Goal: Task Accomplishment & Management: Complete application form

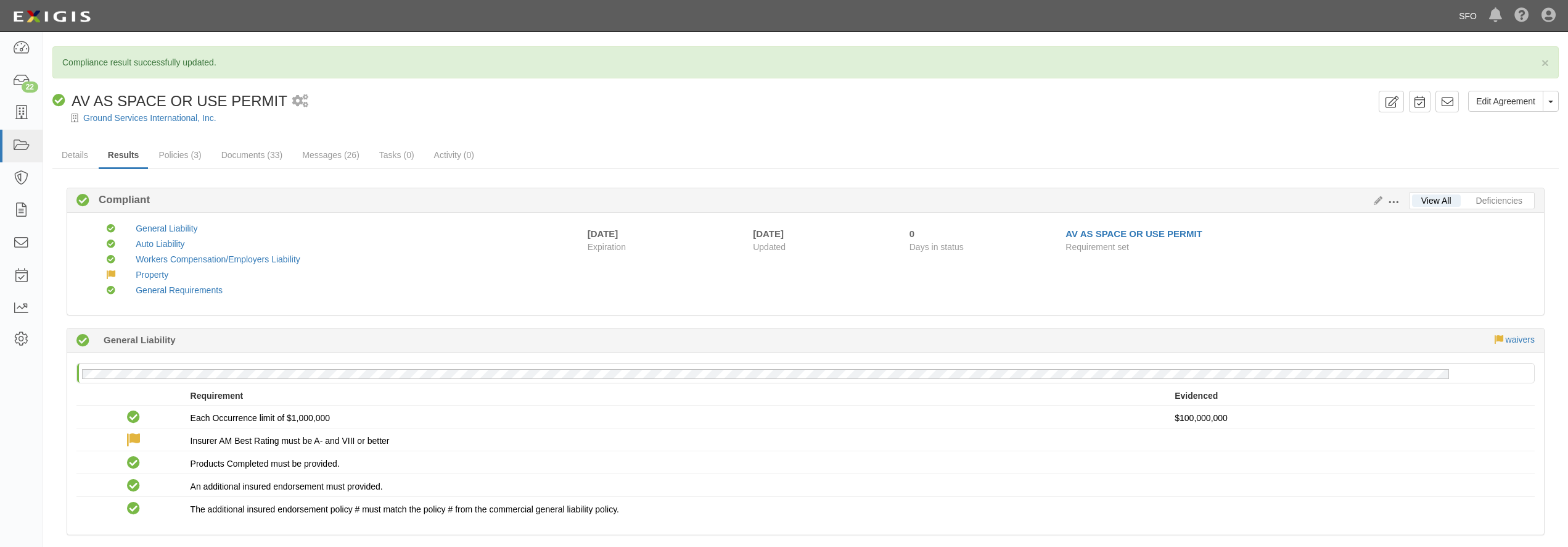
click at [748, 20] on link "SFO" at bounding box center [1468, 16] width 30 height 25
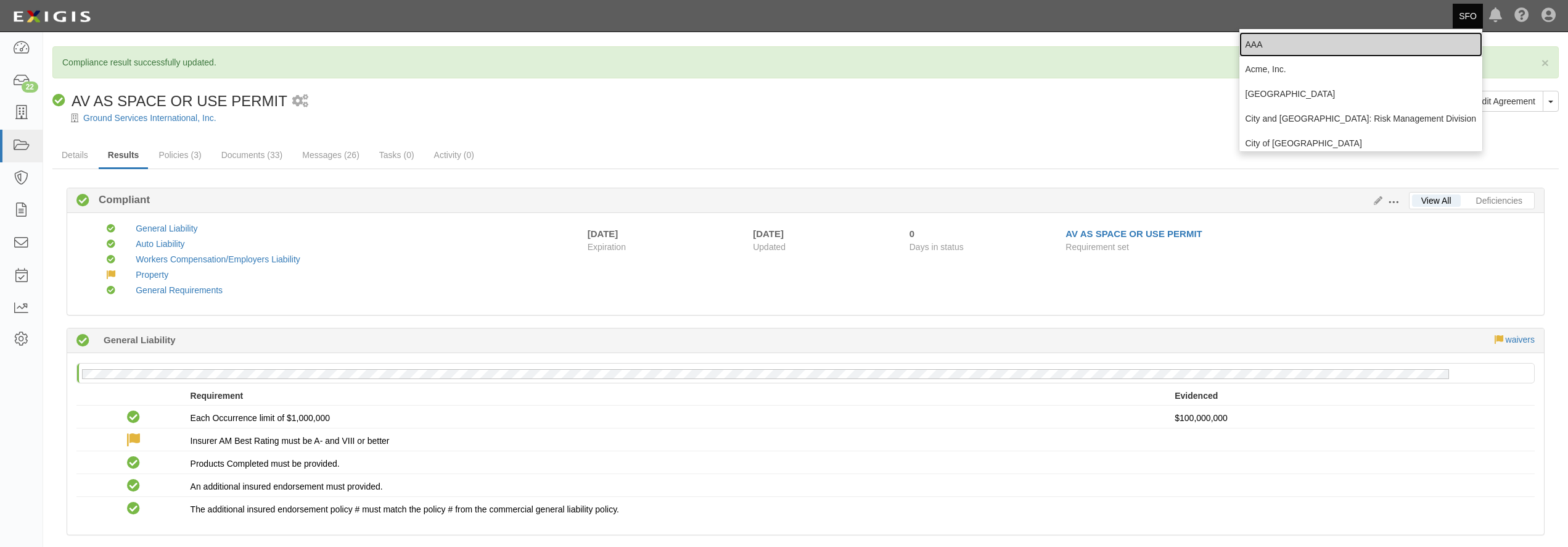
click at [748, 45] on link "AAA" at bounding box center [1361, 45] width 244 height 25
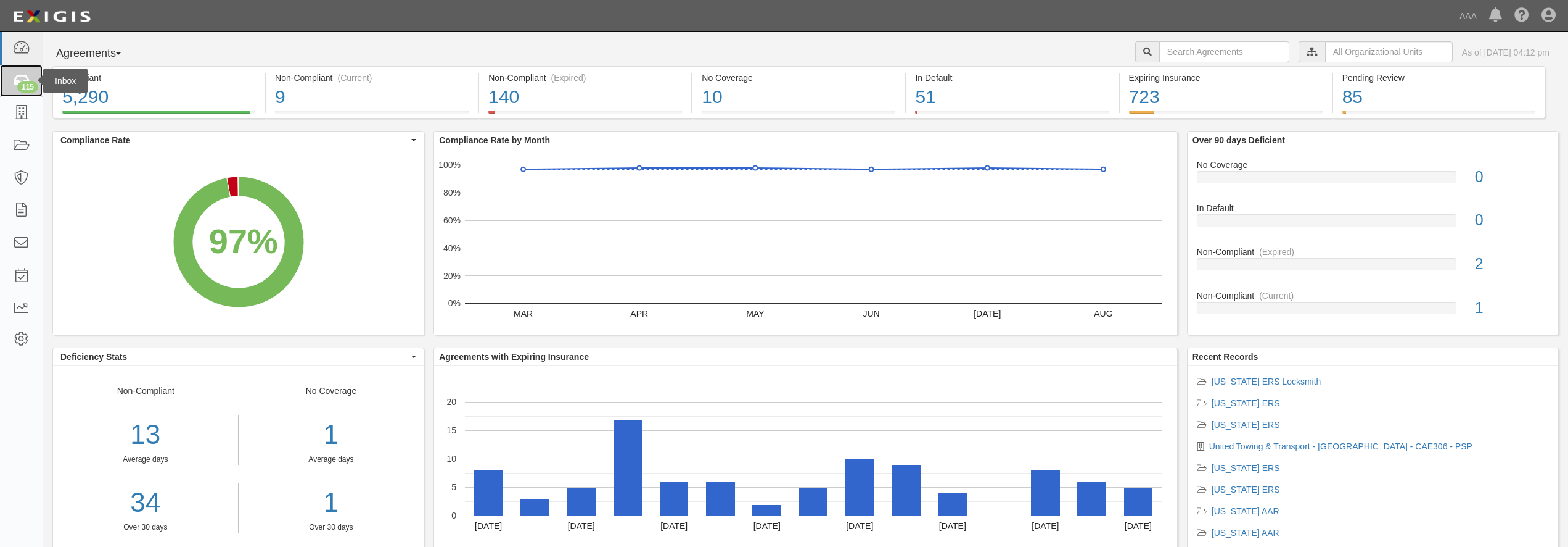
click at [28, 84] on div "115" at bounding box center [28, 87] width 21 height 11
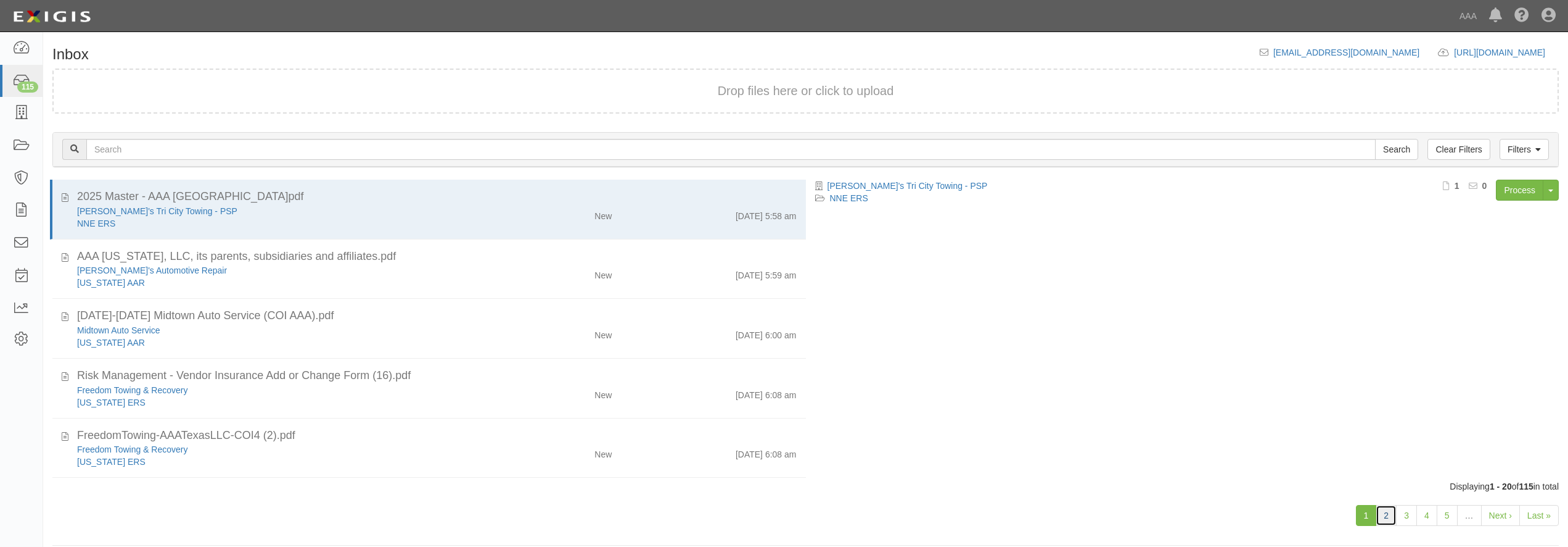
click at [1385, 515] on link "2" at bounding box center [1386, 515] width 21 height 21
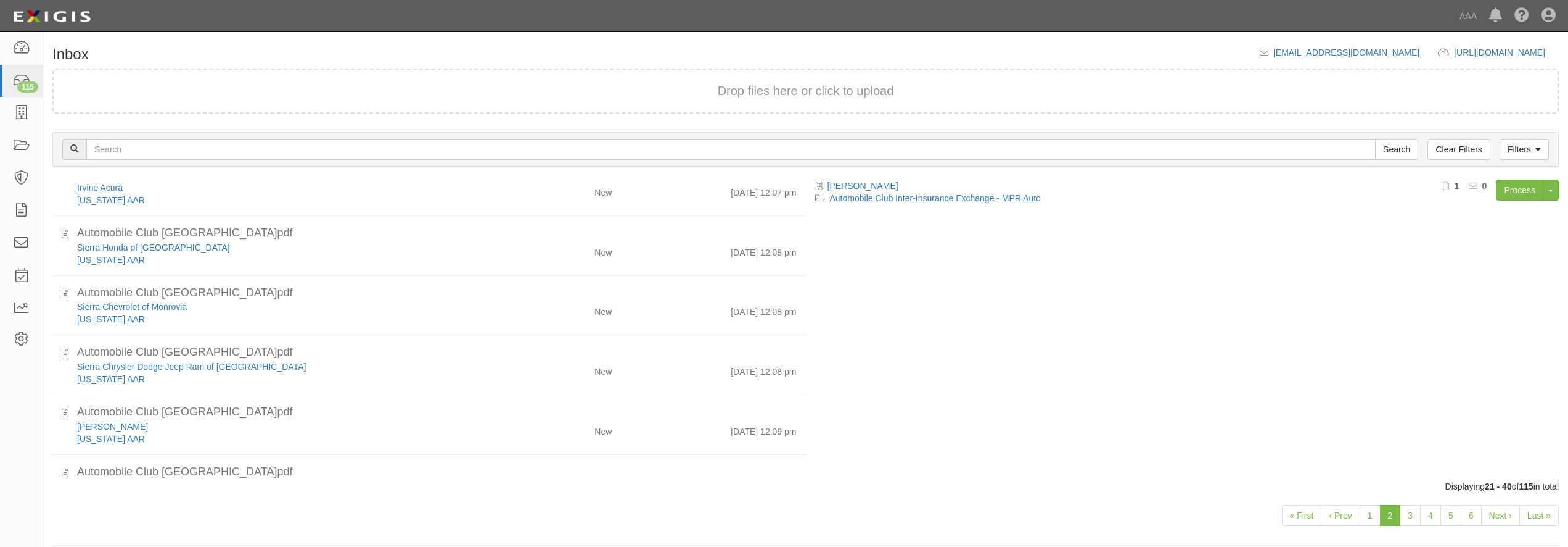
scroll to position [929, 0]
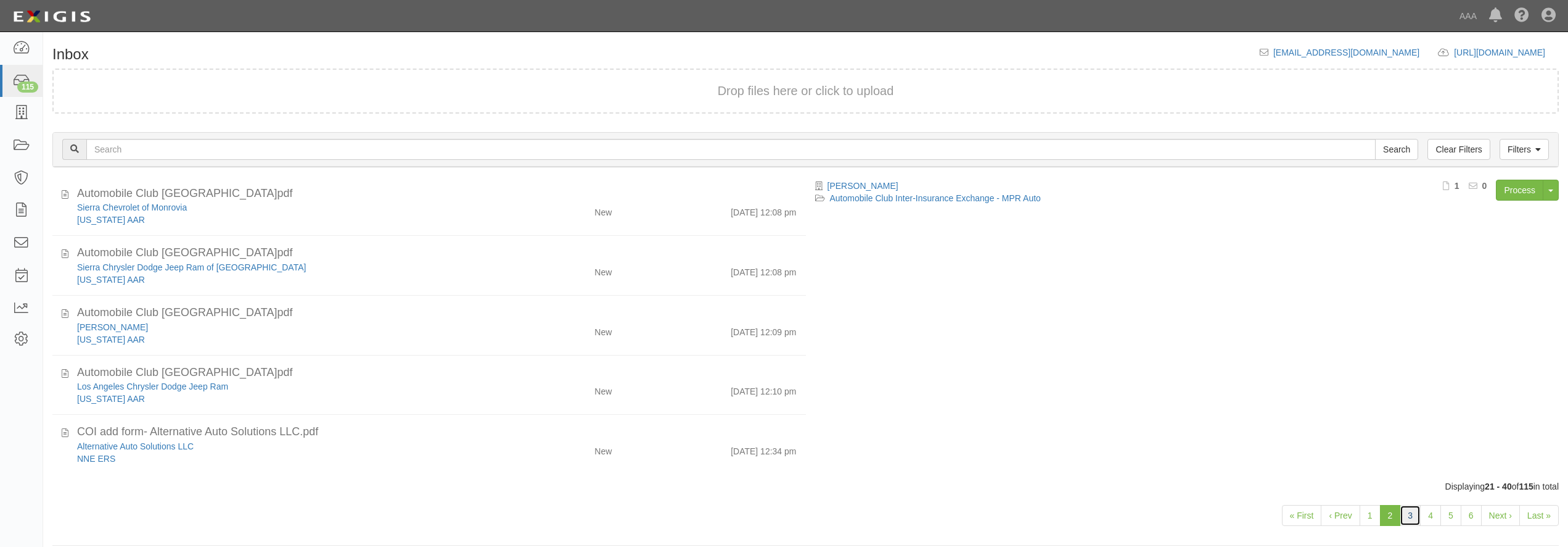
click at [1410, 519] on link "3" at bounding box center [1410, 515] width 21 height 21
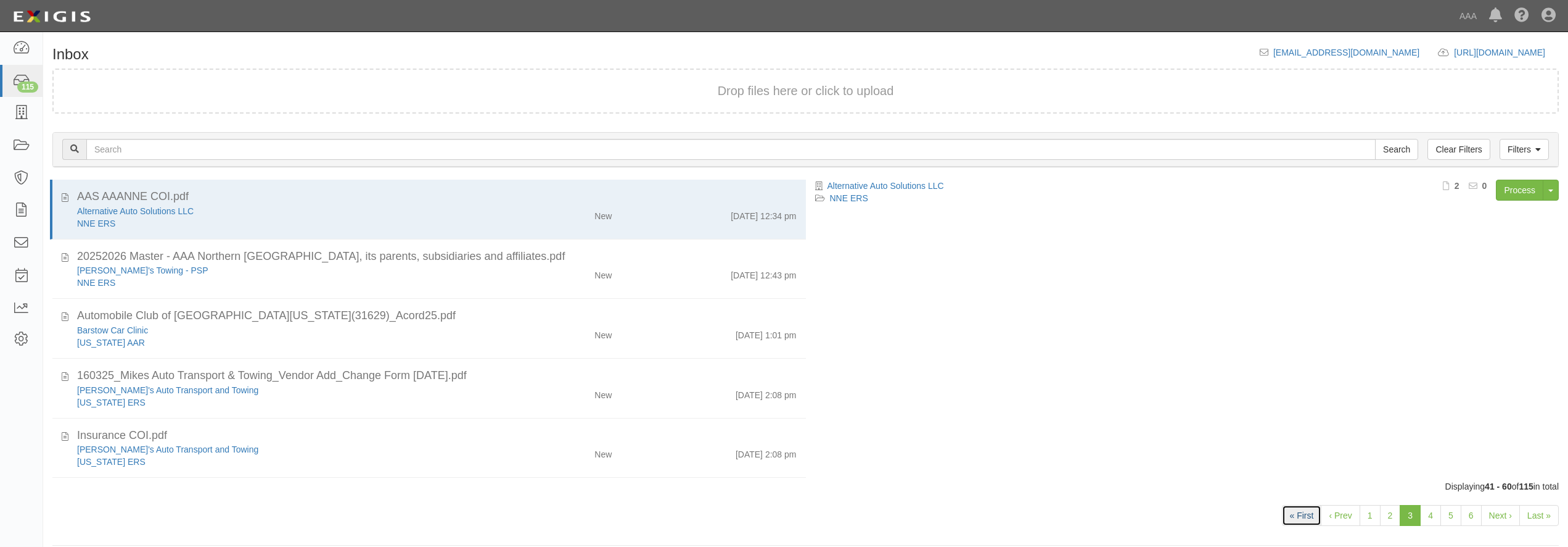
click at [1305, 519] on link "« First" at bounding box center [1302, 515] width 40 height 21
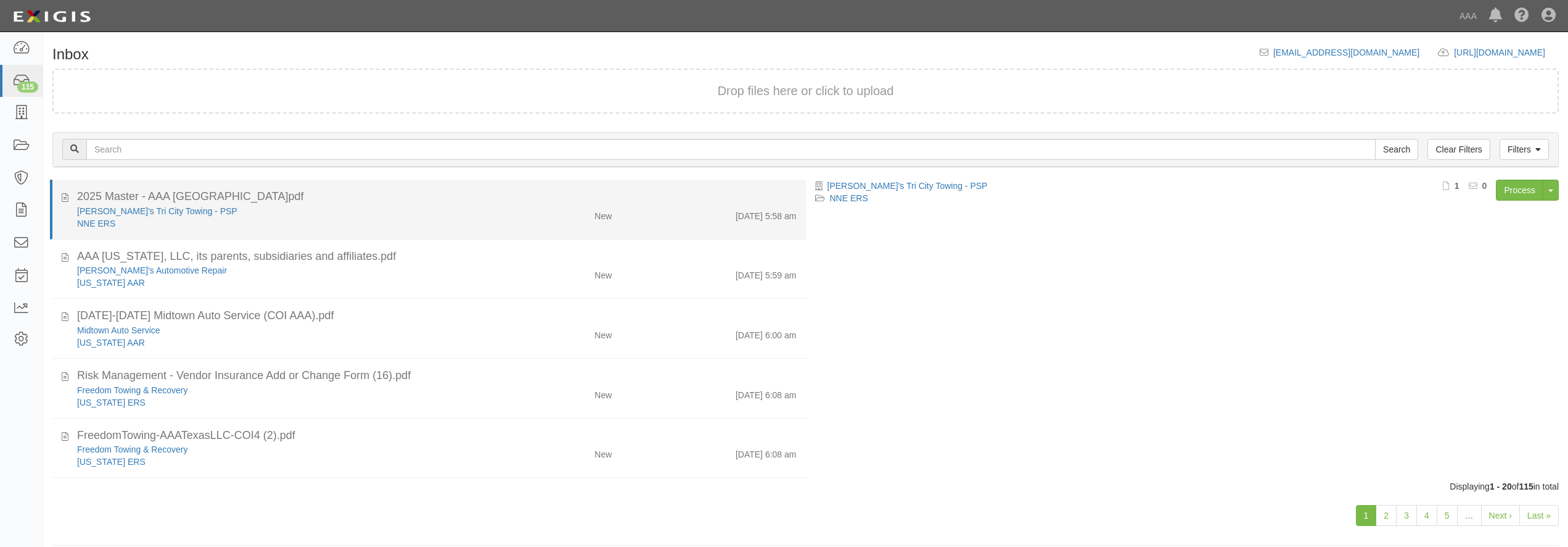
click at [244, 222] on div "NNE ERS" at bounding box center [282, 223] width 412 height 12
click at [98, 223] on link "NNE ERS" at bounding box center [96, 223] width 38 height 10
click at [319, 229] on li "2025 Master - AAA [GEOGRAPHIC_DATA]pdf [PERSON_NAME]'s Tri City Towing - PSP NN…" at bounding box center [428, 209] width 756 height 60
click at [347, 218] on div "NNE ERS" at bounding box center [282, 223] width 412 height 12
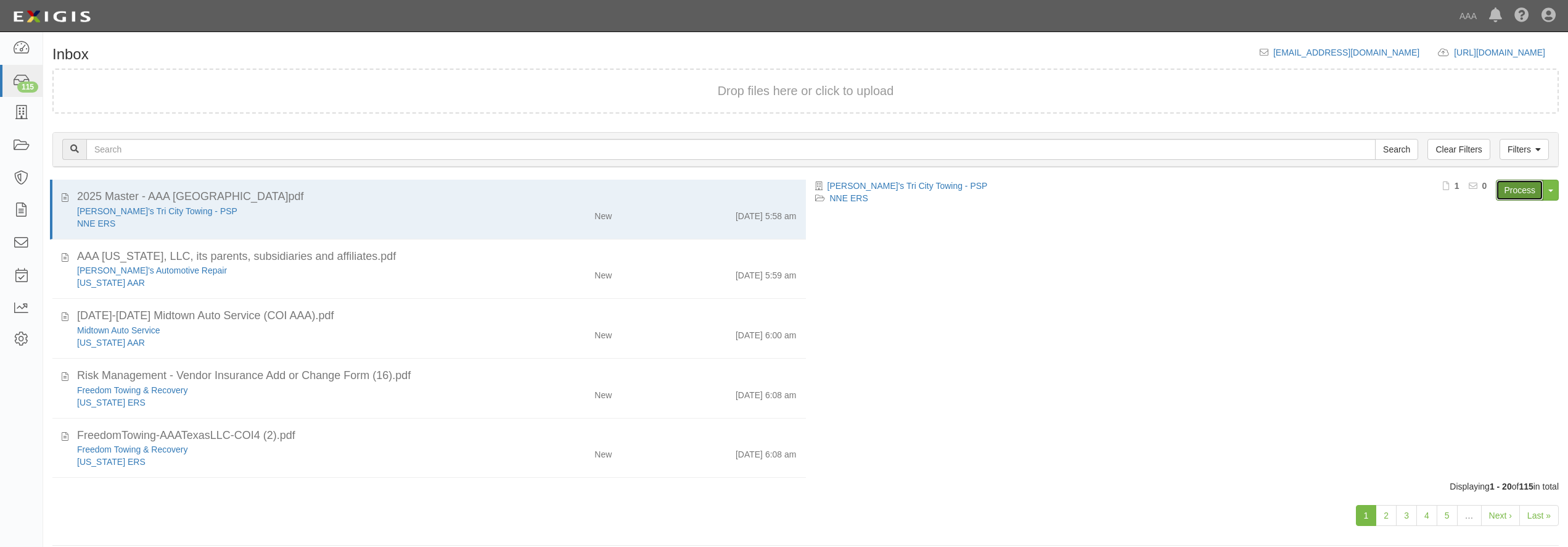
click at [1536, 185] on link "Process" at bounding box center [1519, 190] width 47 height 21
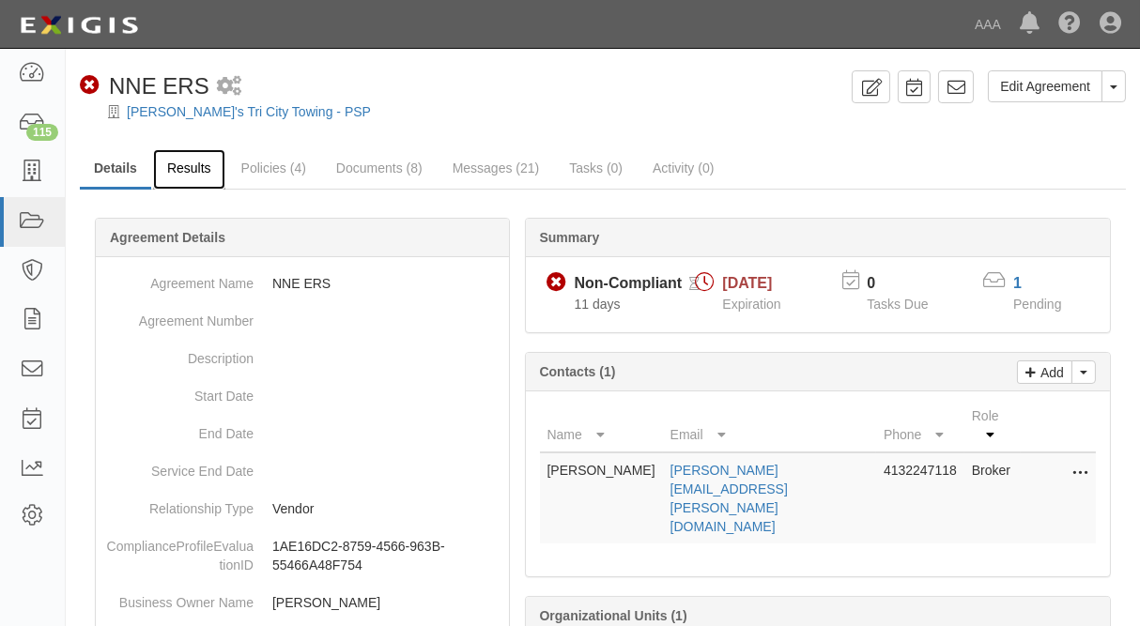
click at [191, 165] on link "Results" at bounding box center [189, 169] width 72 height 40
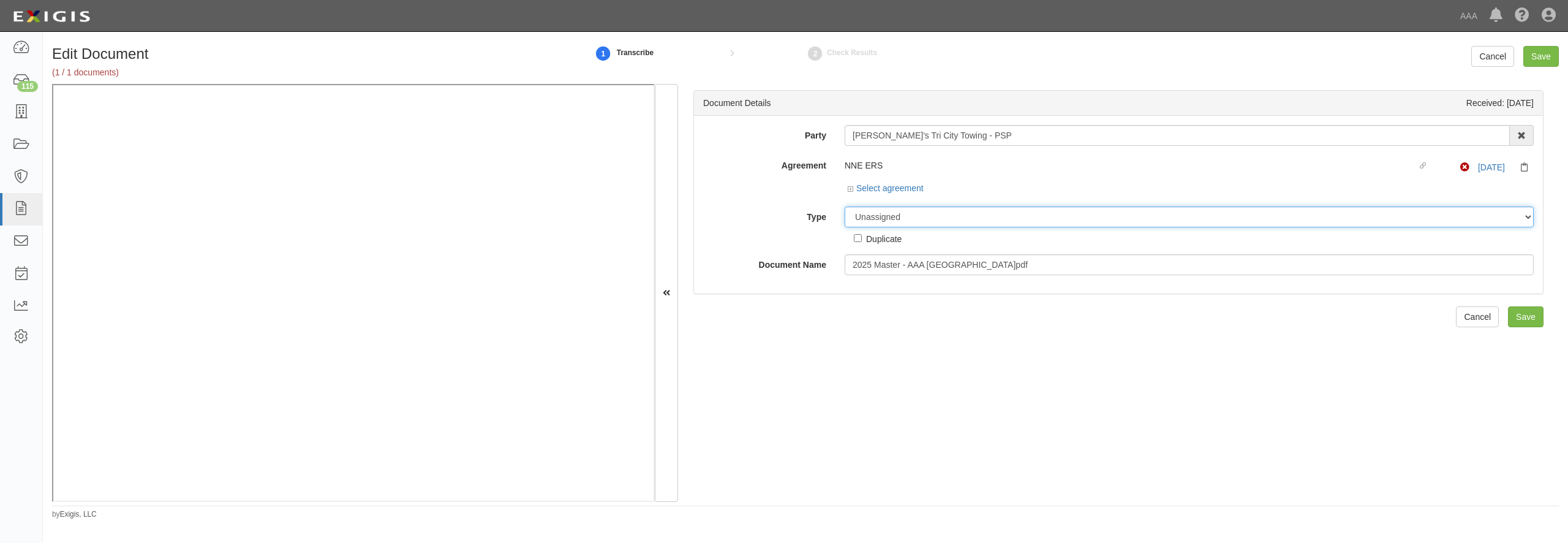
click at [844, 206] on select "Unassigned Binder Cancellation Notice Certificate Contract Endorsement Insuranc…" at bounding box center [1189, 217] width 689 height 21
select select "CertificateDetail"
click option "Certificate" at bounding box center [0, 0] width 0 height 0
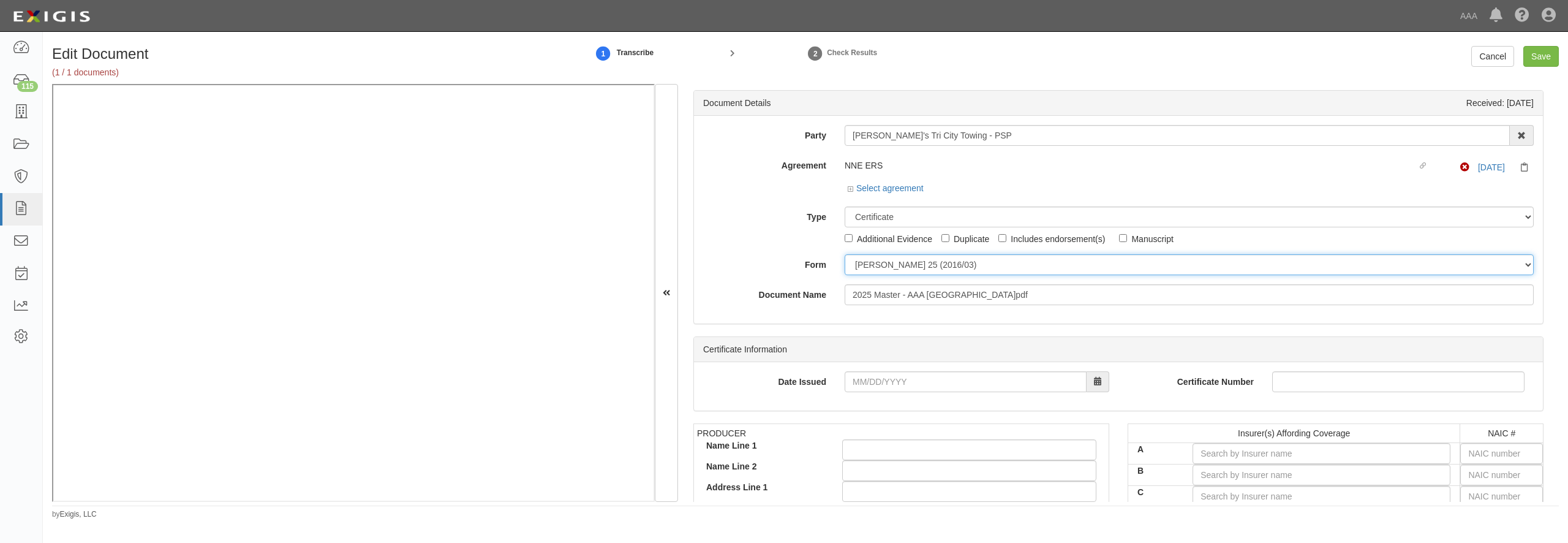
select select "GeneralFormDetail"
click option "General" at bounding box center [0, 0] width 0 height 0
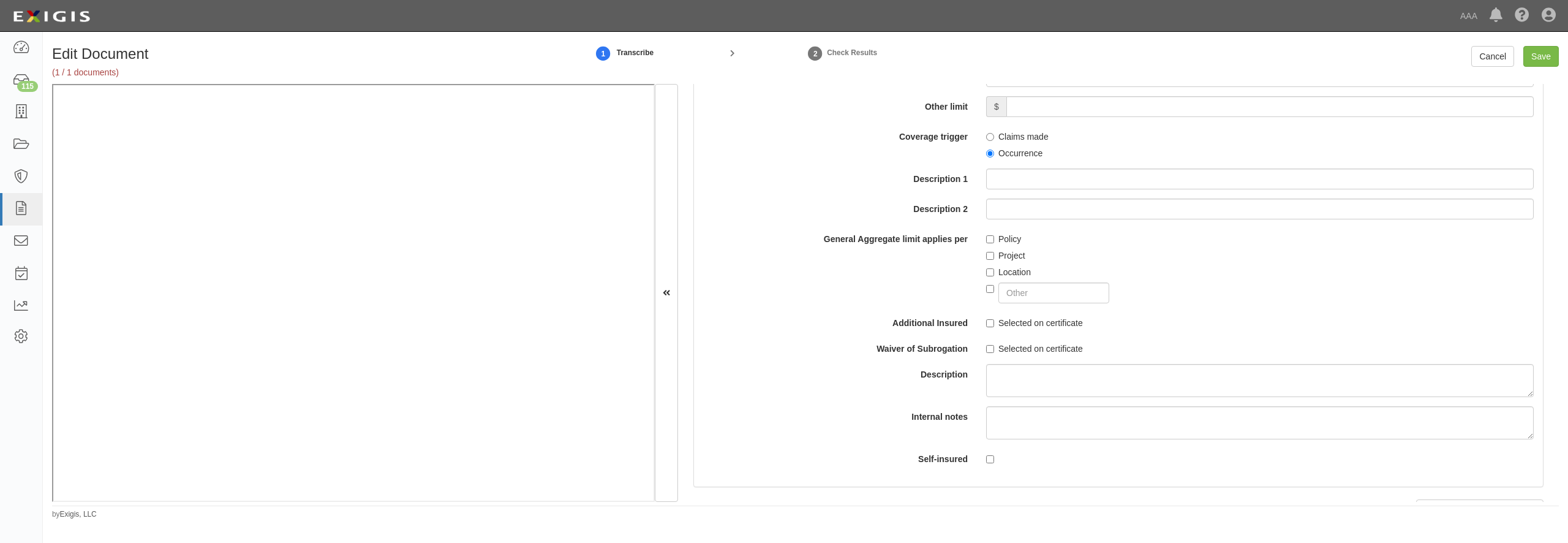
scroll to position [1705, 0]
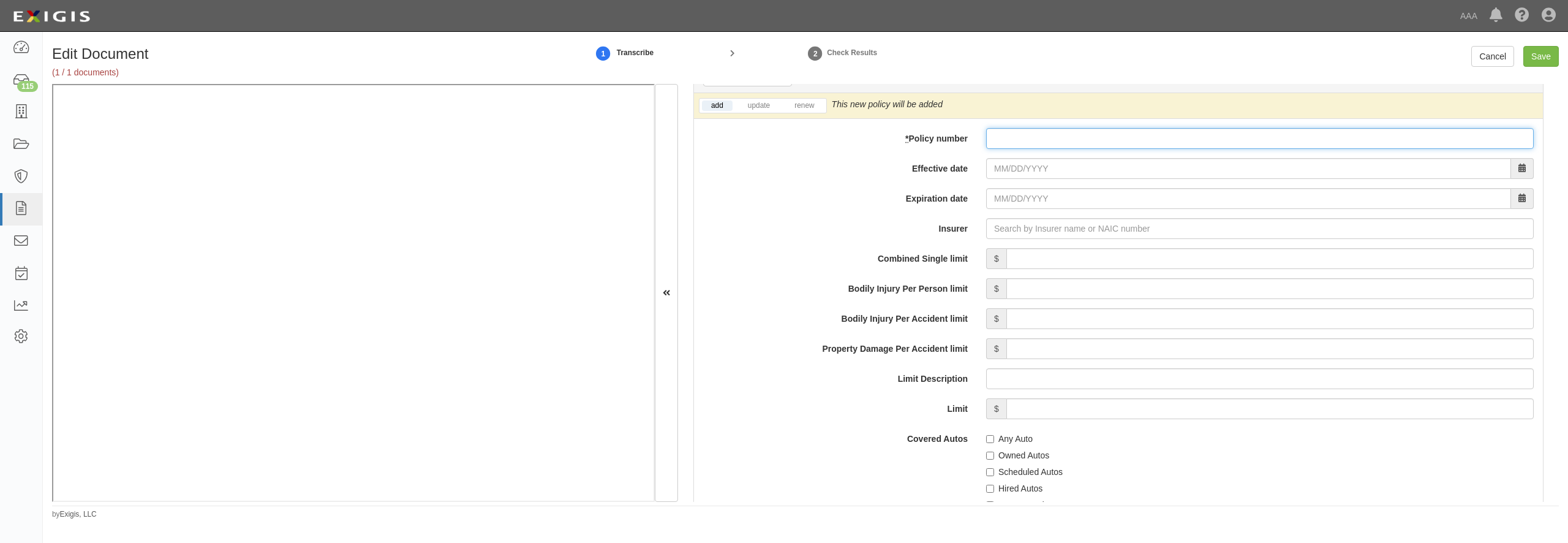
click at [1029, 149] on input "* Policy number" at bounding box center [1259, 138] width 547 height 21
paste input "BAP 8980485"
type input "BAP 8980485"
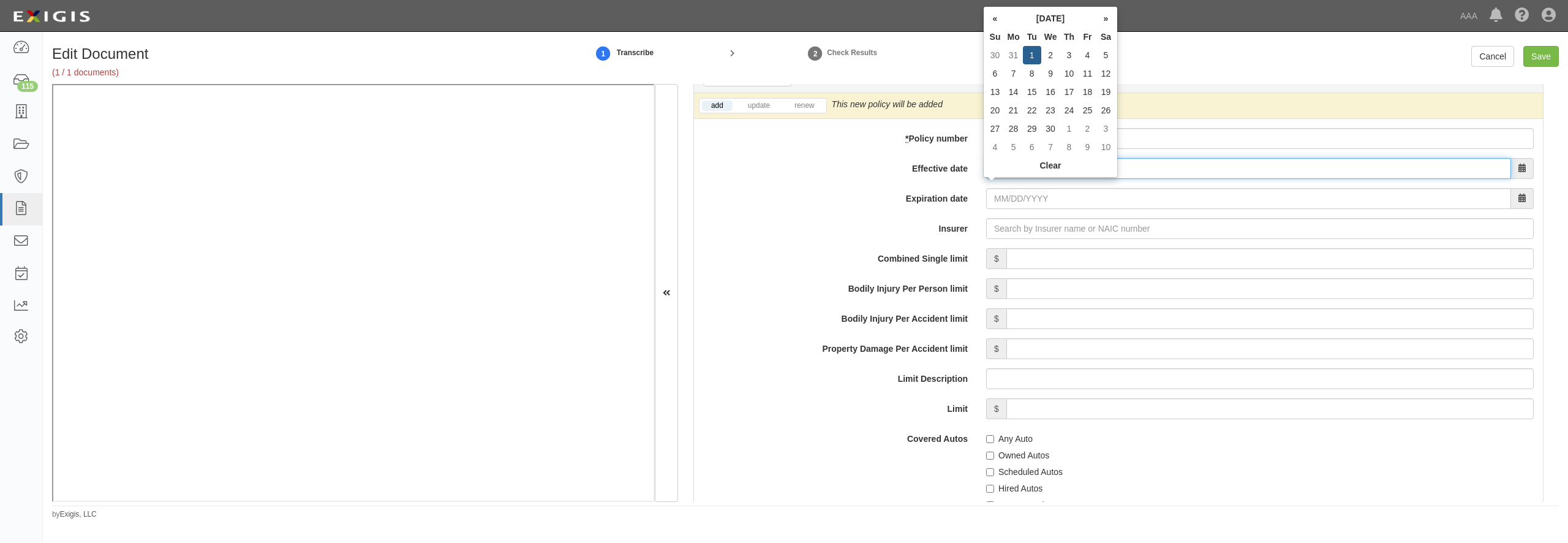
type input "09/01/2025"
type input "[DATE]"
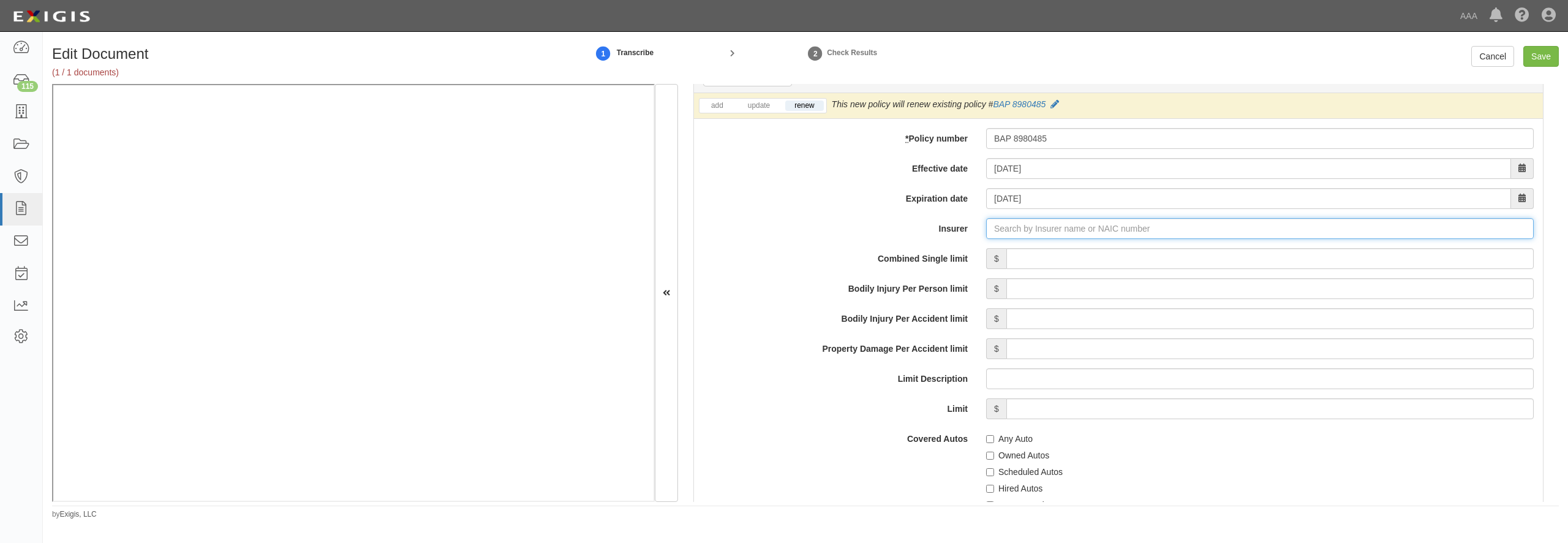
type input "21st Century Advantage Insurance Company (25232) NR Rating"
type input "2"
click at [972, 260] on div "Central Insurance Company ( 20230 ) A XII Rating" at bounding box center [1012, 252] width 211 height 16
type input "Central Insurance Company (20230) A XII Rating"
click at [1022, 269] on input "Combined Single limit" at bounding box center [1270, 258] width 527 height 21
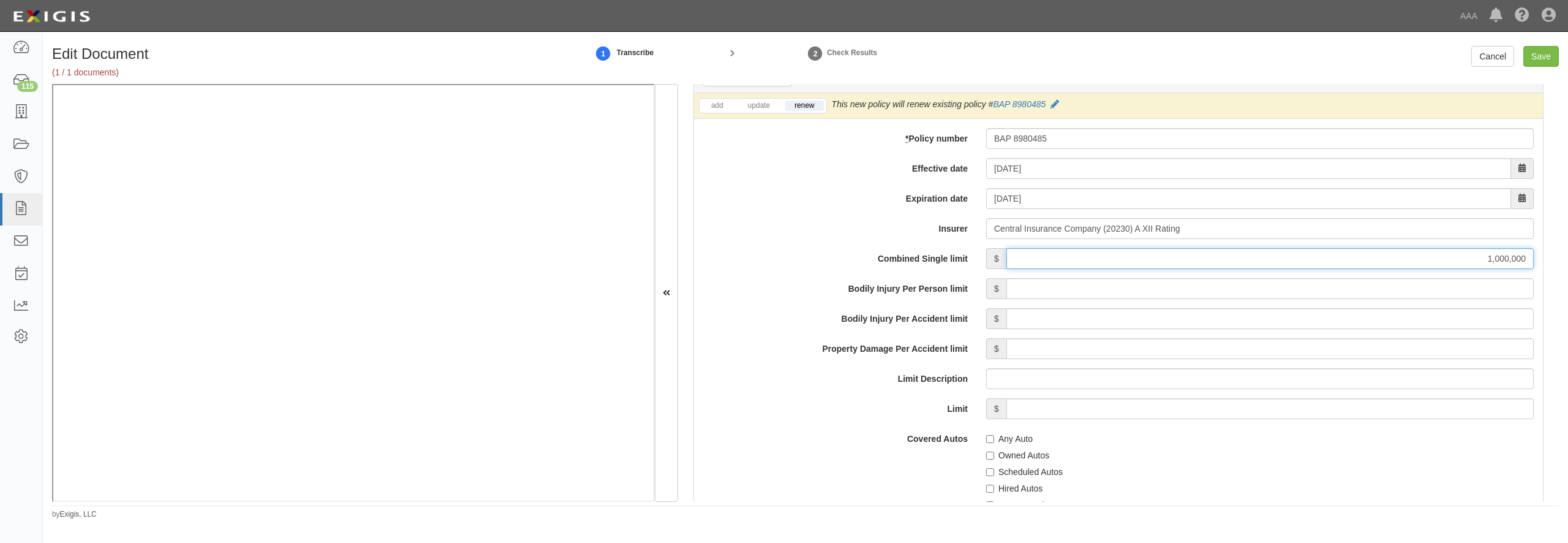
type input "1,000,000"
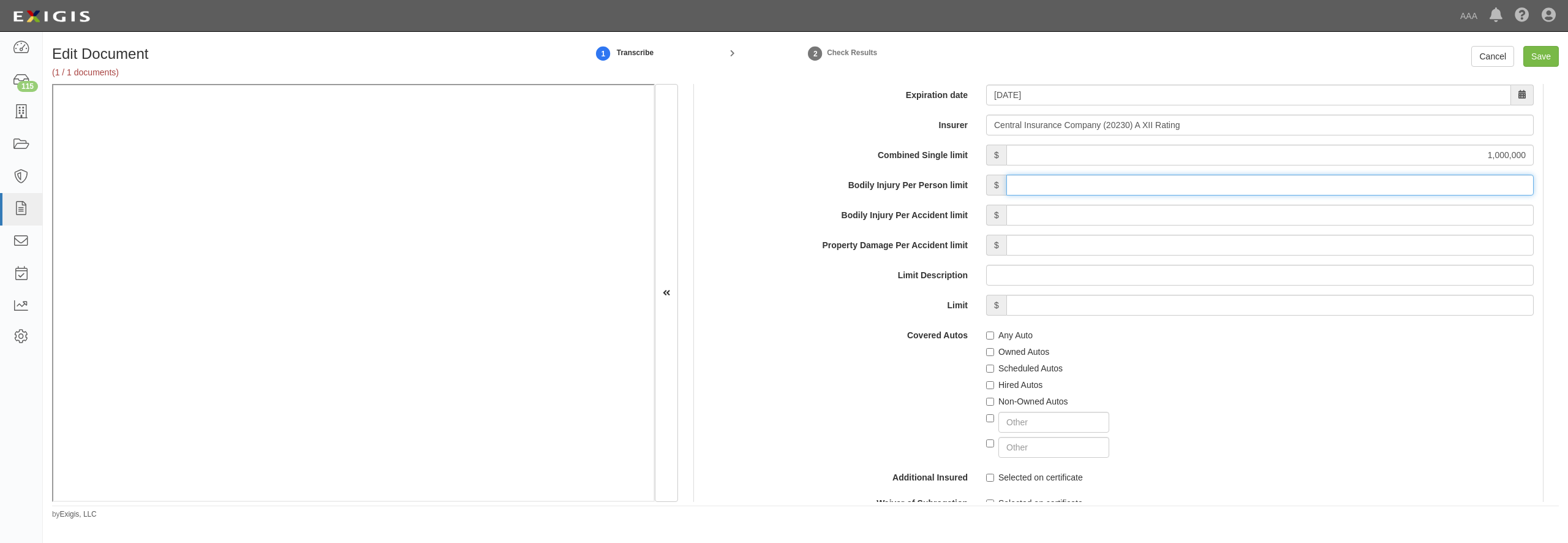
scroll to position [1882, 0]
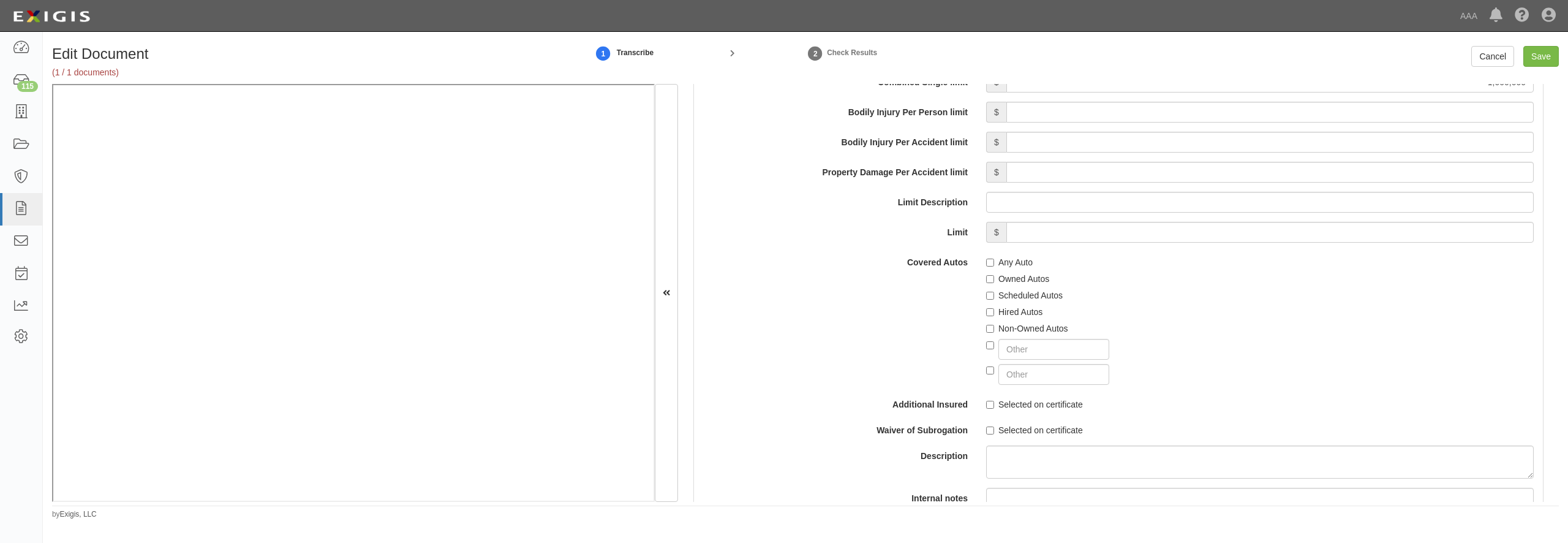
click at [1022, 268] on label "Any Auto" at bounding box center [1009, 262] width 46 height 12
click at [994, 266] on input "Any Auto" at bounding box center [990, 262] width 8 height 8
checkbox input "true"
click at [1008, 302] on label "Scheduled Autos" at bounding box center [1024, 295] width 76 height 12
click at [994, 300] on input "Scheduled Autos" at bounding box center [990, 296] width 8 height 8
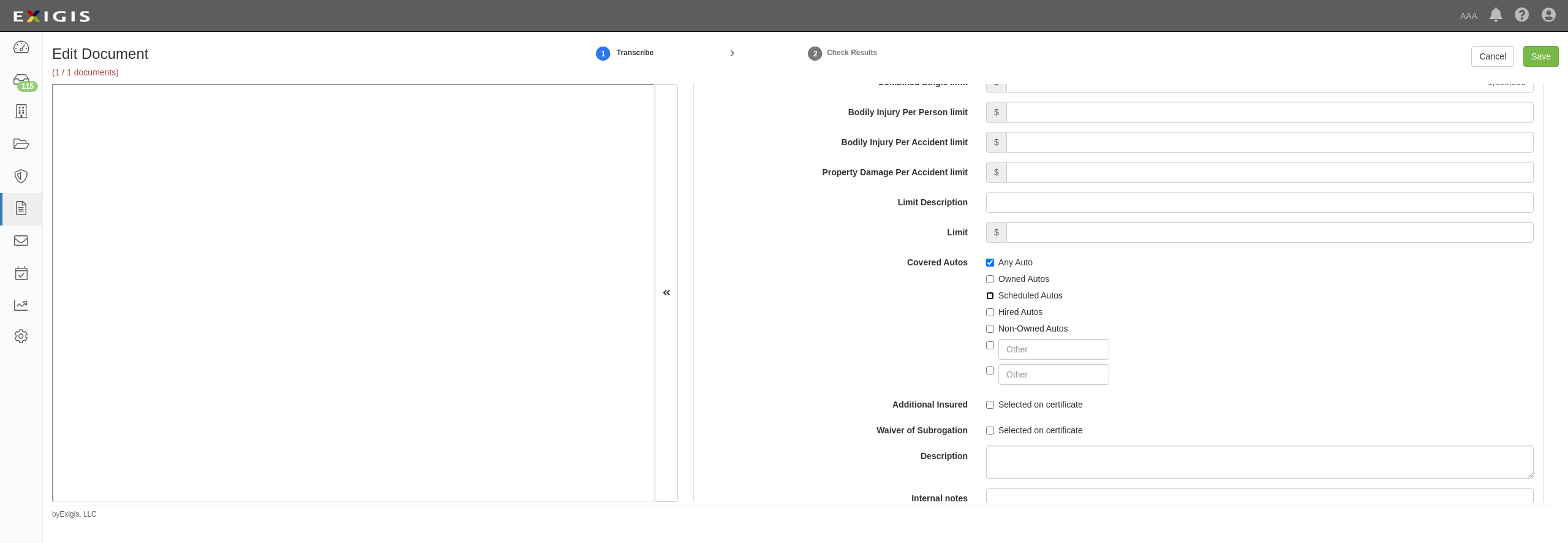
checkbox input "true"
click at [1007, 318] on label "Hired Autos" at bounding box center [1014, 311] width 56 height 12
click at [994, 316] on input "Hired Autos" at bounding box center [990, 312] width 8 height 8
checkbox input "true"
click at [1007, 335] on label "Non-Owned Autos" at bounding box center [1027, 328] width 82 height 12
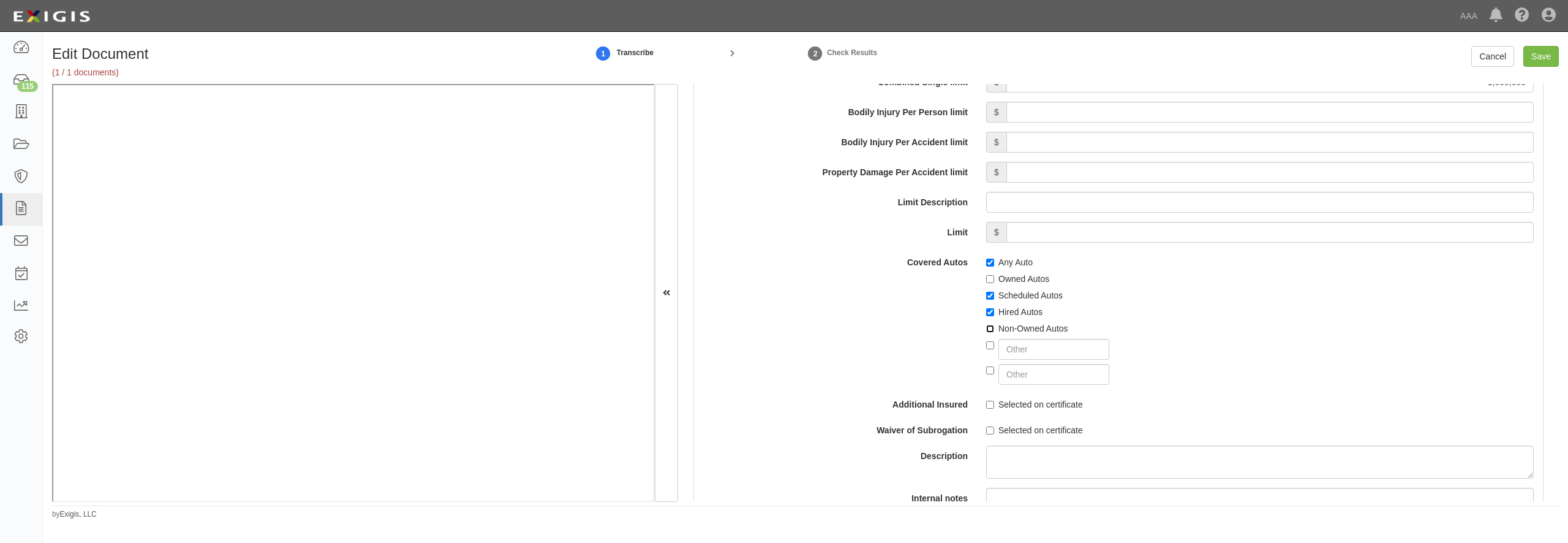
click at [994, 333] on input "Non-Owned Autos" at bounding box center [990, 329] width 8 height 8
checkbox input "true"
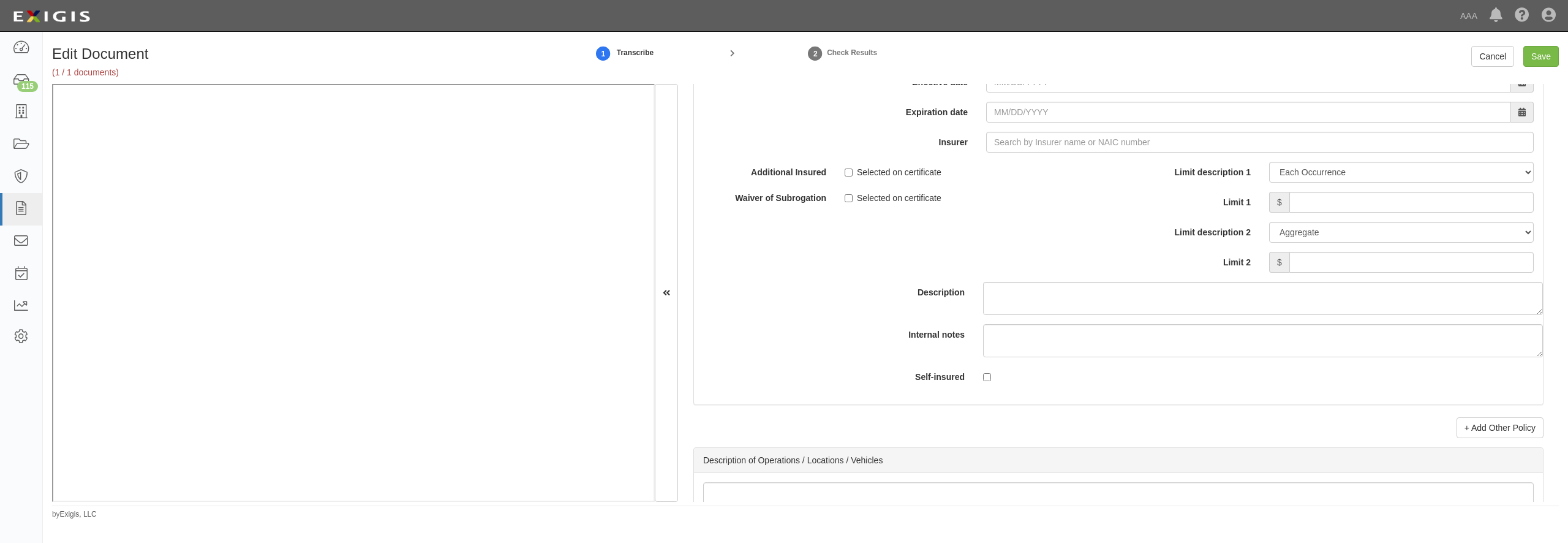
scroll to position [3529, 0]
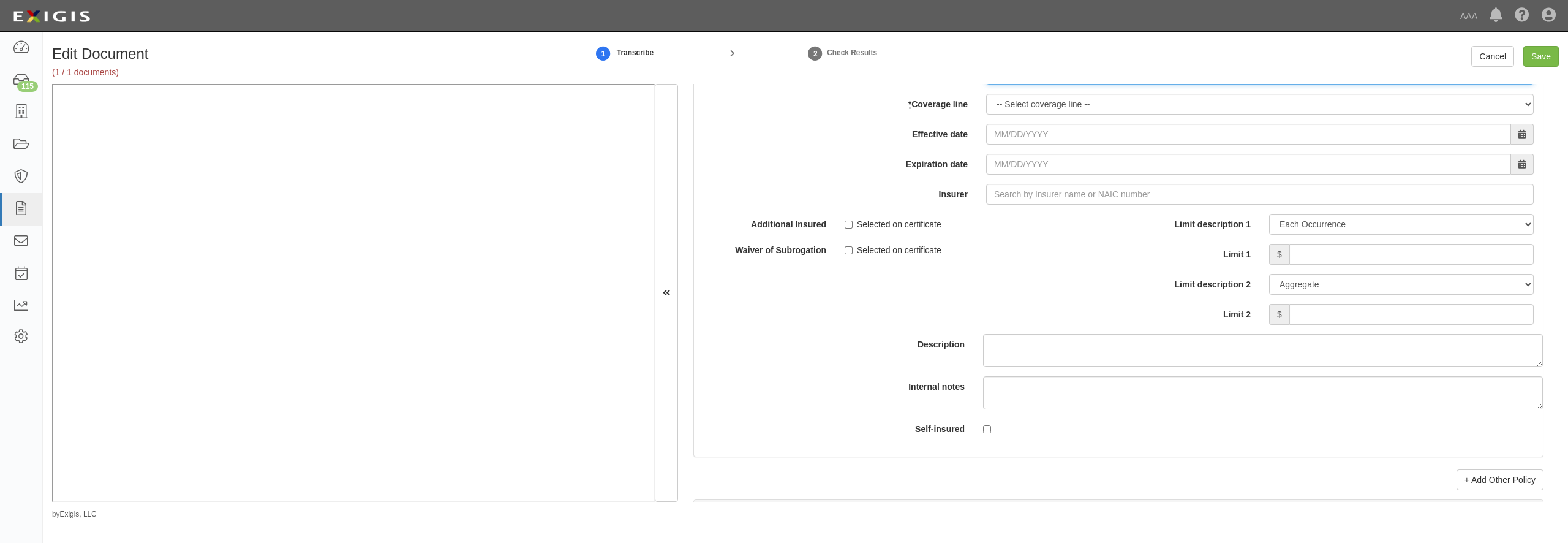
paste input "CLP 8980486"
click at [1026, 85] on input "* Policy number" at bounding box center [1259, 74] width 547 height 21
type input "CLP 8980486"
select select "70"
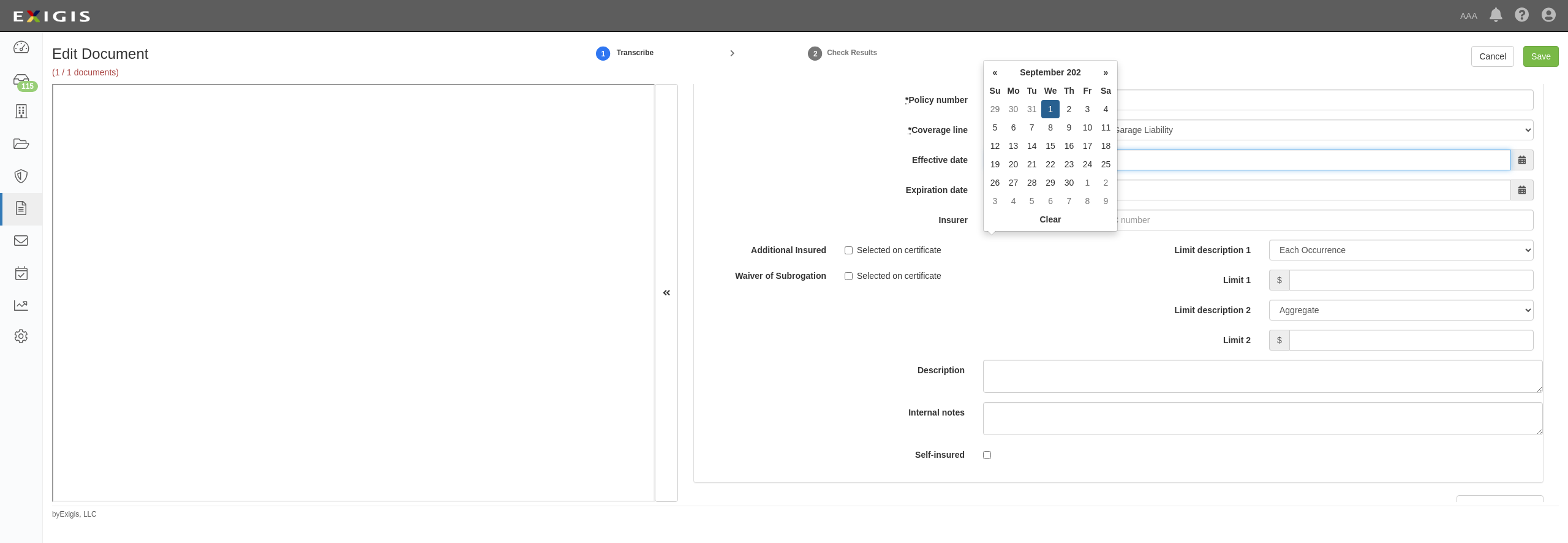
type input "09/01/2025"
type input "09/01/2026"
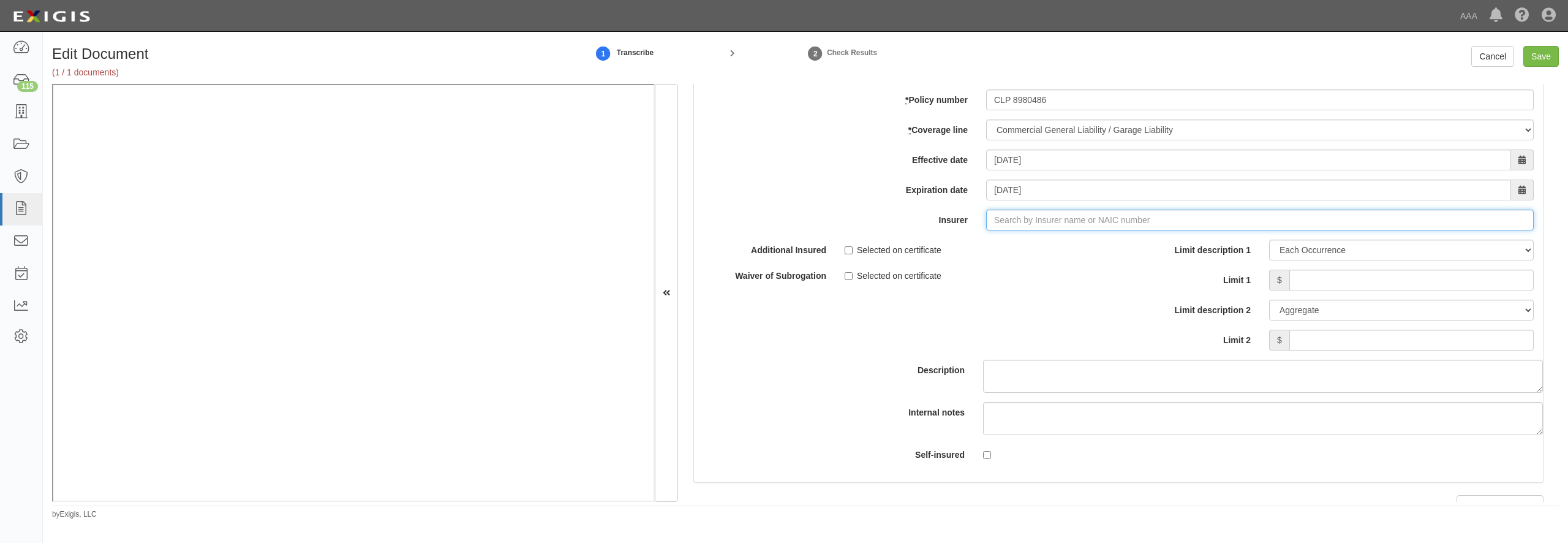
type input "21st Century Advantage Insurance Company (25232) NR Rating"
type input "2"
click at [993, 251] on div "Central Insurance Company ( 20230 ) A XII Rating" at bounding box center [1012, 243] width 211 height 16
type input "Central Insurance Company (20230) A XII Rating"
click at [1323, 290] on input "Limit 1" at bounding box center [1411, 280] width 245 height 21
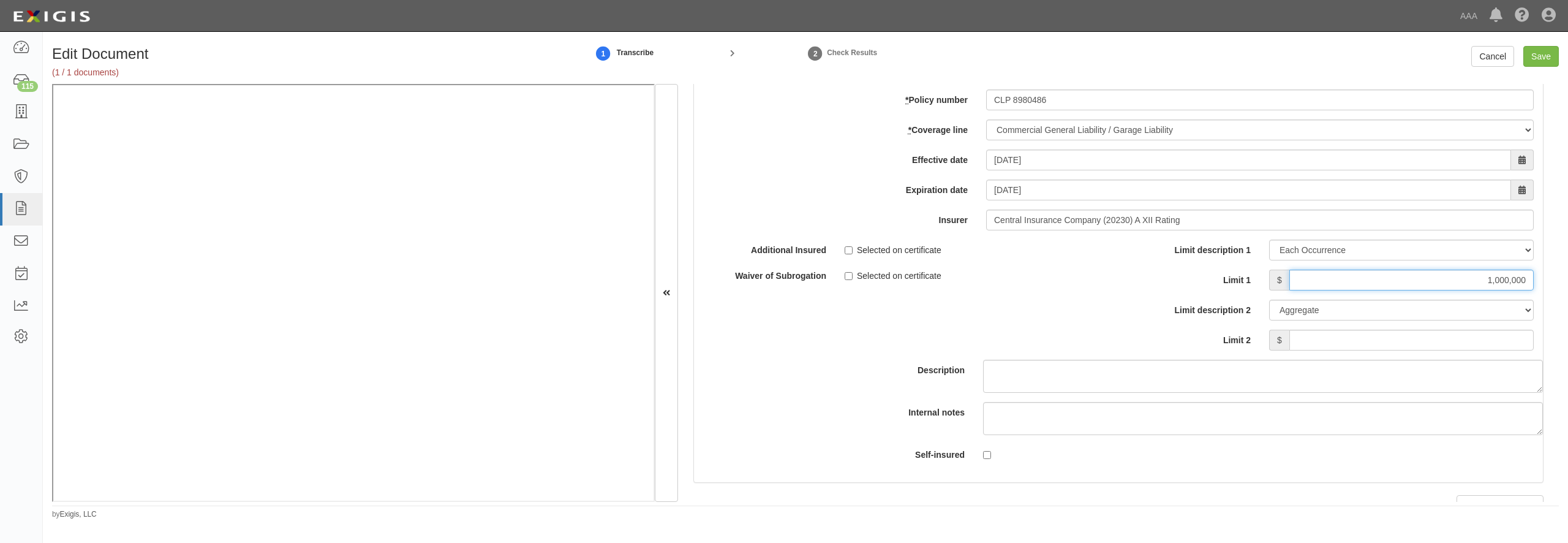
type input "1,000,000"
type input "2,000,000"
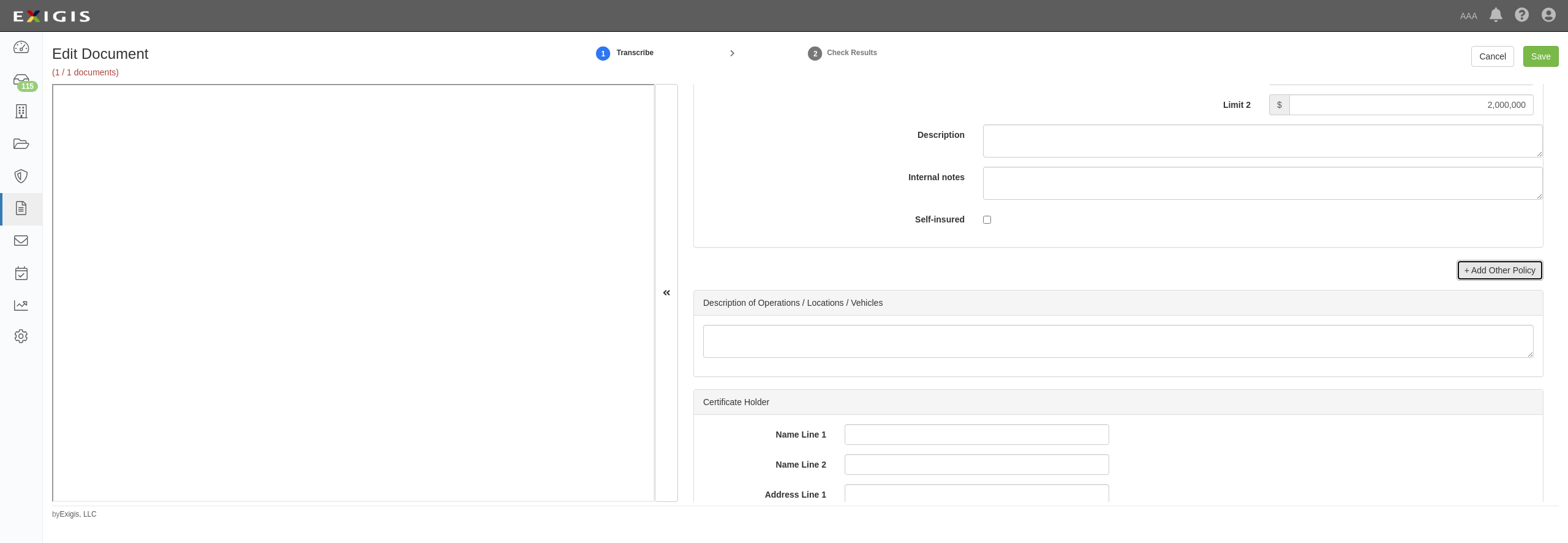
click at [1503, 281] on link "+ Add Other Policy" at bounding box center [1499, 270] width 87 height 21
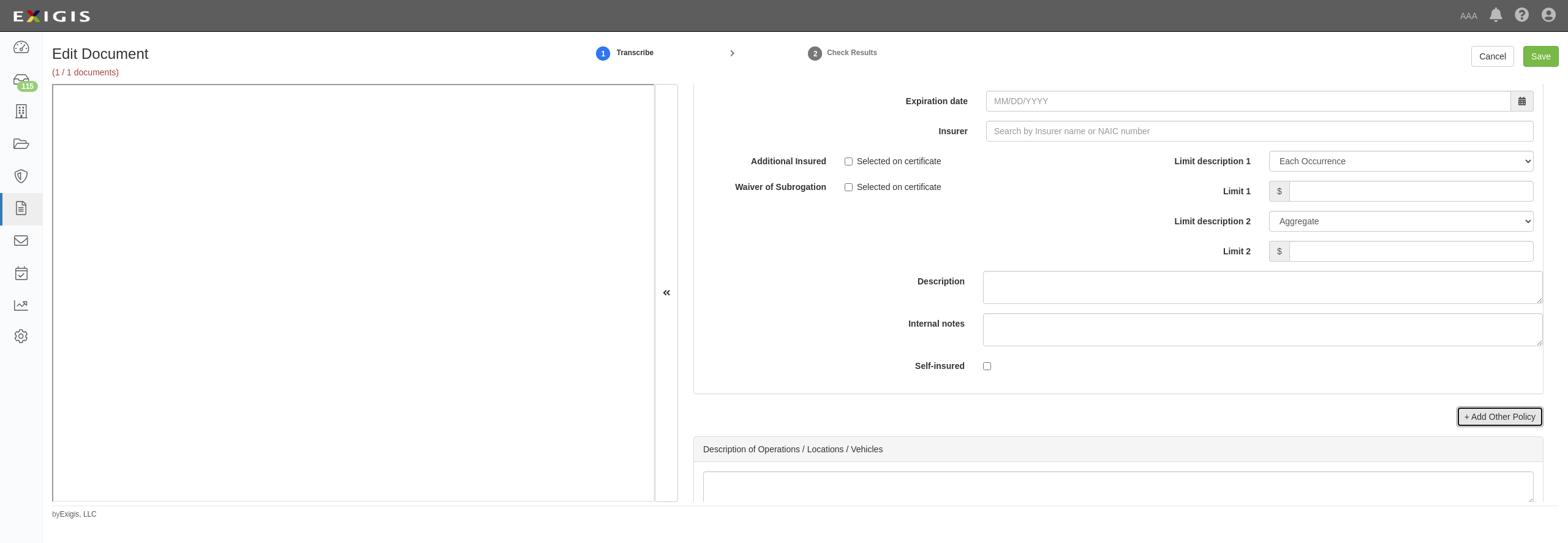
scroll to position [3999, 0]
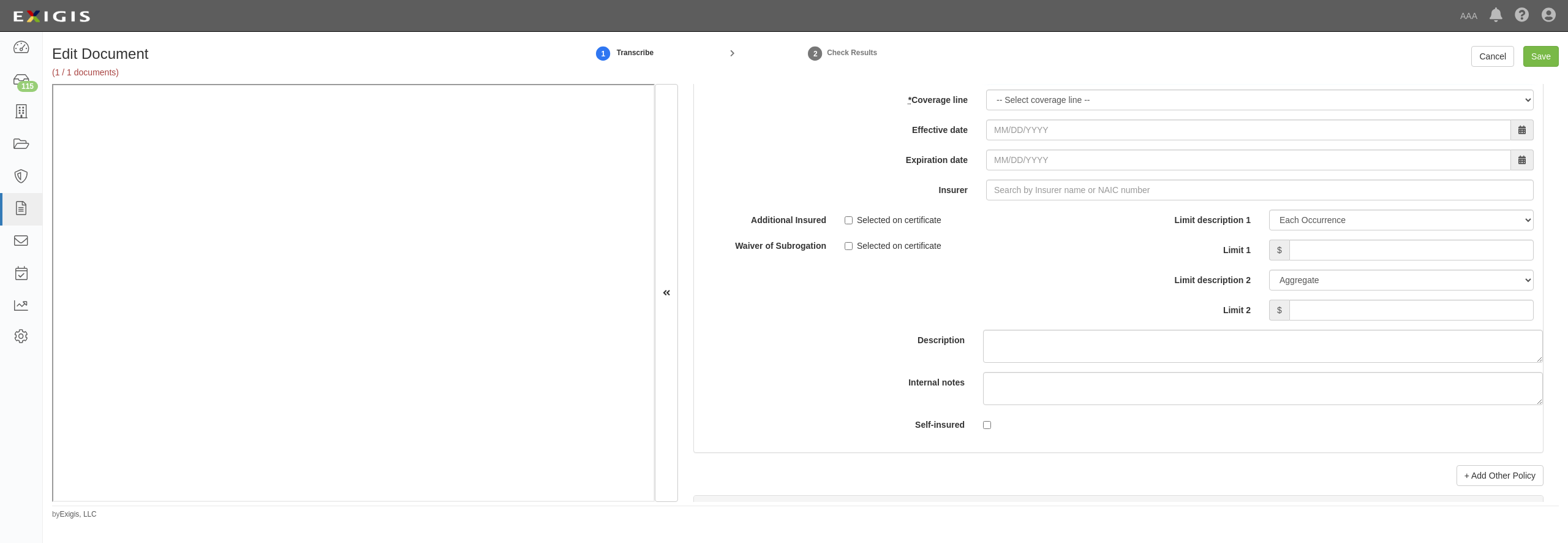
click at [1028, 80] on input "* Policy number" at bounding box center [1259, 70] width 547 height 21
paste input "CLP 8980486"
type input "CLP 8980486"
select select "71"
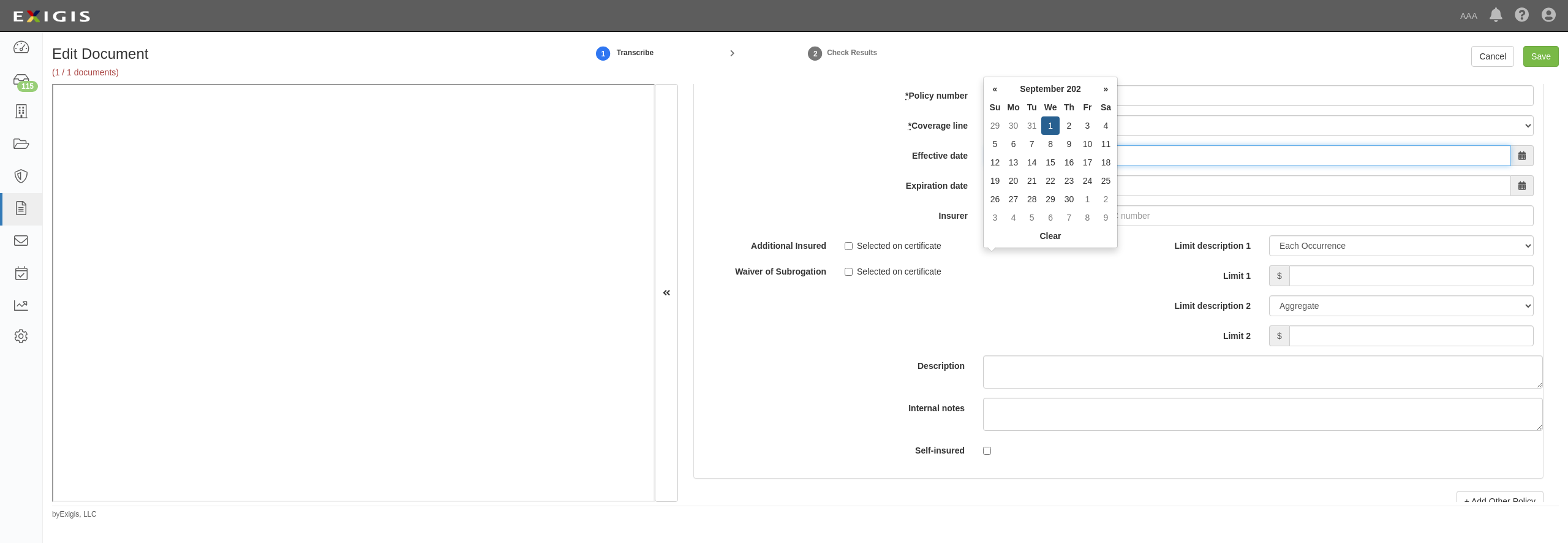
type input "09/01/2025"
type input "09/01/2026"
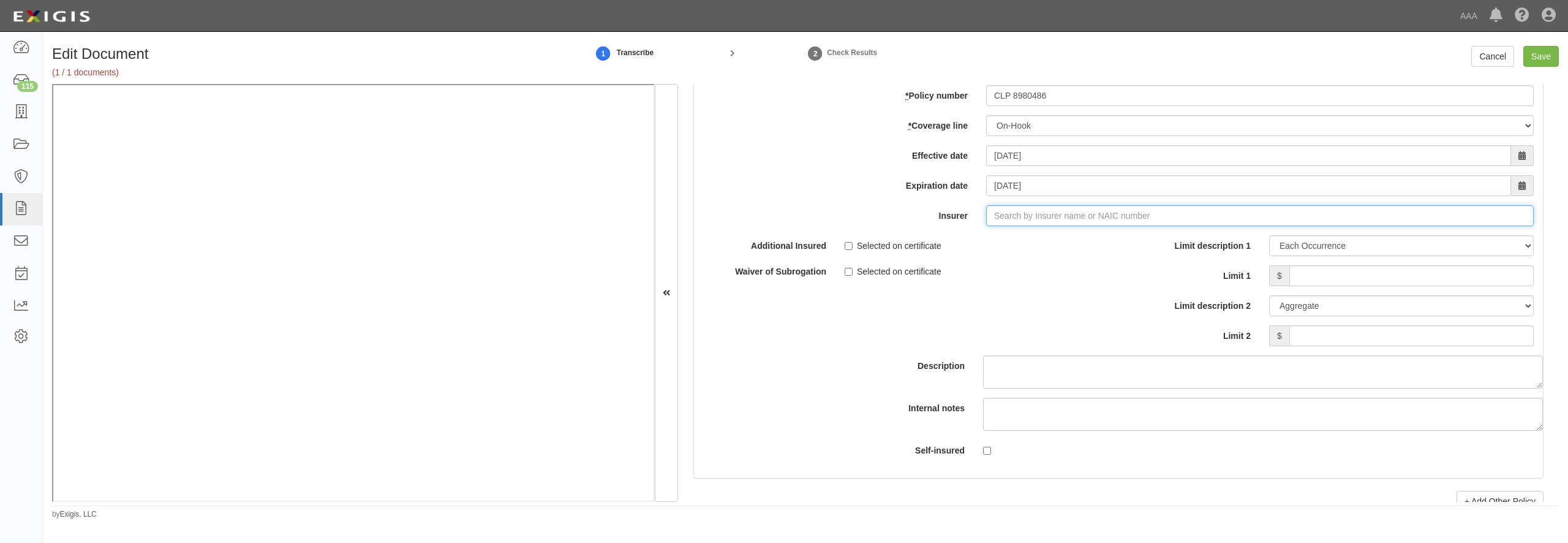
type input "21st Century Advantage Insurance Company (25232) NR Rating"
type input "2"
click at [994, 247] on div "Central Insurance Company ( 20230 ) A XII Rating" at bounding box center [1012, 239] width 211 height 16
type input "Central Insurance Company (20230) A XII Rating"
click at [1303, 286] on input "Limit 1" at bounding box center [1411, 275] width 245 height 21
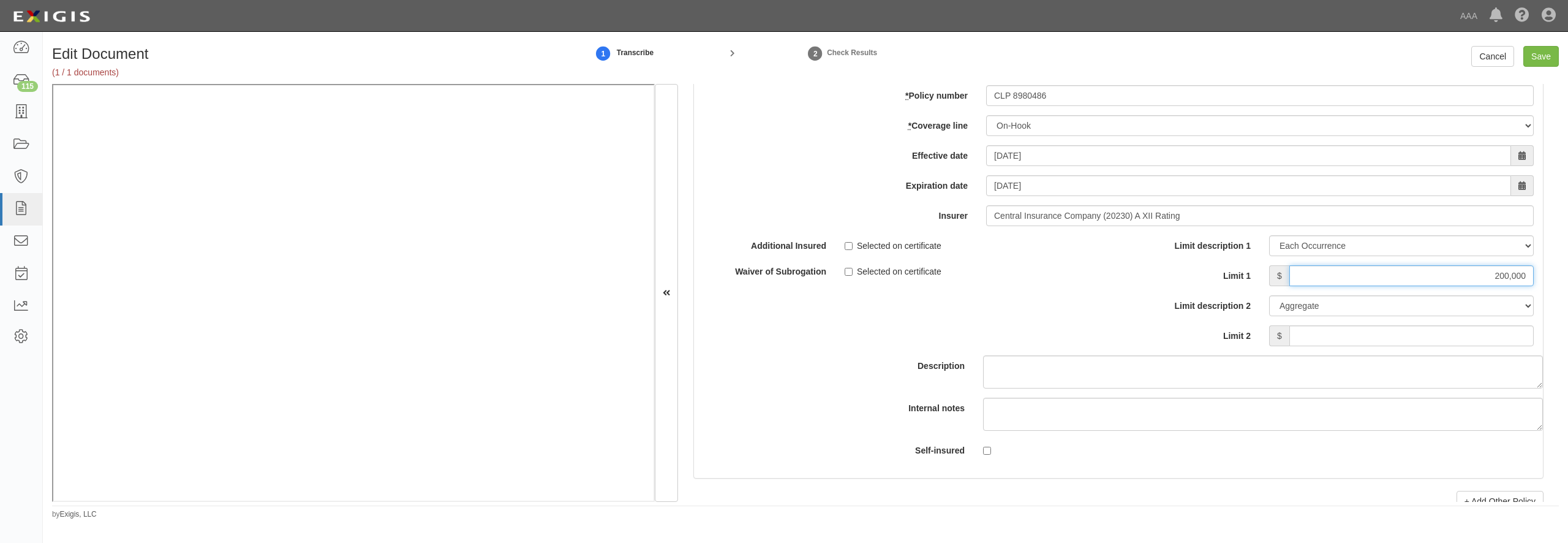
type input "200,000"
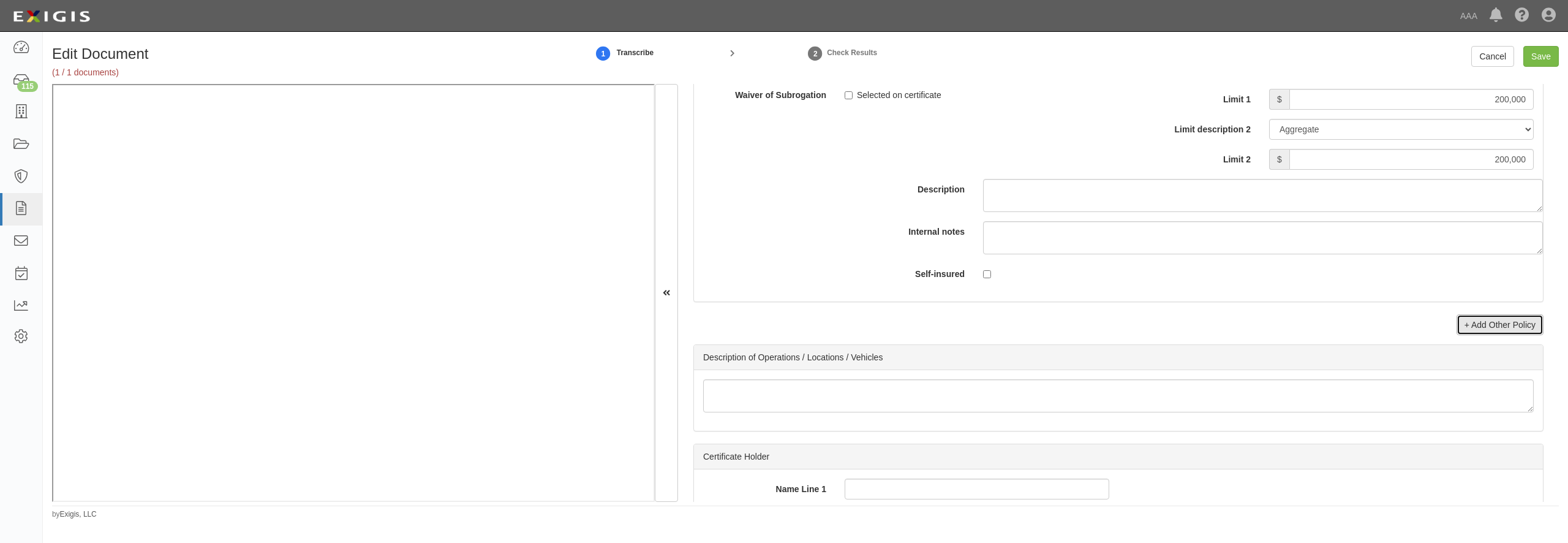
click at [1487, 335] on link "+ Add Other Policy" at bounding box center [1499, 325] width 87 height 21
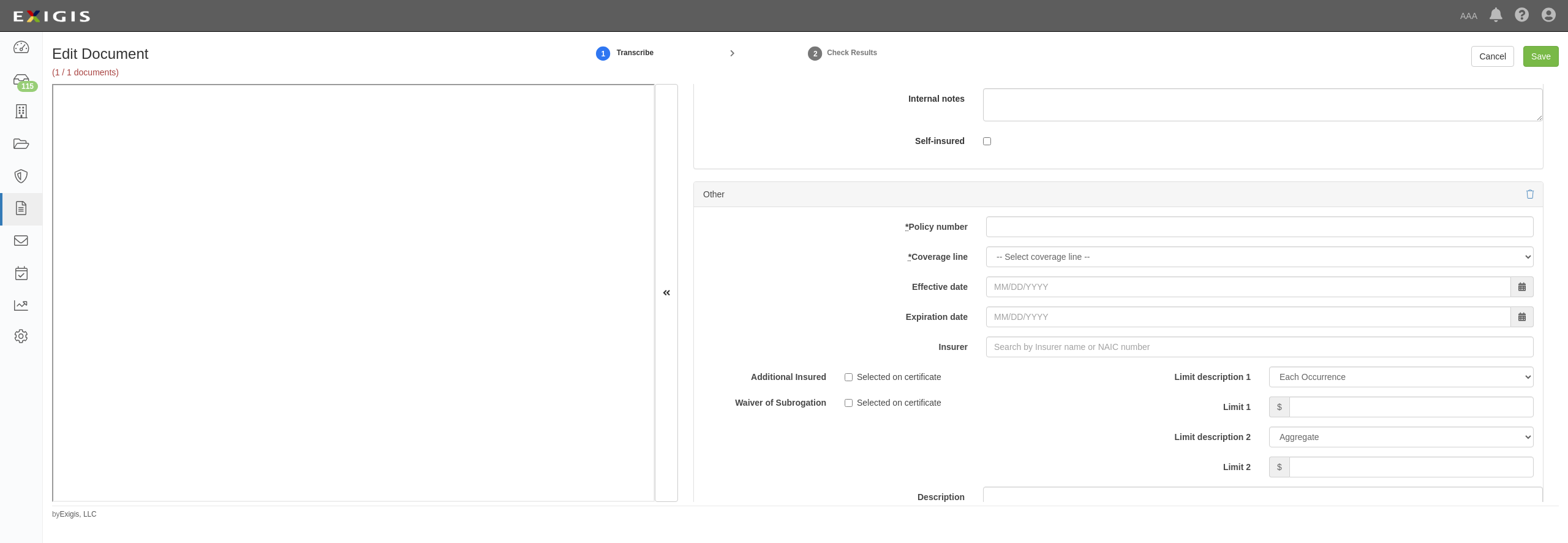
scroll to position [4352, 0]
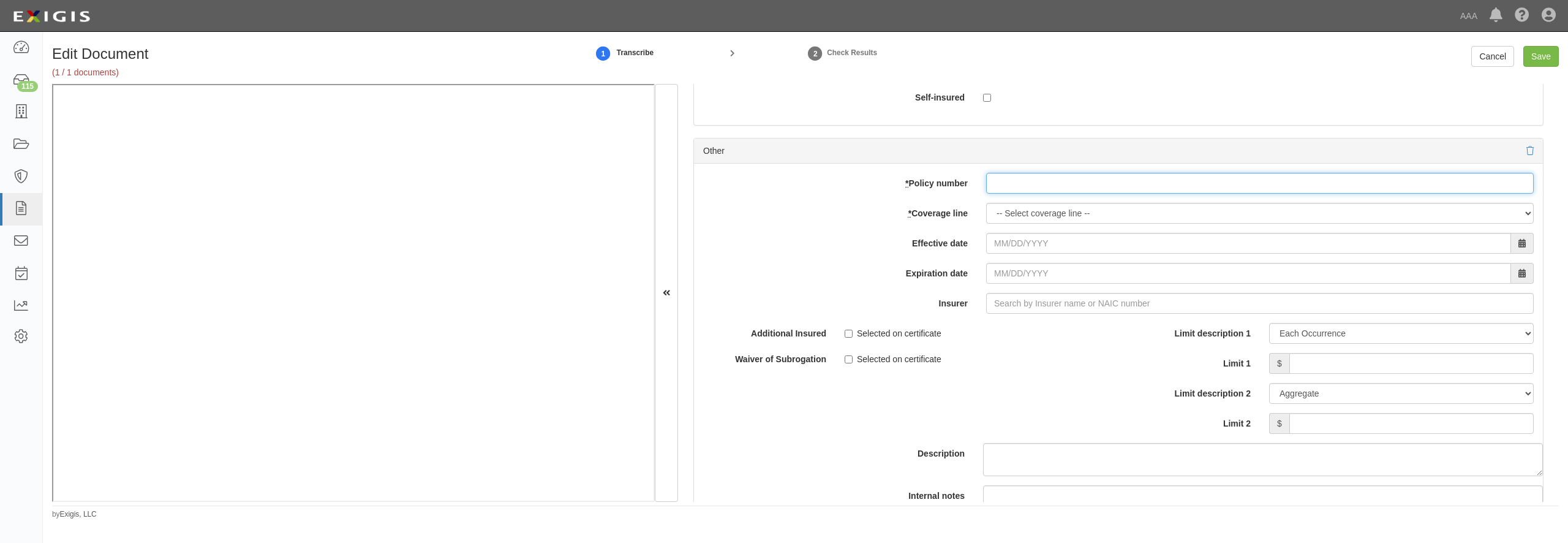
click at [1054, 194] on input "* Policy number" at bounding box center [1259, 183] width 547 height 21
paste input "CLP 8980486"
type input "CLP 8980486"
select select "56"
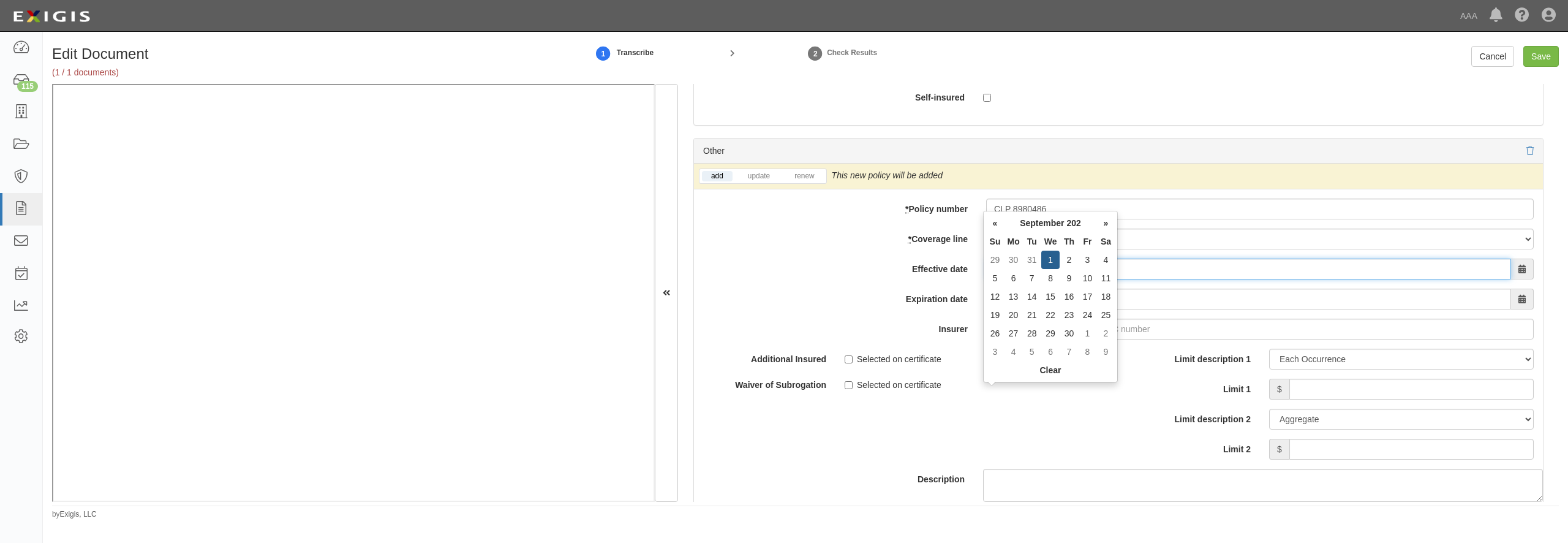
type input "09/01/2025"
type input "09/01/2026"
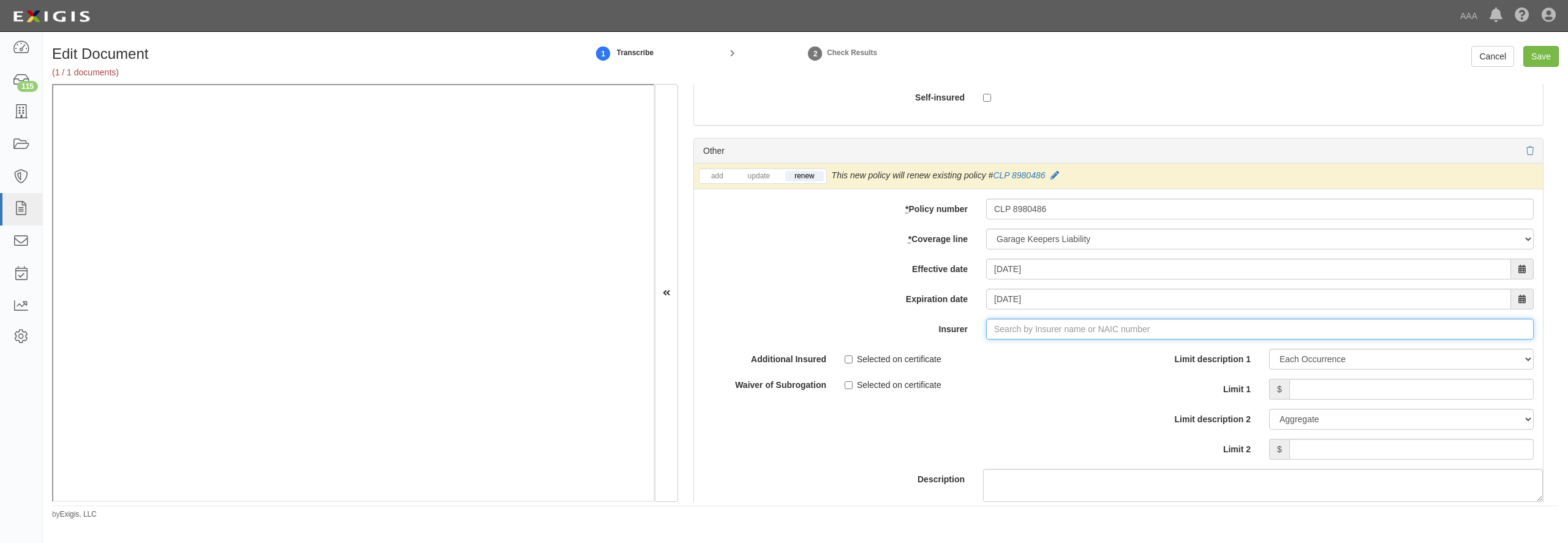
type input "21st Century Advantage Insurance Company (25232) NR Rating"
type input "2"
click at [944, 360] on div "Central Insurance Company ( 20230 ) A XII Rating" at bounding box center [1012, 352] width 211 height 16
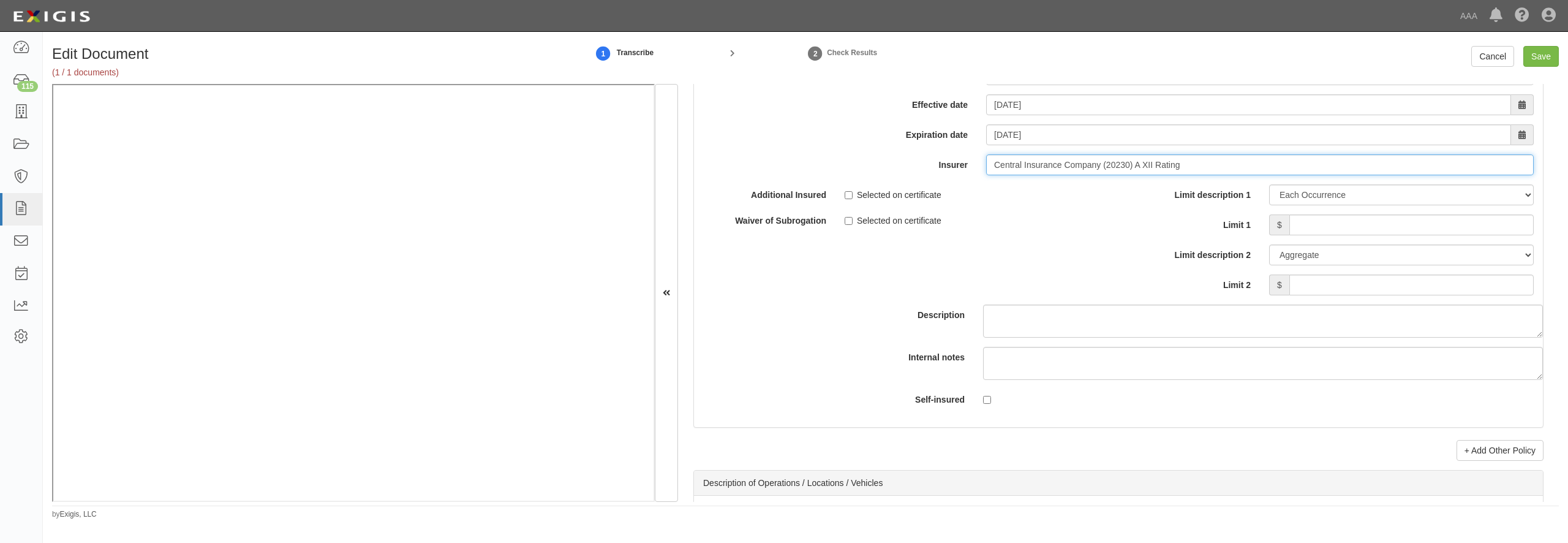
scroll to position [4529, 0]
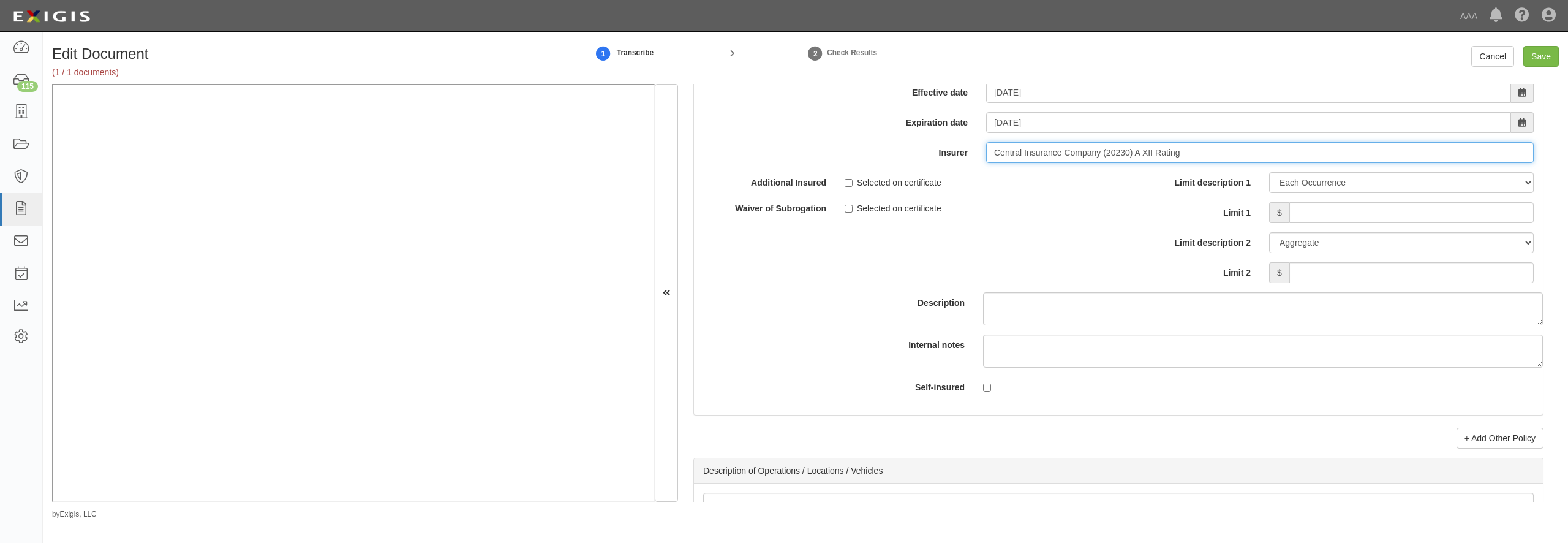
type input "Central Insurance Company (20230) A XII Rating"
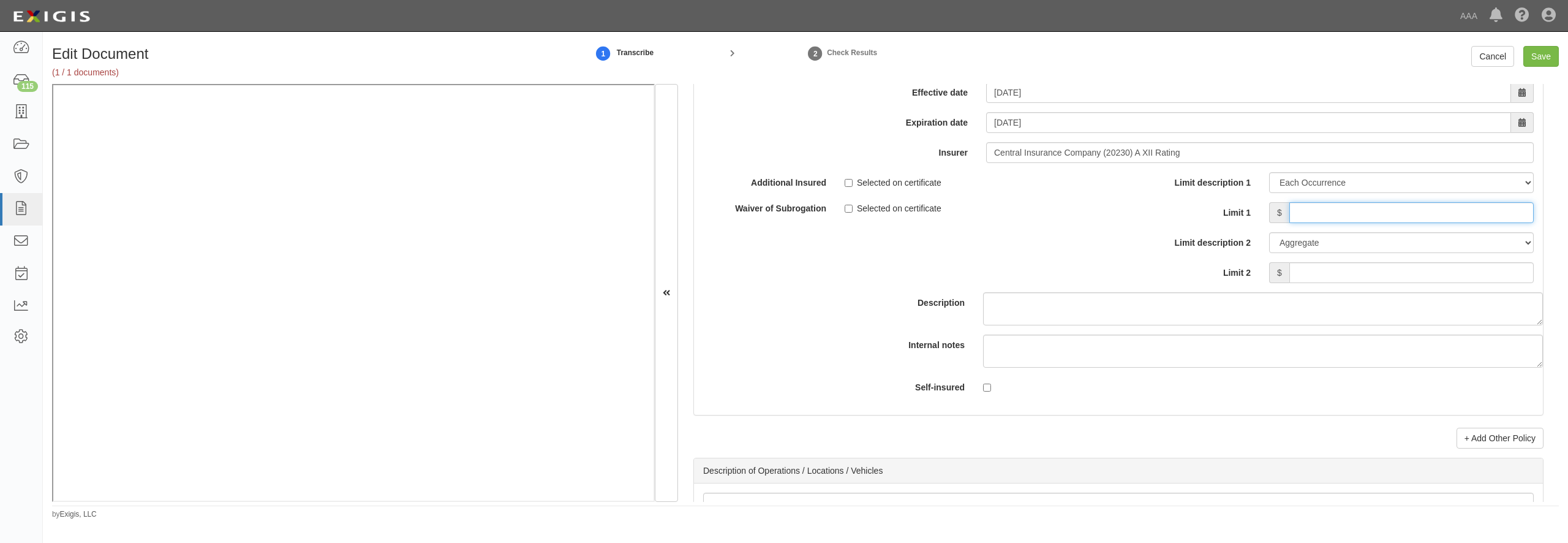
click at [1323, 223] on input "Limit 1" at bounding box center [1411, 213] width 245 height 21
type input "200,000"
click at [1537, 58] on input "Save" at bounding box center [1541, 56] width 35 height 21
type input "1000000"
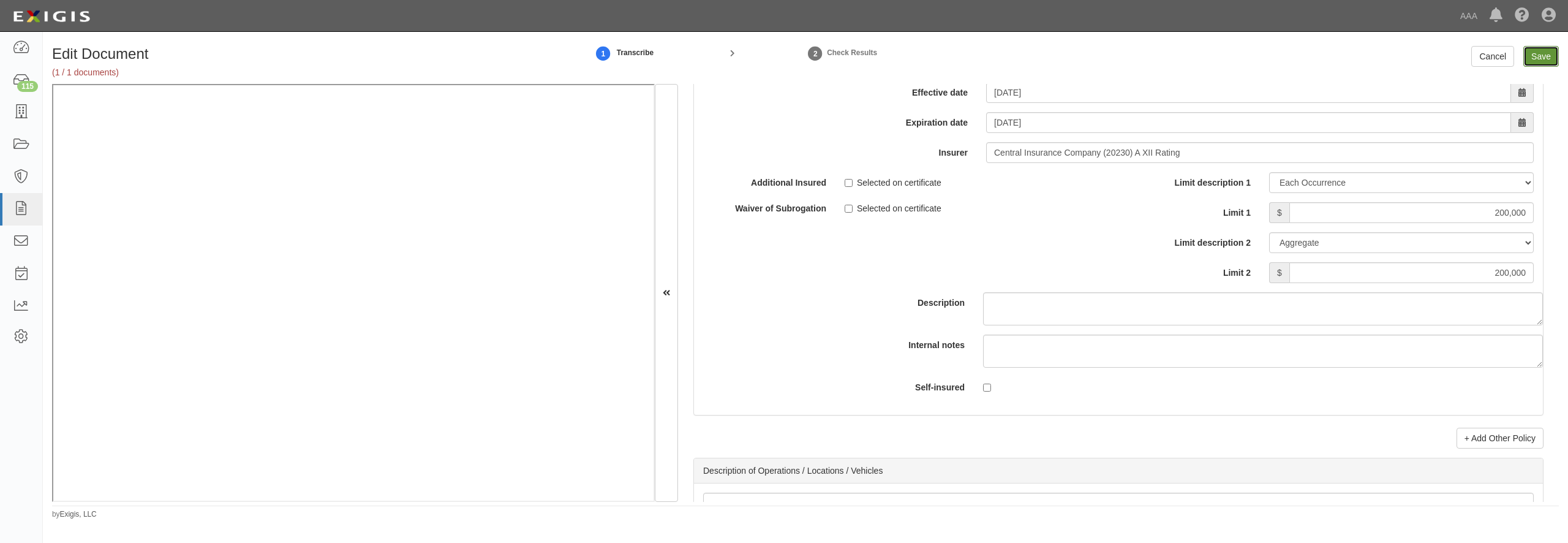
type input "1000000"
type input "2000000"
type input "200000"
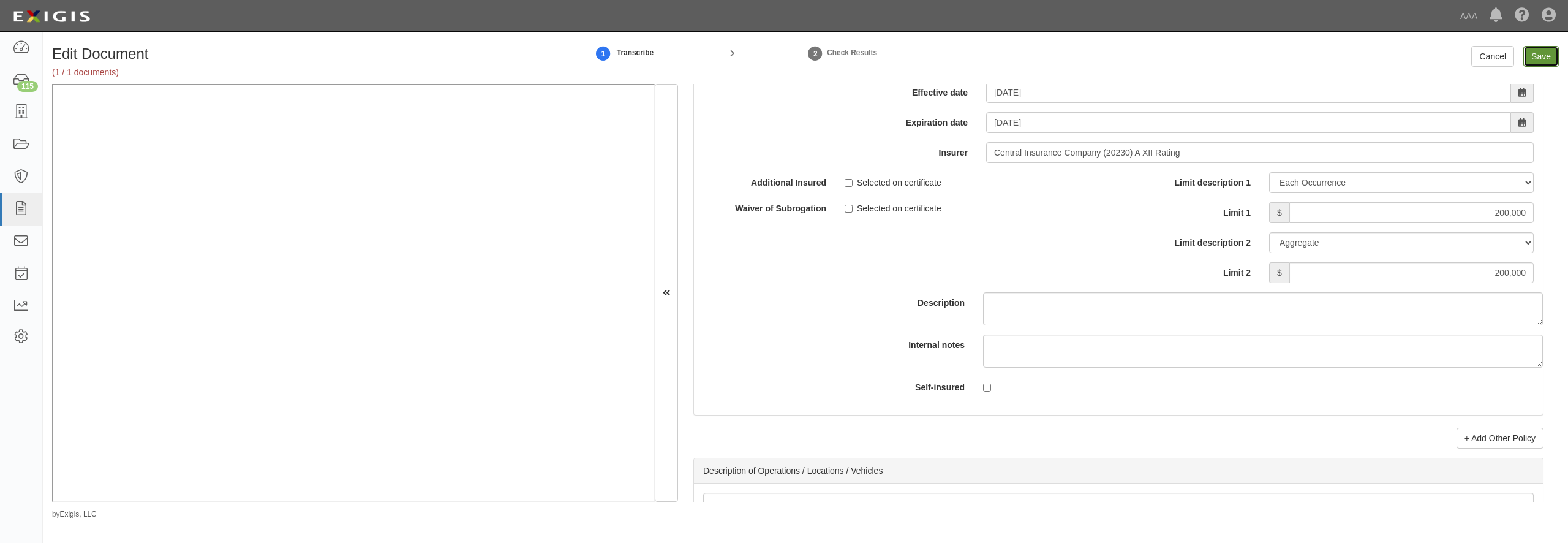
type input "200000"
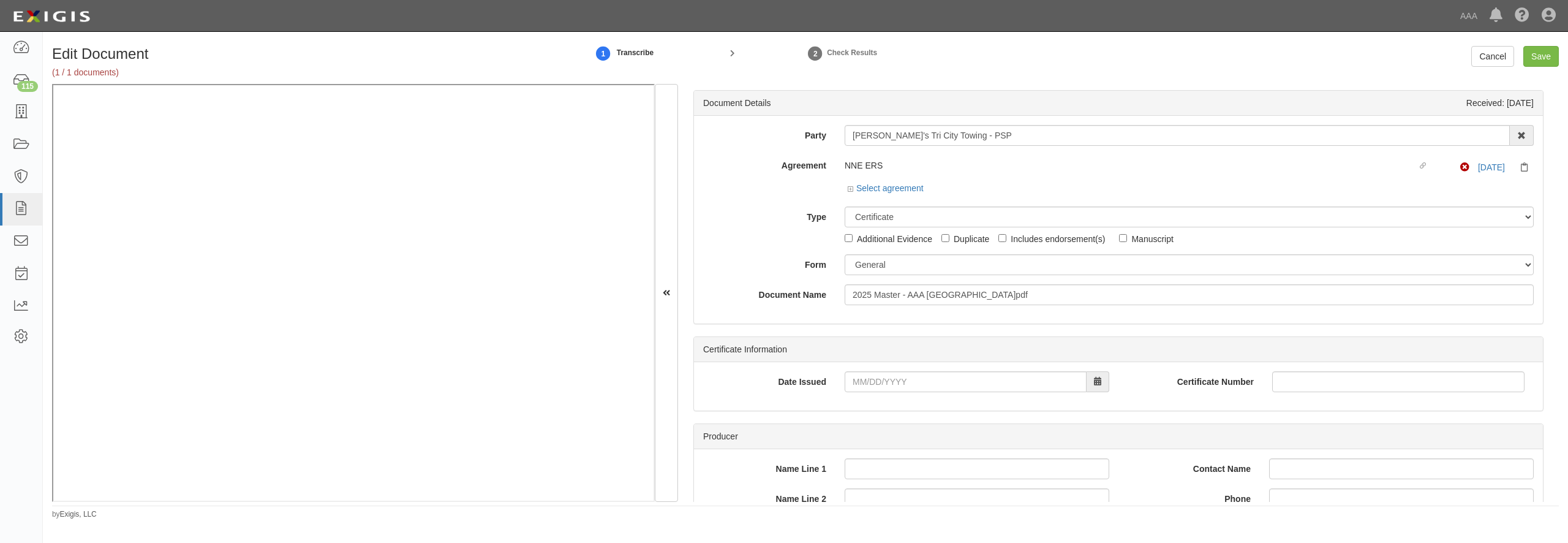
select select "CertificateDetail"
select select "GeneralFormDetail"
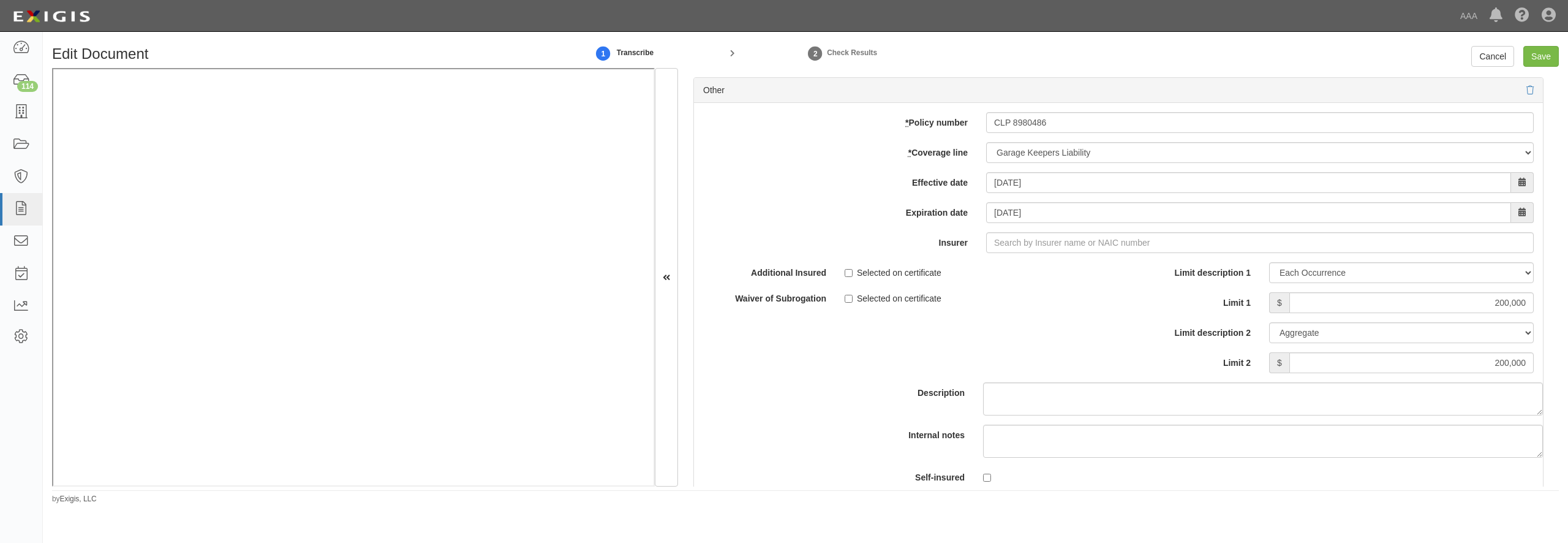
scroll to position [3446, 0]
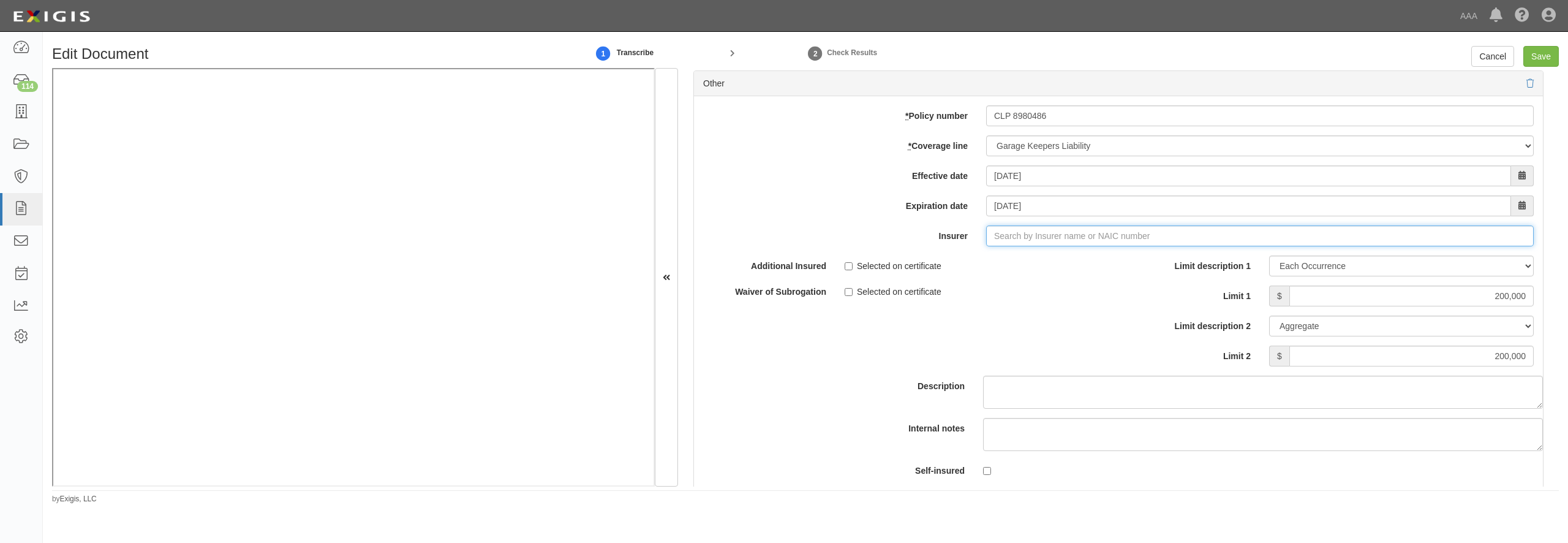
click at [1006, 246] on input "Insurer" at bounding box center [1259, 236] width 547 height 21
type input "21st Century Advantage Insurance Company (25232) NR Rating"
type input "2"
click at [1011, 267] on div "Central Insurance Company ( 20230 ) A XII Rating" at bounding box center [1012, 259] width 211 height 16
type input "Central Insurance Company (20230) A XII Rating"
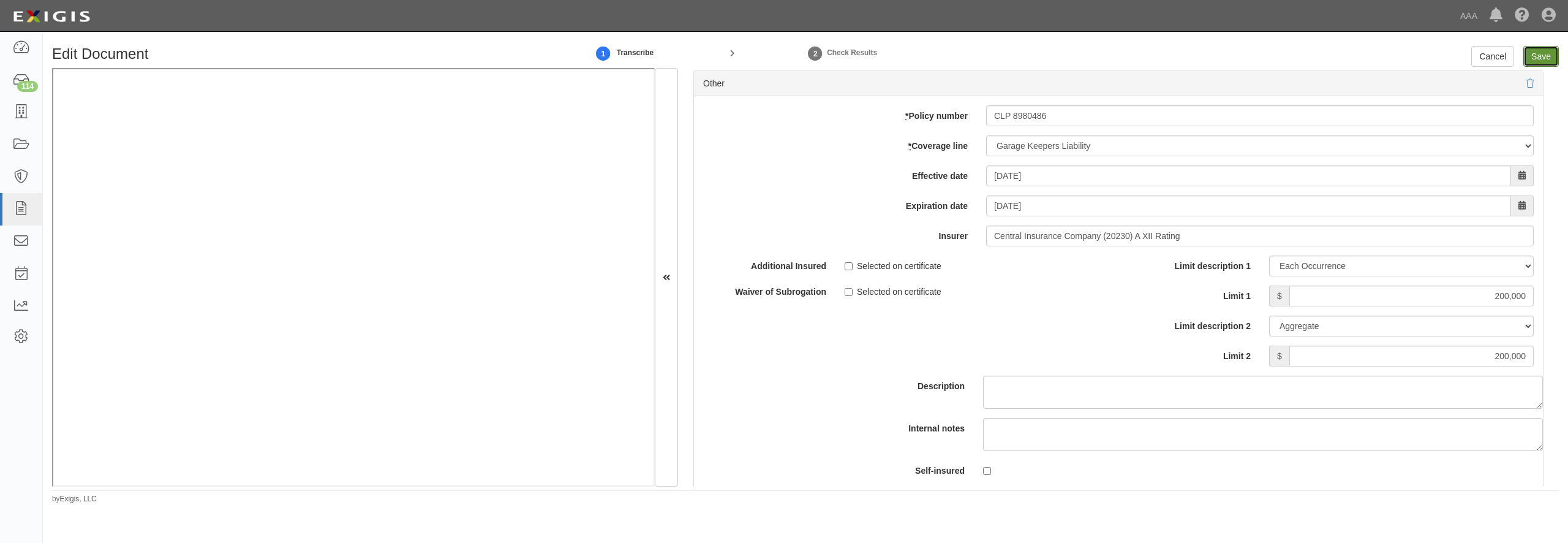
click at [1529, 57] on input "Save" at bounding box center [1541, 56] width 35 height 21
type input "1000000"
type input "200000"
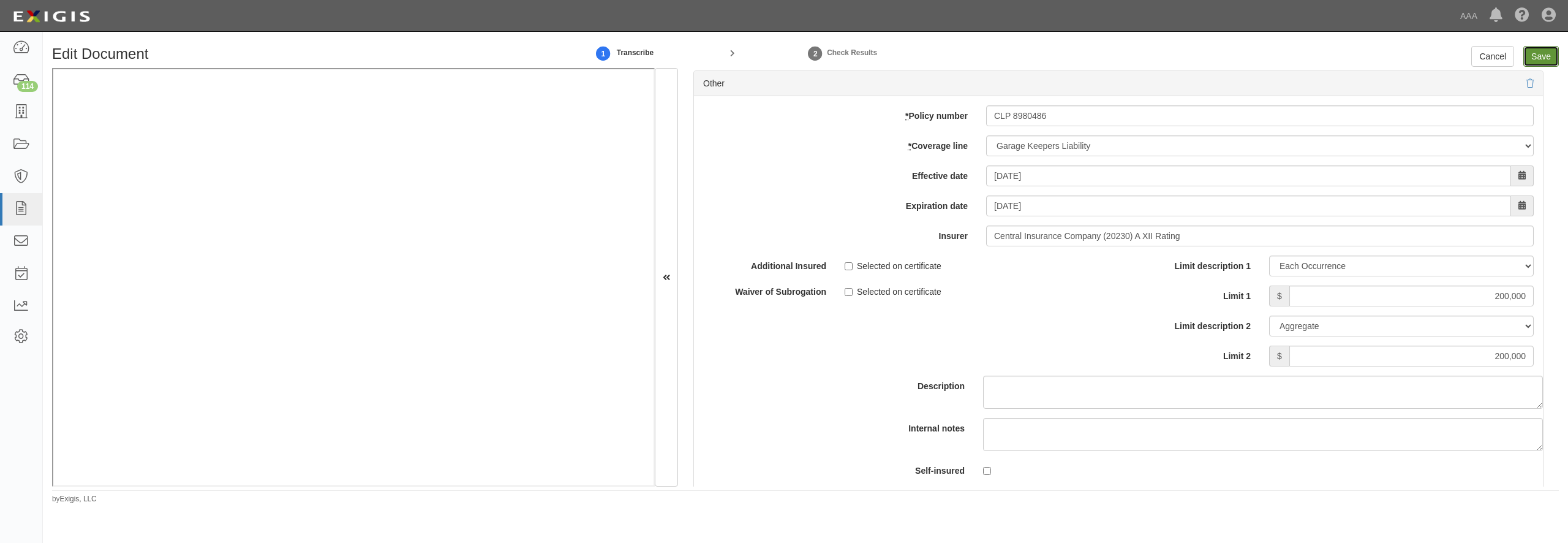
type input "200000"
type input "1000000"
type input "2000000"
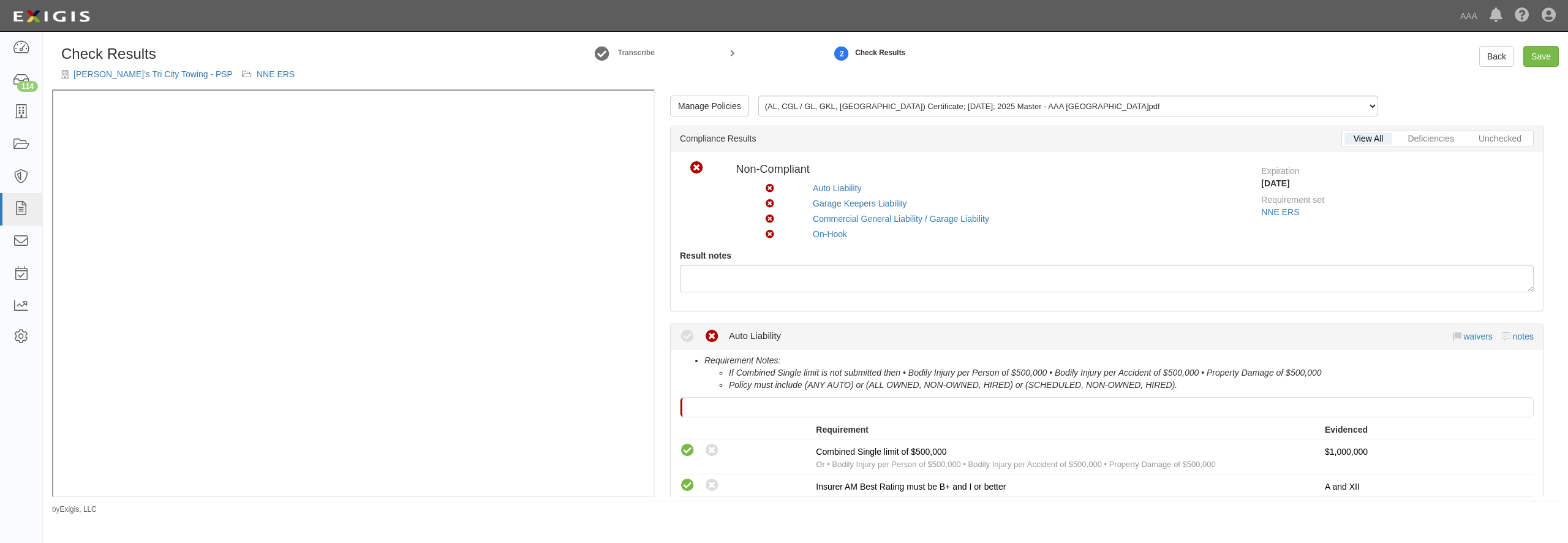
scroll to position [235, 0]
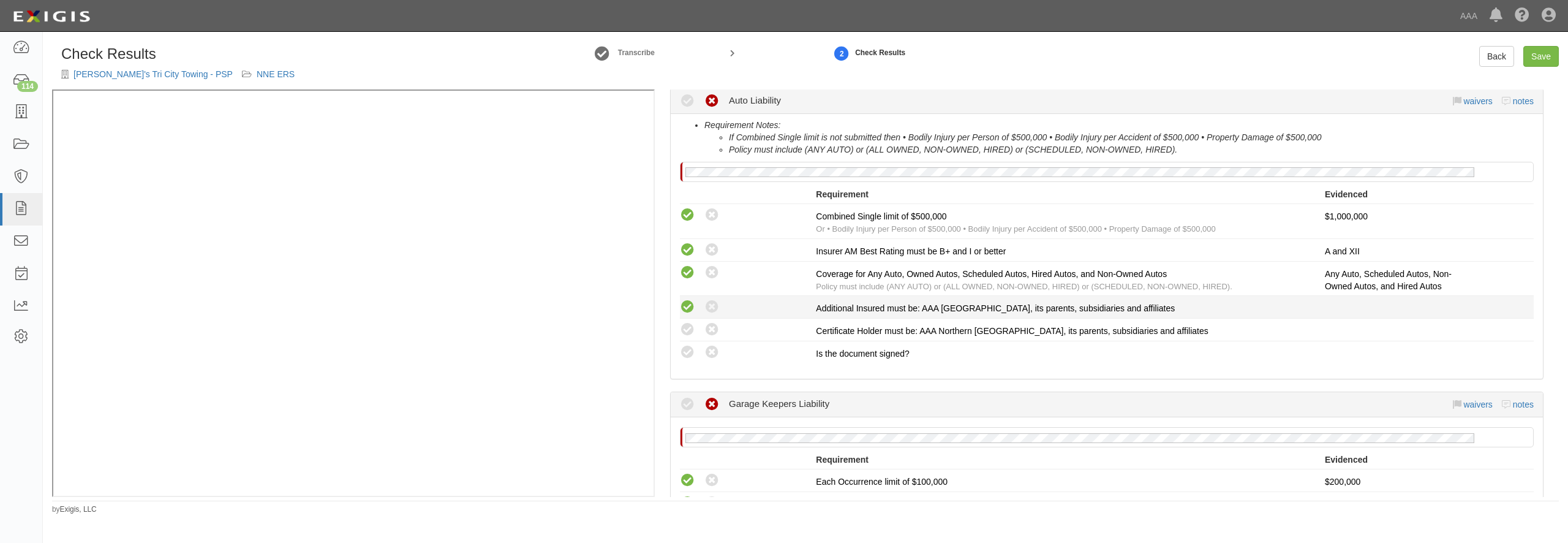
click at [686, 306] on icon at bounding box center [687, 307] width 15 height 15
radio input "true"
click at [692, 328] on icon at bounding box center [687, 330] width 15 height 15
radio input "true"
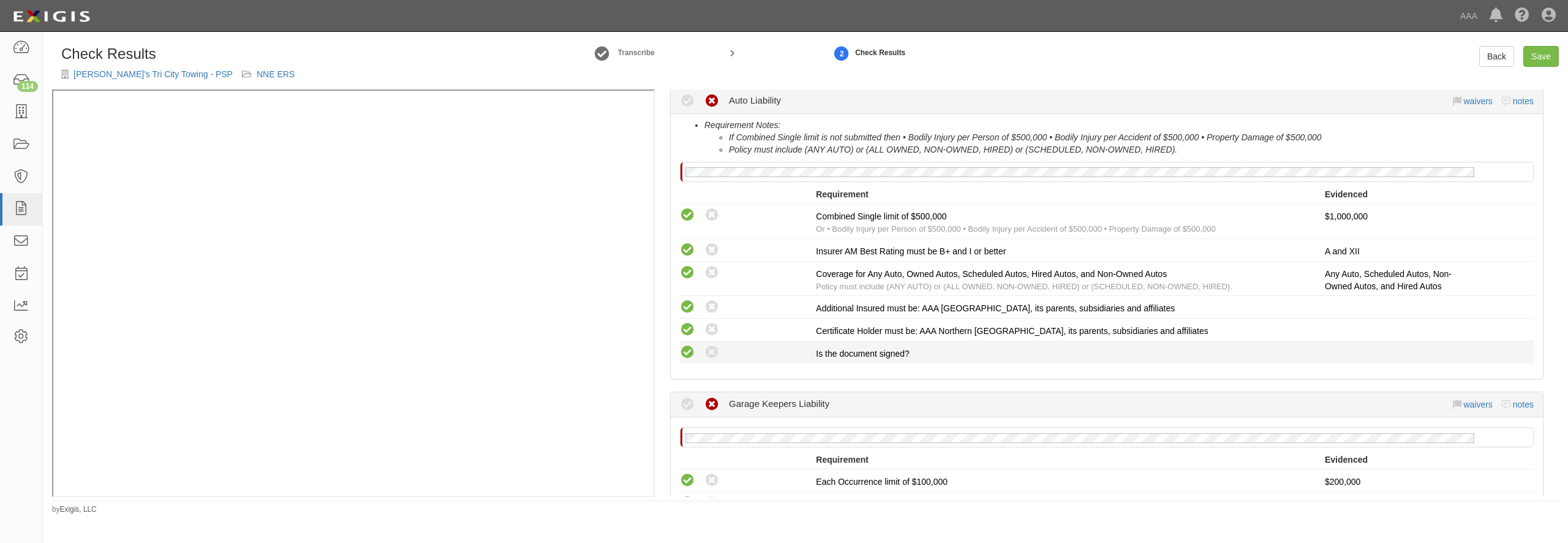
click at [690, 350] on icon at bounding box center [687, 352] width 15 height 15
radio input "true"
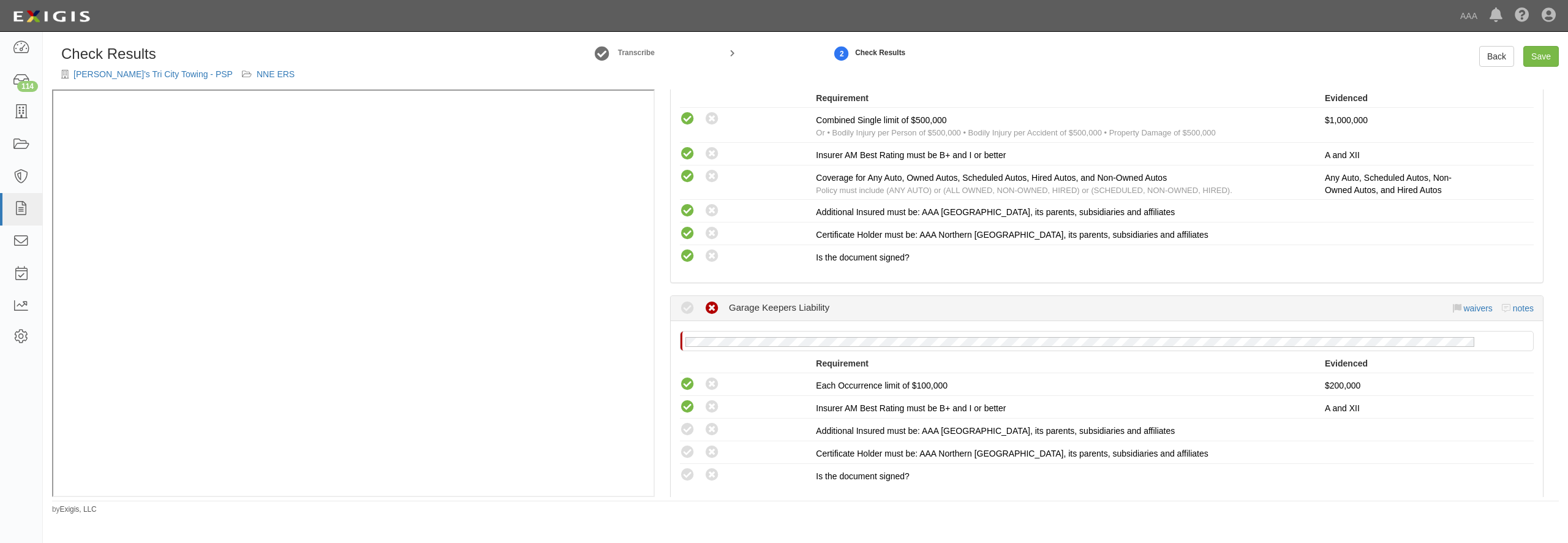
scroll to position [471, 0]
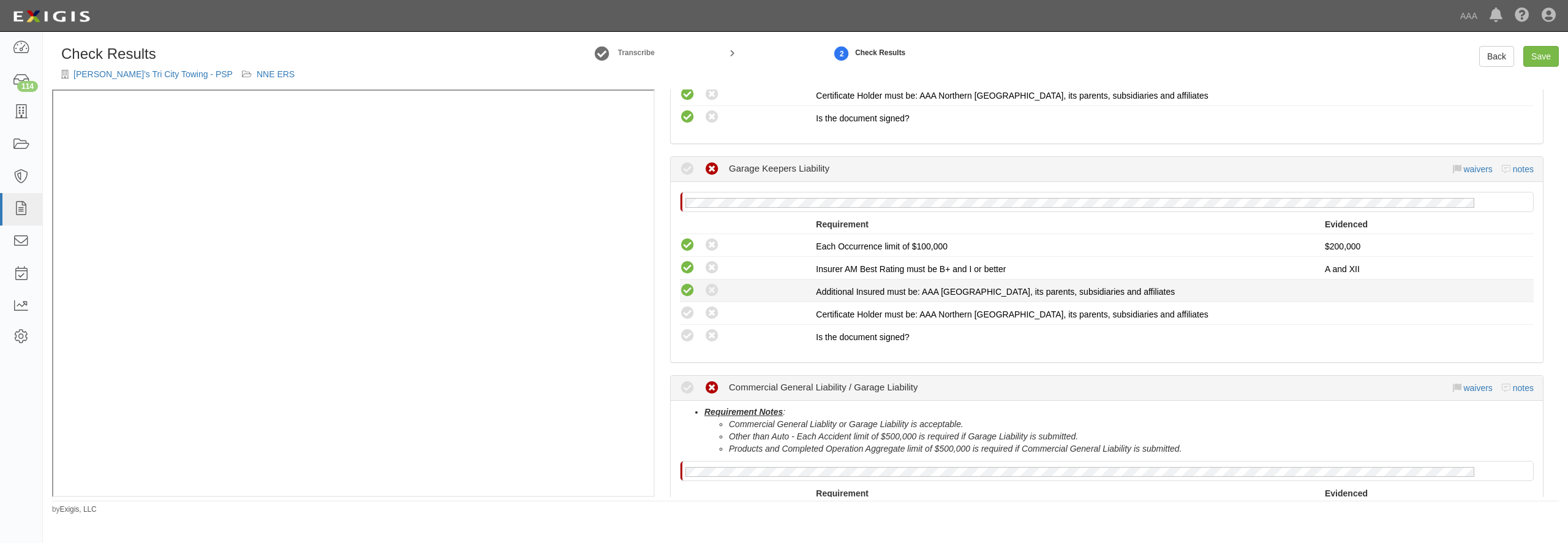
click at [687, 297] on icon at bounding box center [687, 290] width 15 height 15
radio input "true"
click at [688, 314] on icon at bounding box center [687, 313] width 15 height 15
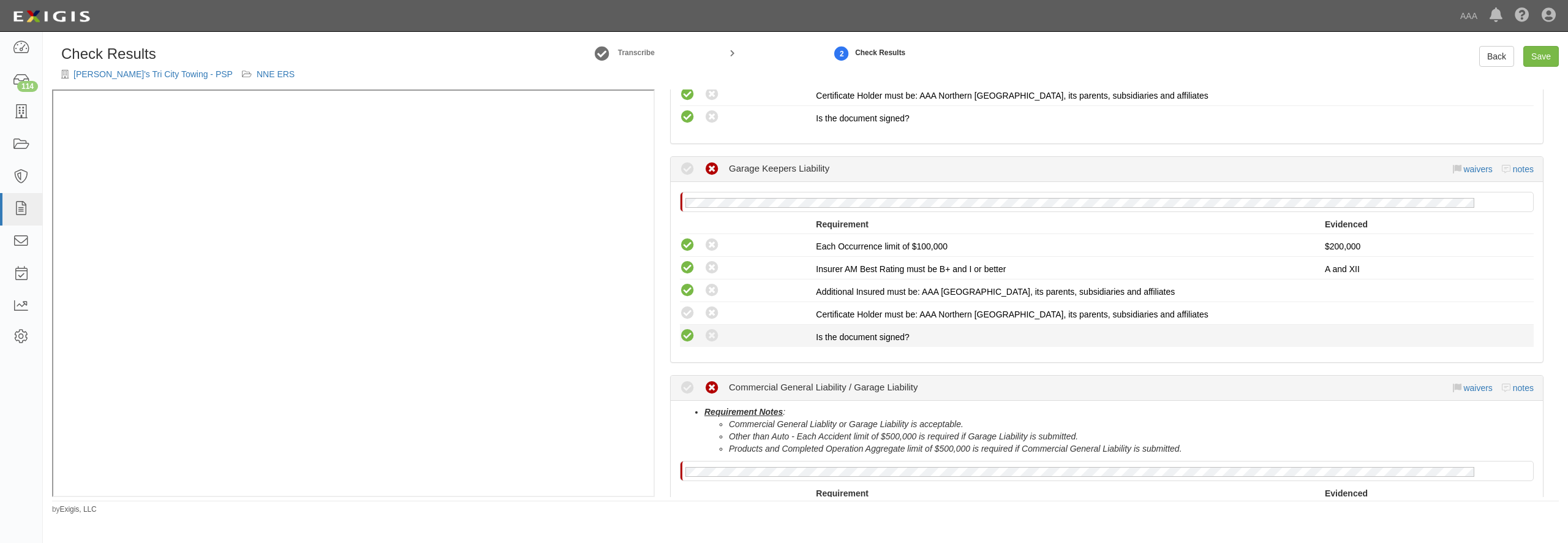
radio input "true"
click at [686, 339] on icon at bounding box center [687, 335] width 15 height 15
radio input "true"
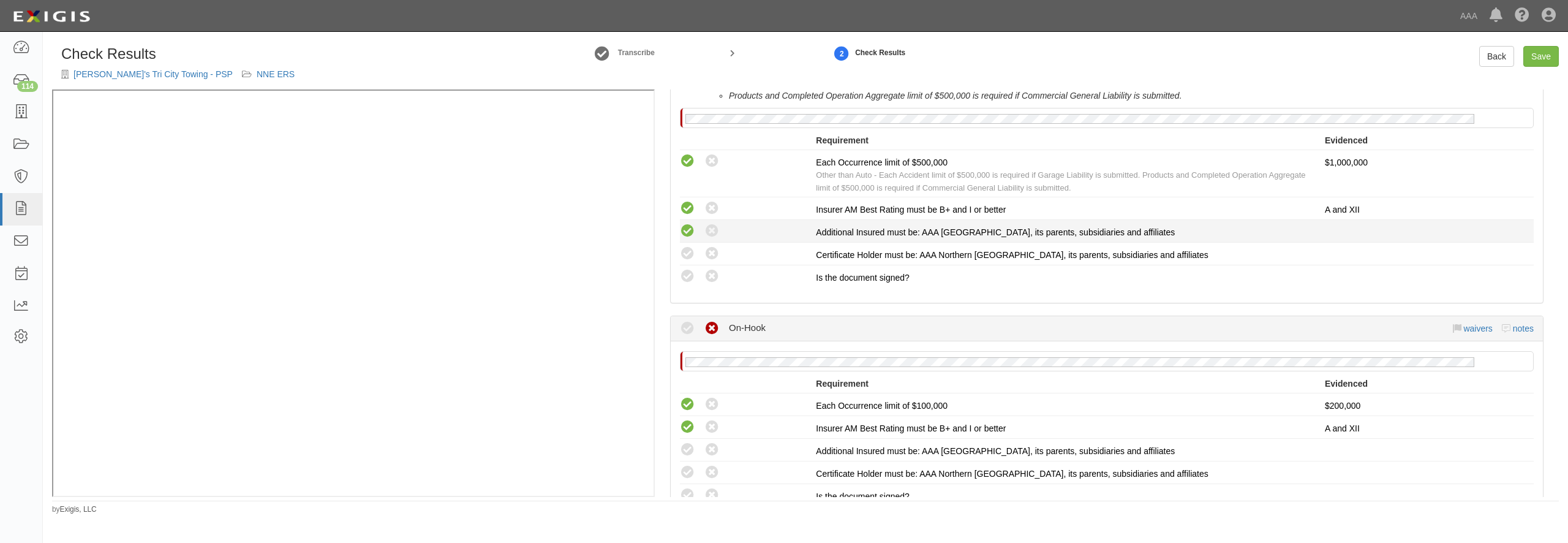
click at [686, 231] on icon at bounding box center [687, 231] width 15 height 15
radio input "true"
click at [691, 255] on icon at bounding box center [687, 253] width 15 height 15
radio input "true"
click at [689, 272] on icon at bounding box center [687, 276] width 15 height 15
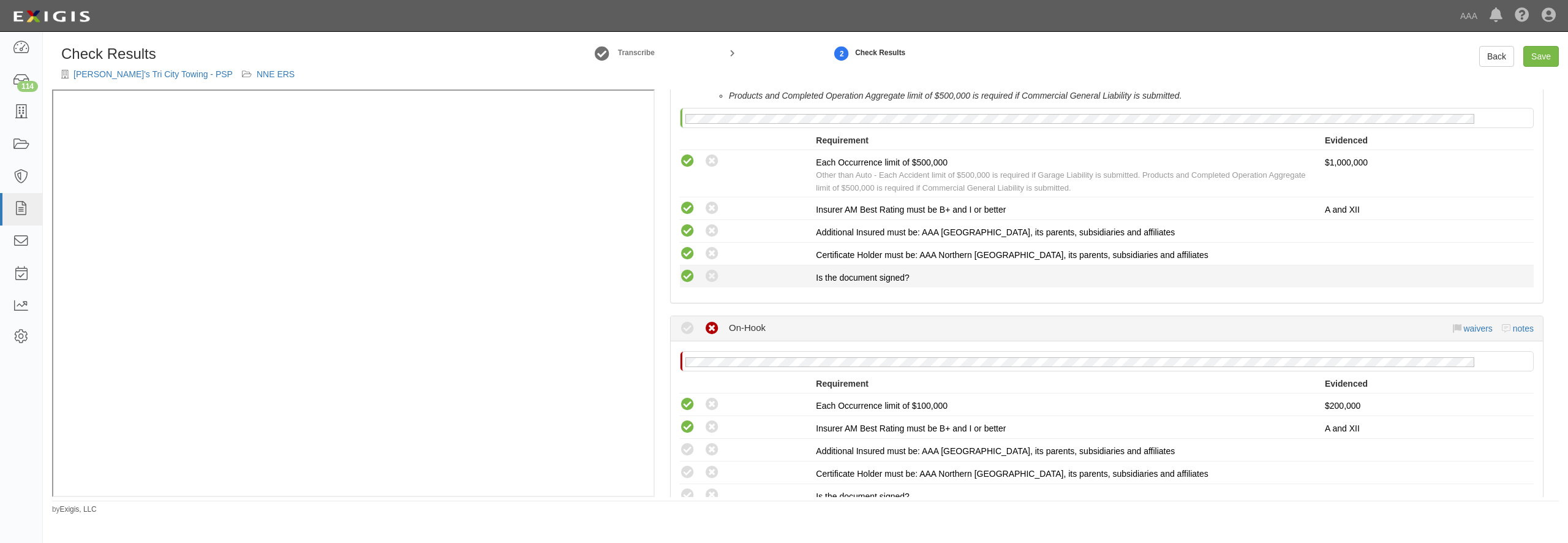
radio input "true"
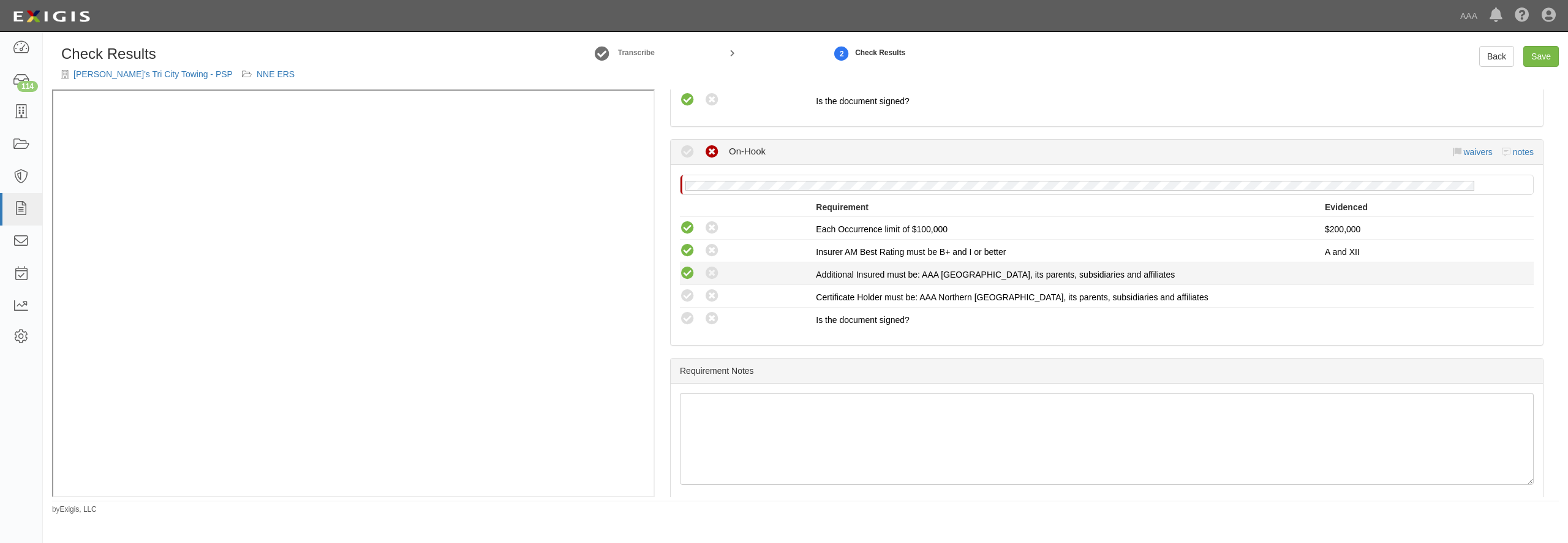
click at [687, 273] on icon at bounding box center [687, 273] width 15 height 15
radio input "true"
click at [687, 289] on icon at bounding box center [687, 296] width 15 height 15
radio input "true"
click at [687, 318] on icon at bounding box center [687, 318] width 15 height 15
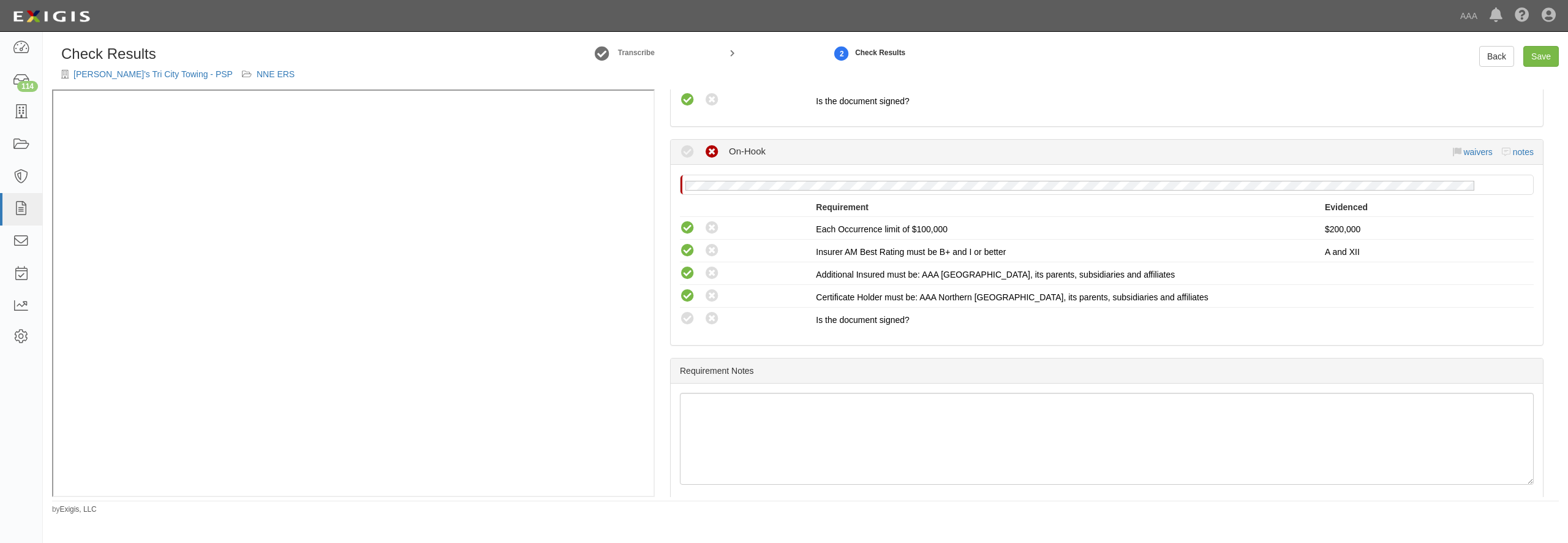
radio input "true"
click at [1533, 55] on link "Save" at bounding box center [1541, 56] width 35 height 21
radio input "true"
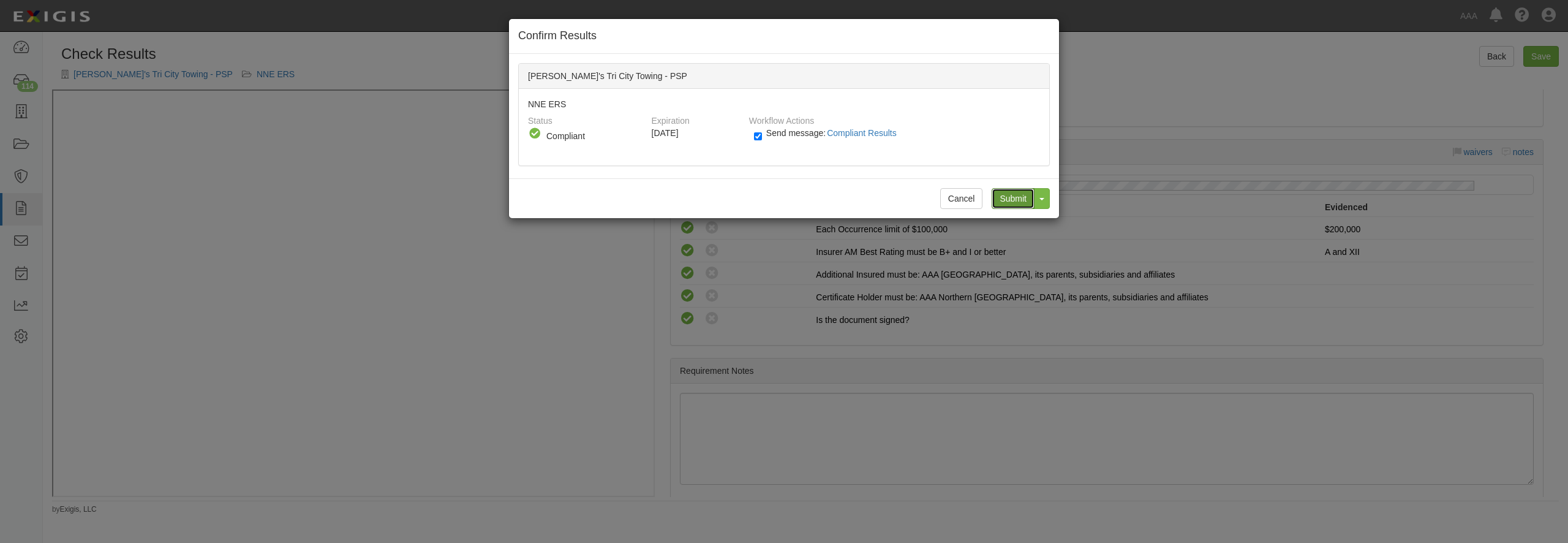
click at [1021, 195] on input "Submit" at bounding box center [1013, 198] width 43 height 21
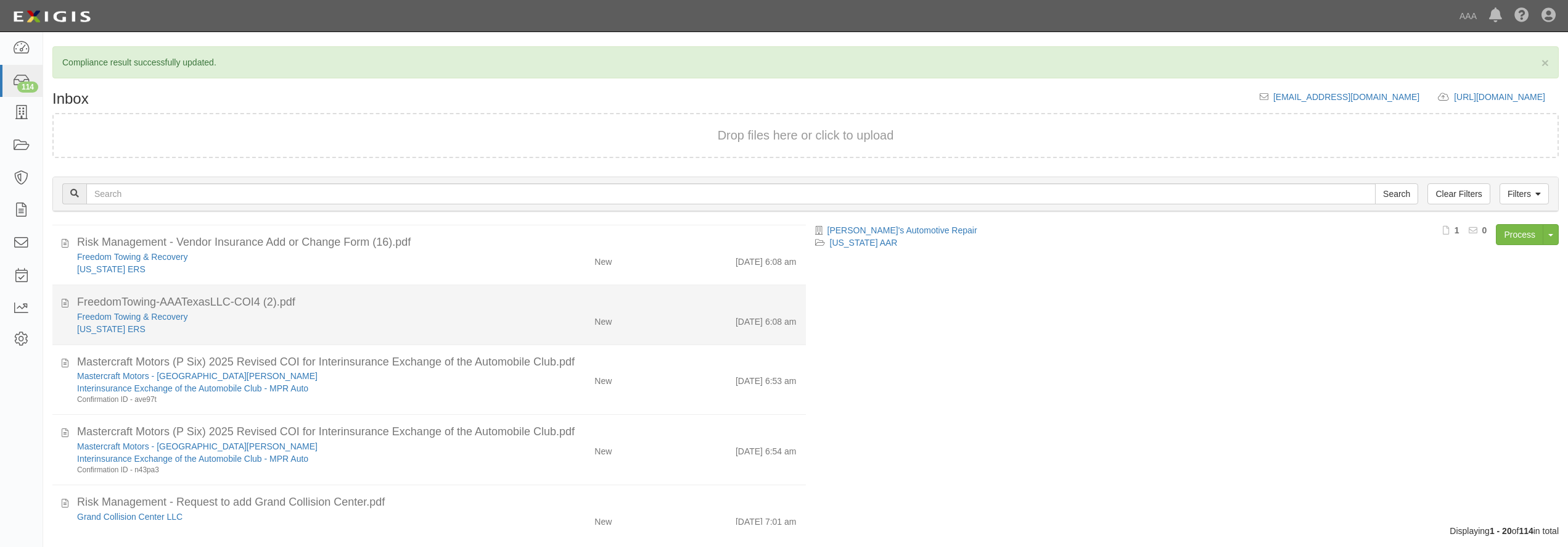
scroll to position [118, 0]
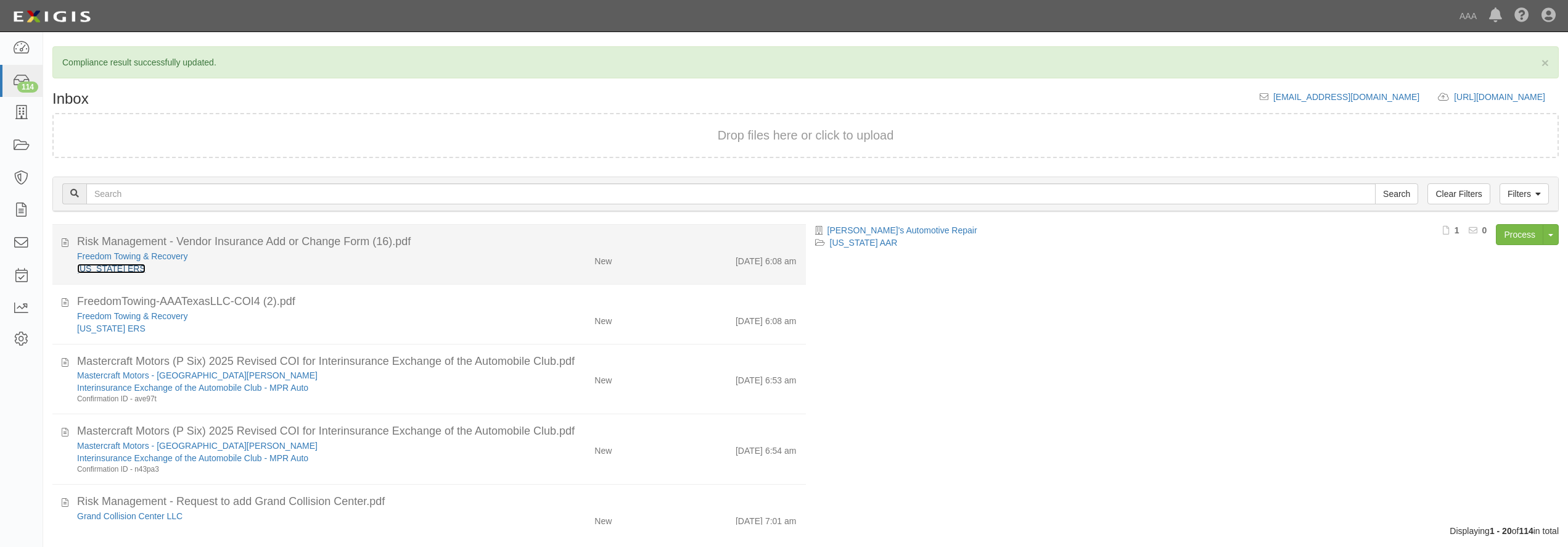
click at [87, 270] on link "[US_STATE] ERS" at bounding box center [111, 268] width 68 height 10
click at [432, 256] on div "Freedom Towing & Recovery" at bounding box center [282, 256] width 412 height 12
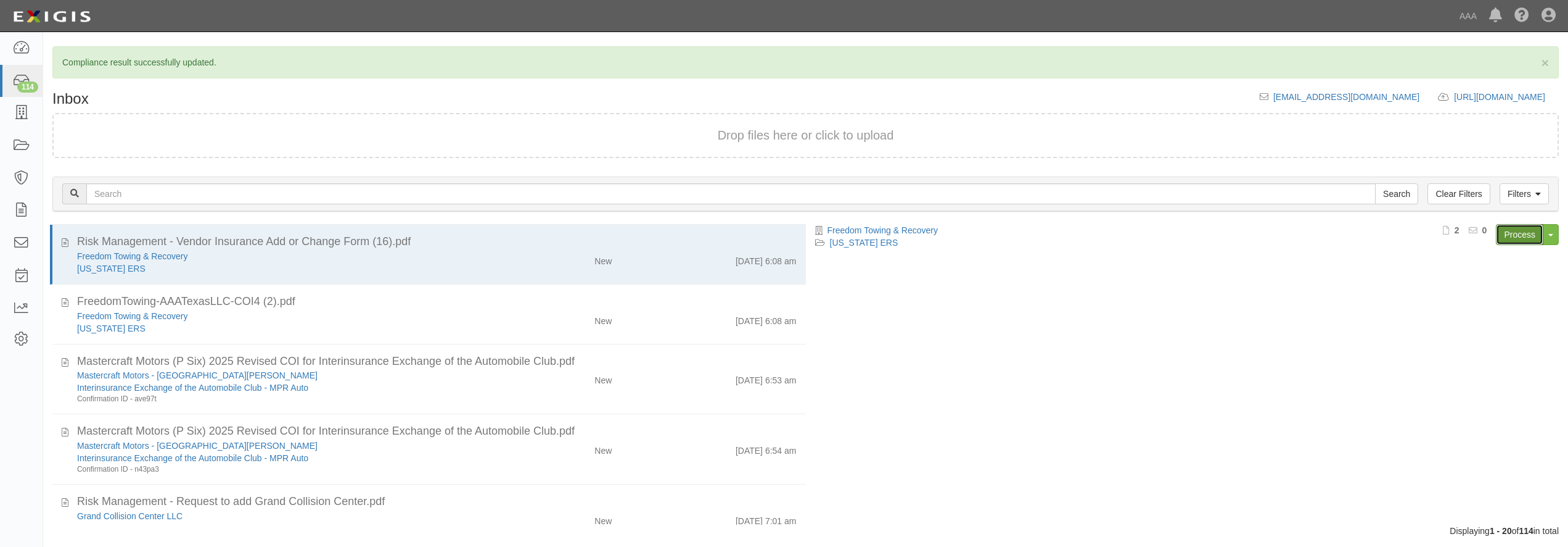
click at [1529, 234] on link "Process" at bounding box center [1519, 235] width 47 height 21
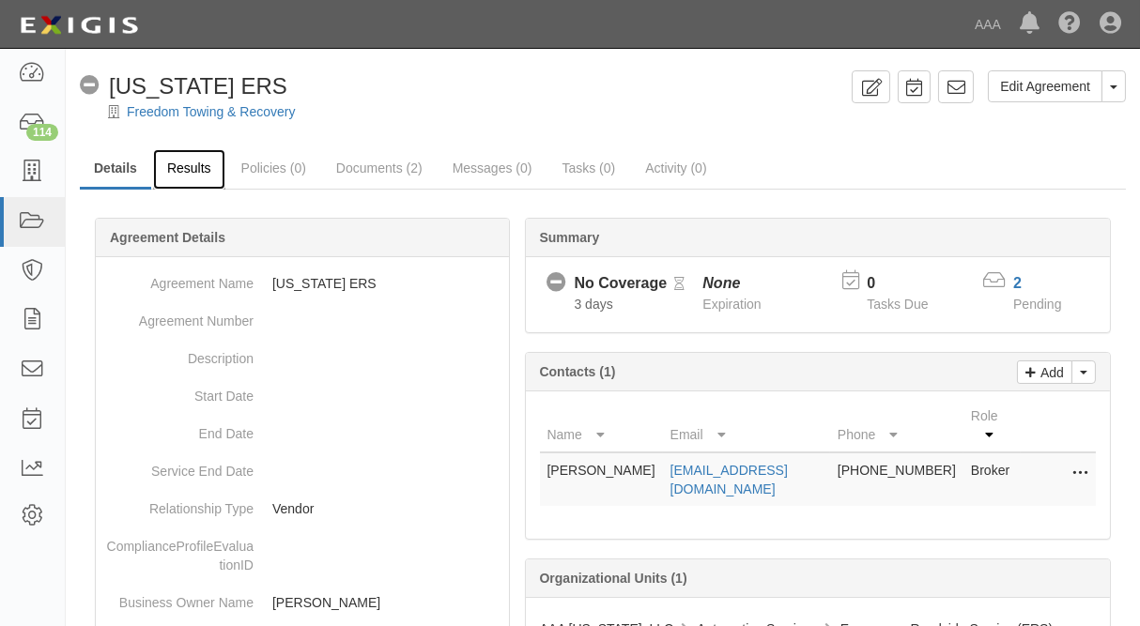
click at [182, 169] on link "Results" at bounding box center [189, 169] width 72 height 40
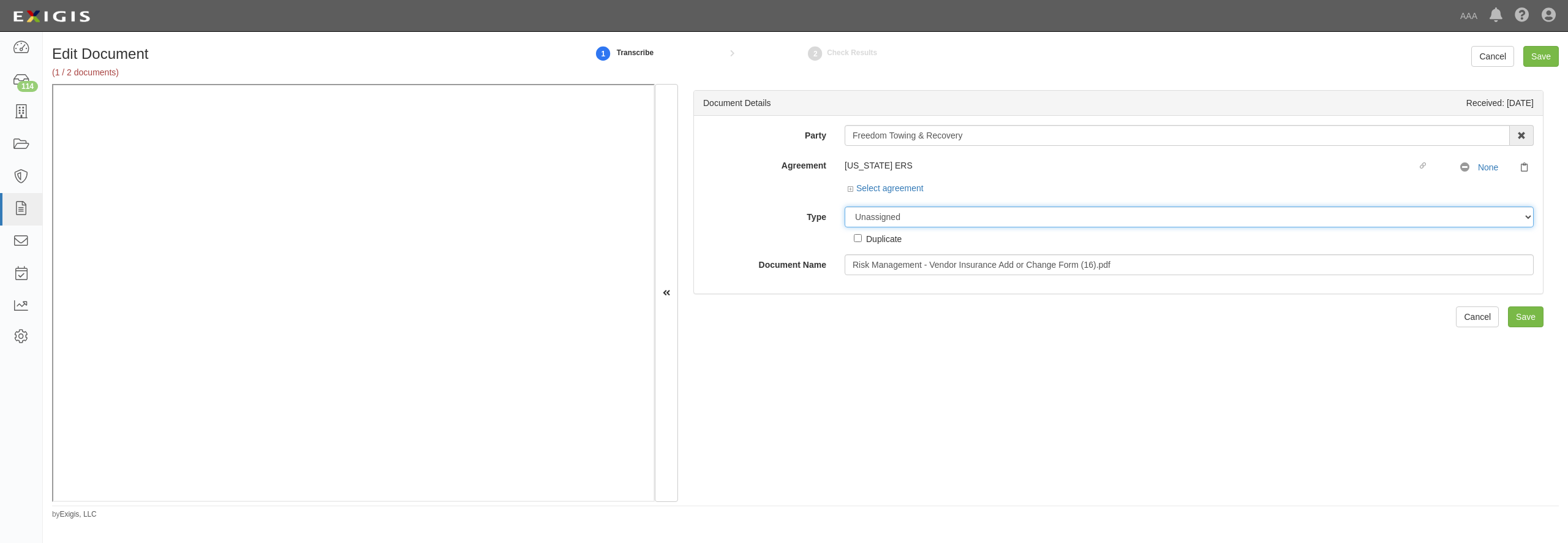
click at [844, 206] on select "Unassigned Binder Cancellation Notice Certificate Contract Endorsement Insuranc…" at bounding box center [1189, 217] width 689 height 21
select select "OtherDetail"
click option "Other Document" at bounding box center [0, 0] width 0 height 0
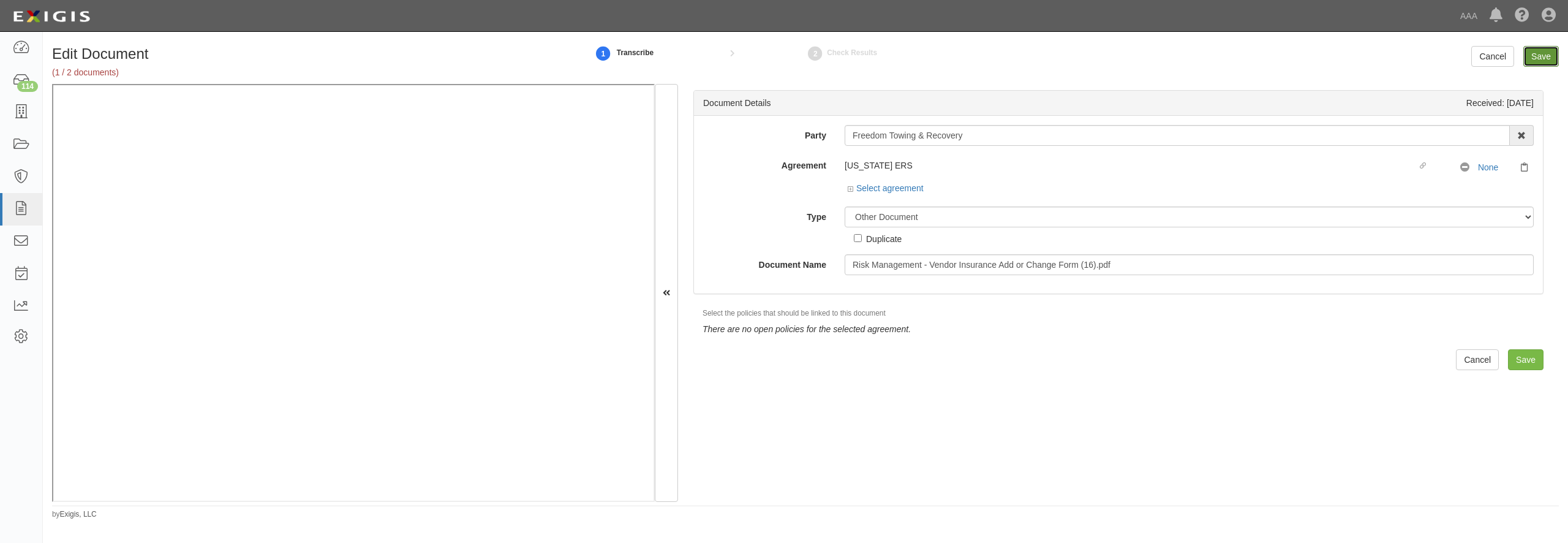
click at [1549, 47] on input "Save" at bounding box center [1541, 56] width 35 height 21
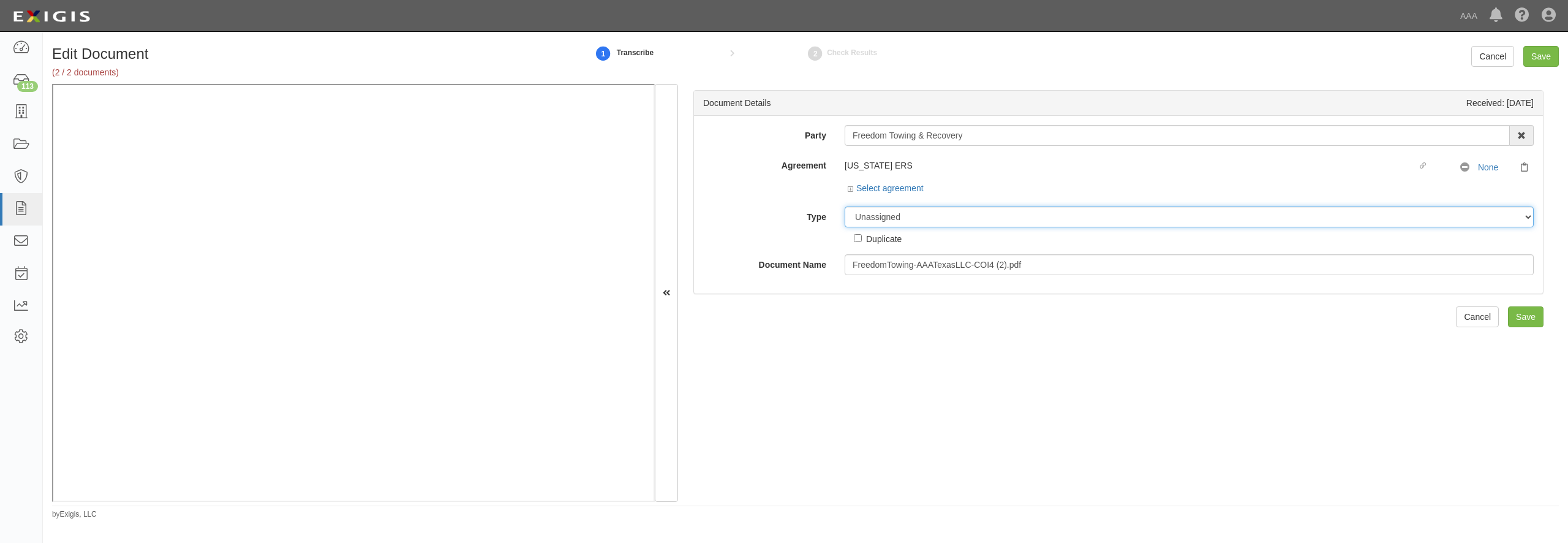
click at [844, 206] on select "Unassigned Binder Cancellation Notice Certificate Contract Endorsement Insuranc…" at bounding box center [1189, 217] width 689 height 21
select select "CertificateDetail"
click option "Certificate" at bounding box center [0, 0] width 0 height 0
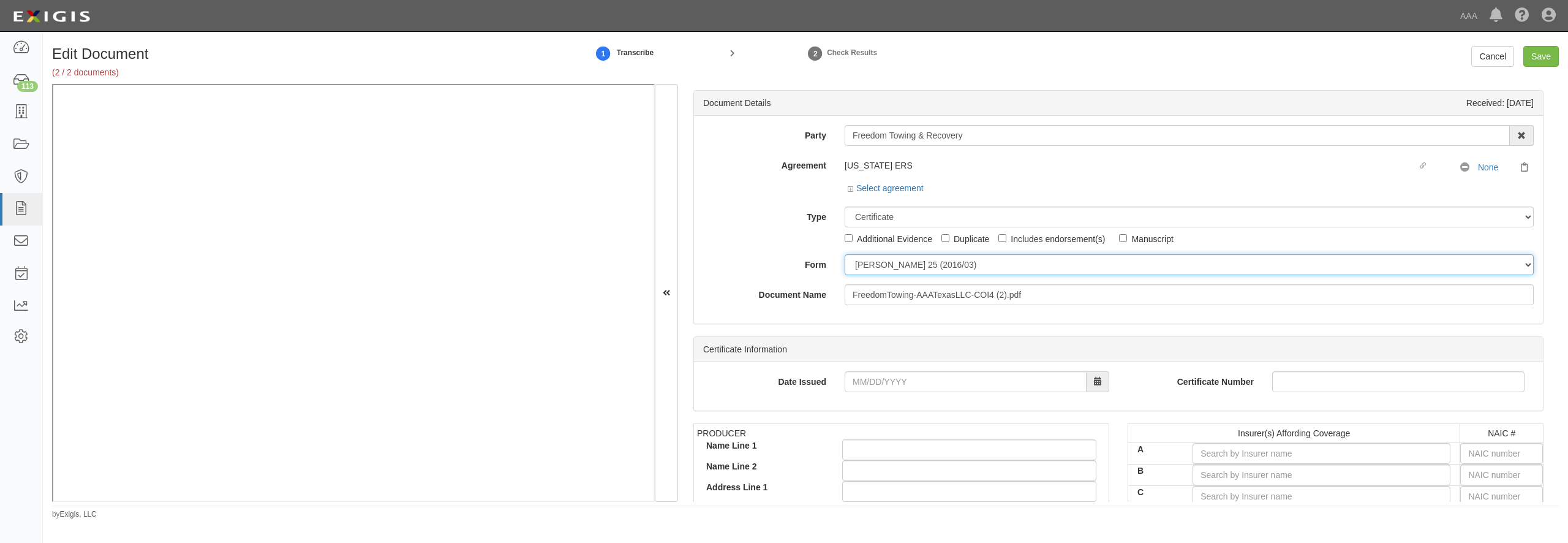
click at [844, 255] on select "ACORD 25 (2016/03) ACORD 101 ACORD 855 NY (2014/05) General" at bounding box center [1189, 265] width 689 height 21
select select "GeneralFormDetail"
click option "General" at bounding box center [0, 0] width 0 height 0
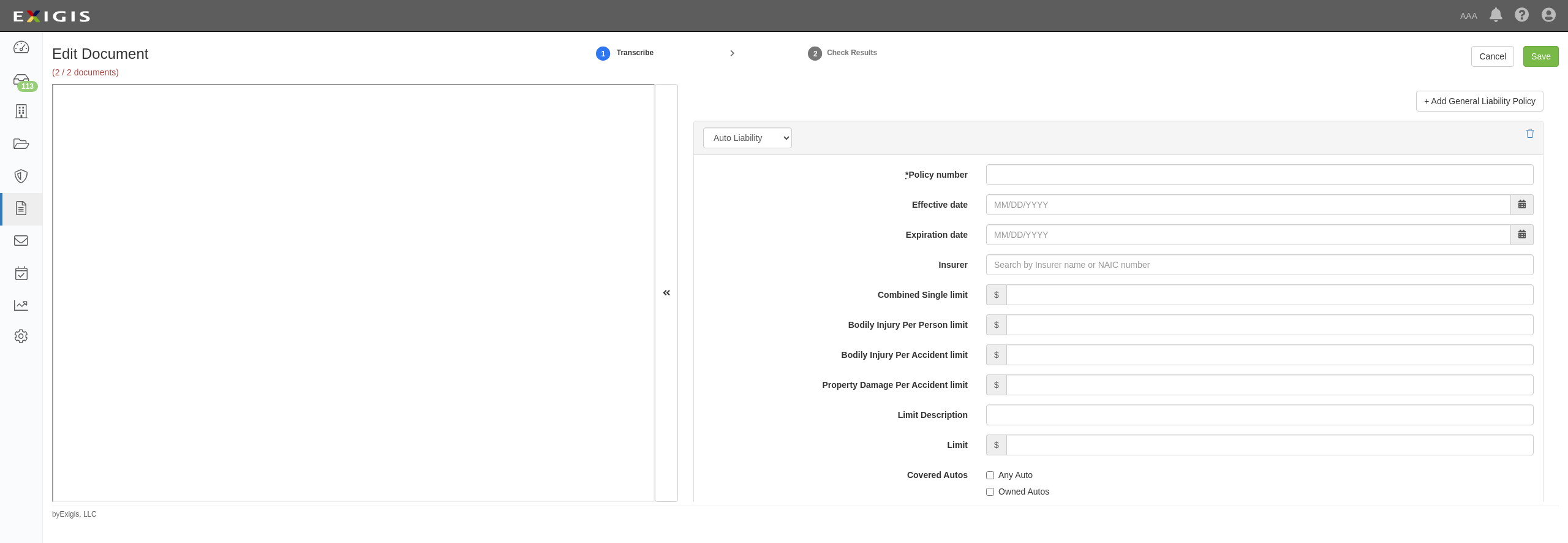
scroll to position [1647, 0]
click at [1048, 182] on input "* Policy number" at bounding box center [1259, 172] width 547 height 21
type input "[US_VEHICLE_IDENTIFICATION_NUMBER]"
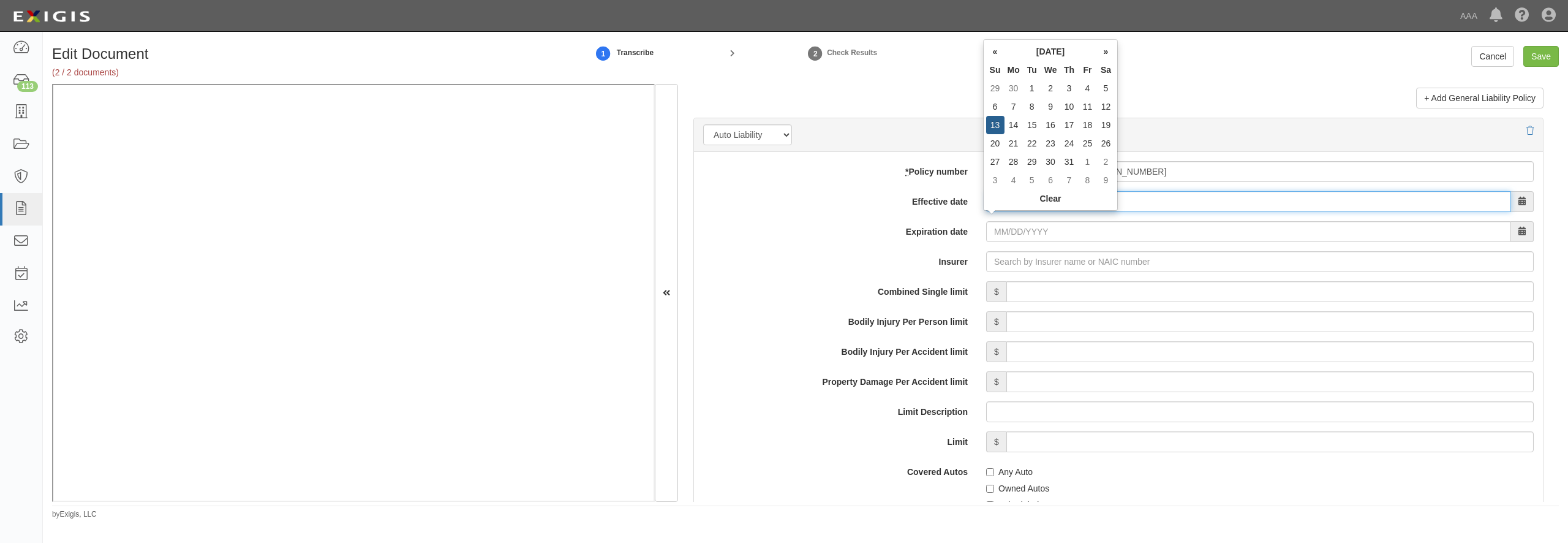
type input "[DATE]"
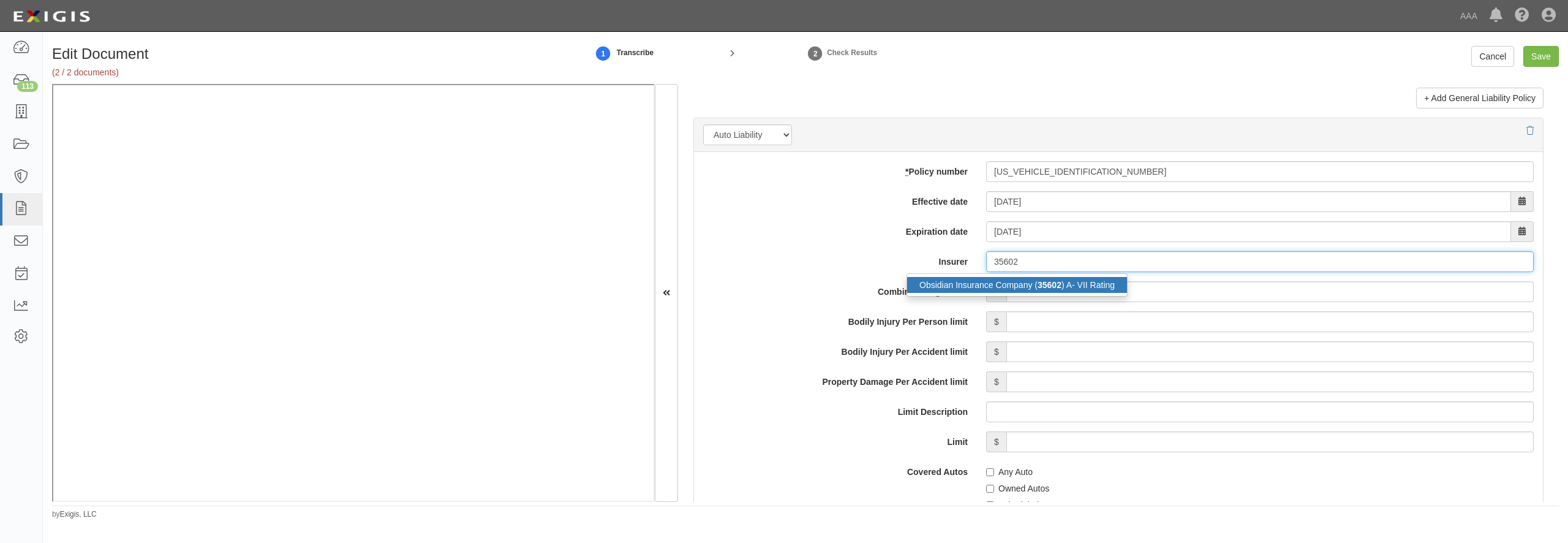
click at [983, 293] on div "Obsidian Insurance Company ( 35602 ) A- VII Rating" at bounding box center [1017, 285] width 220 height 16
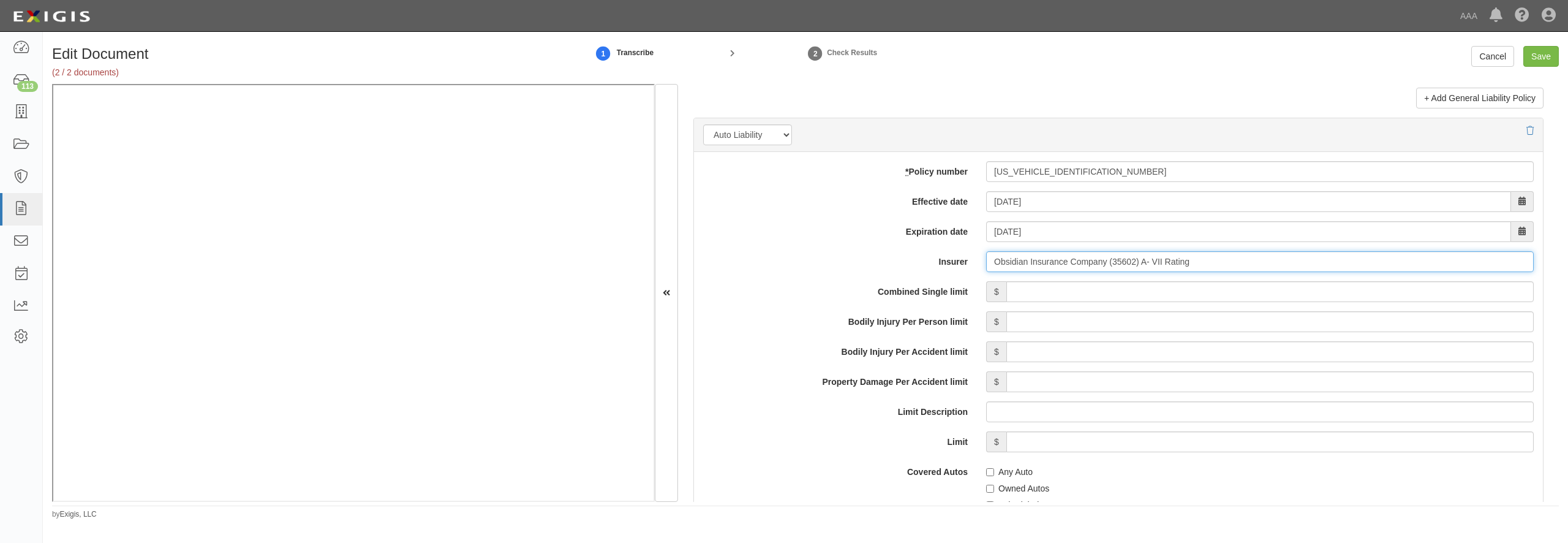
type input "Obsidian Insurance Company (35602) A- VII Rating"
click at [1031, 302] on input "Combined Single limit" at bounding box center [1270, 292] width 527 height 21
type input "500,000"
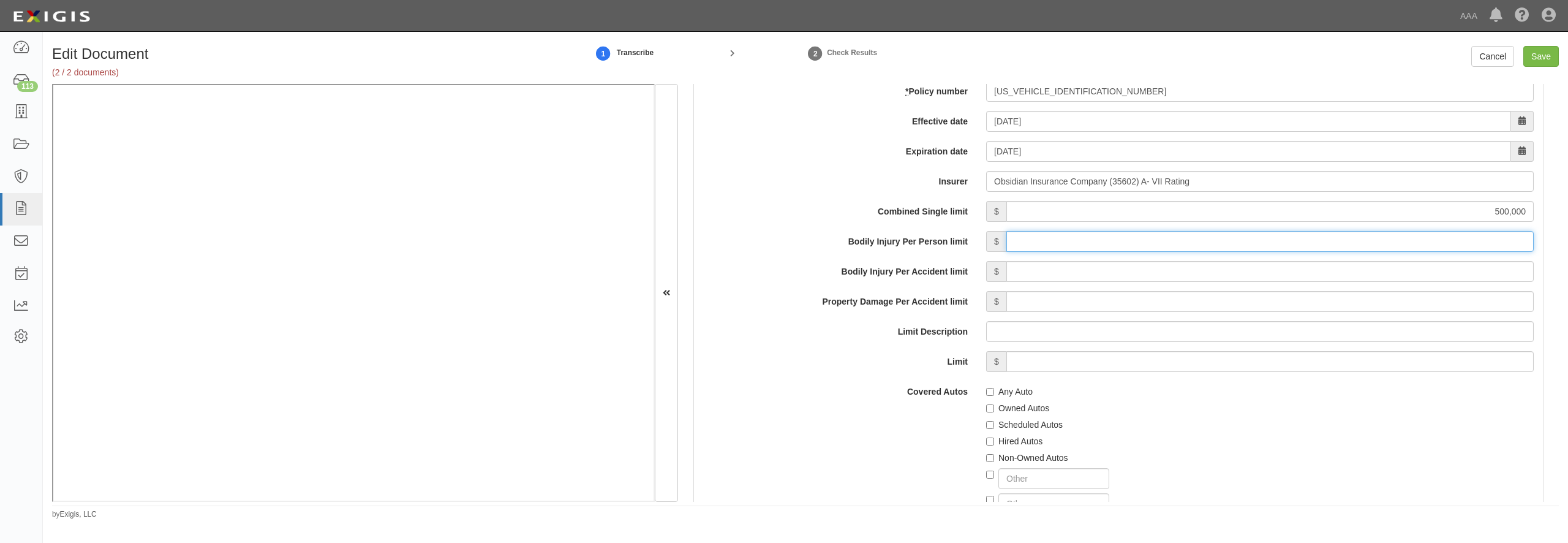
scroll to position [1882, 0]
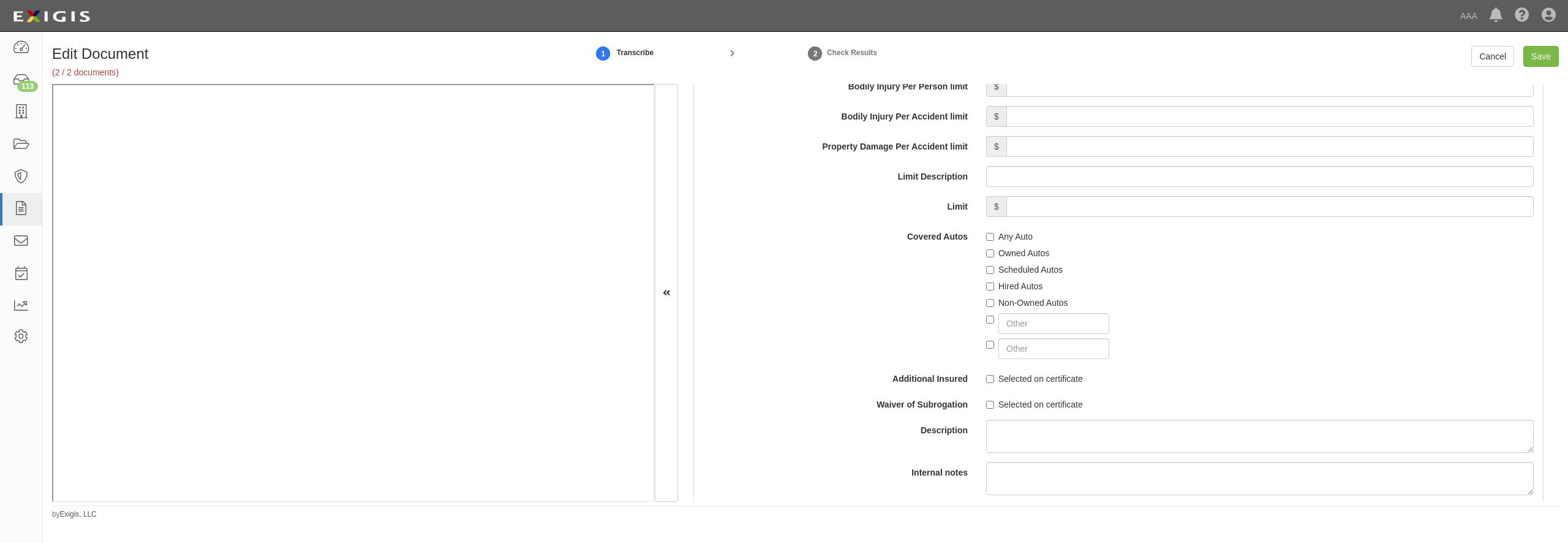
click at [1010, 243] on label "Any Auto" at bounding box center [1009, 236] width 46 height 12
click at [994, 241] on input "Any Auto" at bounding box center [990, 237] width 8 height 8
checkbox input "true"
click at [1005, 275] on label "Scheduled Autos" at bounding box center [1024, 270] width 76 height 12
click at [994, 274] on input "Scheduled Autos" at bounding box center [990, 270] width 8 height 8
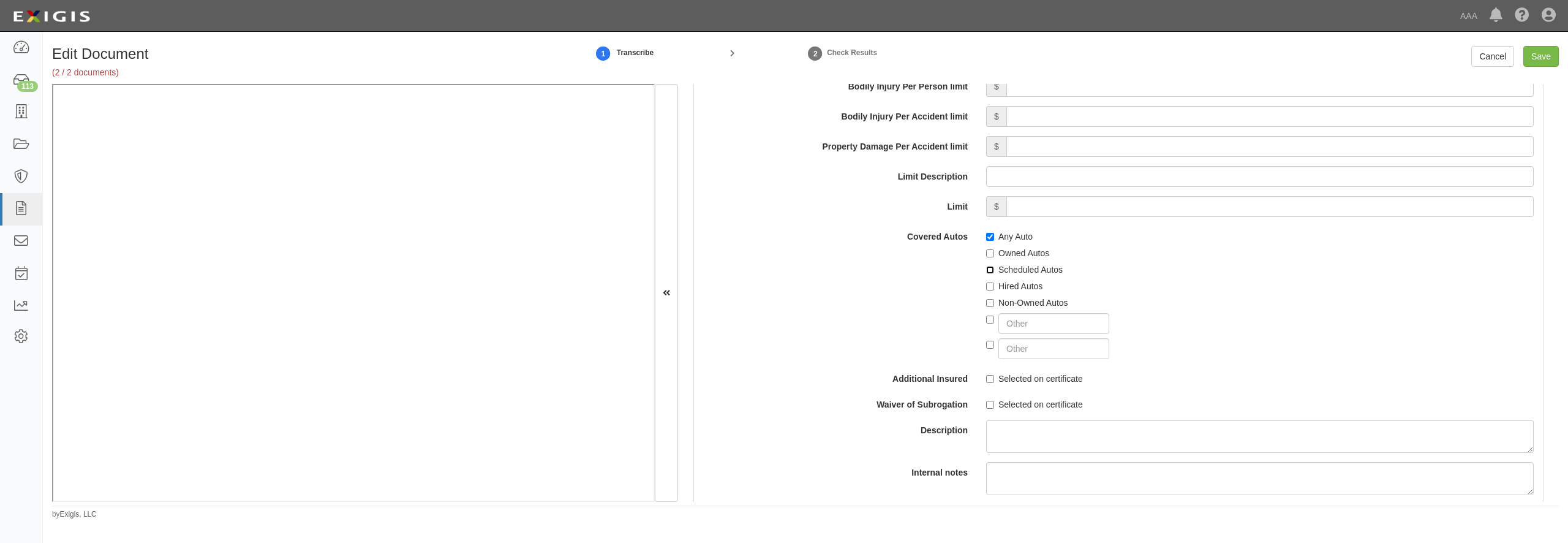
checkbox input "true"
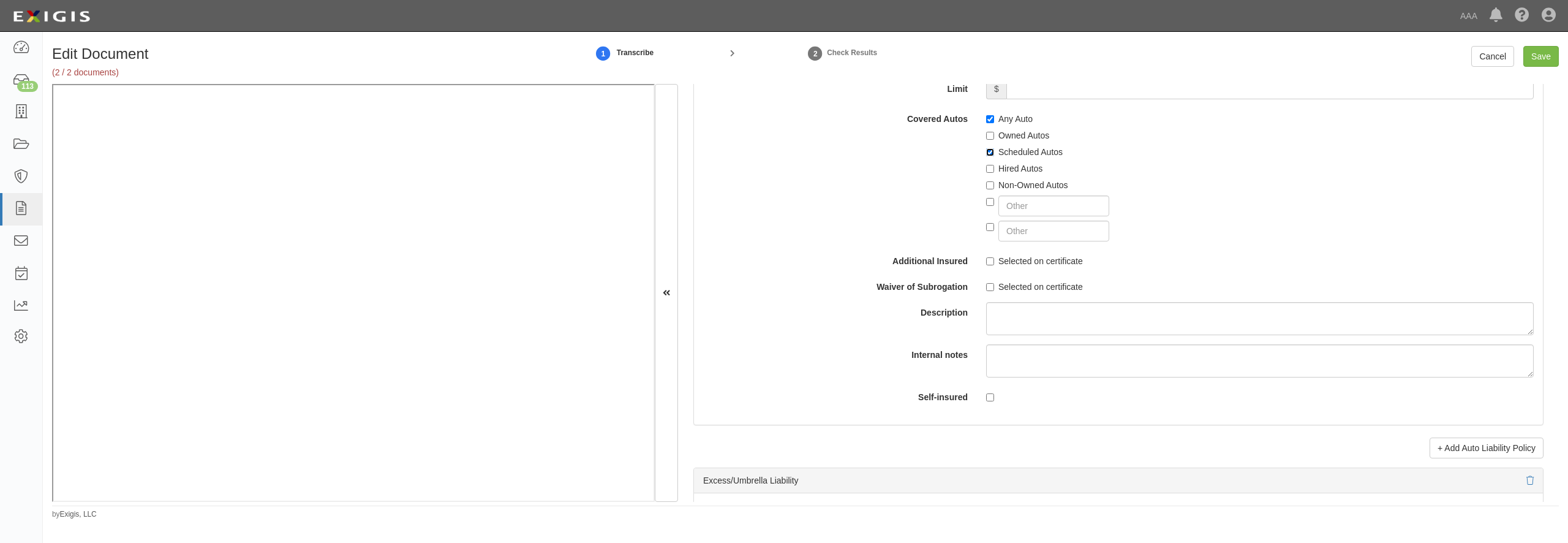
scroll to position [1705, 0]
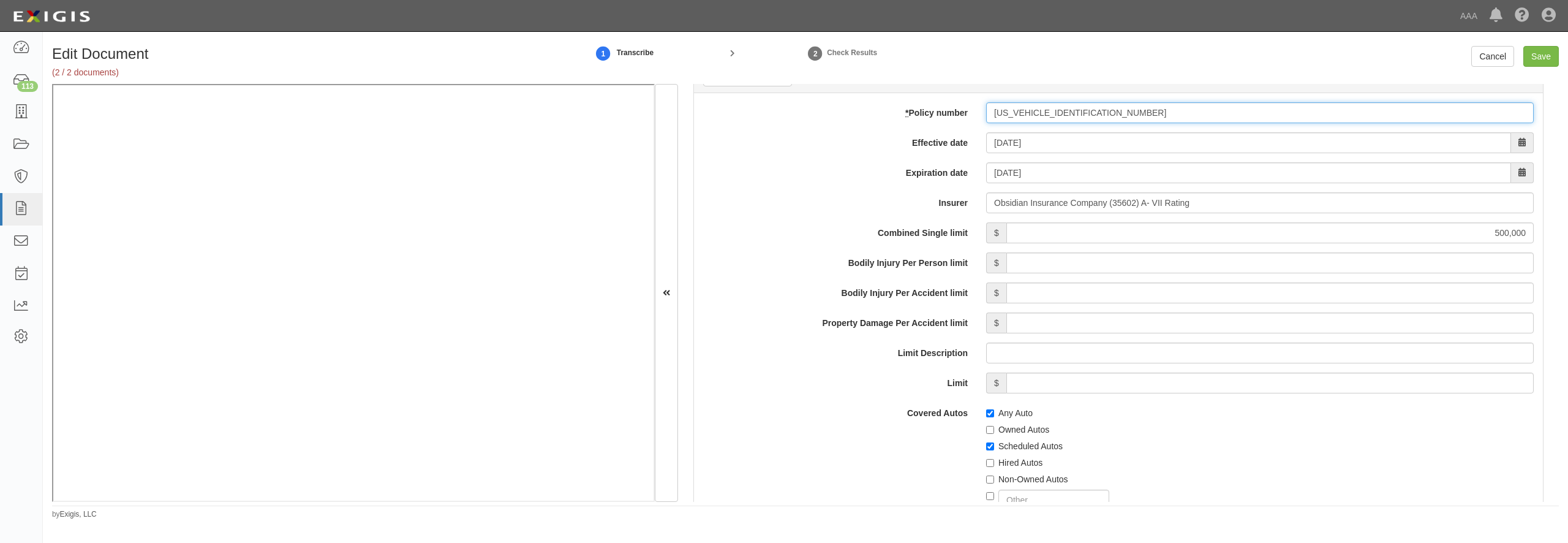
click at [1019, 123] on input "TARPXCP0000003940" at bounding box center [1259, 113] width 547 height 21
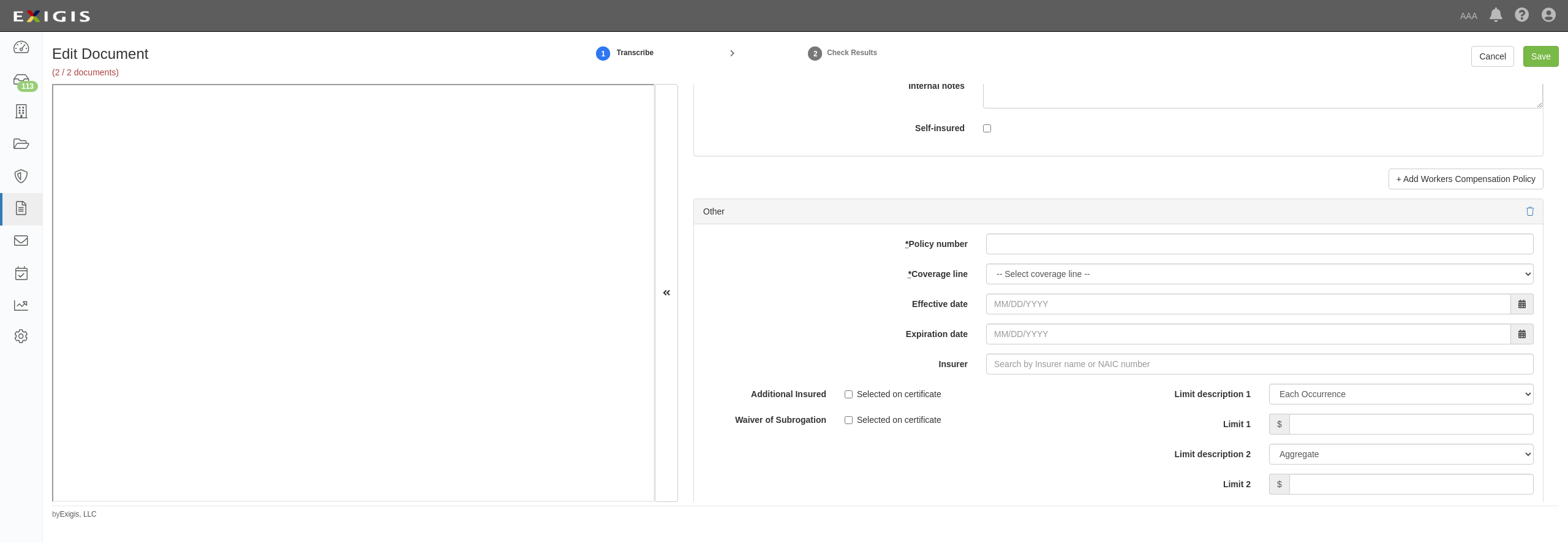
scroll to position [3352, 0]
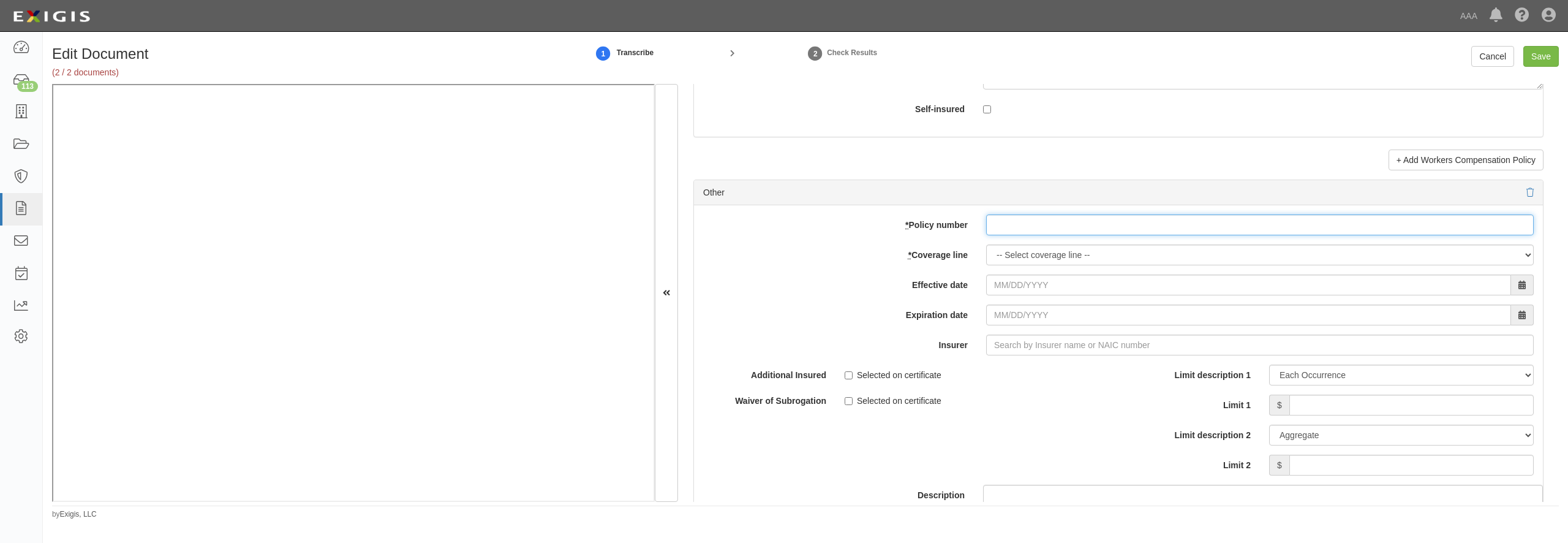
click at [1016, 235] on input "* Policy number" at bounding box center [1259, 225] width 547 height 21
paste input "TARPXCP0000003940"
type input "TARPXCP0000003940"
select select "70"
type input "0"
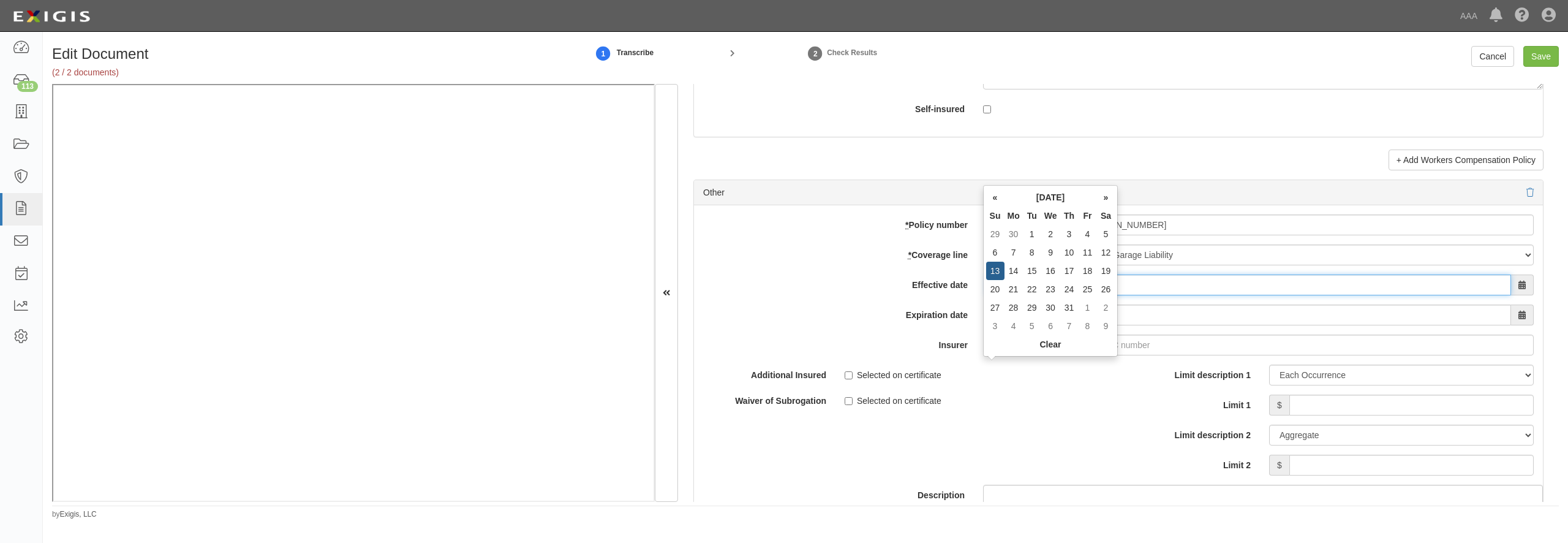
type input "10/13/2024"
type input "10/13/2025"
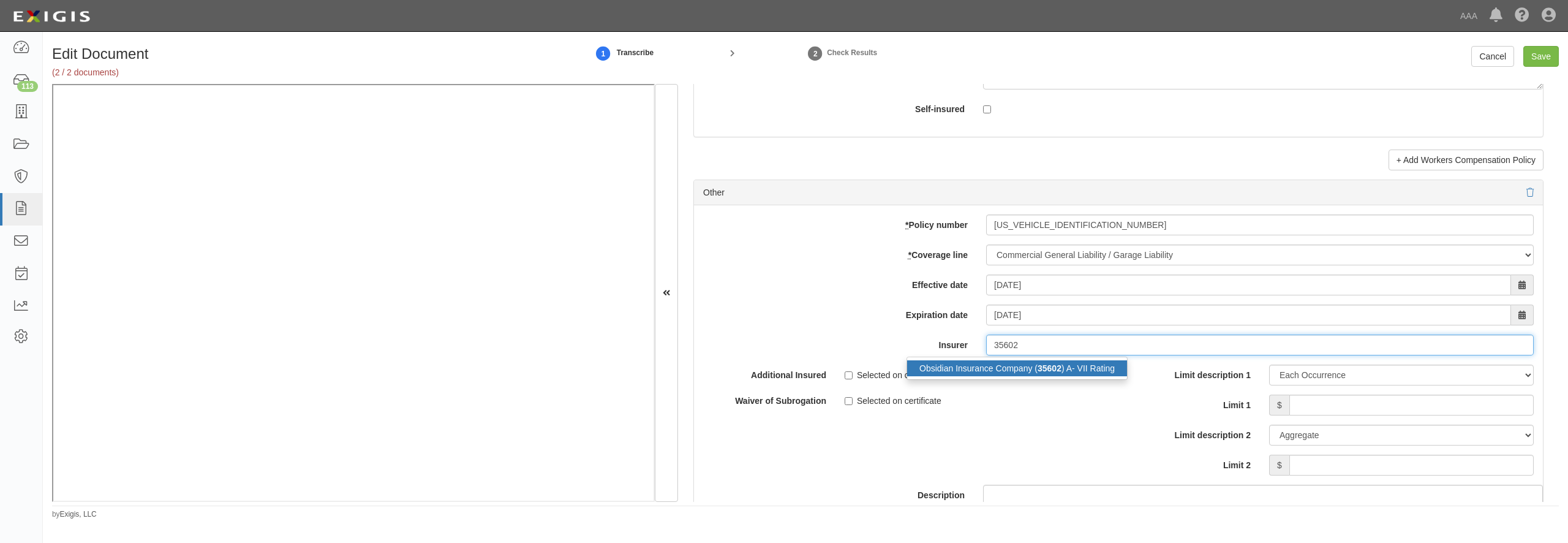
click at [966, 376] on div "Obsidian Insurance Company ( 35602 ) A- VII Rating" at bounding box center [1017, 368] width 220 height 16
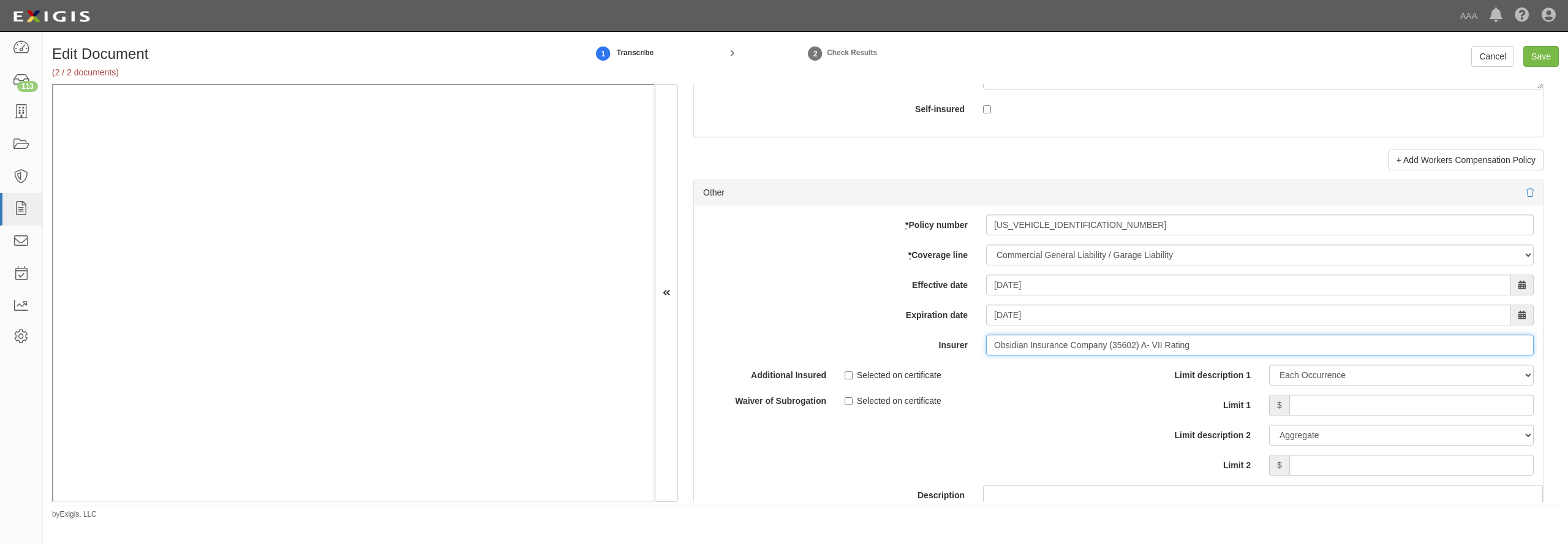
scroll to position [3470, 0]
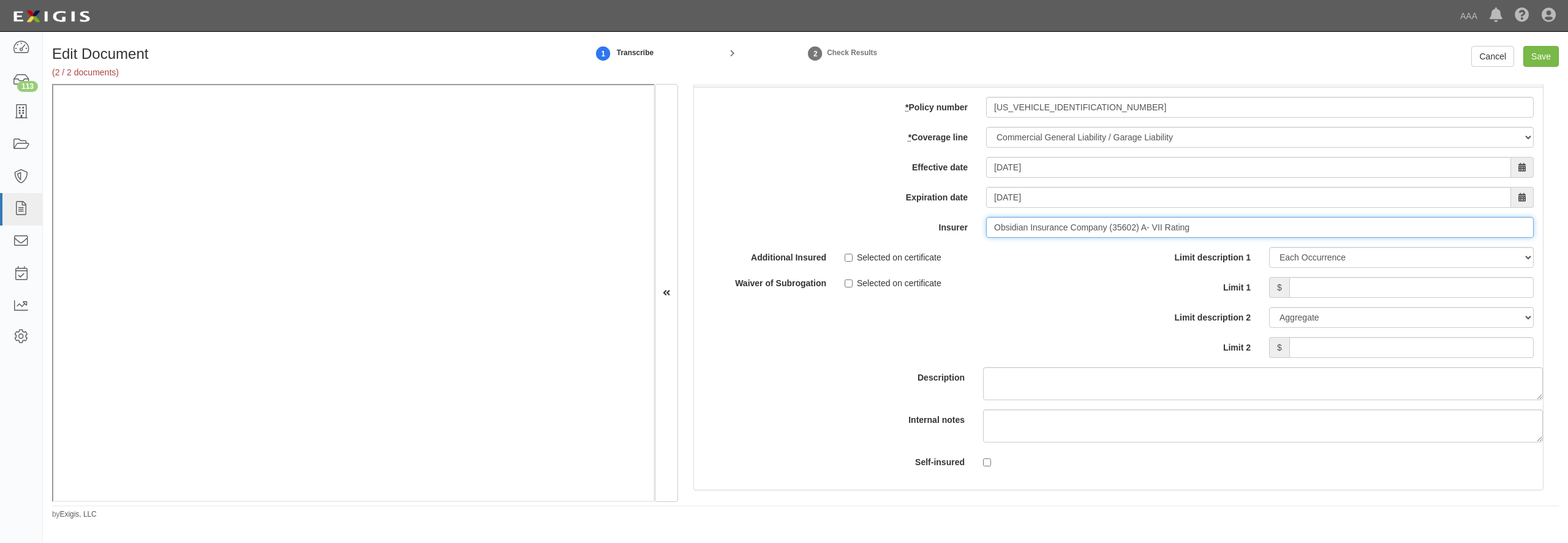
type input "Obsidian Insurance Company (35602) A- VII Rating"
click at [1303, 298] on input "Limit 1" at bounding box center [1411, 287] width 245 height 21
type input "500,000"
type input "1,000,000"
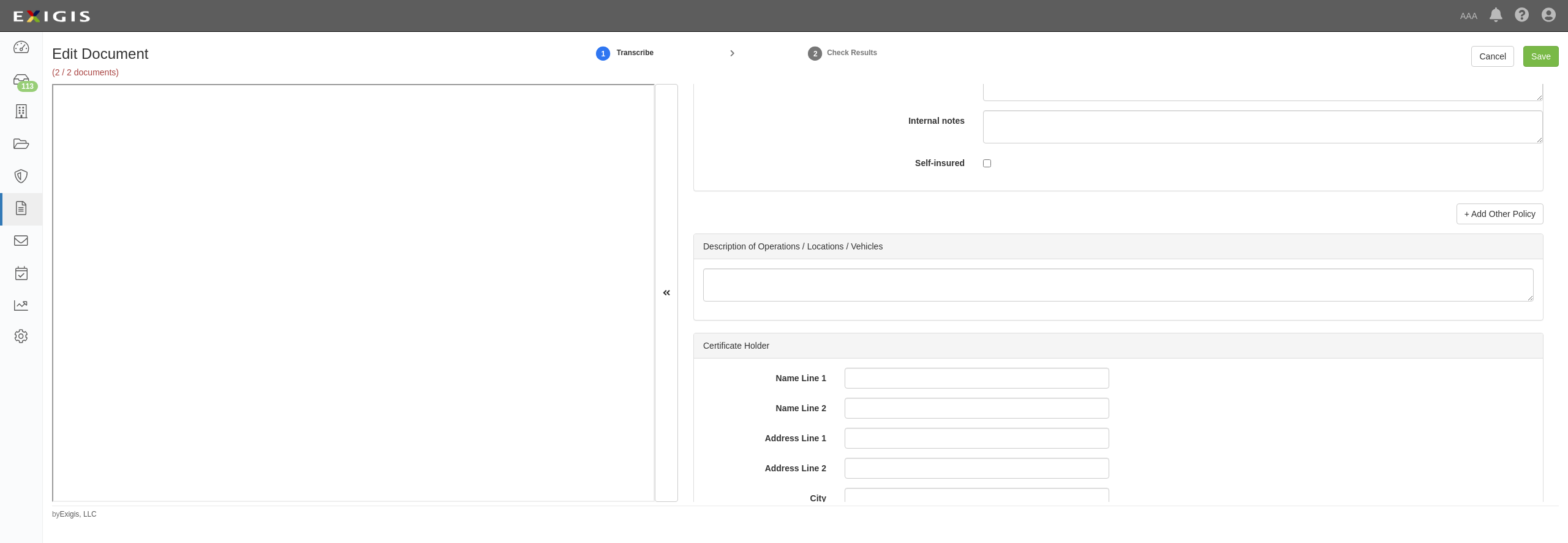
scroll to position [3823, 0]
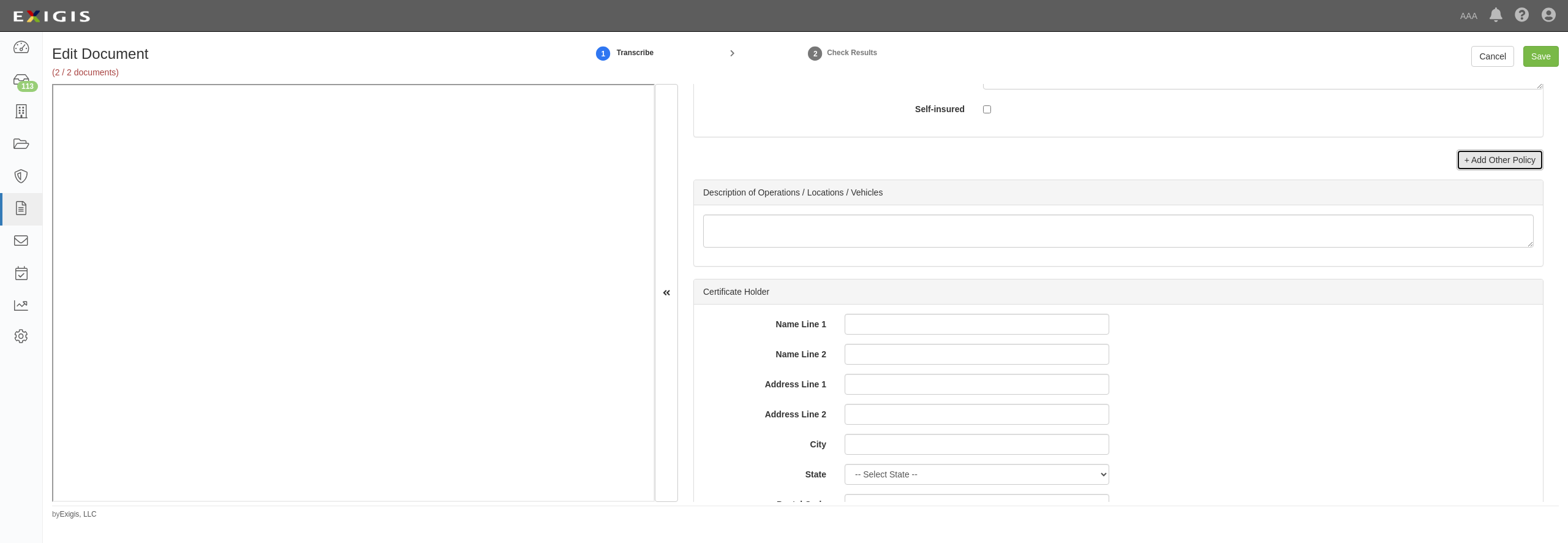
click at [1492, 170] on link "+ Add Other Policy" at bounding box center [1499, 160] width 87 height 21
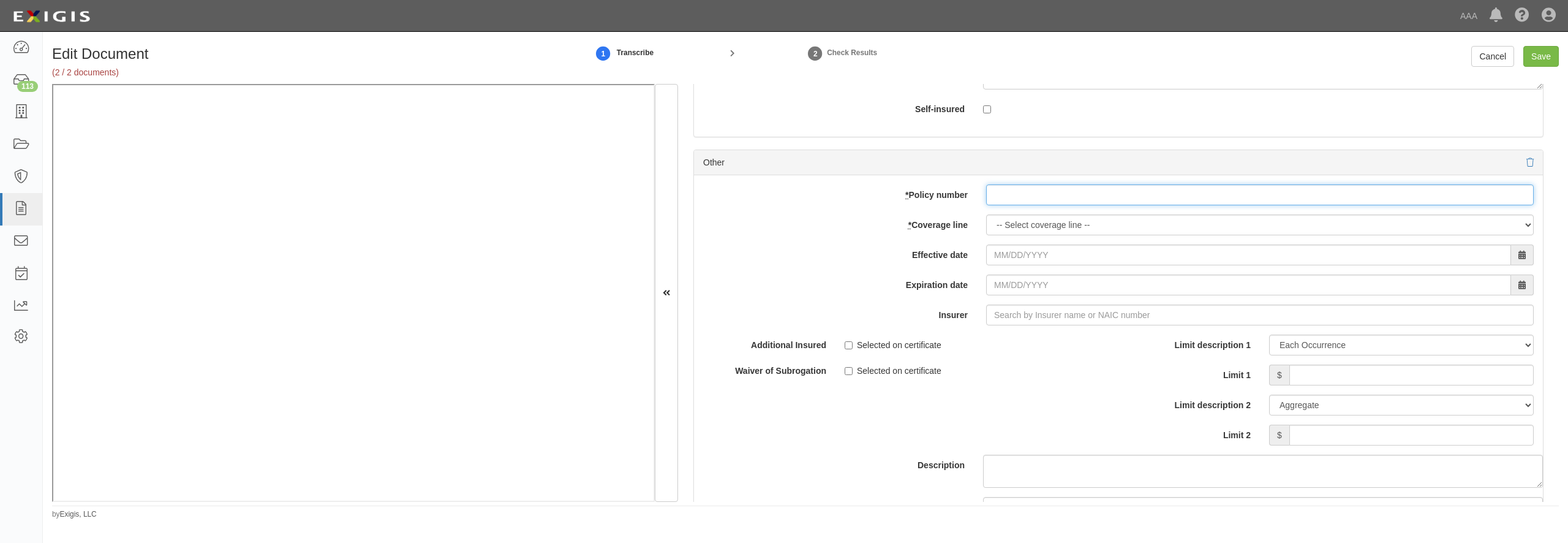
click at [1041, 205] on input "* Policy number" at bounding box center [1259, 195] width 547 height 21
paste input "TARPXCP0000003940"
type input "TARPXCP0000003940"
select select "56"
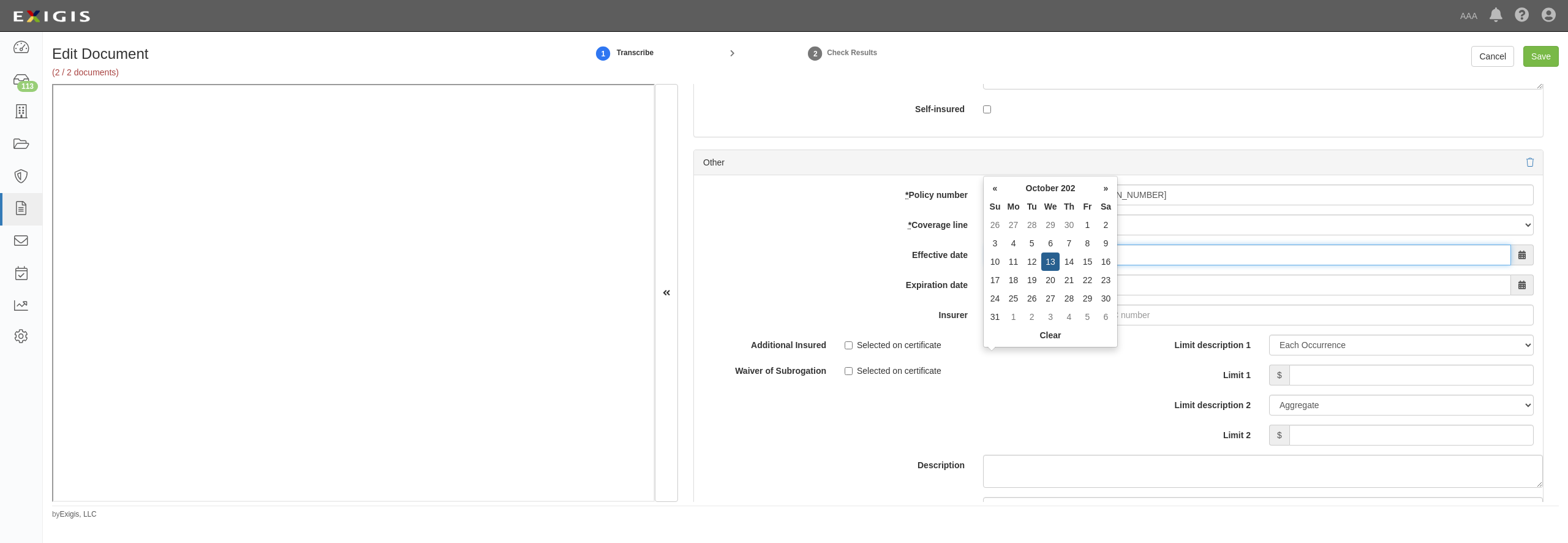
type input "10/13/2024"
type input "10/13/2025"
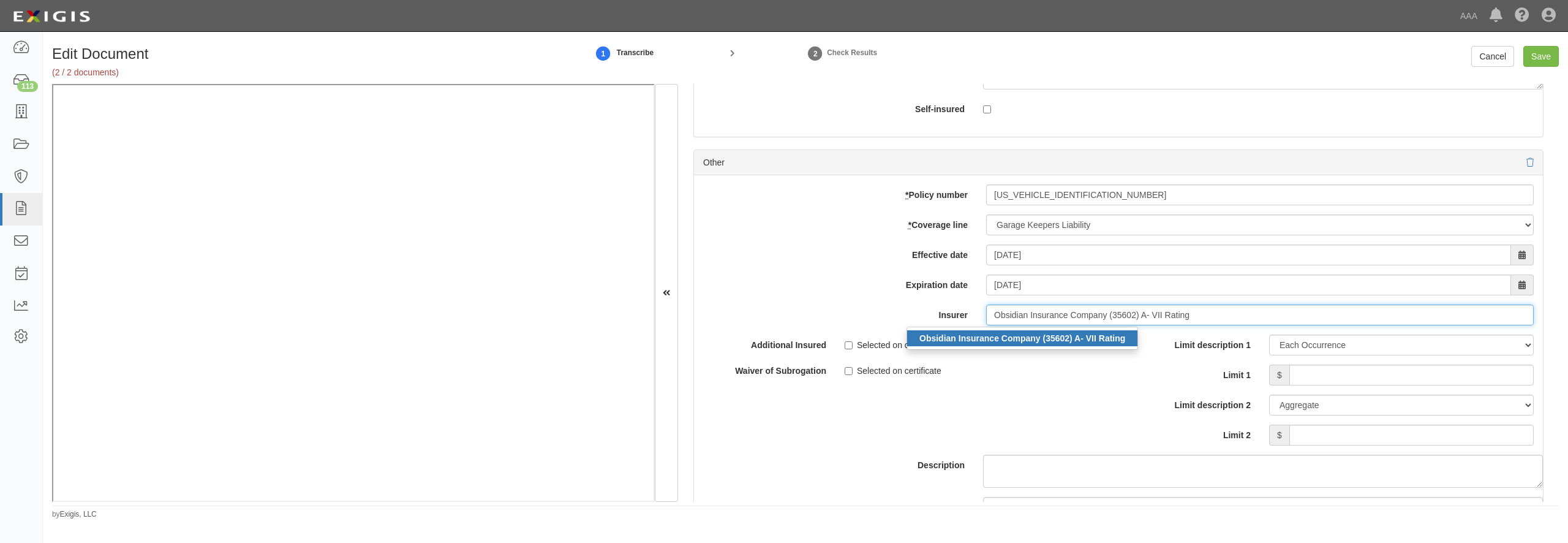
click at [996, 346] on div "Obsidian Insurance Company (35602) A- VII Rating" at bounding box center [1022, 338] width 230 height 16
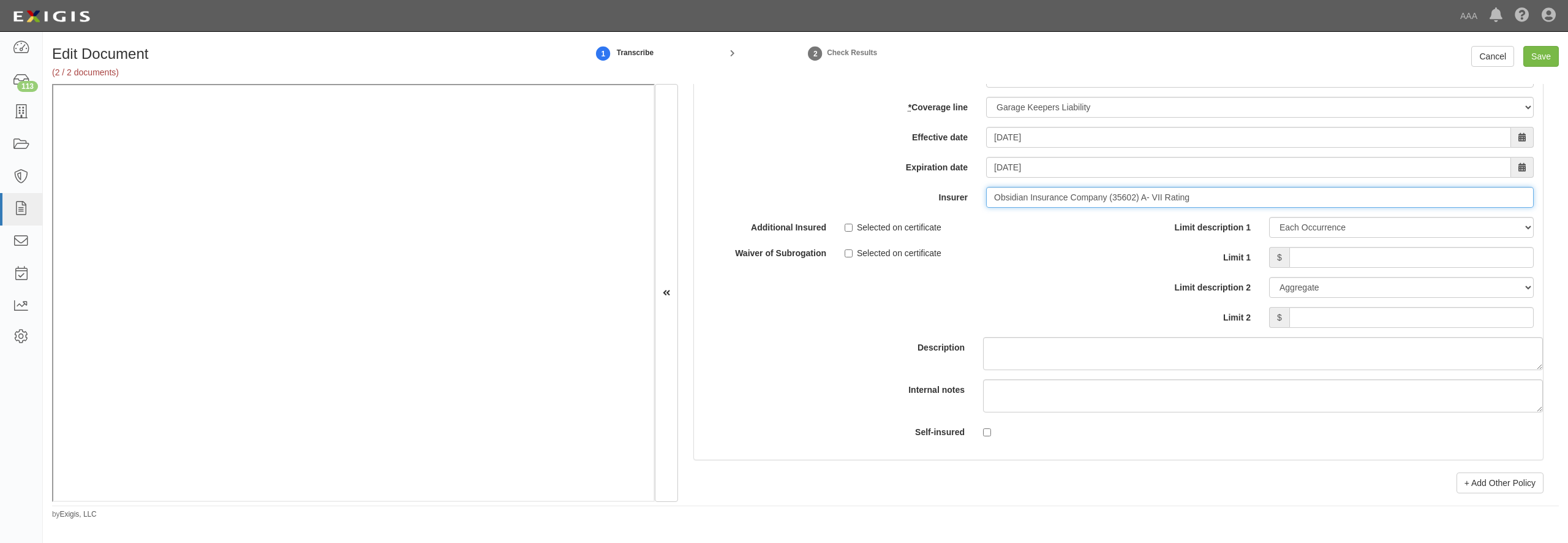
type input "Obsidian Insurance Company (35602) A- VII Rating"
click at [1321, 268] on input "Limit 1" at bounding box center [1411, 257] width 245 height 21
type input "100,000"
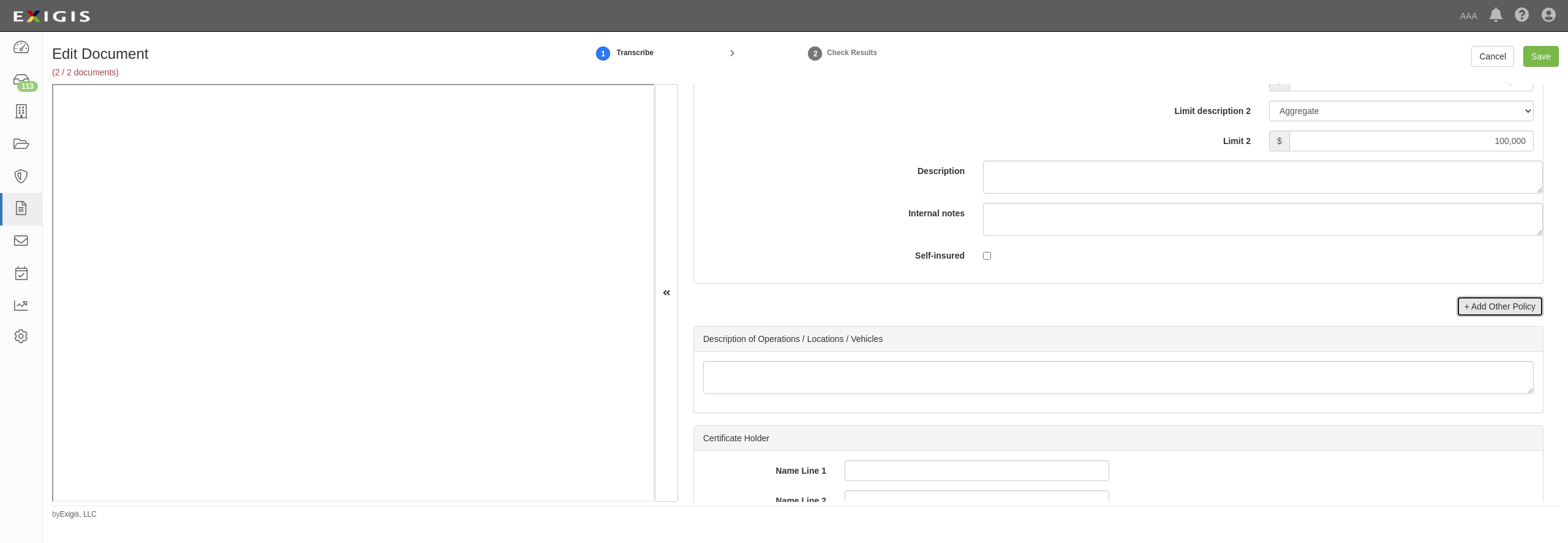
click at [1462, 317] on link "+ Add Other Policy" at bounding box center [1499, 306] width 87 height 21
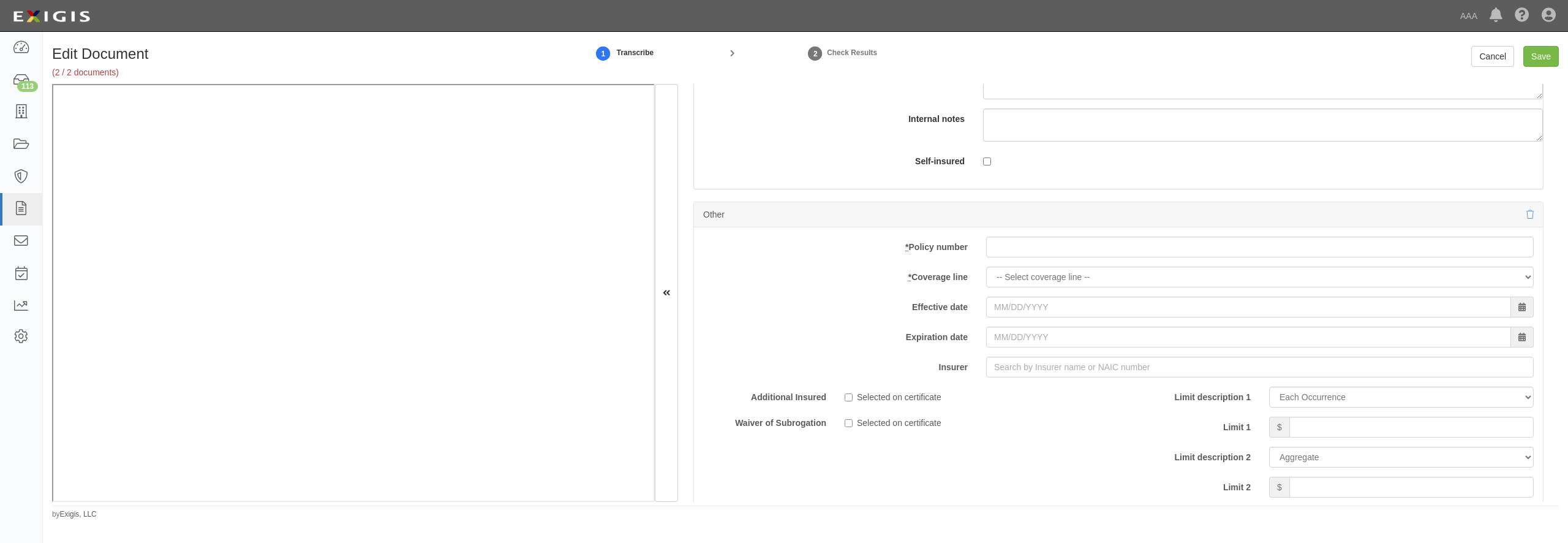
scroll to position [4352, 0]
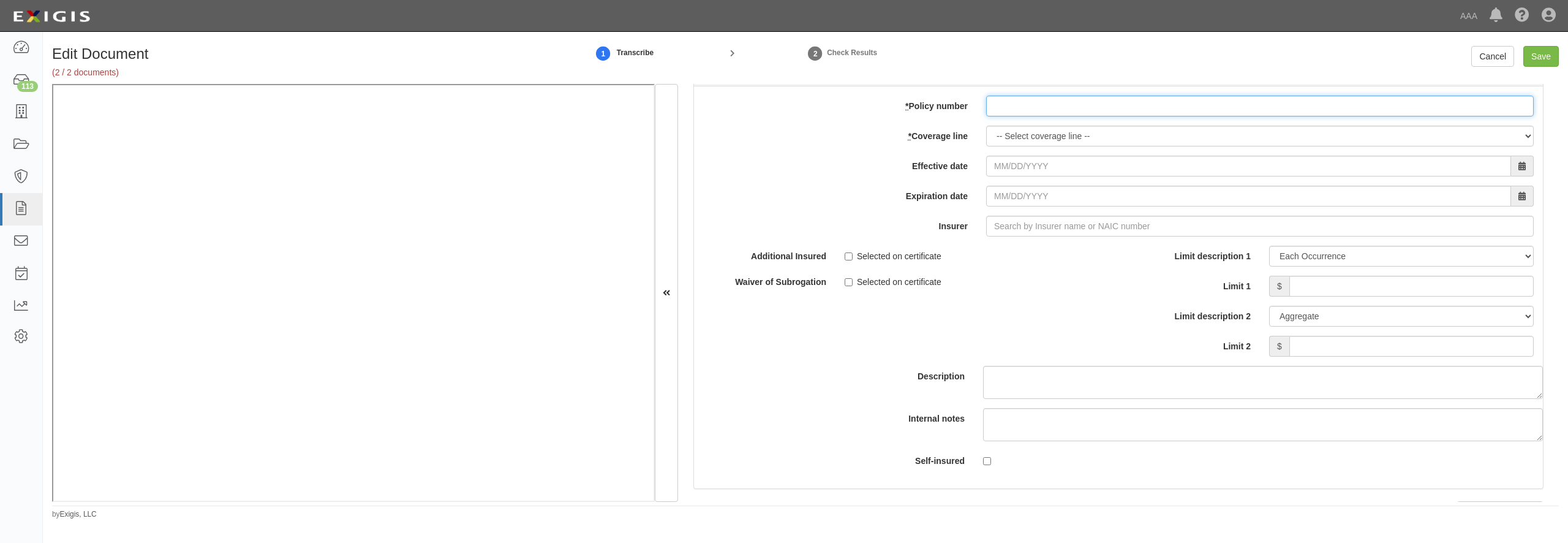
click at [1094, 116] on input "* Policy number" at bounding box center [1259, 106] width 547 height 21
paste input "TARPXCP0000003940"
type input "TARPXCP0000003940"
select select "71"
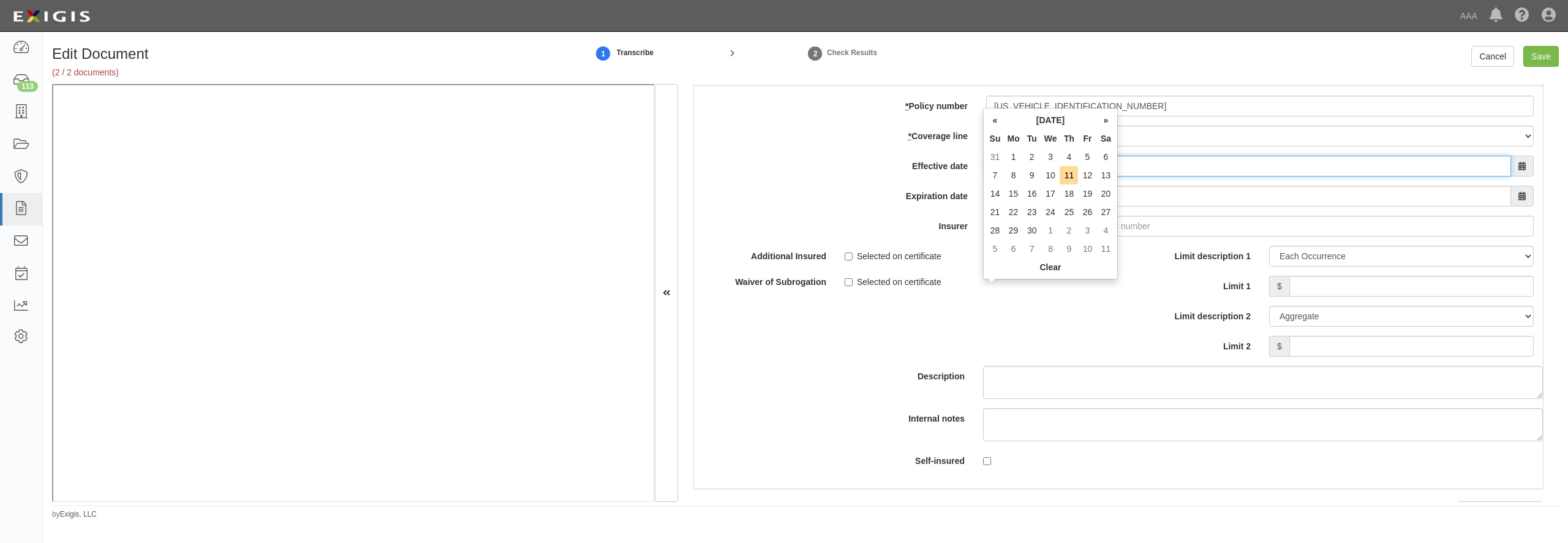
type input "0"
type input "10/13/2024"
type input "10/13/2025"
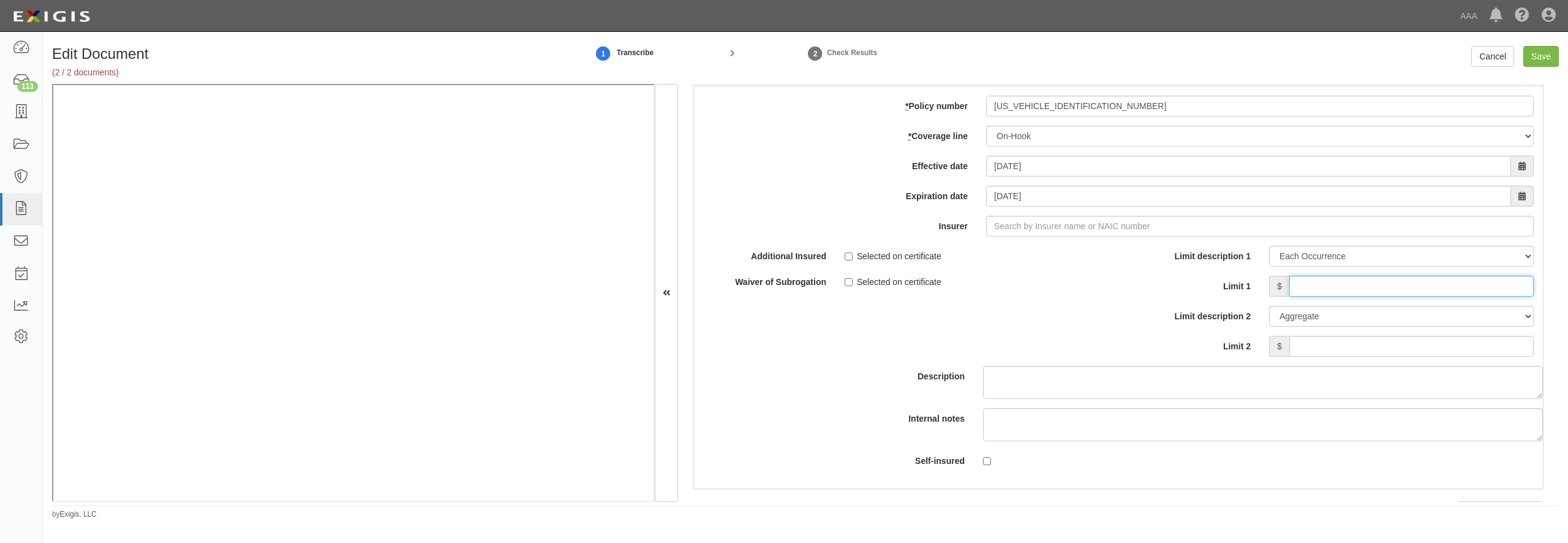
click at [1441, 296] on input "Limit 1" at bounding box center [1411, 286] width 245 height 21
type input "100,000"
click at [1545, 48] on input "Save" at bounding box center [1541, 56] width 35 height 21
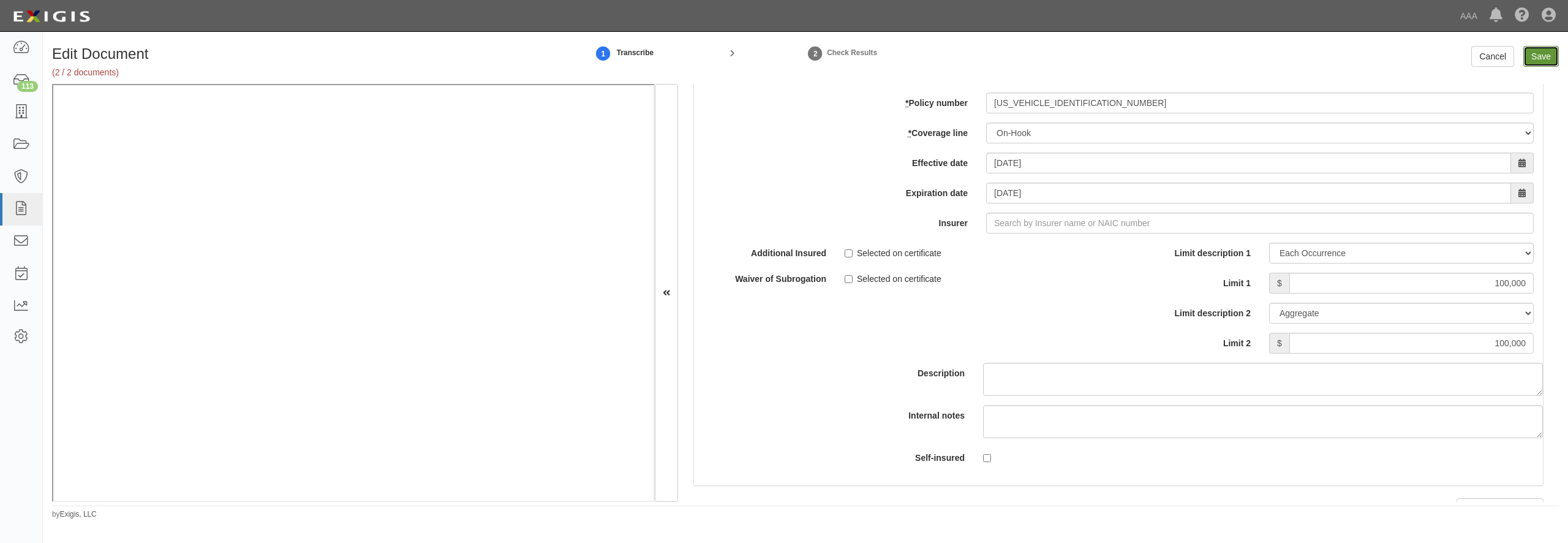
type input "500000"
type input "1000000"
type input "100000"
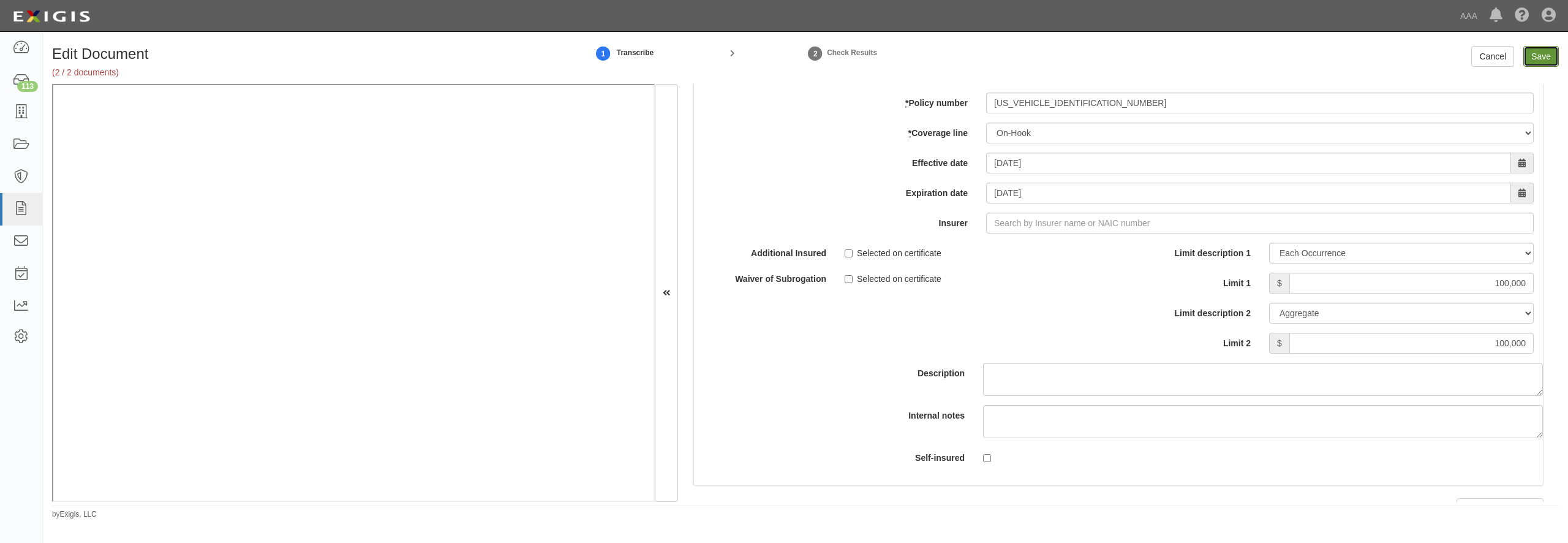
type input "100000"
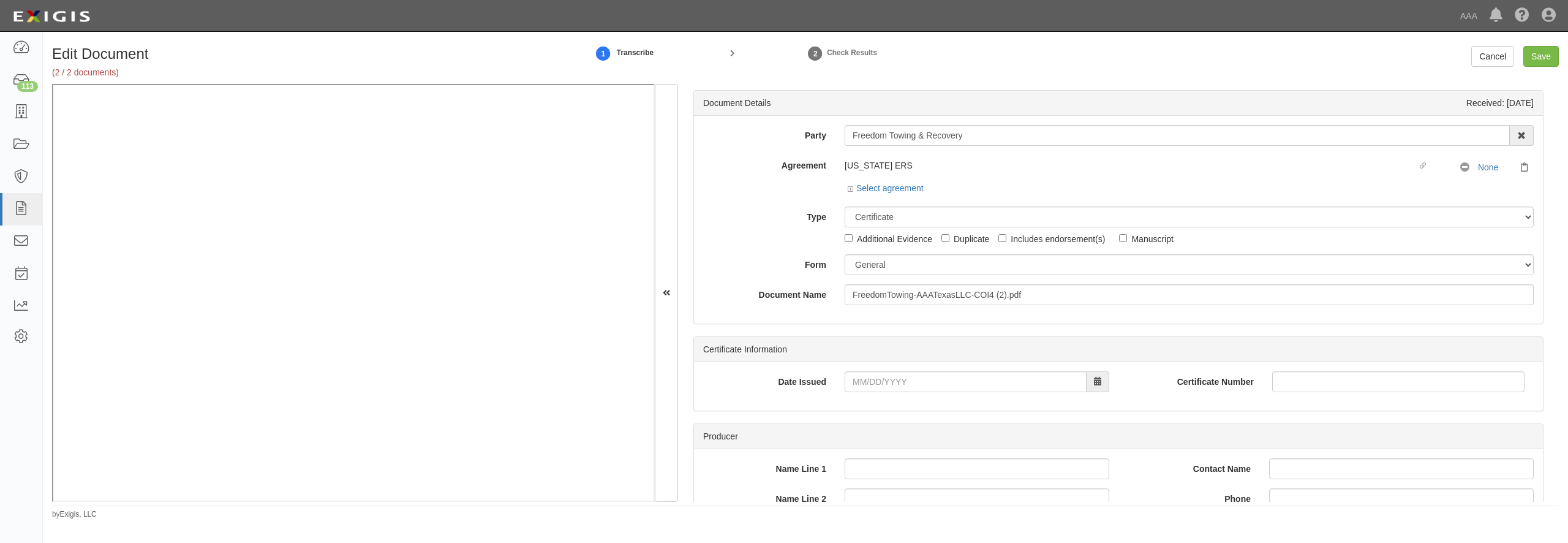
select select "CertificateDetail"
select select "GeneralFormDetail"
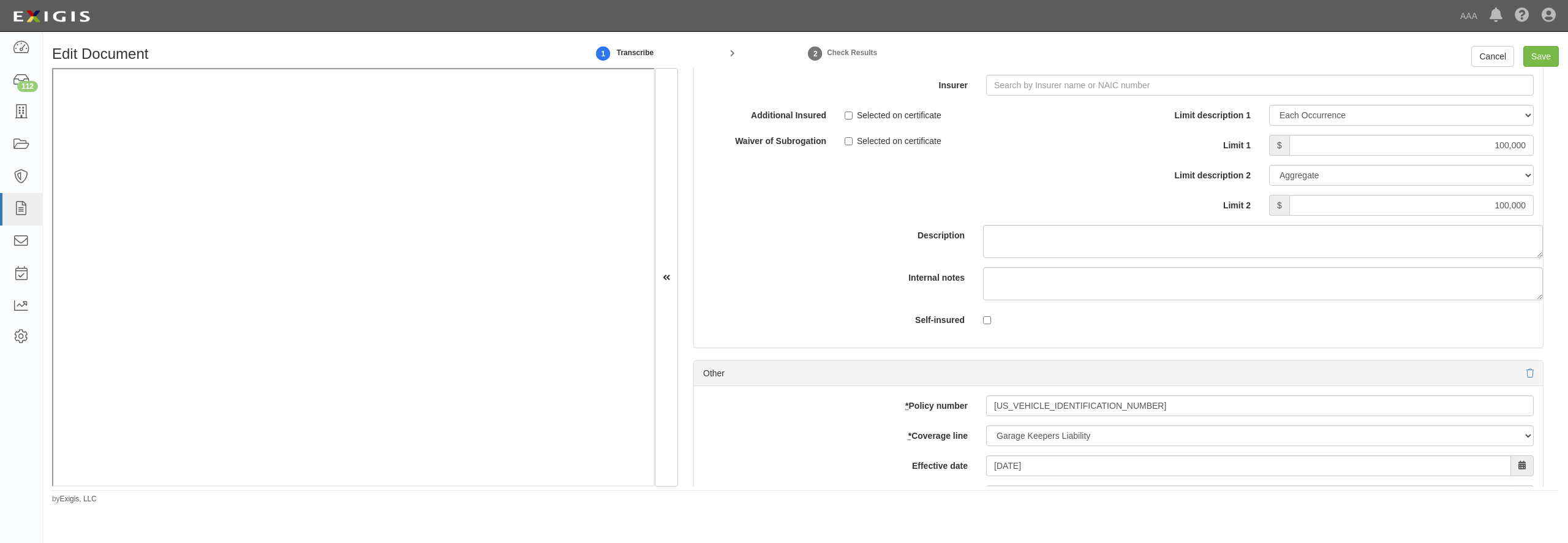
scroll to position [3479, 0]
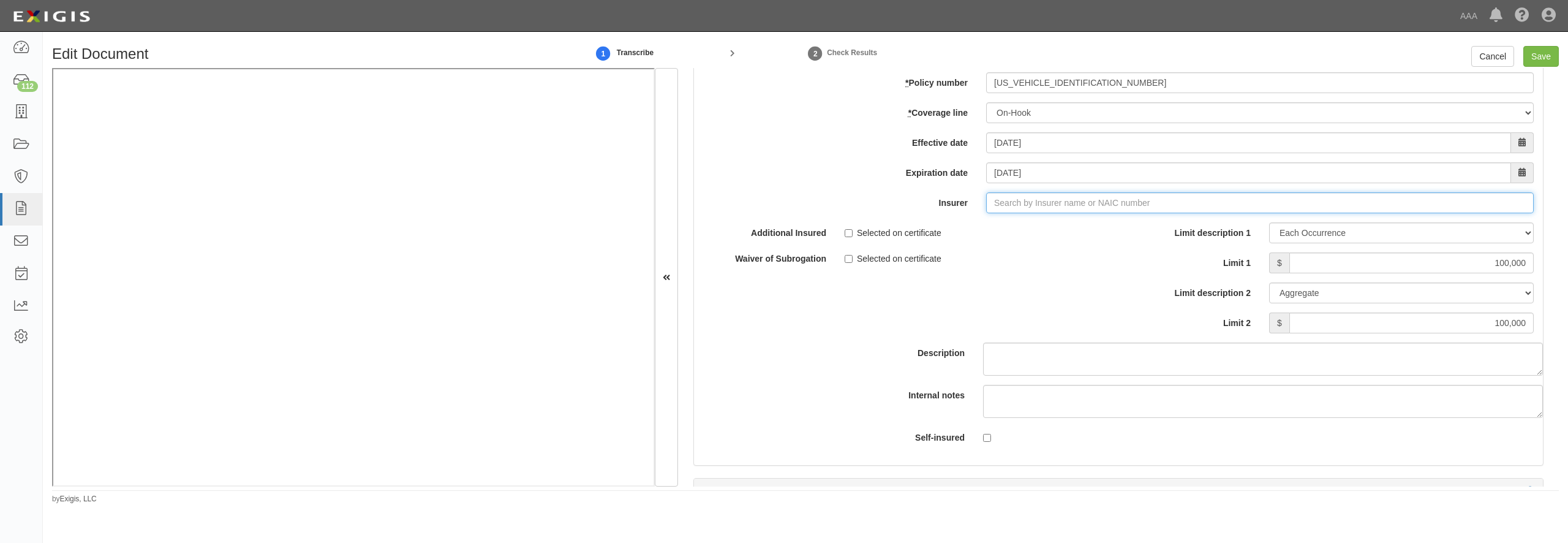
click at [1083, 213] on input "Insurer" at bounding box center [1259, 203] width 547 height 21
click at [1027, 234] on div "Obsidian Insurance Company ( 35602 ) A- VII Rating" at bounding box center [1017, 226] width 220 height 16
type input "Obsidian Insurance Company (35602) A- VII Rating"
click at [1542, 54] on input "Save" at bounding box center [1541, 56] width 35 height 21
type input "500000"
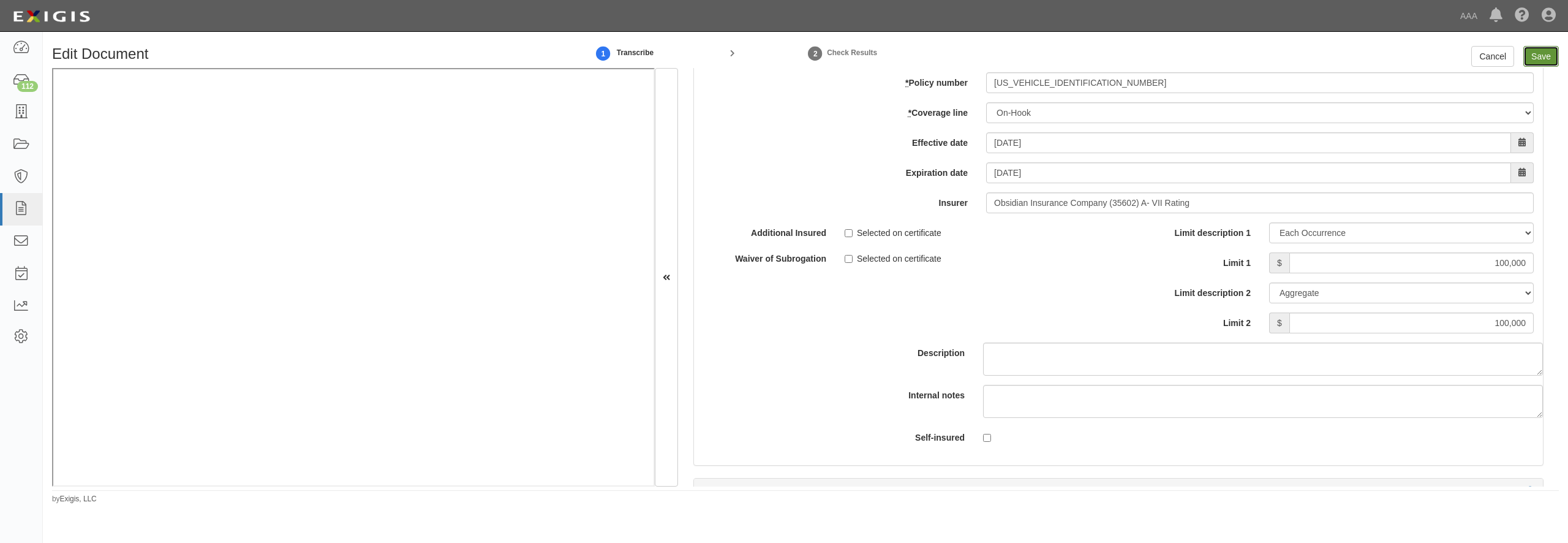
type input "100000"
type input "500000"
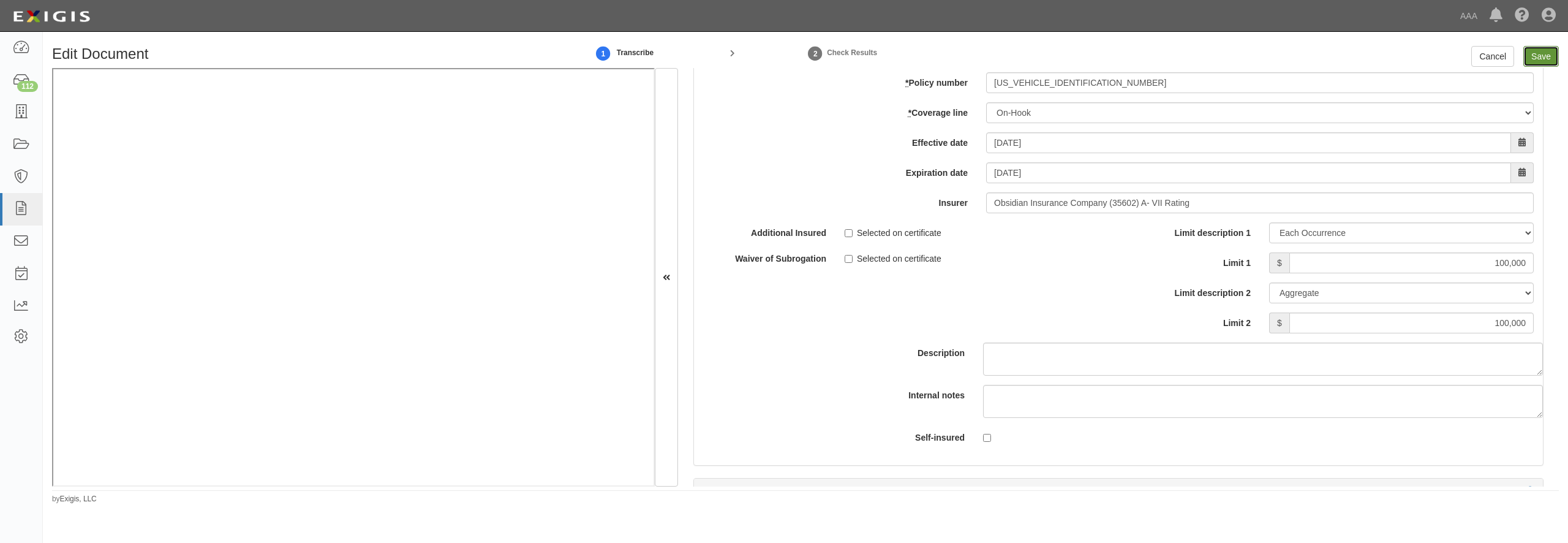
type input "1000000"
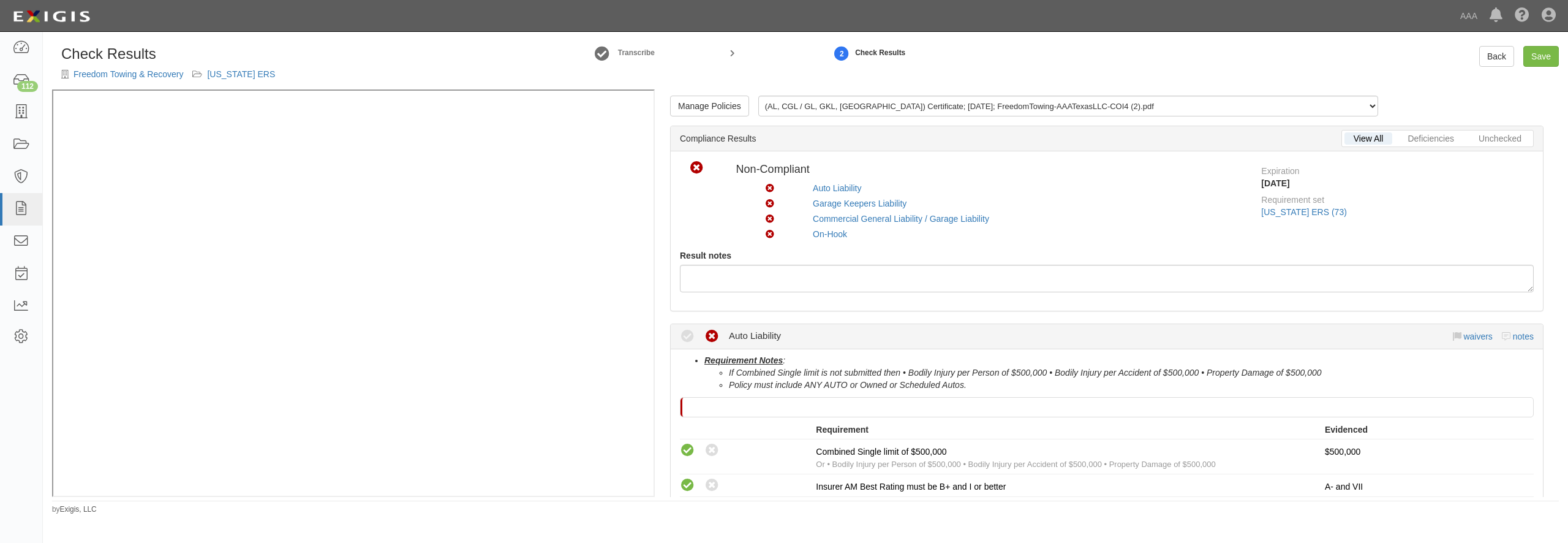
scroll to position [235, 0]
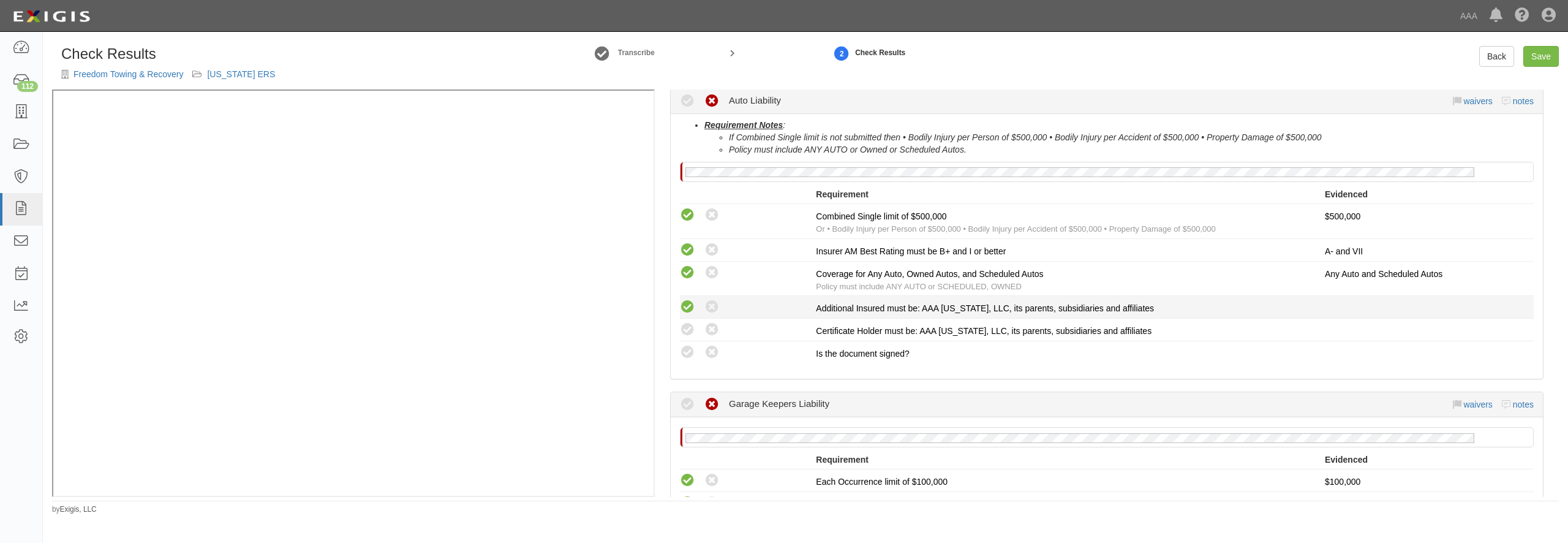
click at [690, 306] on icon at bounding box center [687, 307] width 15 height 15
radio input "true"
click at [689, 320] on li "Compliant Waived: Non-Compliant Certificate Holder must be: AAA [US_STATE], LLC…" at bounding box center [1107, 330] width 854 height 23
click at [686, 326] on icon at bounding box center [687, 330] width 15 height 15
radio input "true"
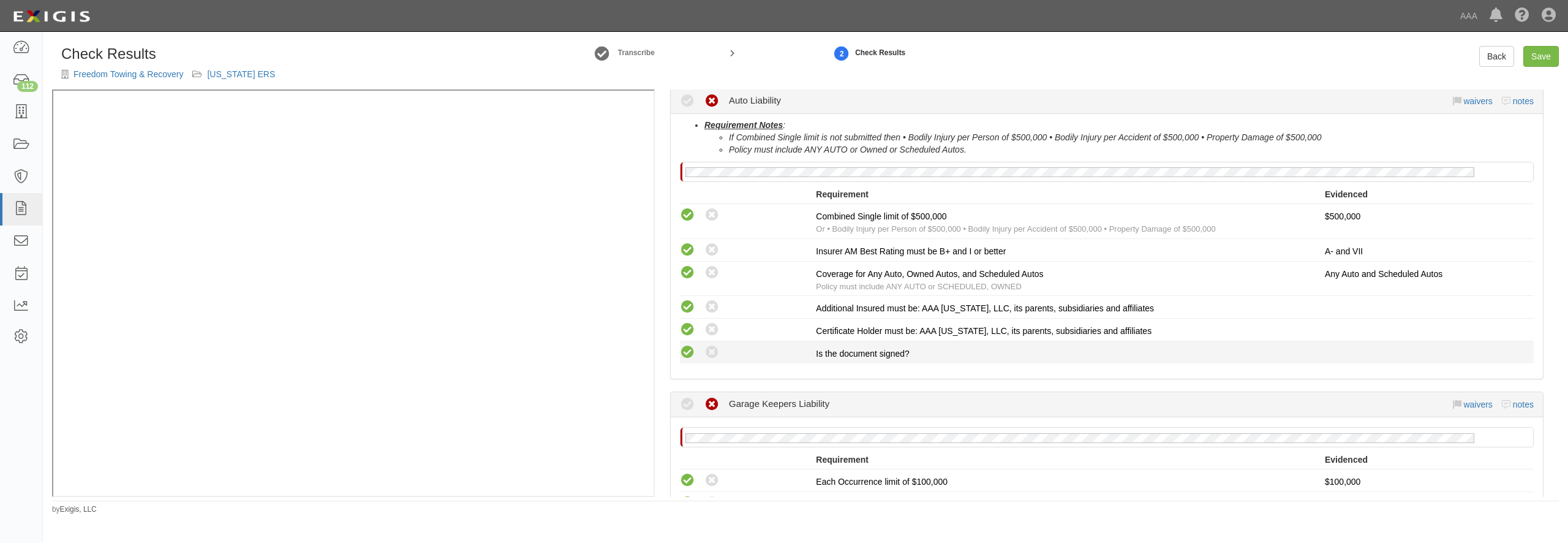
click at [686, 347] on icon at bounding box center [687, 352] width 15 height 15
radio input "true"
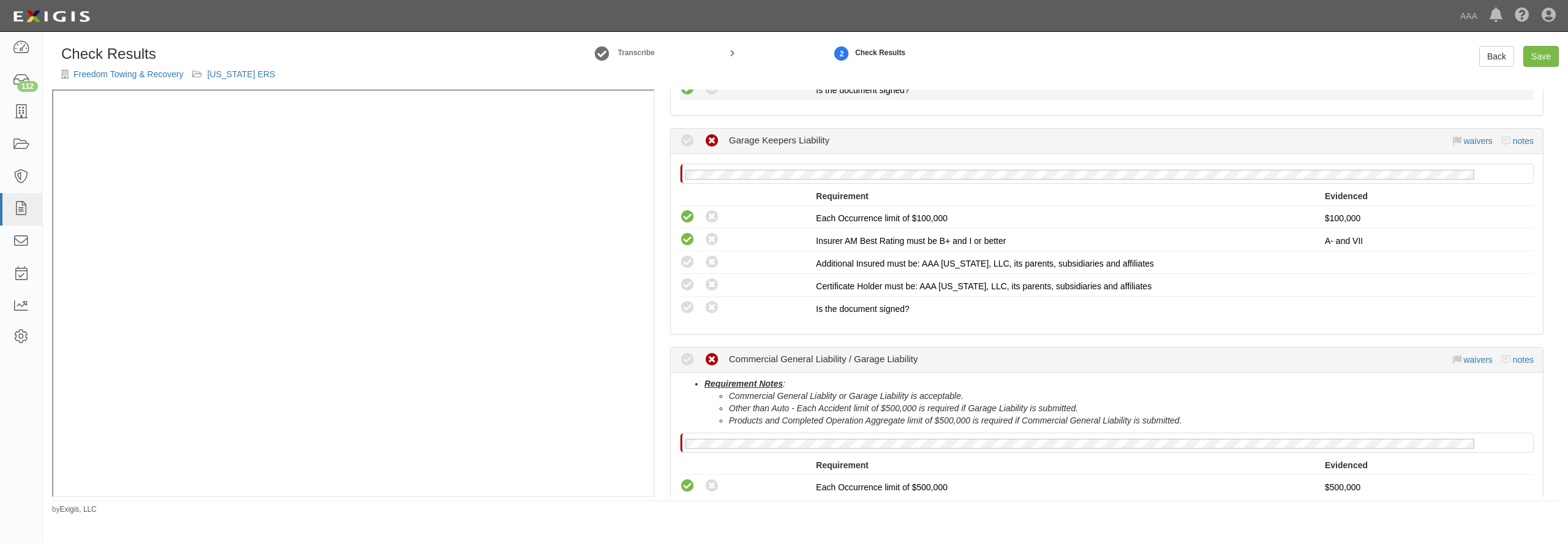
scroll to position [529, 0]
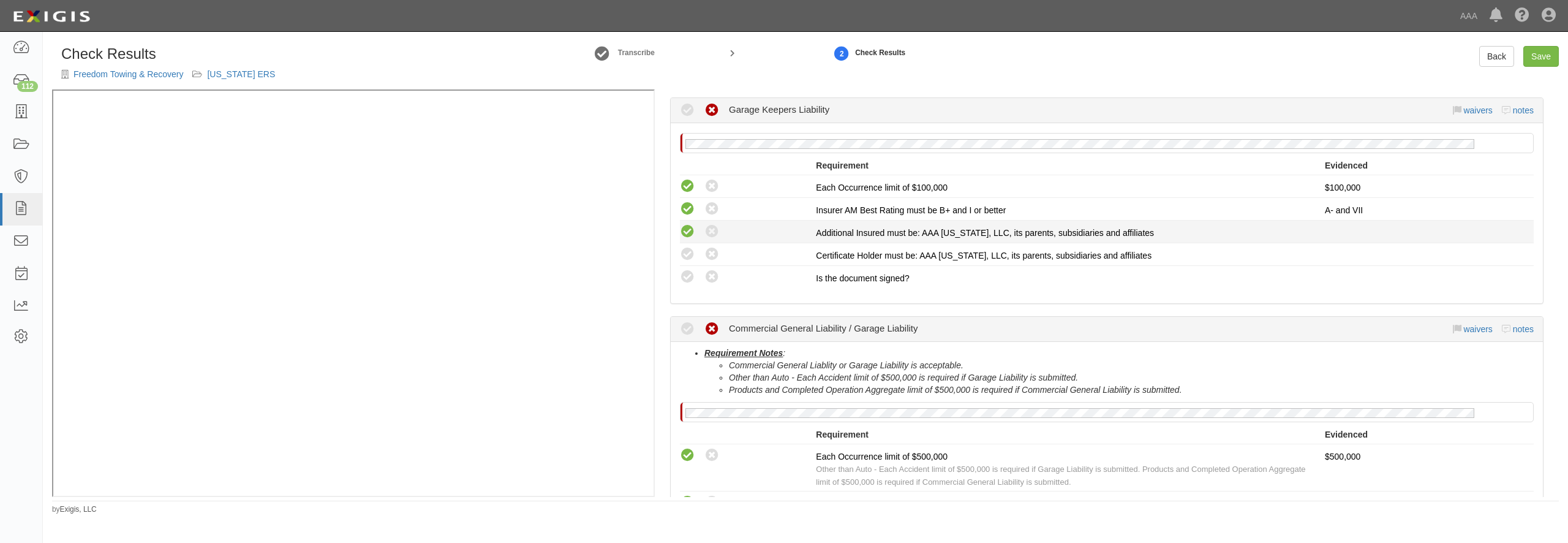
click at [688, 235] on icon at bounding box center [687, 232] width 15 height 15
radio input "true"
click at [686, 247] on icon at bounding box center [687, 254] width 15 height 15
radio input "true"
click at [687, 272] on icon at bounding box center [687, 277] width 15 height 15
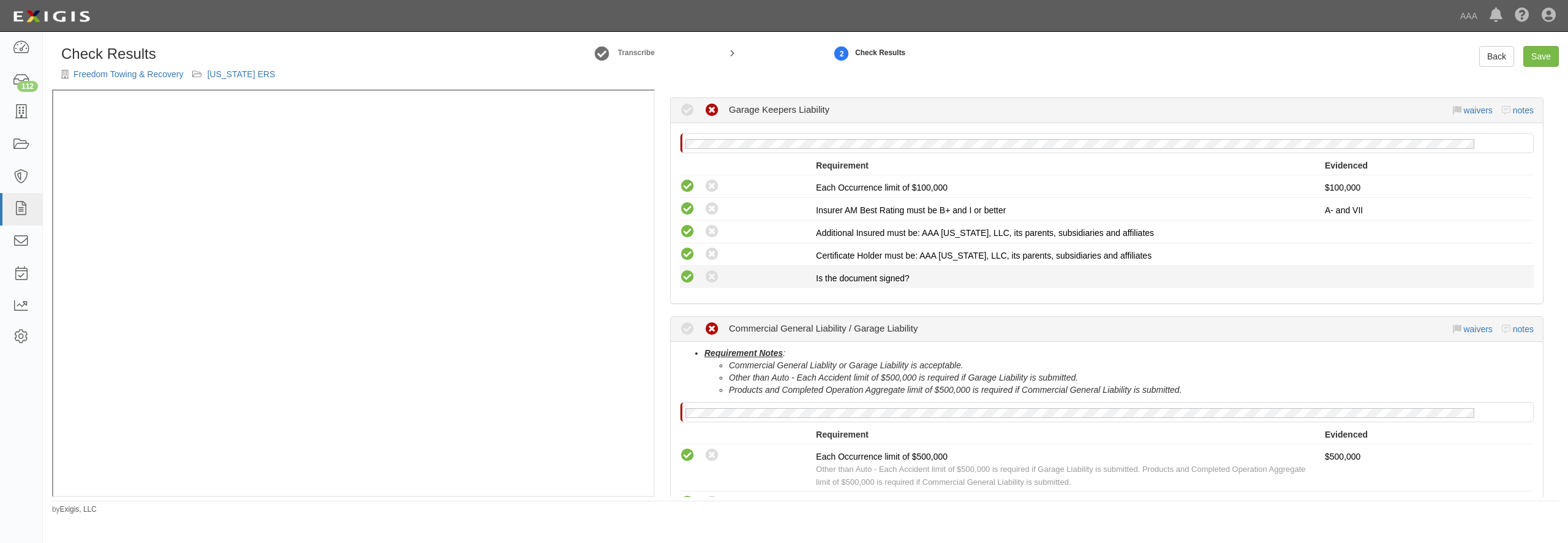
radio input "true"
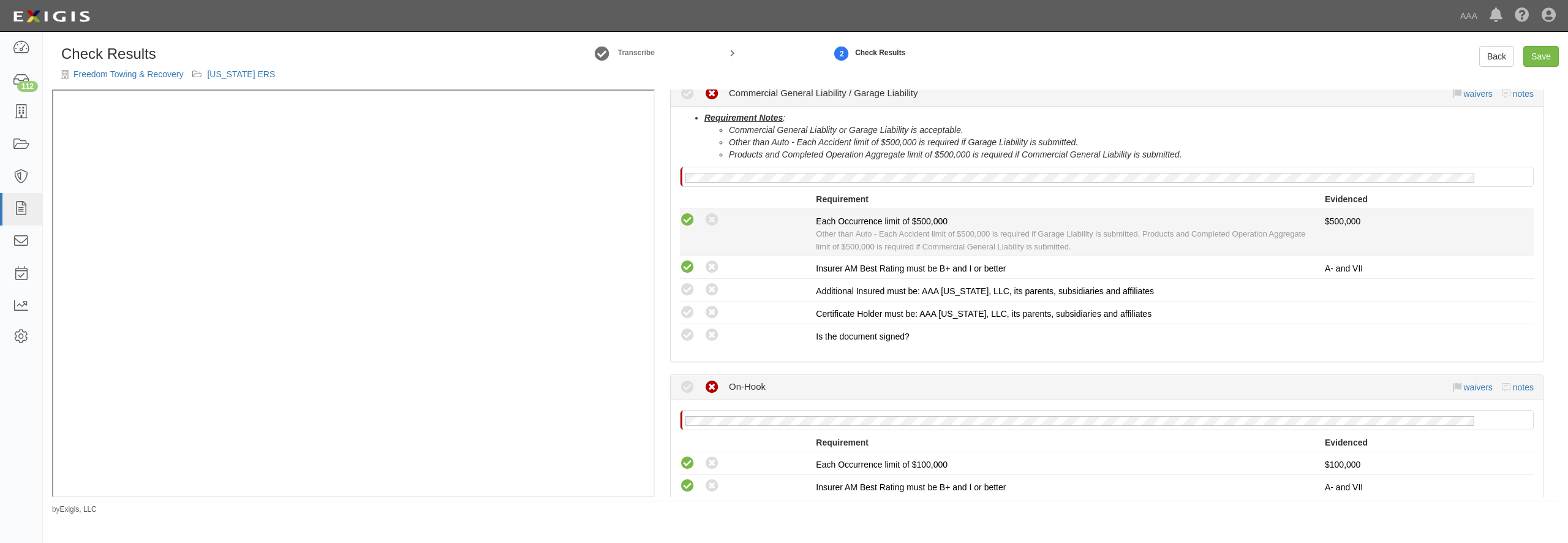
scroll to position [824, 0]
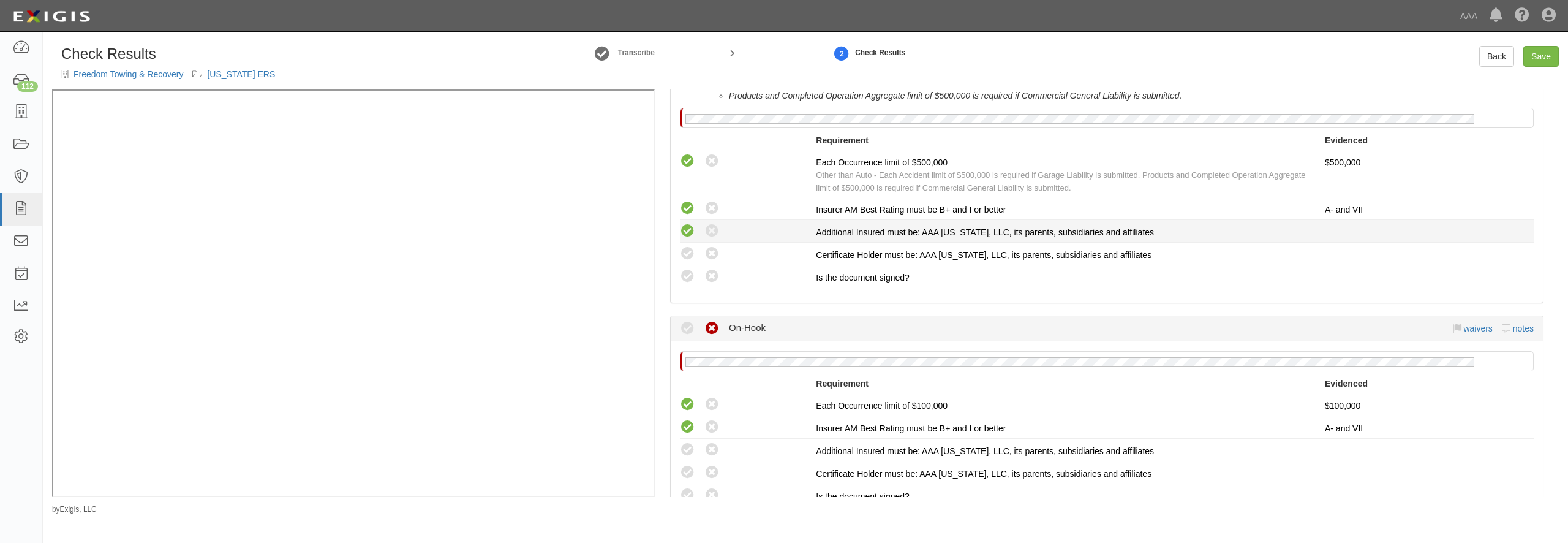
click at [684, 233] on icon at bounding box center [687, 231] width 15 height 15
radio input "true"
click at [688, 250] on icon at bounding box center [687, 253] width 15 height 15
radio input "true"
click at [688, 281] on icon at bounding box center [687, 276] width 15 height 15
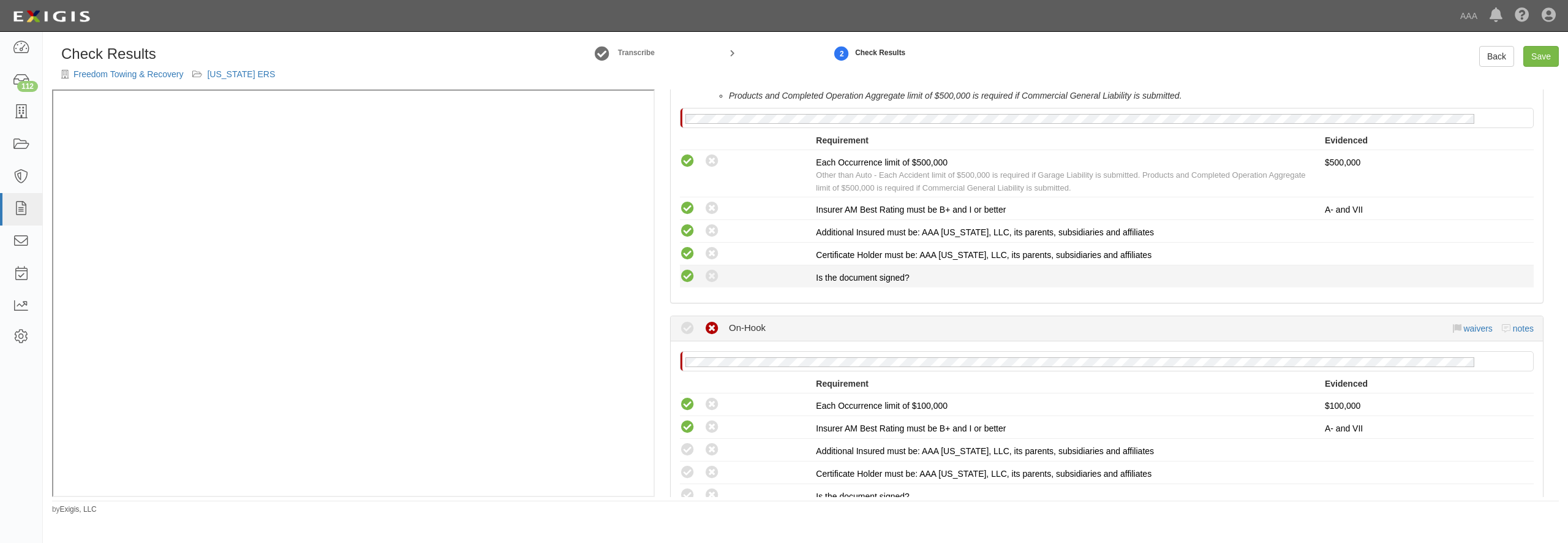
radio input "true"
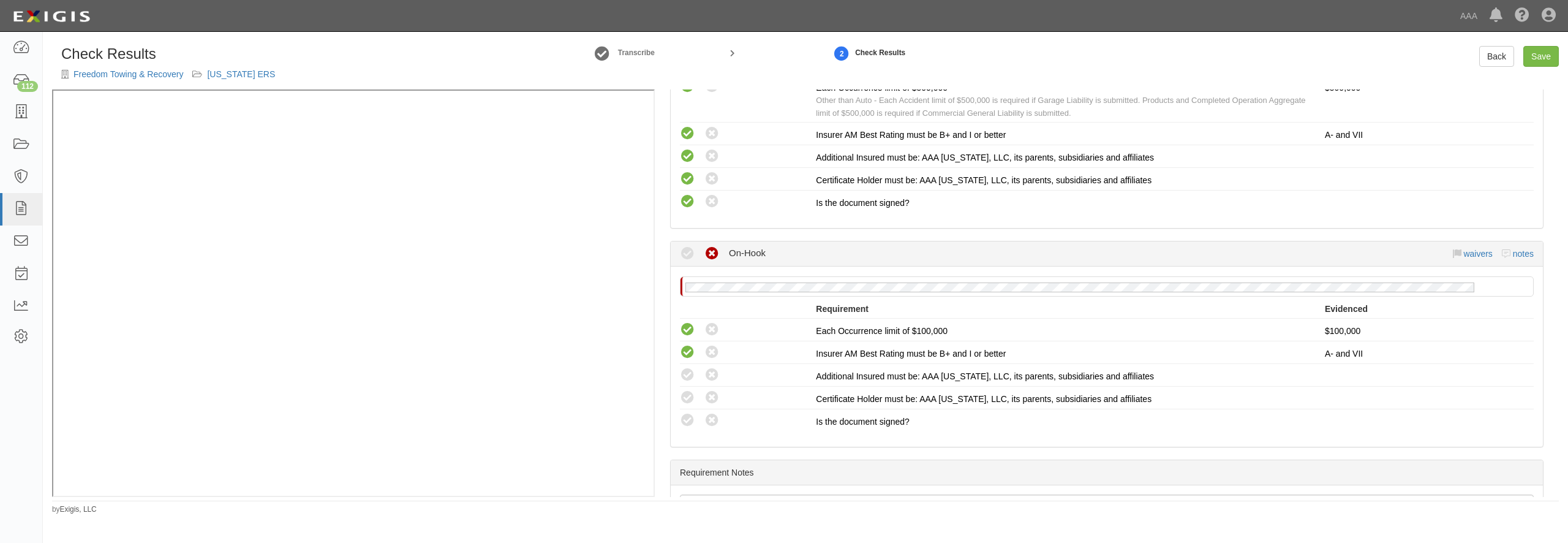
scroll to position [1024, 0]
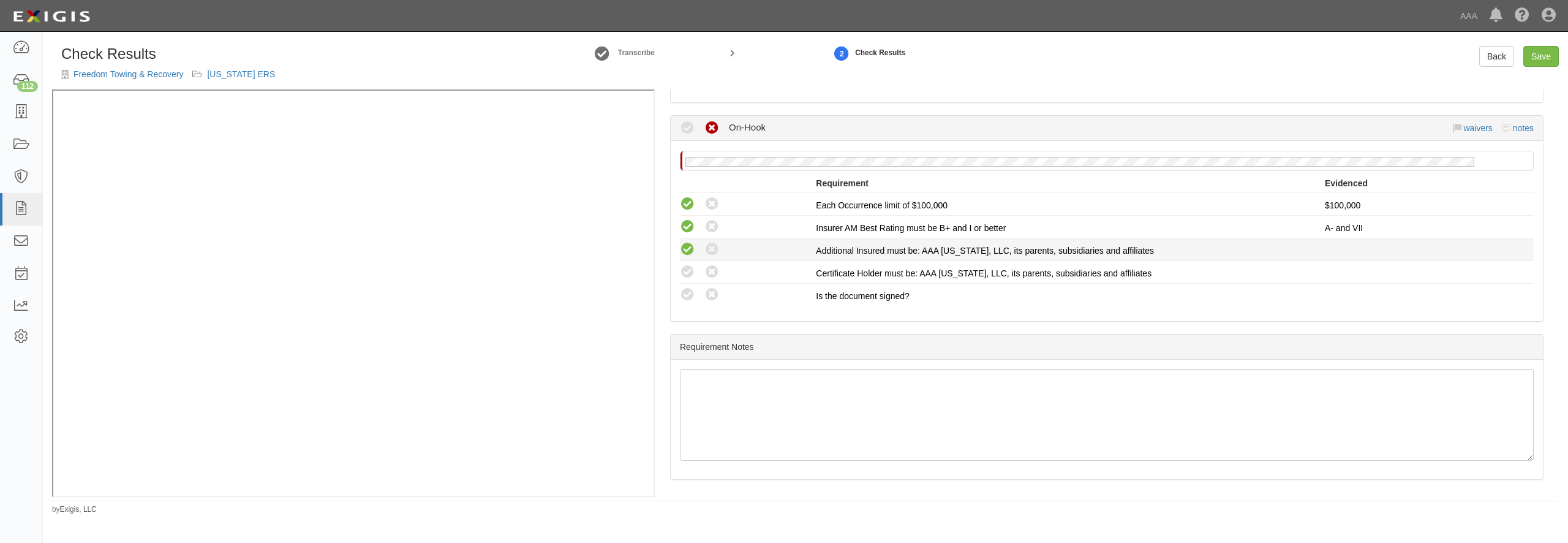
click at [685, 251] on icon at bounding box center [687, 249] width 15 height 15
radio input "true"
click at [690, 268] on div "Compliant Waived: Non-Compliant" at bounding box center [748, 272] width 136 height 16
click at [690, 273] on icon at bounding box center [687, 272] width 15 height 15
radio input "true"
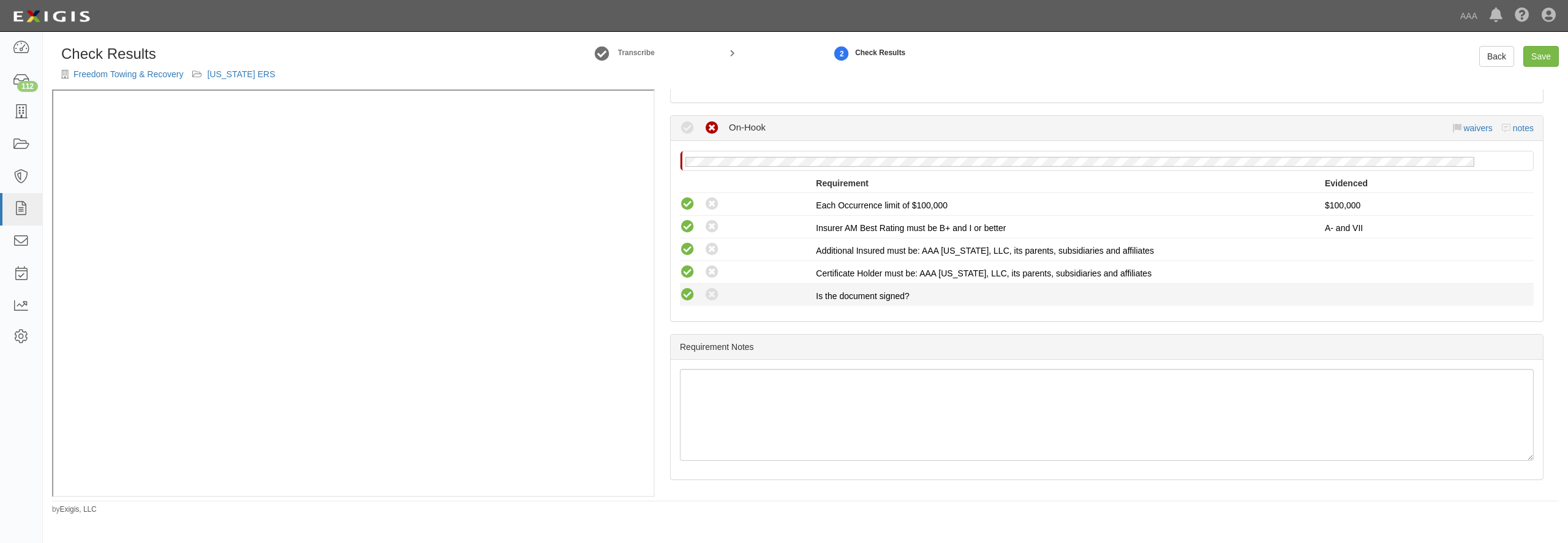
click at [687, 292] on icon at bounding box center [687, 294] width 15 height 15
radio input "true"
click at [1535, 55] on link "Save" at bounding box center [1541, 56] width 35 height 21
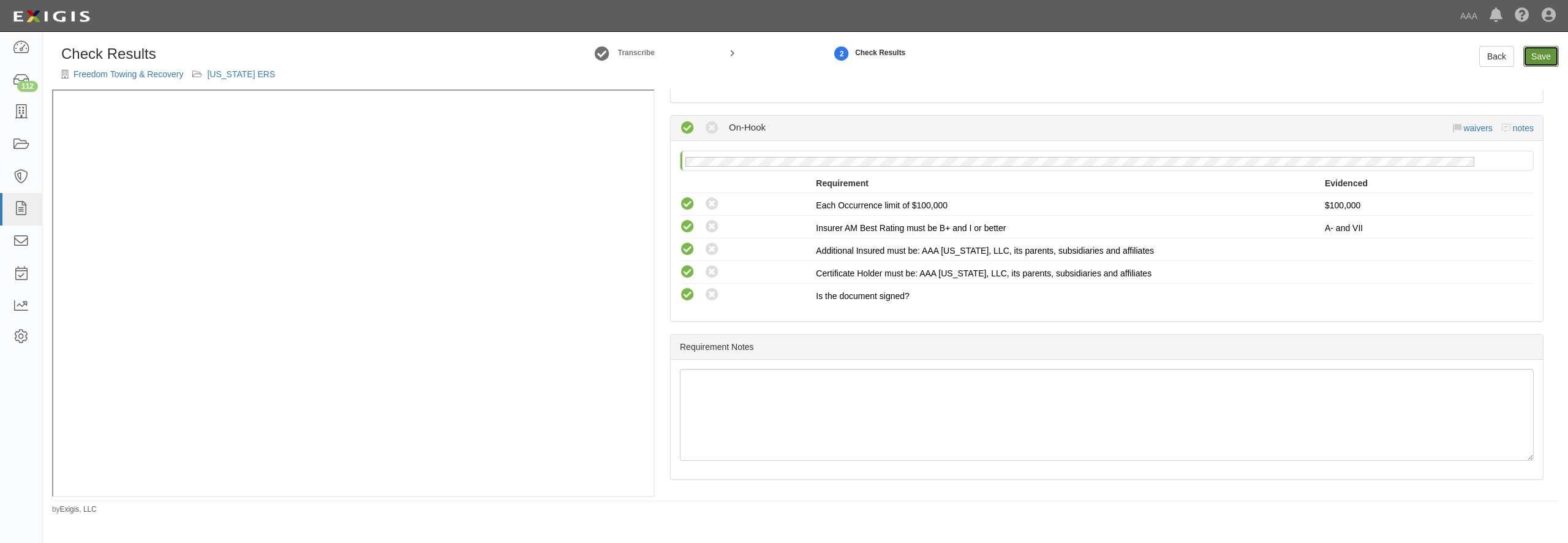
radio input "true"
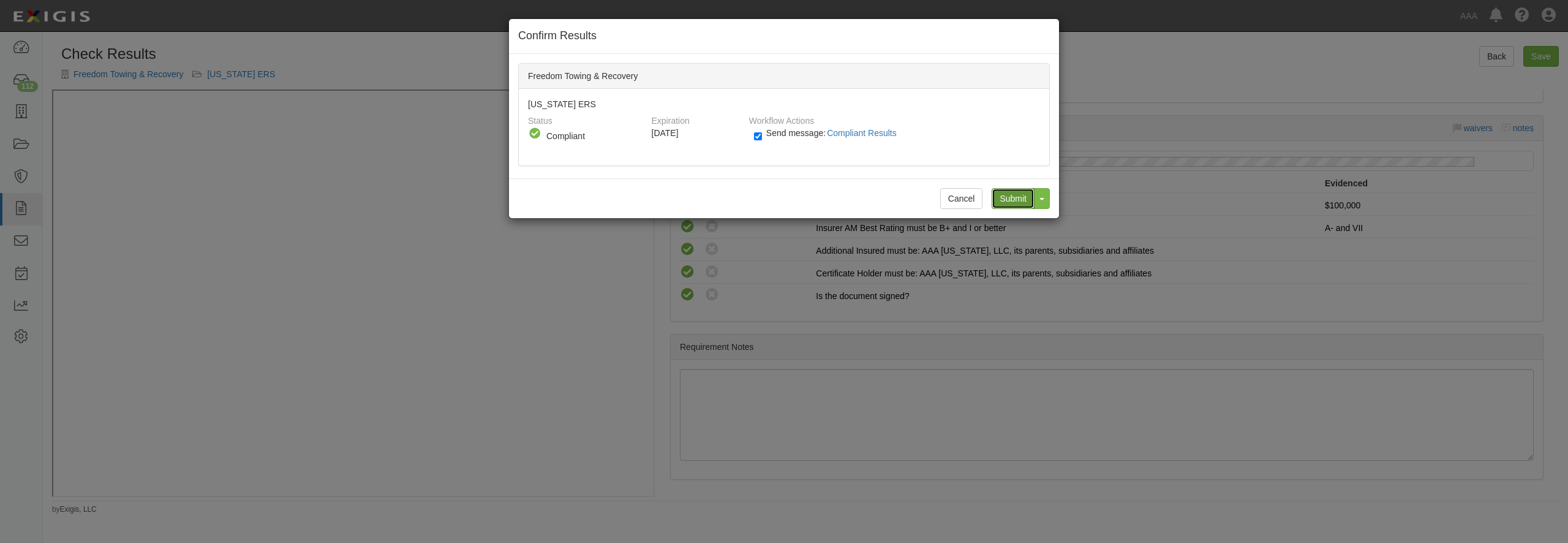
click at [999, 195] on input "Submit" at bounding box center [1013, 198] width 43 height 21
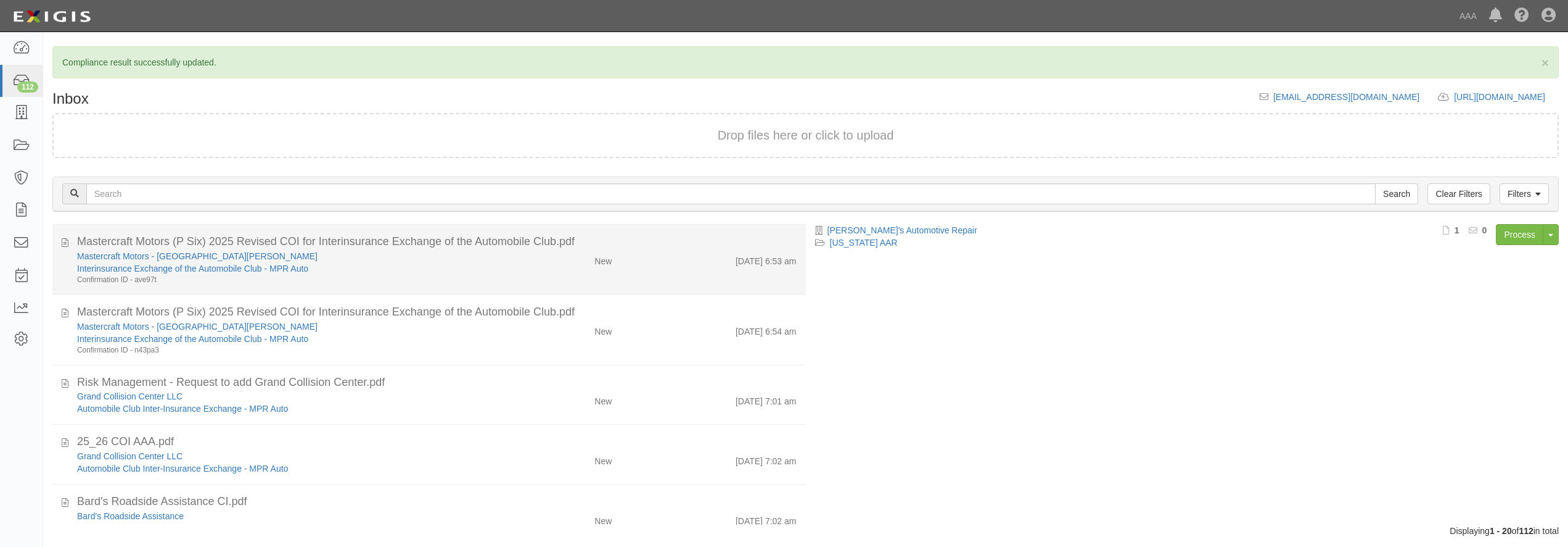
scroll to position [59, 0]
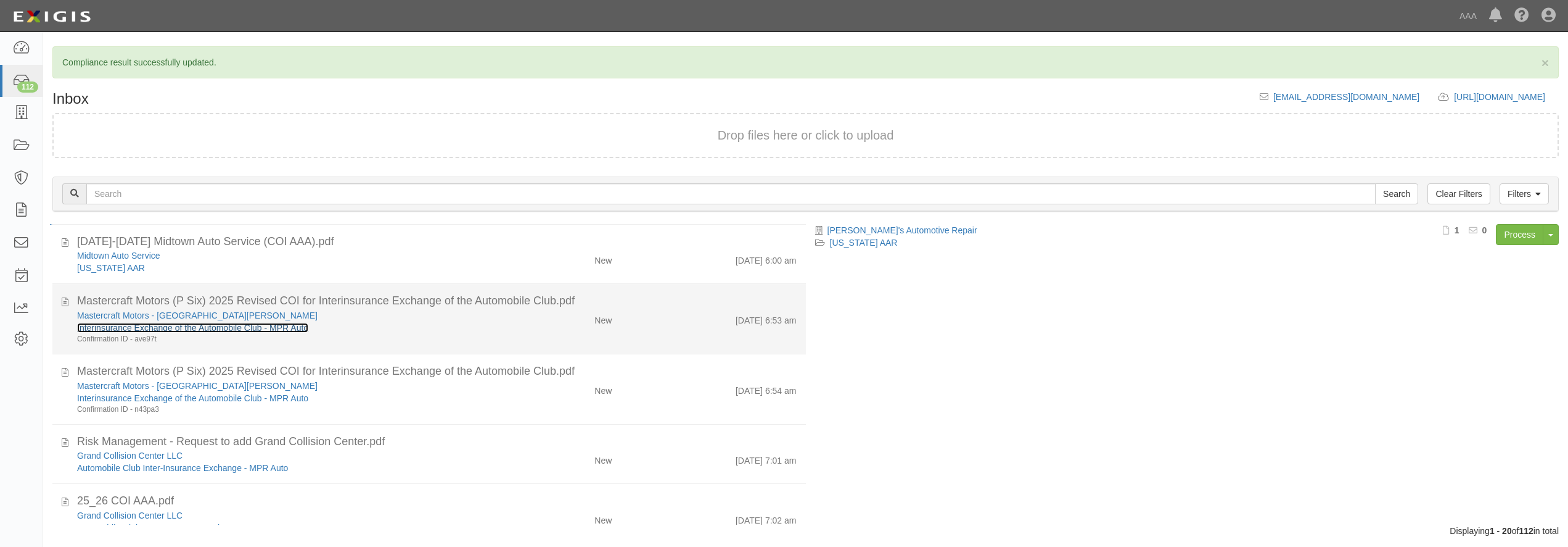
click at [269, 325] on link "Interinsurance Exchange of the Automobile Club - MPR Auto" at bounding box center [192, 327] width 231 height 10
click at [372, 333] on div "Interinsurance Exchange of the Automobile Club - MPR Auto" at bounding box center [282, 327] width 412 height 12
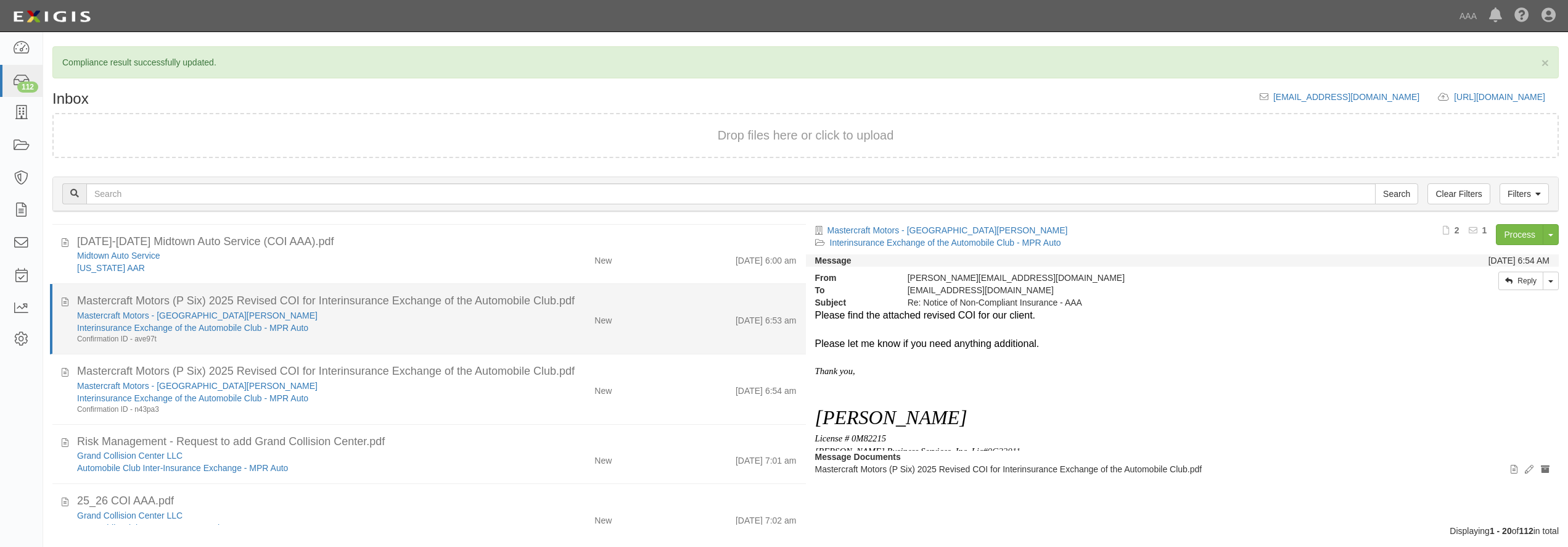
click at [372, 333] on div "Interinsurance Exchange of the Automobile Club - MPR Auto" at bounding box center [282, 327] width 412 height 12
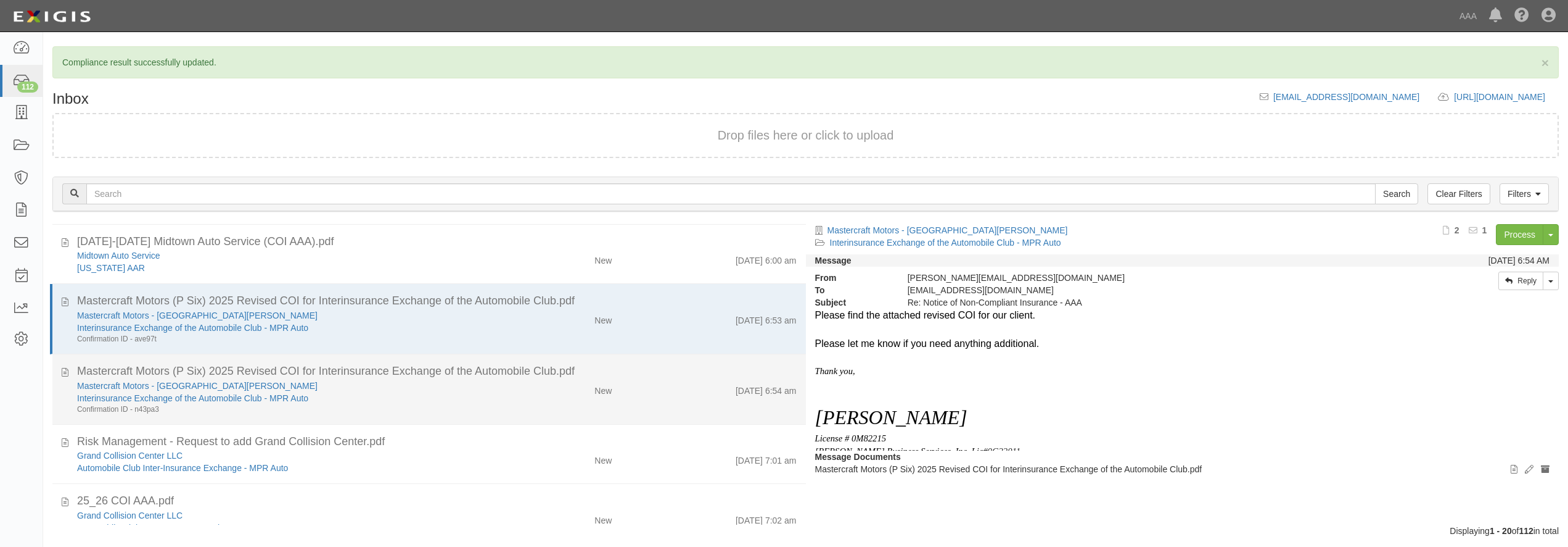
click at [420, 405] on div "Confirmation ID - n43pa3" at bounding box center [282, 410] width 412 height 11
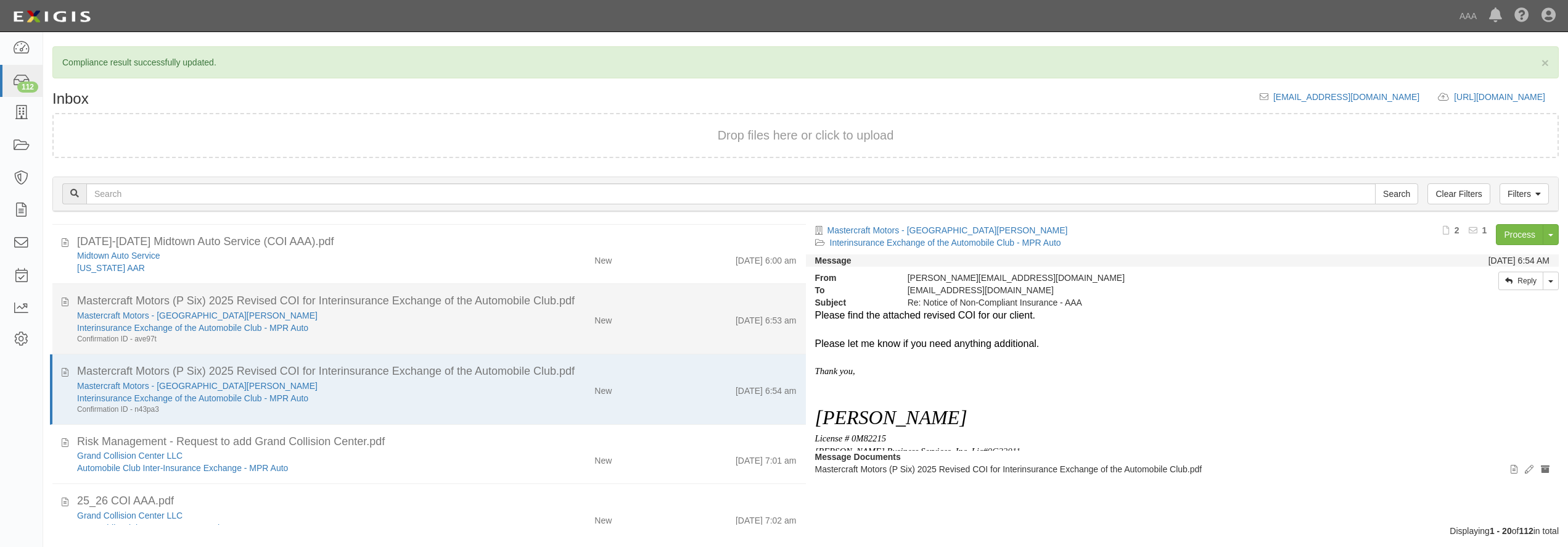
click at [383, 337] on div "Confirmation ID - ave97t" at bounding box center [282, 339] width 412 height 11
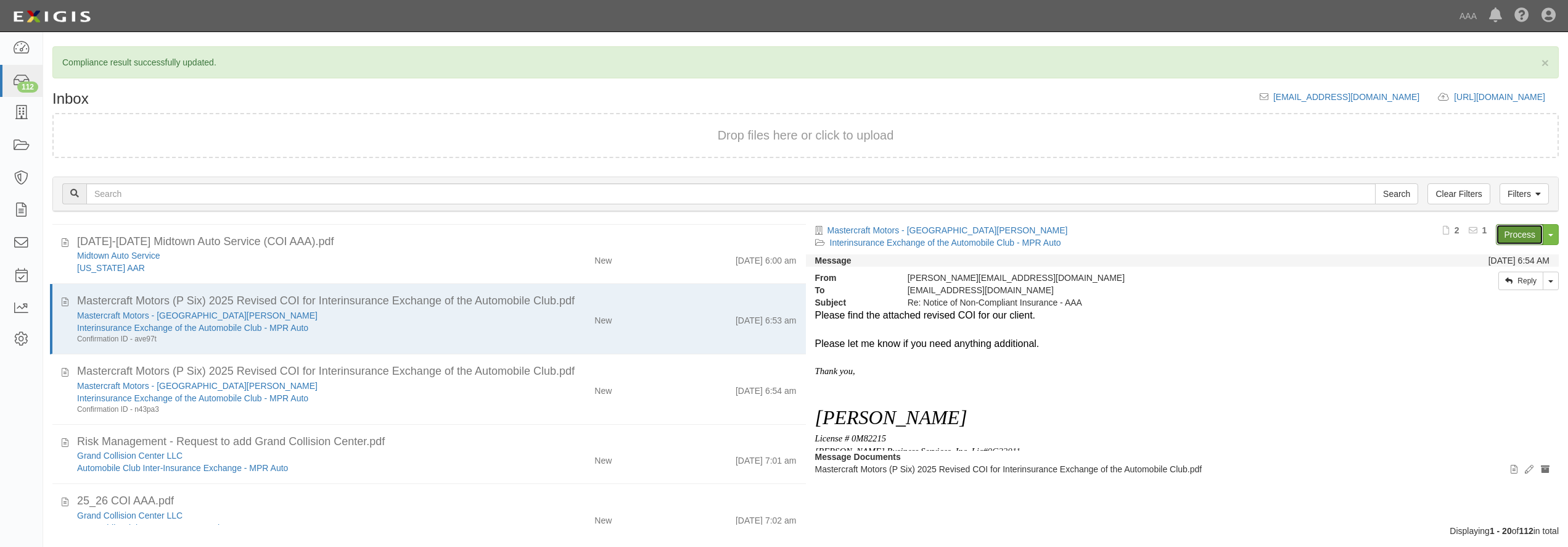
click at [1515, 233] on link "Process" at bounding box center [1519, 235] width 47 height 21
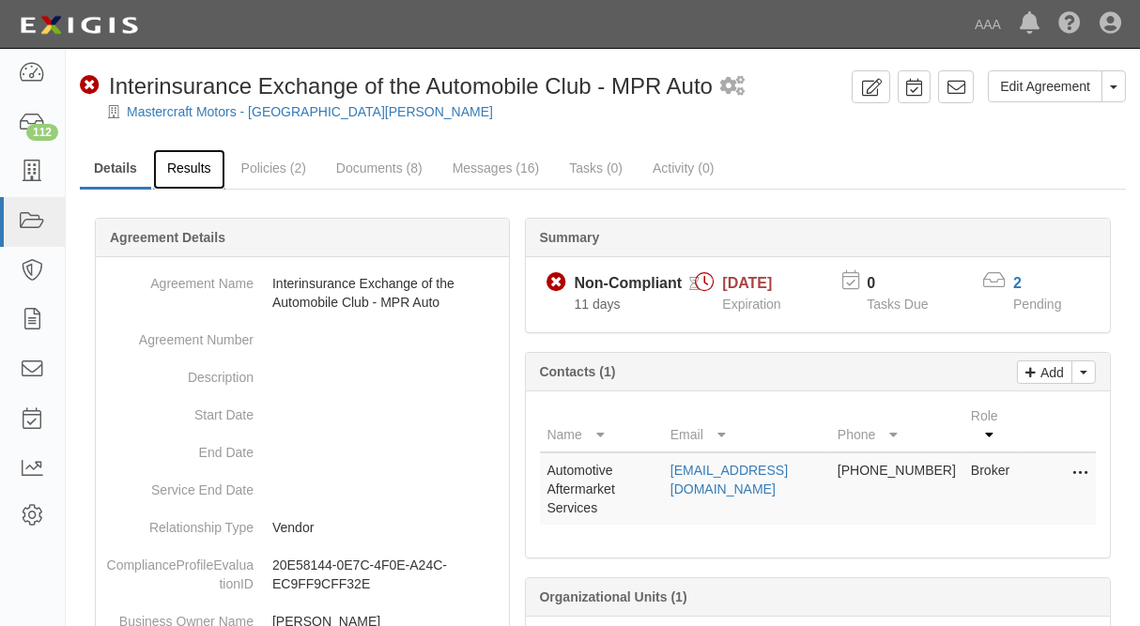
click at [191, 171] on link "Results" at bounding box center [189, 169] width 72 height 40
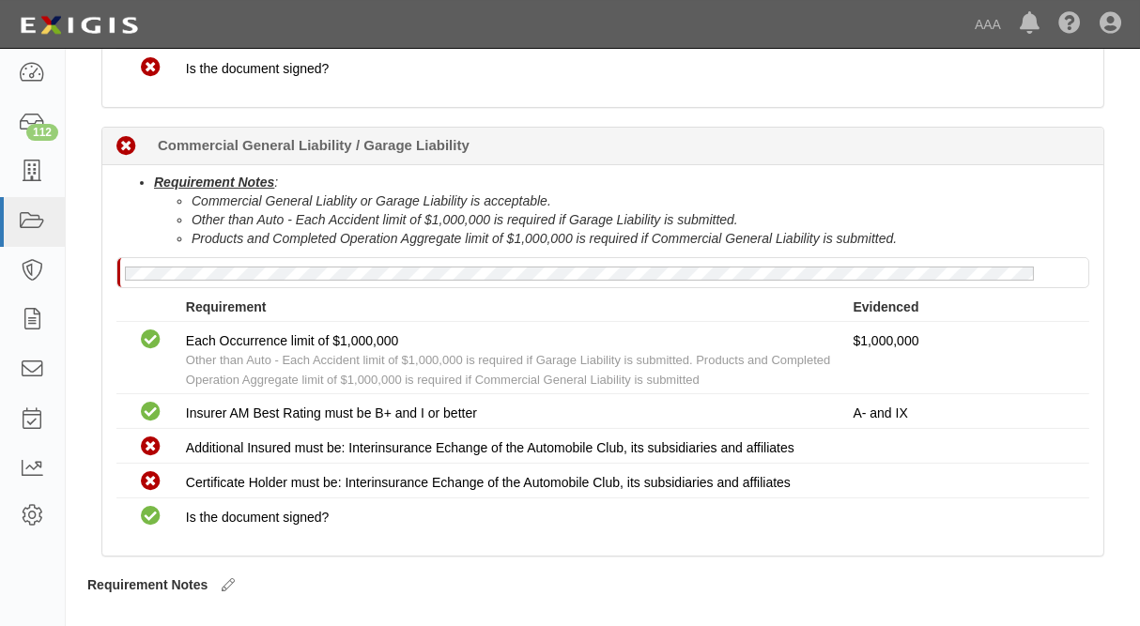
scroll to position [651, 0]
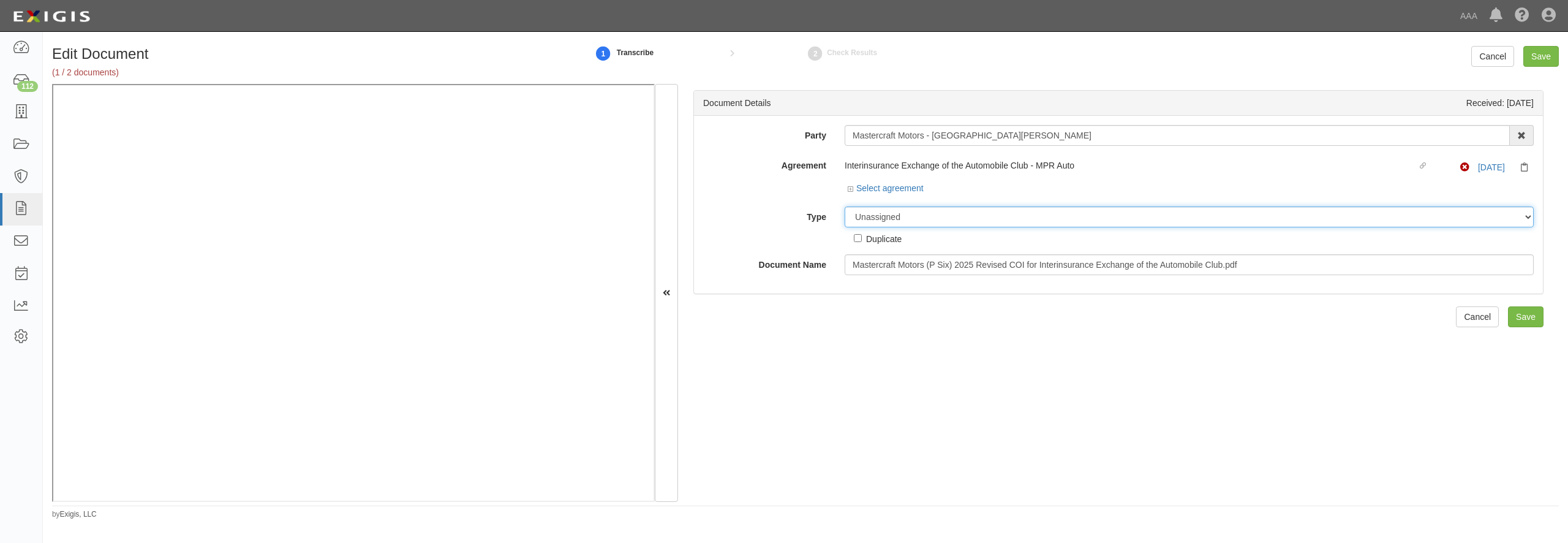
click at [844, 206] on select "Unassigned Binder Cancellation Notice Certificate Contract Endorsement Insuranc…" at bounding box center [1189, 217] width 689 height 21
select select "CertificateDetail"
click option "Certificate" at bounding box center [0, 0] width 0 height 0
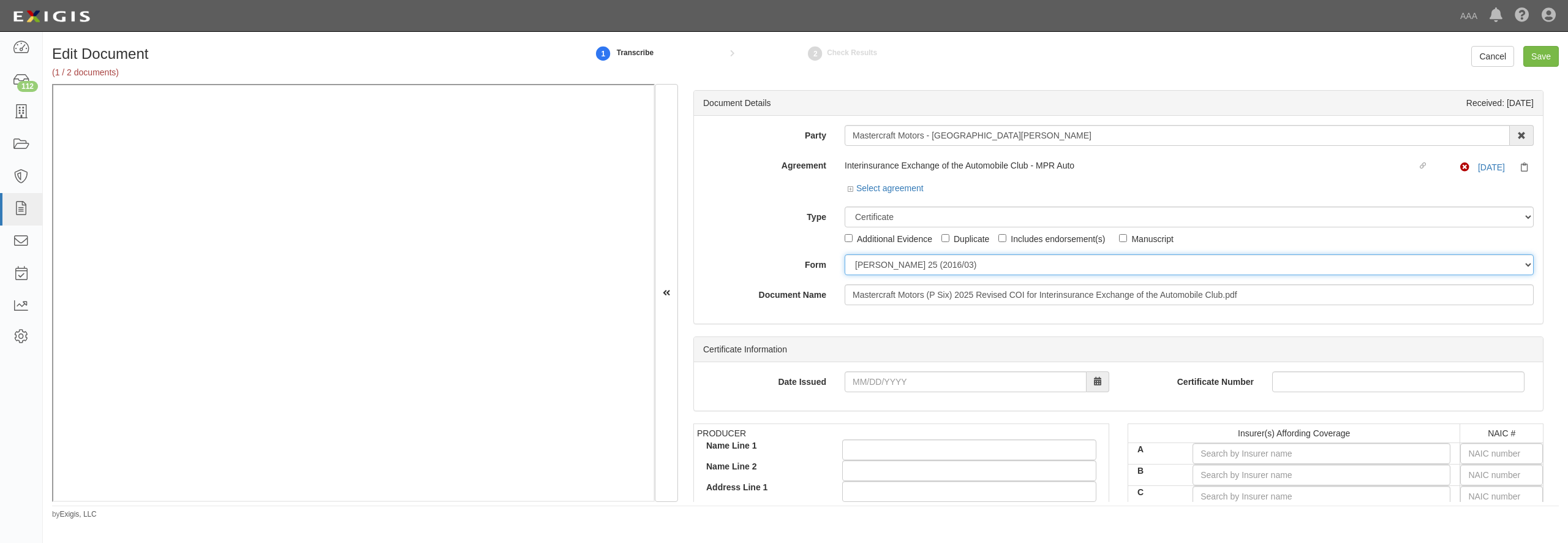
select select "GeneralFormDetail"
click option "General" at bounding box center [0, 0] width 0 height 0
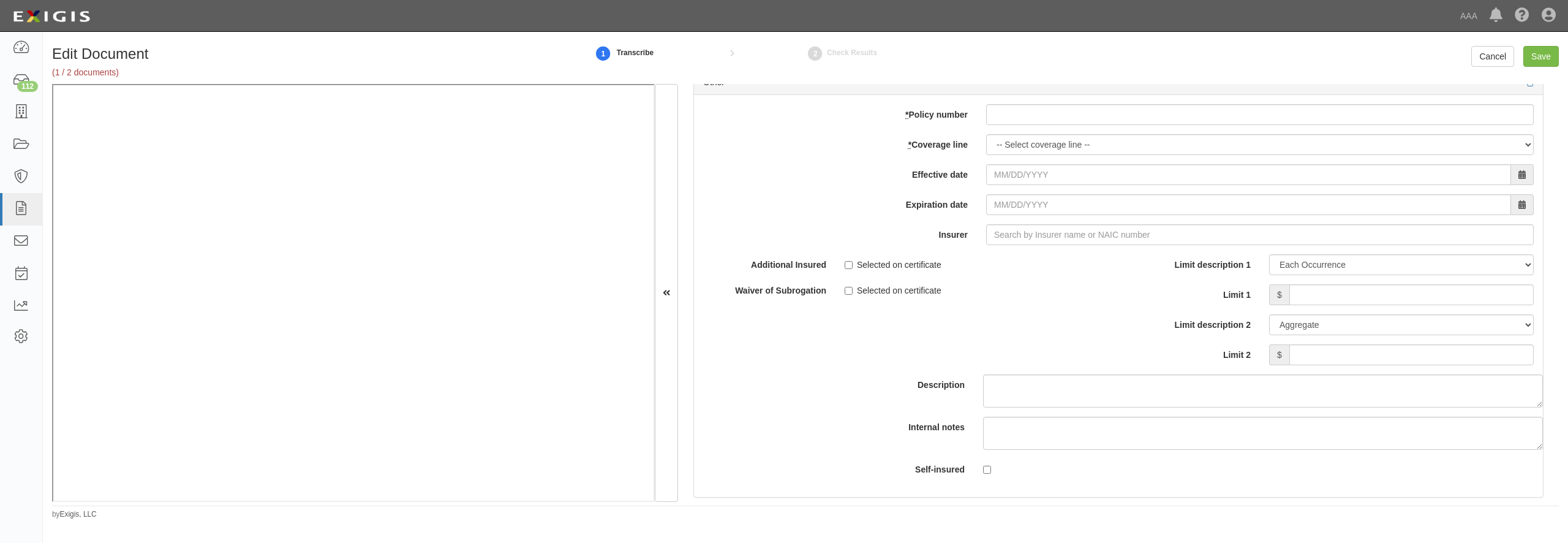
scroll to position [3470, 0]
click at [1002, 117] on input "* Policy number" at bounding box center [1259, 107] width 547 height 21
paste input "N0046PK001132"
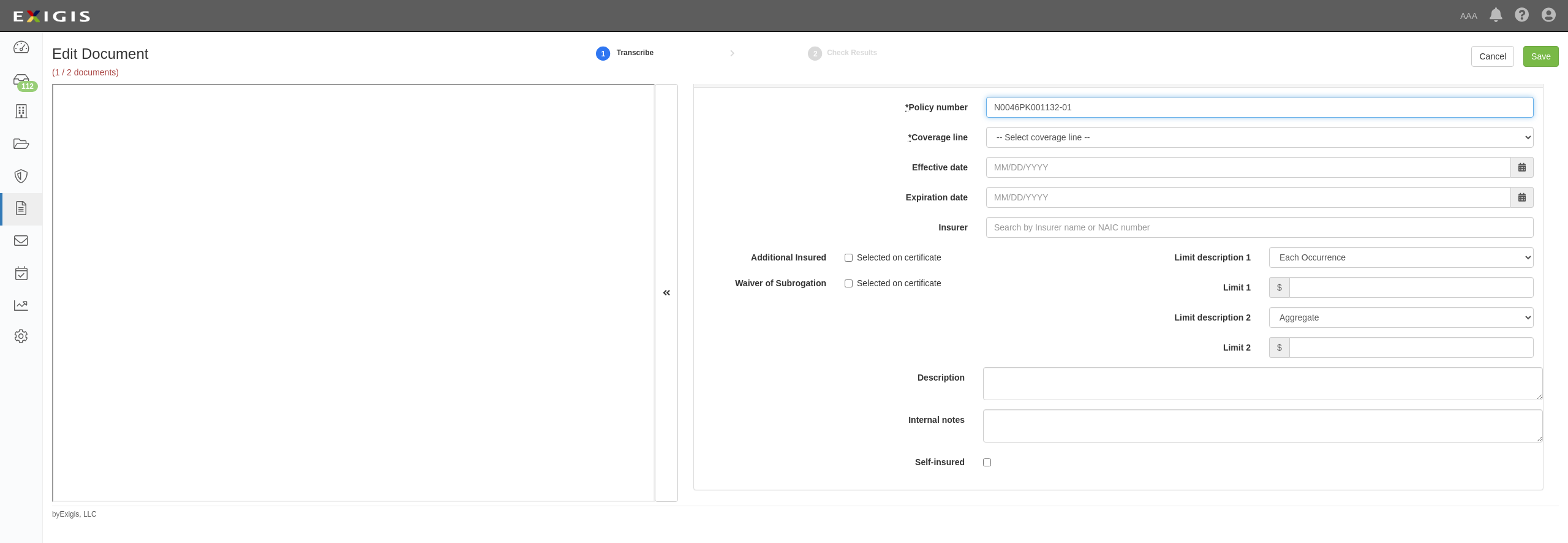
type input "N0046PK001132-01"
select select "70"
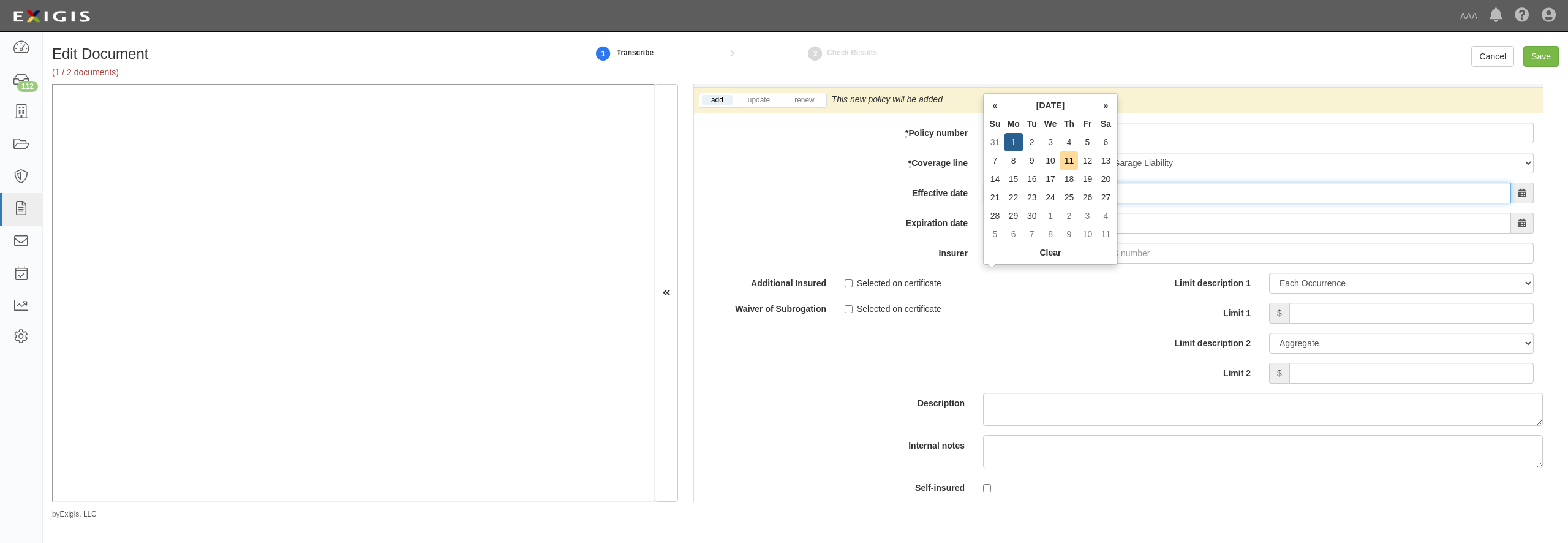
type input "[DATE]"
click at [770, 105] on link "update" at bounding box center [759, 100] width 40 height 10
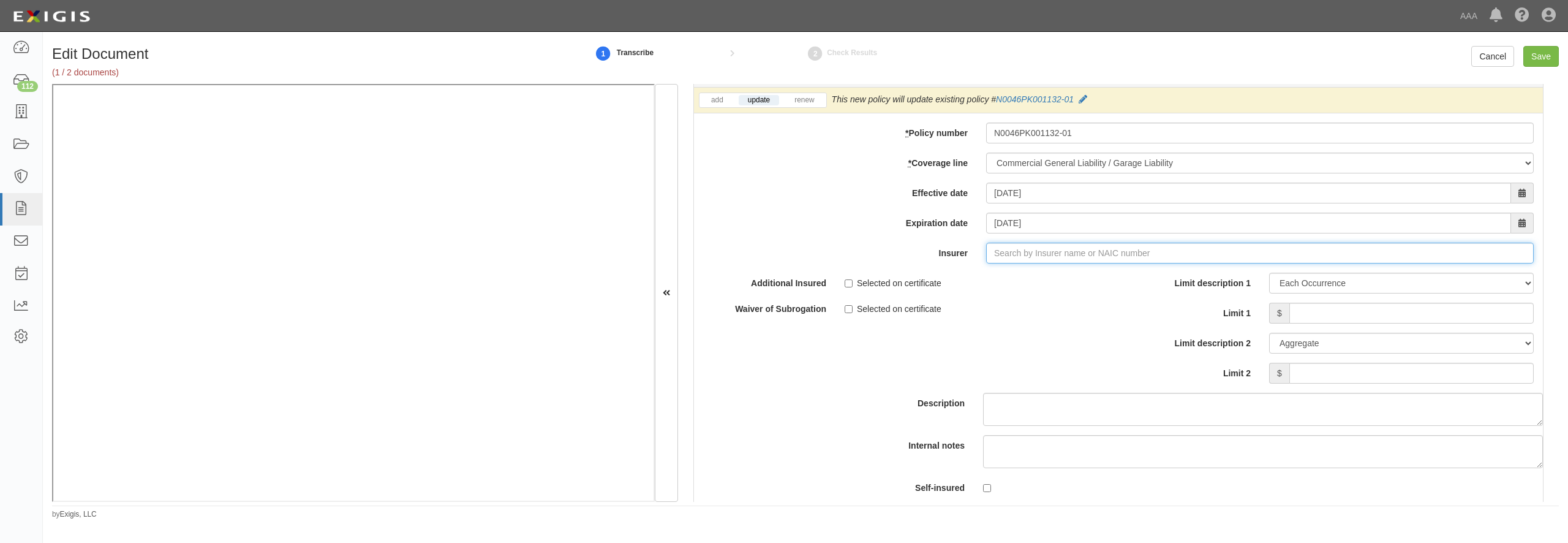
click at [1006, 264] on input "Insurer" at bounding box center [1259, 253] width 547 height 21
type input "180 Seguros S.A. (0) NR Rating"
type input "1"
click at [1012, 285] on div "Accelerant National Insurance Company ( 10220 ) A- IX Rating" at bounding box center [1036, 276] width 258 height 16
type input "Accelerant National Insurance Company (10220) A- IX Rating"
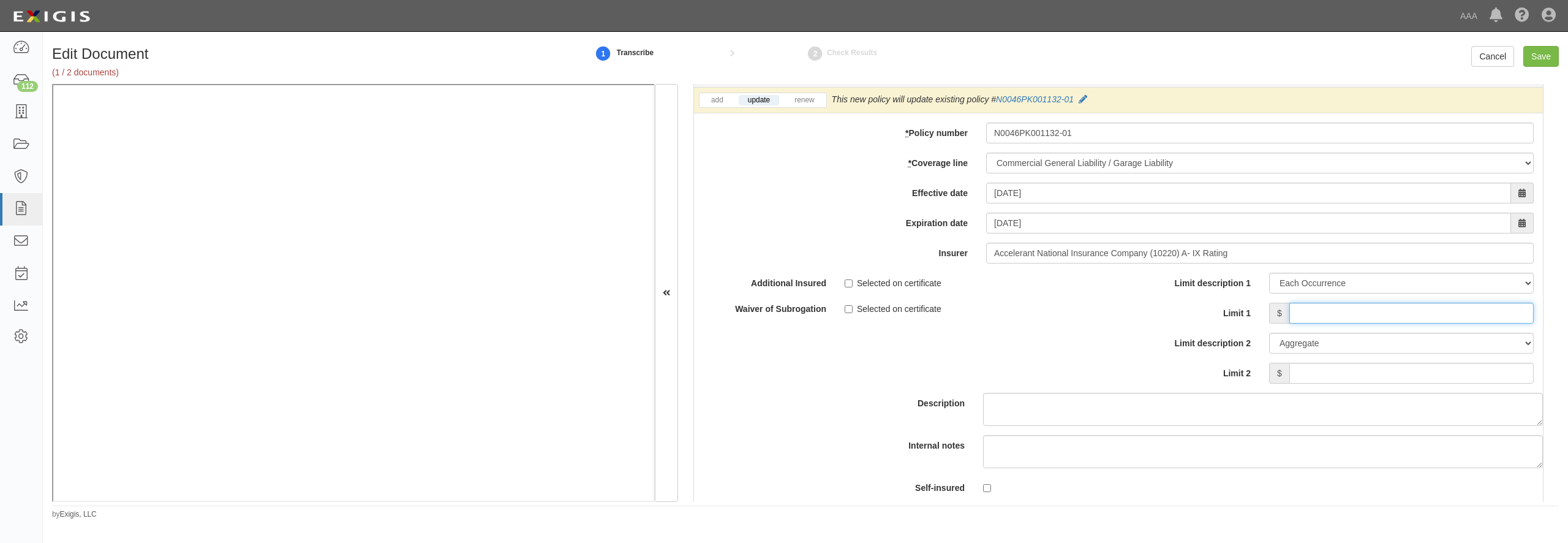
click at [1304, 324] on input "Limit 1" at bounding box center [1411, 313] width 245 height 21
type input "1,000,000"
type input "2,000,000"
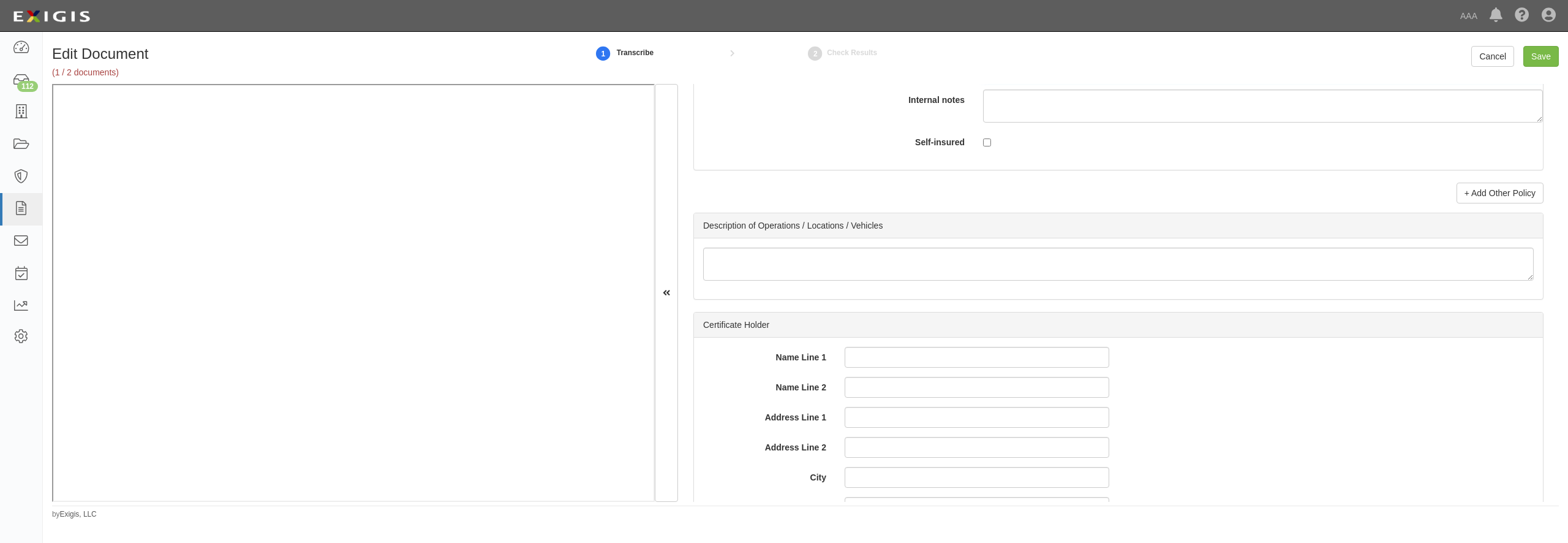
scroll to position [3823, 0]
click at [1456, 196] on link "+ Add Other Policy" at bounding box center [1499, 185] width 87 height 21
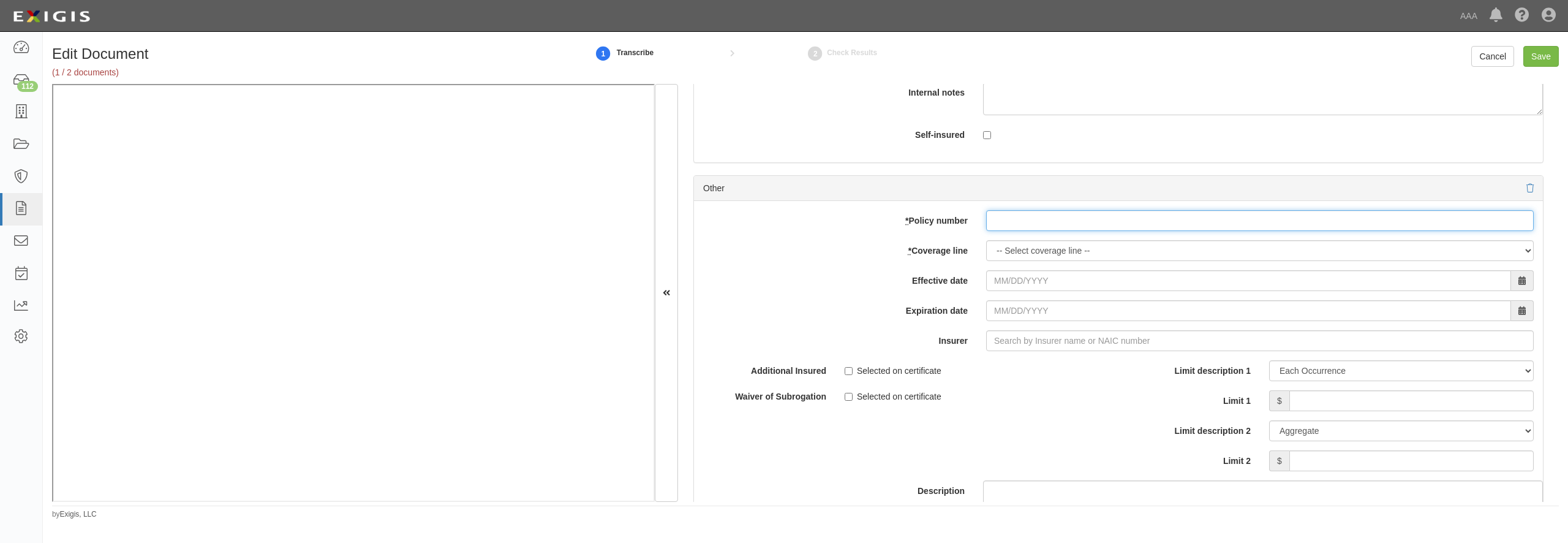
click at [1020, 231] on input "* Policy number" at bounding box center [1259, 221] width 547 height 21
paste input "N0046PK001132"
click at [1096, 231] on input "N0046PK001132" at bounding box center [1259, 221] width 547 height 21
type input "N0046PK001132-01"
select select "56"
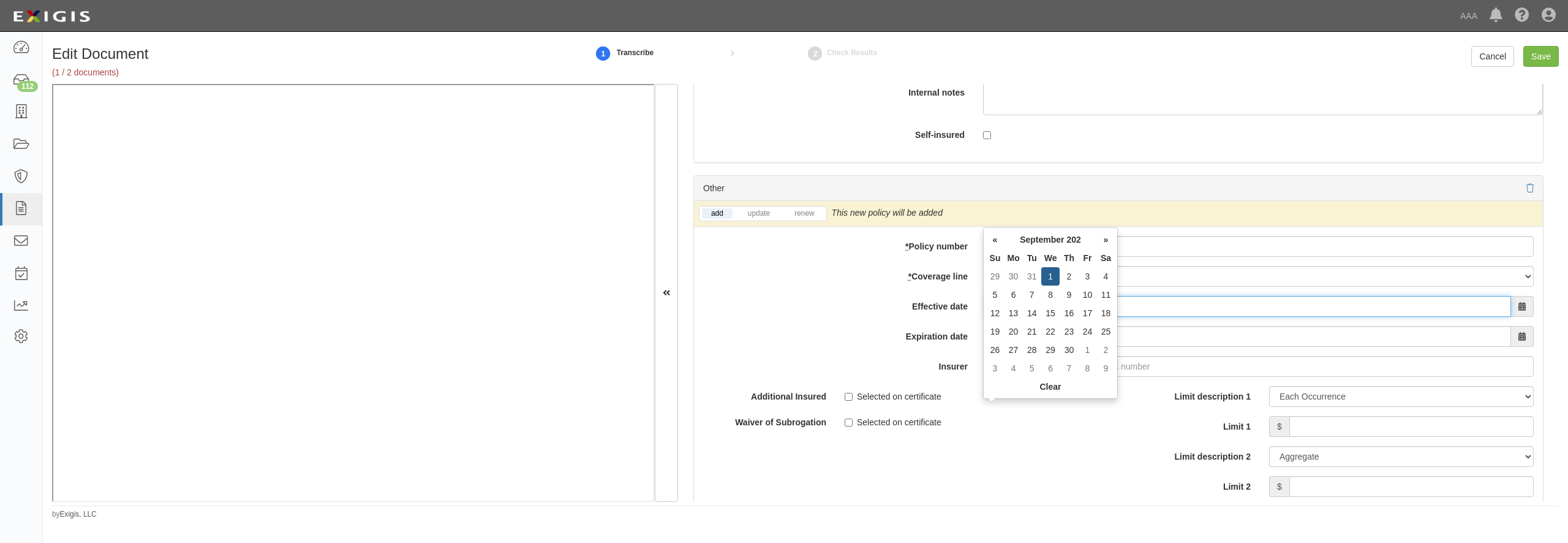
type input "09/01/2025"
type input "09/01/2026"
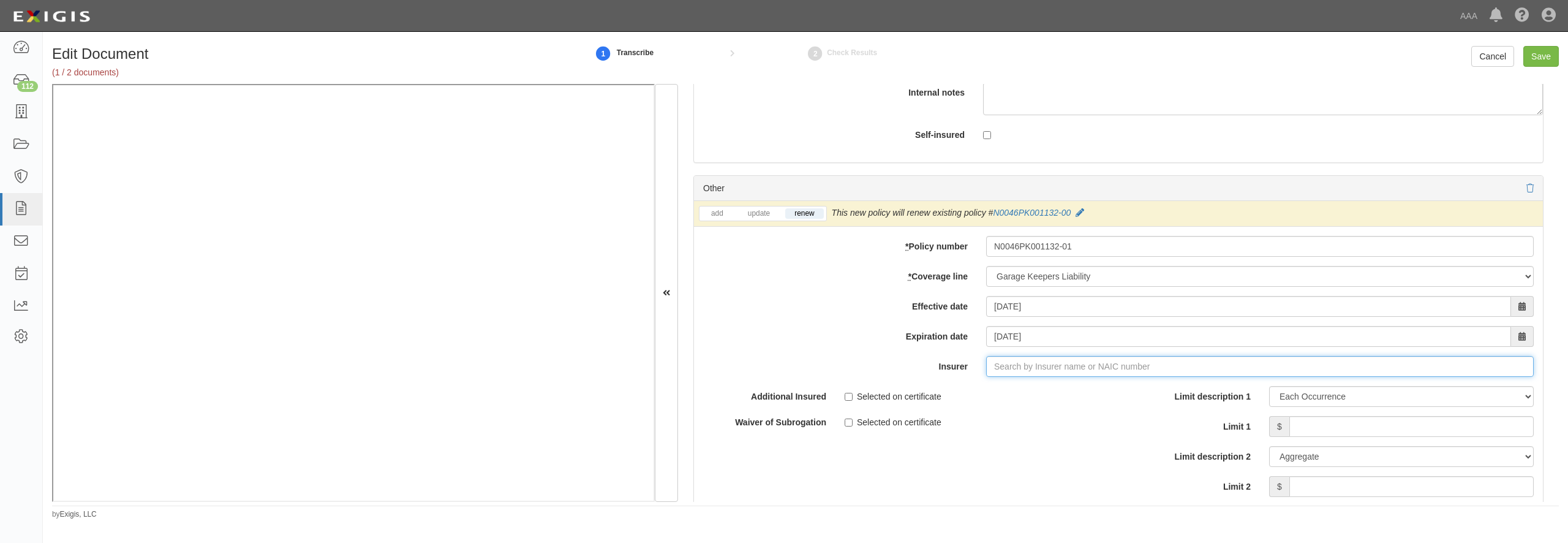
type input "180 Seguros S.A. (0) NR Rating"
type input "10"
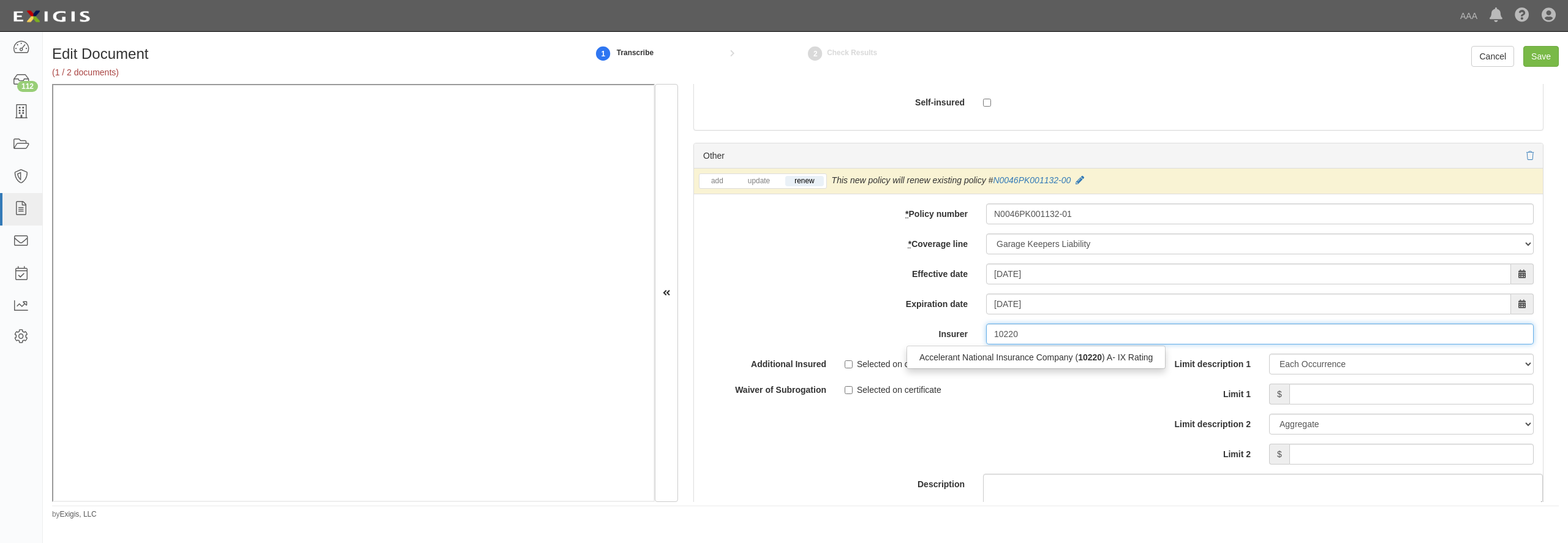
scroll to position [3882, 0]
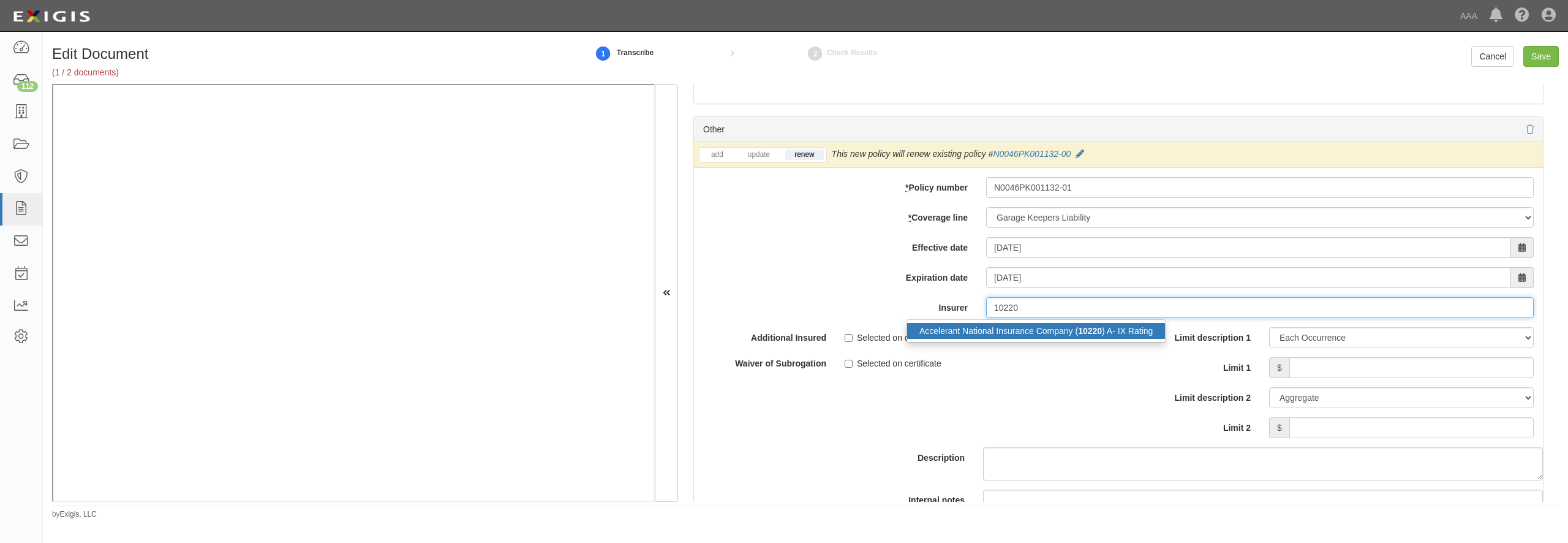
click at [1047, 339] on div "Accelerant National Insurance Company ( 10220 ) A- IX Rating" at bounding box center [1036, 331] width 258 height 16
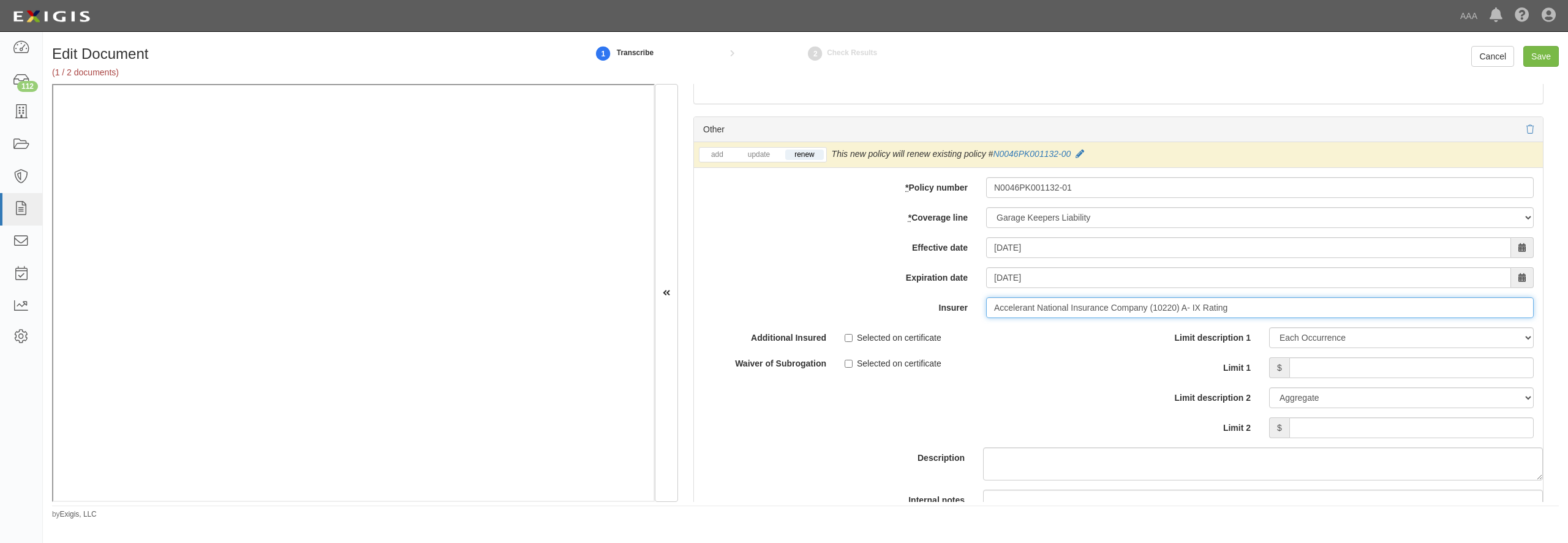
type input "Accelerant National Insurance Company (10220) A- IX Rating"
click at [1363, 378] on input "Limit 1" at bounding box center [1411, 367] width 245 height 21
type input "500,000"
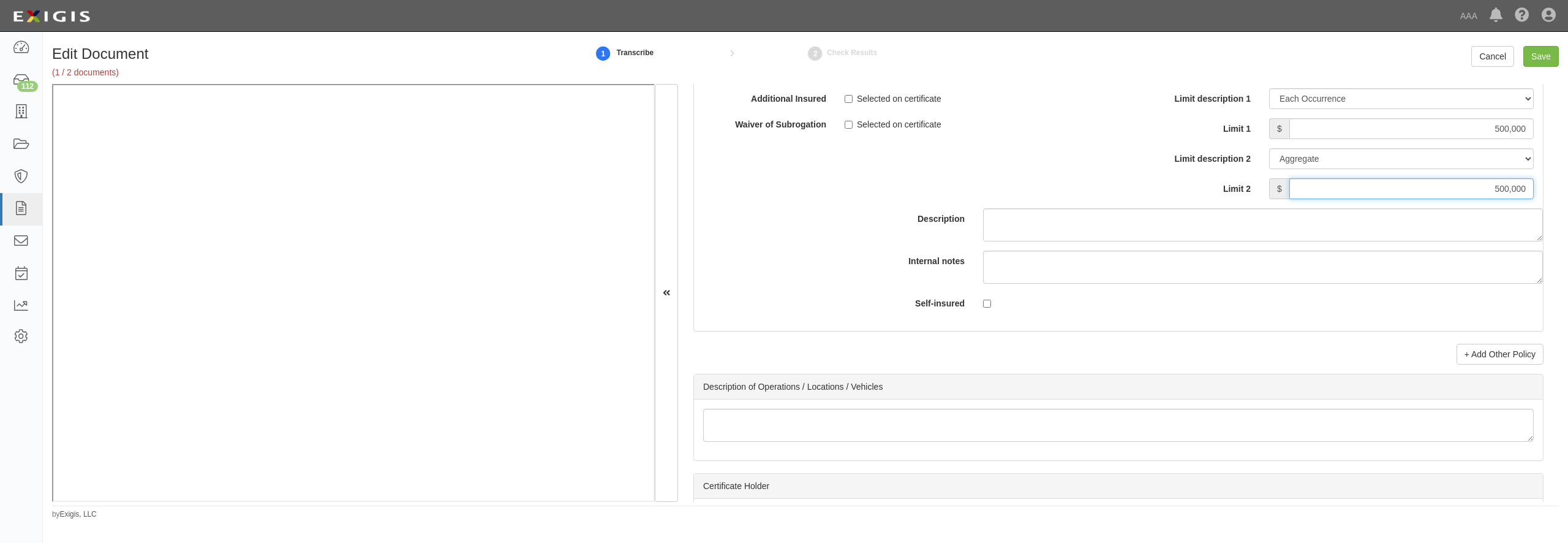
type input "500,000"
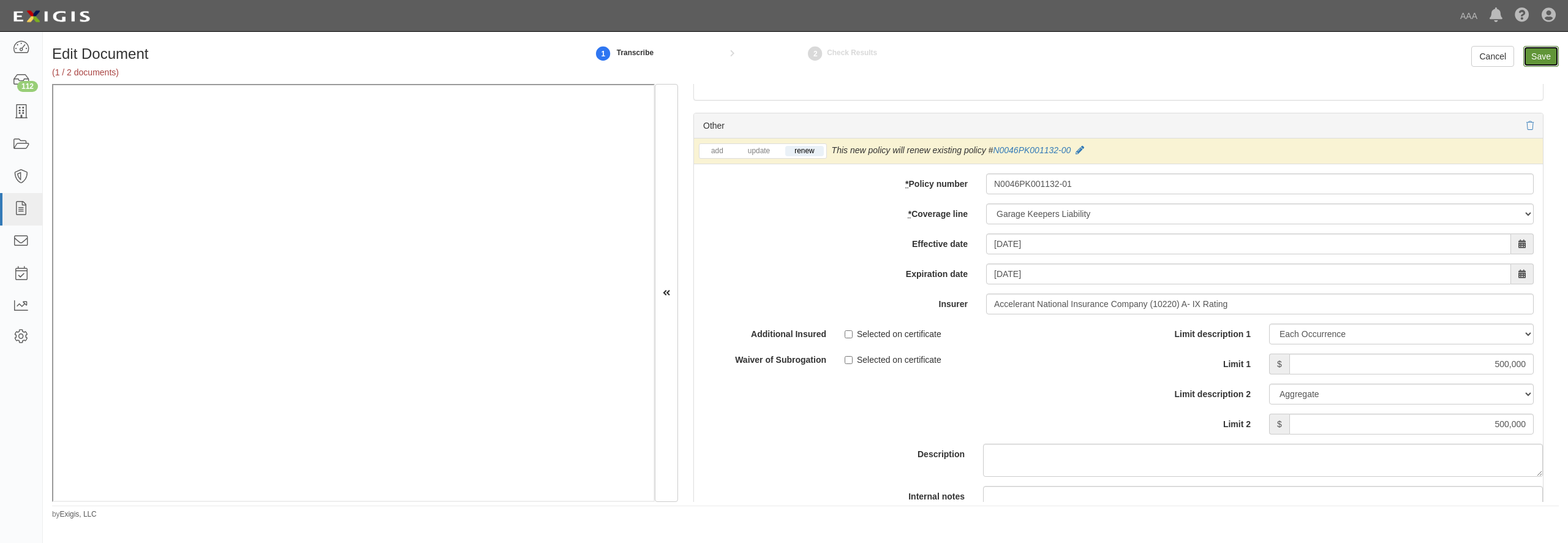
click at [1541, 60] on input "Save" at bounding box center [1541, 56] width 35 height 21
type input "1000000"
type input "2000000"
type input "500000"
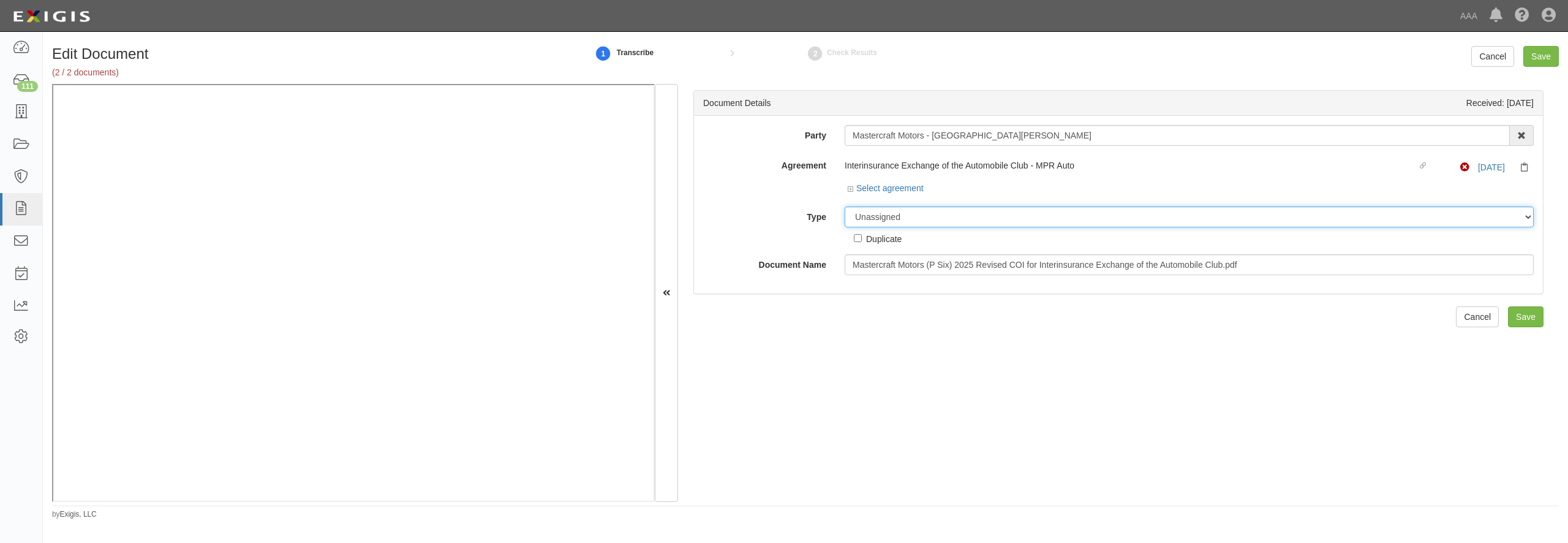
click at [844, 206] on select "Unassigned Binder Cancellation Notice Certificate Contract Endorsement Insuranc…" at bounding box center [1189, 217] width 689 height 21
select select "OtherDetail"
click option "Other Document" at bounding box center [0, 0] width 0 height 0
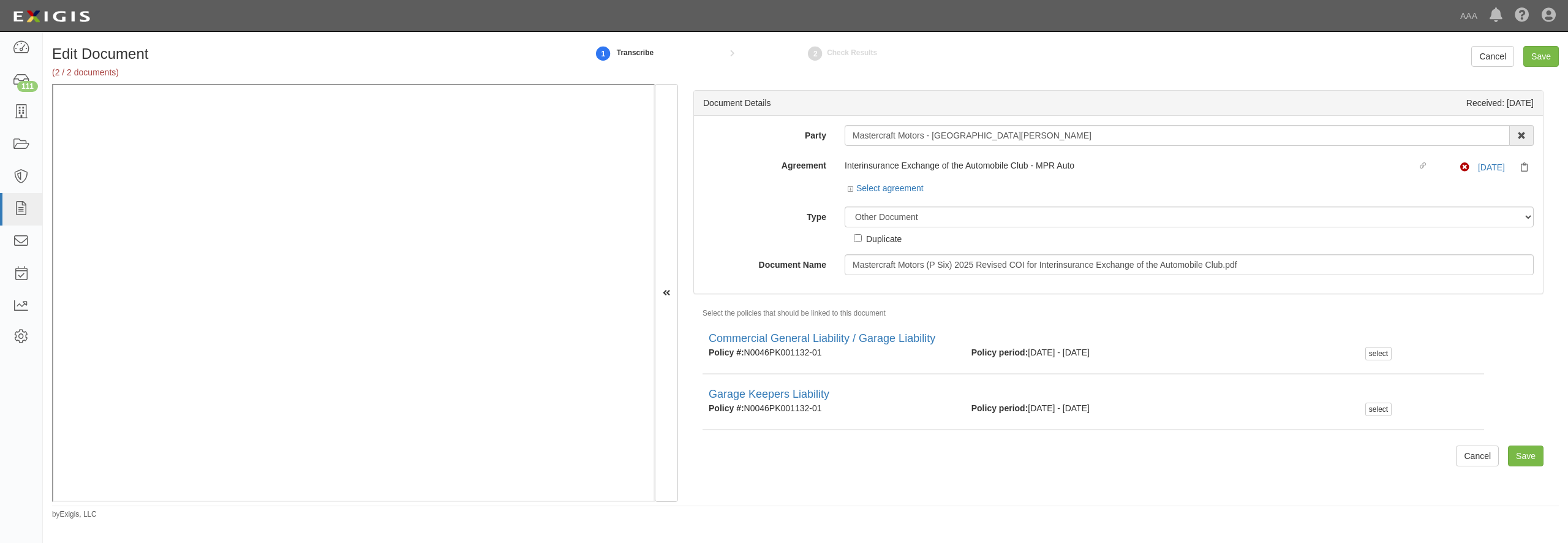
click at [884, 239] on div "Duplicate" at bounding box center [884, 238] width 35 height 14
click at [862, 239] on input "Duplicate" at bounding box center [858, 238] width 8 height 8
checkbox input "true"
click at [1533, 56] on input "Save" at bounding box center [1541, 56] width 35 height 21
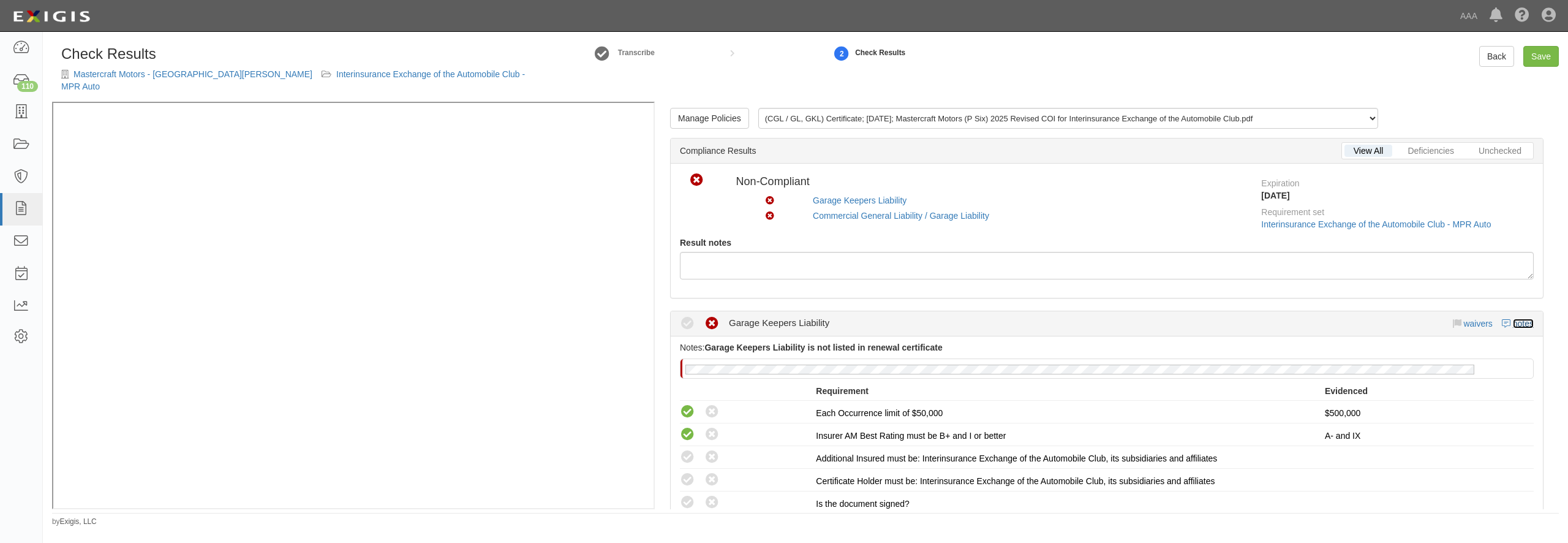
click at [1513, 318] on link "notes" at bounding box center [1524, 323] width 21 height 10
radio input "true"
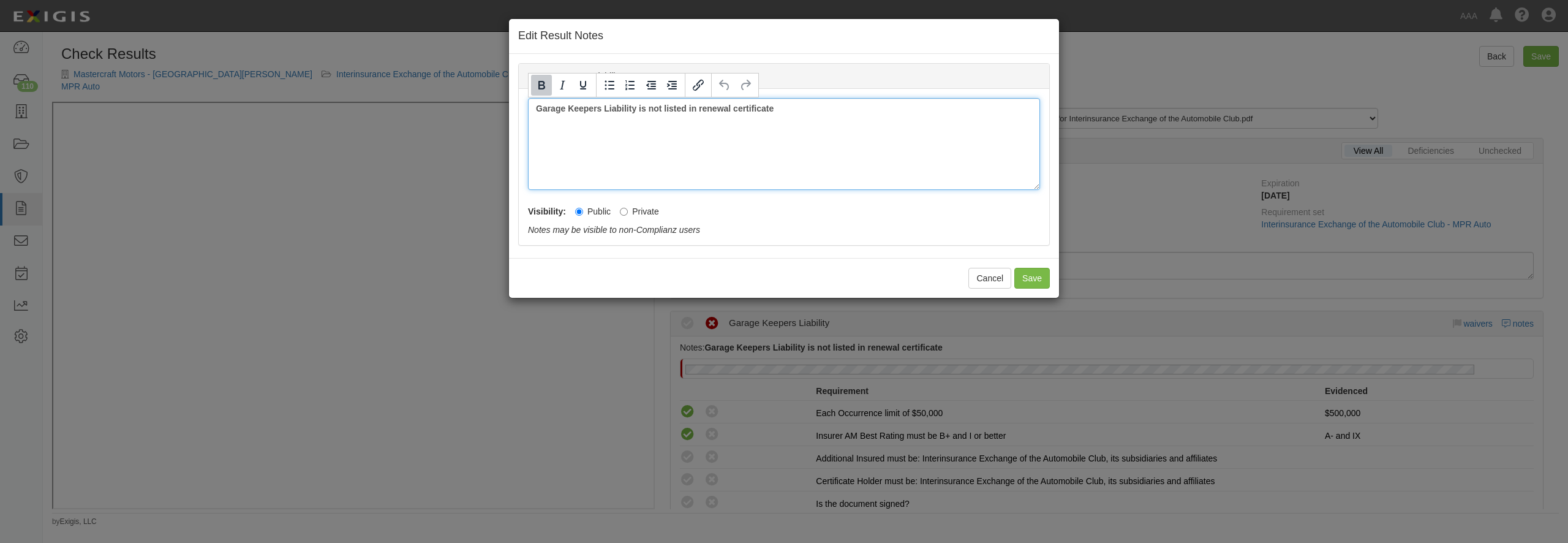
drag, startPoint x: 844, startPoint y: 117, endPoint x: 457, endPoint y: 120, distance: 387.0
click at [528, 120] on div "Garage Keepers Liability is not listed in renewal certificate" at bounding box center [784, 144] width 512 height 92
click at [1024, 284] on button "Save" at bounding box center [1032, 278] width 35 height 21
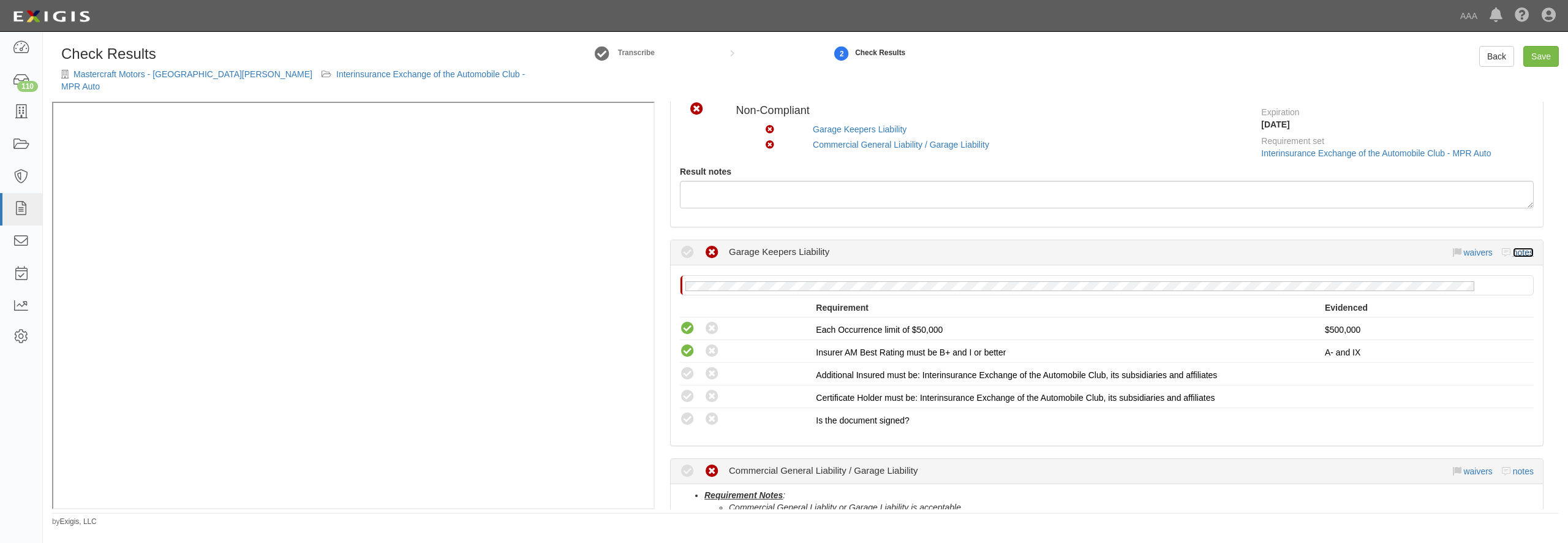
scroll to position [176, 0]
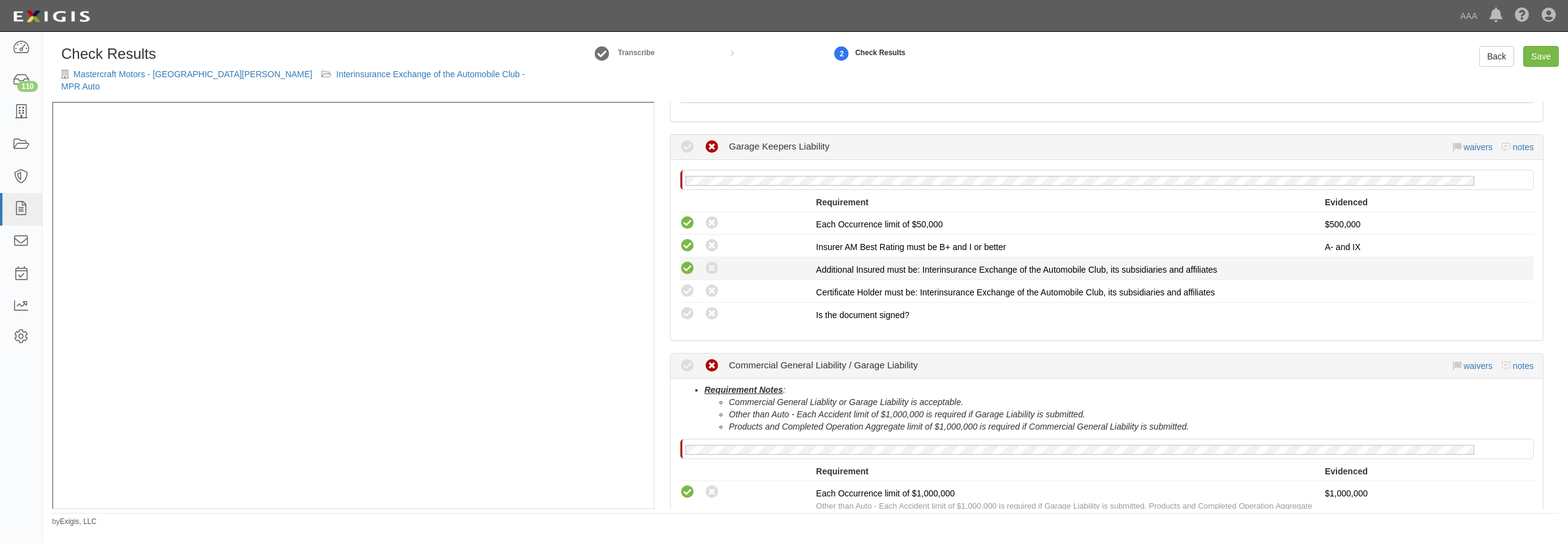
click at [688, 261] on icon at bounding box center [687, 268] width 15 height 15
radio input "true"
click at [684, 284] on icon at bounding box center [687, 291] width 15 height 15
radio input "true"
click at [684, 306] on icon at bounding box center [687, 313] width 15 height 15
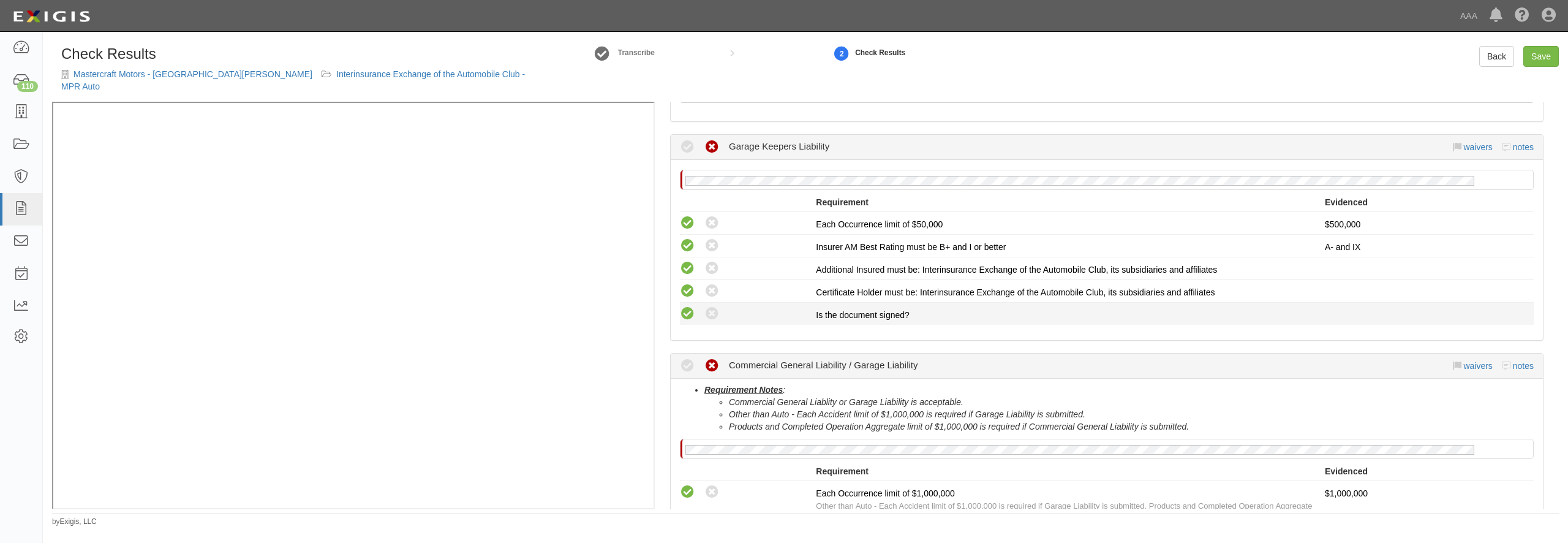
radio input "true"
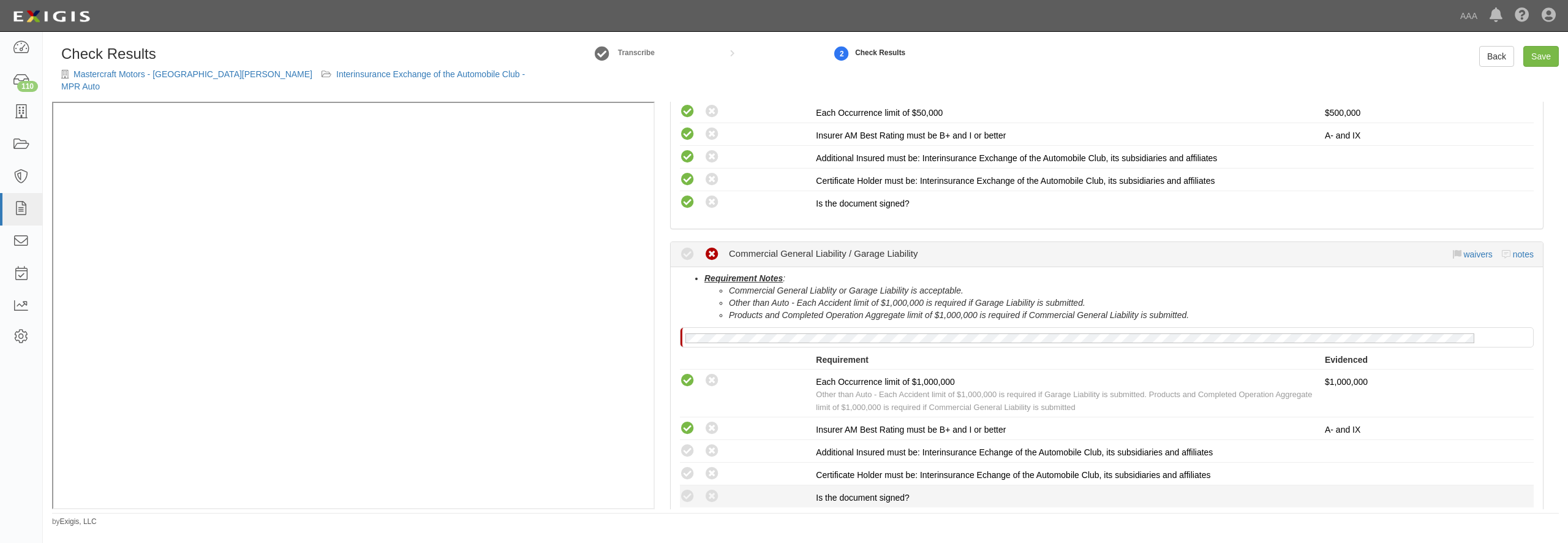
scroll to position [412, 0]
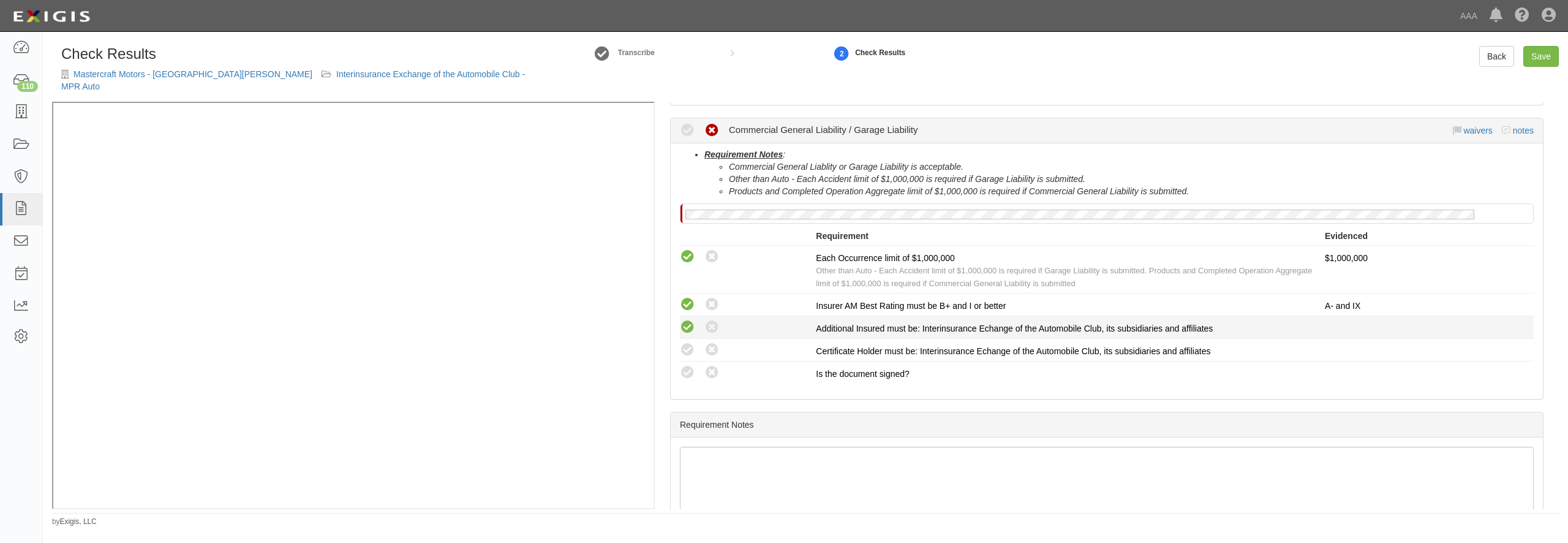
click at [684, 320] on icon at bounding box center [687, 327] width 15 height 15
radio input "true"
click at [685, 343] on icon at bounding box center [687, 350] width 15 height 15
radio input "true"
click at [687, 365] on icon at bounding box center [687, 372] width 15 height 15
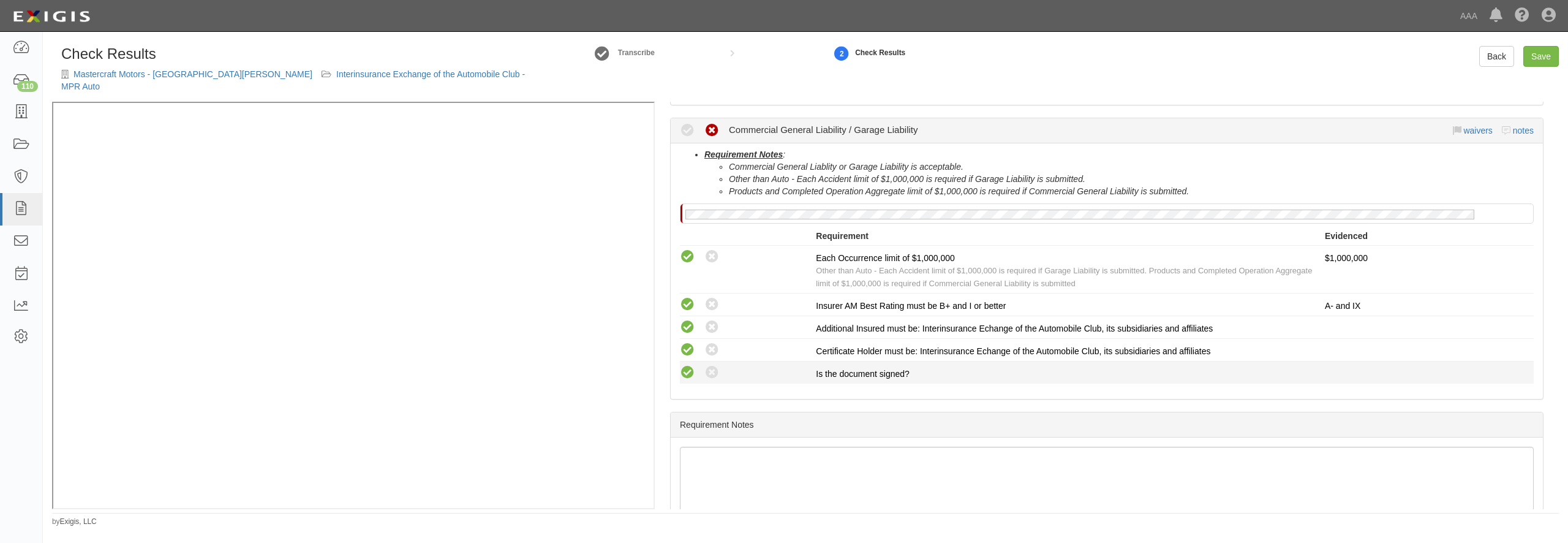
radio input "true"
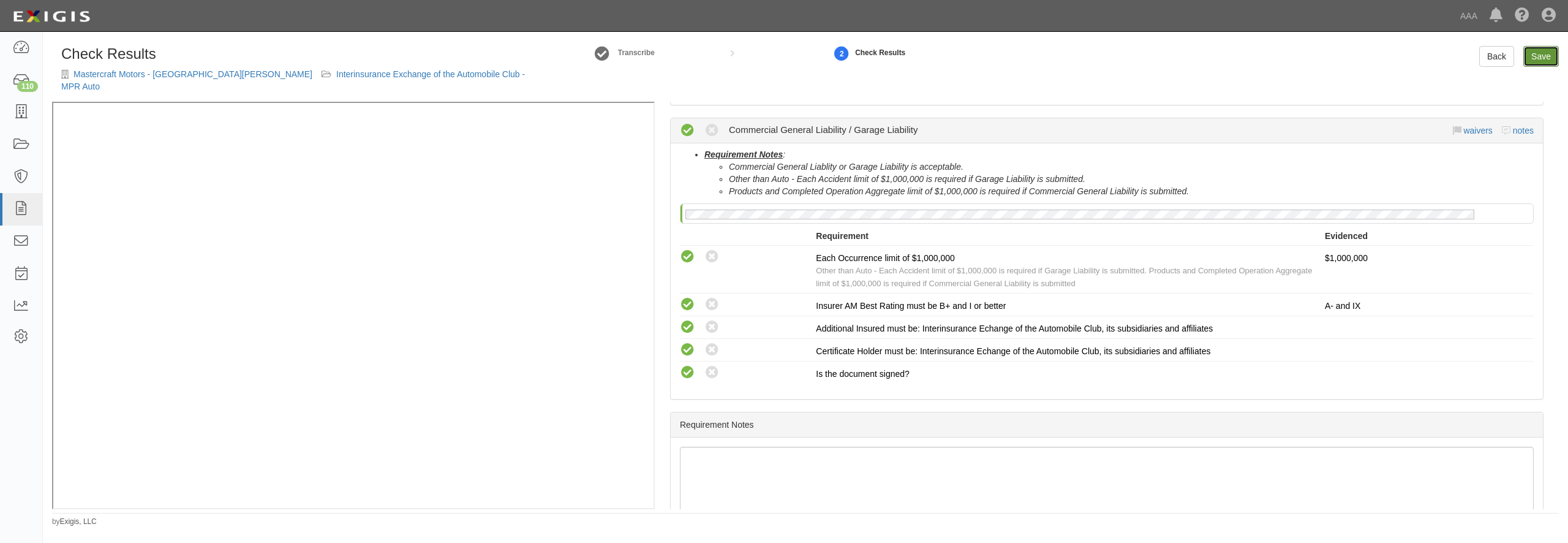
click at [1541, 55] on link "Save" at bounding box center [1541, 56] width 35 height 21
radio input "true"
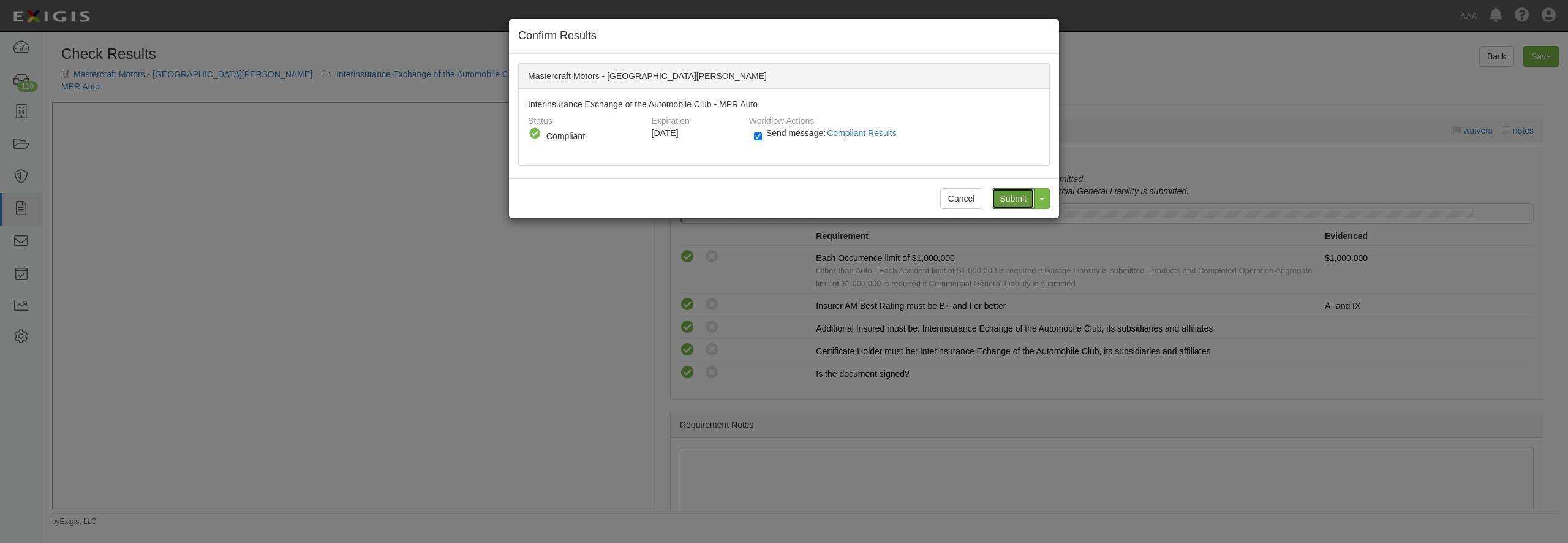
click at [1000, 201] on input "Submit" at bounding box center [1013, 198] width 43 height 21
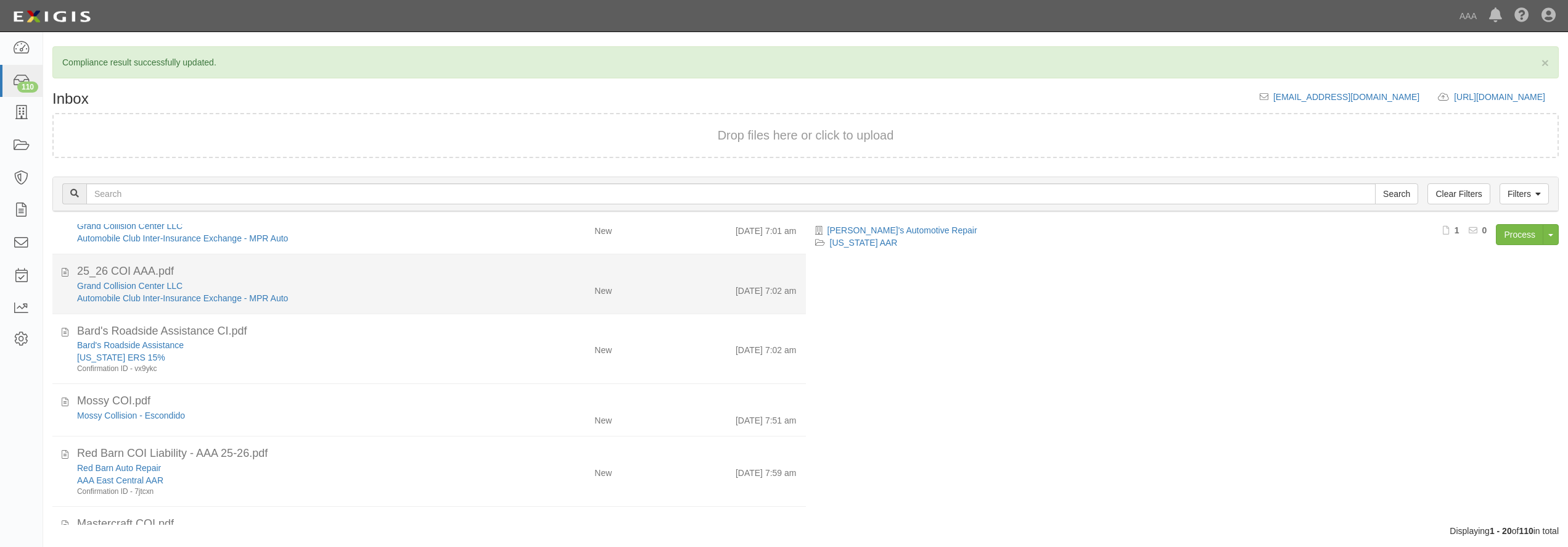
scroll to position [178, 0]
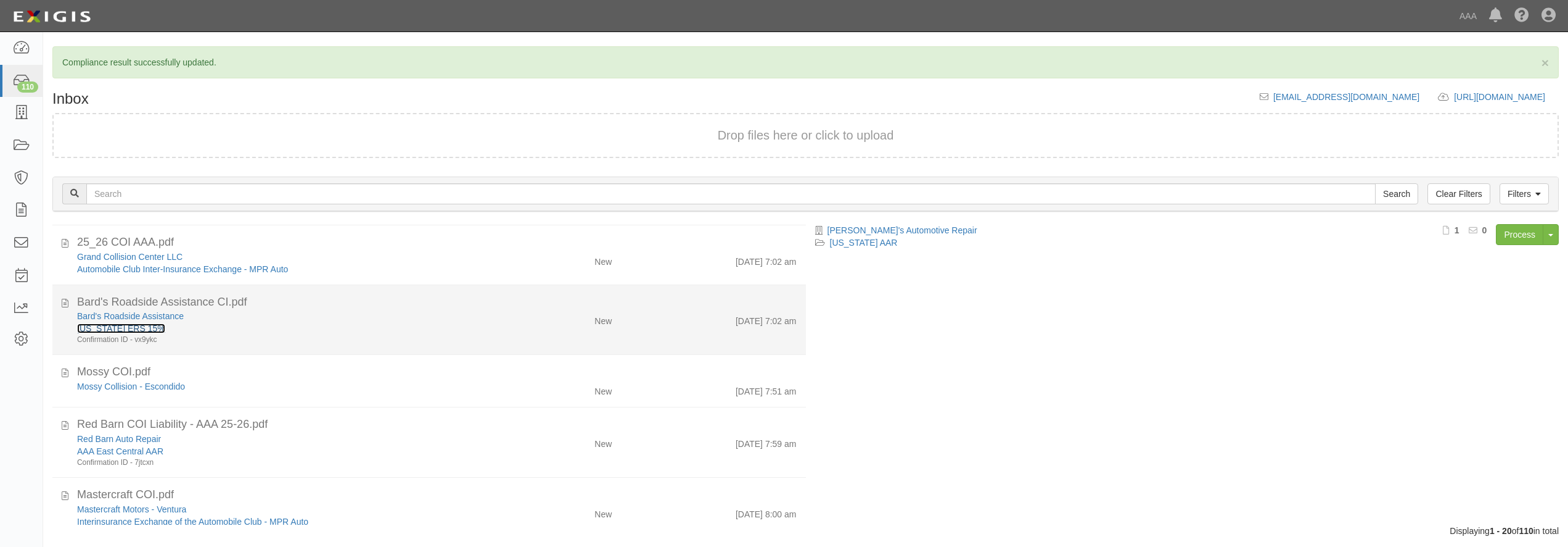
click at [142, 331] on link "[US_STATE] ERS 15%" at bounding box center [121, 328] width 88 height 10
click at [330, 347] on li "Bard's Roadside Assistance CI.pdf Bard's Roadside Assistance Alabama ERS 15% Co…" at bounding box center [429, 320] width 753 height 70
click at [319, 322] on div "Bard's Roadside Assistance" at bounding box center [282, 316] width 412 height 12
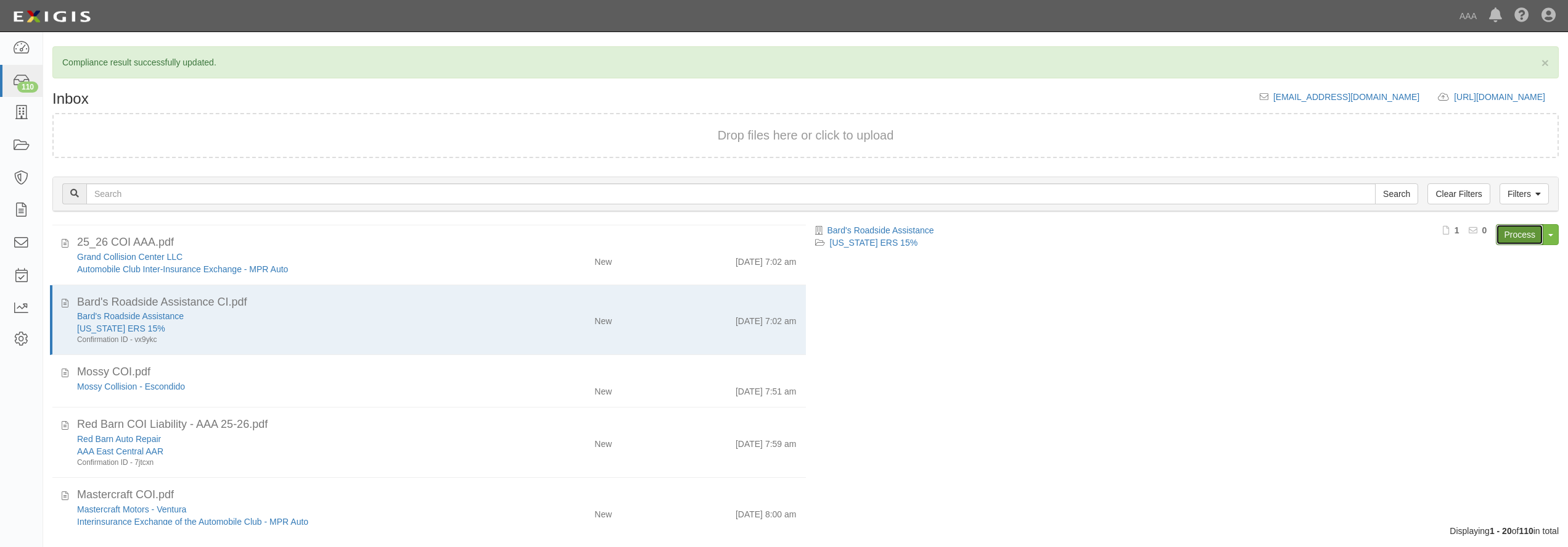
click at [1514, 237] on link "Process" at bounding box center [1519, 235] width 47 height 21
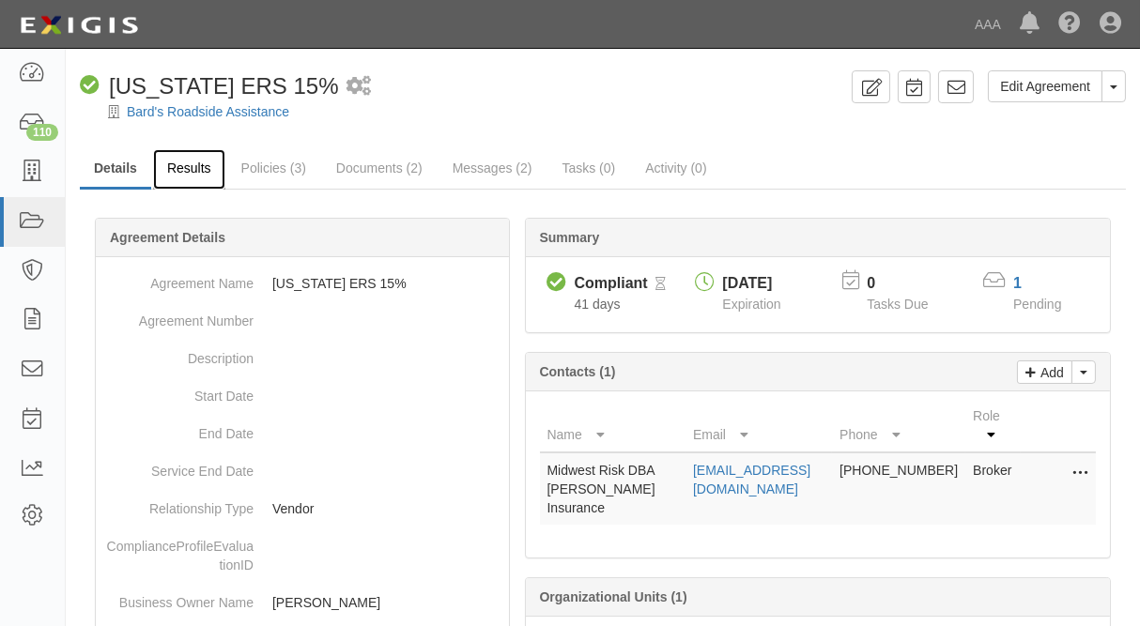
click at [181, 173] on link "Results" at bounding box center [189, 169] width 72 height 40
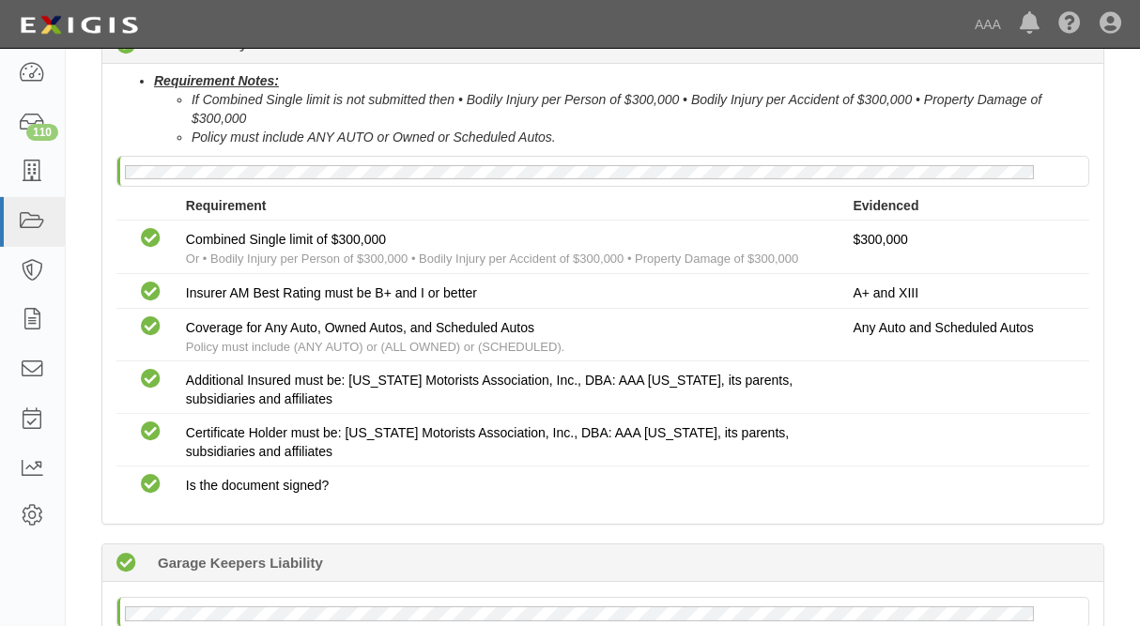
scroll to position [507, 0]
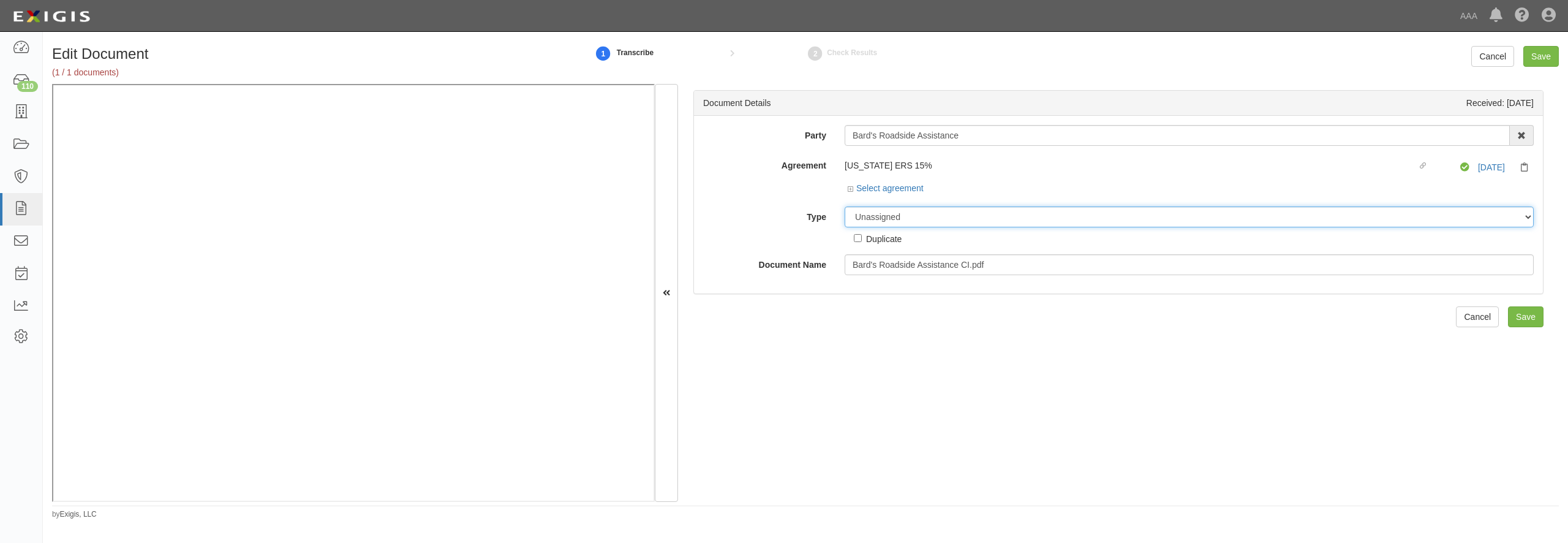
click at [844, 206] on select "Unassigned Binder Cancellation Notice Certificate Contract Endorsement Insuranc…" at bounding box center [1189, 217] width 689 height 21
select select "OtherDetail"
click option "Other Document" at bounding box center [0, 0] width 0 height 0
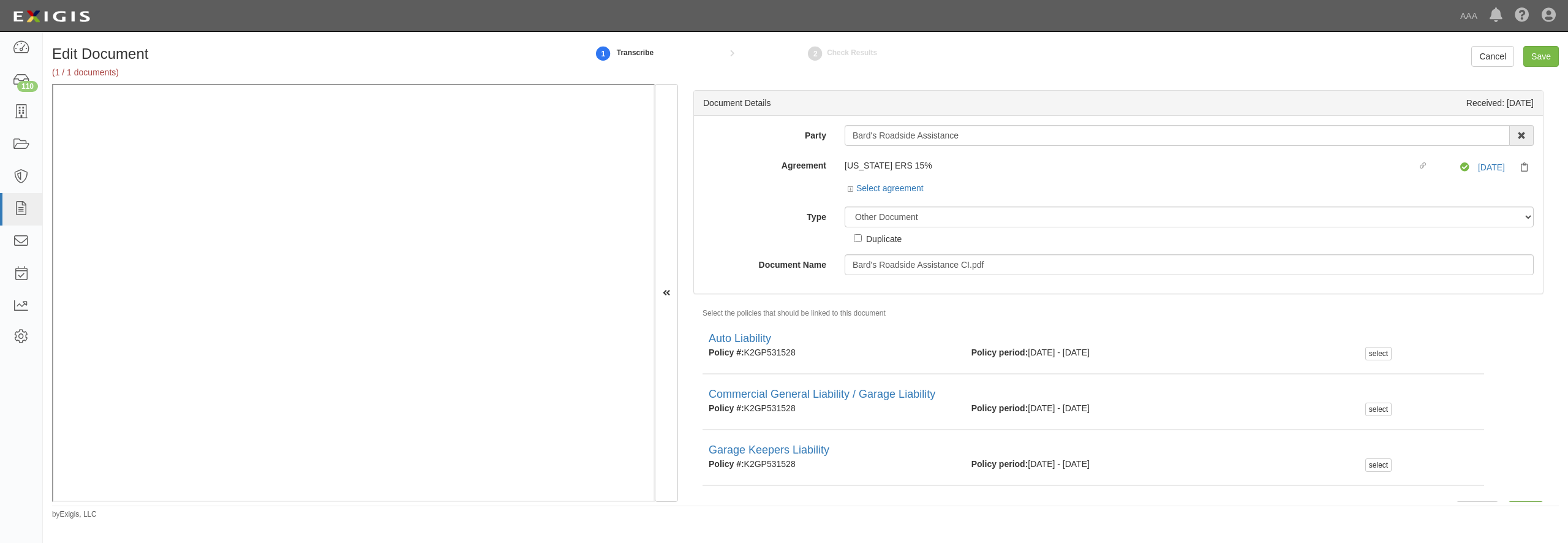
click at [874, 243] on div "Duplicate" at bounding box center [884, 238] width 35 height 14
click at [862, 242] on input "Duplicate" at bounding box center [858, 238] width 8 height 8
checkbox input "true"
click at [1539, 58] on input "Save" at bounding box center [1541, 56] width 35 height 21
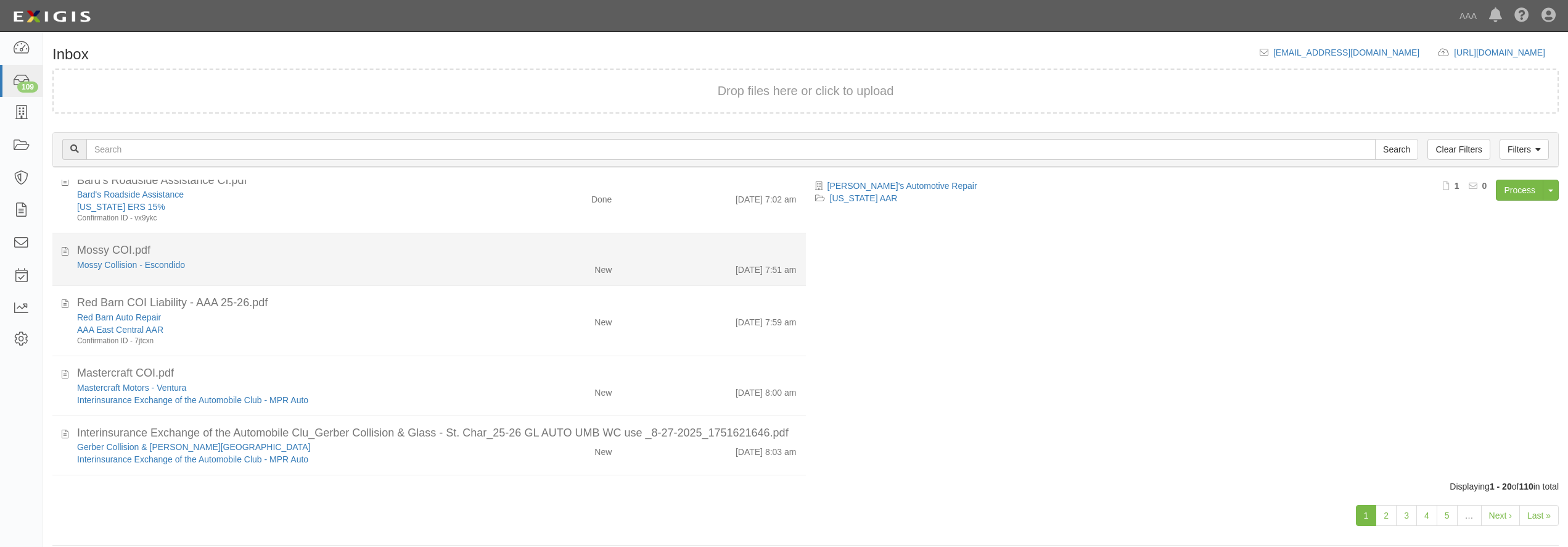
scroll to position [237, 0]
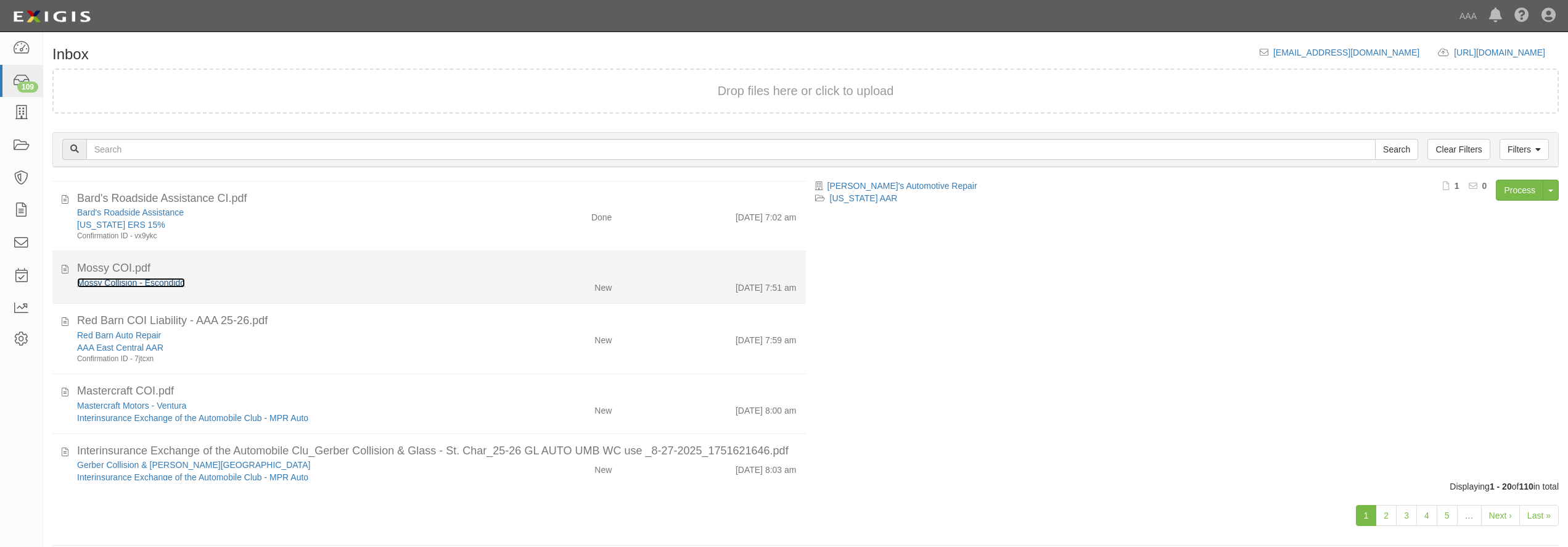
click at [167, 286] on link "Mossy Collision - Escondido" at bounding box center [131, 282] width 108 height 10
click at [326, 286] on div "Mossy Collision - Escondido" at bounding box center [282, 283] width 412 height 12
click at [320, 283] on div "Mossy Collision - Escondido" at bounding box center [282, 283] width 412 height 12
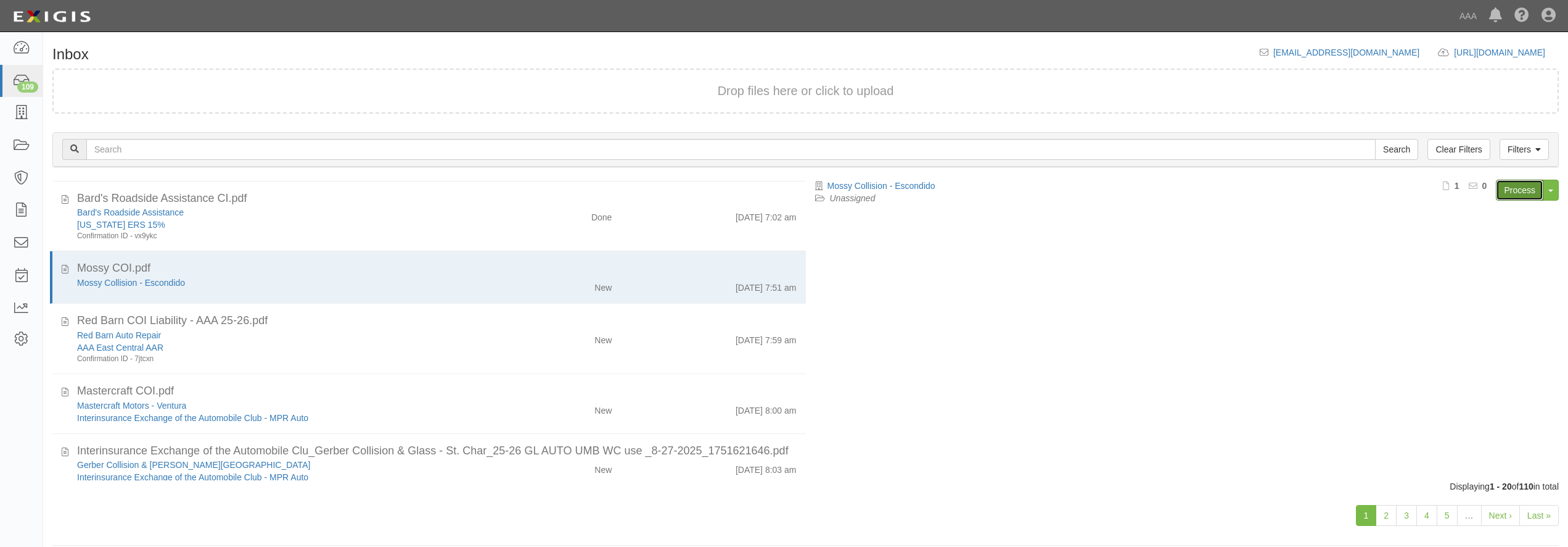
click at [1523, 194] on link "Process" at bounding box center [1519, 190] width 47 height 21
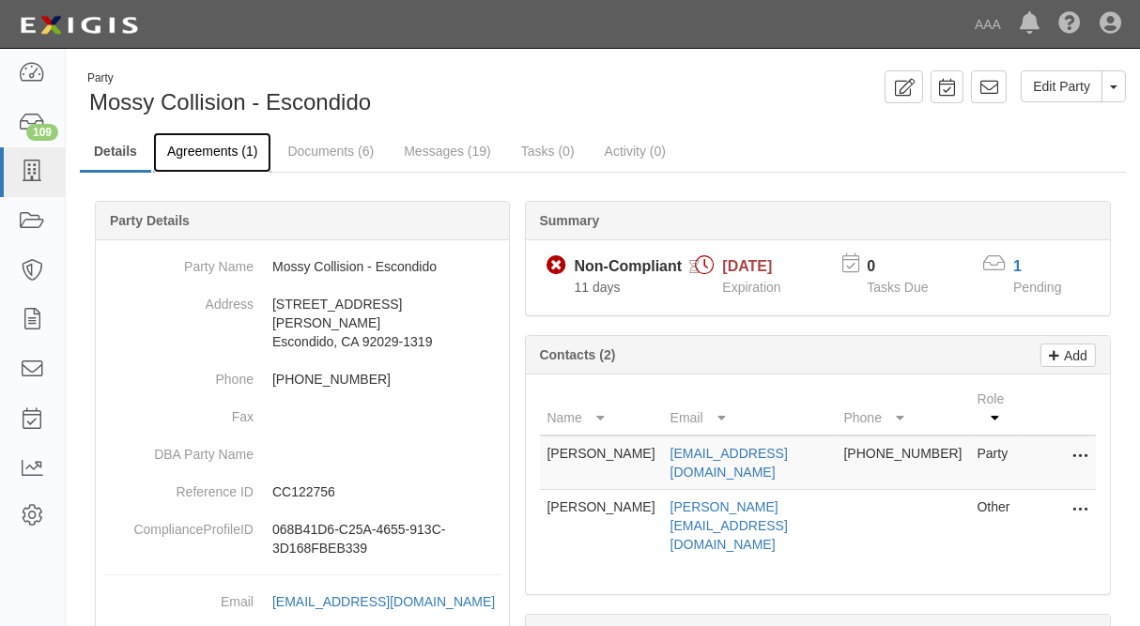
click at [222, 161] on link "Agreements (1)" at bounding box center [212, 152] width 118 height 40
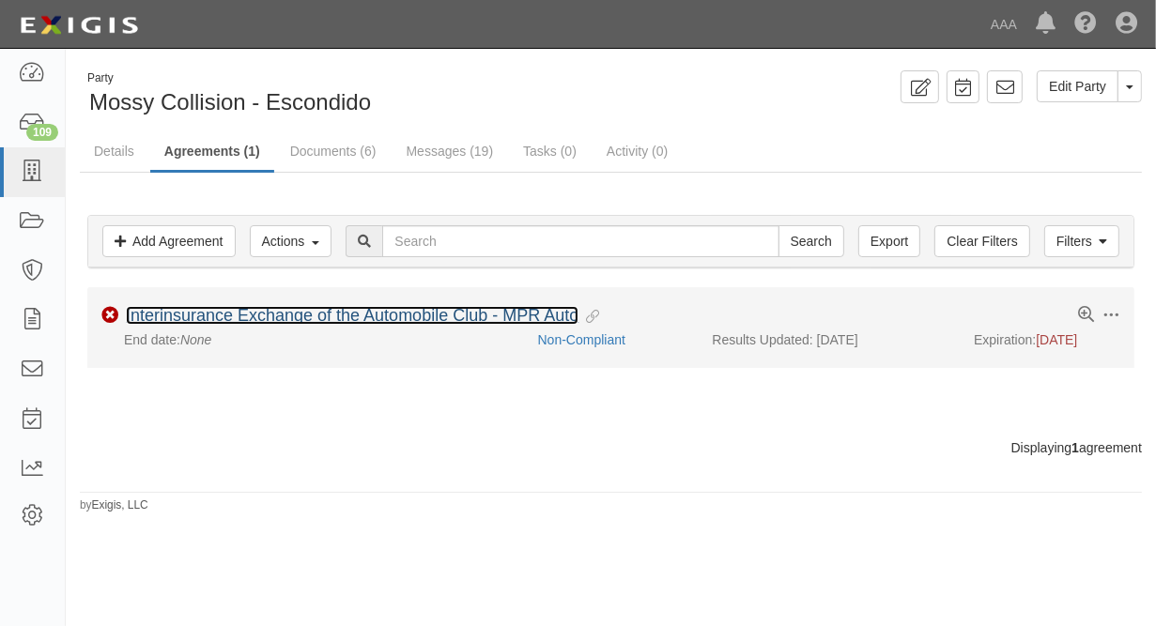
click at [192, 318] on link "Interinsurance Exchange of the Automobile Club - MPR Auto" at bounding box center [352, 315] width 452 height 19
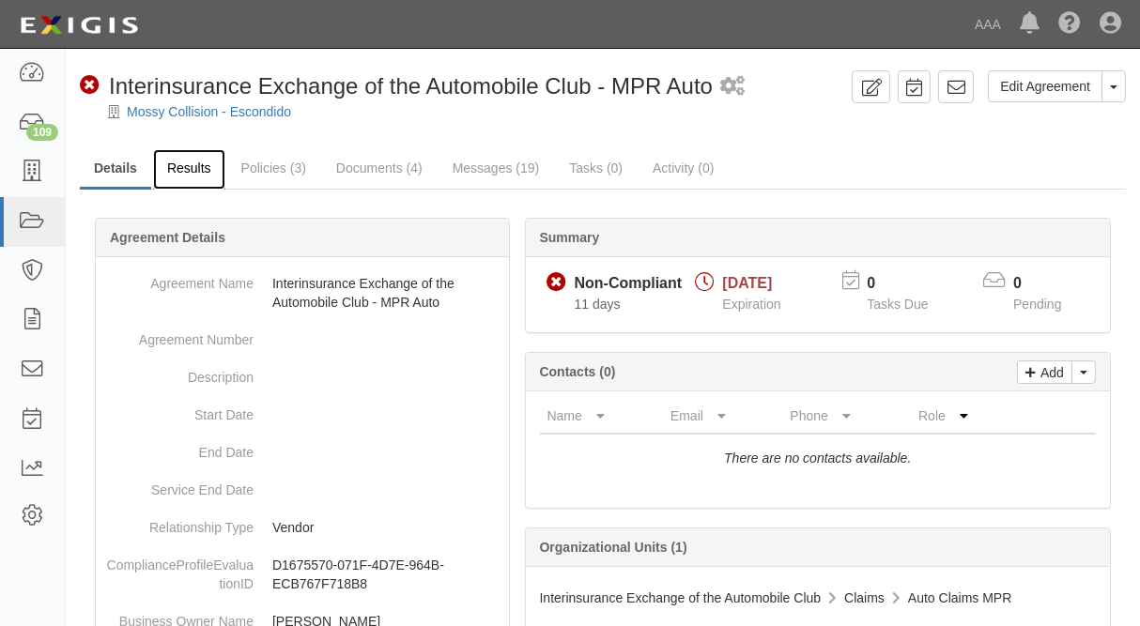
click at [183, 166] on link "Results" at bounding box center [189, 169] width 72 height 40
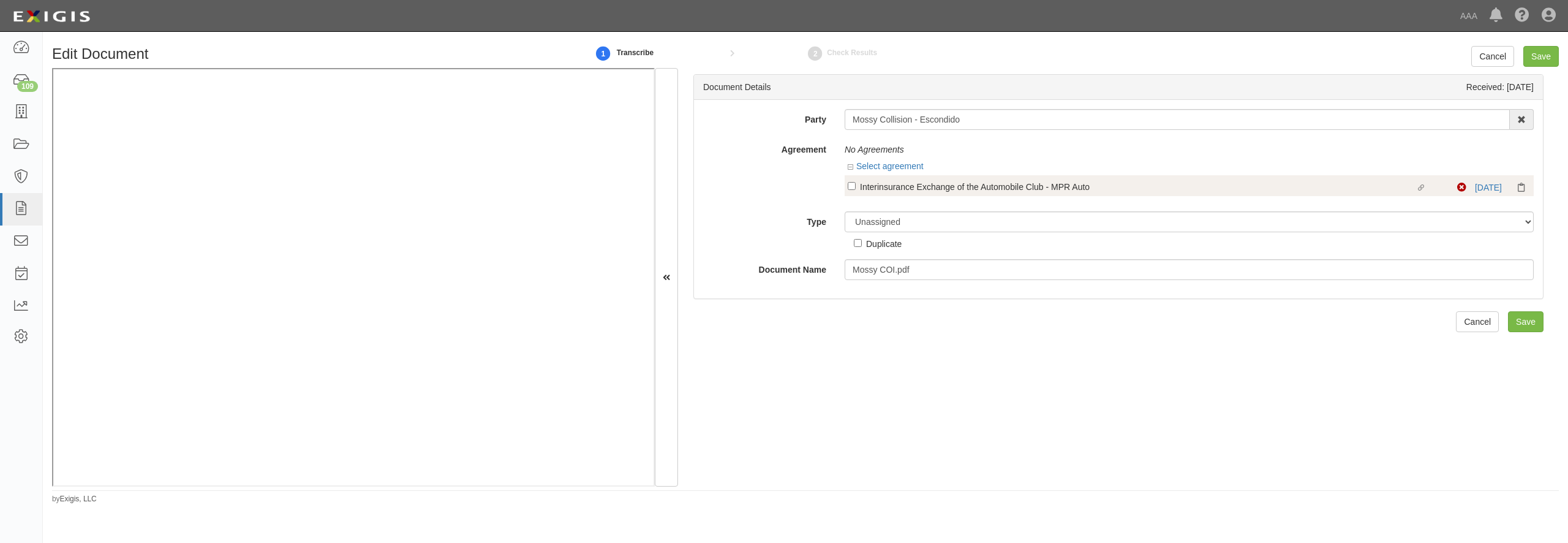
click at [966, 189] on div "Interinsurance Exchange of the Automobile Club - MPR Auto" at bounding box center [1137, 186] width 555 height 14
click at [855, 189] on input "Linked agreement Interinsurance Exchange of the Automobile Club - MPR Auto Link…" at bounding box center [852, 186] width 8 height 8
checkbox input "true"
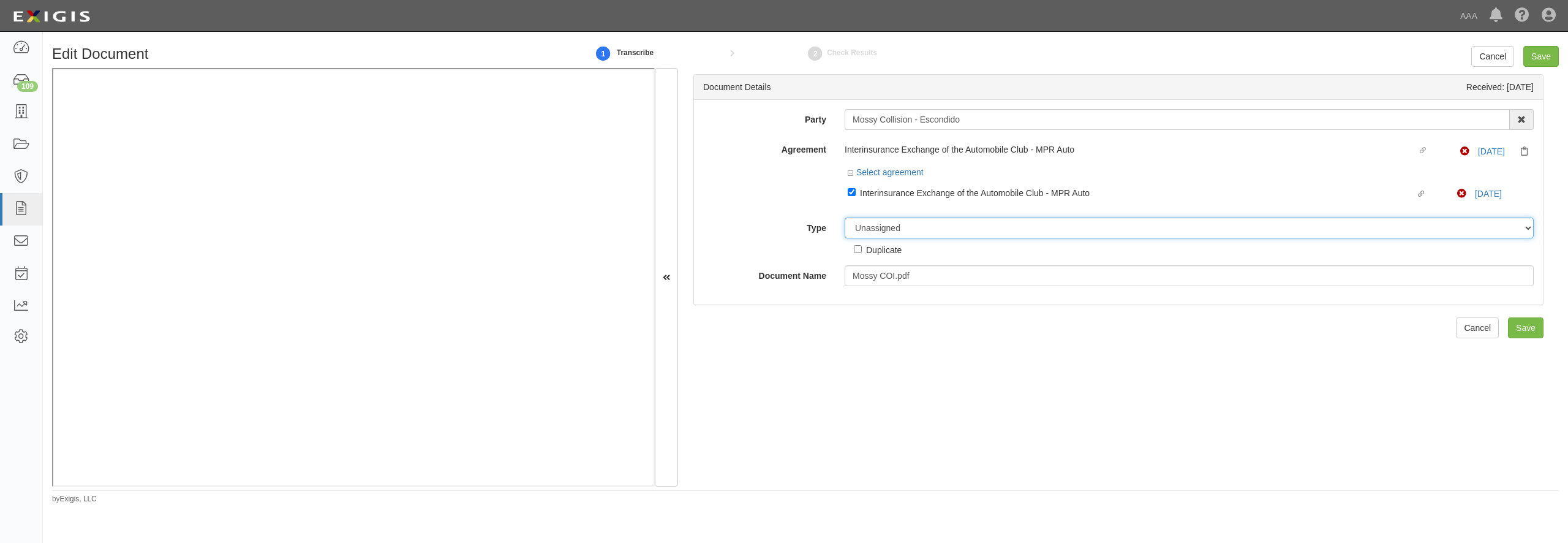
click at [844, 217] on select "Unassigned Binder Cancellation Notice Certificate Contract Endorsement Insuranc…" at bounding box center [1189, 228] width 689 height 21
select select "CertificateDetail"
click option "Certificate" at bounding box center [0, 0] width 0 height 0
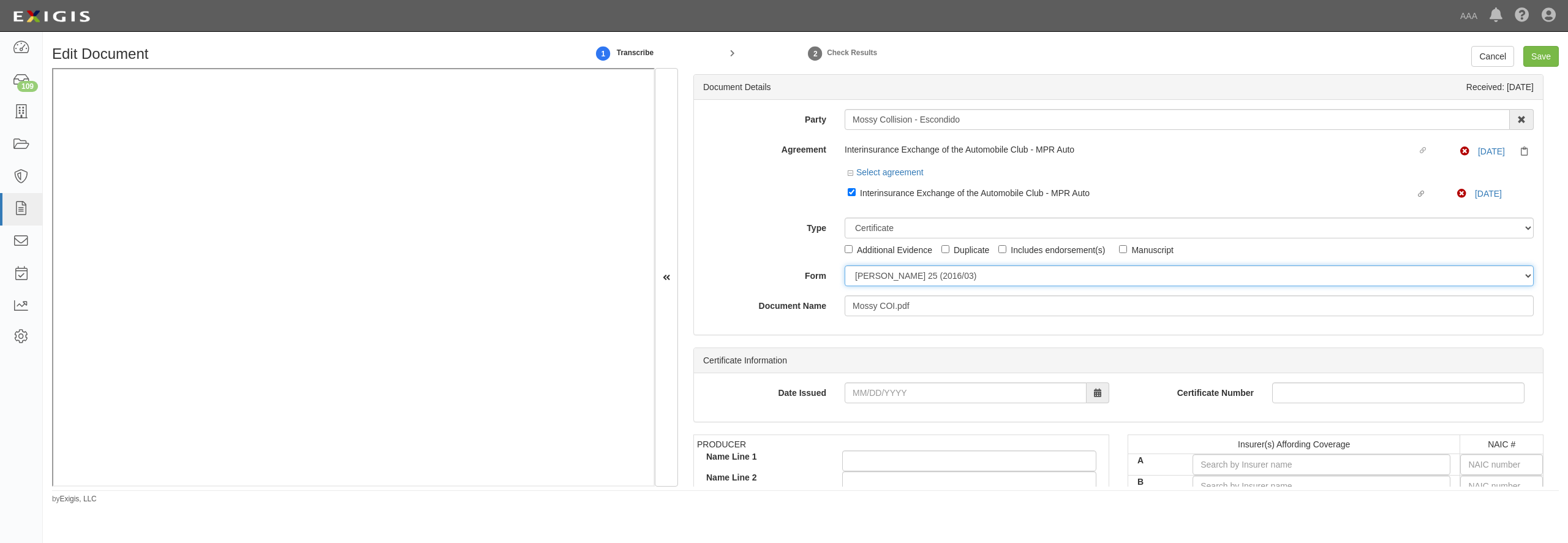
click at [844, 265] on select "[PERSON_NAME] 25 (2016/03) [PERSON_NAME] 101 [PERSON_NAME] 855 NY (2014/05) Gen…" at bounding box center [1189, 275] width 689 height 21
select select "GeneralFormDetail"
click option "General" at bounding box center [0, 0] width 0 height 0
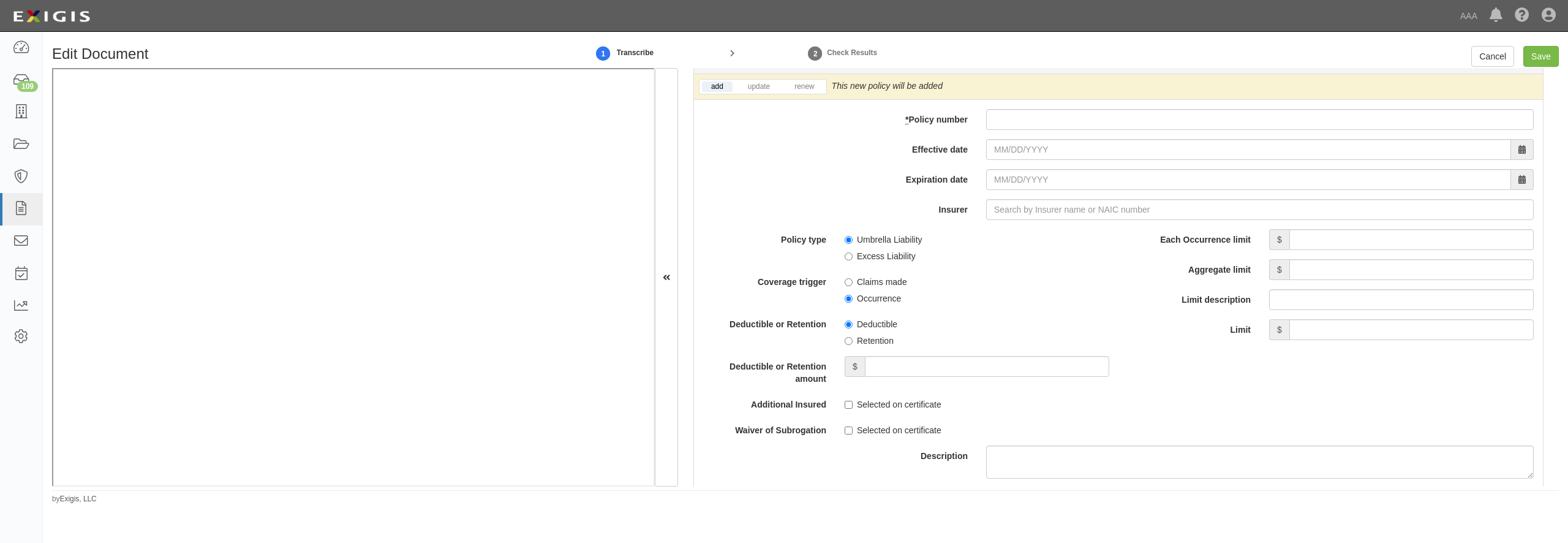
scroll to position [2412, 0]
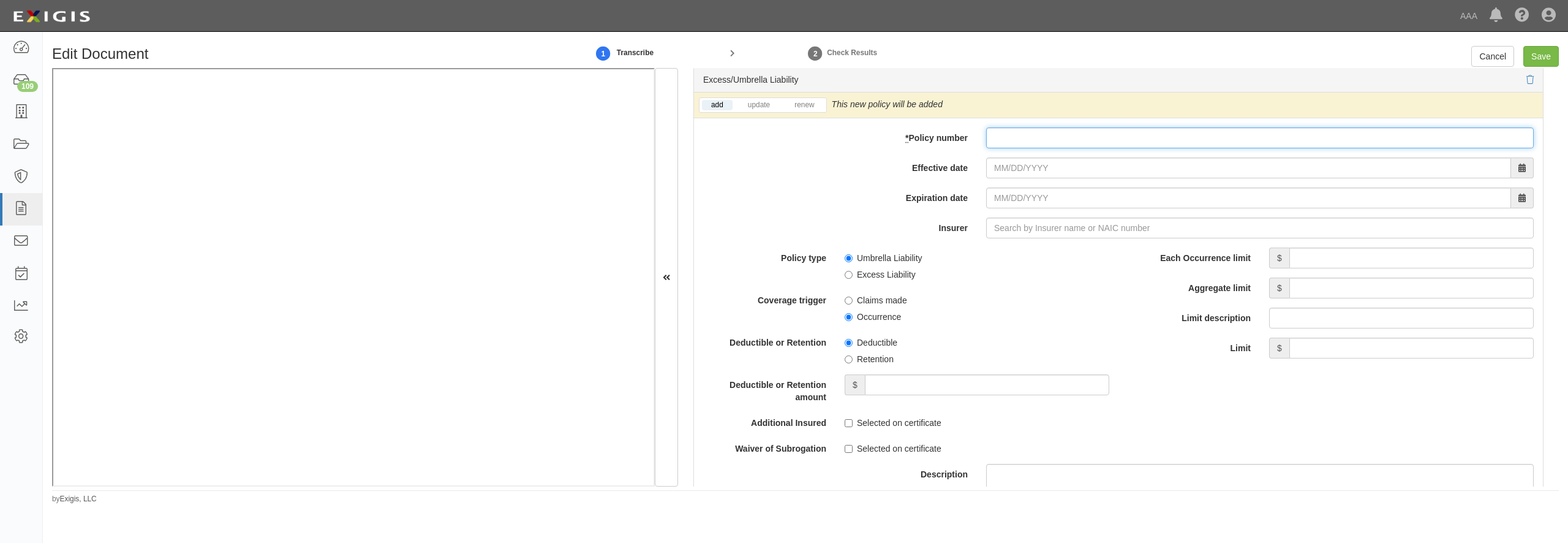
click at [1057, 148] on input "* Policy number" at bounding box center [1259, 138] width 547 height 21
type input "AUC081683402"
click at [1210, 148] on input "AUC081683402" at bounding box center [1259, 138] width 547 height 21
click at [1191, 148] on input "AUC081683402" at bounding box center [1259, 138] width 547 height 21
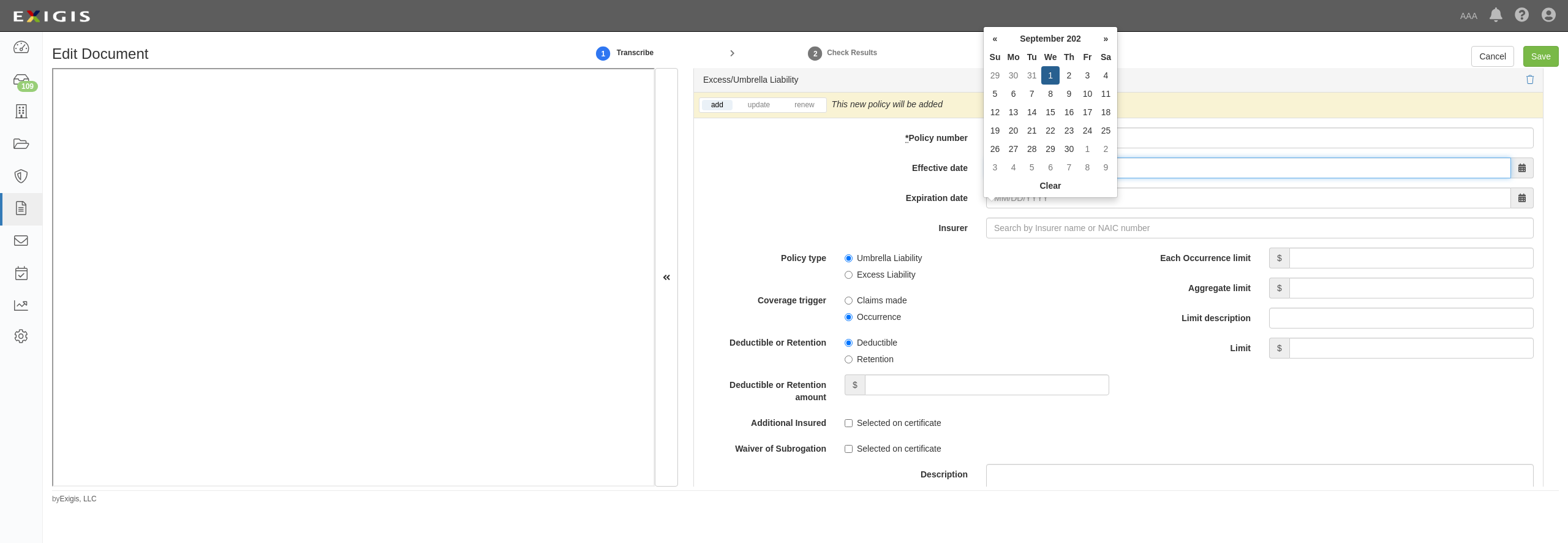
type input "09/01/2025"
type input "09/01/2026"
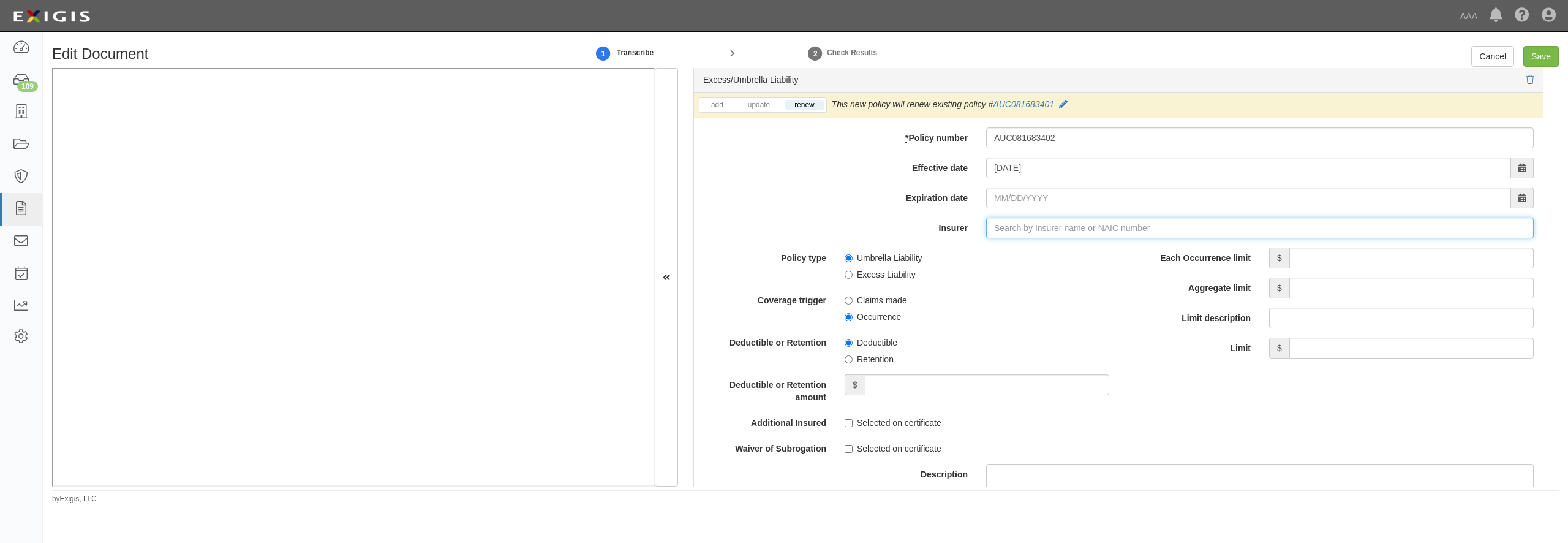
type input "21st Century Advantage Insurance Company (25232) NR Rating"
type input "2"
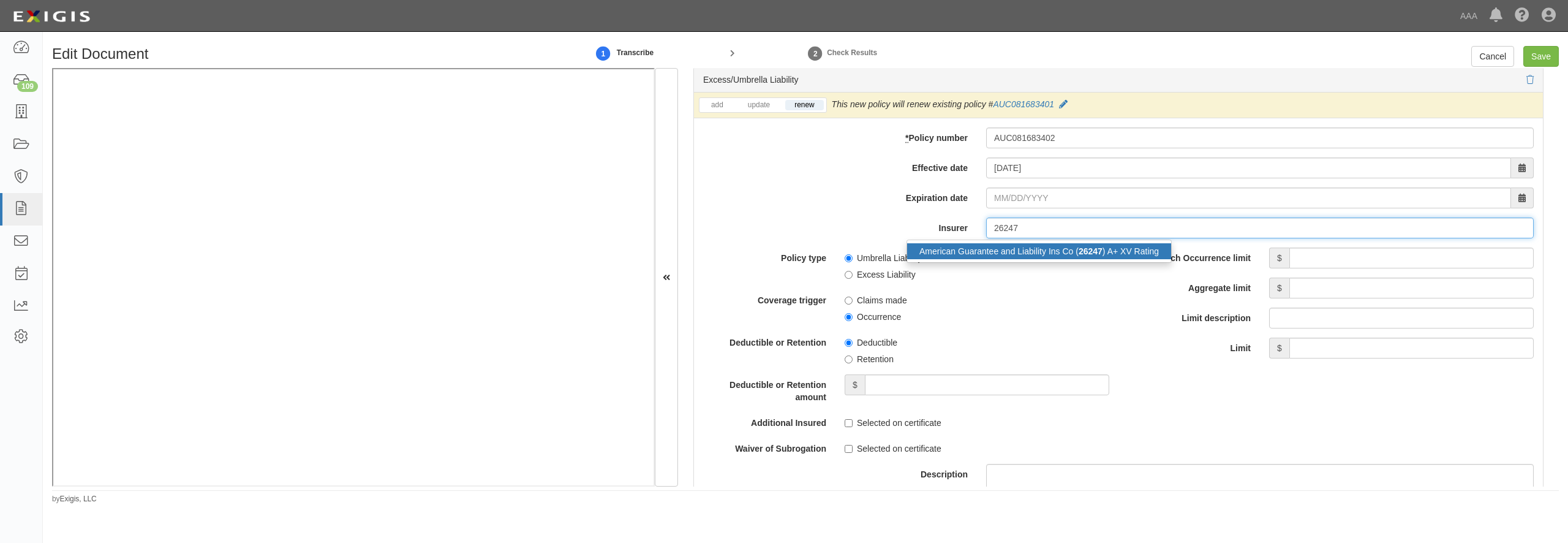
click at [1031, 259] on div "American Guarantee and Liability Ins Co ( 26247 ) A+ XV Rating" at bounding box center [1039, 251] width 264 height 16
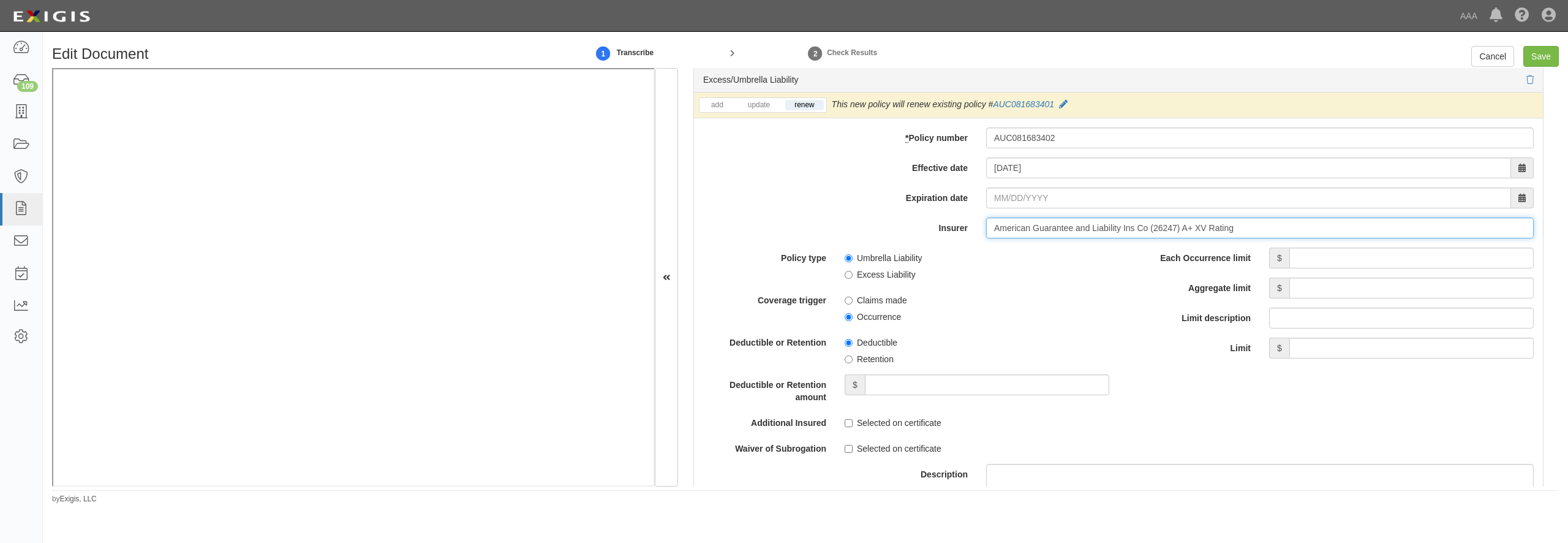
type input "American Guarantee and Liability Ins Co (26247) A+ XV Rating"
click at [1325, 268] on input "Each Occurrence limit" at bounding box center [1411, 258] width 245 height 21
type input "10,000,000"
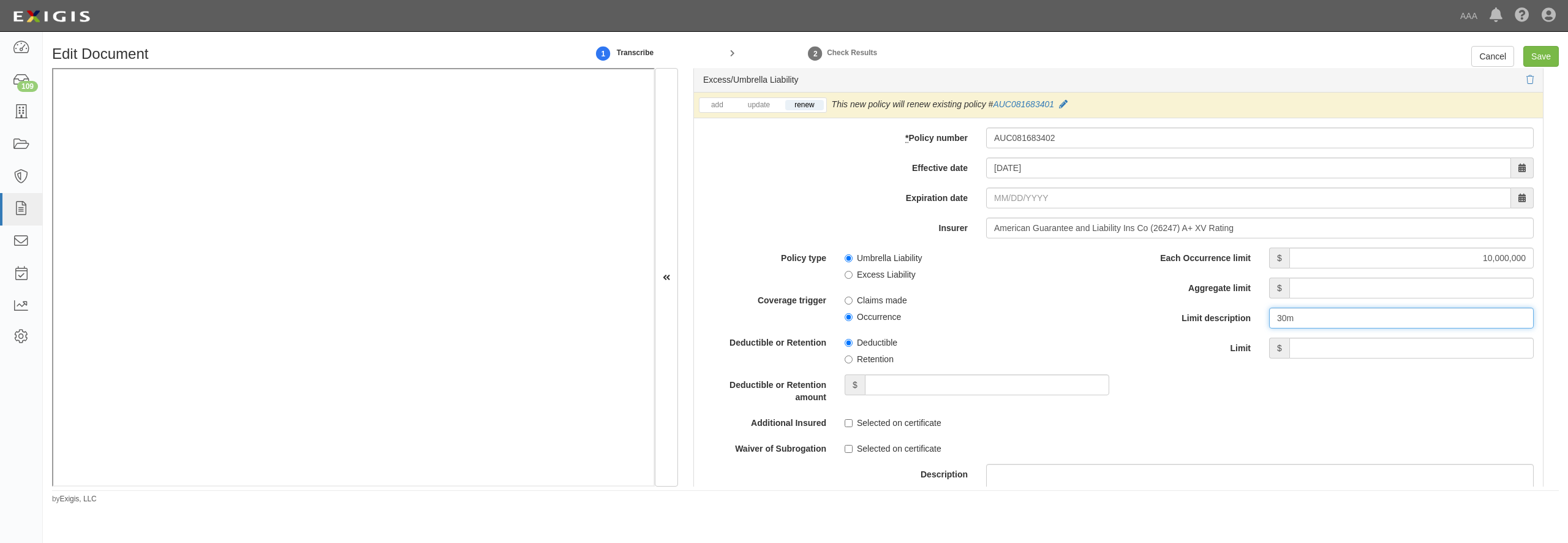
type input "30m"
click at [1449, 298] on input "Aggregate limit" at bounding box center [1411, 288] width 245 height 21
type input "30,000,000"
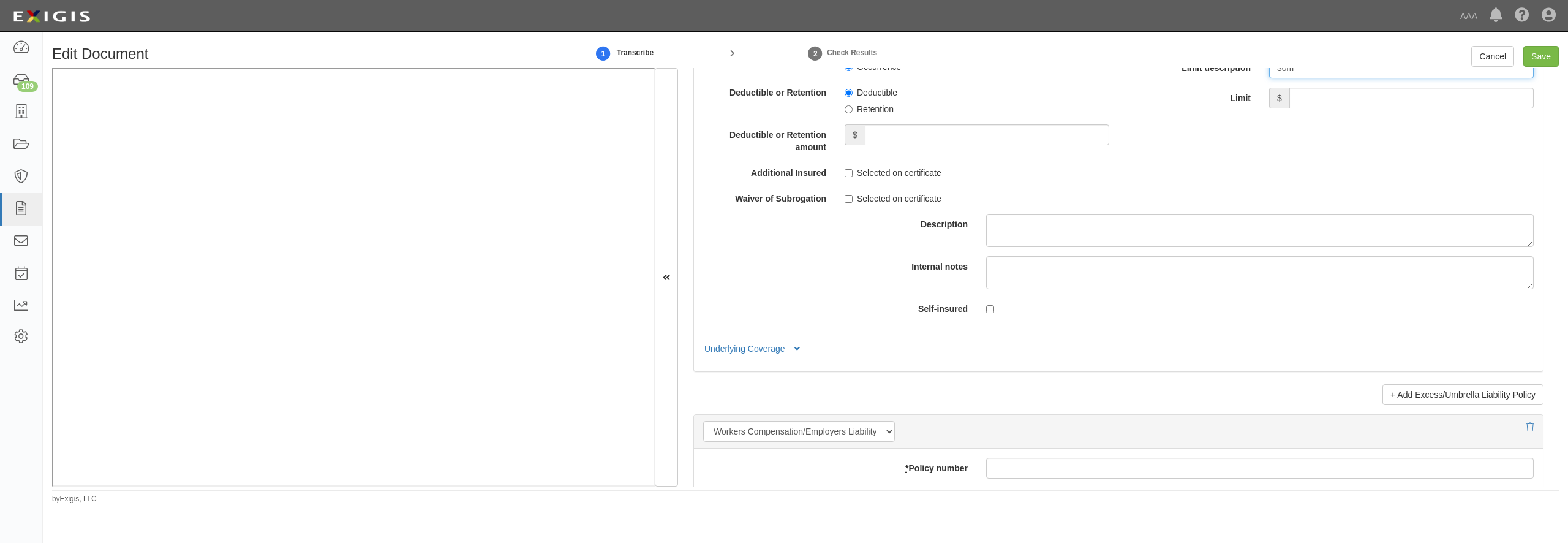
click at [1412, 78] on input "30m" at bounding box center [1402, 68] width 265 height 21
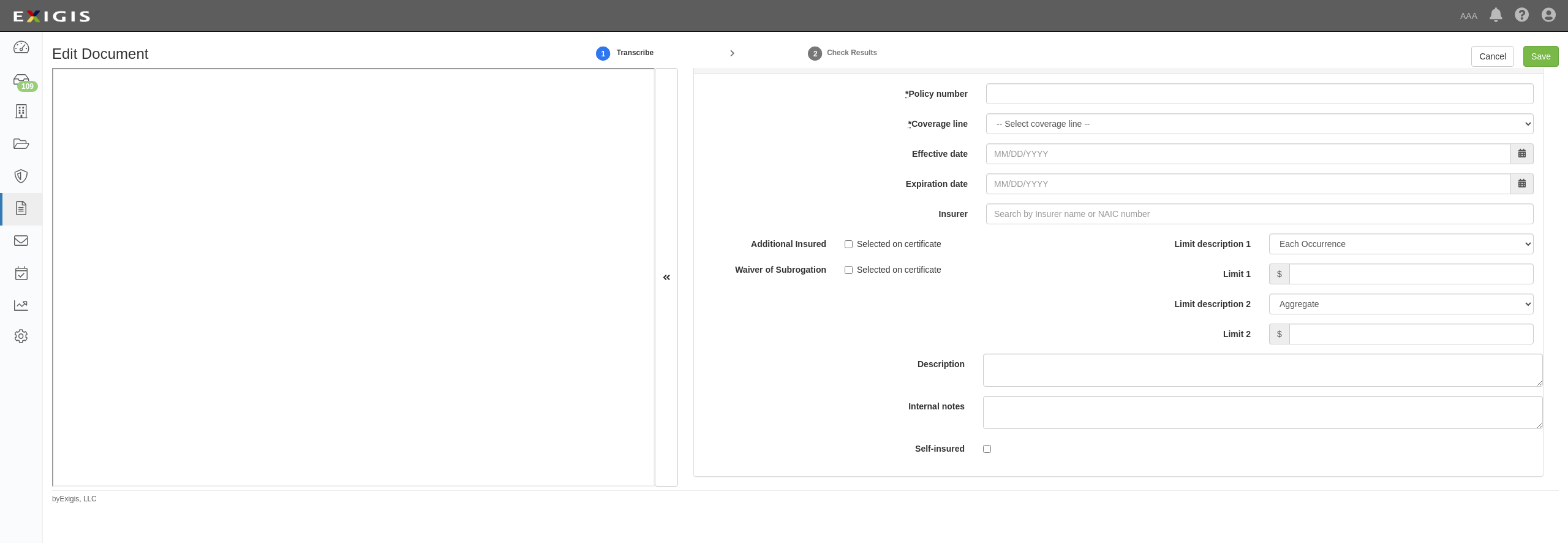
scroll to position [3543, 0]
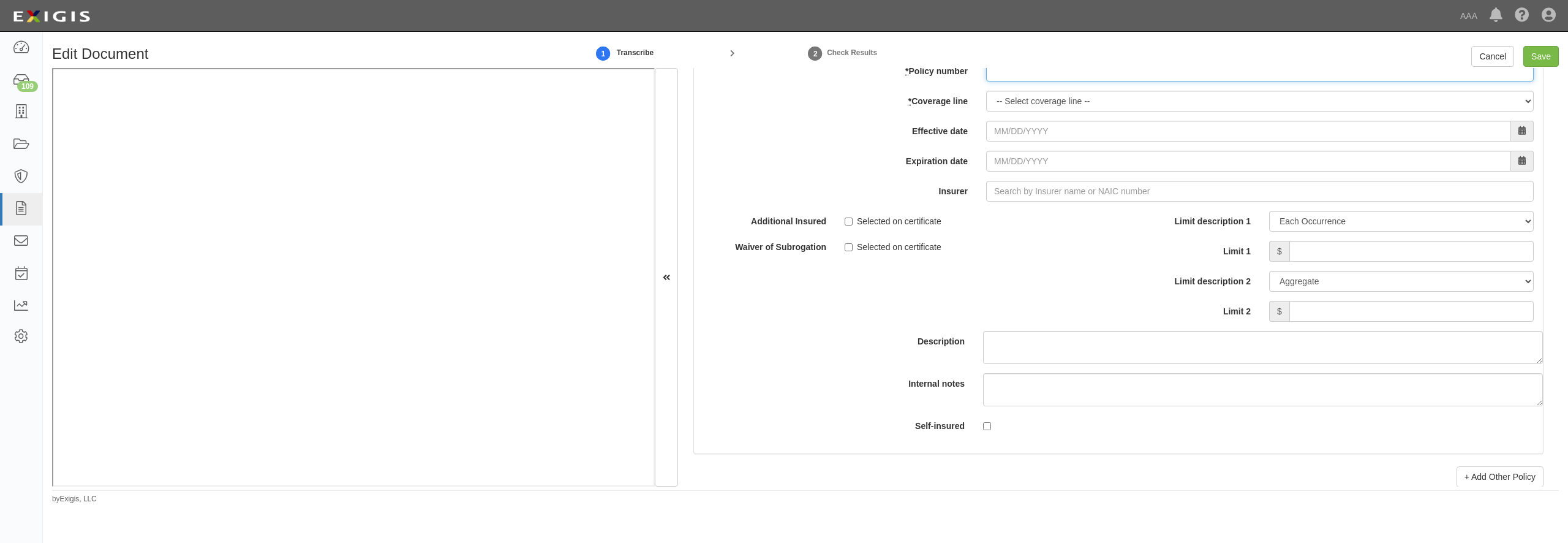
click at [1056, 82] on input "* Policy number" at bounding box center [1259, 71] width 547 height 21
type input "ADM081683202"
select select "70"
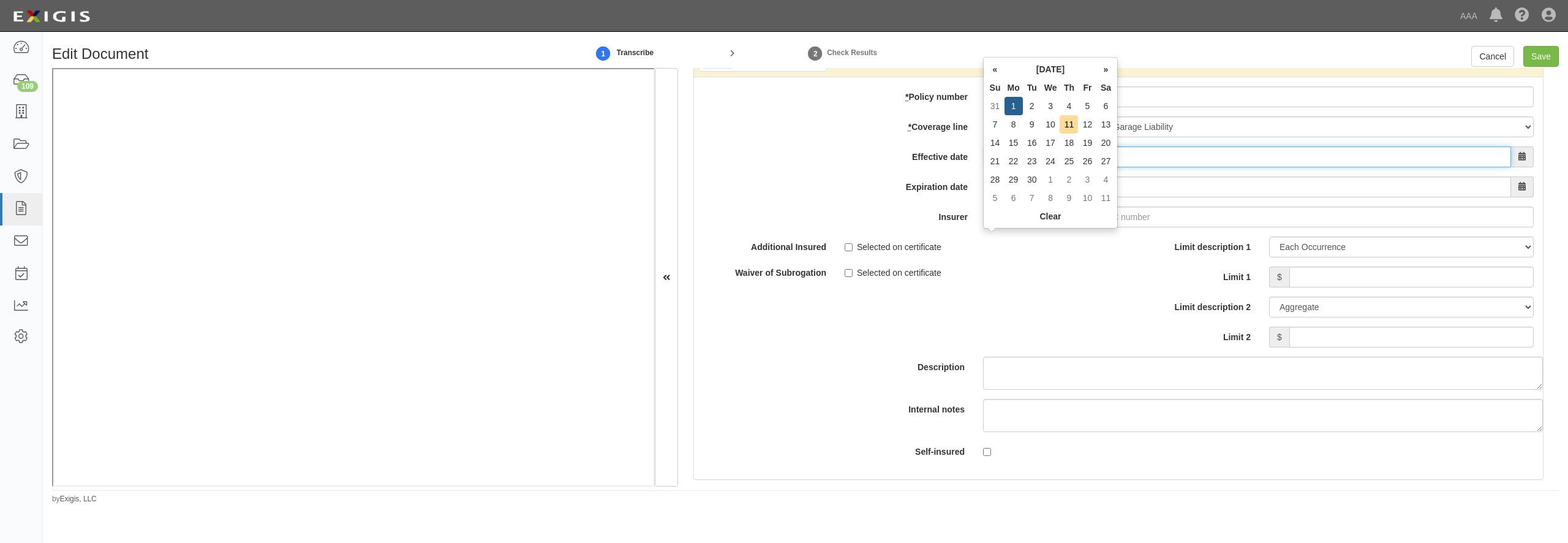
type input "[DATE]"
type input "180 Seguros S.A. (0) NR Rating"
type input "1"
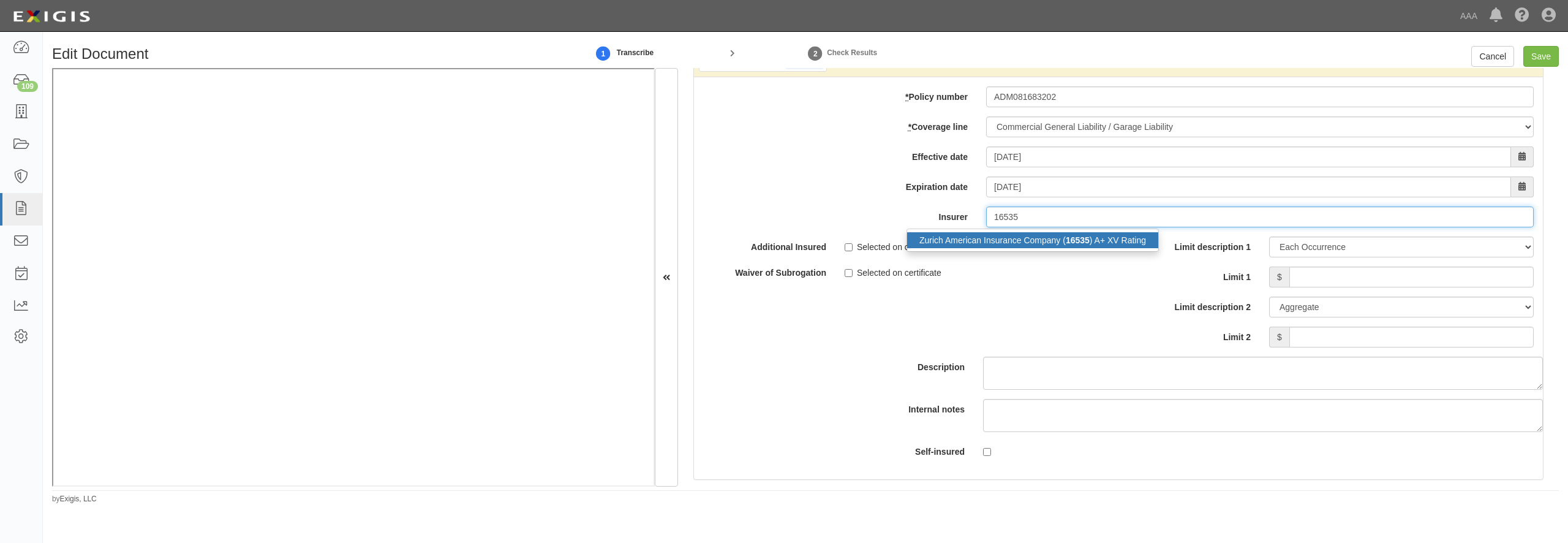
click at [1062, 248] on div "Zurich American Insurance Company ( 16535 ) A+ XV Rating" at bounding box center [1032, 240] width 251 height 16
type input "Zurich American Insurance Company (16535) A+ XV Rating"
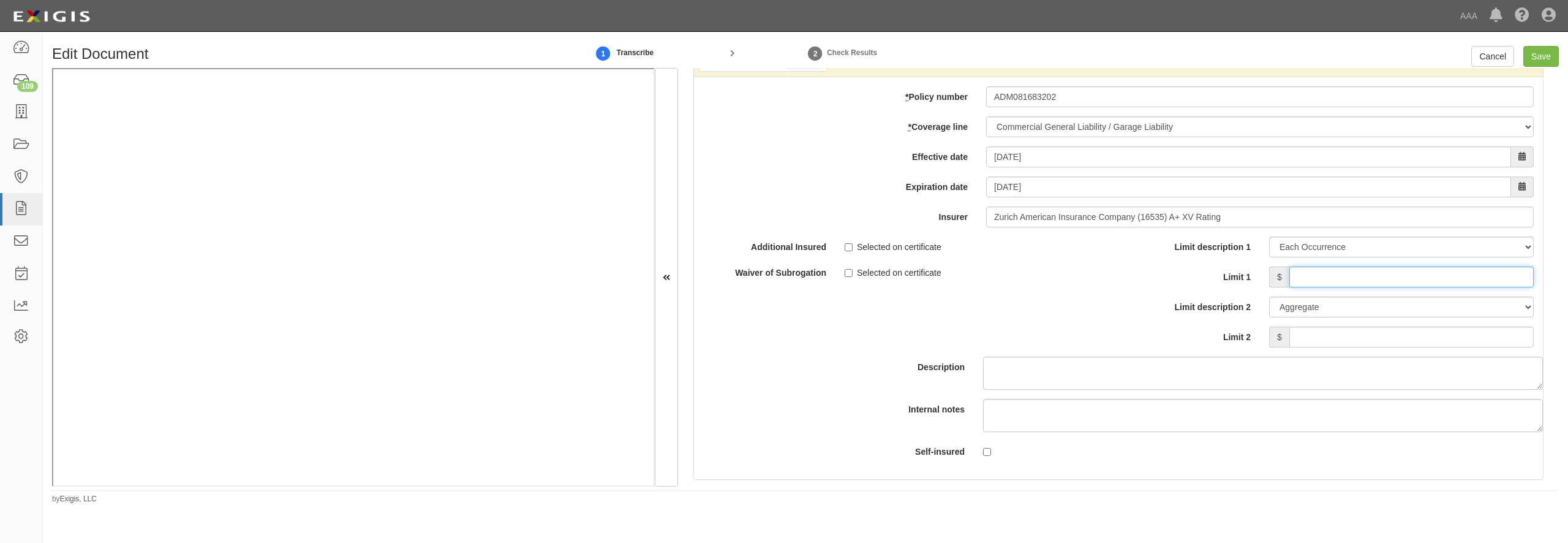
click at [1394, 287] on input "Limit 1" at bounding box center [1411, 277] width 245 height 21
type input "1"
type input "1,000,000"
type input "2"
type input "3,000,000"
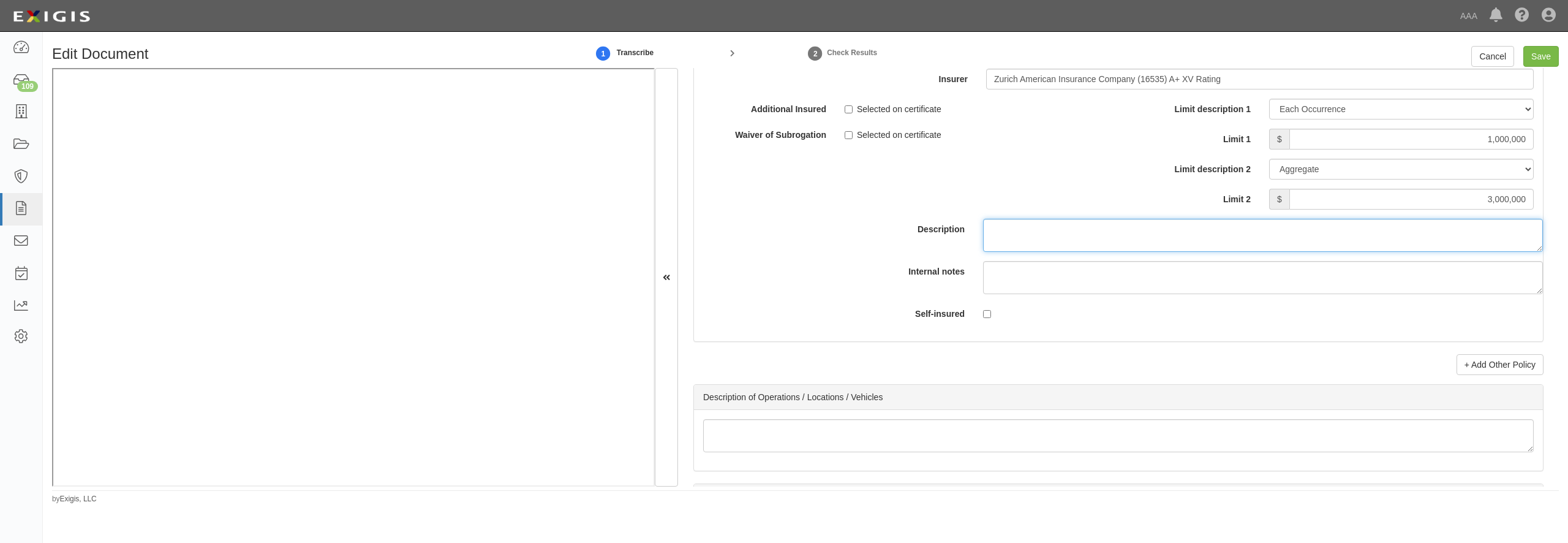
scroll to position [3779, 0]
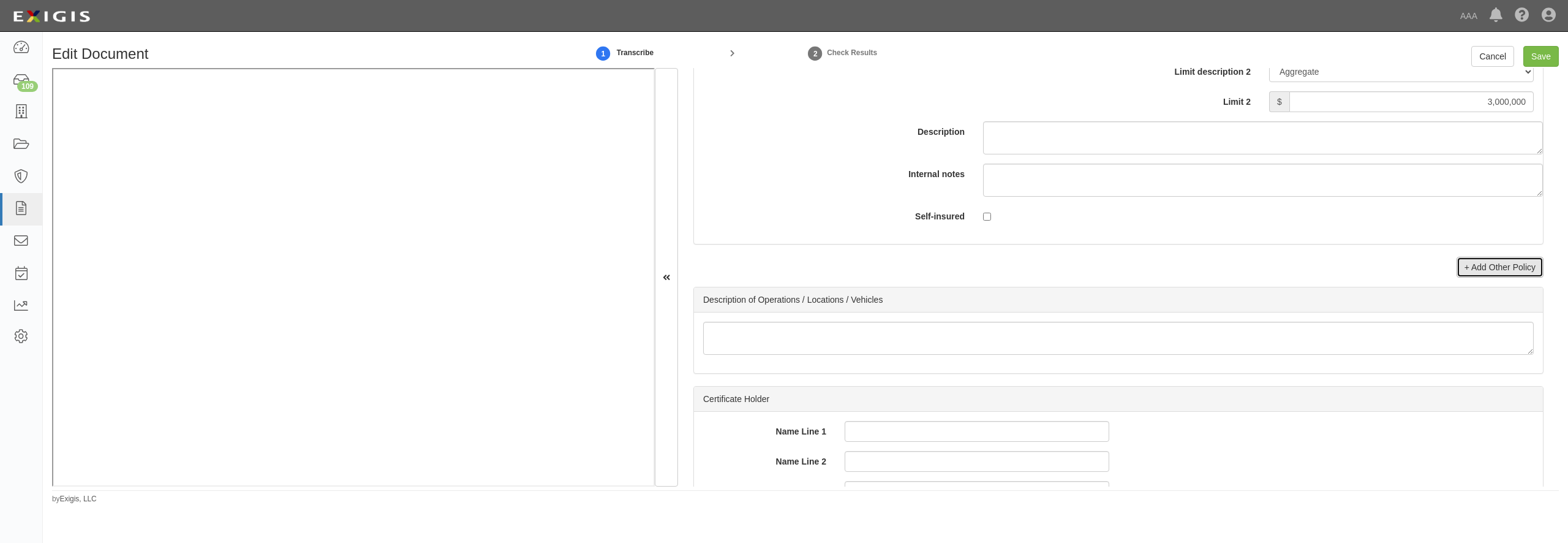
click at [1483, 277] on link "+ Add Other Policy" at bounding box center [1499, 267] width 87 height 21
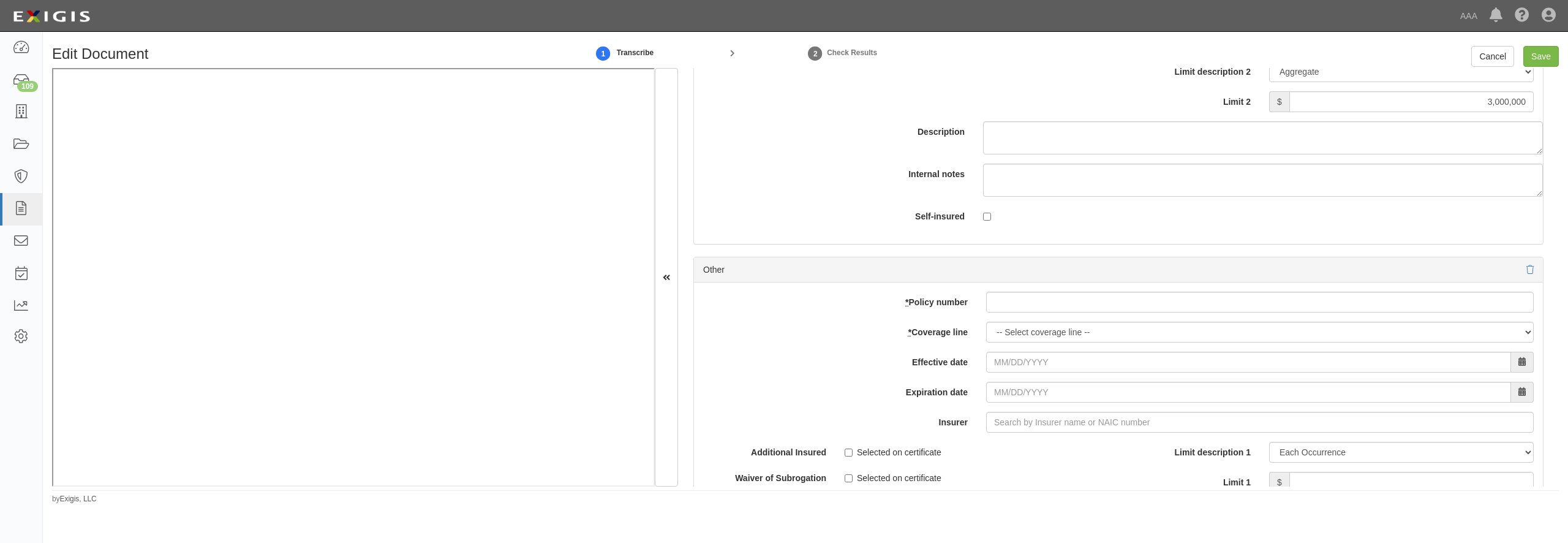
scroll to position [3896, 0]
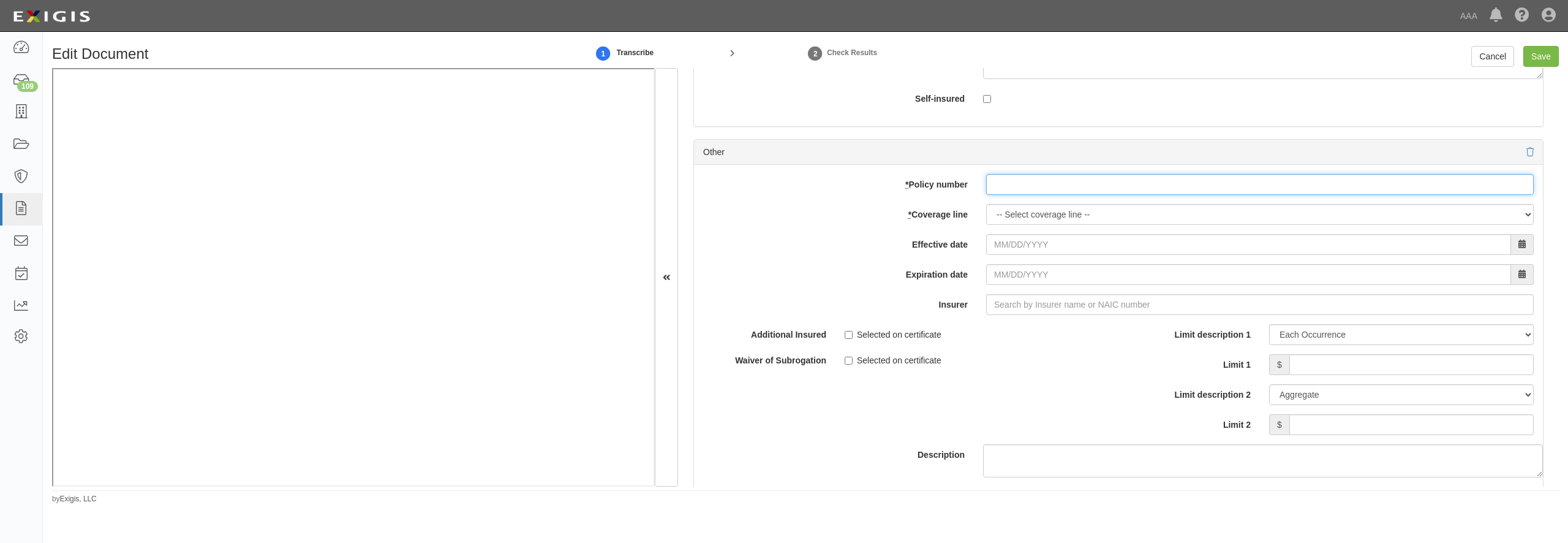
click at [1015, 195] on input "* Policy number" at bounding box center [1259, 185] width 547 height 21
type input "ADM081683202"
select select "56"
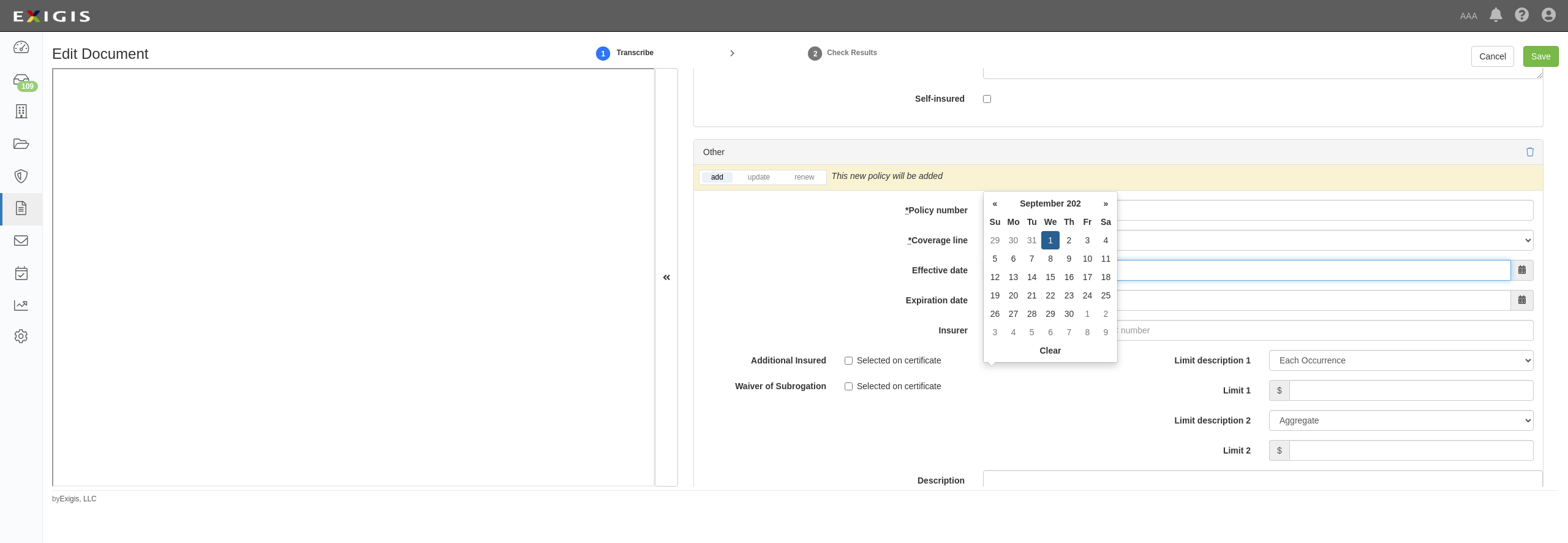
type input "[DATE]"
type input "09/01/2026"
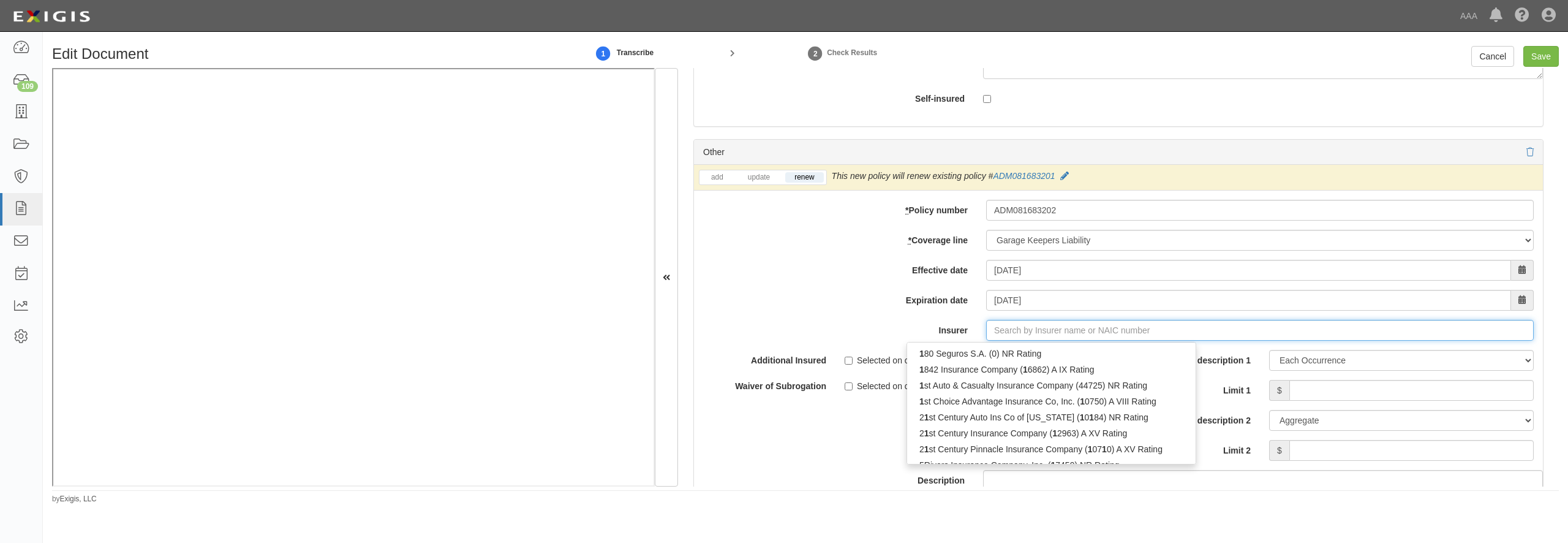
type input "180 Seguros S.A. (0) NR Rating"
type input "1"
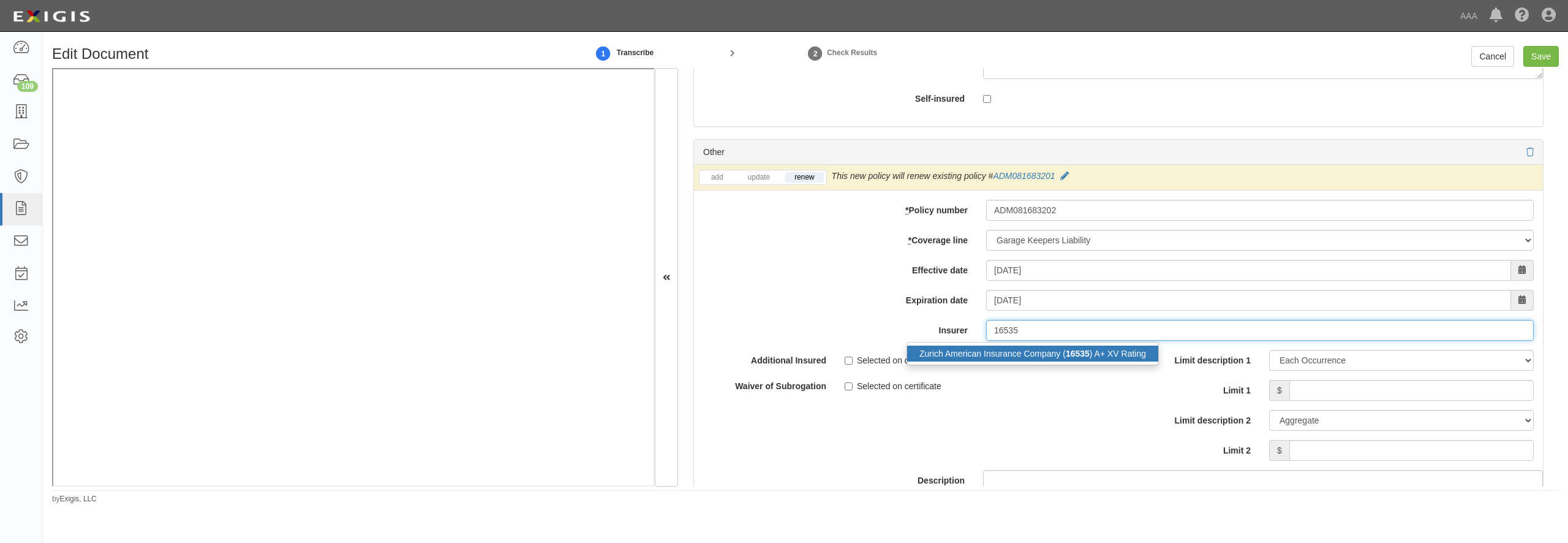
click at [1014, 362] on div "Zurich American Insurance Company ( 16535 ) A+ XV Rating" at bounding box center [1032, 353] width 251 height 16
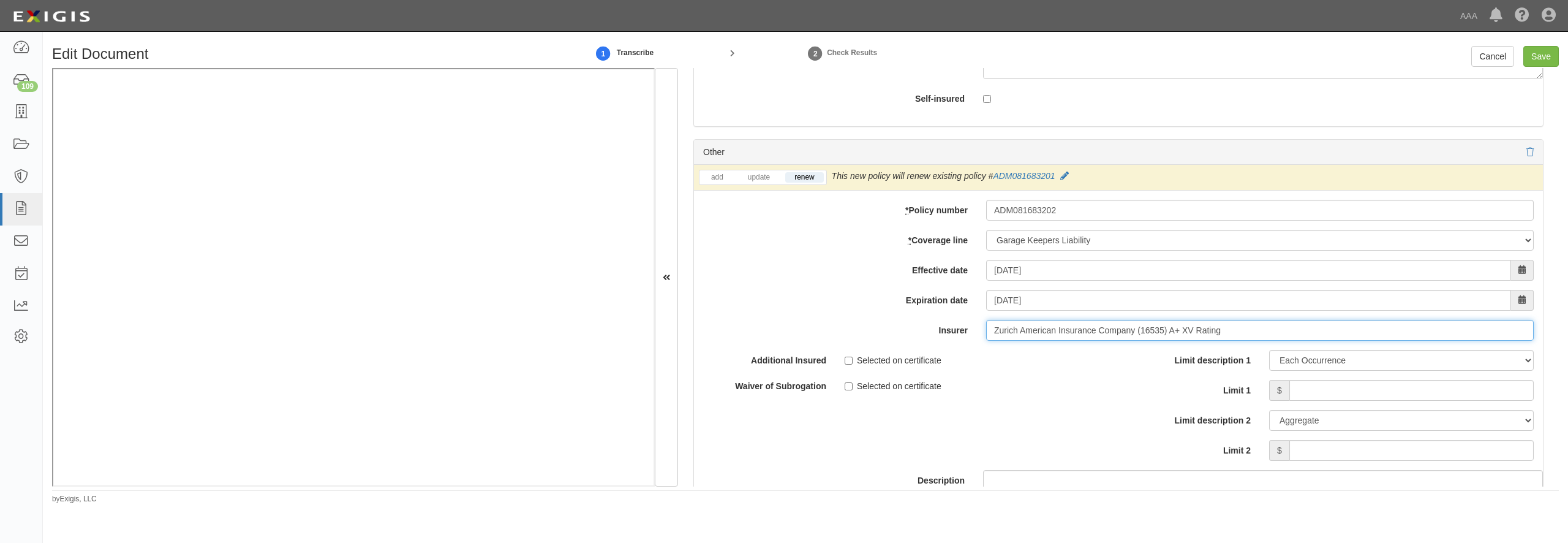
scroll to position [4072, 0]
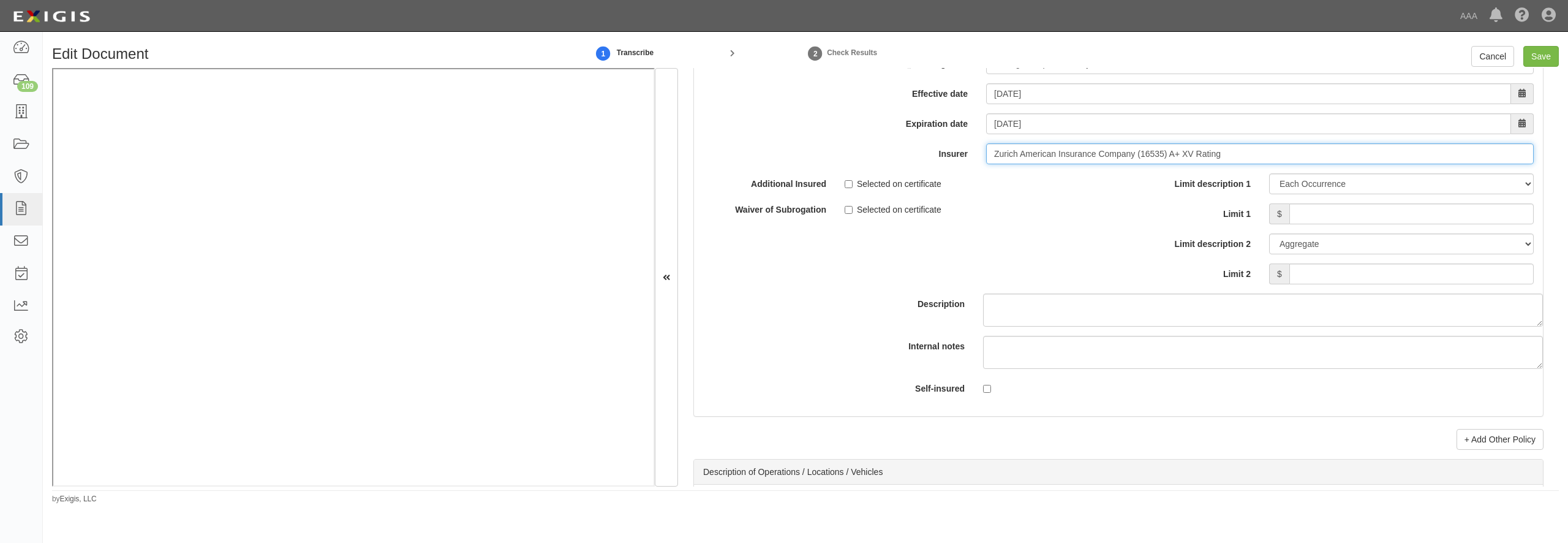
type input "Zurich American Insurance Company (16535) A+ XV Rating"
click at [1305, 225] on input "Limit 1" at bounding box center [1411, 214] width 245 height 21
type input "5,206,600"
click at [1536, 61] on input "Save" at bounding box center [1541, 56] width 35 height 21
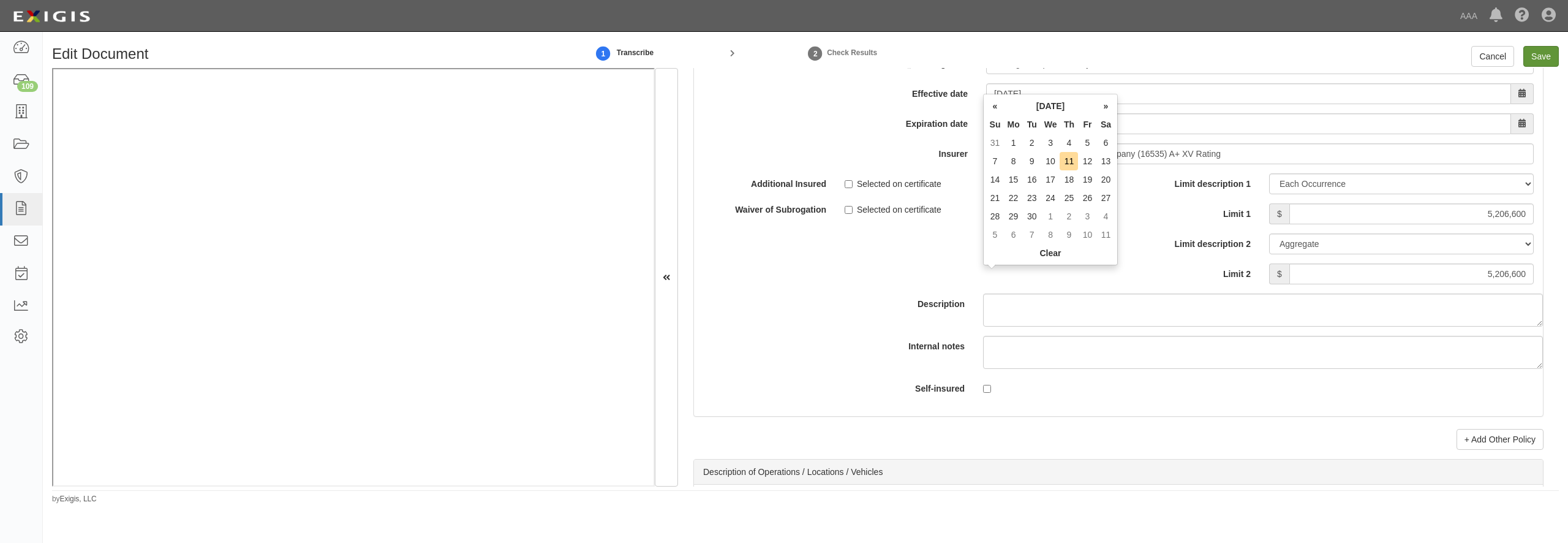
scroll to position [2374, 0]
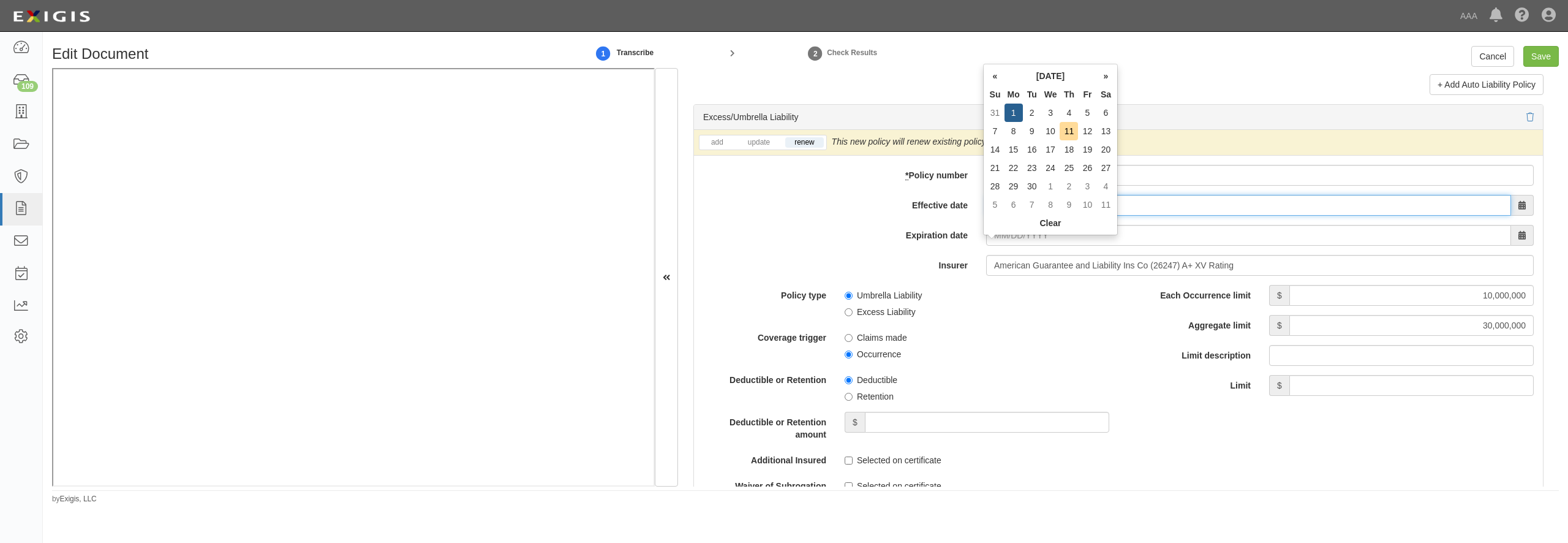
click at [1143, 215] on input "09/01/2025" at bounding box center [1248, 206] width 525 height 21
type input "[DATE]"
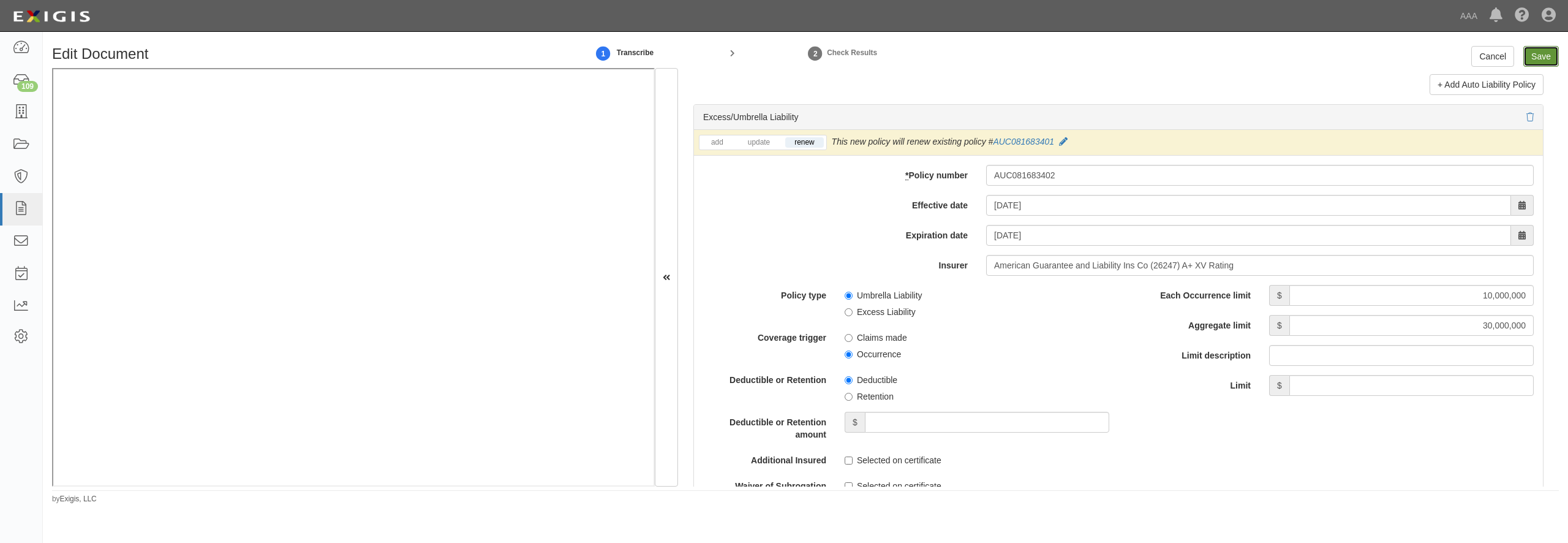
click at [1524, 59] on input "Save" at bounding box center [1541, 56] width 35 height 21
type input "10000000"
type input "30000000"
type input "1000000"
type input "3000000"
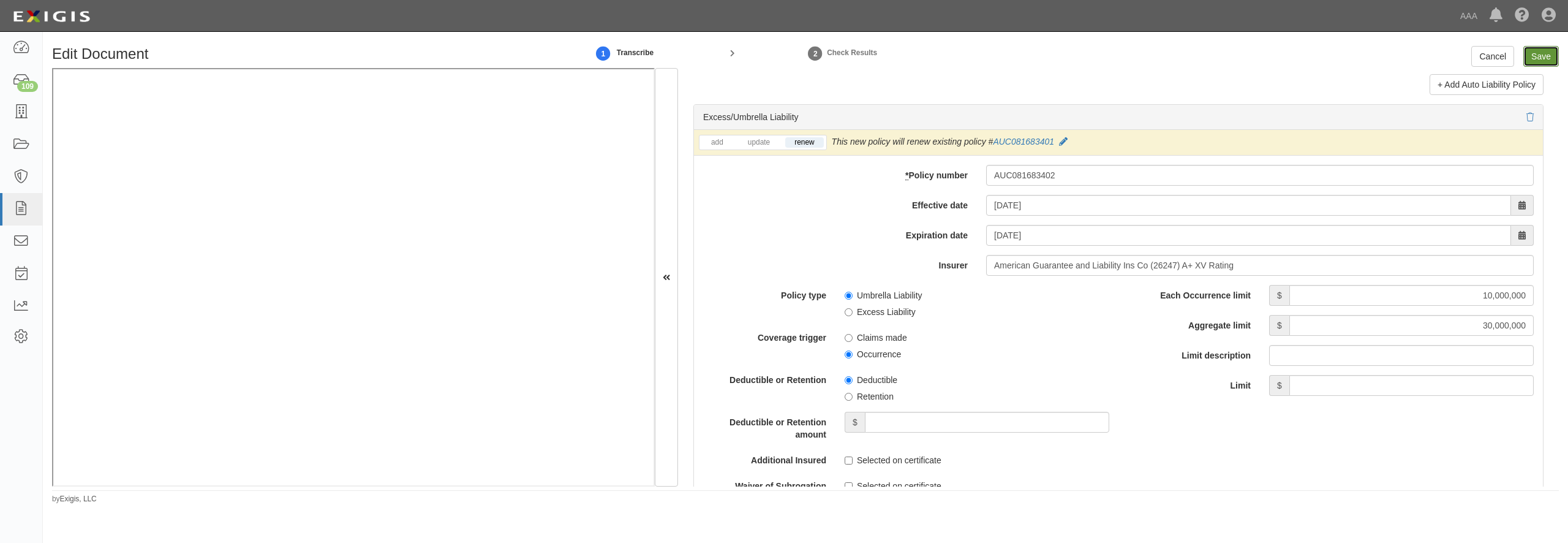
type input "5206600"
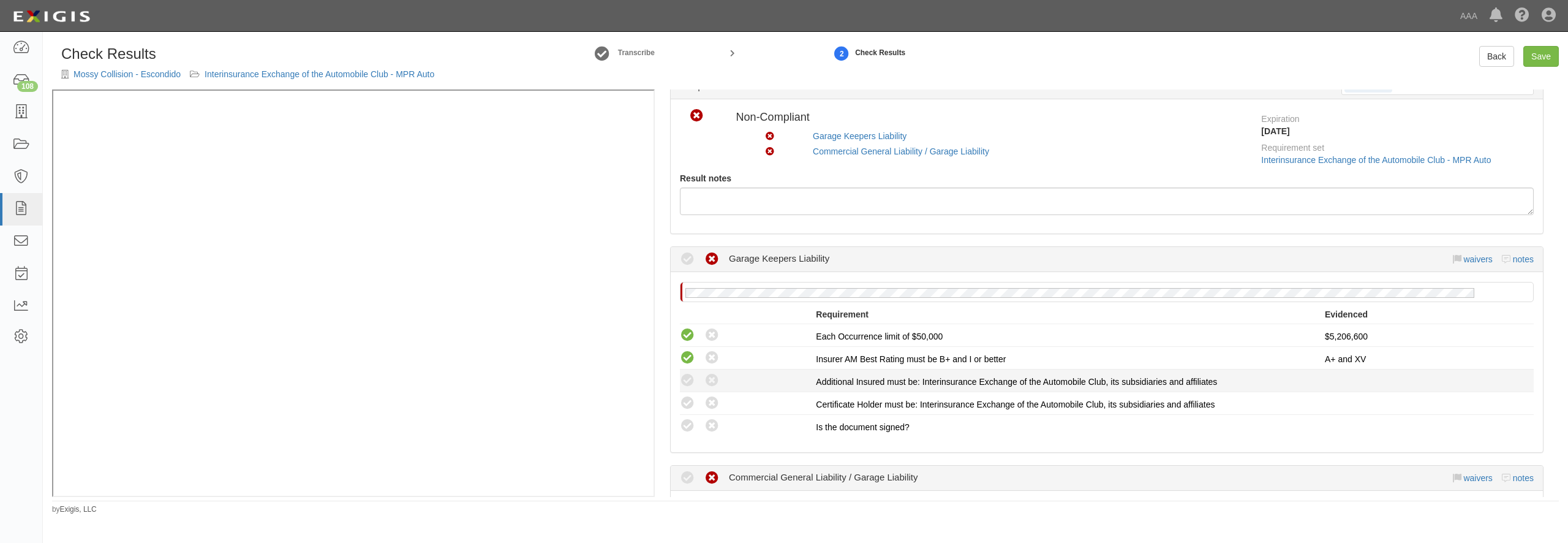
scroll to position [59, 0]
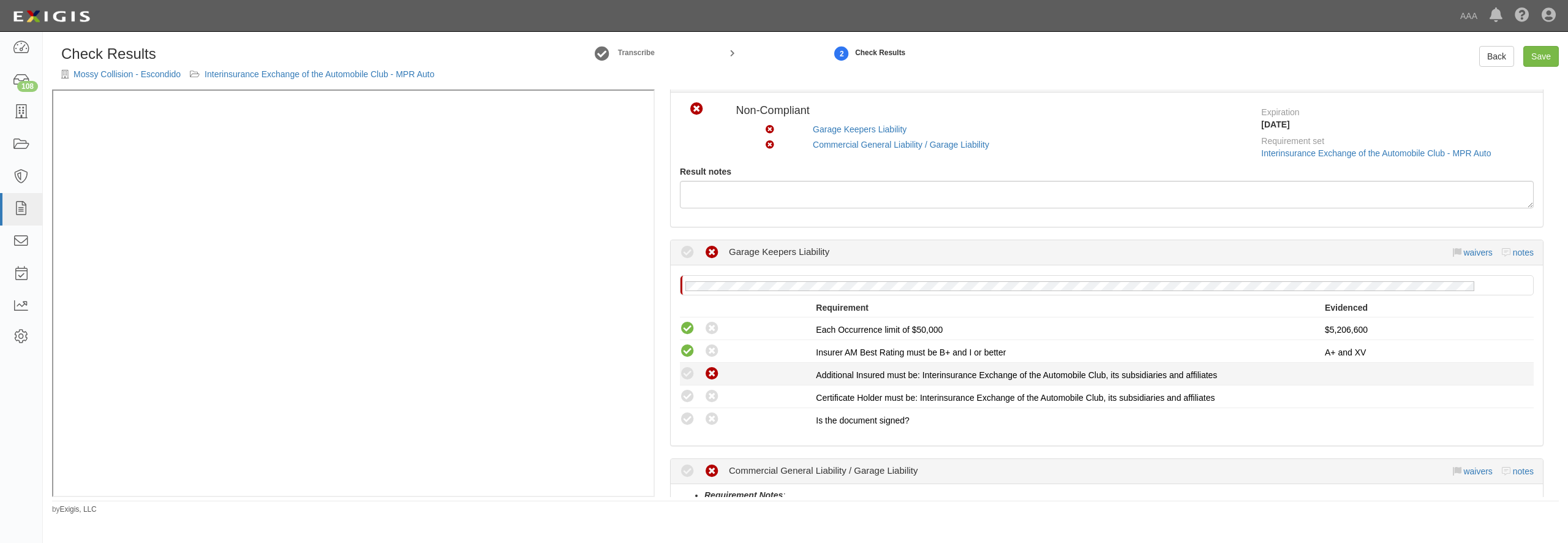
click at [715, 372] on icon at bounding box center [711, 373] width 15 height 15
radio input "true"
click at [711, 390] on icon at bounding box center [711, 396] width 15 height 15
radio input "true"
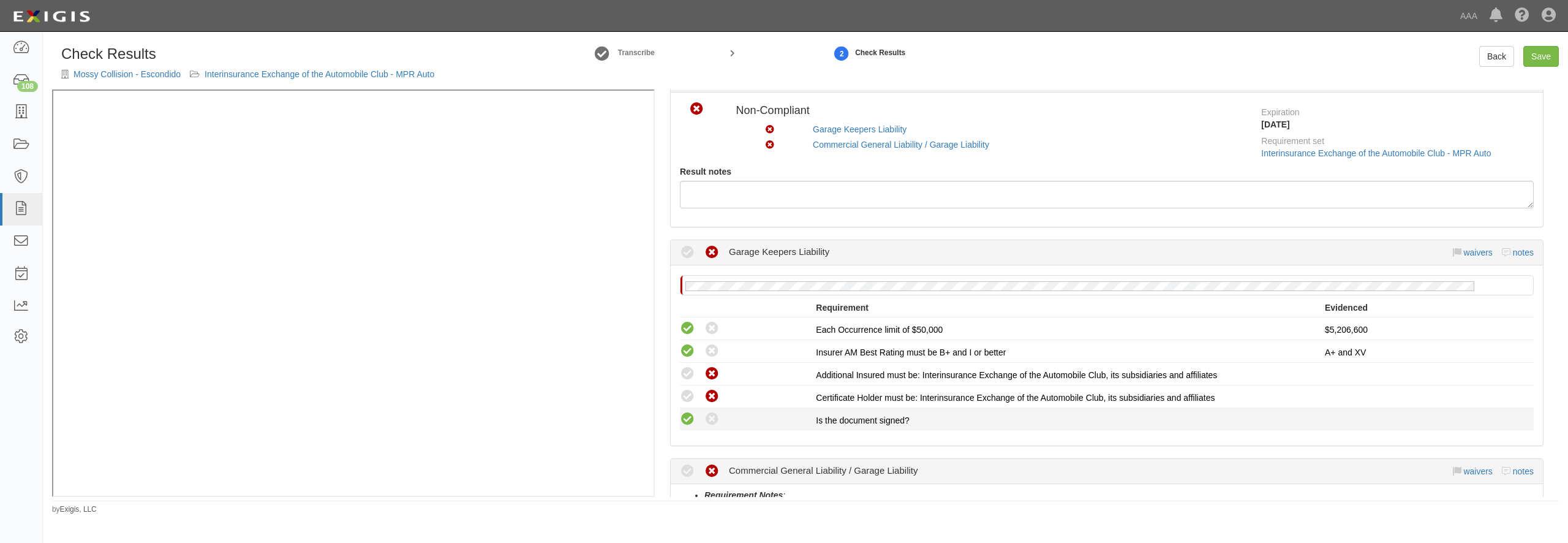
click at [684, 419] on icon at bounding box center [687, 419] width 15 height 15
radio input "true"
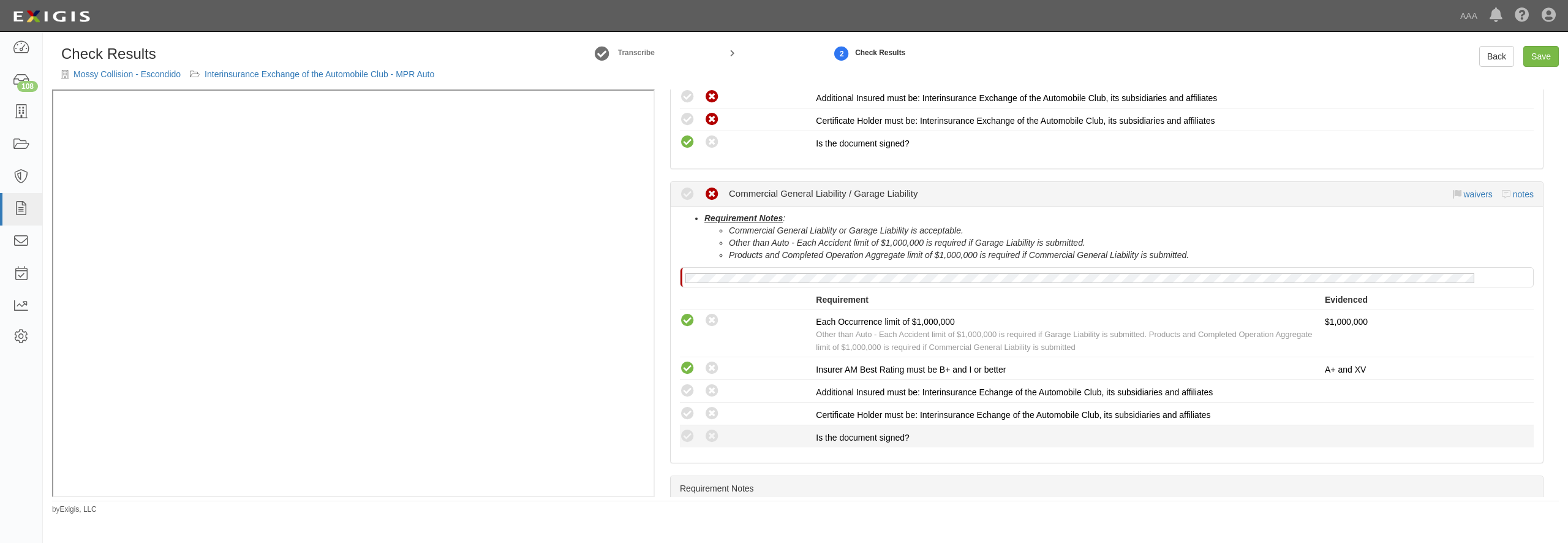
scroll to position [353, 0]
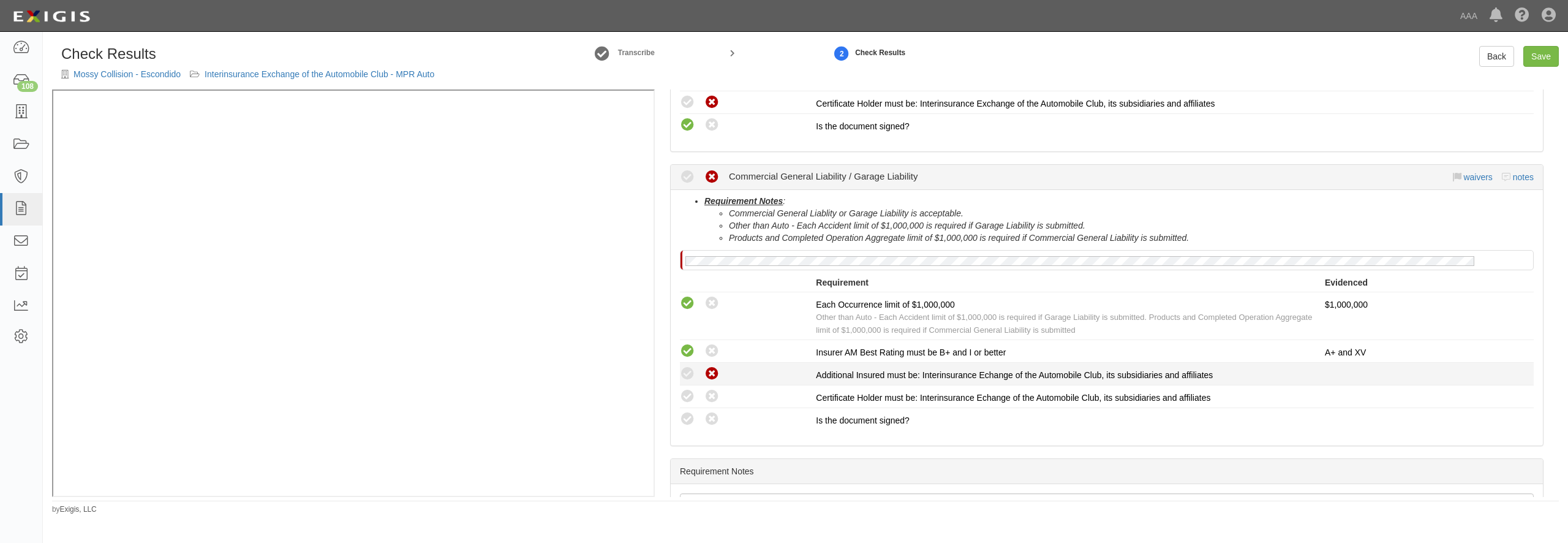
click at [712, 376] on icon at bounding box center [711, 373] width 15 height 15
radio input "true"
click at [712, 394] on icon at bounding box center [711, 396] width 15 height 15
radio input "true"
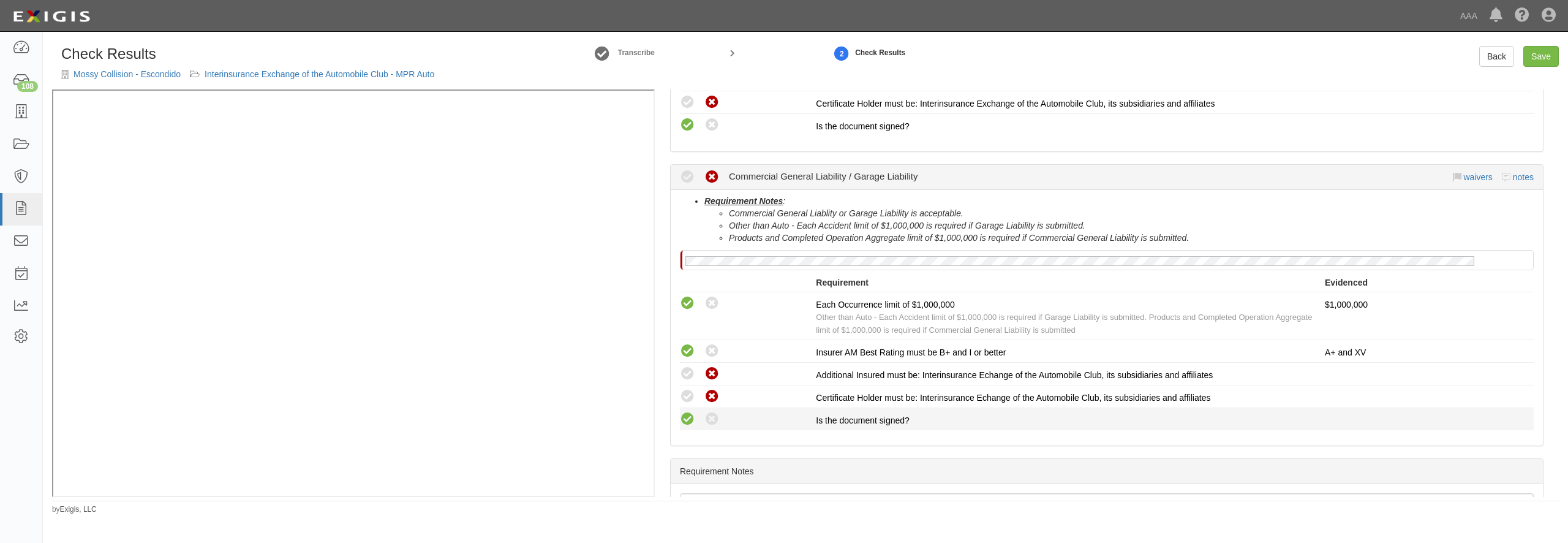
click at [688, 422] on icon at bounding box center [687, 419] width 15 height 15
radio input "true"
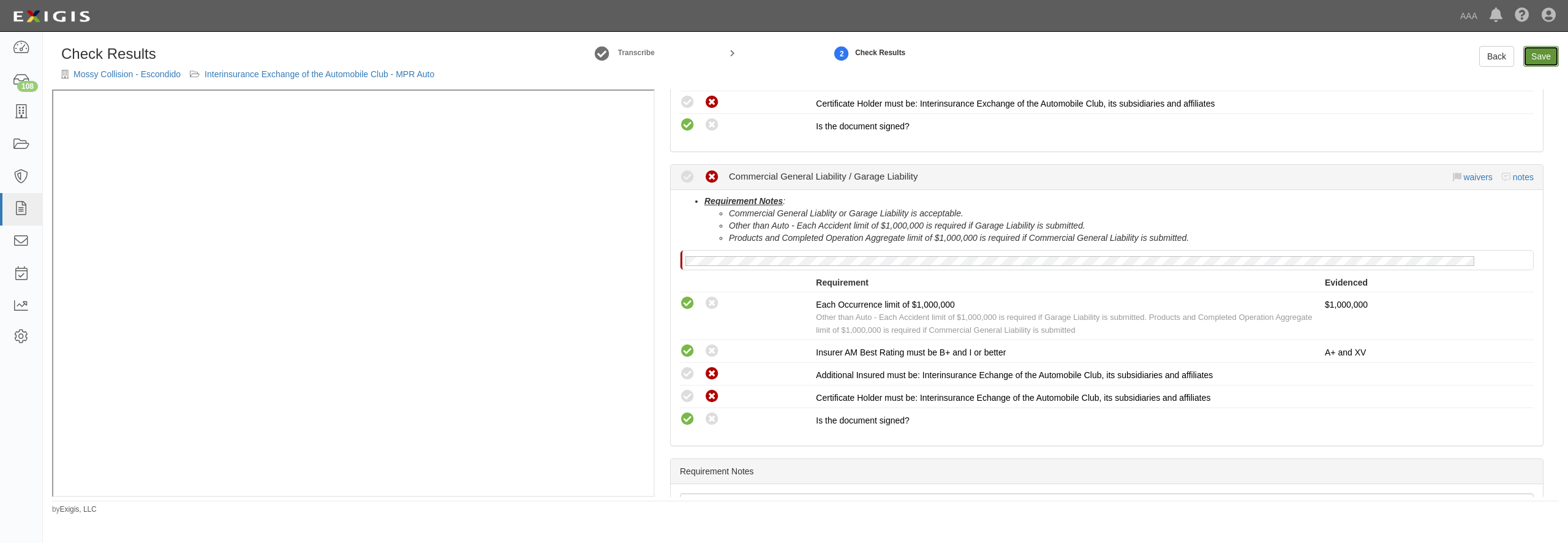
click at [1537, 55] on link "Save" at bounding box center [1541, 56] width 35 height 21
radio input "true"
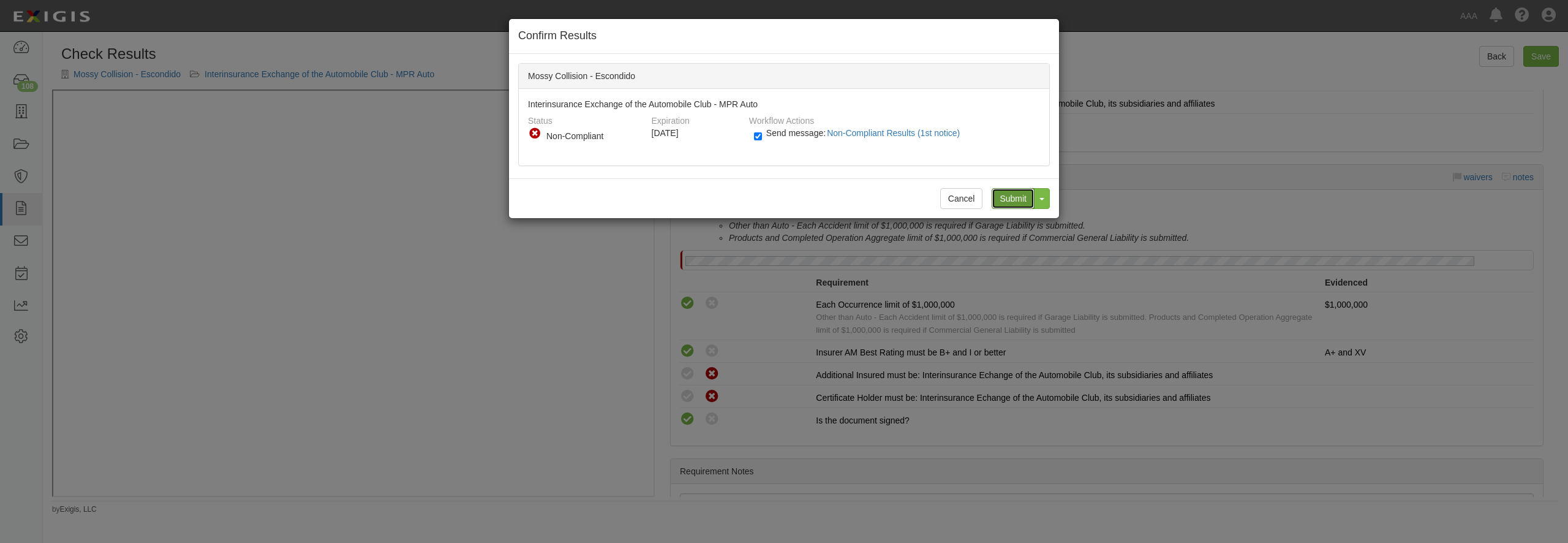
click at [1016, 198] on input "Submit" at bounding box center [1013, 198] width 43 height 21
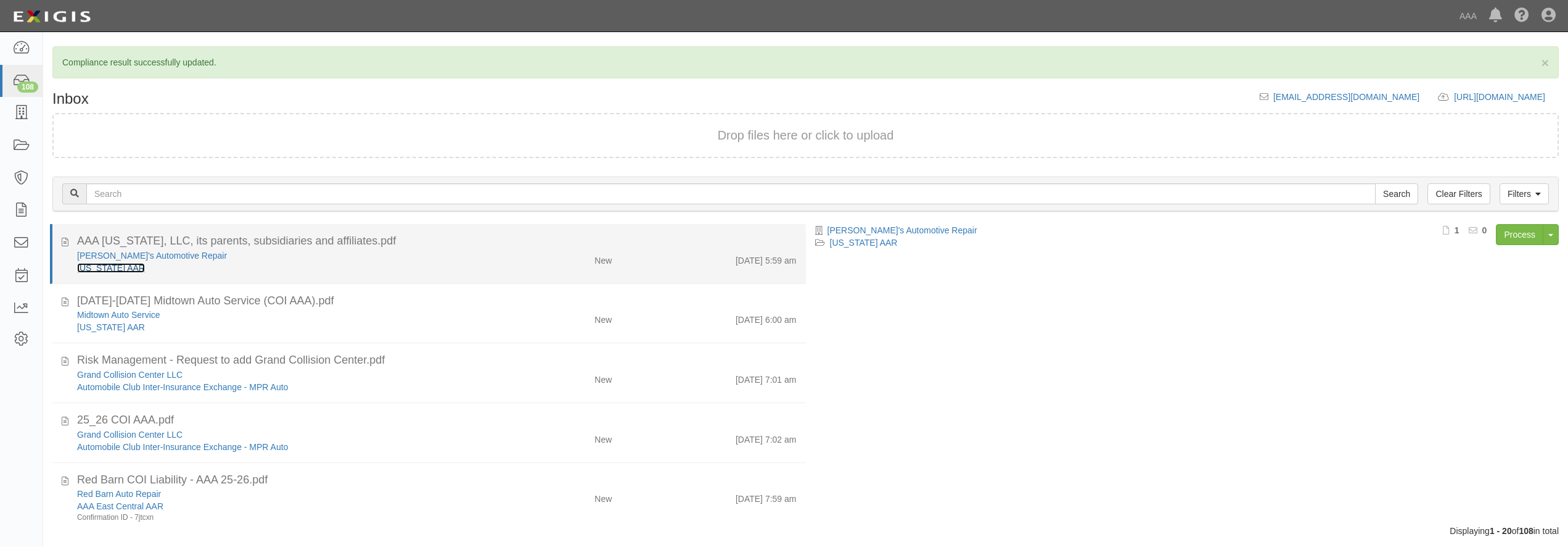
click at [102, 269] on link "[US_STATE] AAR" at bounding box center [110, 268] width 68 height 10
click at [468, 256] on div "[PERSON_NAME]'s Automotive Repair" at bounding box center [282, 255] width 412 height 12
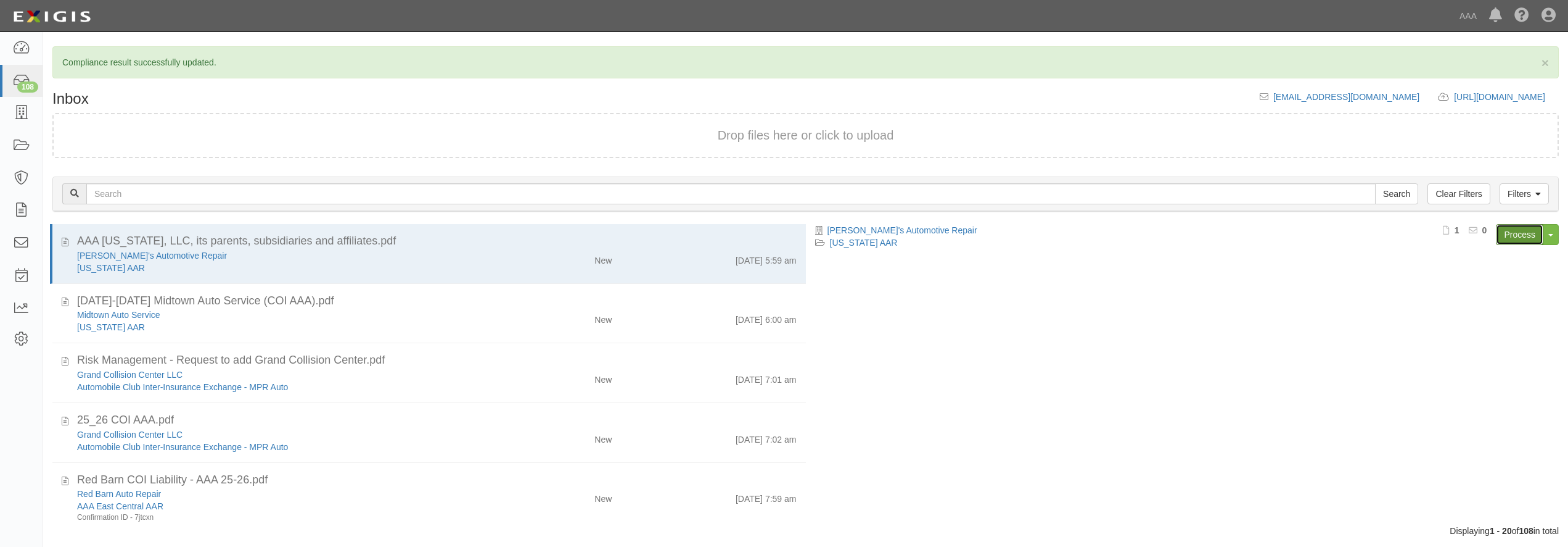
click at [1515, 242] on link "Process" at bounding box center [1519, 235] width 47 height 21
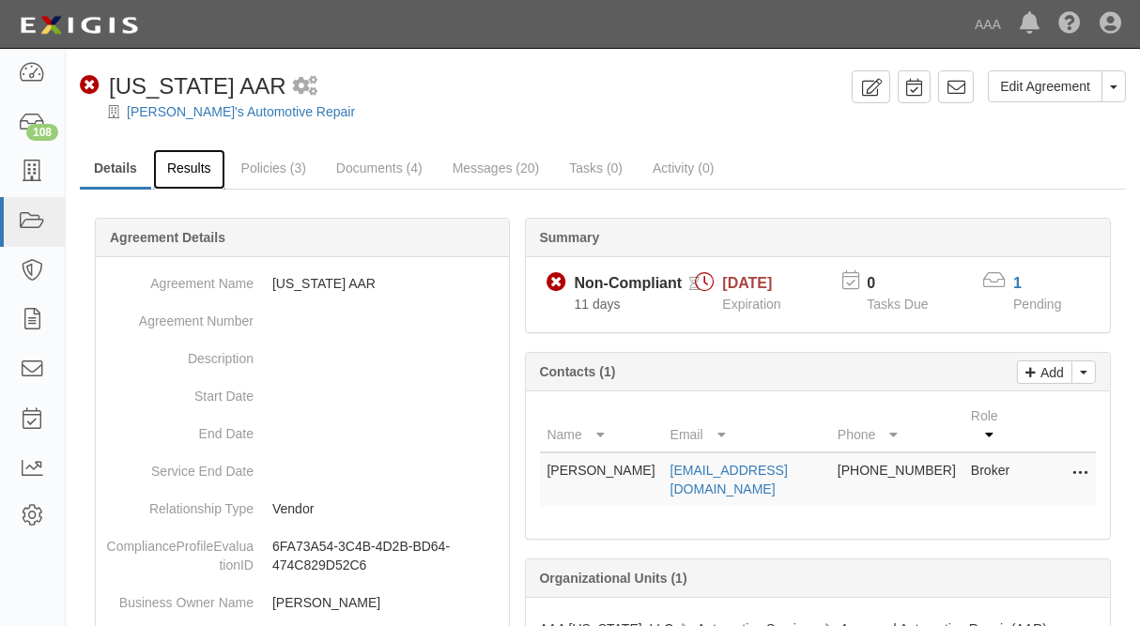
click at [191, 172] on link "Results" at bounding box center [189, 169] width 72 height 40
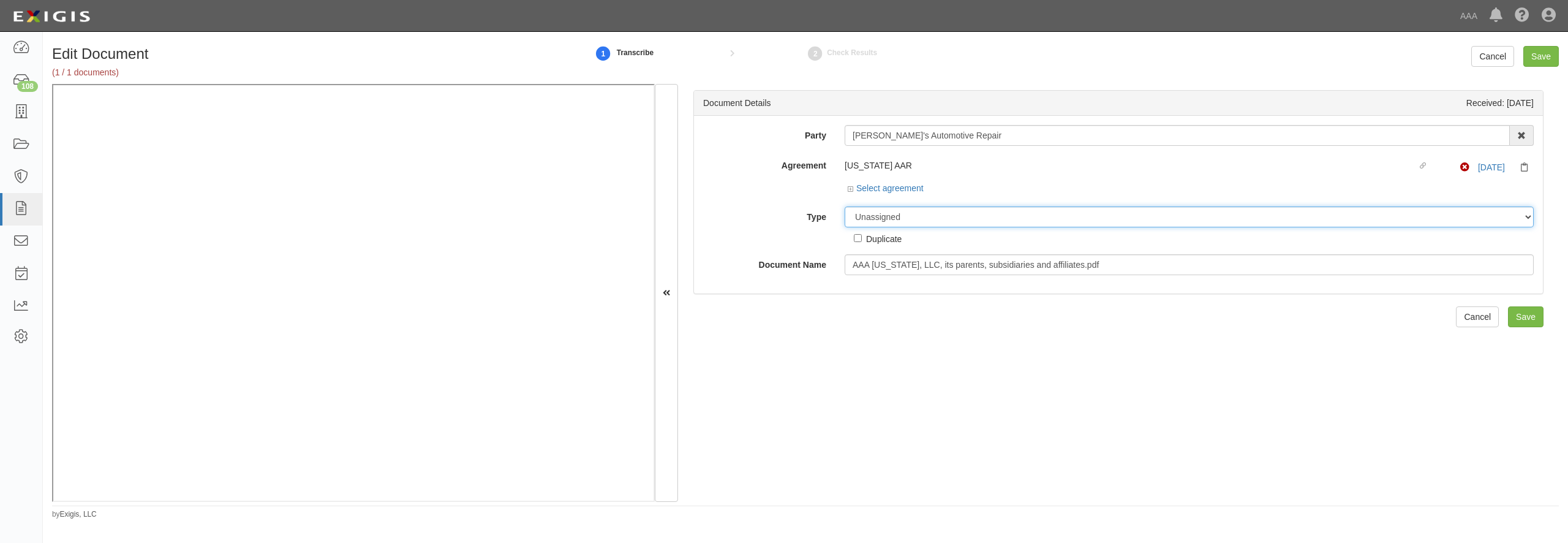
click at [1024, 219] on select "Unassigned Binder Cancellation Notice Certificate Contract Endorsement Insuranc…" at bounding box center [1189, 217] width 689 height 21
select select "CertificateDetail"
click option "Certificate" at bounding box center [0, 0] width 0 height 0
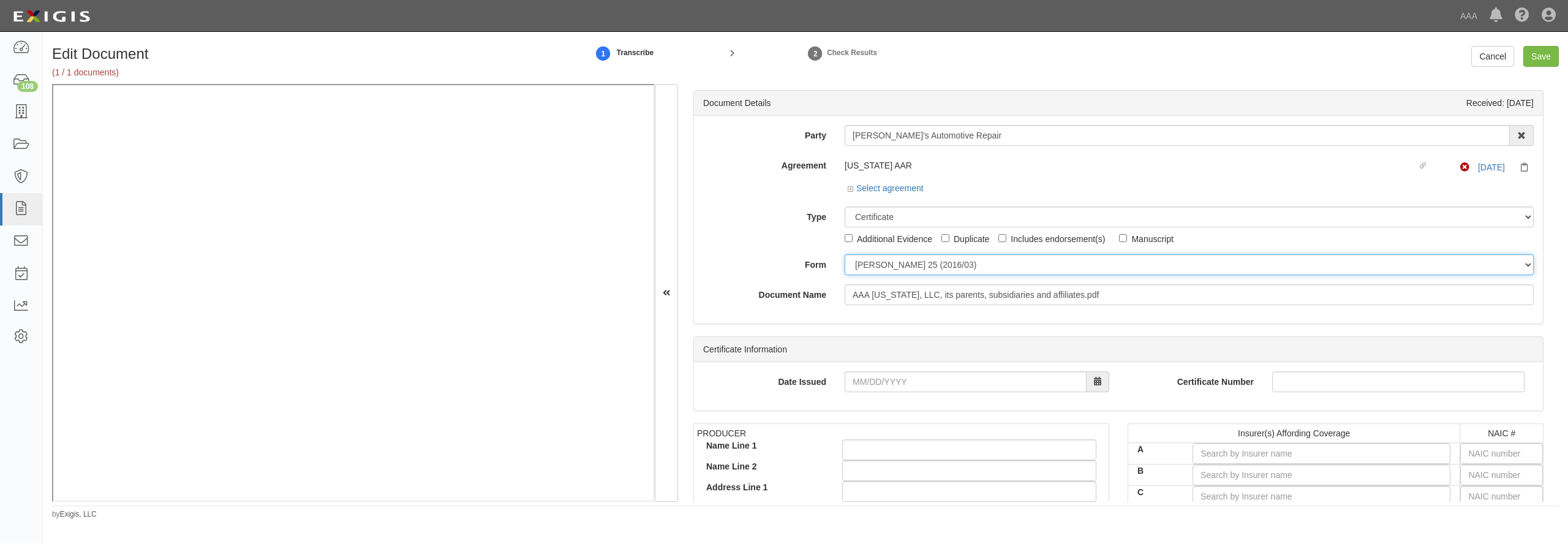
drag, startPoint x: 887, startPoint y: 258, endPoint x: 887, endPoint y: 271, distance: 13.0
click at [844, 255] on select "ACORD 25 (2016/03) ACORD 101 ACORD 855 NY (2014/05) General" at bounding box center [1189, 265] width 689 height 21
click option "ACORD 855 NY (2014/05)" at bounding box center [0, 0] width 0 height 0
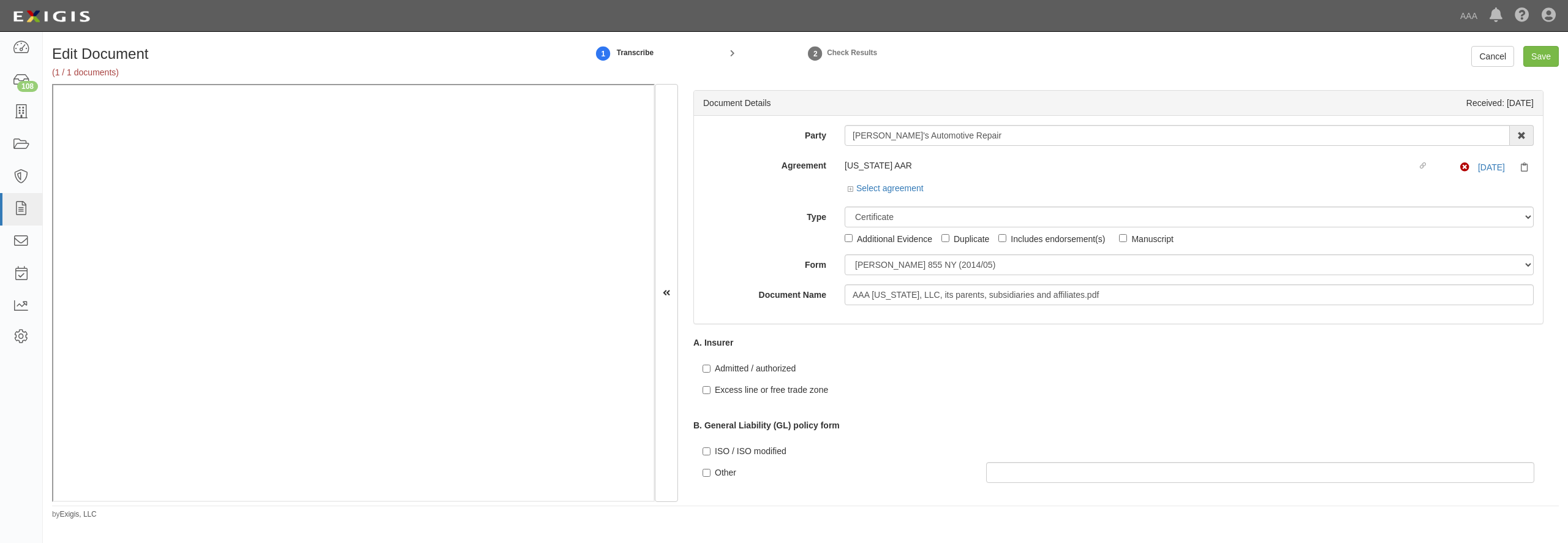
click at [884, 325] on div "Document Details Received: 09/08/2025 Party Jeffrey's Automotive Repair 1-800-P…" at bounding box center [1118, 293] width 881 height 418
click at [877, 253] on div "Party Jeffrey's Automotive Repair 1-800-Packouts of Beverly Hills 1-800 Packout…" at bounding box center [1118, 215] width 831 height 180
click at [844, 255] on select "ACORD 25 (2016/03) ACORD 101 ACORD 855 NY (2014/05) General" at bounding box center [1189, 265] width 689 height 21
select select "GeneralFormDetail"
click option "General" at bounding box center [0, 0] width 0 height 0
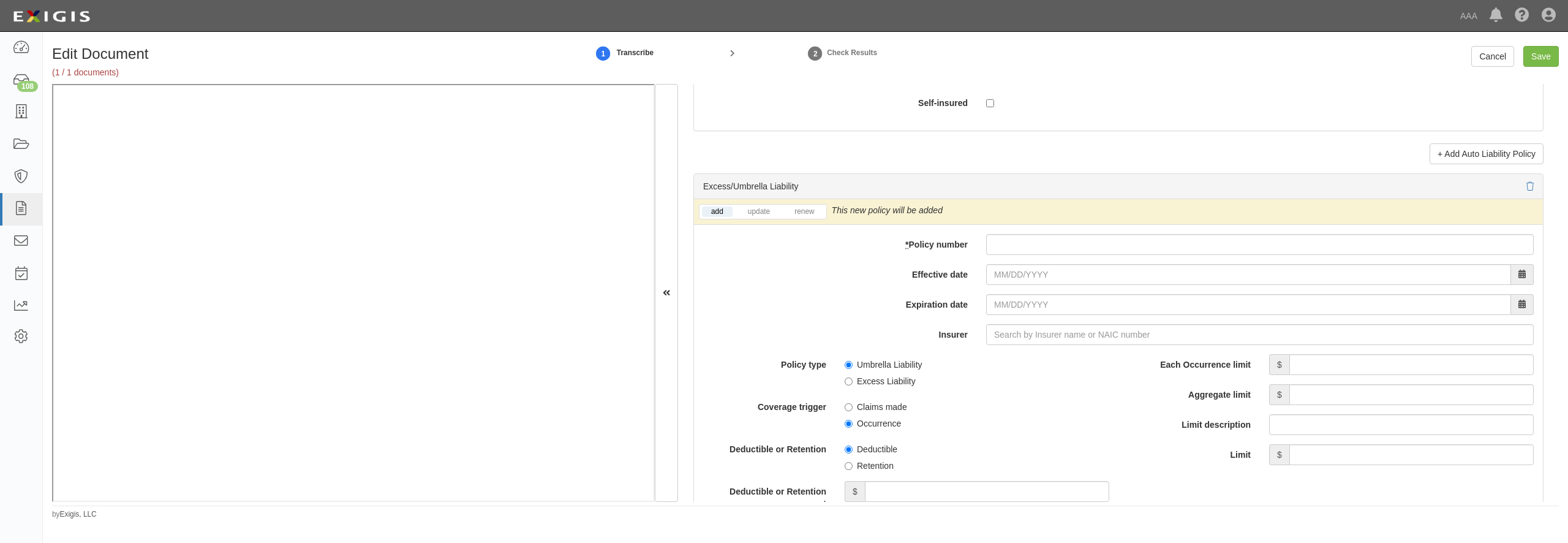
scroll to position [2412, 0]
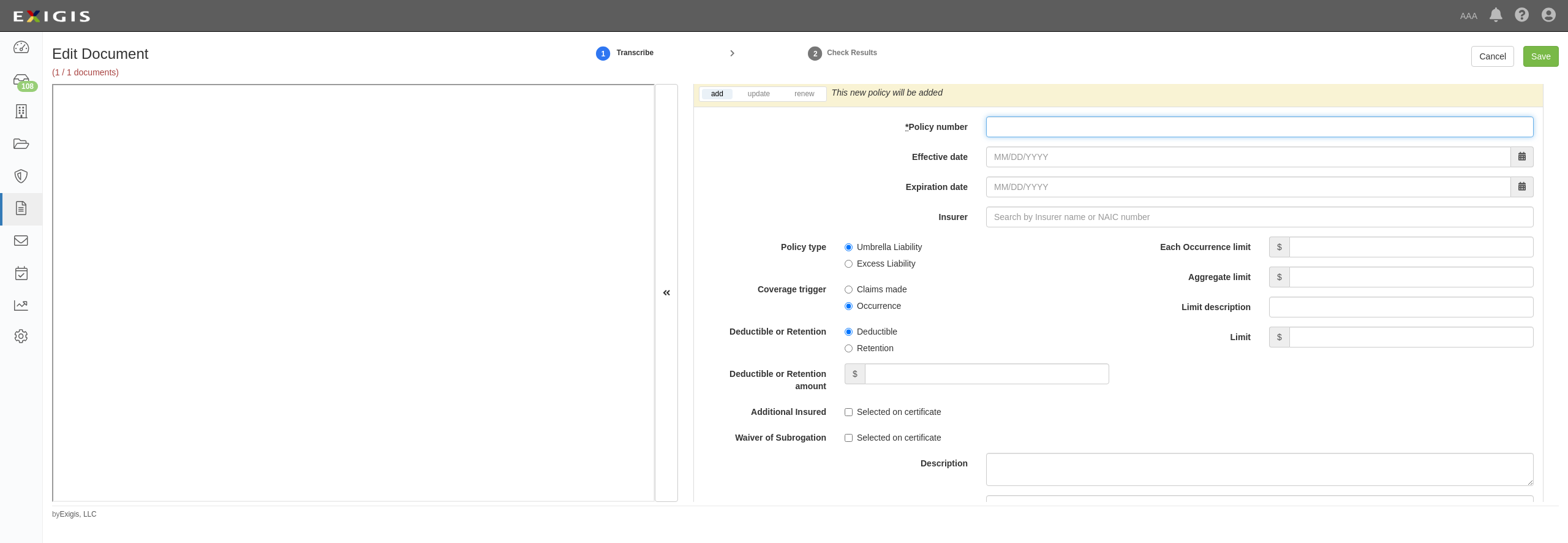
click at [1004, 137] on input "* Policy number" at bounding box center [1259, 127] width 547 height 21
paste input "N0046PK002675"
type input "N0046PK002675 00"
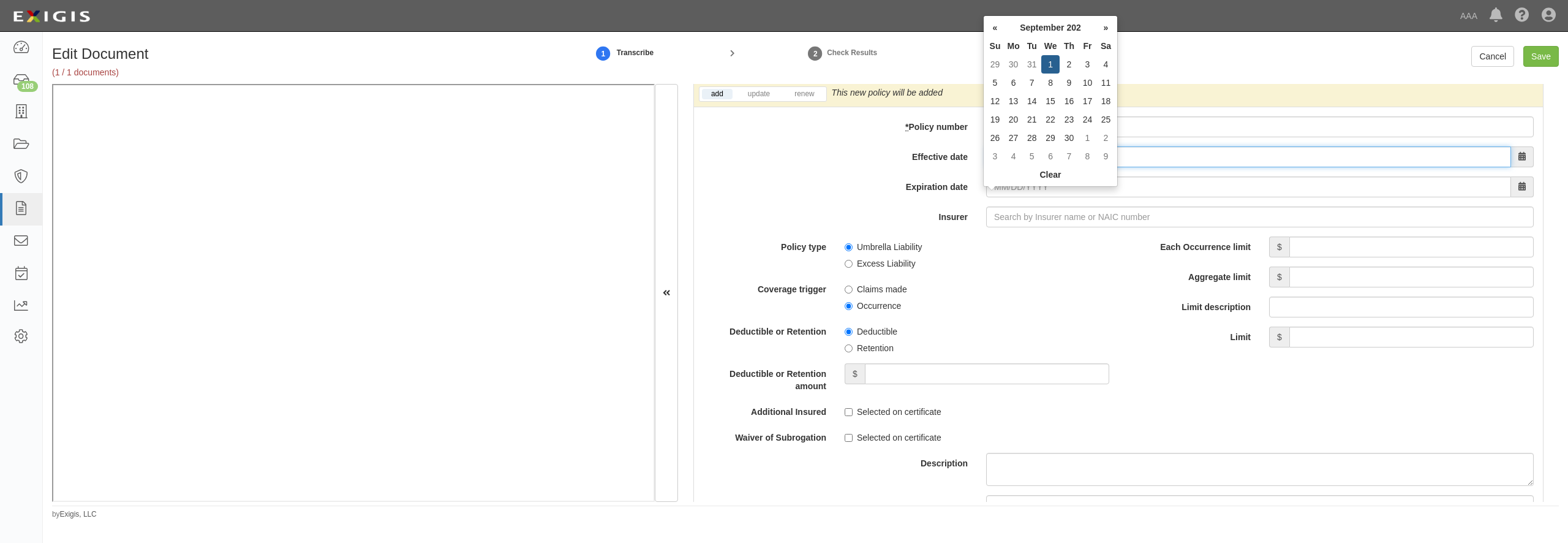
type input "09/01/2025"
type input "09/01/2026"
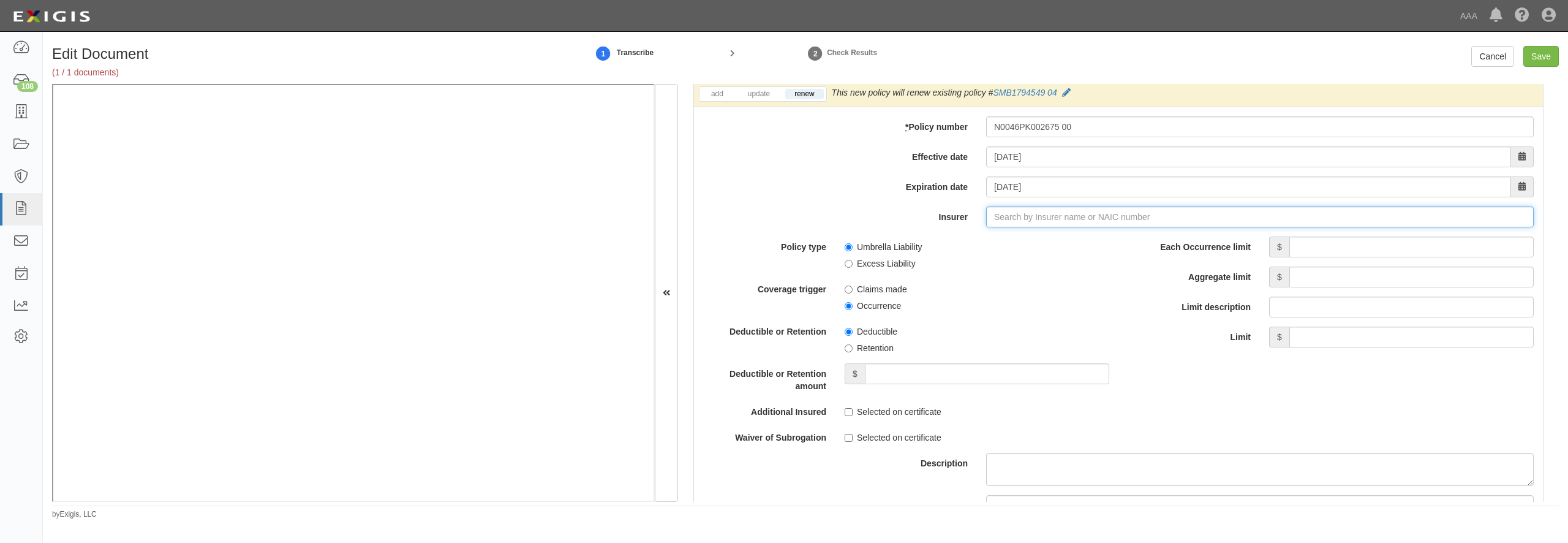
type input "180 Seguros S.A. (0) NR Rating"
type input "1"
click at [940, 248] on div "Accelerant National Insurance Company ( 10220 ) A- IX Rating" at bounding box center [1036, 240] width 258 height 16
type input "Accelerant National Insurance Company (10220) A- IX Rating"
click at [1327, 257] on input "Each Occurrence limit" at bounding box center [1411, 247] width 245 height 21
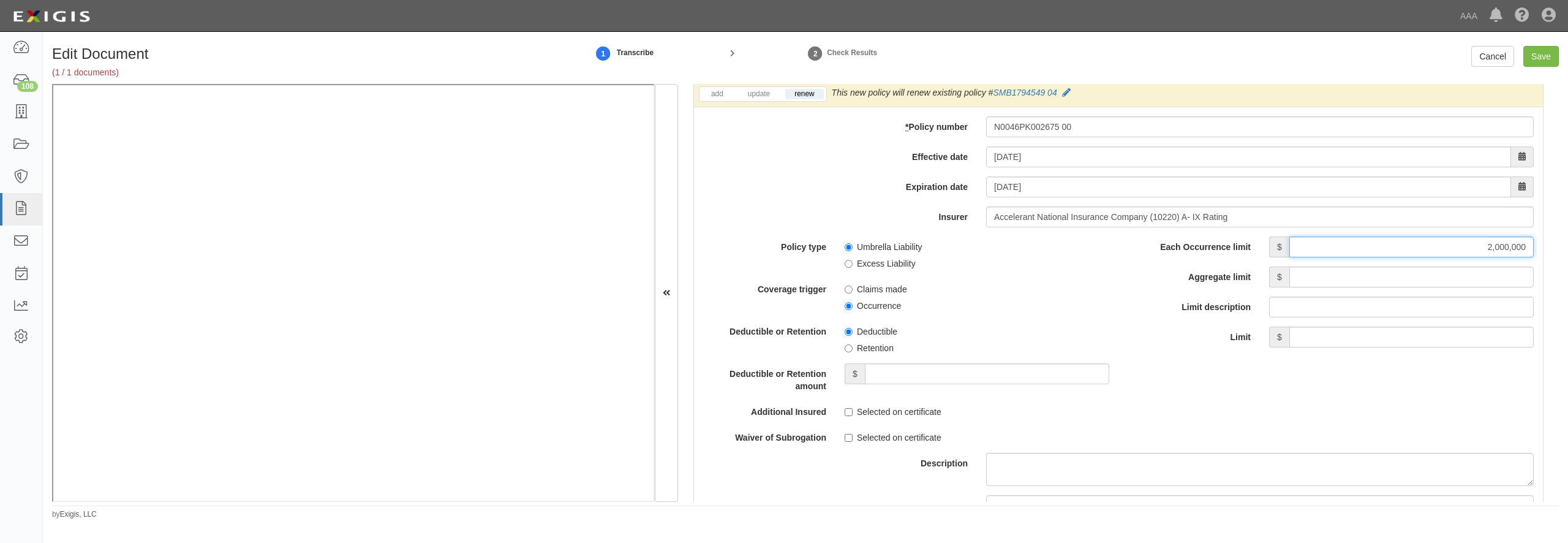
type input "2,000,000"
type input "2m"
click at [1468, 307] on div "Each Occurrence limit $ 2,000,000 Aggregate limit $ Limit description 2m Limit $" at bounding box center [1330, 292] width 406 height 111
click at [1469, 287] on input "Aggregate limit" at bounding box center [1411, 277] width 245 height 21
type input "2,000,000"
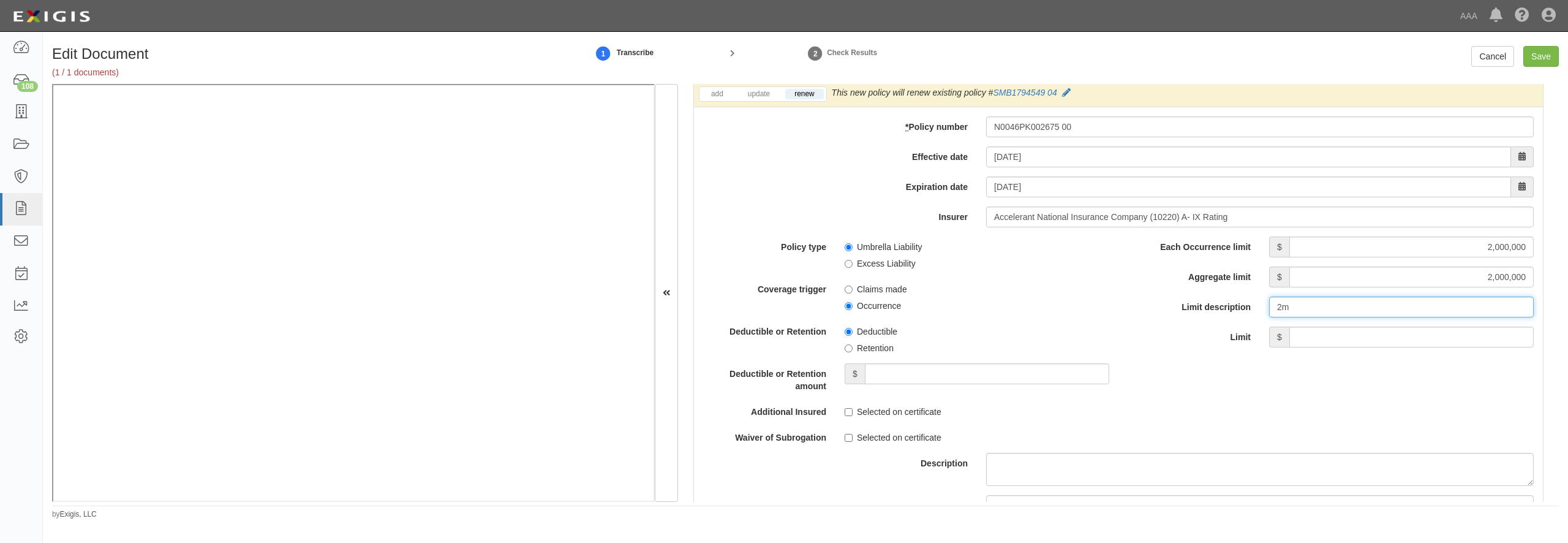
click at [1509, 317] on input "2m" at bounding box center [1402, 307] width 265 height 21
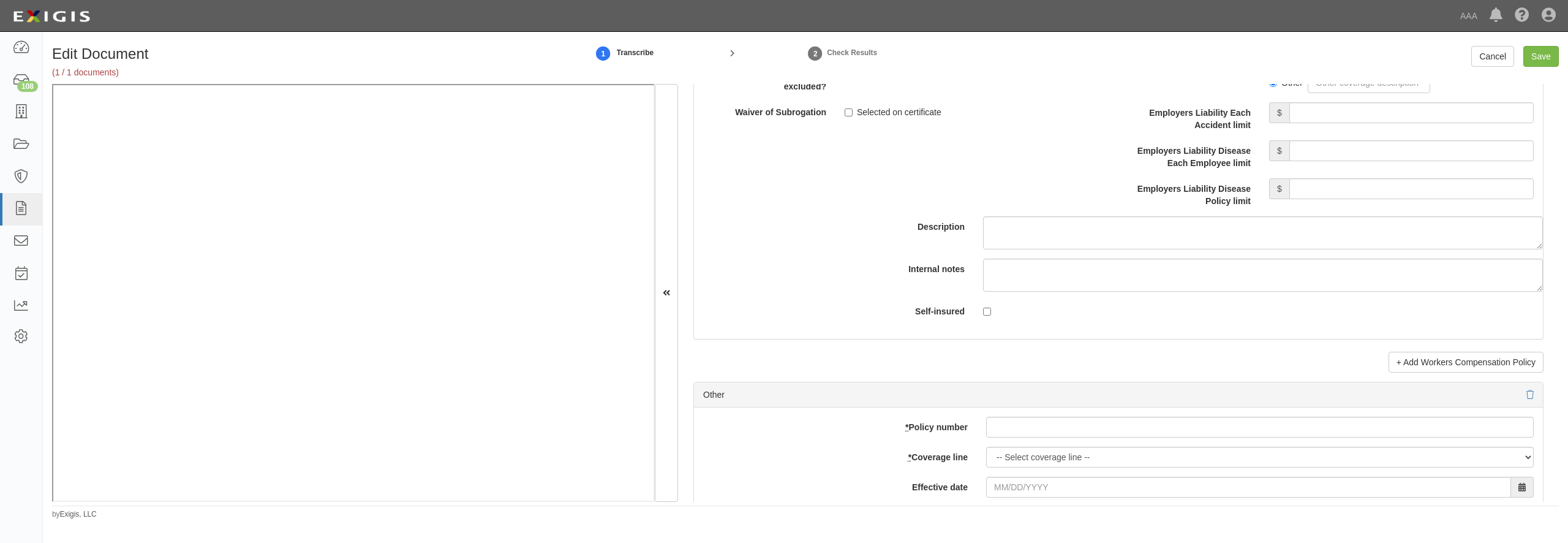
scroll to position [3352, 0]
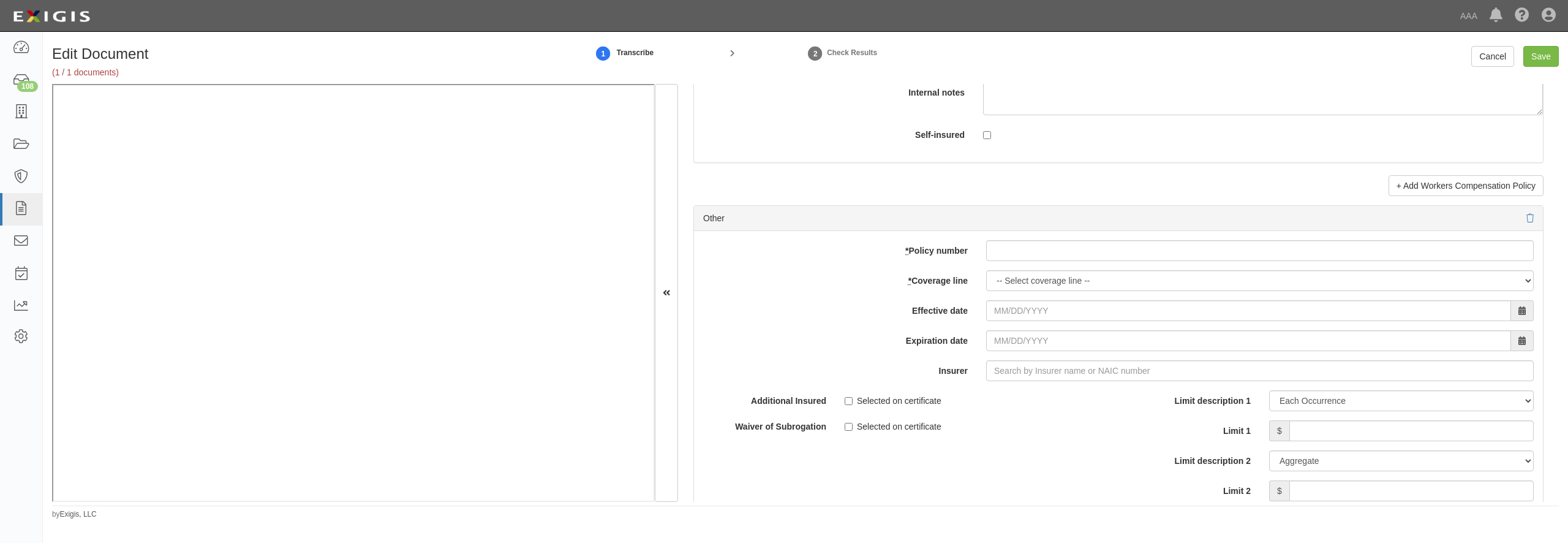
click at [1078, 315] on div "add update renew This new policy will be added This new policy will update exis…" at bounding box center [1118, 432] width 849 height 402
click at [1065, 261] on input "* Policy number" at bounding box center [1259, 251] width 547 height 21
paste input "N0046PK002675"
type input "N0046PK002675 00"
select select "70"
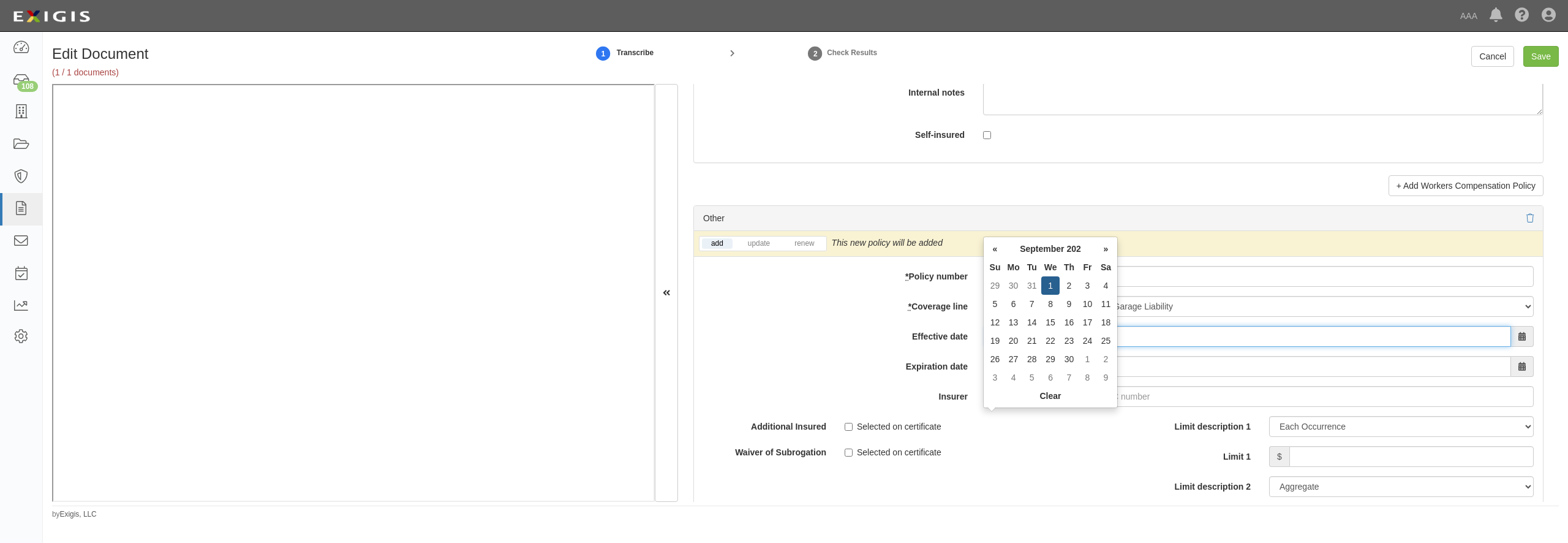
type input "09/01/2025"
type input "09/01/2026"
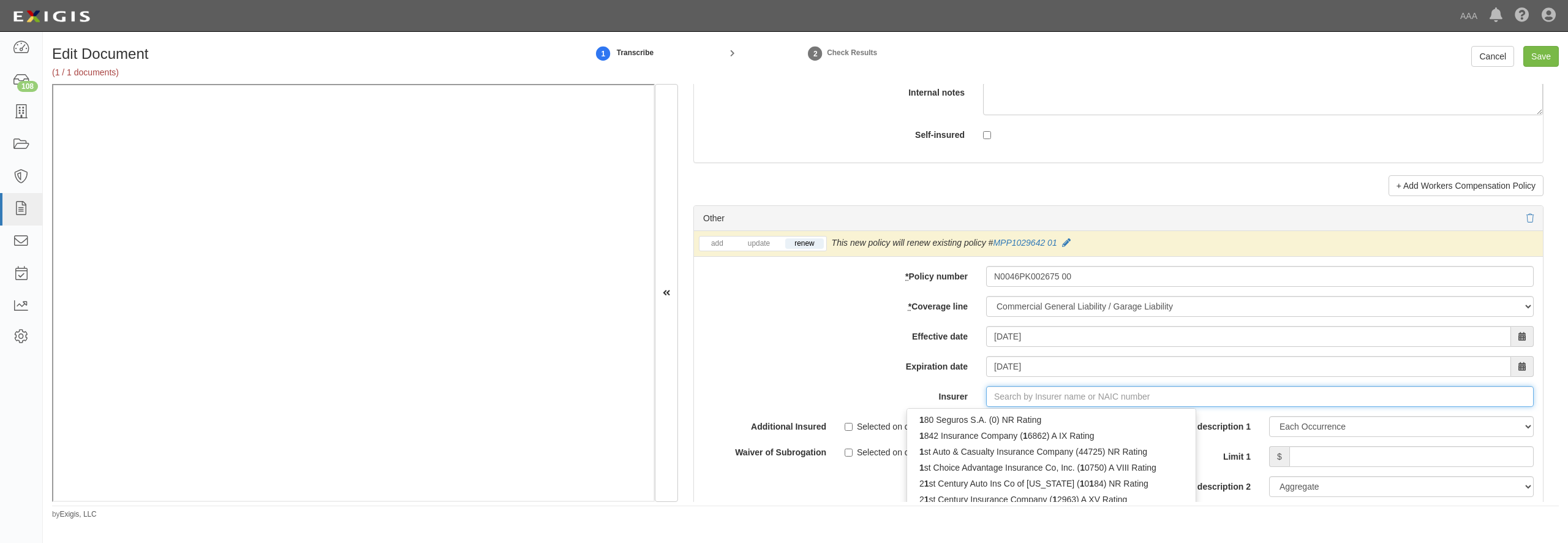
type input "180 Seguros S.A. (0) NR Rating"
type input "10"
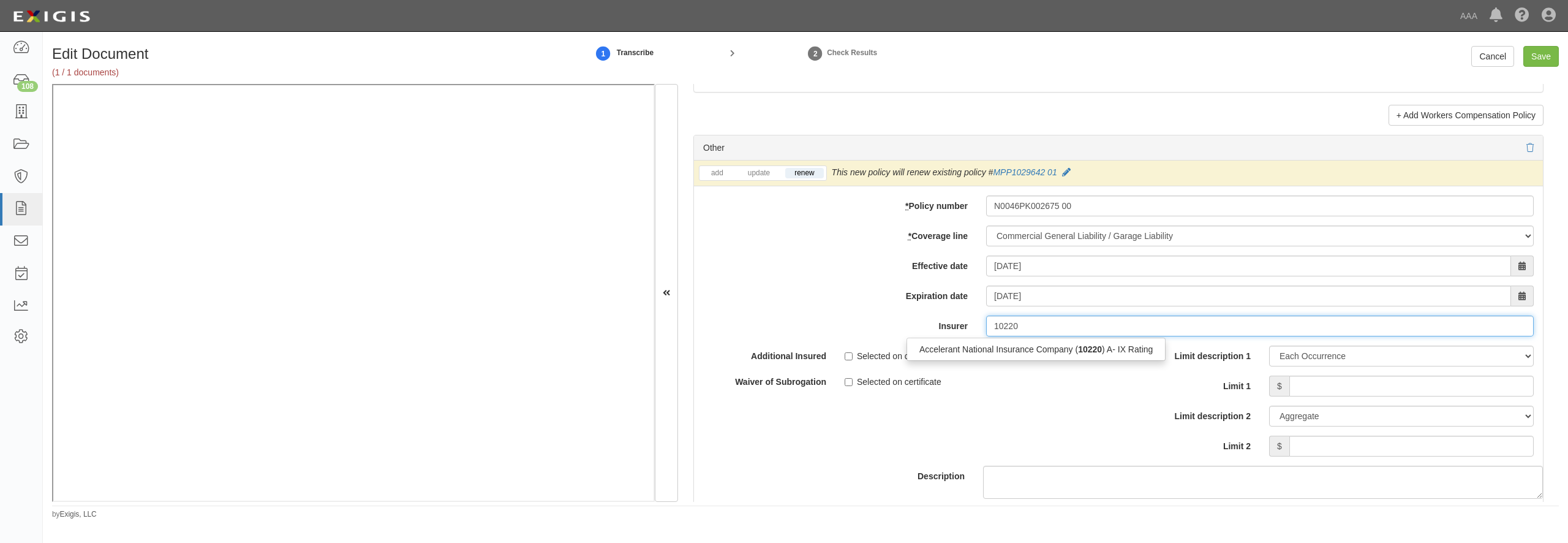
scroll to position [3470, 0]
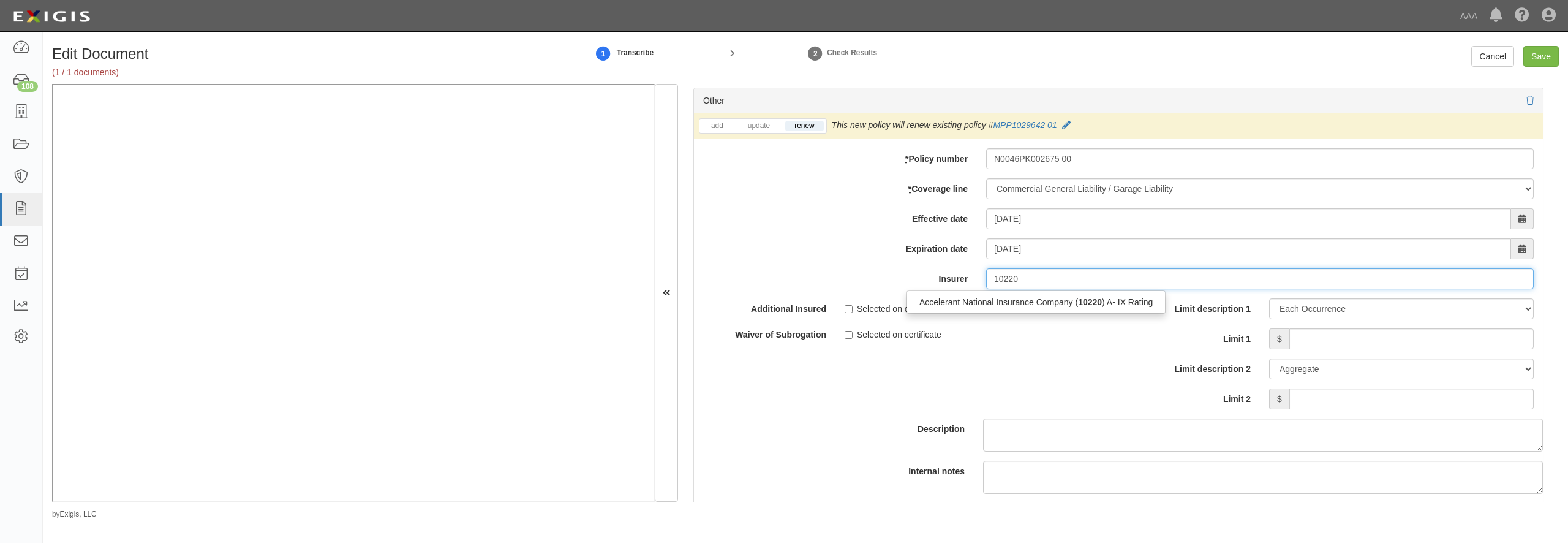
click at [986, 310] on div "Accelerant National Insurance Company ( 10220 ) A- IX Rating" at bounding box center [1036, 302] width 258 height 16
type input "Accelerant National Insurance Company (10220) A- IX Rating"
click at [1376, 349] on input "Limit 1" at bounding box center [1411, 339] width 245 height 21
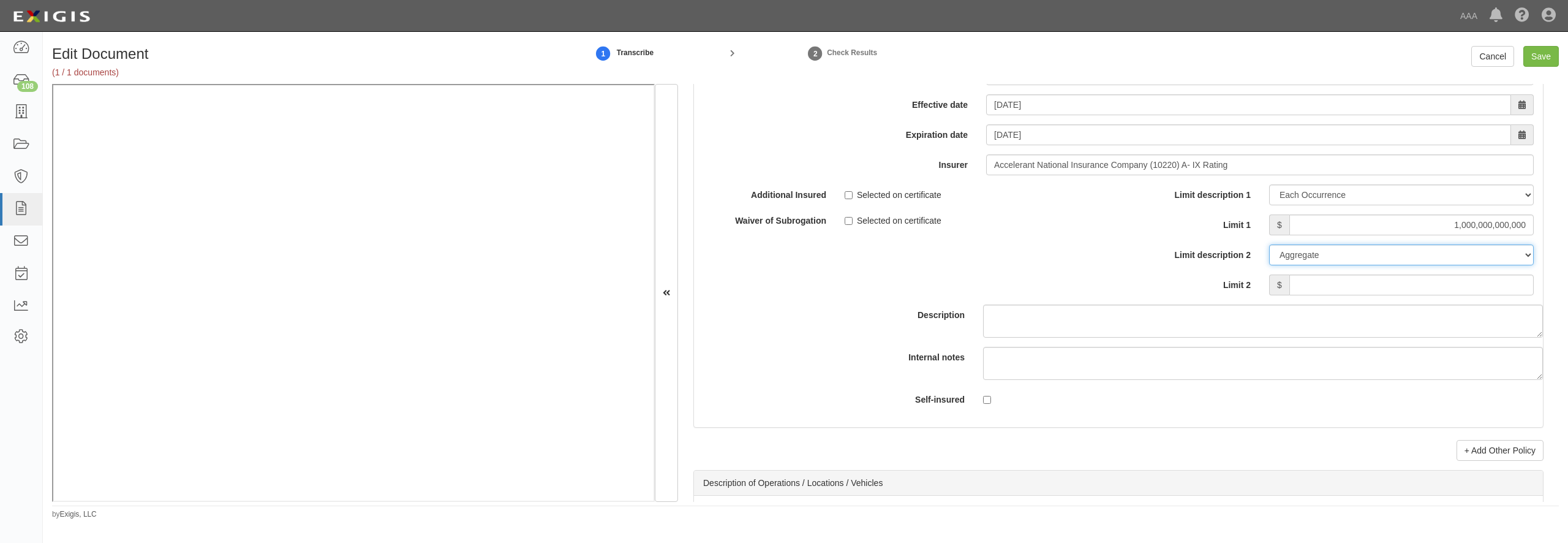
scroll to position [3588, 0]
click at [1391, 232] on input "1,000,000,000,000" at bounding box center [1411, 221] width 245 height 21
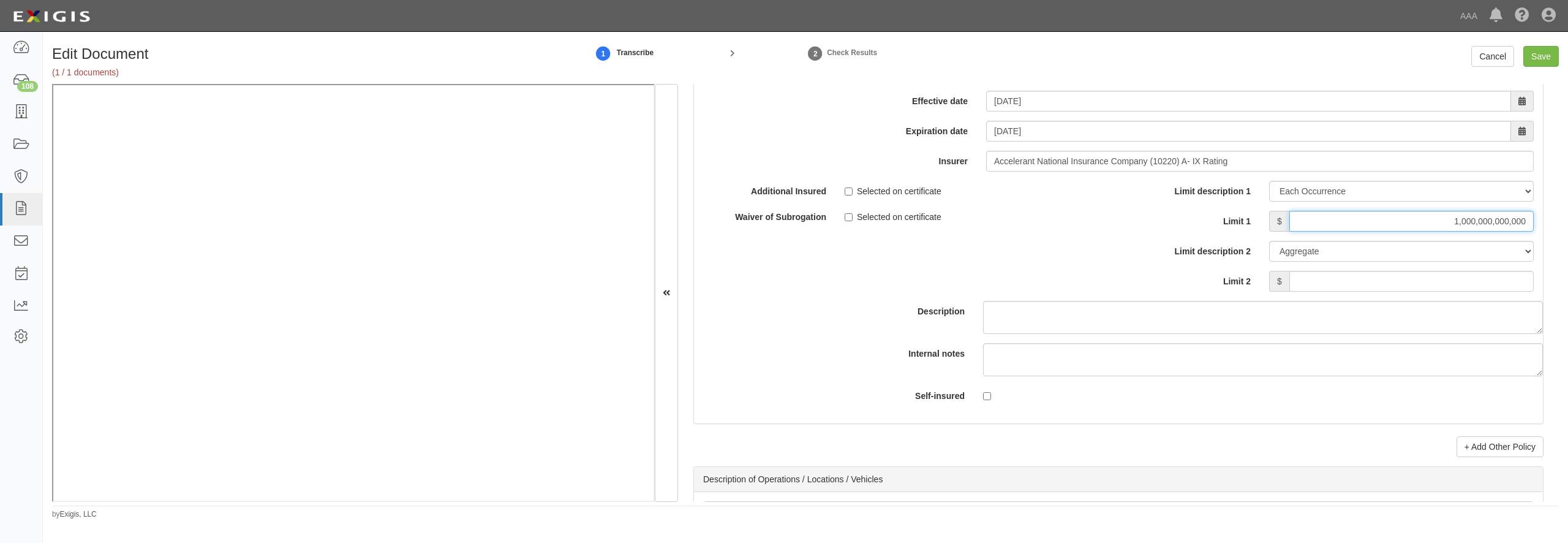
click at [1394, 232] on input "1,000,000,000,000" at bounding box center [1411, 221] width 245 height 21
type input "1,000,000"
type input "2,000,000"
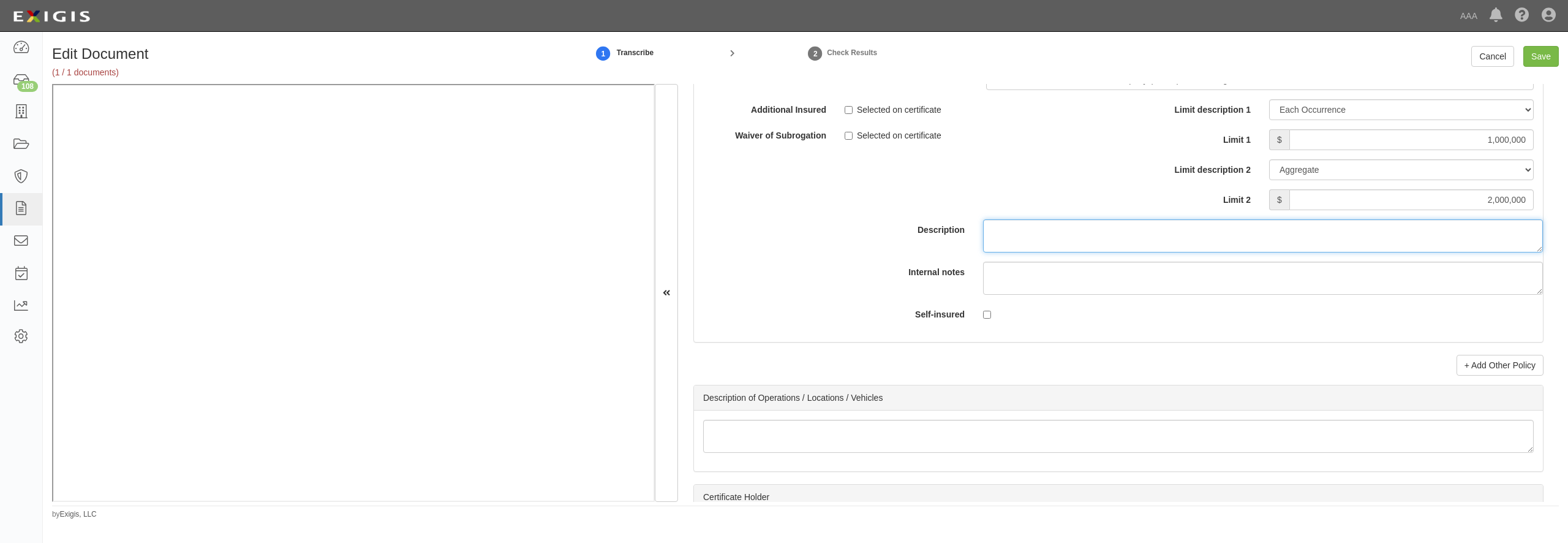
scroll to position [3823, 0]
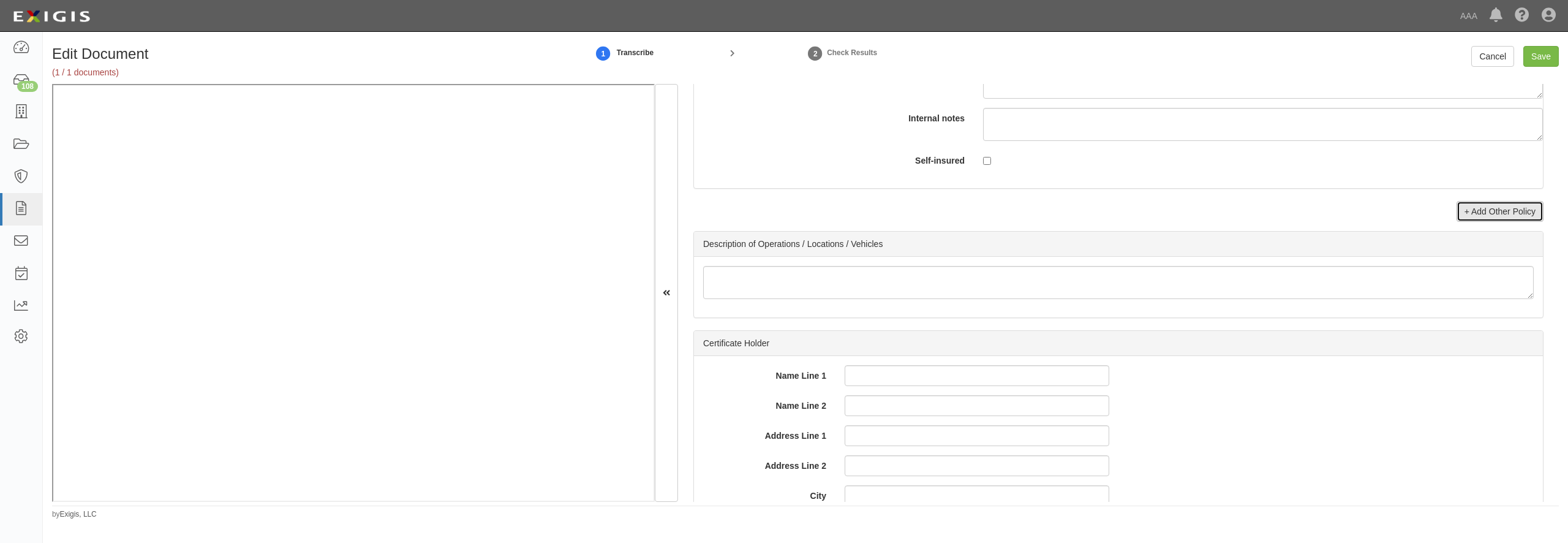
click at [1474, 222] on link "+ Add Other Policy" at bounding box center [1499, 211] width 87 height 21
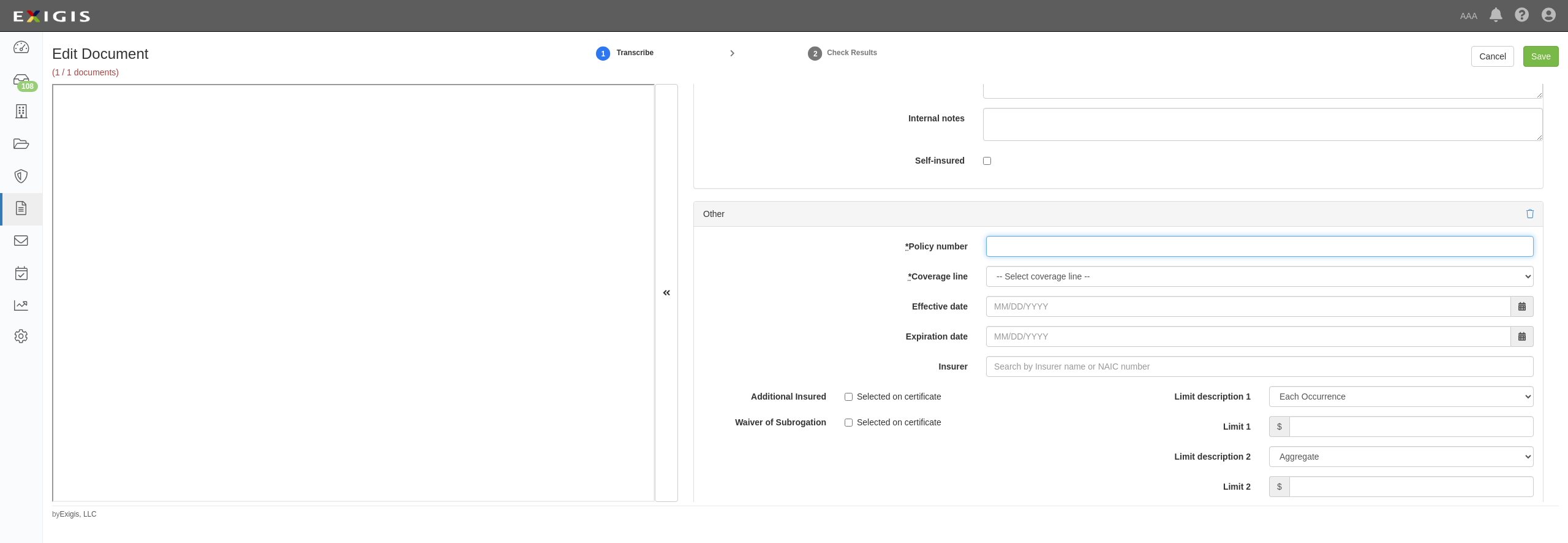
click at [1033, 256] on input "* Policy number" at bounding box center [1259, 246] width 547 height 21
paste input "N0046PK002675"
type input "N0046PK002675 00"
select select "56"
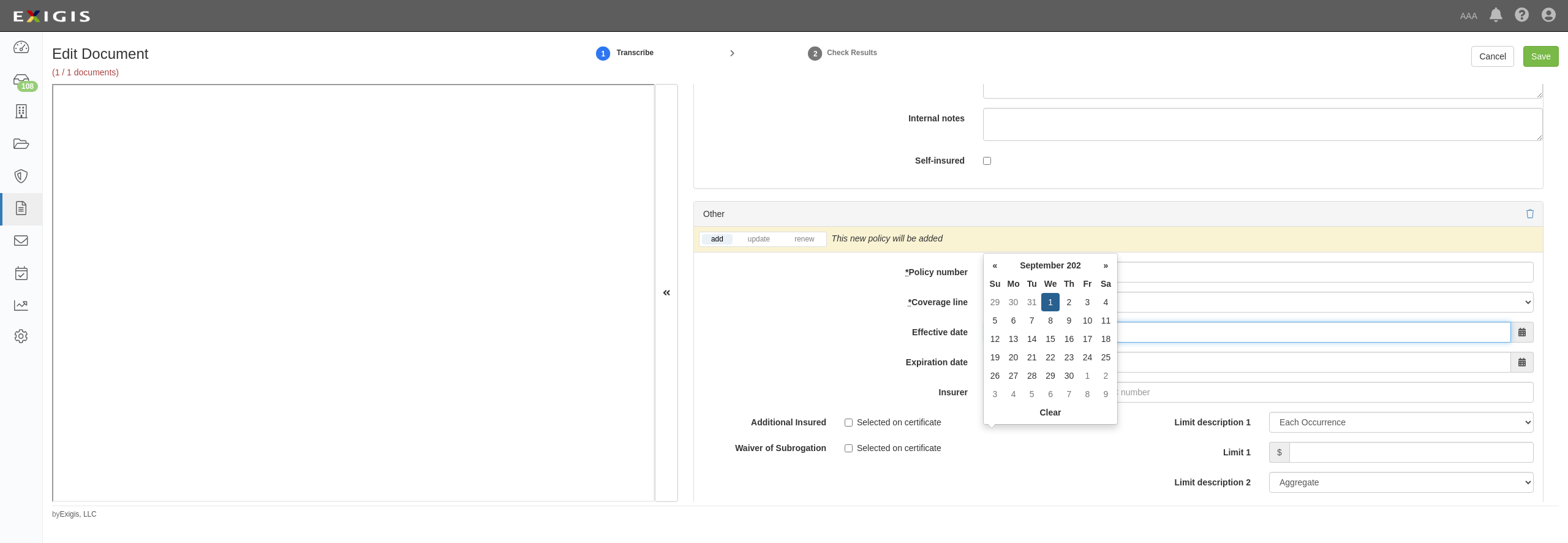
type input "09/01/2025"
type input "09/01/2026"
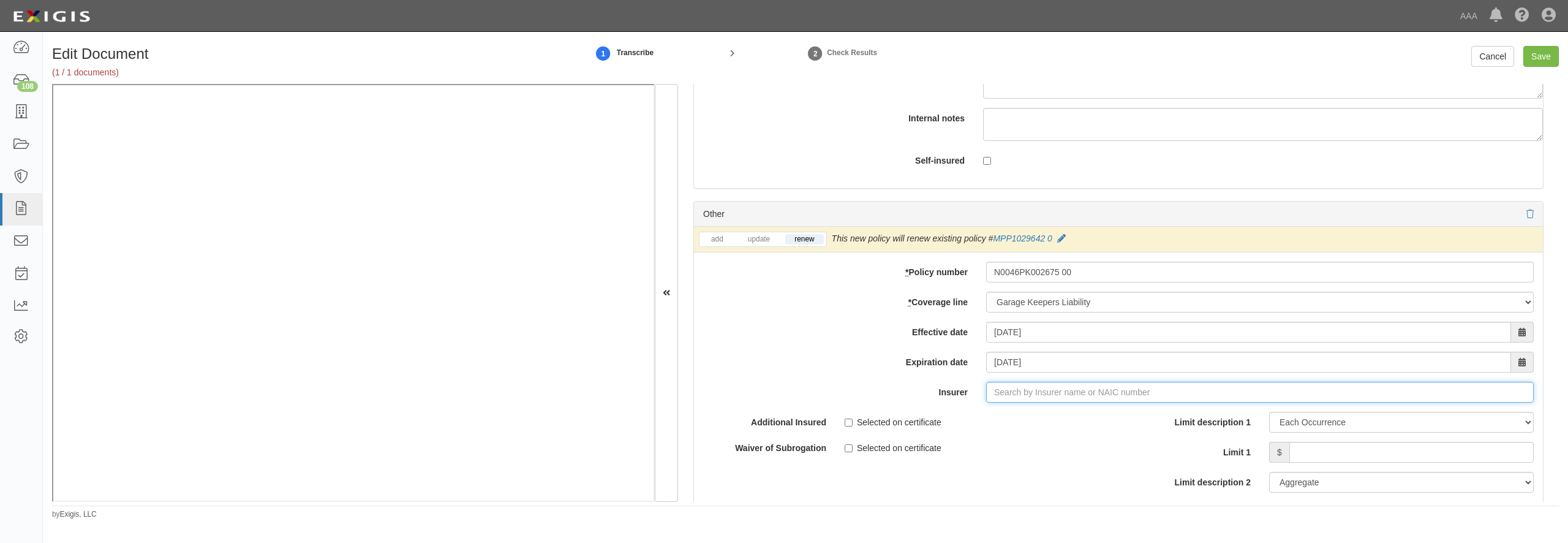
type input "180 Seguros S.A. (0) NR Rating"
type input "1"
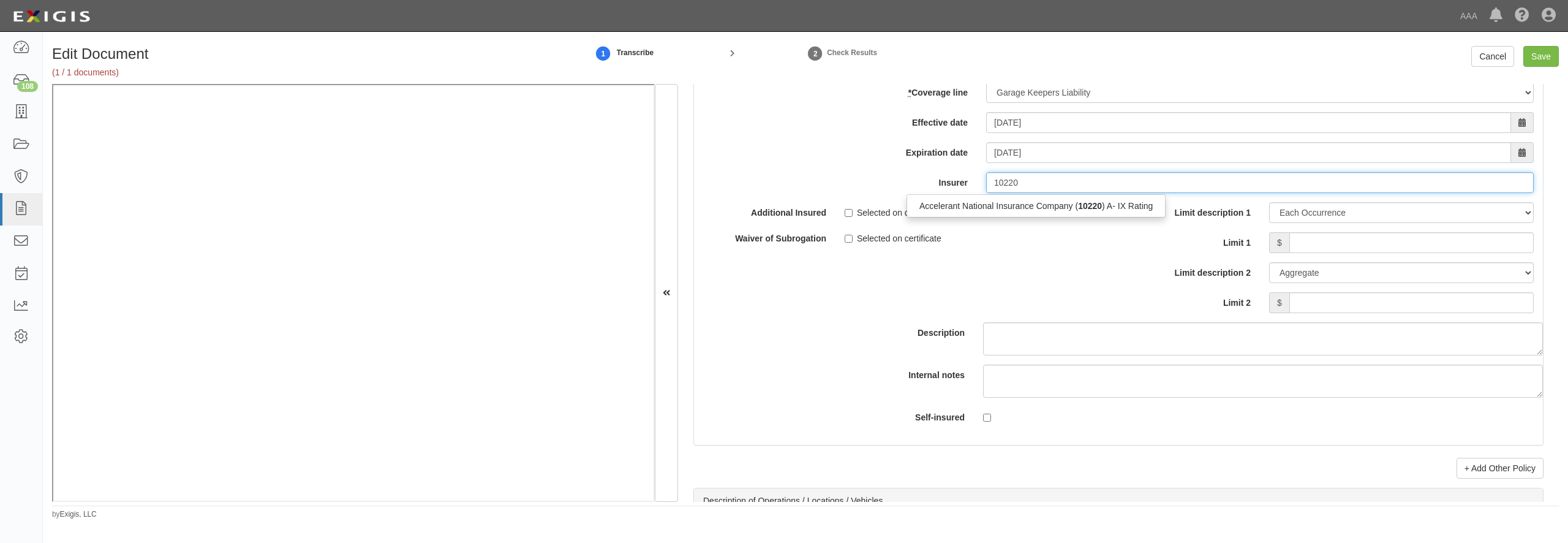
scroll to position [4058, 0]
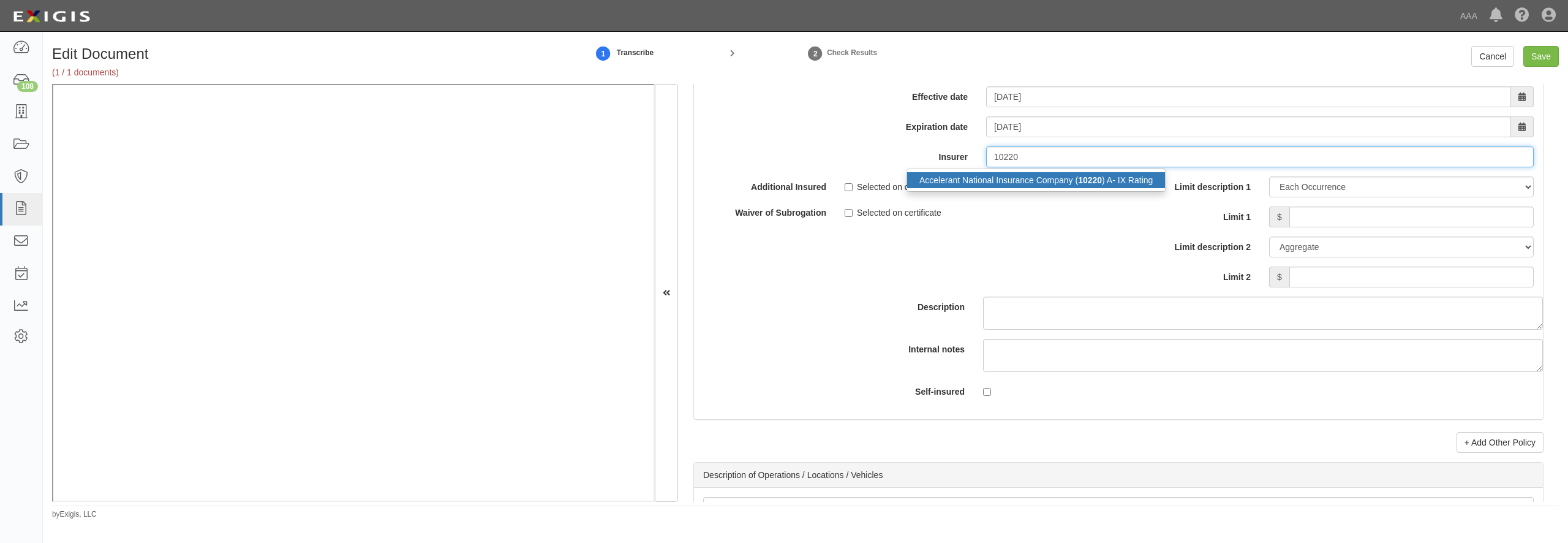
click at [1044, 188] on div "Accelerant National Insurance Company ( 10220 ) A- IX Rating" at bounding box center [1036, 180] width 258 height 16
type input "Accelerant National Insurance Company (10220) A- IX Rating"
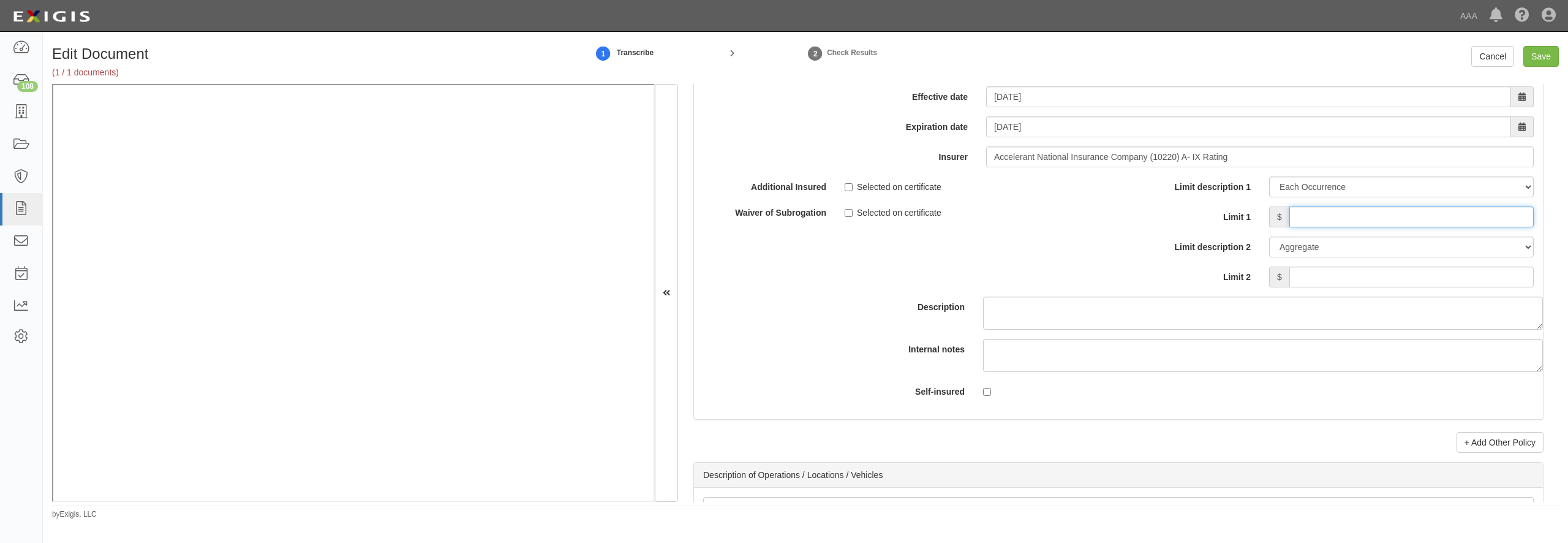
click at [1314, 227] on input "Limit 1" at bounding box center [1411, 217] width 245 height 21
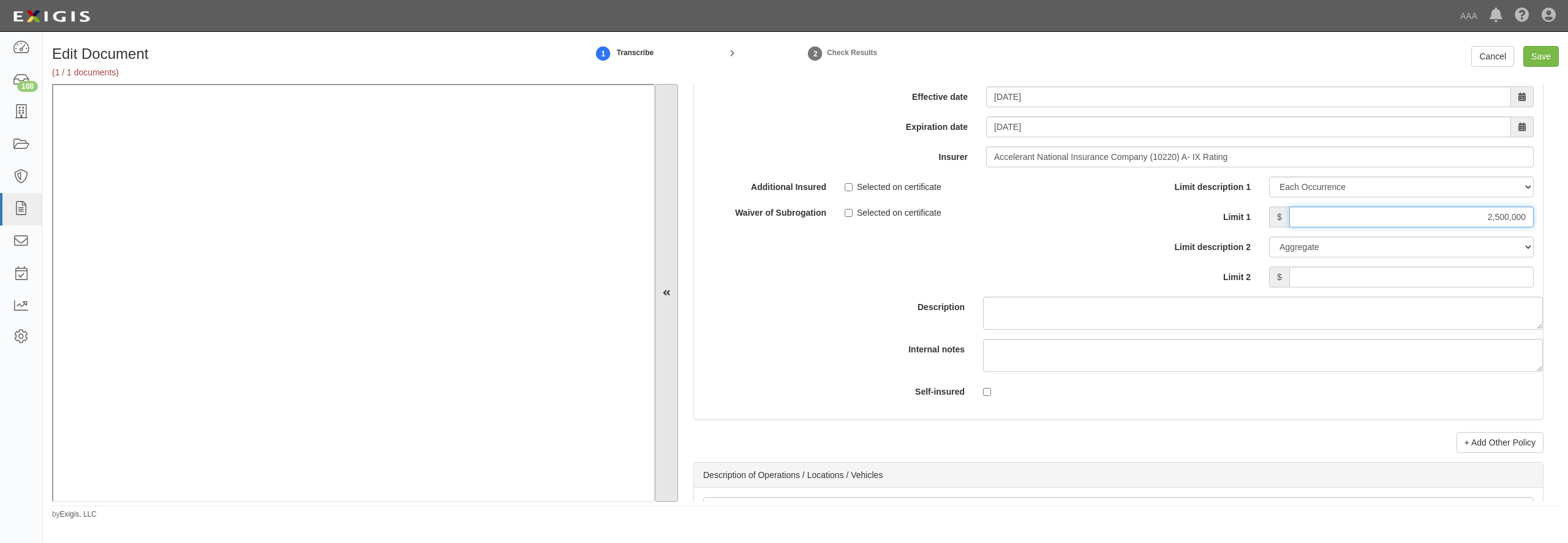
type input "2,500,000"
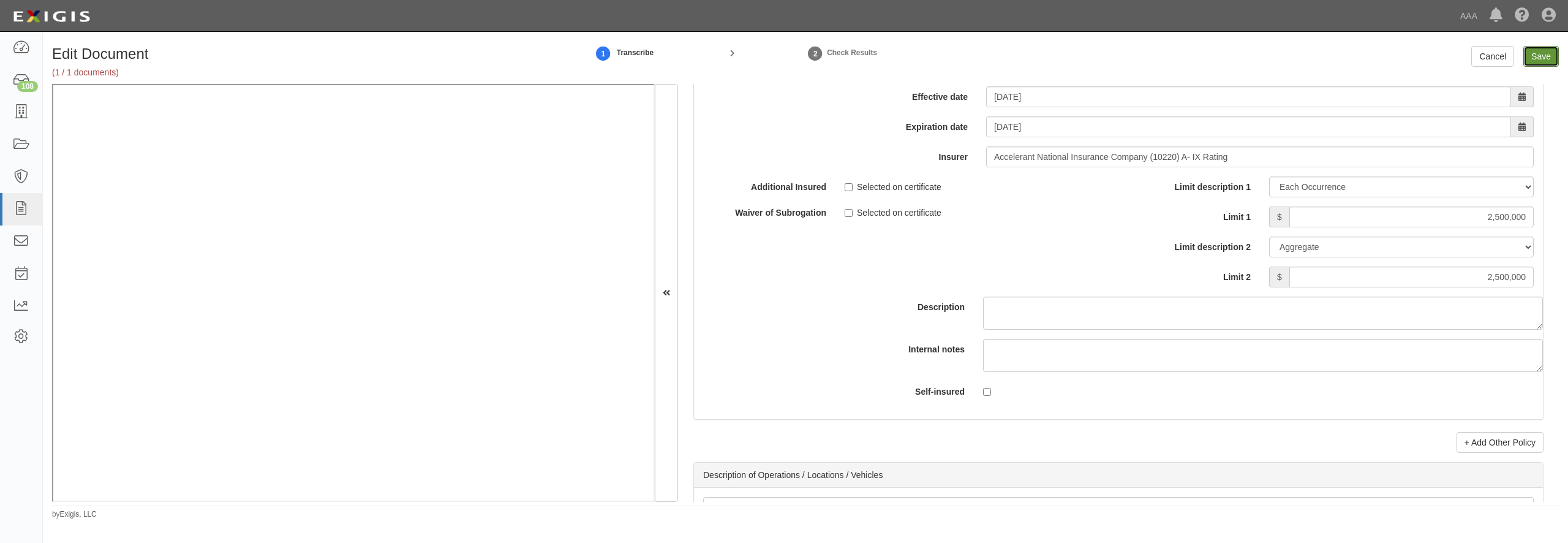
click at [1535, 54] on input "Save" at bounding box center [1541, 56] width 35 height 21
type input "2000000"
type input "1000000"
type input "2000000"
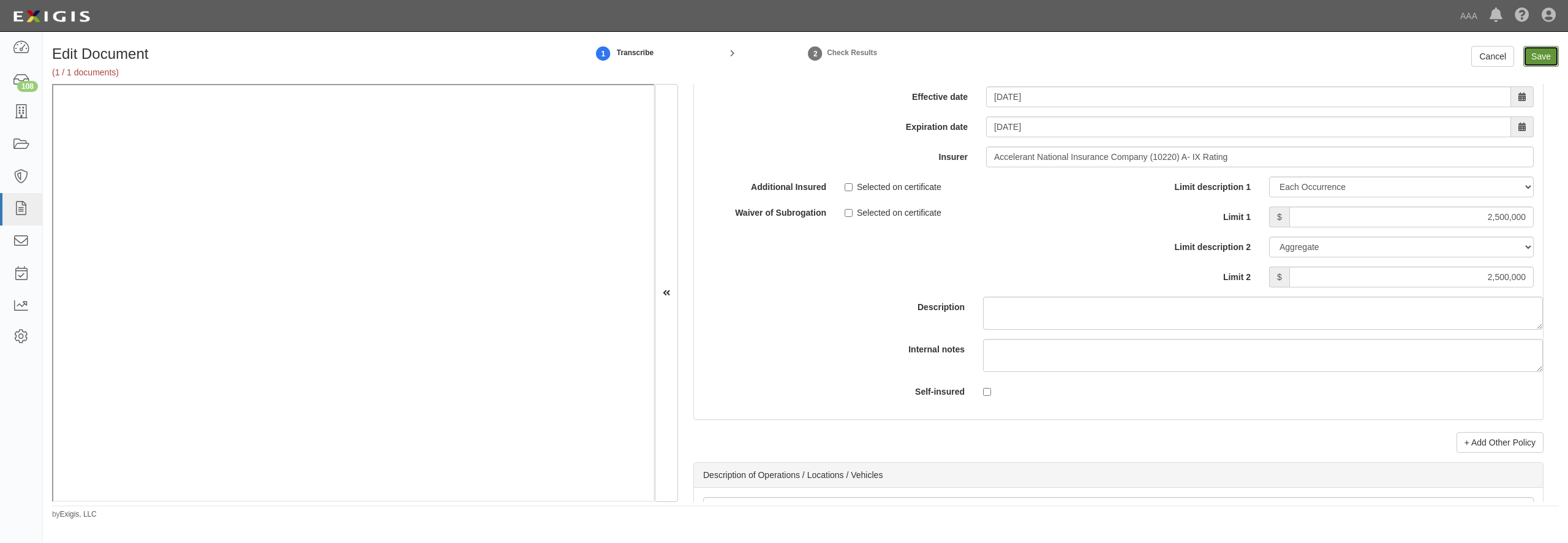
type input "2500000"
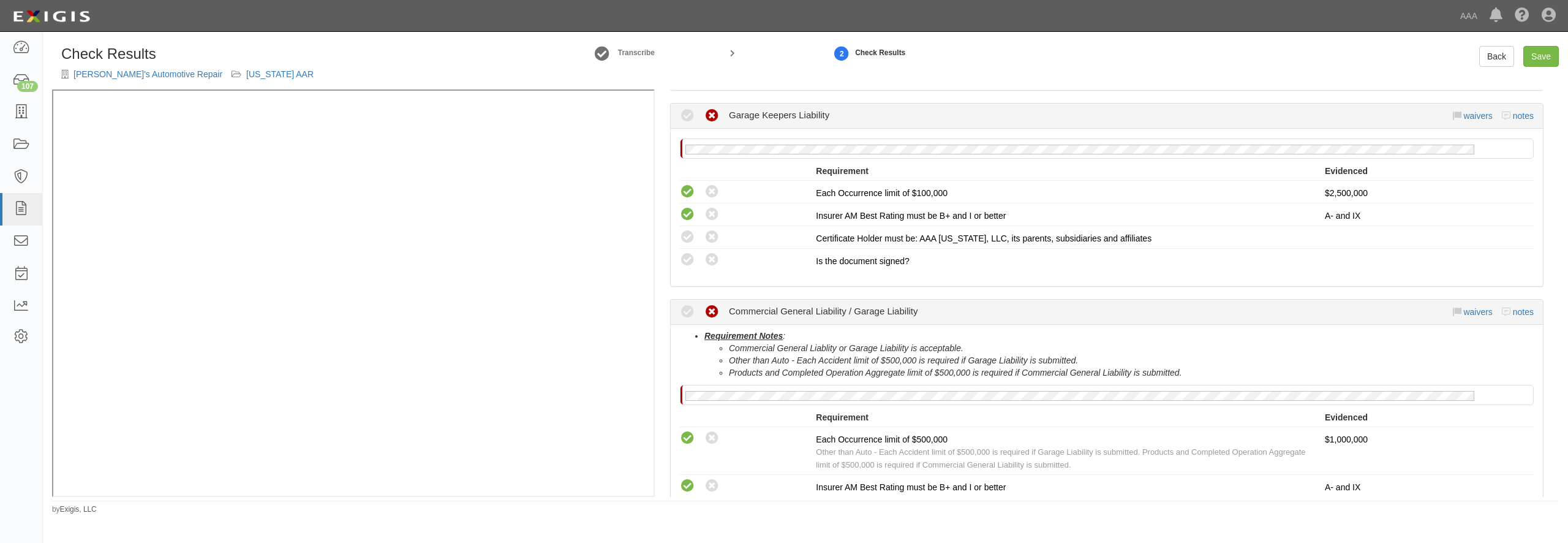
scroll to position [235, 0]
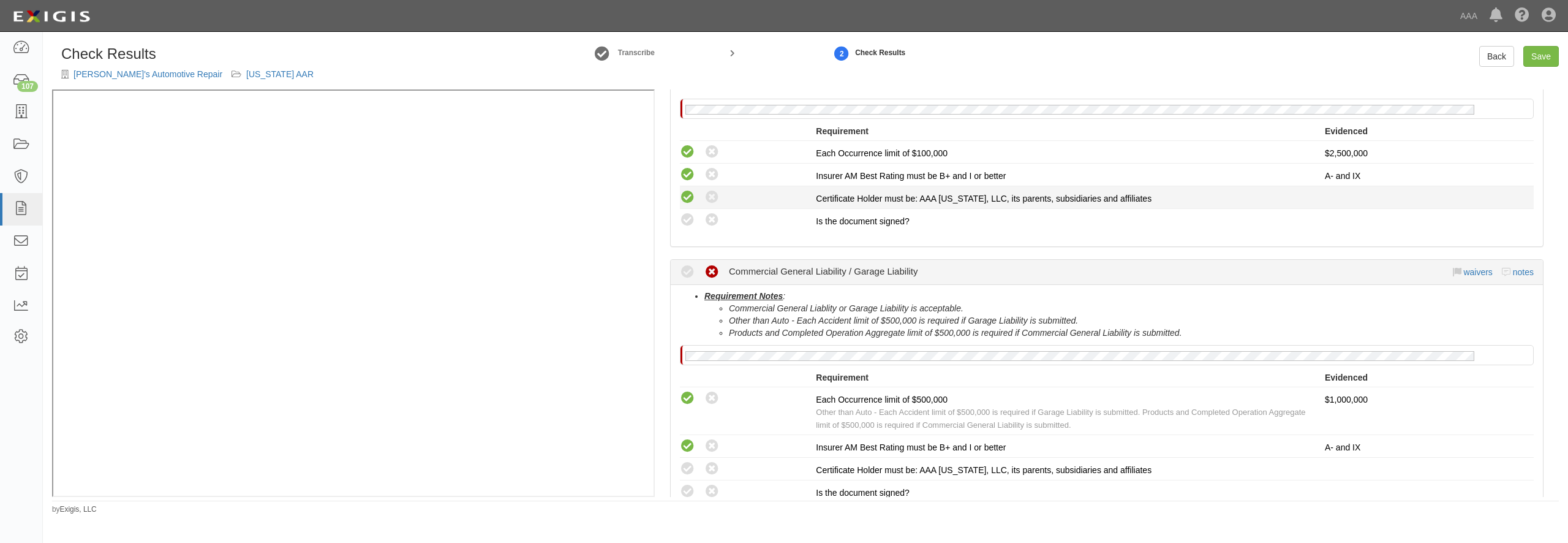
click at [688, 192] on icon at bounding box center [687, 197] width 15 height 15
radio input "true"
click at [690, 216] on icon at bounding box center [687, 220] width 15 height 15
radio input "true"
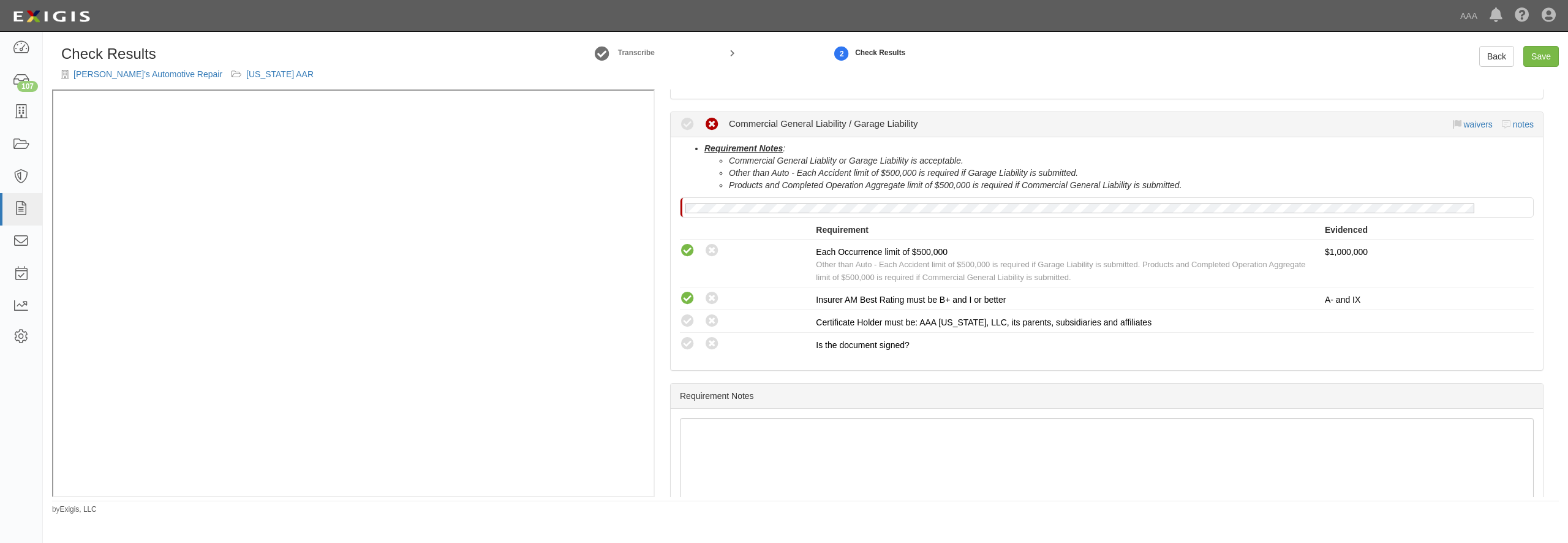
scroll to position [412, 0]
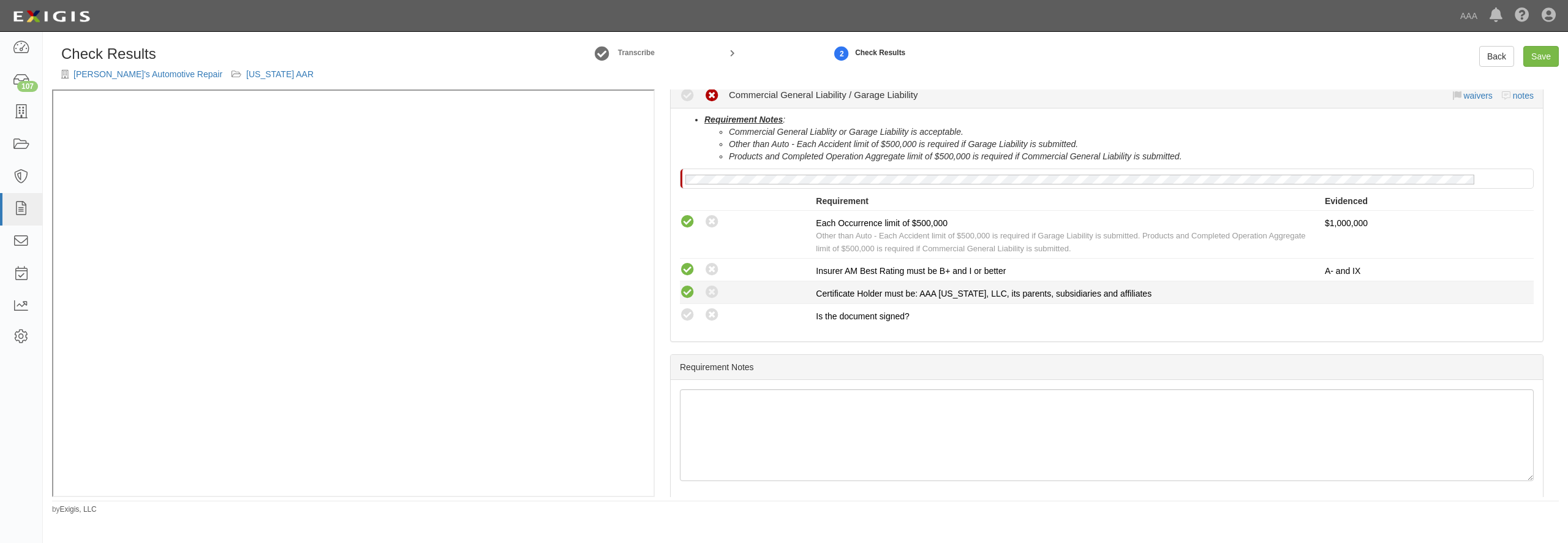
click at [686, 287] on icon at bounding box center [687, 292] width 15 height 15
radio input "true"
click at [687, 307] on icon at bounding box center [687, 315] width 15 height 15
radio input "true"
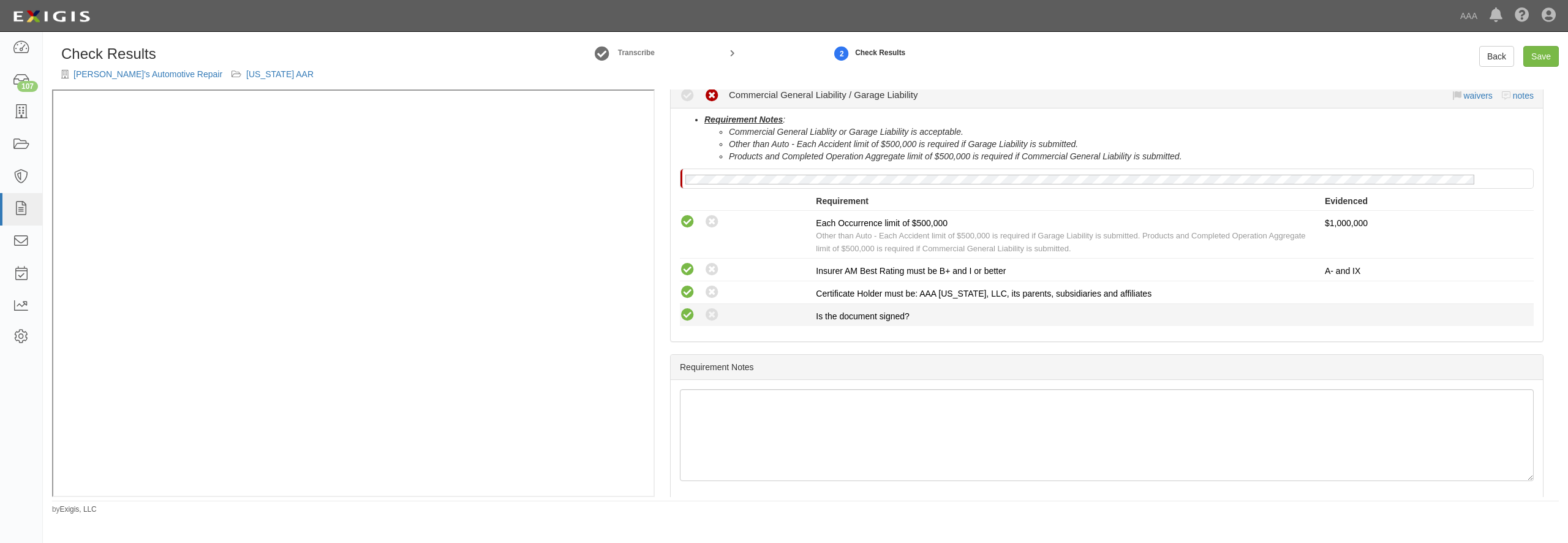
radio input "true"
click at [1546, 54] on link "Save" at bounding box center [1541, 56] width 35 height 21
radio input "true"
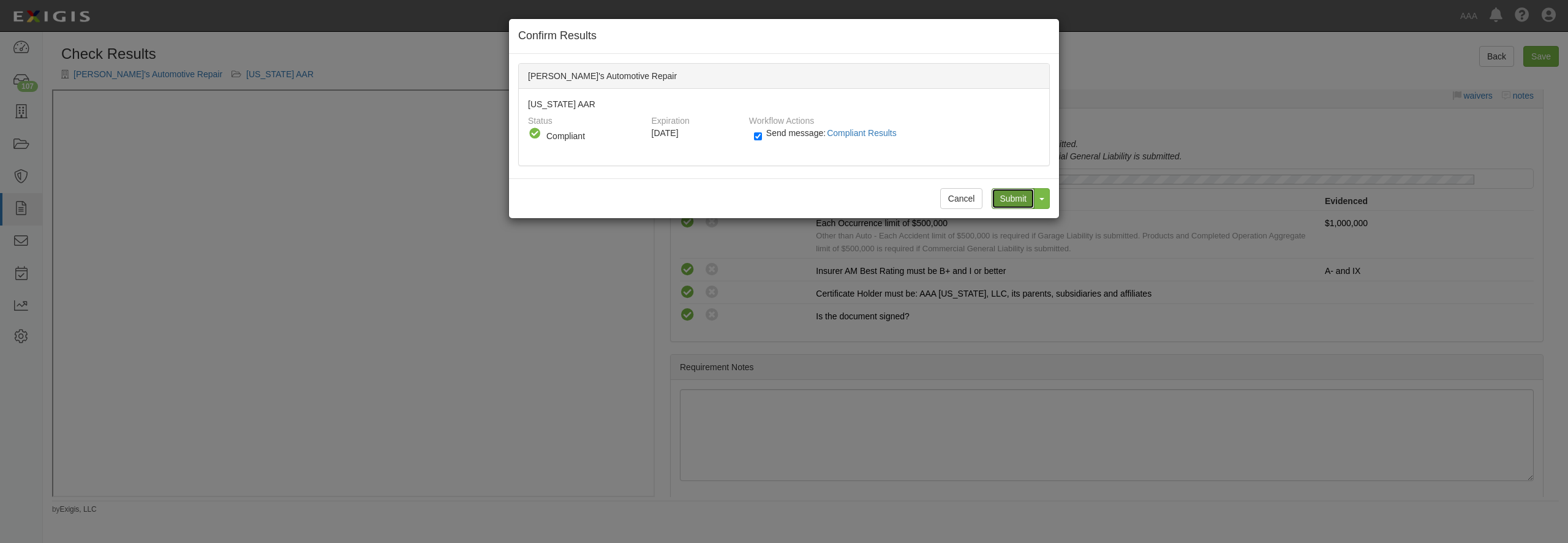
click at [1014, 202] on input "Submit" at bounding box center [1013, 198] width 43 height 21
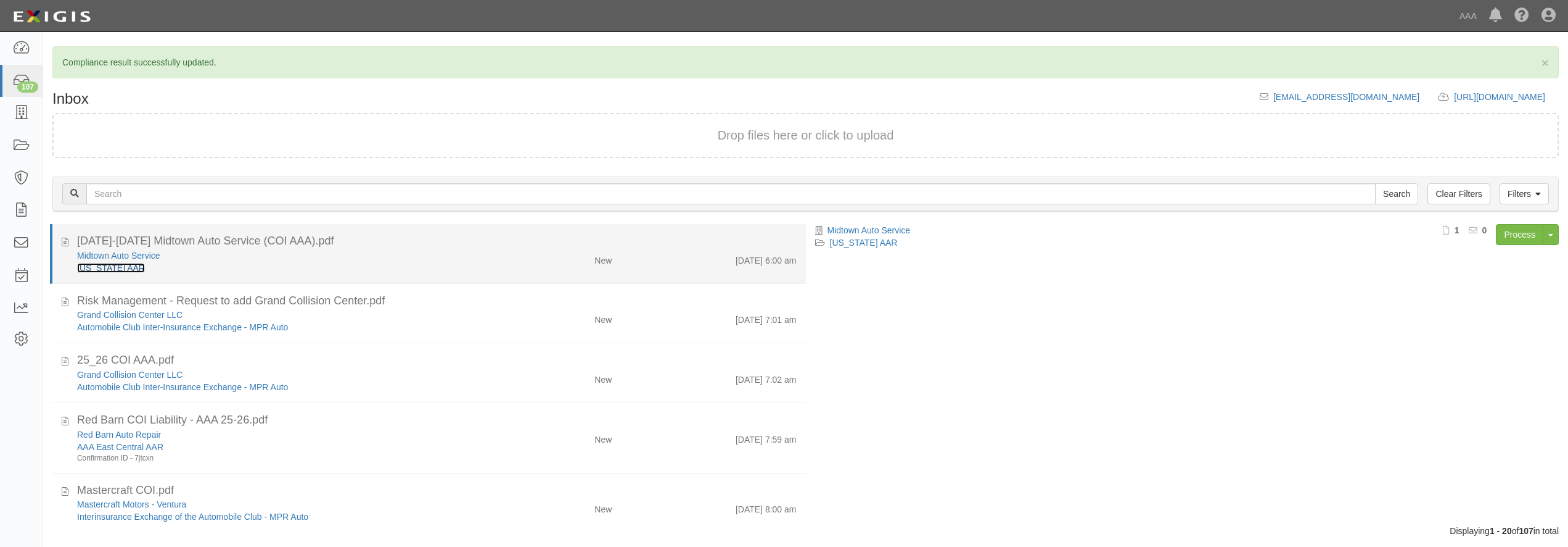
click at [110, 267] on link "[US_STATE] AAR" at bounding box center [110, 268] width 68 height 10
click at [342, 248] on div "[DATE]-[DATE] Midtown Auto Service (COI AAA).pdf" at bounding box center [436, 241] width 719 height 16
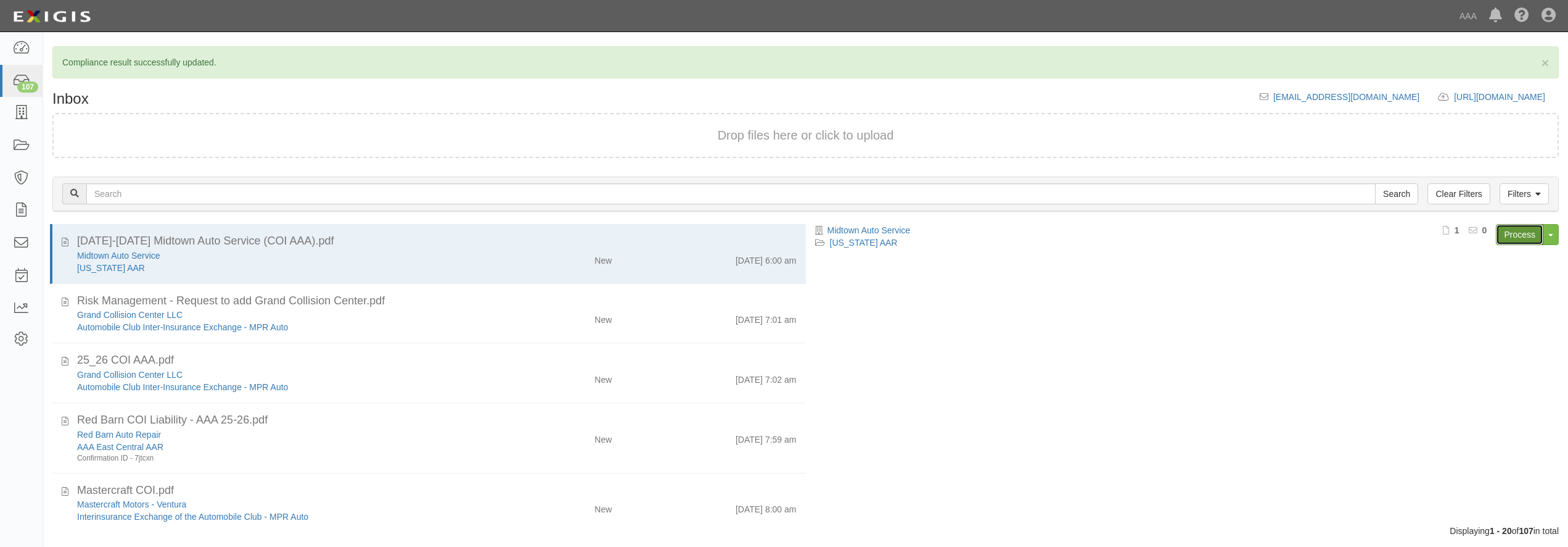
click at [1524, 231] on link "Process" at bounding box center [1519, 235] width 47 height 21
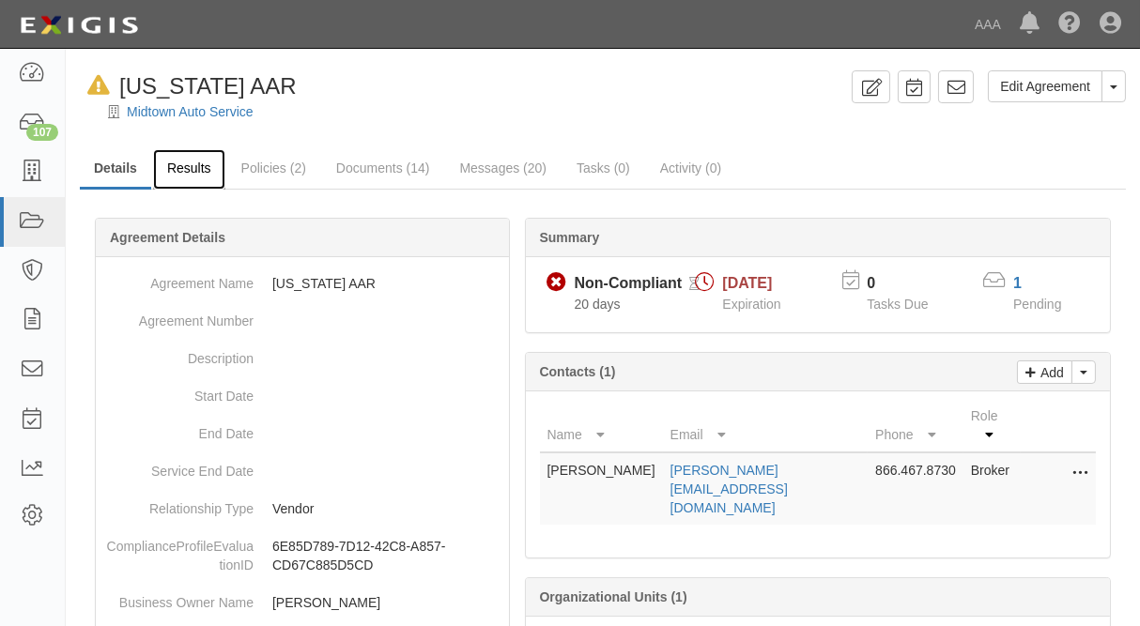
click at [169, 166] on link "Results" at bounding box center [189, 169] width 72 height 40
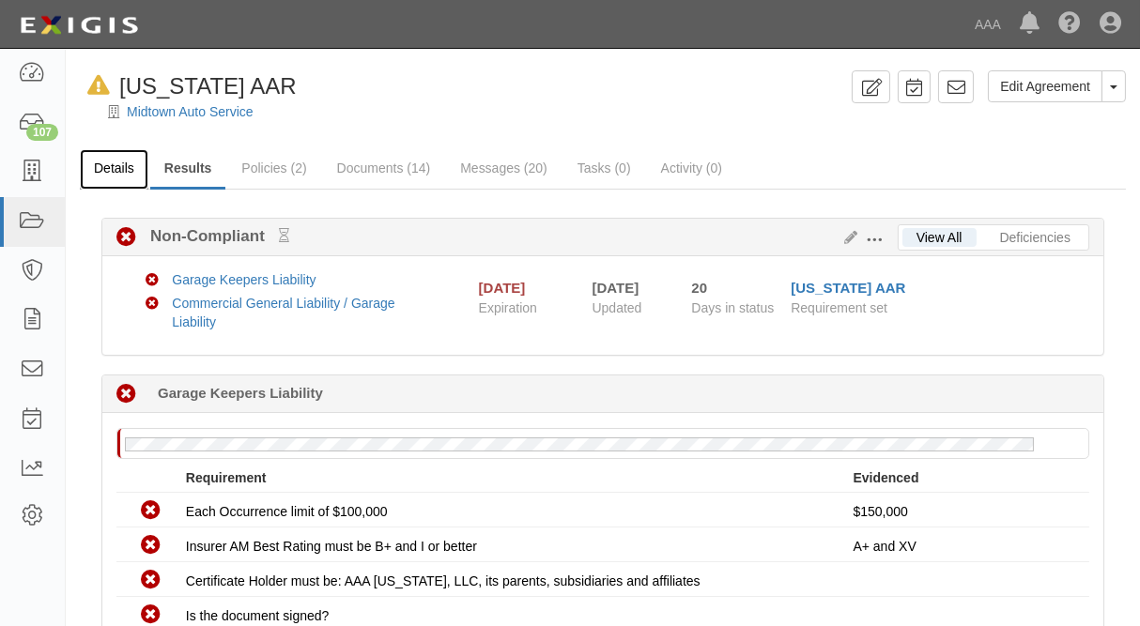
click at [97, 159] on link "Details" at bounding box center [114, 169] width 69 height 40
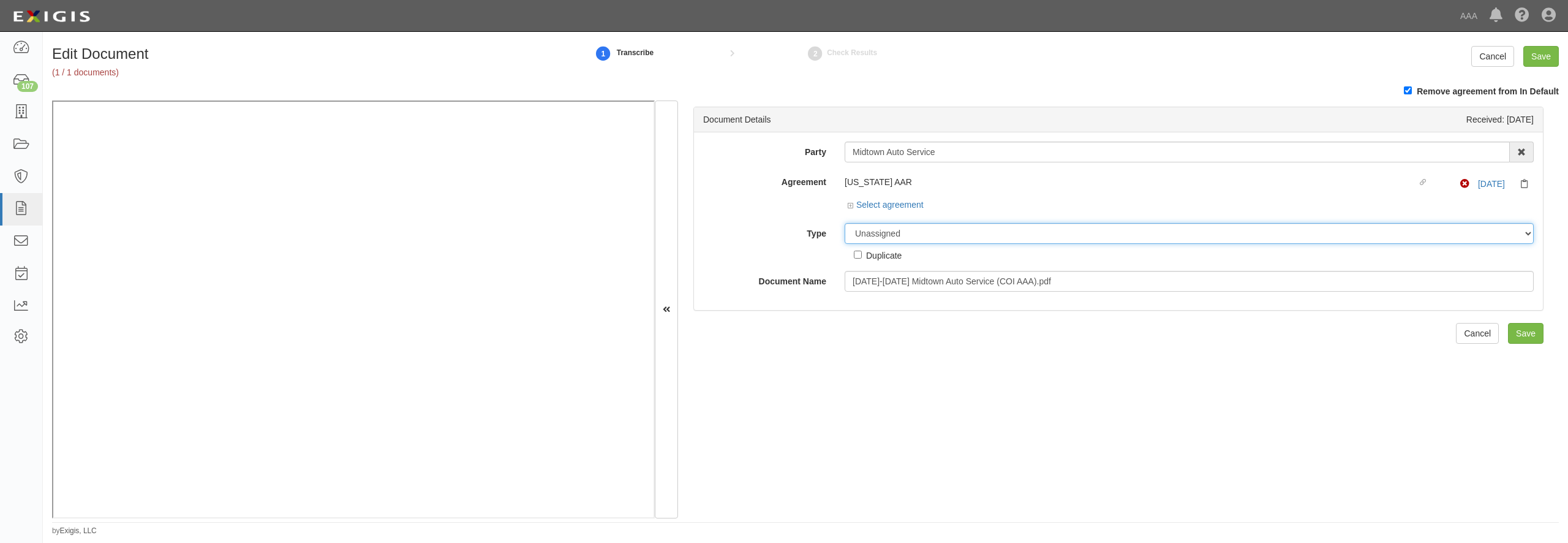
click at [844, 223] on select "Unassigned Binder Cancellation Notice Certificate Contract Endorsement Insuranc…" at bounding box center [1189, 234] width 689 height 21
select select "CertificateDetail"
click option "Certificate" at bounding box center [0, 0] width 0 height 0
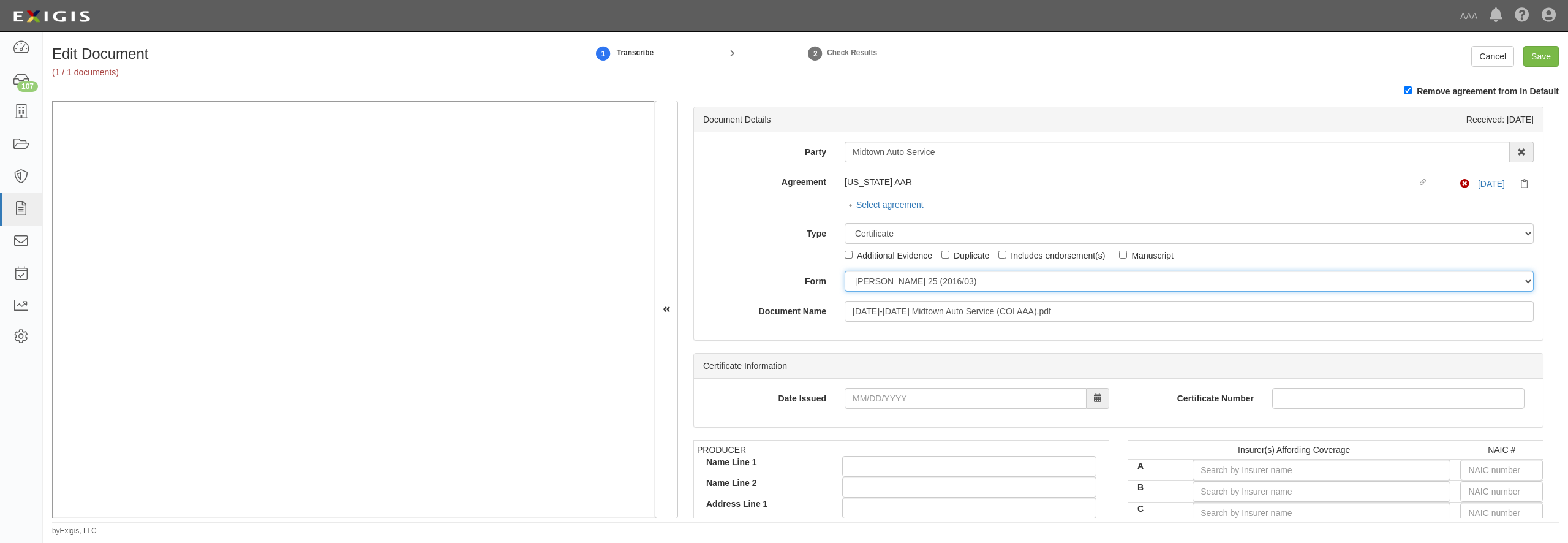
click at [844, 271] on select "[PERSON_NAME] 25 (2016/03) [PERSON_NAME] 101 [PERSON_NAME] 855 NY (2014/05) Gen…" at bounding box center [1189, 281] width 689 height 21
select select "GeneralFormDetail"
click option "General" at bounding box center [0, 0] width 0 height 0
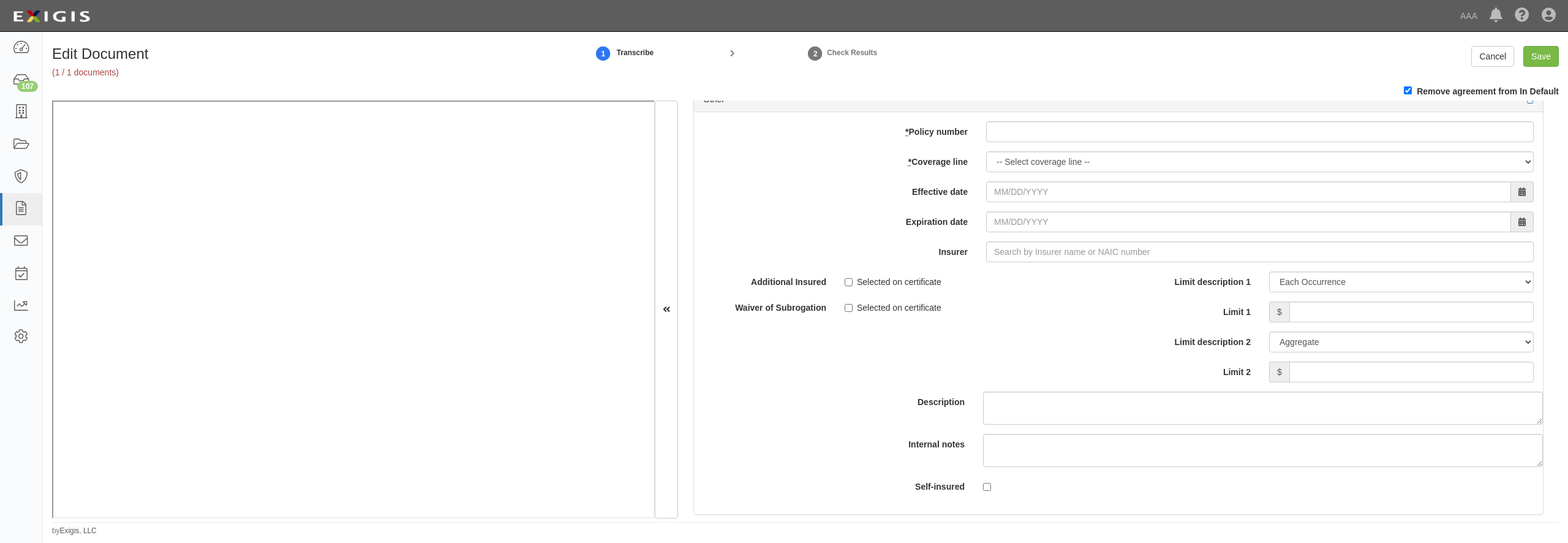
scroll to position [3529, 0]
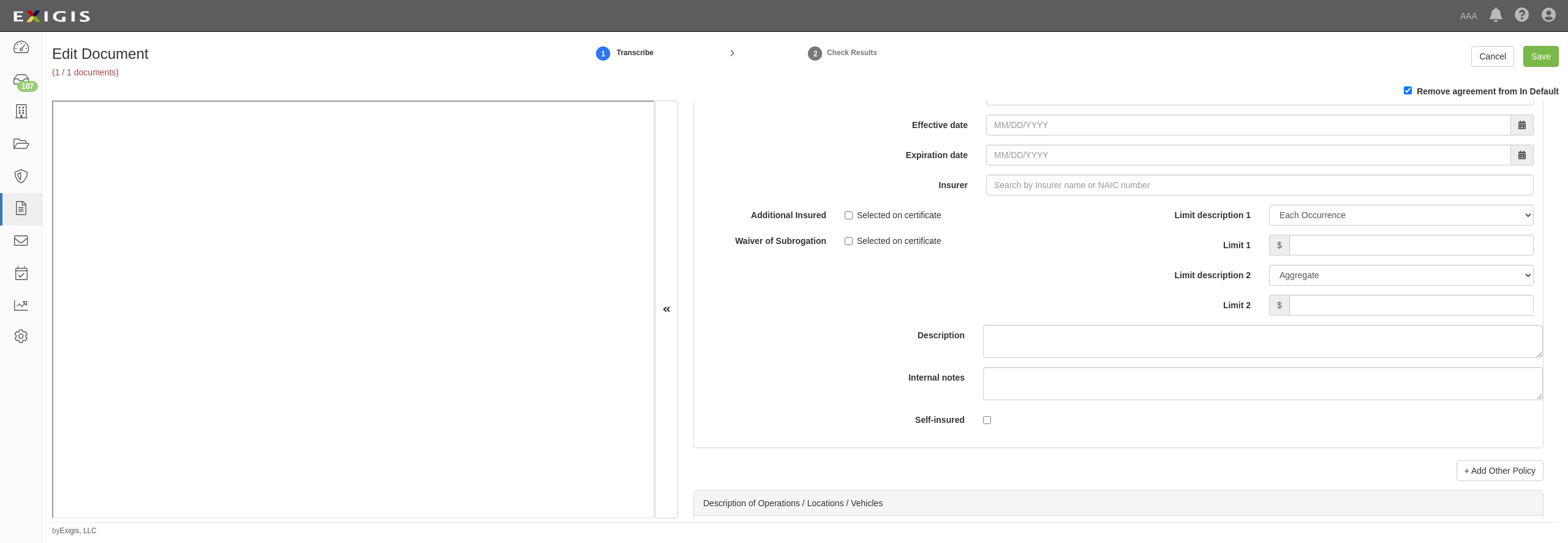
paste input "57SBABJ8JDF"
click at [1019, 75] on input "* Policy number" at bounding box center [1259, 65] width 547 height 21
type input "57SBABJ8JDF"
select select "70"
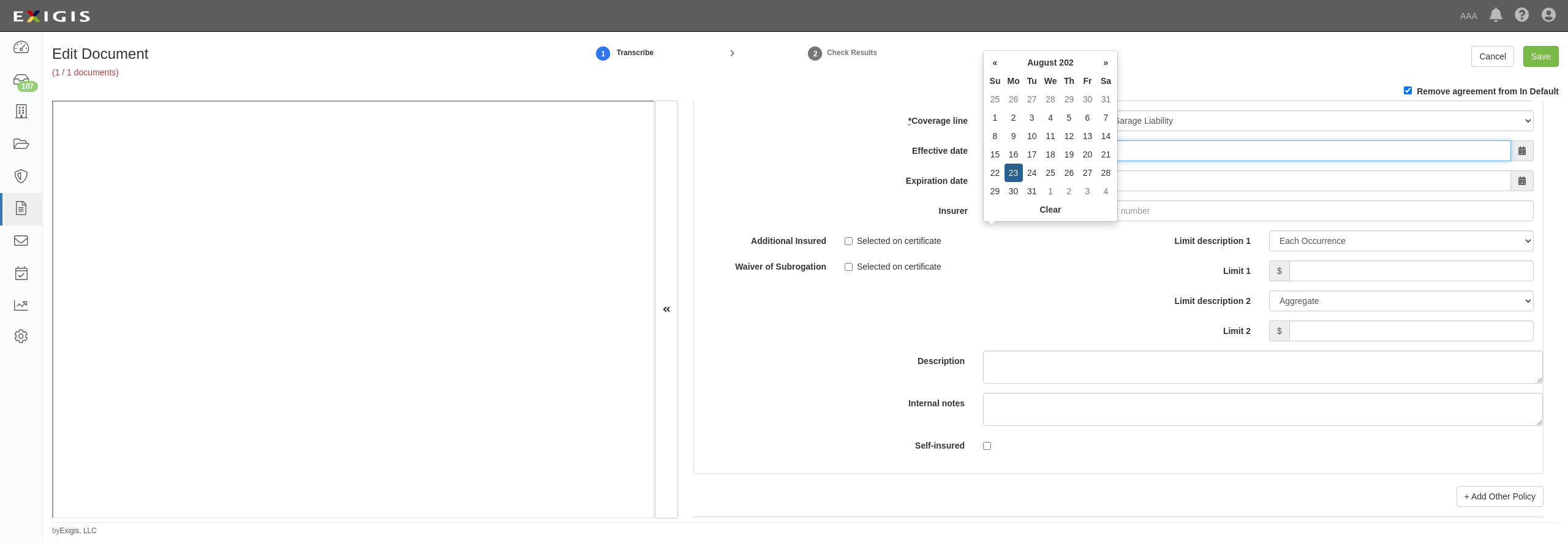
type input "08/23/2025"
type input "08/23/2026"
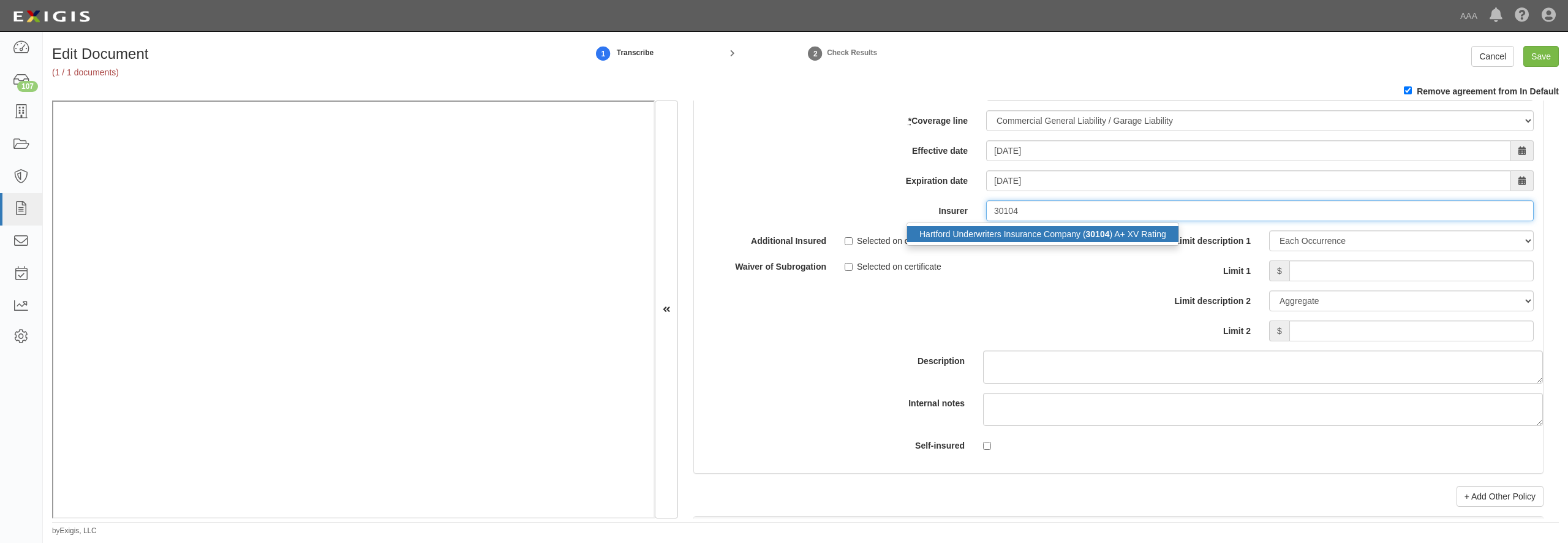
click at [968, 242] on div "Hartford Underwriters Insurance Company ( 30104 ) A+ XV Rating" at bounding box center [1043, 234] width 271 height 16
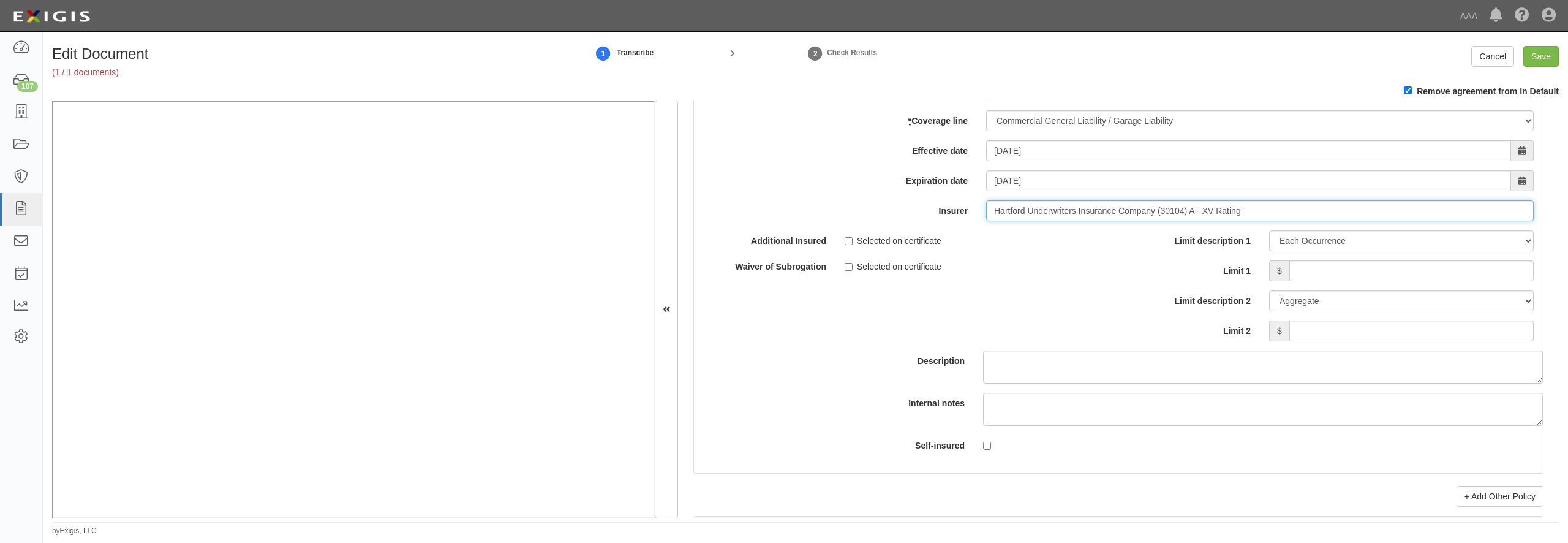
type input "Hartford Underwriters Insurance Company (30104) A+ XV Rating"
click at [1327, 281] on input "Limit 1" at bounding box center [1411, 271] width 245 height 21
type input "1,000,000"
type input "2,000,000"
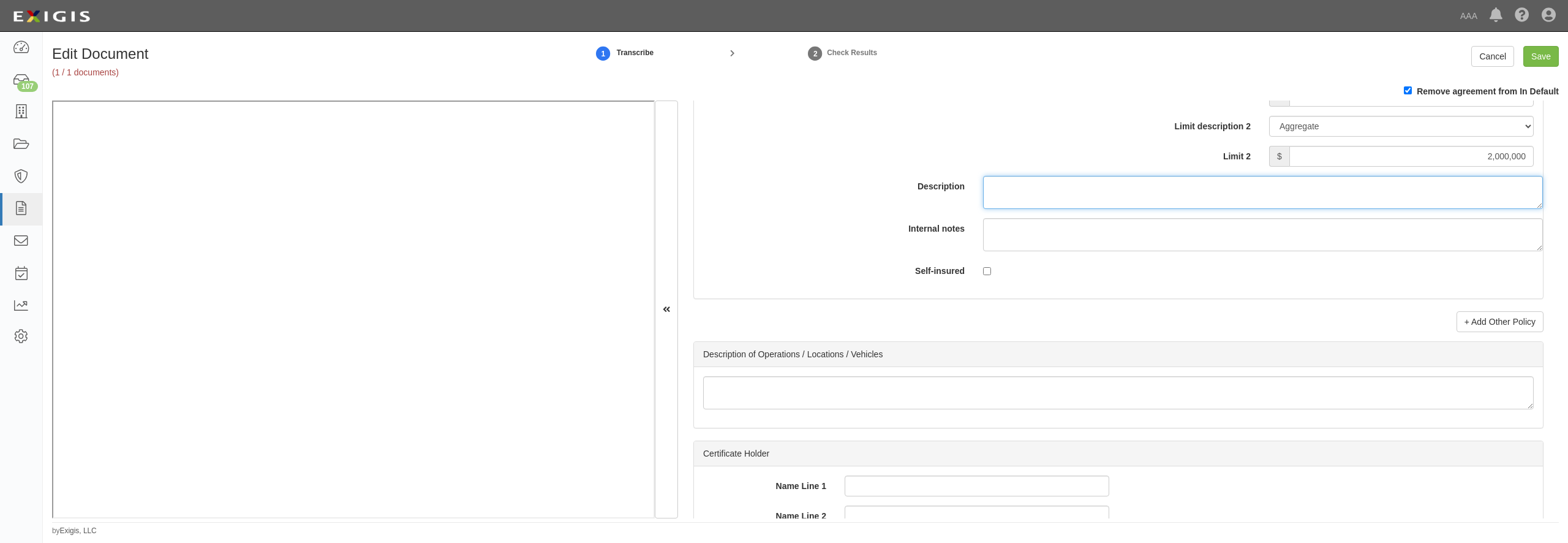
scroll to position [3705, 0]
click at [1456, 330] on link "+ Add Other Policy" at bounding box center [1499, 320] width 87 height 21
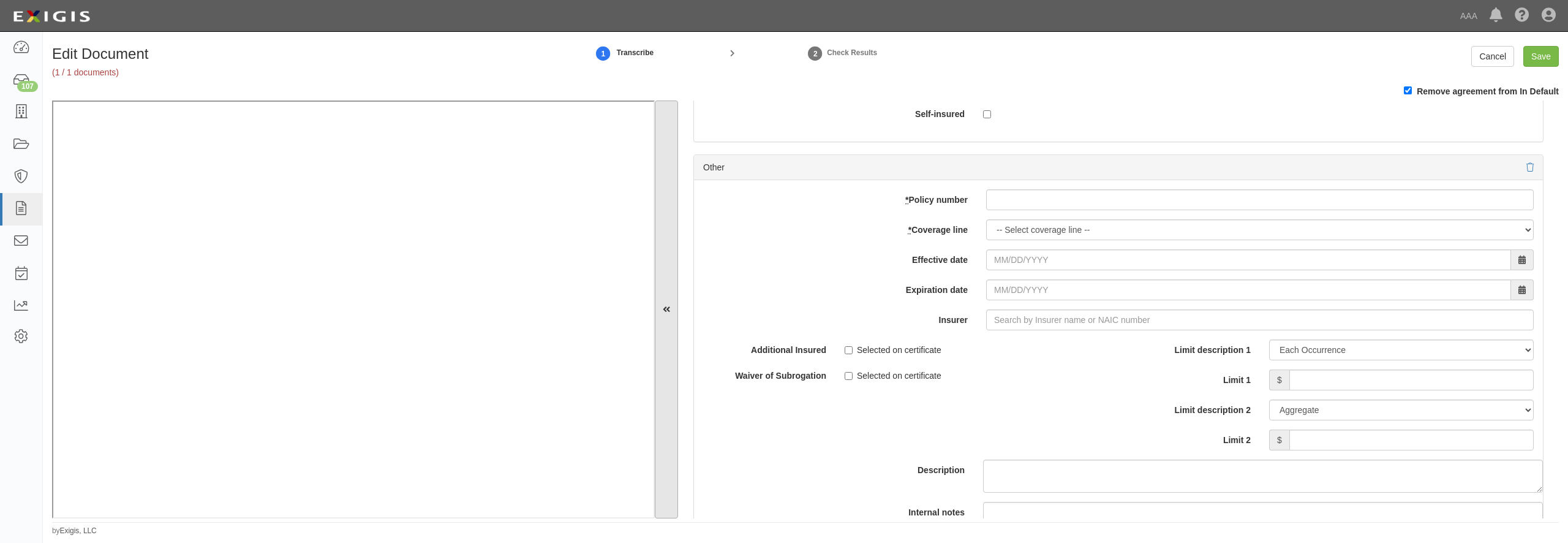
scroll to position [3882, 0]
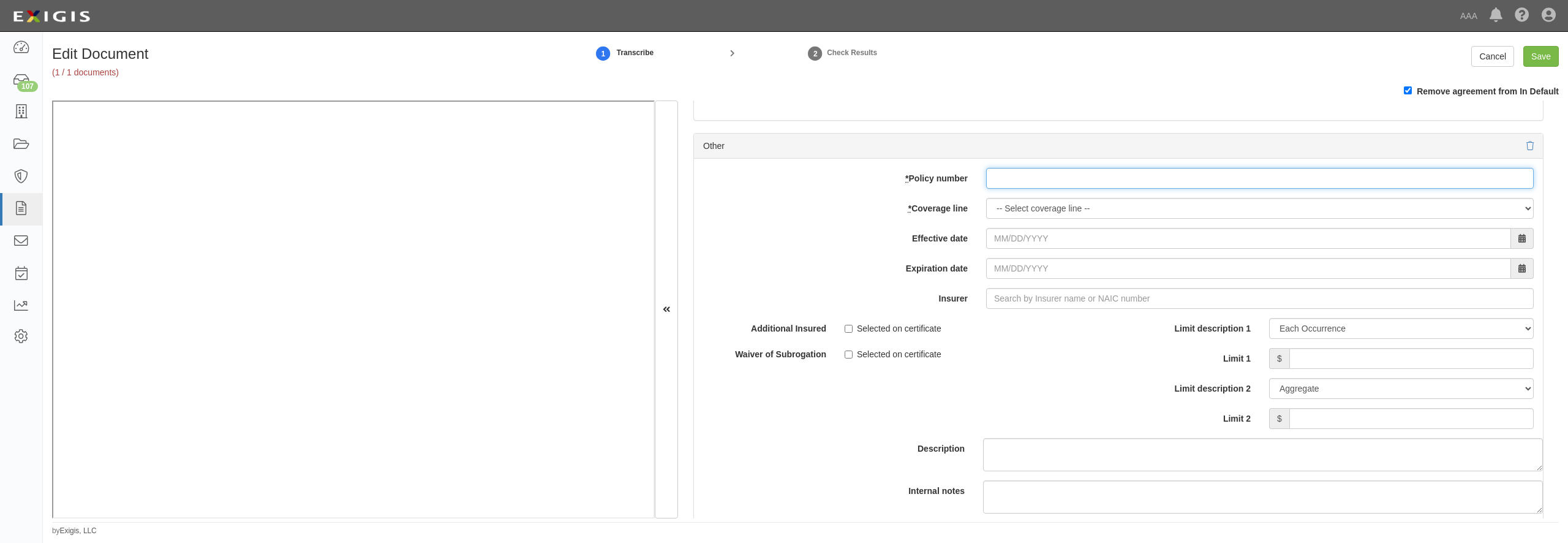
click at [1015, 189] on input "* Policy number" at bounding box center [1259, 178] width 547 height 21
paste input "57SBABJ8JDF"
type input "57SBABJ8JDF"
select select "56"
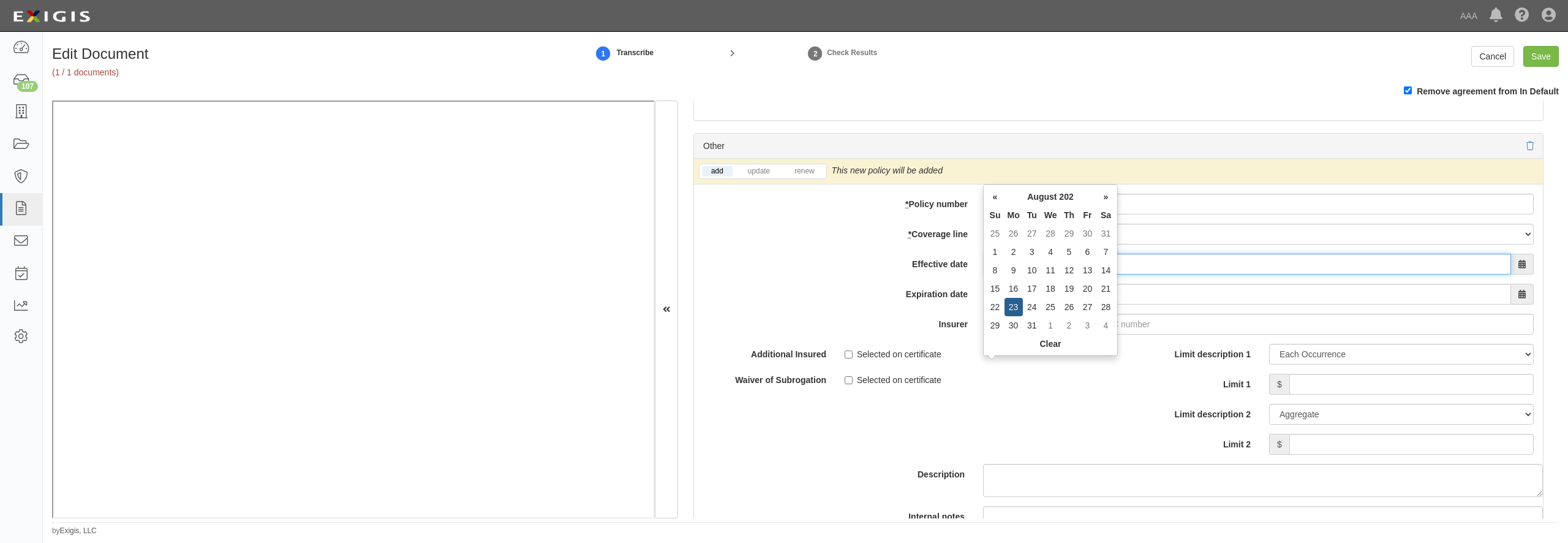
type input "08/23/2025"
type input "[DATE]"
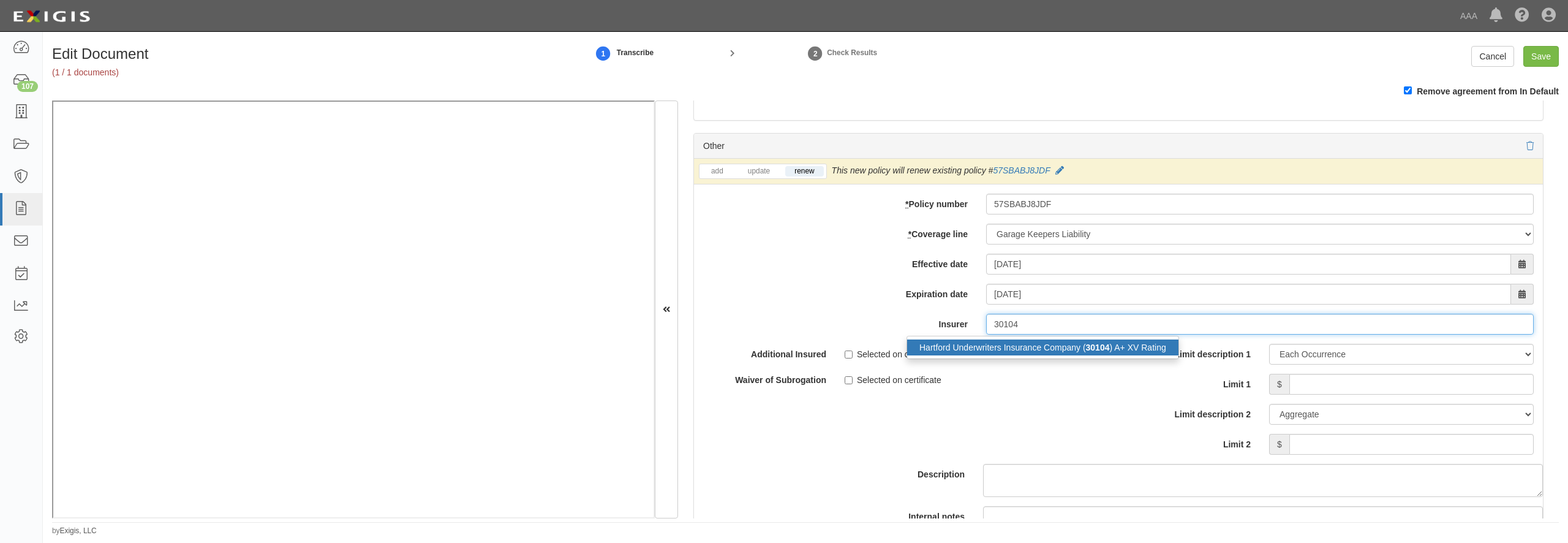
click at [985, 355] on div "Hartford Underwriters Insurance Company ( 30104 ) A+ XV Rating" at bounding box center [1043, 347] width 271 height 16
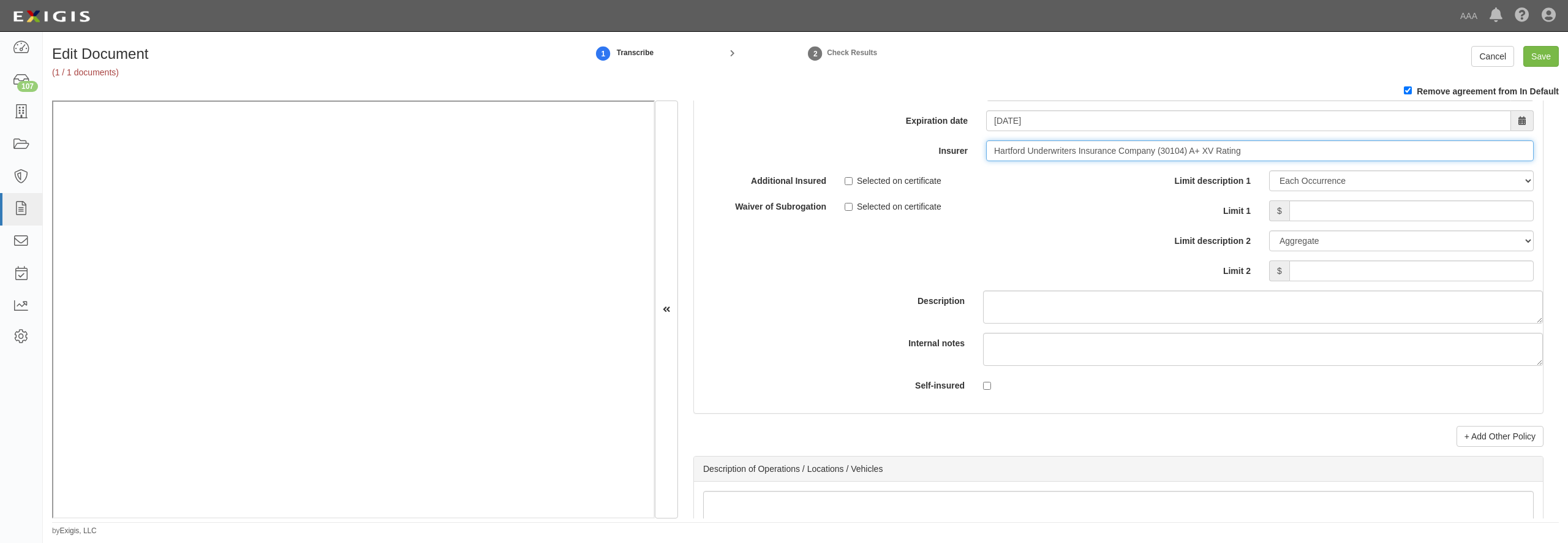
scroll to position [4058, 0]
type input "Hartford Underwriters Insurance Company (30104) A+ XV Rating"
click at [1304, 218] on input "Limit 1" at bounding box center [1411, 208] width 245 height 21
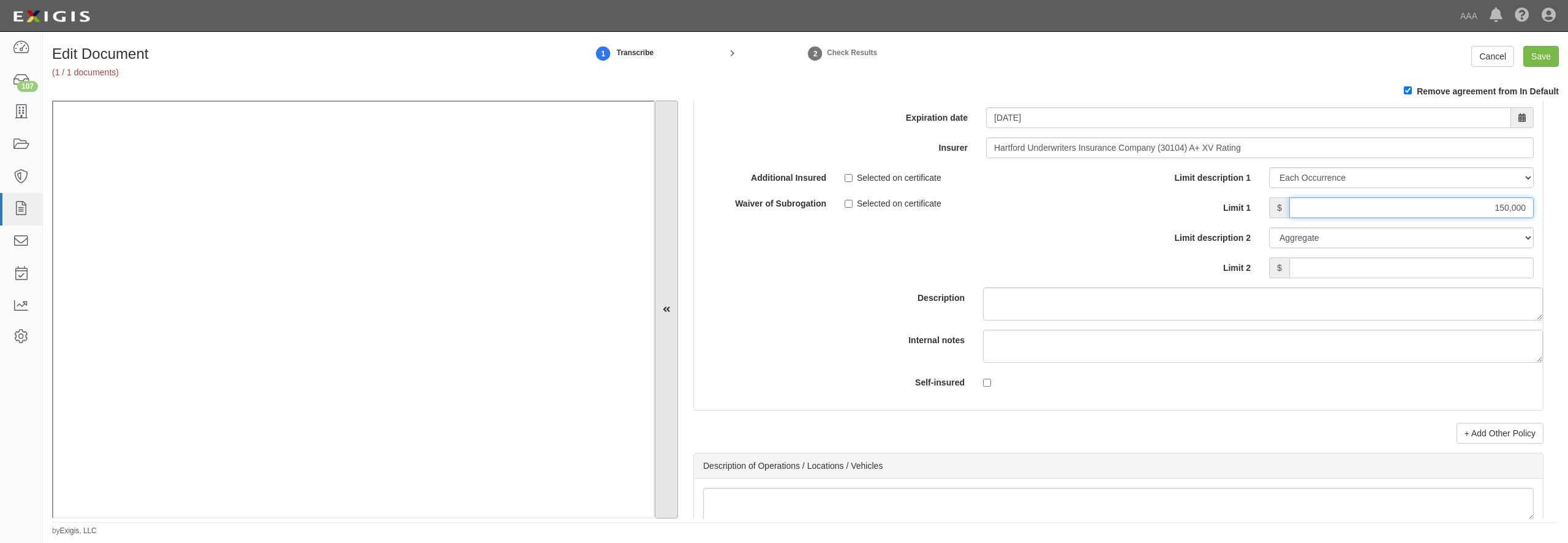
type input "150,000"
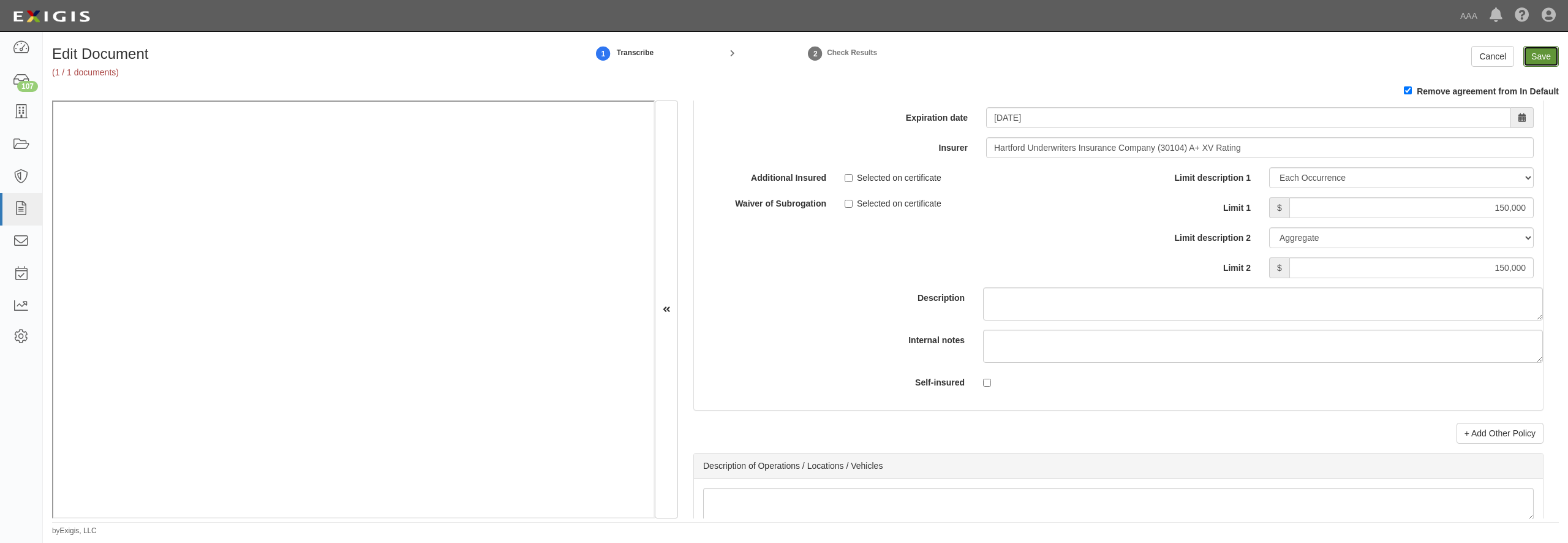
click at [1535, 59] on input "Save" at bounding box center [1541, 56] width 35 height 21
type input "1000000"
type input "2000000"
type input "150000"
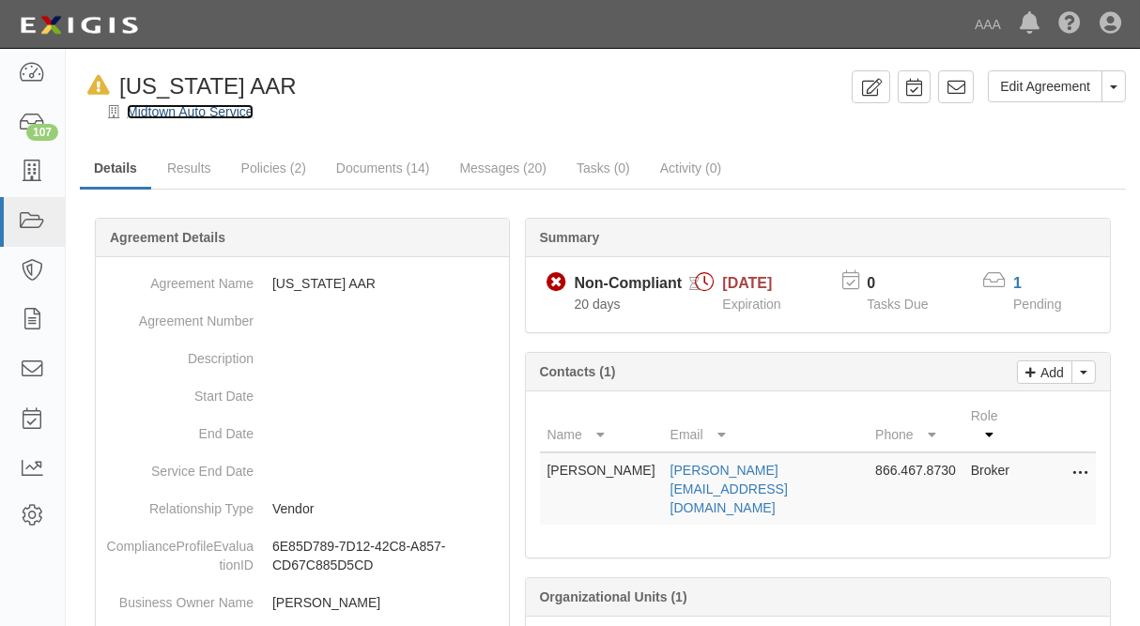
click at [155, 115] on link "Midtown Auto Service" at bounding box center [190, 111] width 127 height 15
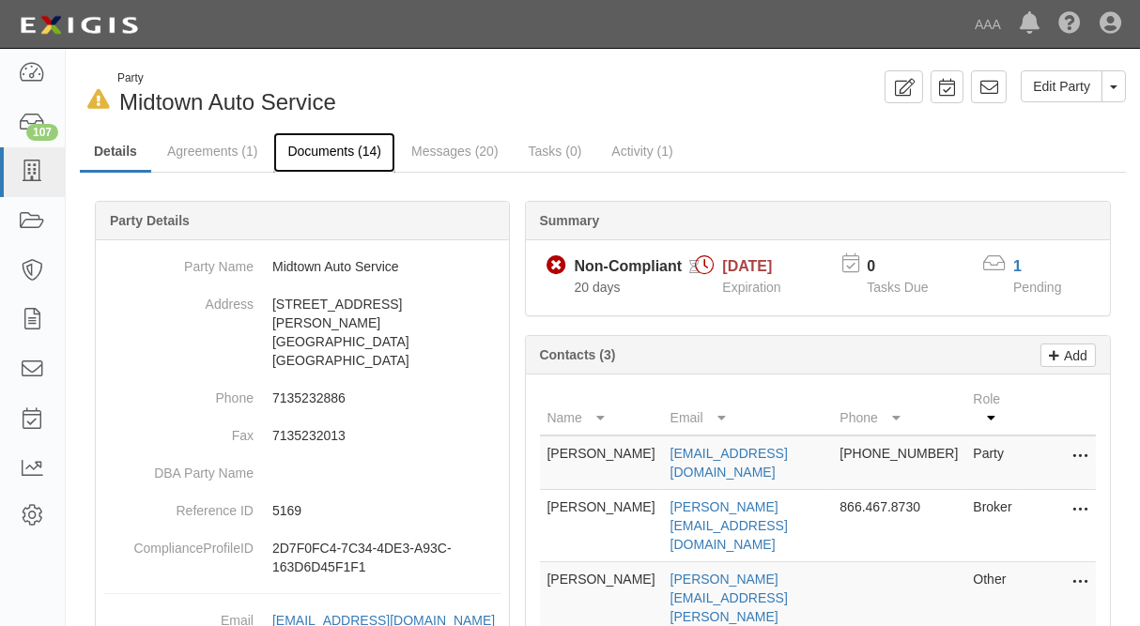
click at [336, 152] on link "Documents (14)" at bounding box center [334, 152] width 122 height 40
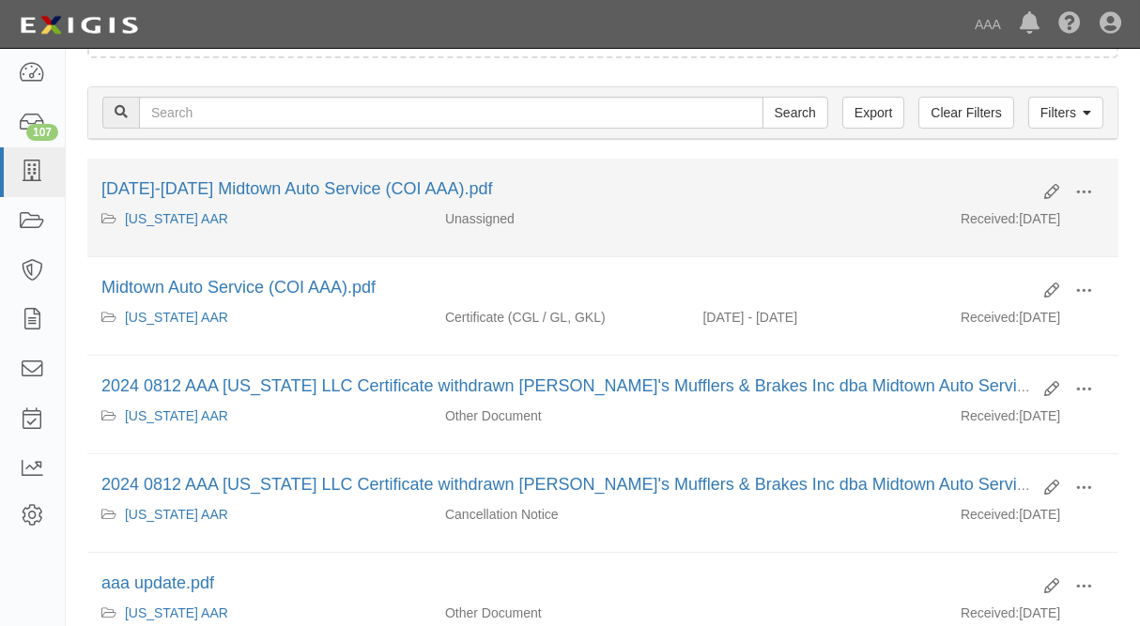
scroll to position [304, 0]
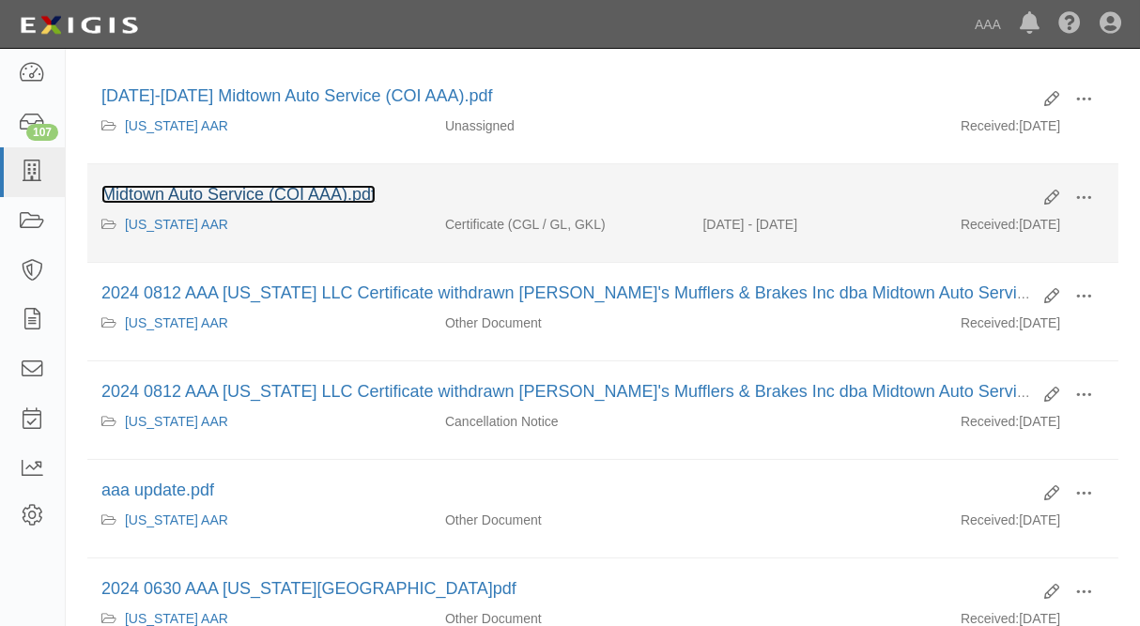
click at [146, 196] on link "Midtown Auto Service (COI AAA).pdf" at bounding box center [238, 194] width 274 height 19
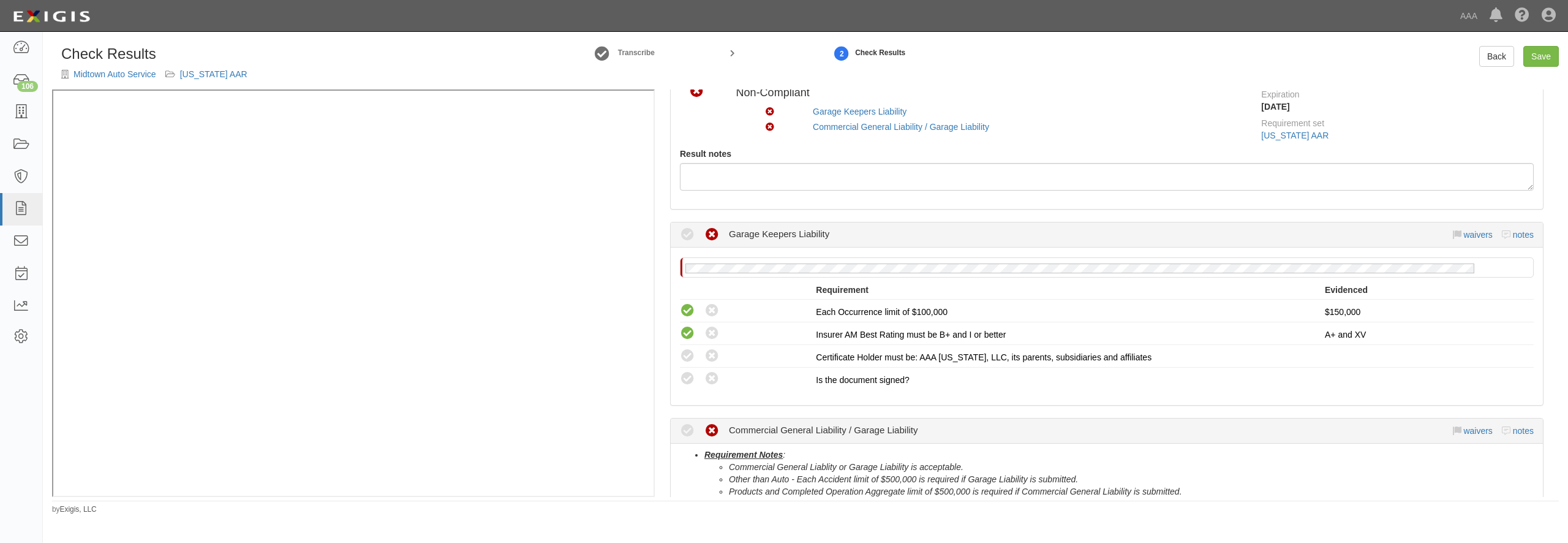
scroll to position [117, 0]
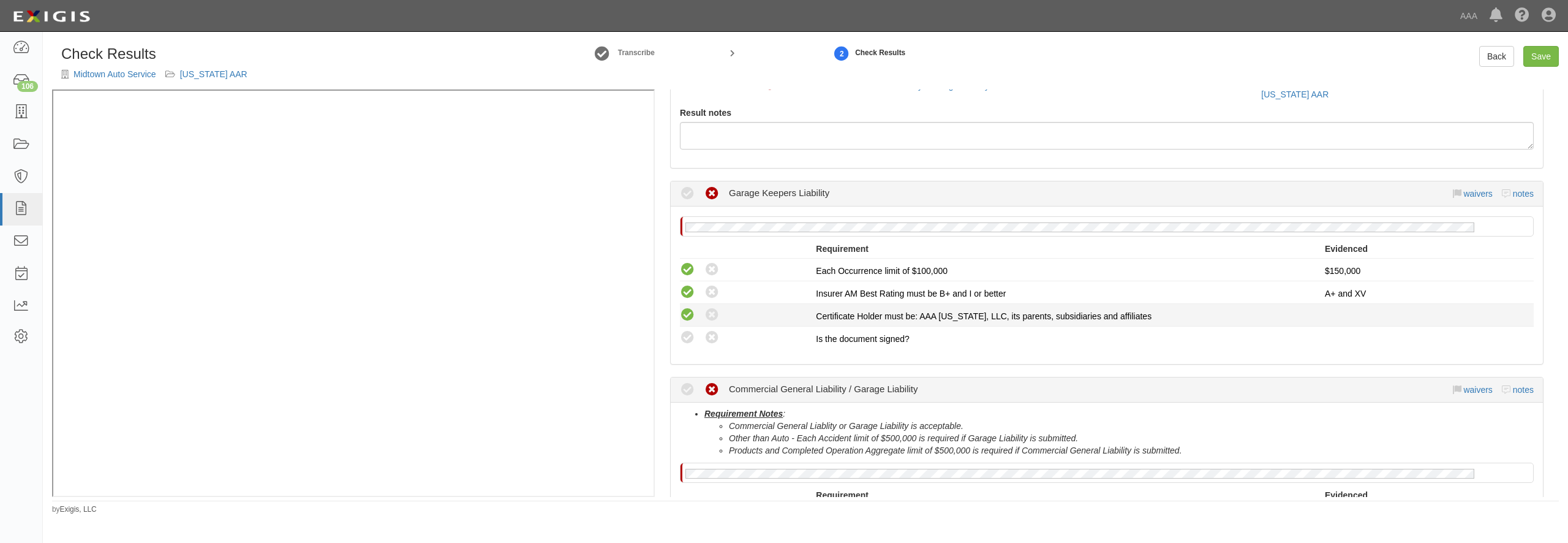
click at [688, 314] on icon at bounding box center [687, 315] width 15 height 15
radio input "true"
click at [688, 338] on icon at bounding box center [687, 337] width 15 height 15
radio input "true"
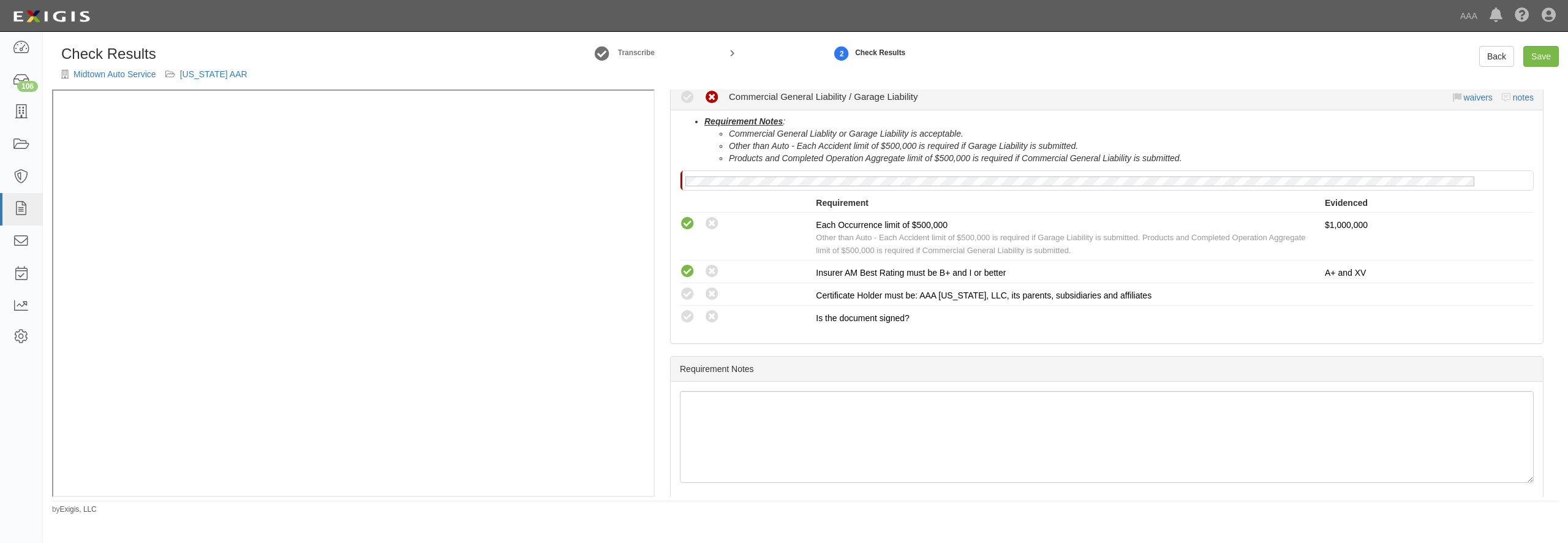
scroll to position [412, 0]
click at [686, 292] on icon at bounding box center [687, 292] width 15 height 15
radio input "true"
click at [688, 318] on icon at bounding box center [687, 315] width 15 height 15
radio input "true"
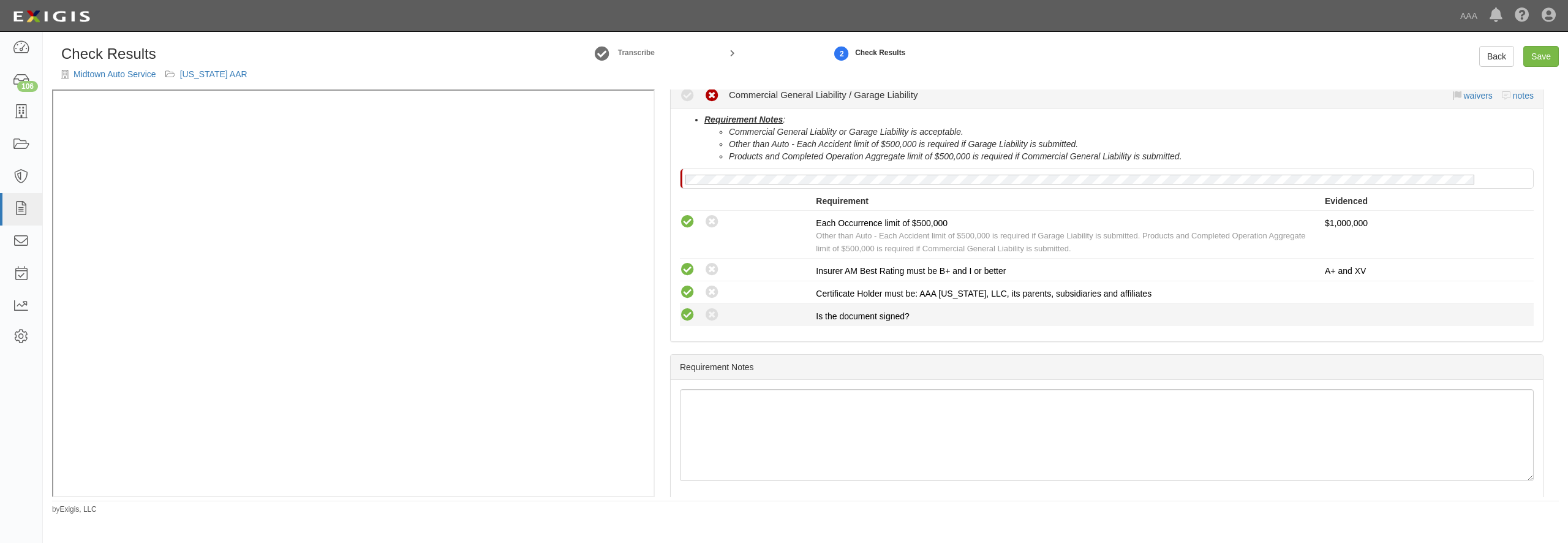
radio input "true"
click at [1539, 57] on link "Save" at bounding box center [1541, 56] width 35 height 21
radio input "true"
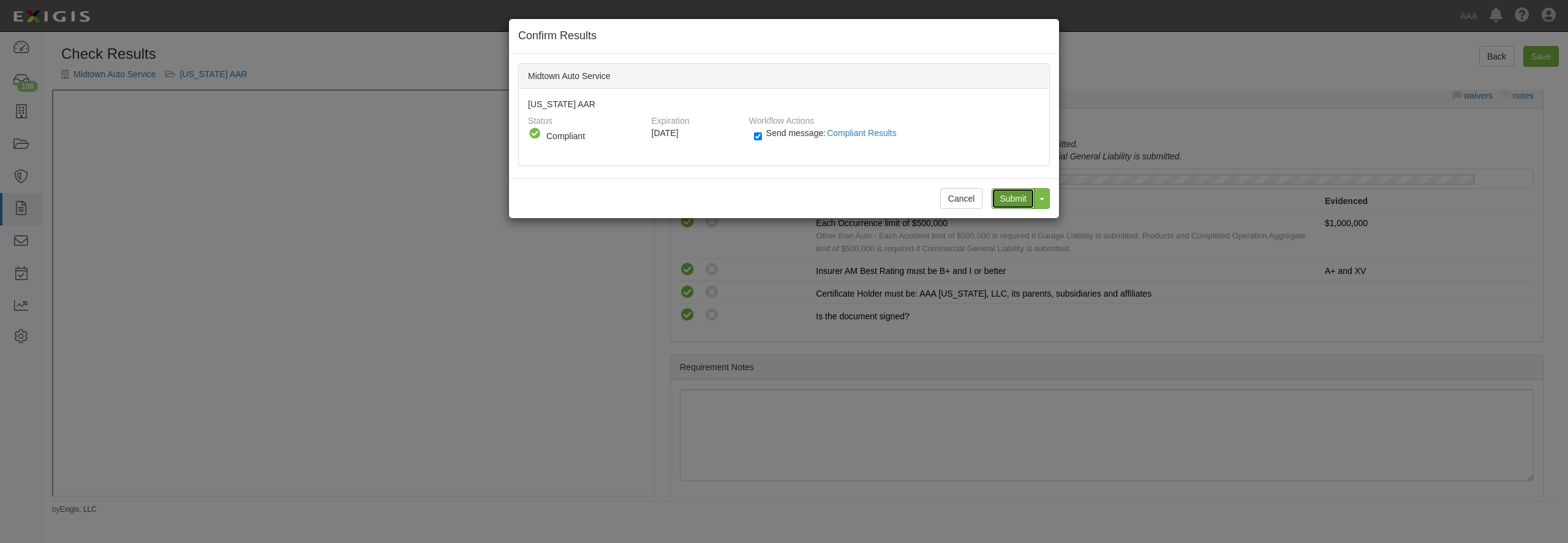
click at [1019, 196] on input "Submit" at bounding box center [1013, 198] width 43 height 21
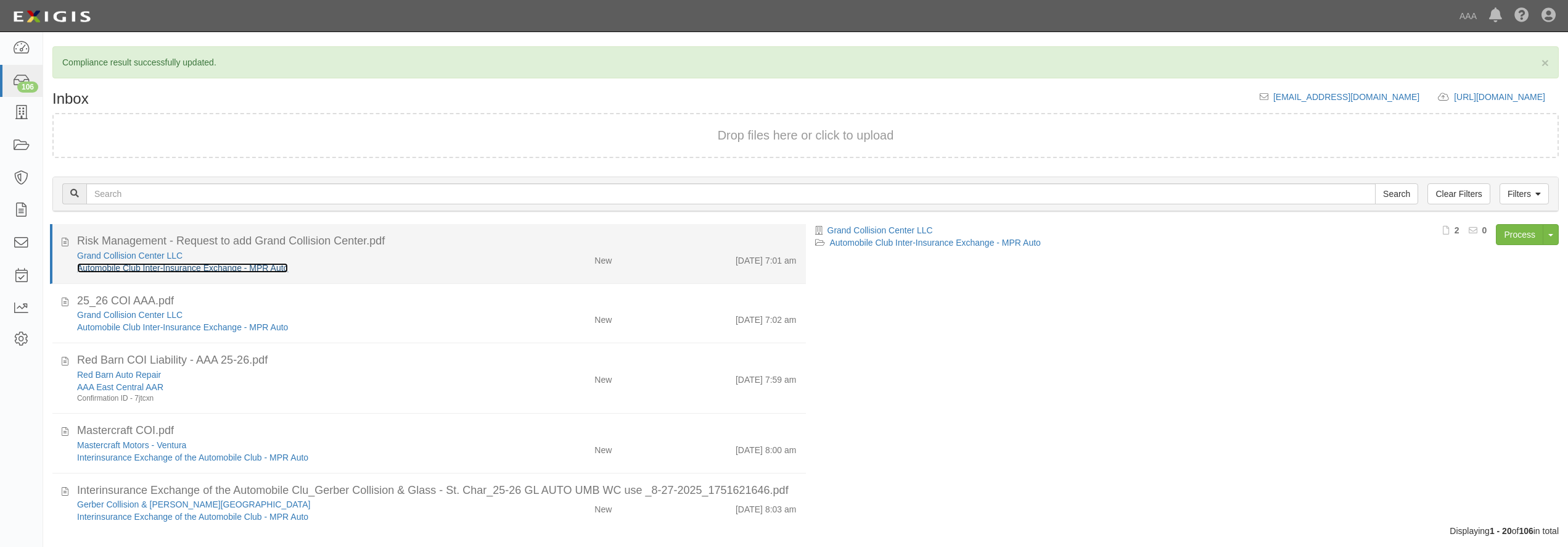
click at [216, 270] on link "Automobile Club Inter-Insurance Exchange - MPR Auto" at bounding box center [182, 268] width 211 height 10
click at [486, 254] on div "Grand Collision Center LLC Automobile Club Inter-Insurance Exchange - MPR Auto" at bounding box center [282, 262] width 430 height 25
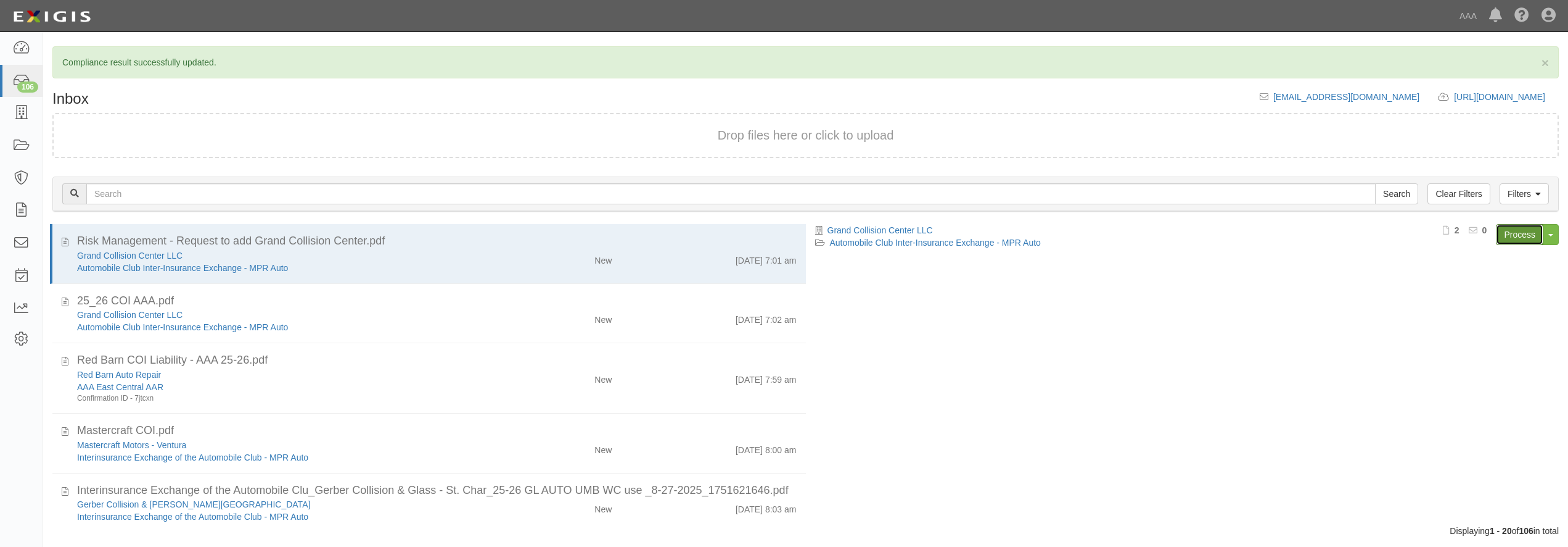
click at [1510, 233] on link "Process" at bounding box center [1519, 235] width 47 height 21
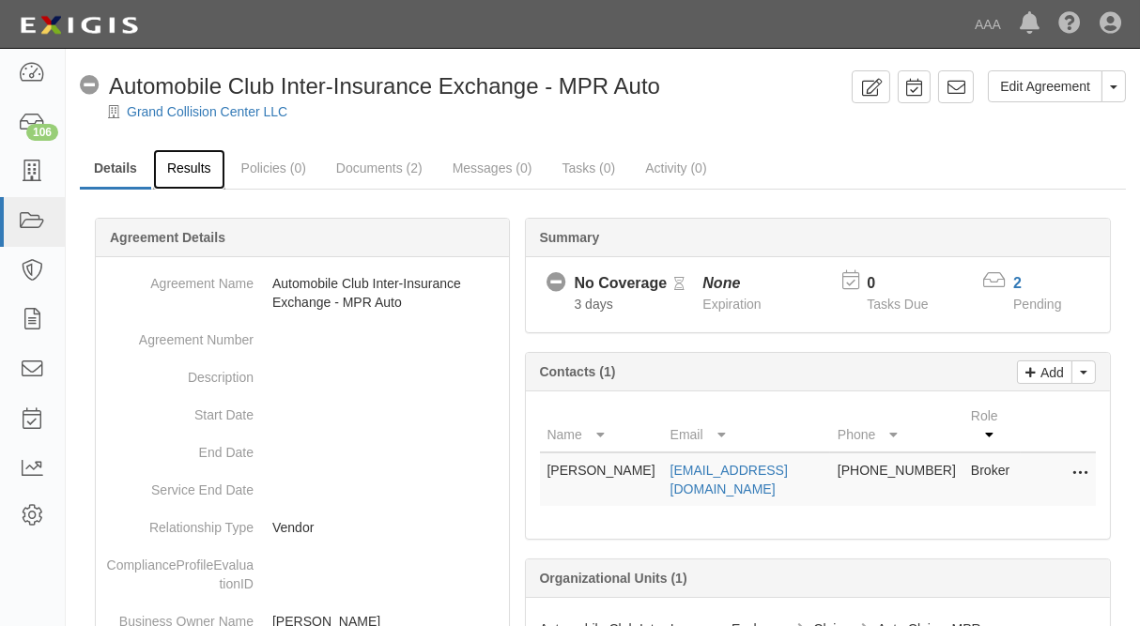
click at [188, 166] on link "Results" at bounding box center [189, 169] width 72 height 40
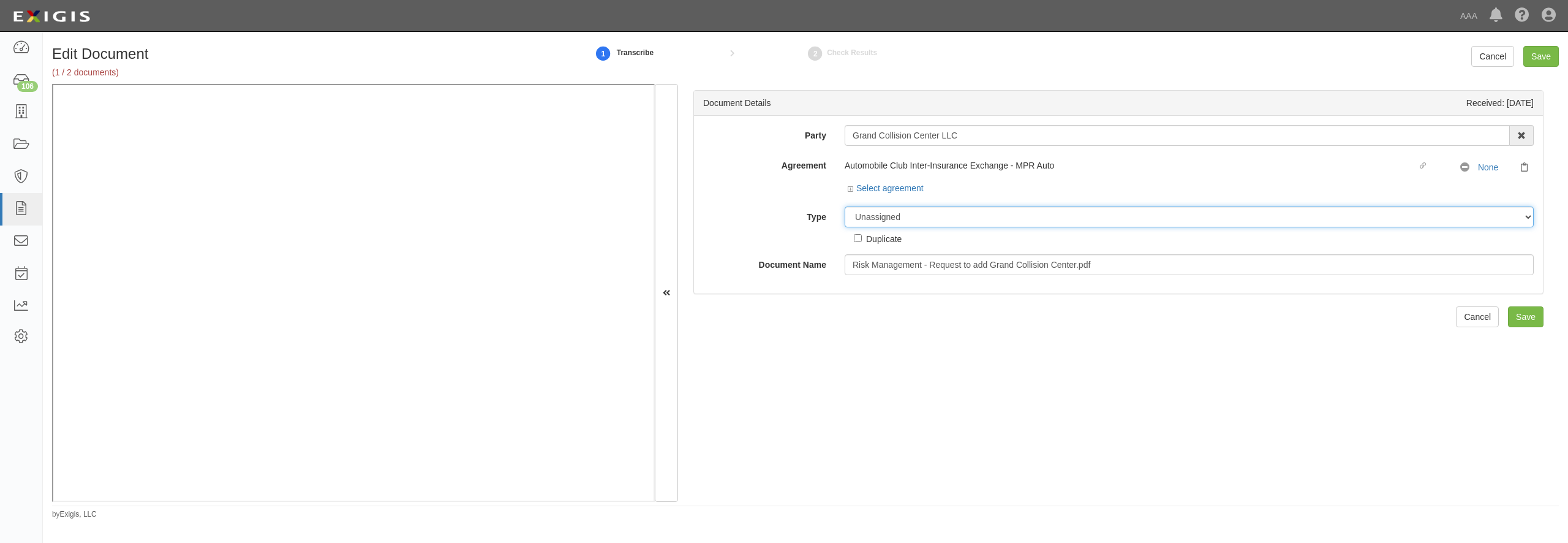
click at [844, 206] on select "Unassigned Binder Cancellation Notice Certificate Contract Endorsement Insuranc…" at bounding box center [1189, 217] width 689 height 21
select select "OtherDetail"
click option "Other Document" at bounding box center [0, 0] width 0 height 0
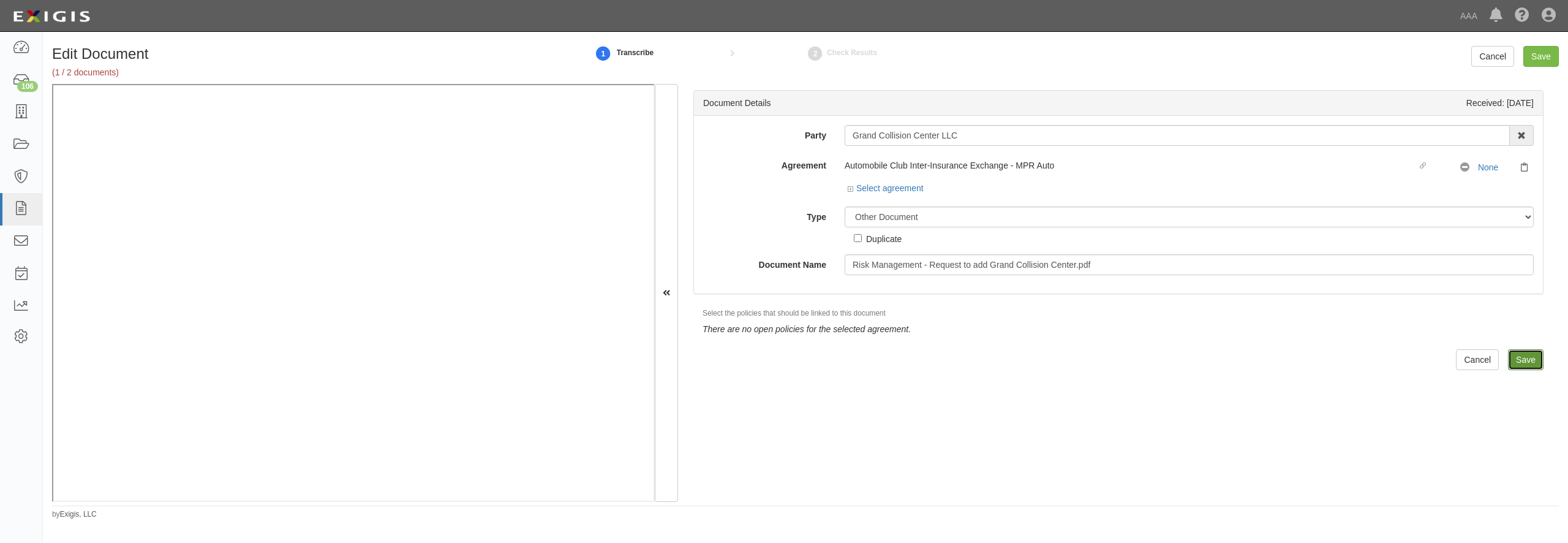
click at [1518, 358] on input "Save" at bounding box center [1526, 360] width 35 height 21
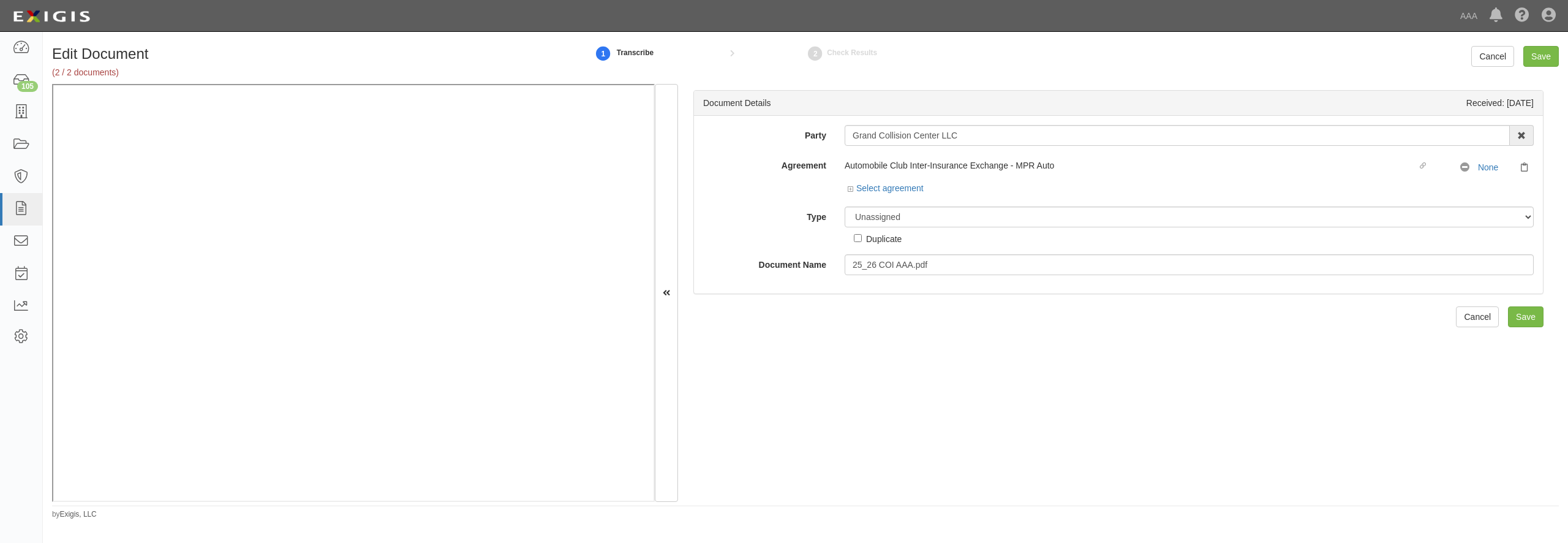
drag, startPoint x: 919, startPoint y: 229, endPoint x: 908, endPoint y: 217, distance: 16.3
click at [916, 226] on div "Unassigned Binder Cancellation Notice Certificate Contract Endorsement Insuranc…" at bounding box center [1189, 225] width 707 height 39
click at [844, 206] on select "Unassigned Binder Cancellation Notice Certificate Contract Endorsement Insuranc…" at bounding box center [1189, 217] width 689 height 21
select select "CertificateDetail"
click option "Certificate" at bounding box center [0, 0] width 0 height 0
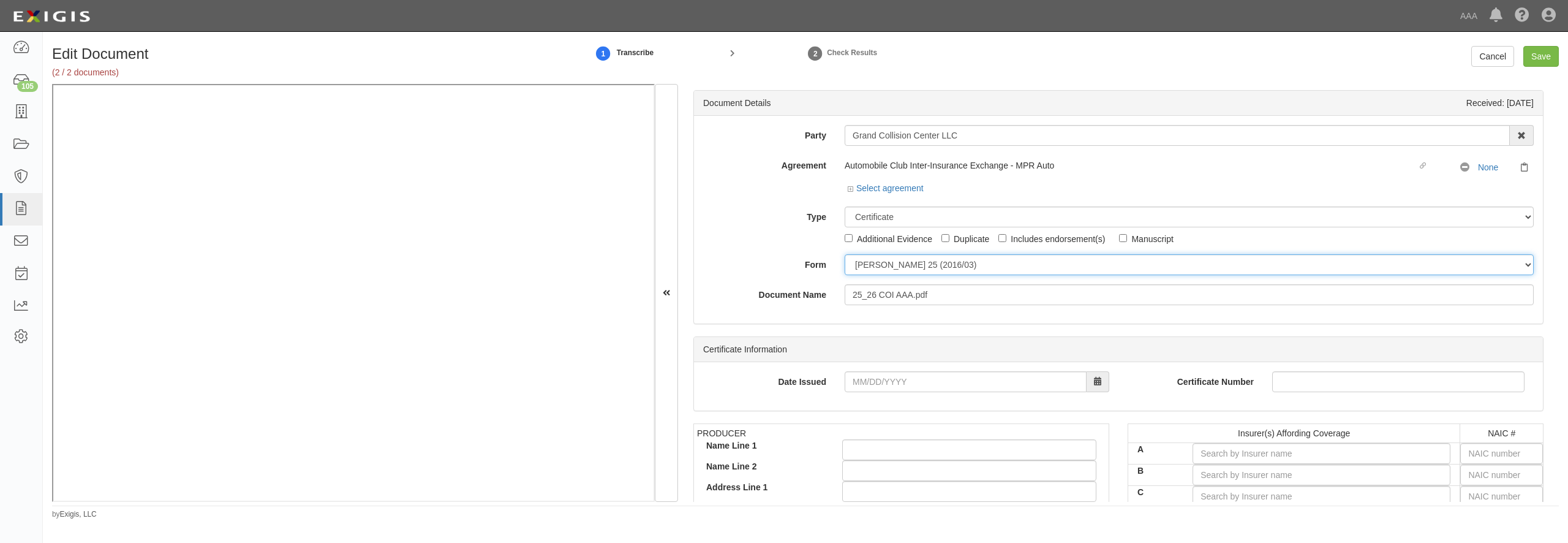
click at [844, 255] on select "ACORD 25 (2016/03) ACORD 101 ACORD 855 NY (2014/05) General" at bounding box center [1189, 265] width 689 height 21
select select "GeneralFormDetail"
click option "General" at bounding box center [0, 0] width 0 height 0
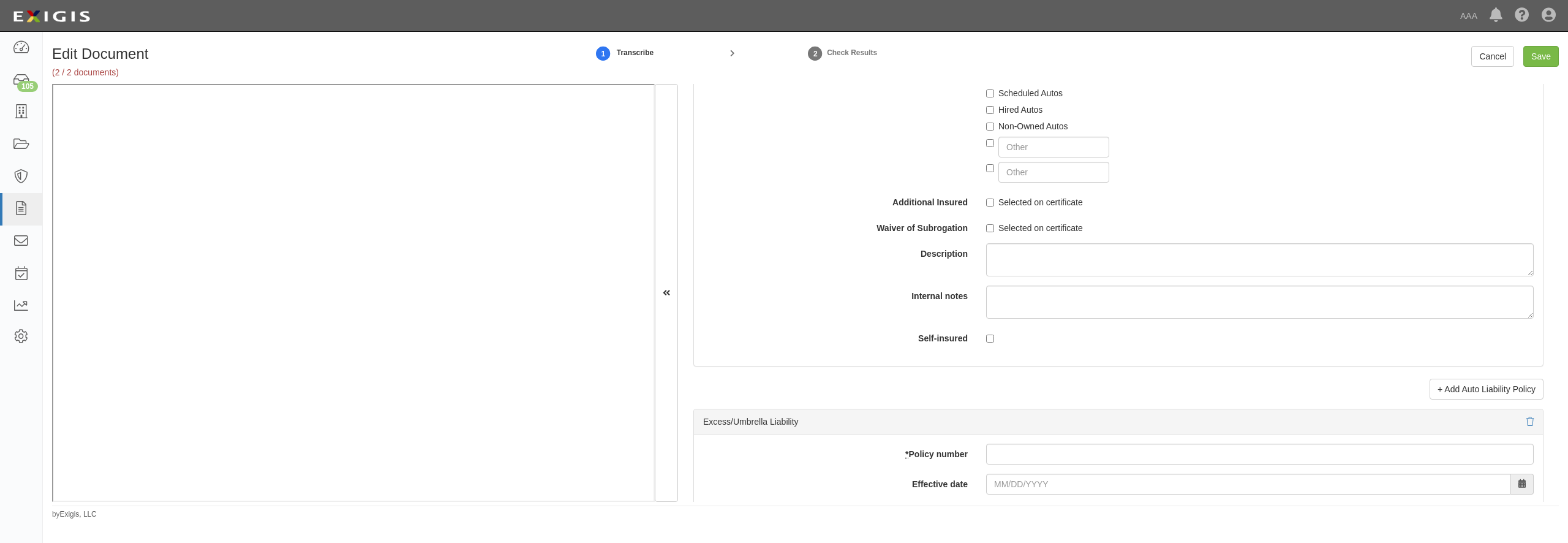
scroll to position [2412, 0]
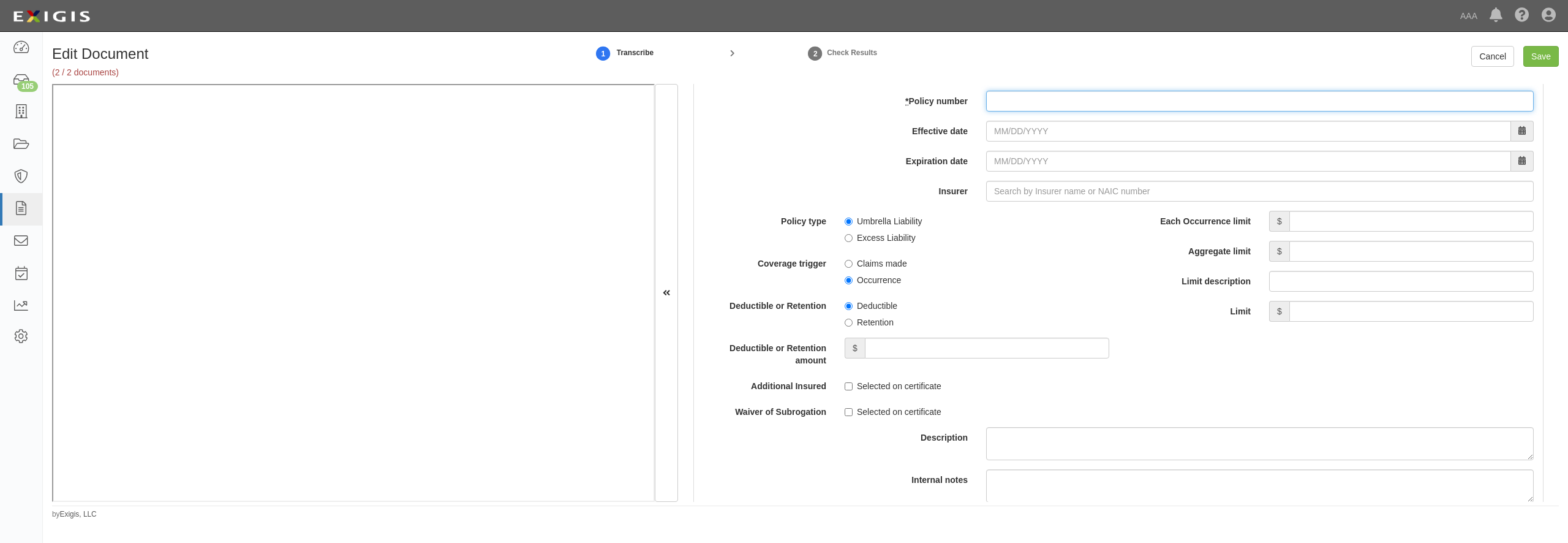
click at [1040, 112] on input "* Policy number" at bounding box center [1259, 101] width 547 height 21
paste input "GP-1521749-1"
click at [992, 112] on input "GP-1521749-1" at bounding box center [1259, 101] width 547 height 21
click at [1033, 112] on input "iGP-1521749-1" at bounding box center [1259, 101] width 547 height 21
click at [1032, 112] on input "iGP-1521749-1" at bounding box center [1259, 101] width 547 height 21
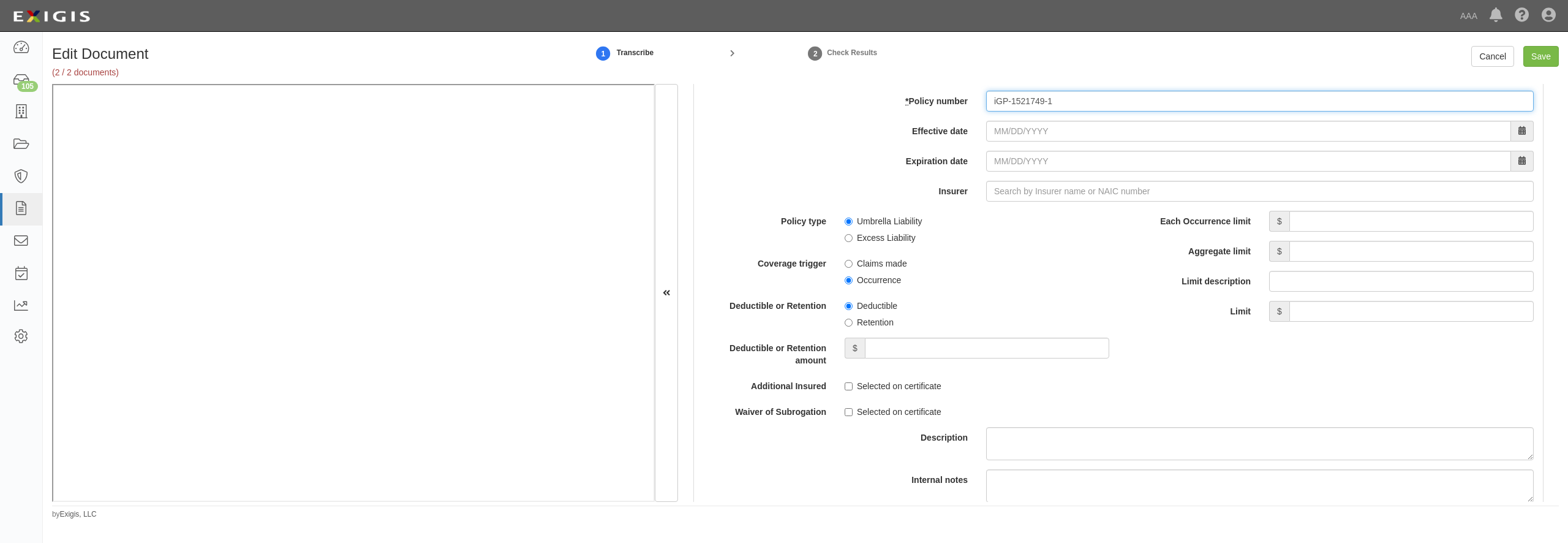
click at [1032, 112] on input "iGP-1521749-1" at bounding box center [1259, 101] width 547 height 21
type input "iGP-1521749-1"
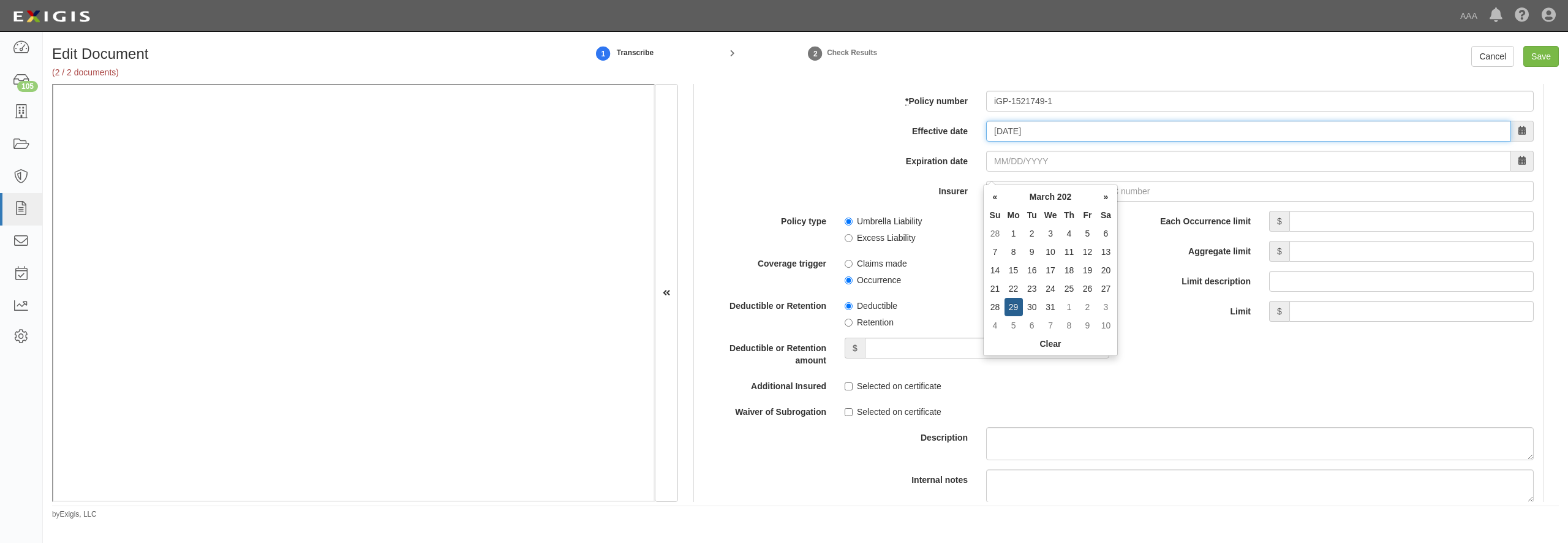
type input "03/29/2025"
type input "03/29/2026"
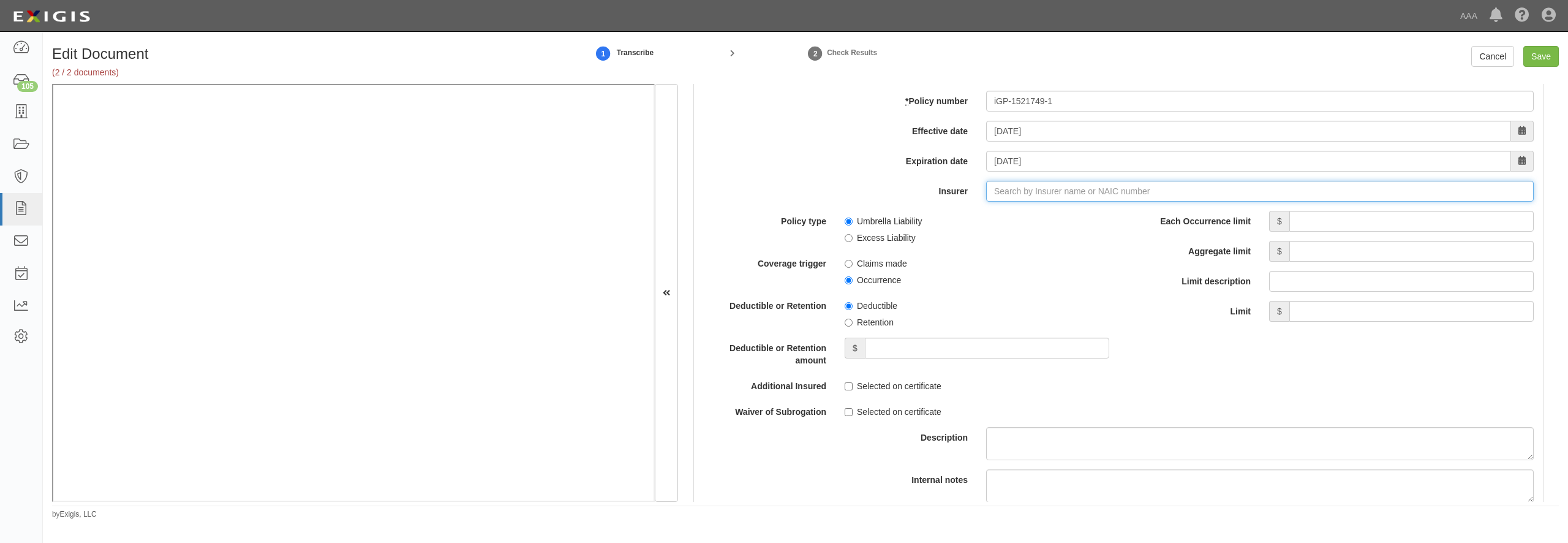
type input "180 Seguros S.A. (0) NR Rating"
type input "1"
click at [954, 223] on div "Intrepid Insurance Company ( 10749 ) A+ XV Rating" at bounding box center [1016, 214] width 218 height 16
type input "Intrepid Insurance Company (10749) A+ XV Rating"
click at [1316, 232] on input "Each Occurrence limit" at bounding box center [1411, 221] width 245 height 21
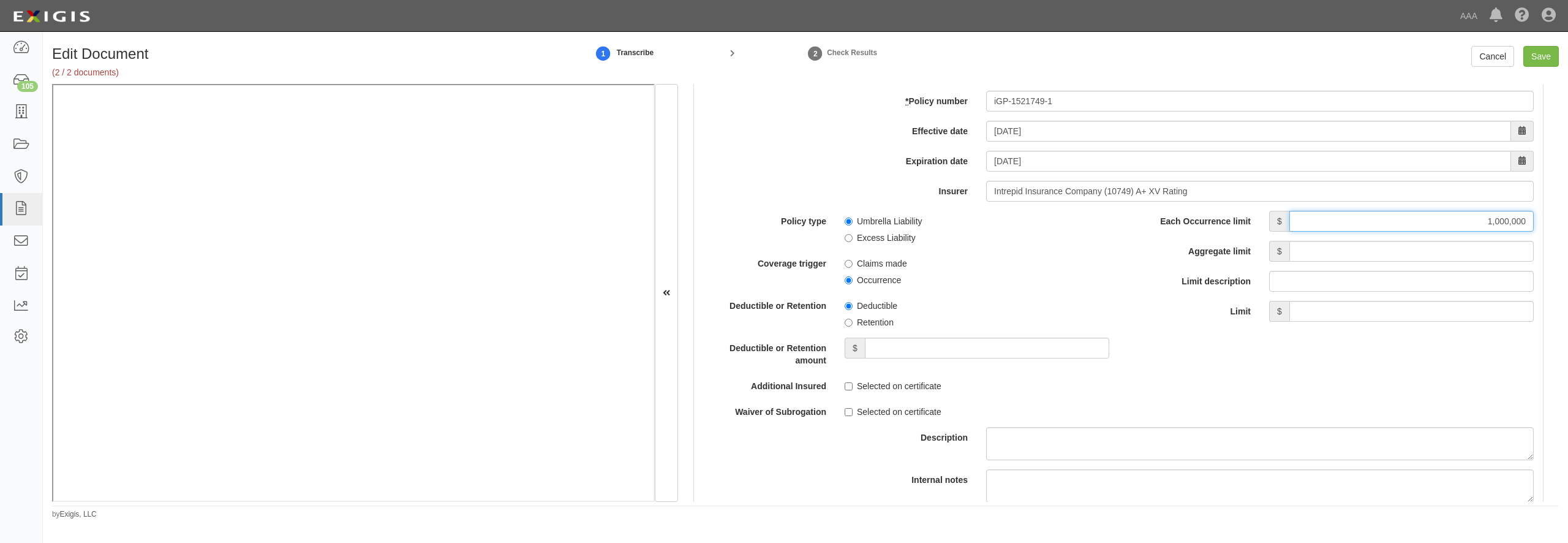
type input "1,000,000"
type input "2m"
click at [1449, 262] on input "Aggregate limit" at bounding box center [1411, 251] width 245 height 21
click at [1430, 232] on input "1,000,000" at bounding box center [1411, 221] width 245 height 21
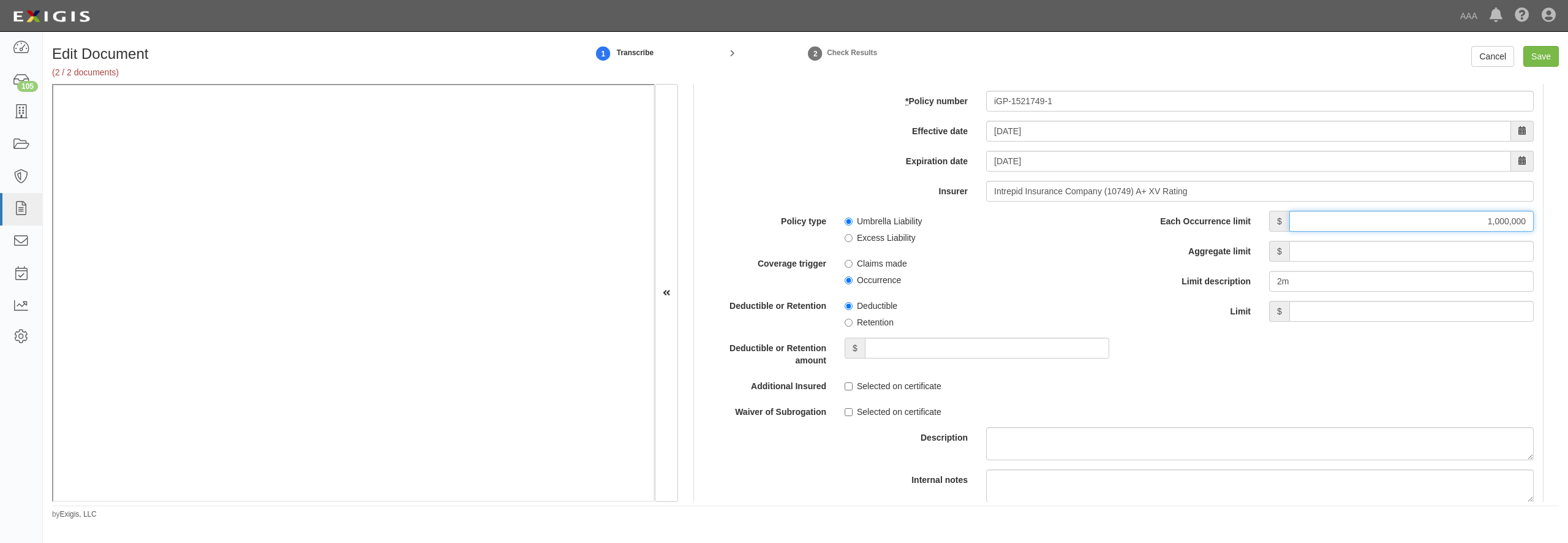
click at [1430, 232] on input "1,000,000" at bounding box center [1411, 221] width 245 height 21
type input "2,000,000"
click at [1115, 112] on input "iGP-1521749-1" at bounding box center [1259, 101] width 547 height 21
click at [1114, 112] on input "iGP-1521749-1" at bounding box center [1259, 101] width 547 height 21
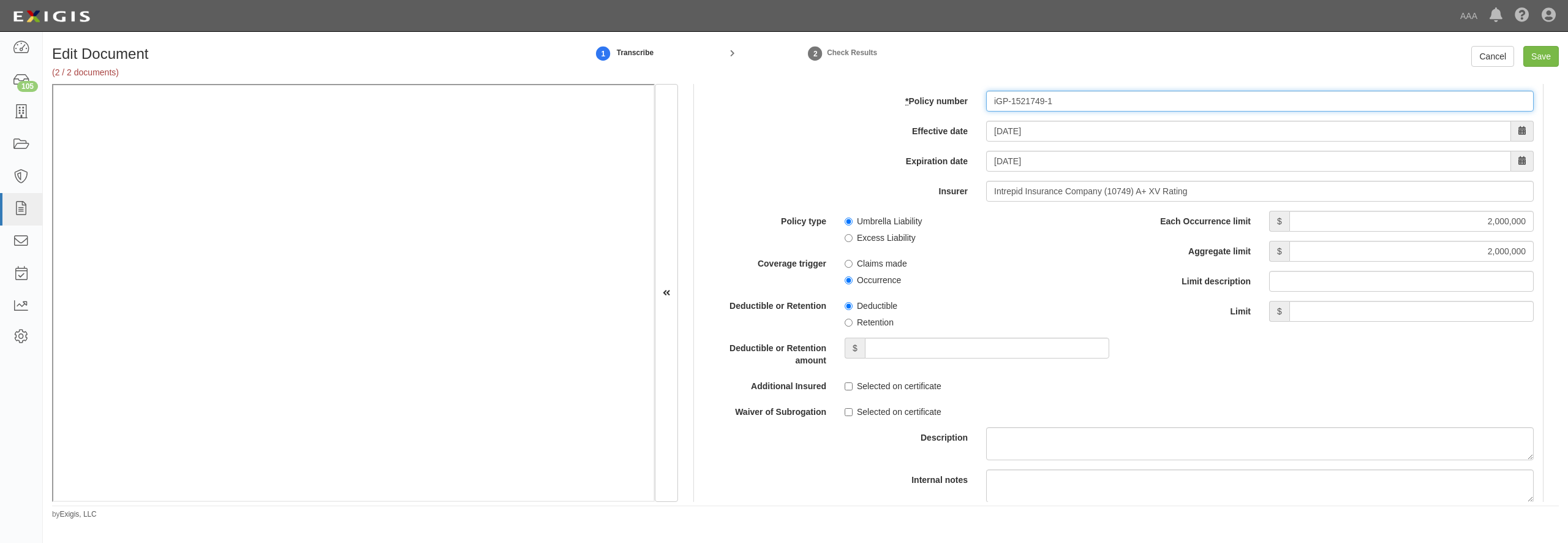
click at [1114, 112] on input "iGP-1521749-1" at bounding box center [1259, 101] width 547 height 21
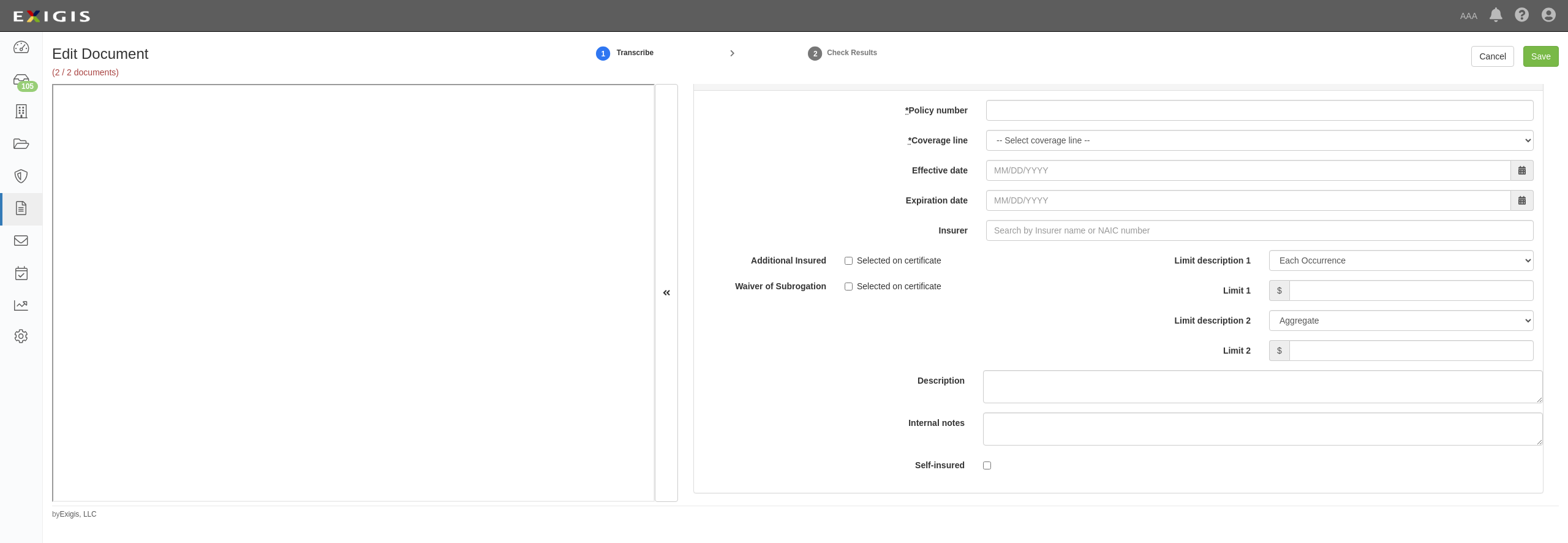
scroll to position [3529, 0]
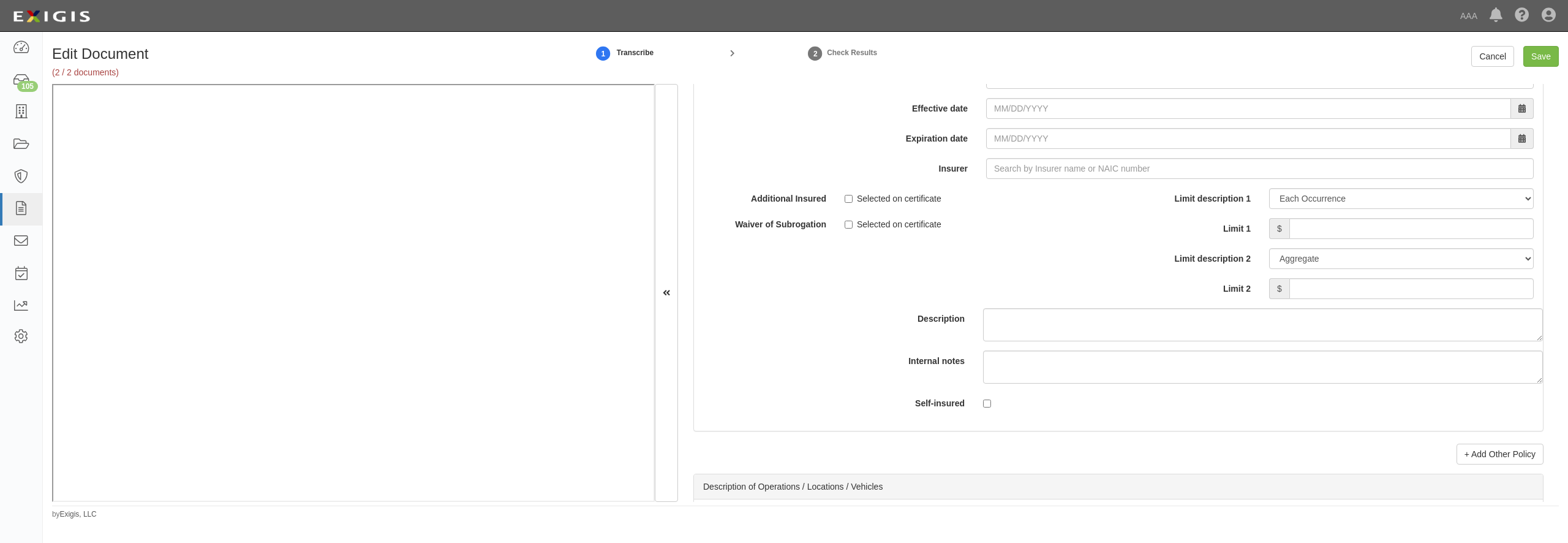
click input "* Policy number"
paste input "iGP-1521749-1"
type input "iGP-1521749-1"
select select "70"
type input "03/29/2025"
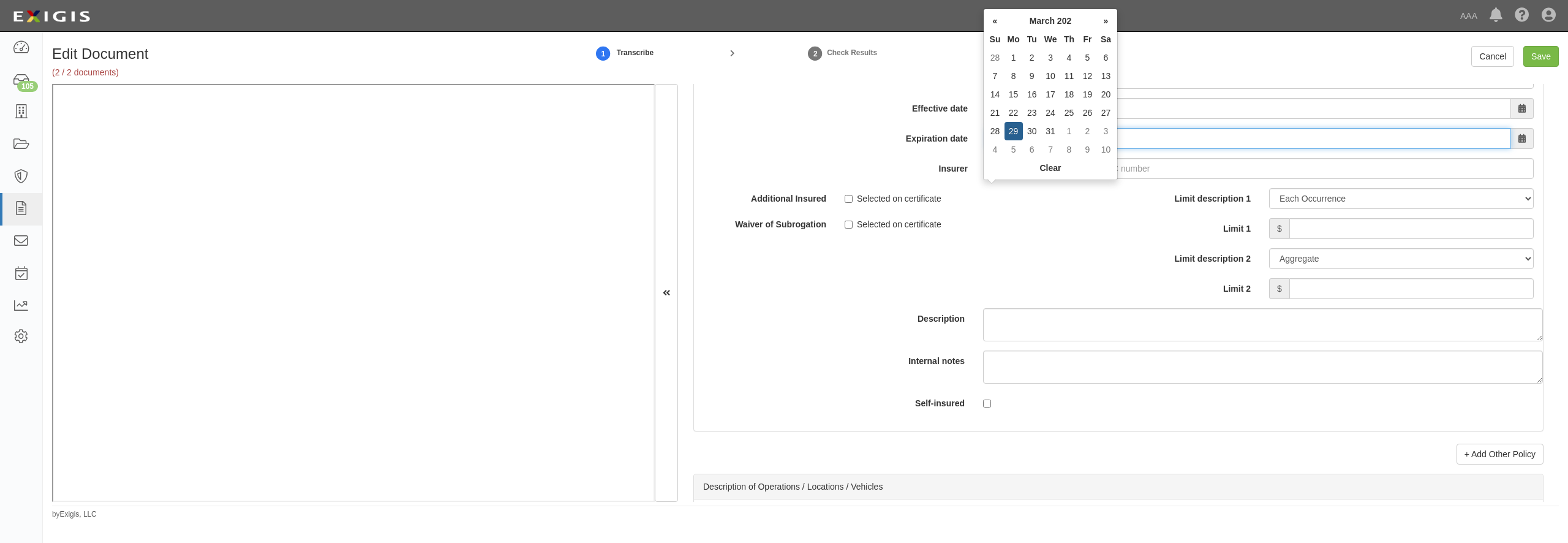
type input "03/29/2026"
type input "180 Seguros S.A. (0) NR Rating"
type input "1"
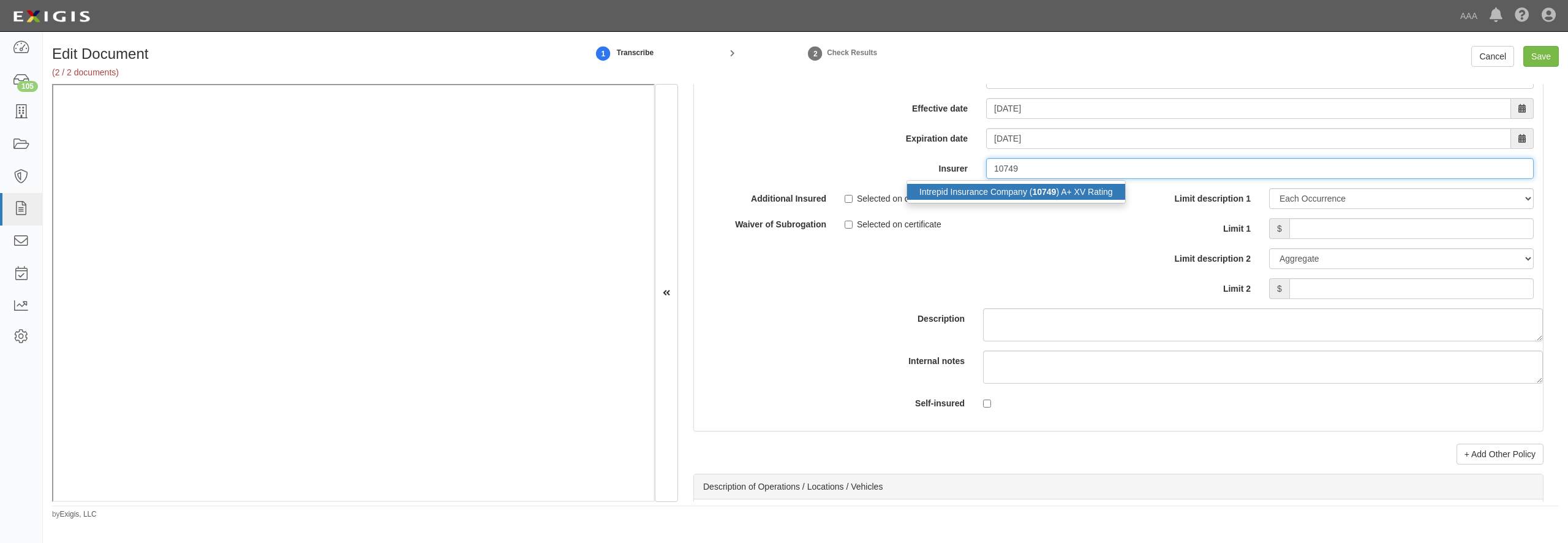
click div "Intrepid Insurance Company ( 10749 ) A+ XV Rating"
type input "Intrepid Insurance Company (10749) A+ XV Rating"
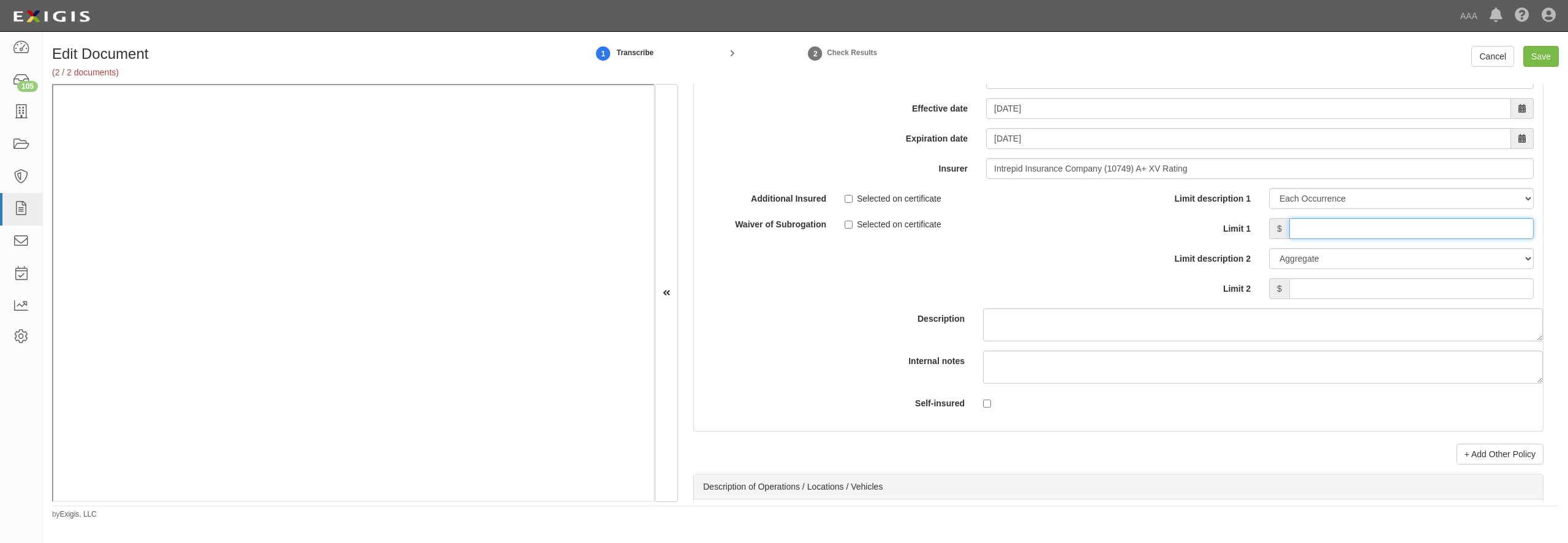
click input "Limit 1"
type input "1,000,000"
type input "2,000,000"
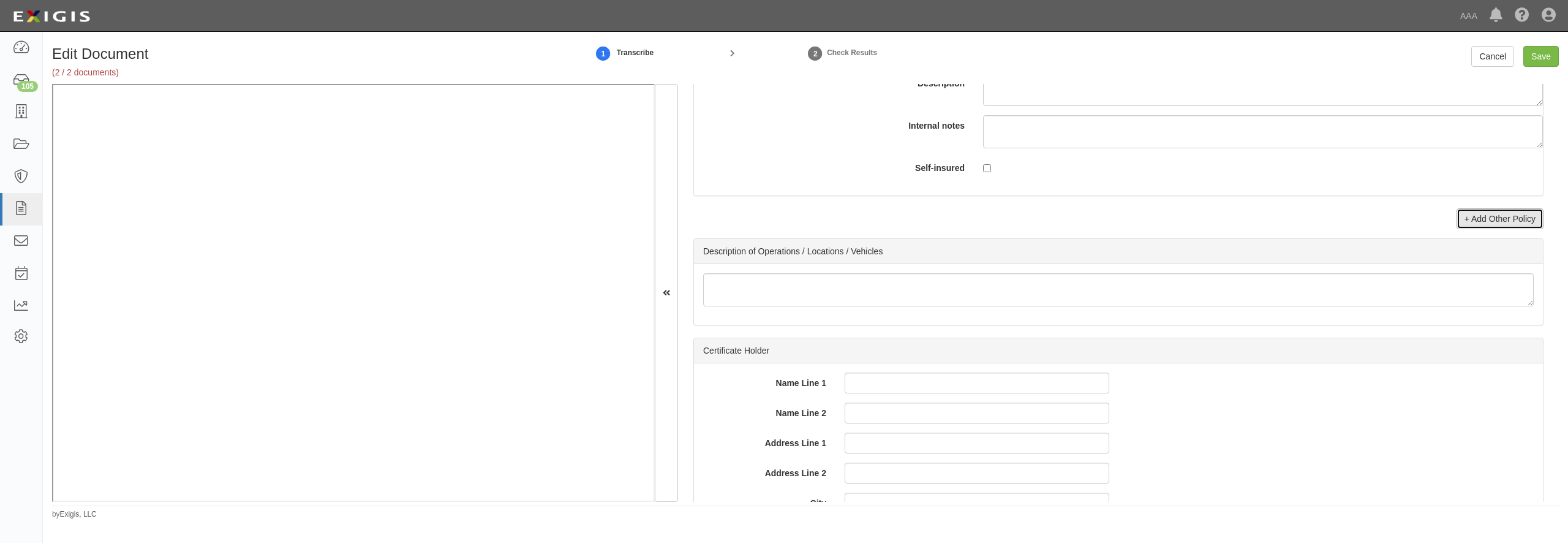
click link "+ Add Other Policy"
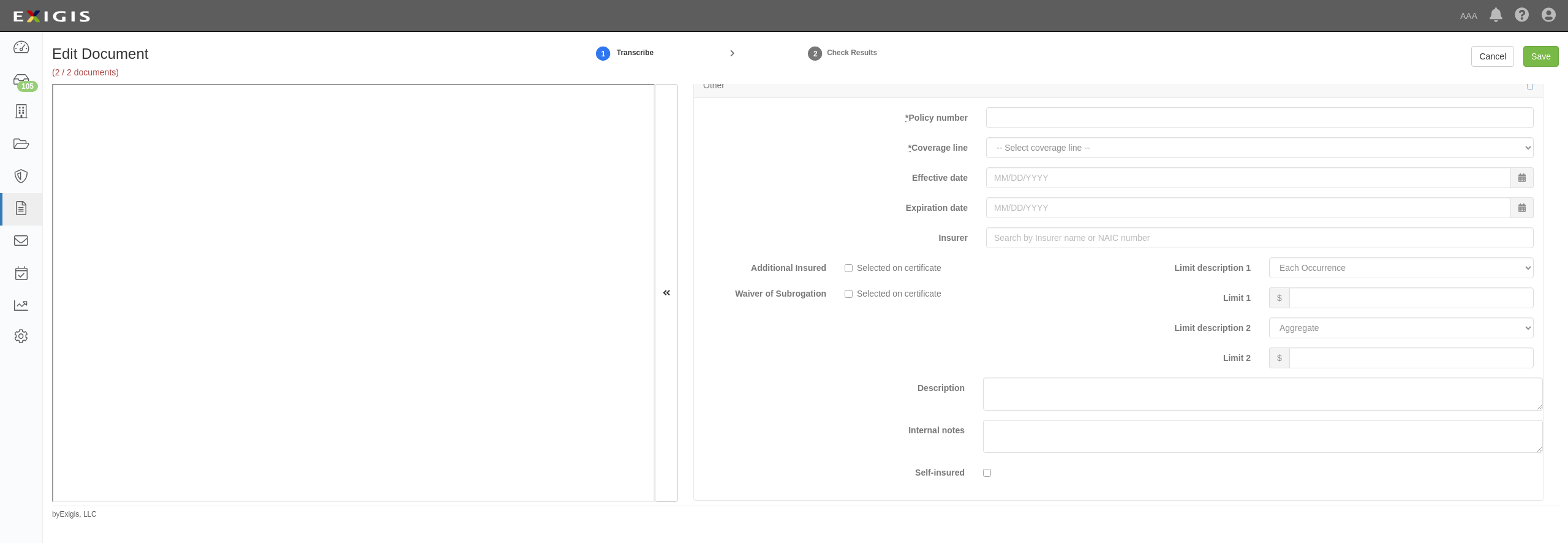
scroll to position [3941, 0]
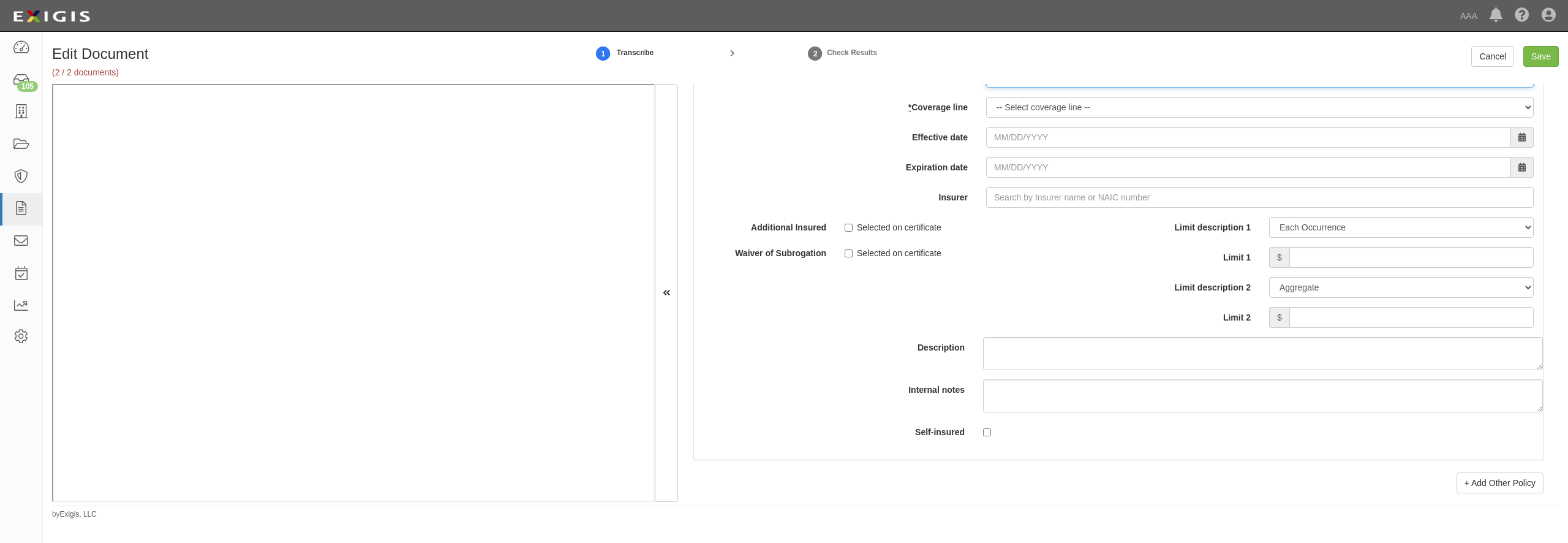
click input "* Policy number"
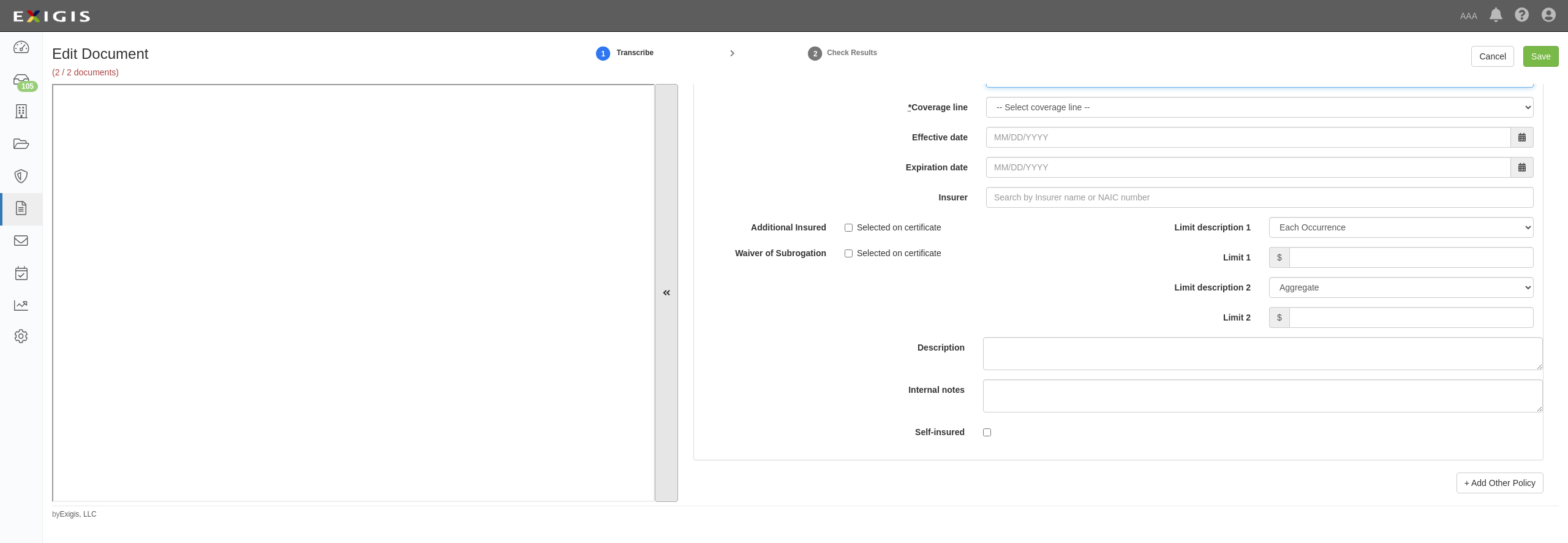
paste input "iGP-1521749-1"
type input "iGP-1521749-1"
select select "56"
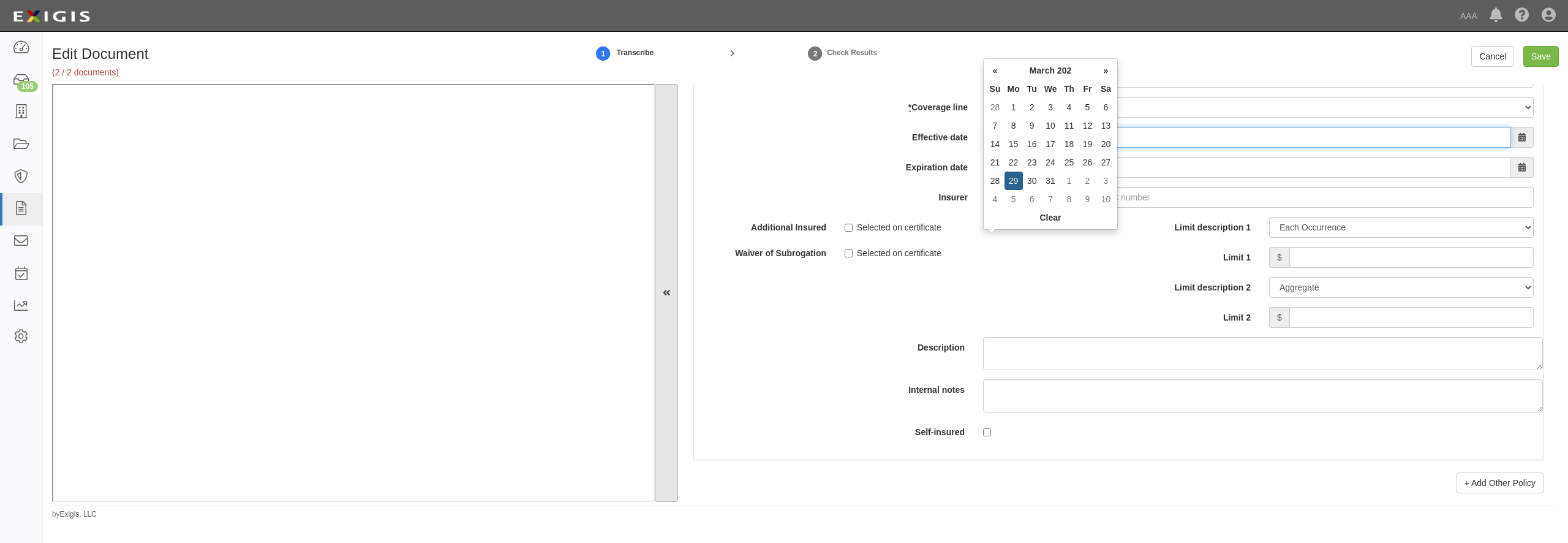
type input "03/29/2025"
type input "03/29/2026"
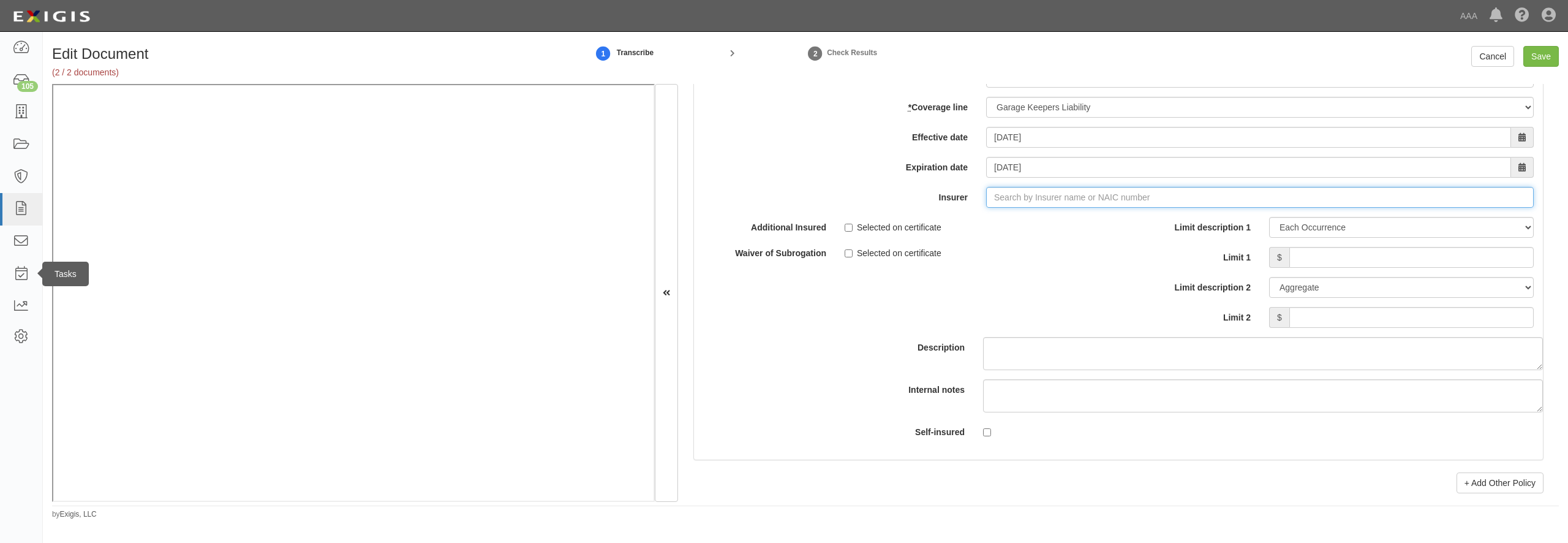
type input "180 Seguros S.A. (0) NR Rating"
type input "10"
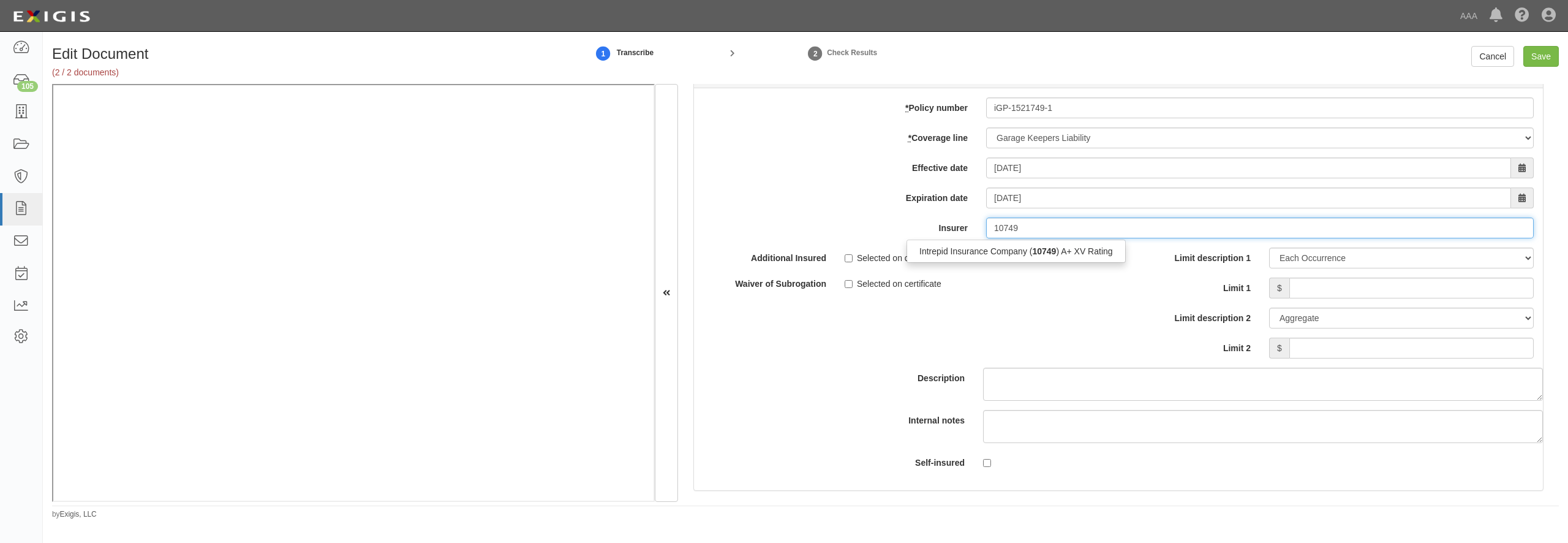
scroll to position [3882, 0]
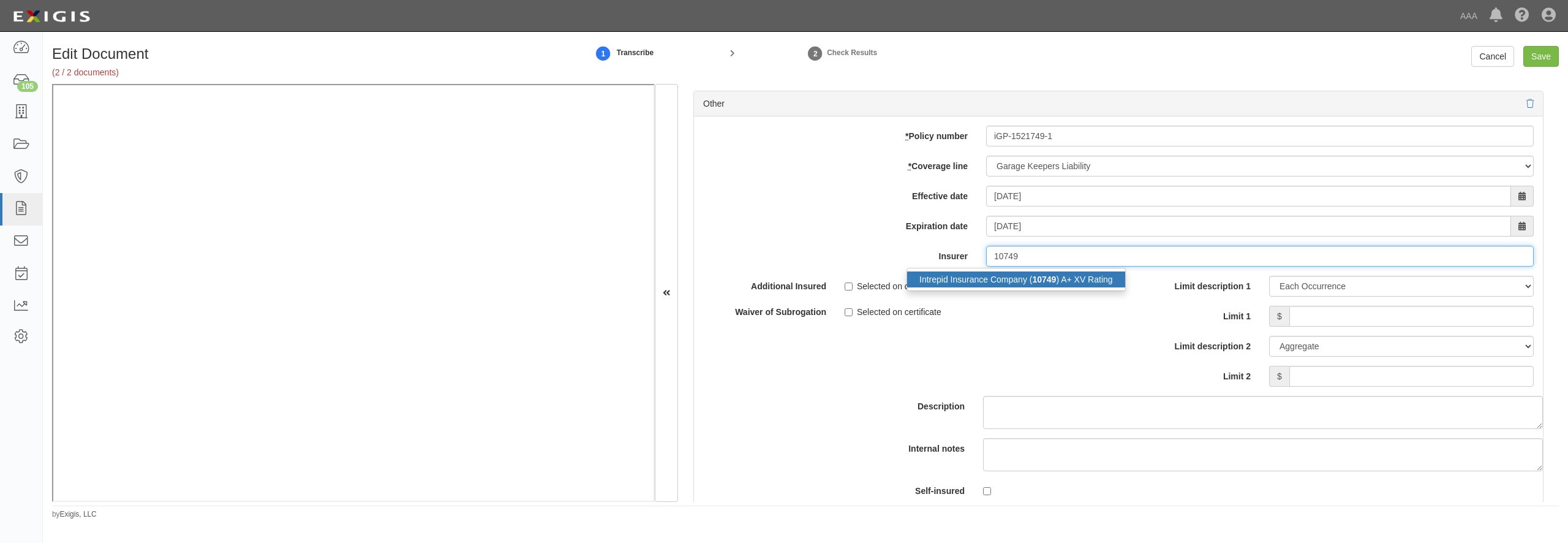
click div "Intrepid Insurance Company ( 10749 ) A+ XV Rating"
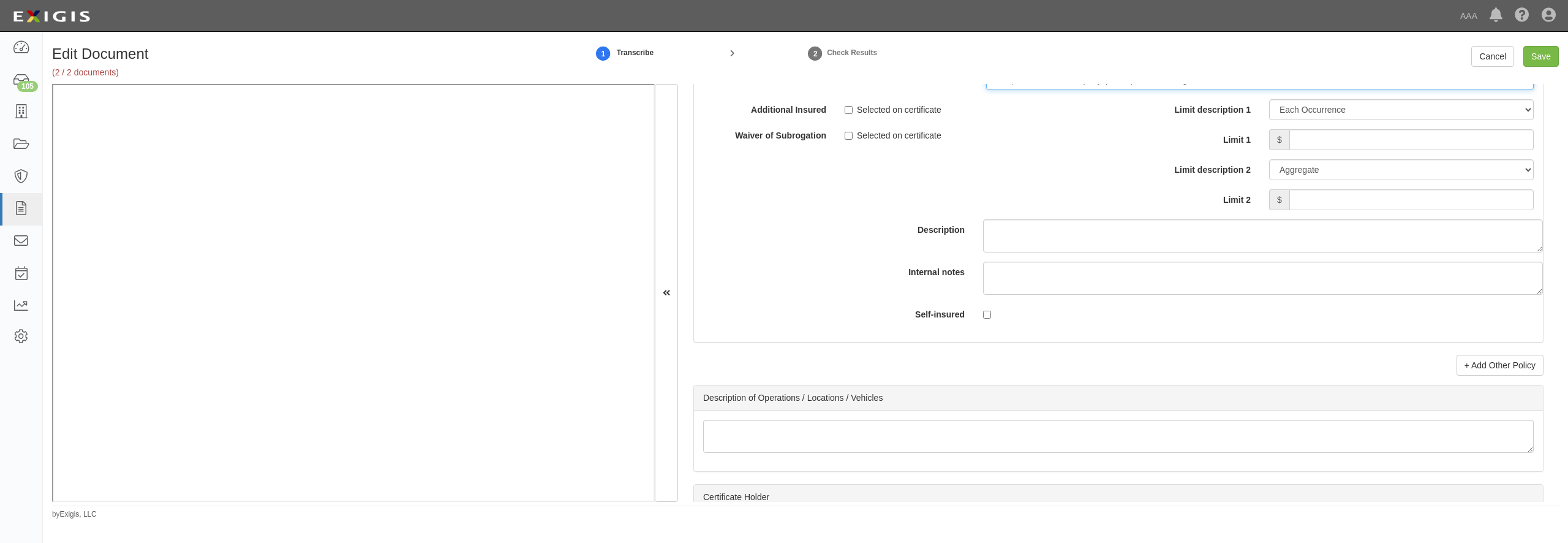
type input "Intrepid Insurance Company (10749) A+ XV Rating"
click input "Limit 1"
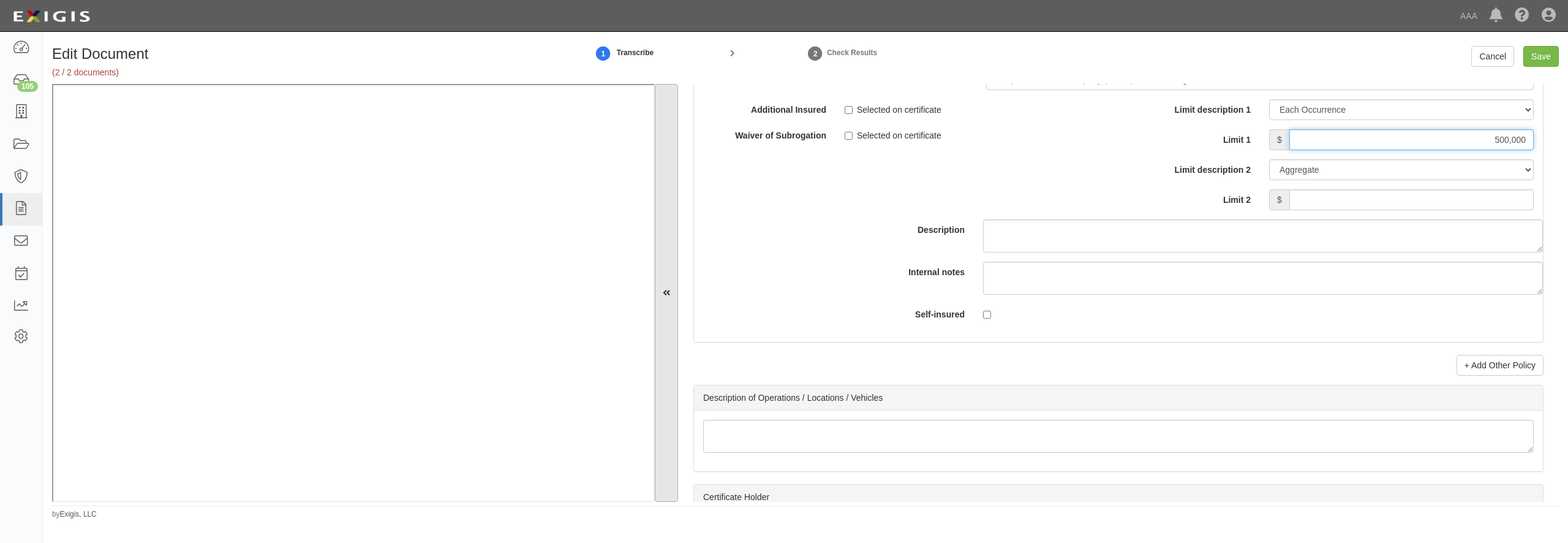
type input "500,000"
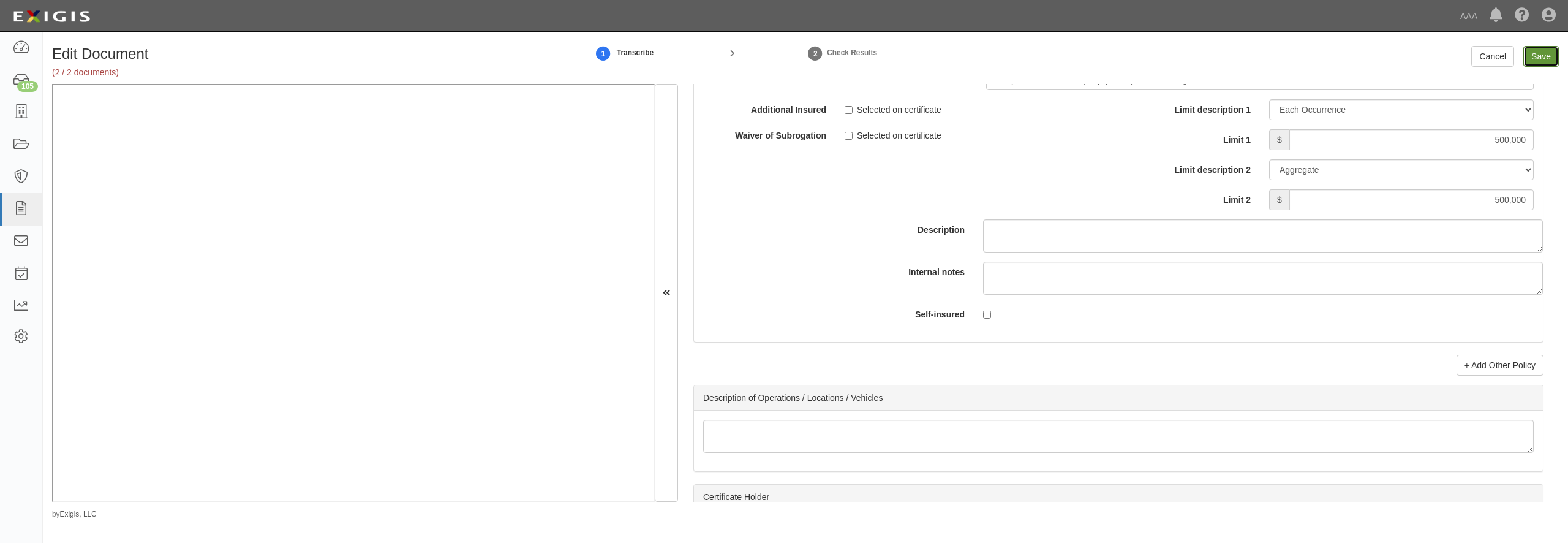
click input "Save"
type input "2000000"
type input "1000000"
type input "2000000"
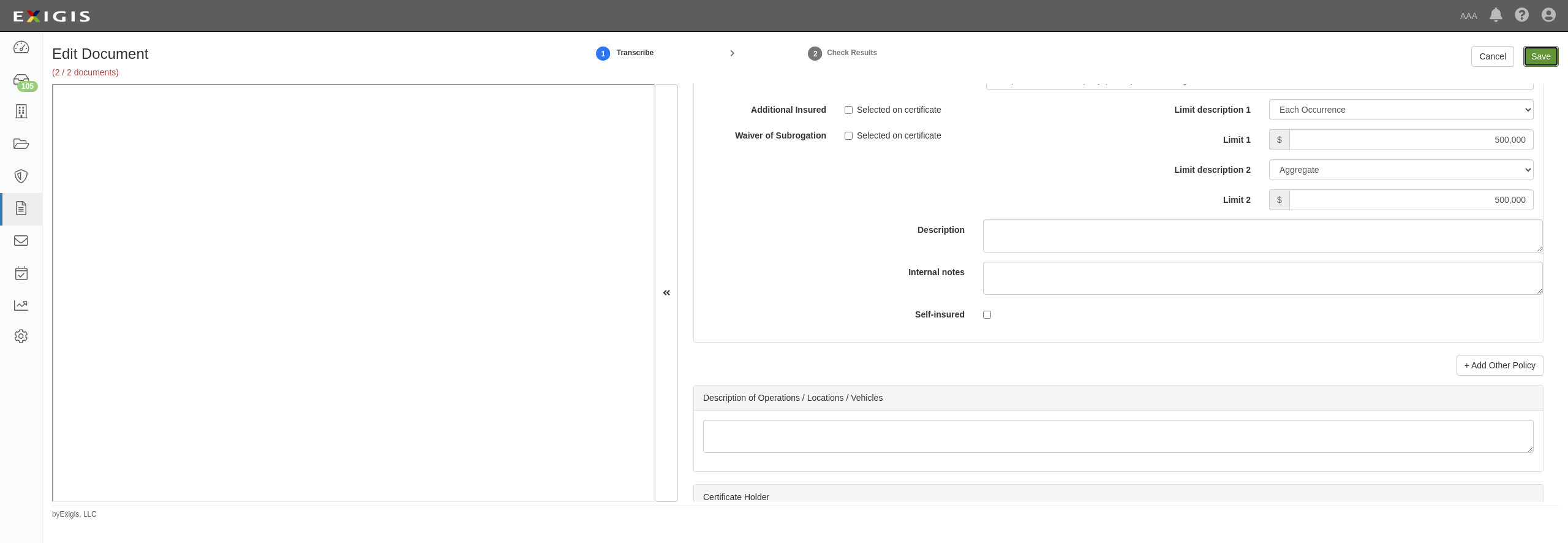
type input "500000"
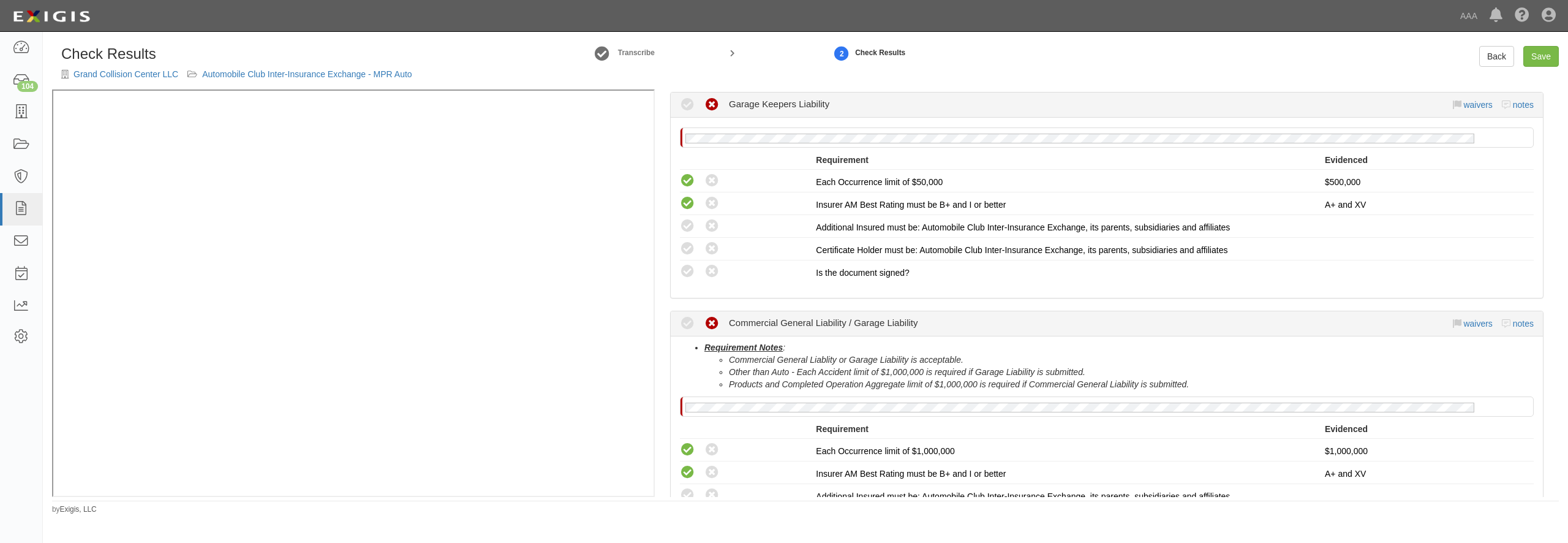
scroll to position [235, 0]
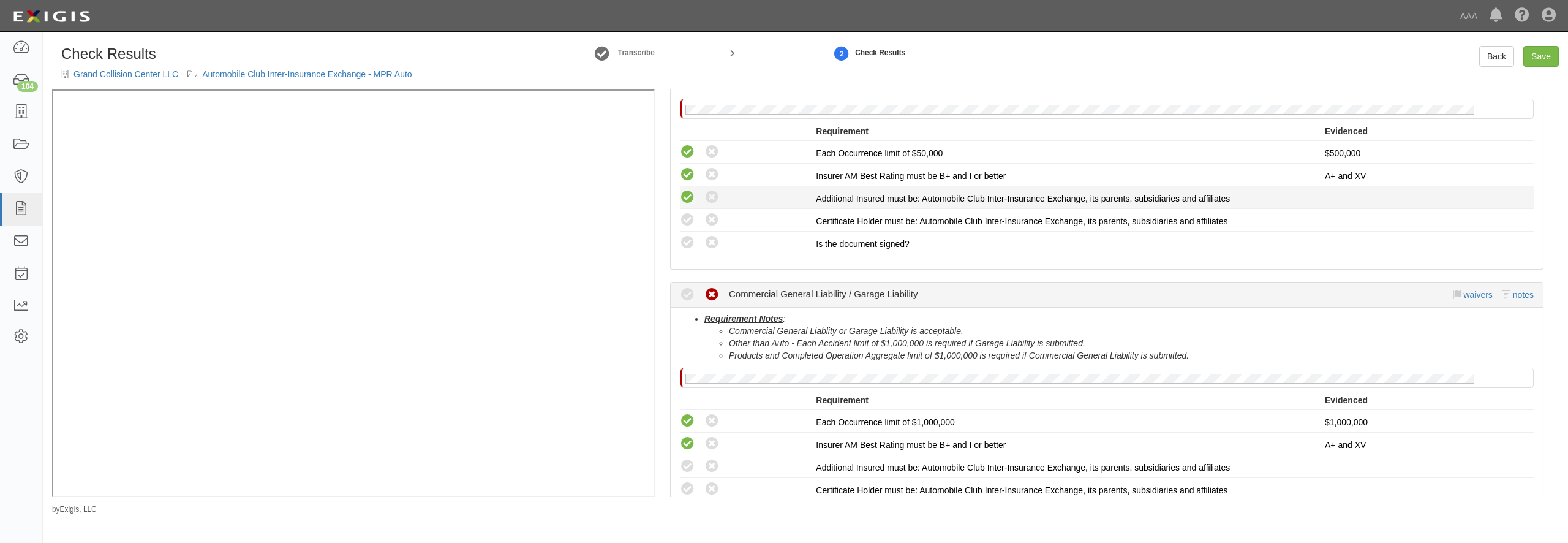
click at [690, 197] on icon at bounding box center [687, 197] width 15 height 15
radio input "true"
click at [692, 208] on li "Compliant Waived: Non-Compliant Additional Insured must be: Automobile Club Int…" at bounding box center [1107, 197] width 854 height 23
click at [690, 219] on icon at bounding box center [687, 220] width 15 height 15
radio input "true"
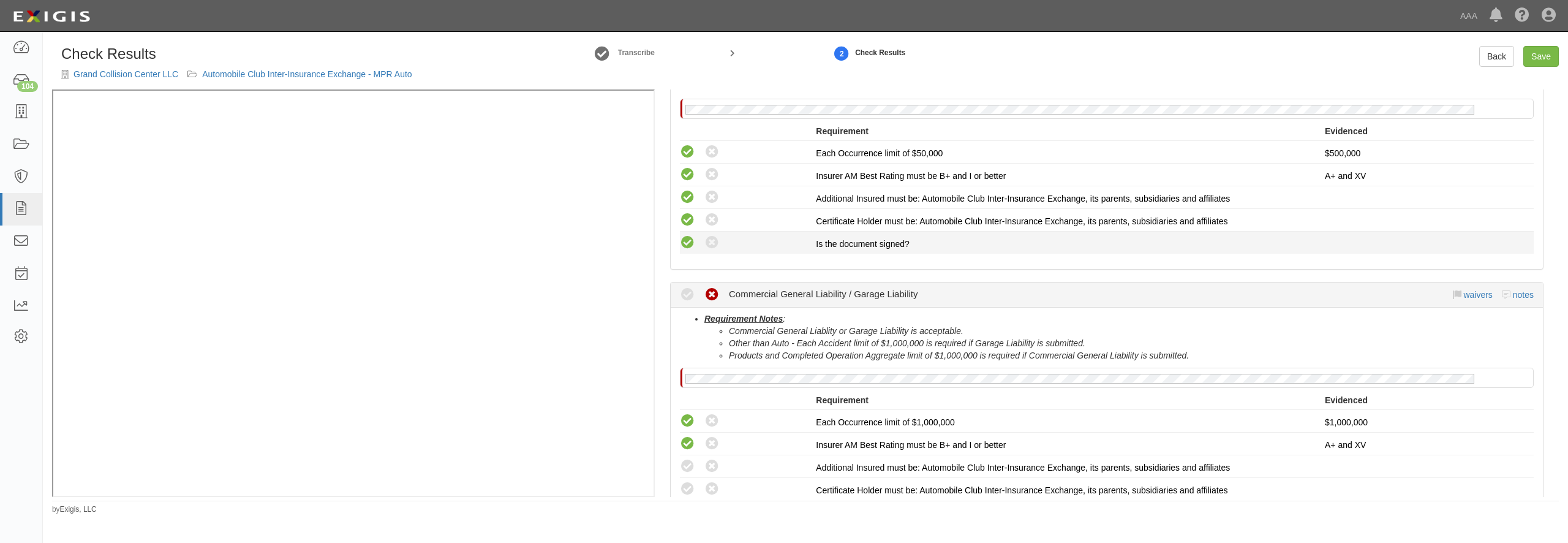
click at [689, 243] on icon at bounding box center [687, 242] width 15 height 15
radio input "true"
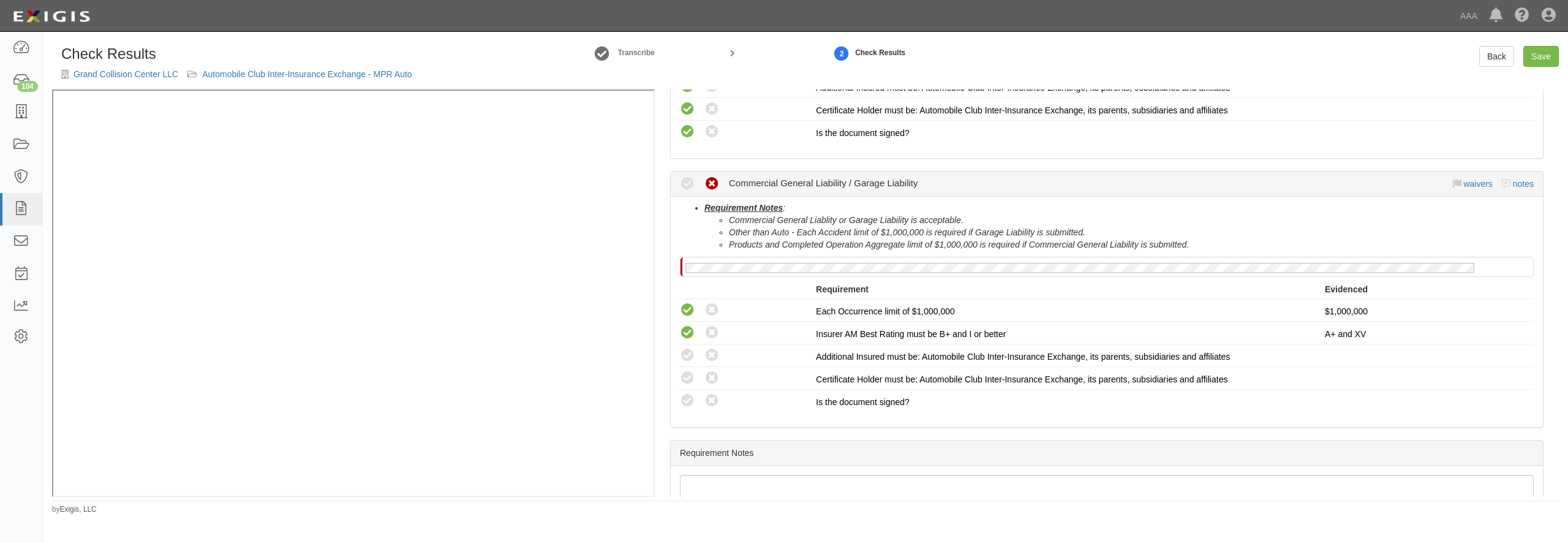
scroll to position [412, 0]
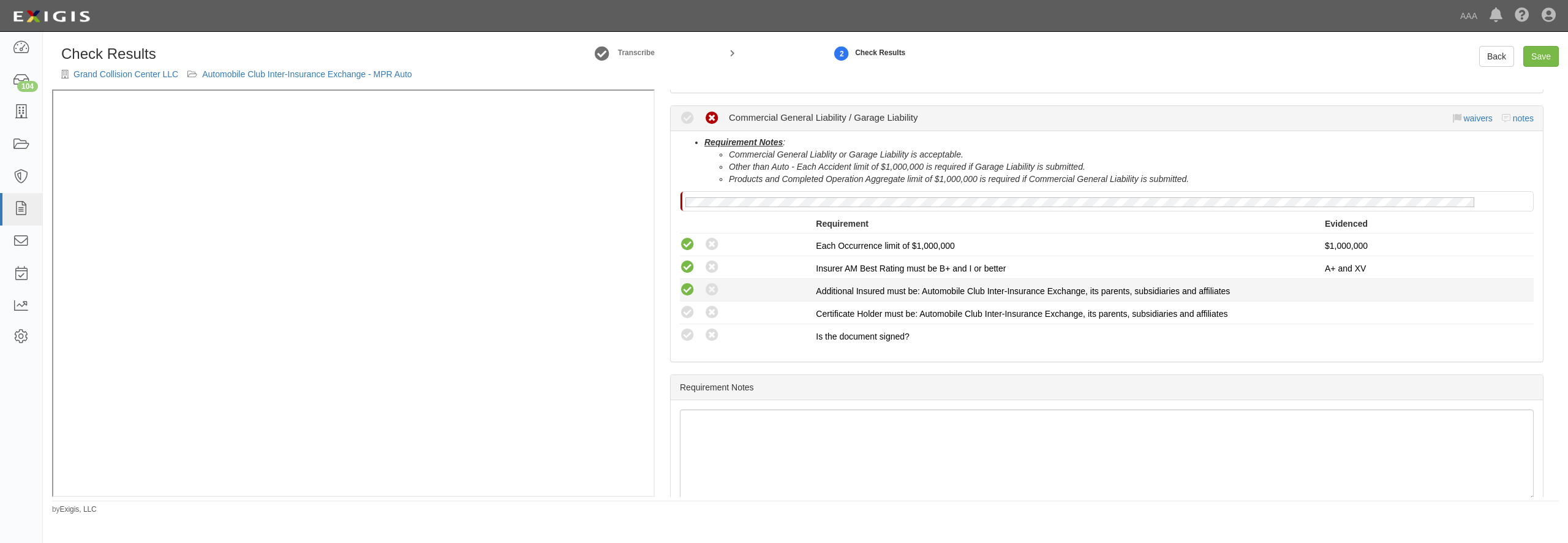
click at [692, 291] on icon at bounding box center [687, 290] width 15 height 15
radio input "true"
click at [688, 315] on icon at bounding box center [687, 312] width 15 height 15
radio input "true"
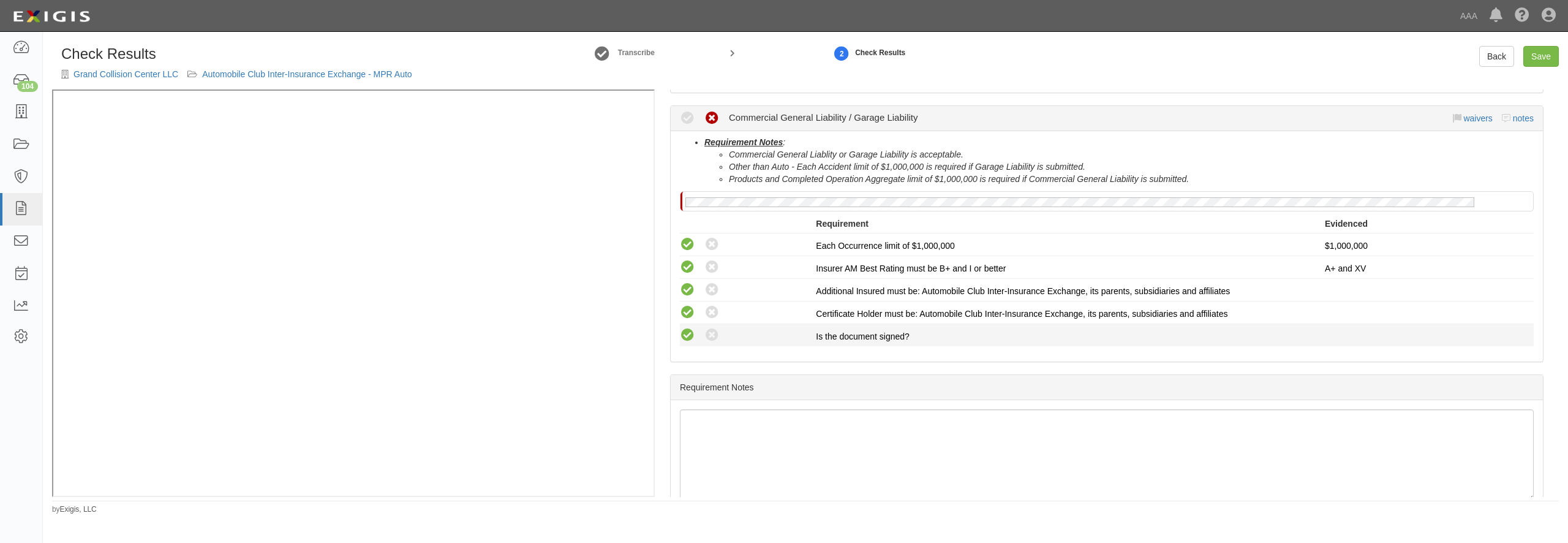
click at [688, 335] on icon at bounding box center [687, 335] width 15 height 15
radio input "true"
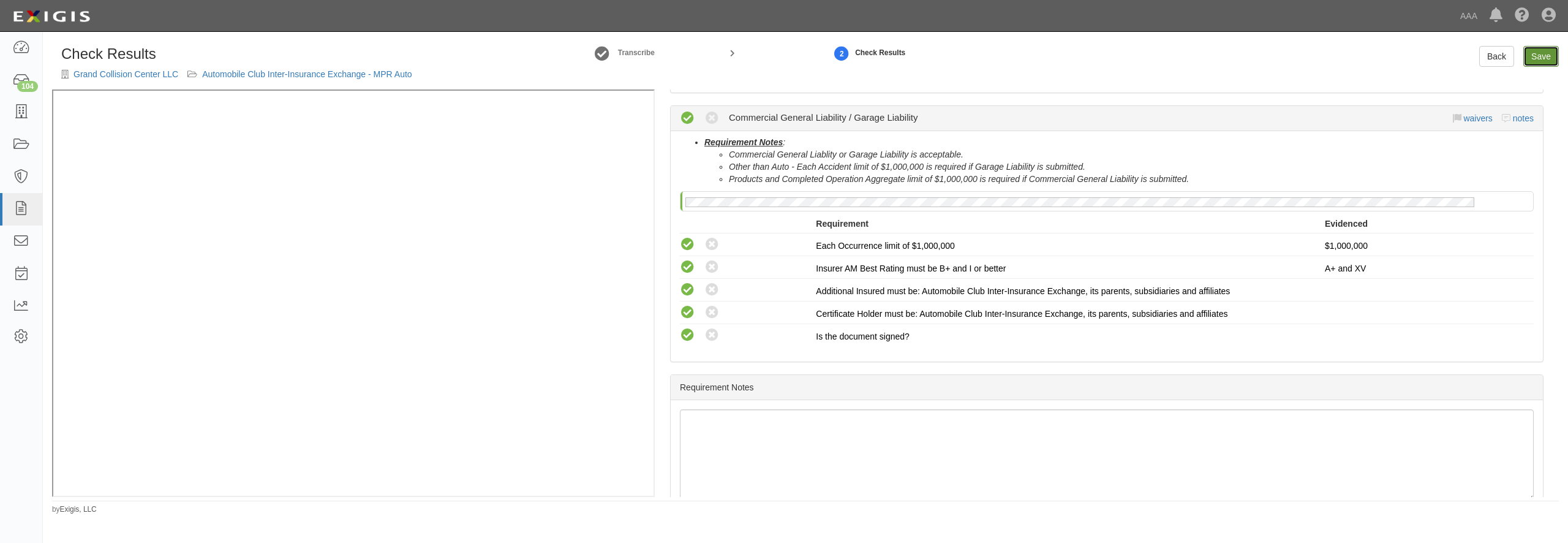
click at [1556, 47] on link "Save" at bounding box center [1541, 56] width 35 height 21
radio input "true"
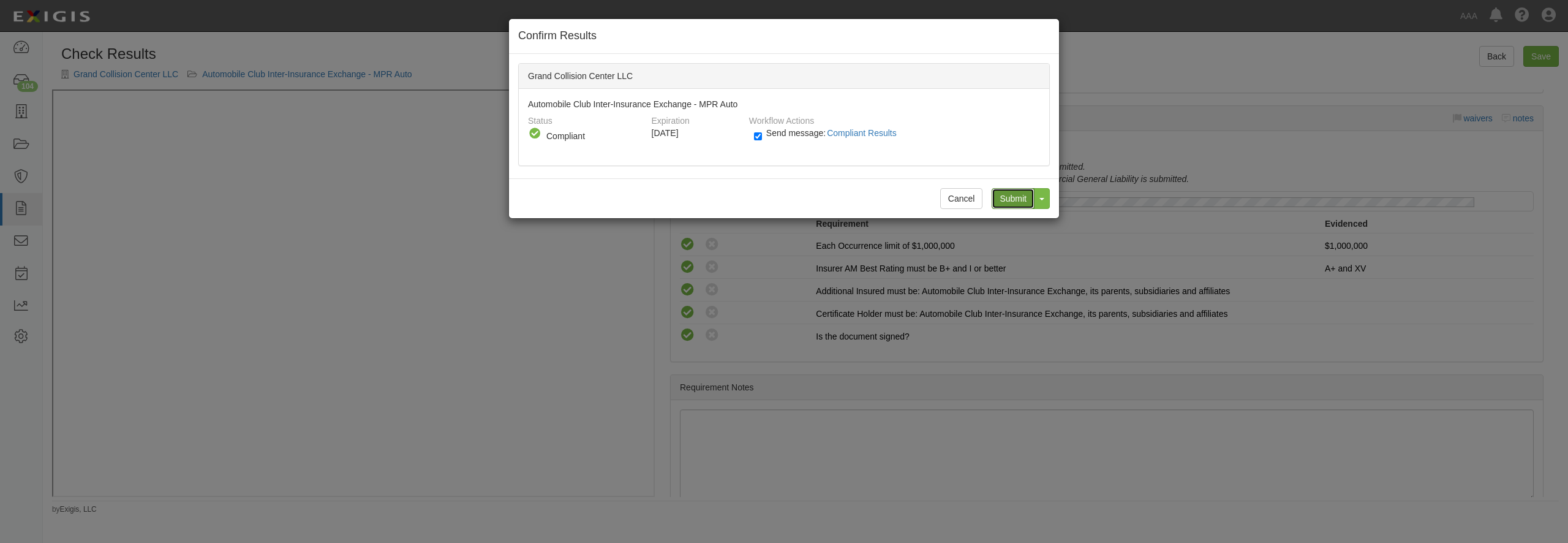
click at [1017, 198] on input "Submit" at bounding box center [1013, 198] width 43 height 21
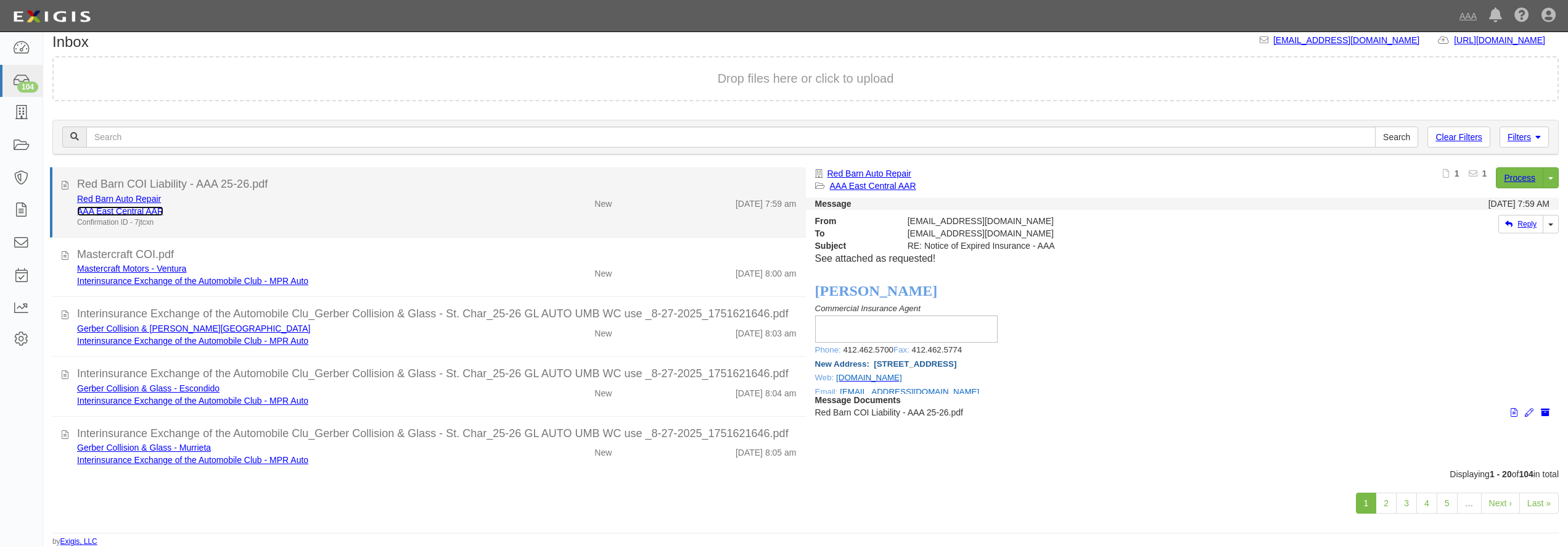
click at [135, 211] on link "AAA East Central AAR" at bounding box center [120, 211] width 86 height 10
click at [381, 218] on div "Confirmation ID - 7jtcxn" at bounding box center [282, 222] width 412 height 11
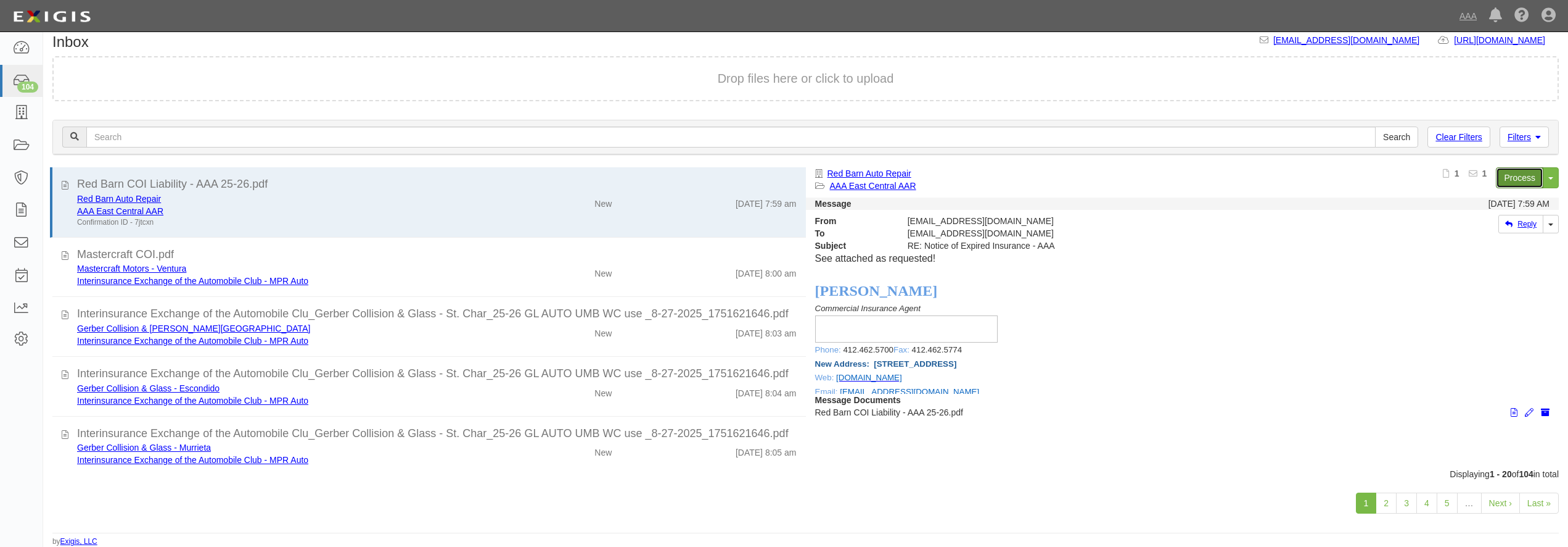
click at [1519, 179] on link "Process" at bounding box center [1519, 178] width 47 height 21
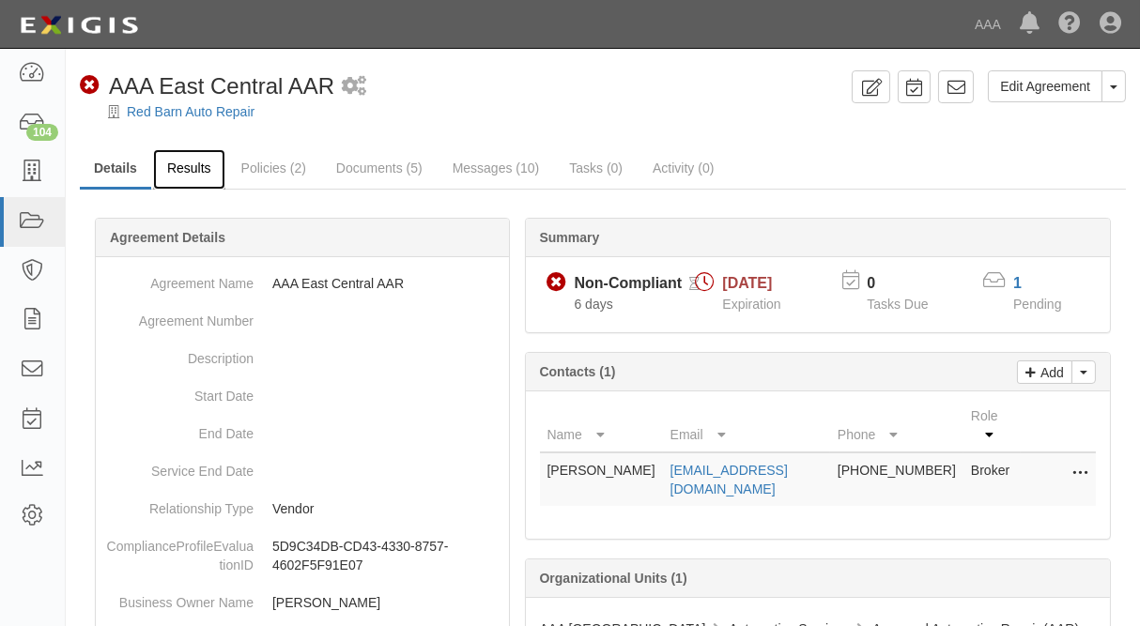
click at [181, 173] on link "Results" at bounding box center [189, 169] width 72 height 40
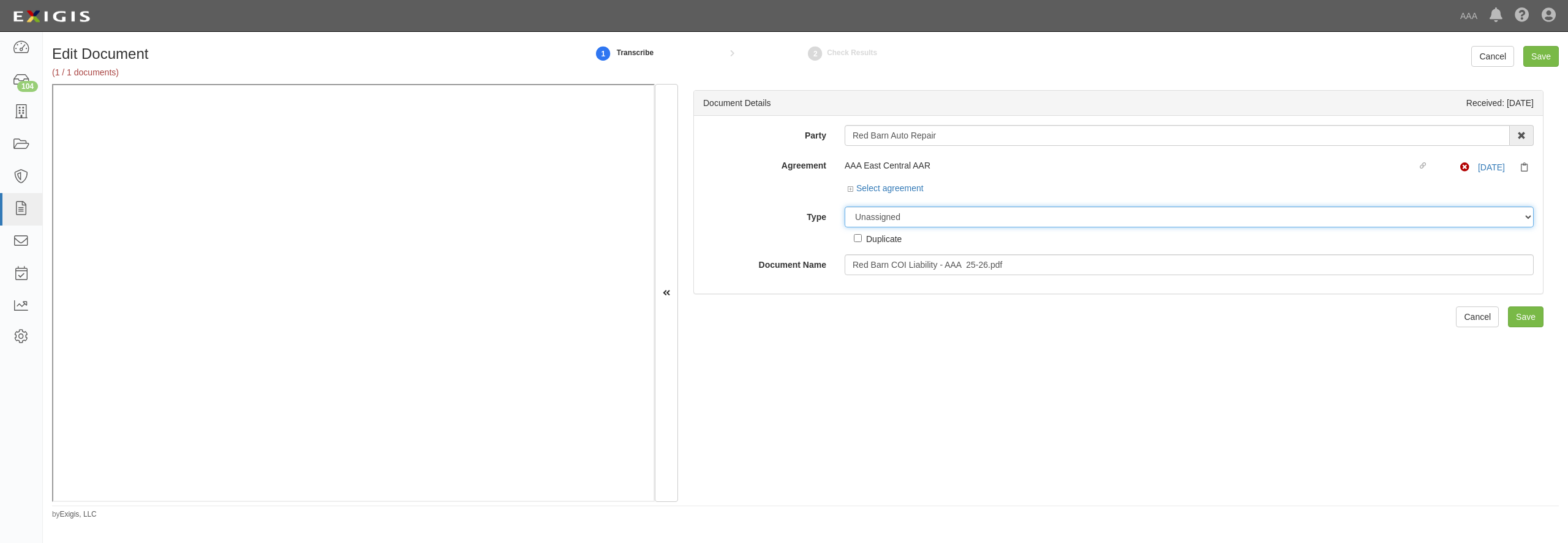
click at [844, 206] on select "Unassigned Binder Cancellation Notice Certificate Contract Endorsement Insuranc…" at bounding box center [1189, 217] width 689 height 21
select select "CertificateDetail"
click option "Certificate" at bounding box center [0, 0] width 0 height 0
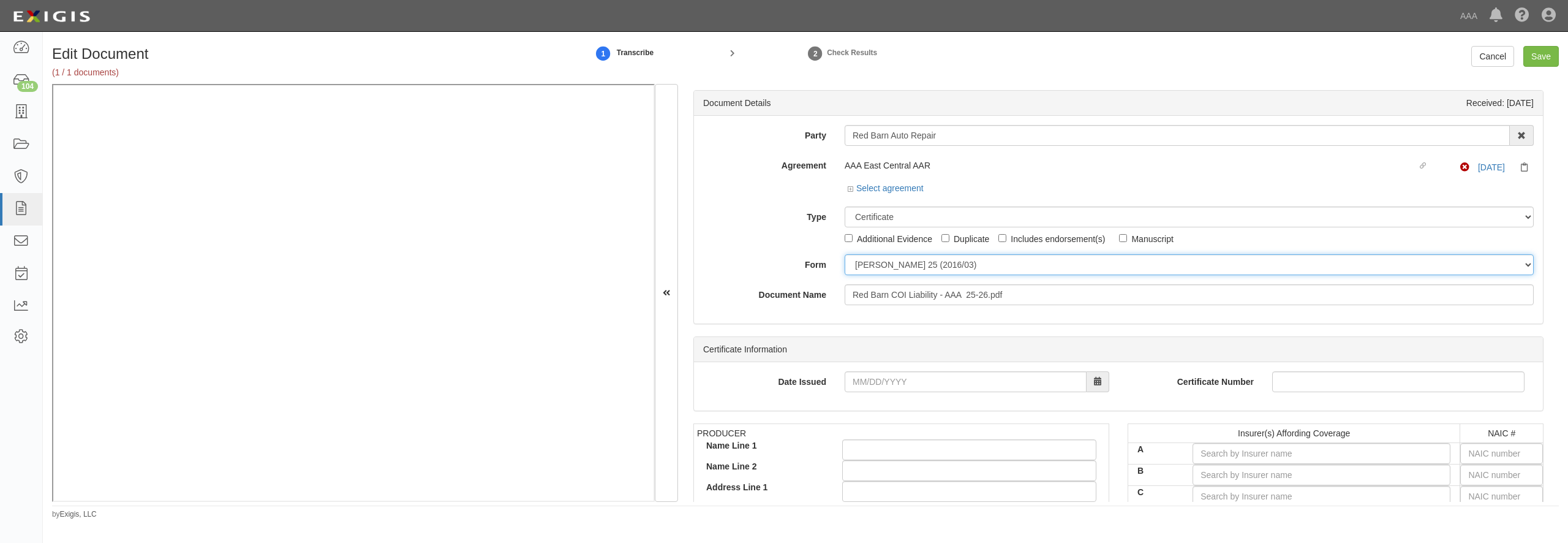
click at [844, 255] on select "ACORD 25 (2016/03) ACORD 101 ACORD 855 NY (2014/05) General" at bounding box center [1189, 265] width 689 height 21
select select "GeneralFormDetail"
click option "General" at bounding box center [0, 0] width 0 height 0
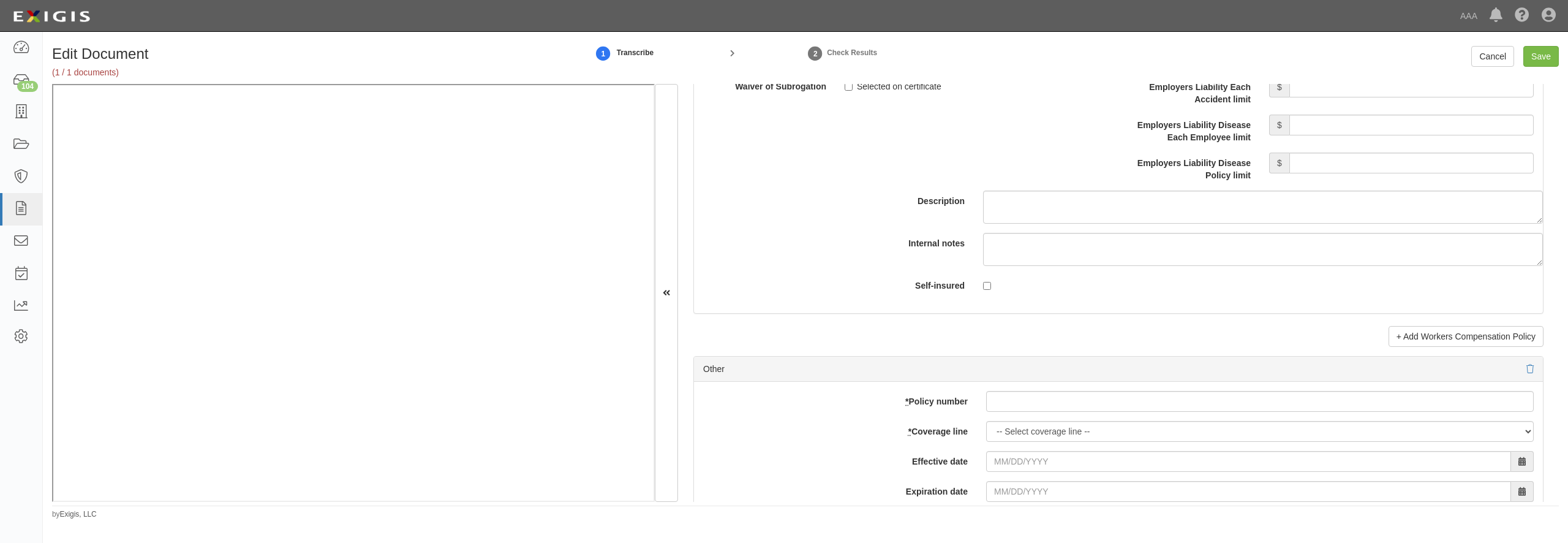
scroll to position [3529, 0]
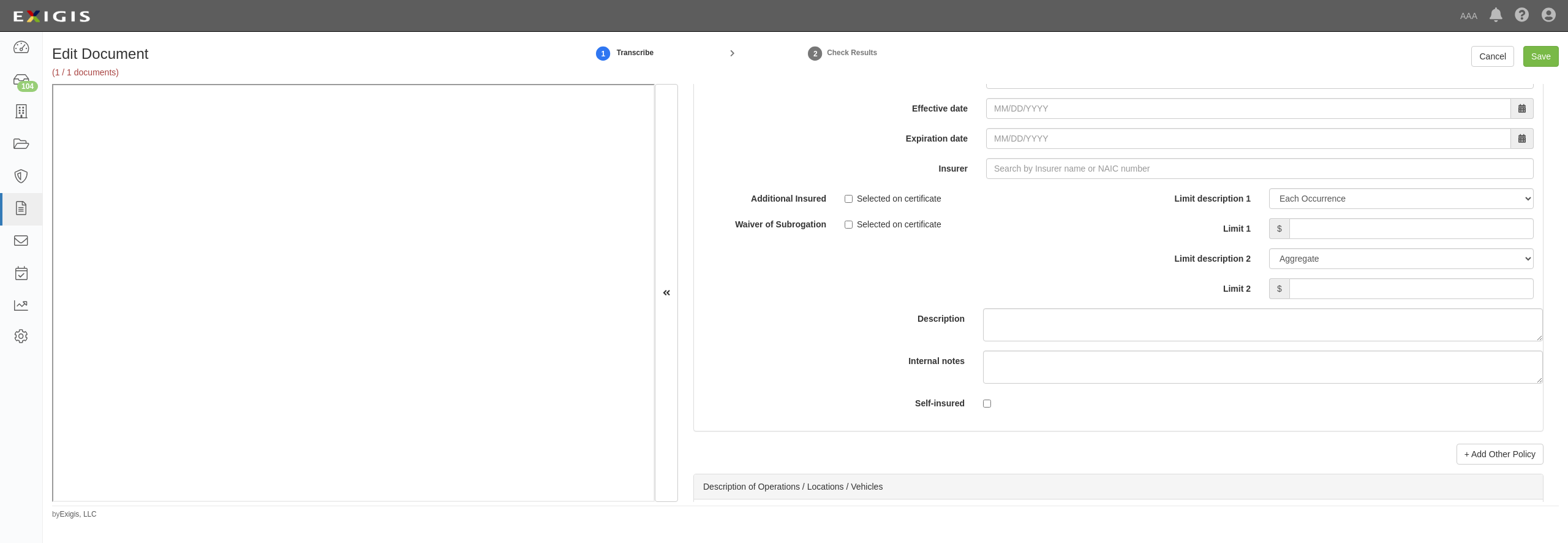
click at [1047, 59] on input "* Policy number" at bounding box center [1259, 48] width 547 height 21
paste input "50-851-785-03"
type input "50-851-785-03"
select select "70"
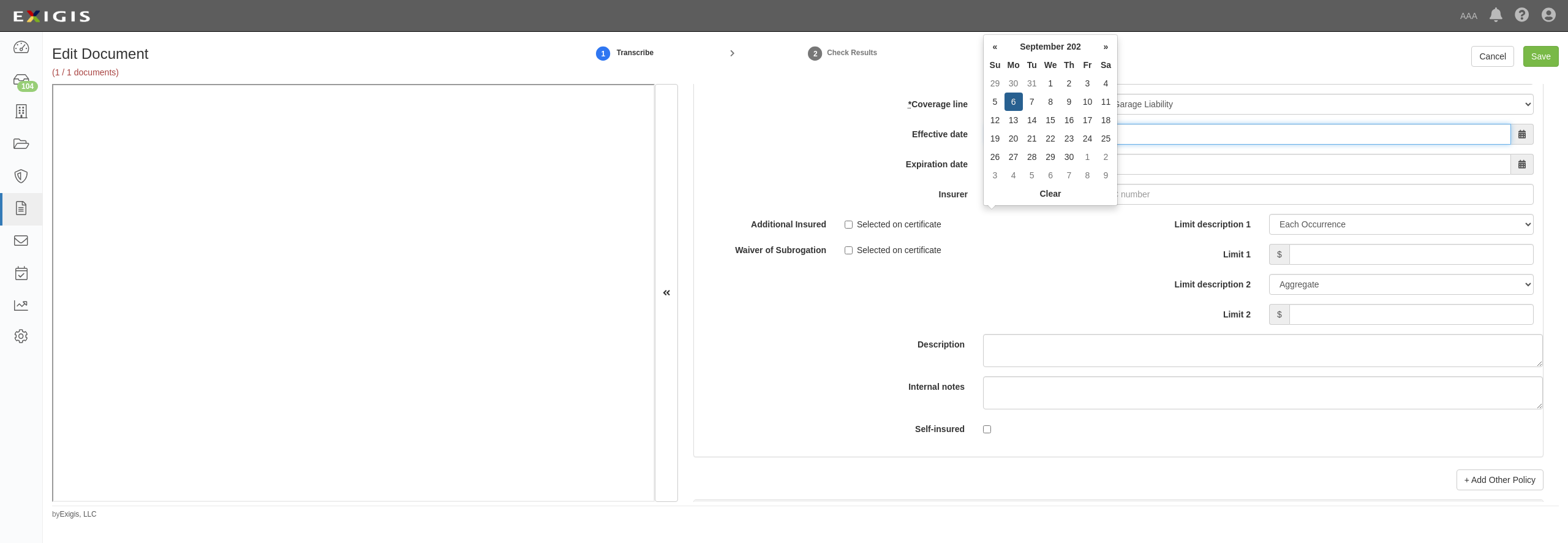
type input "09/06/2025"
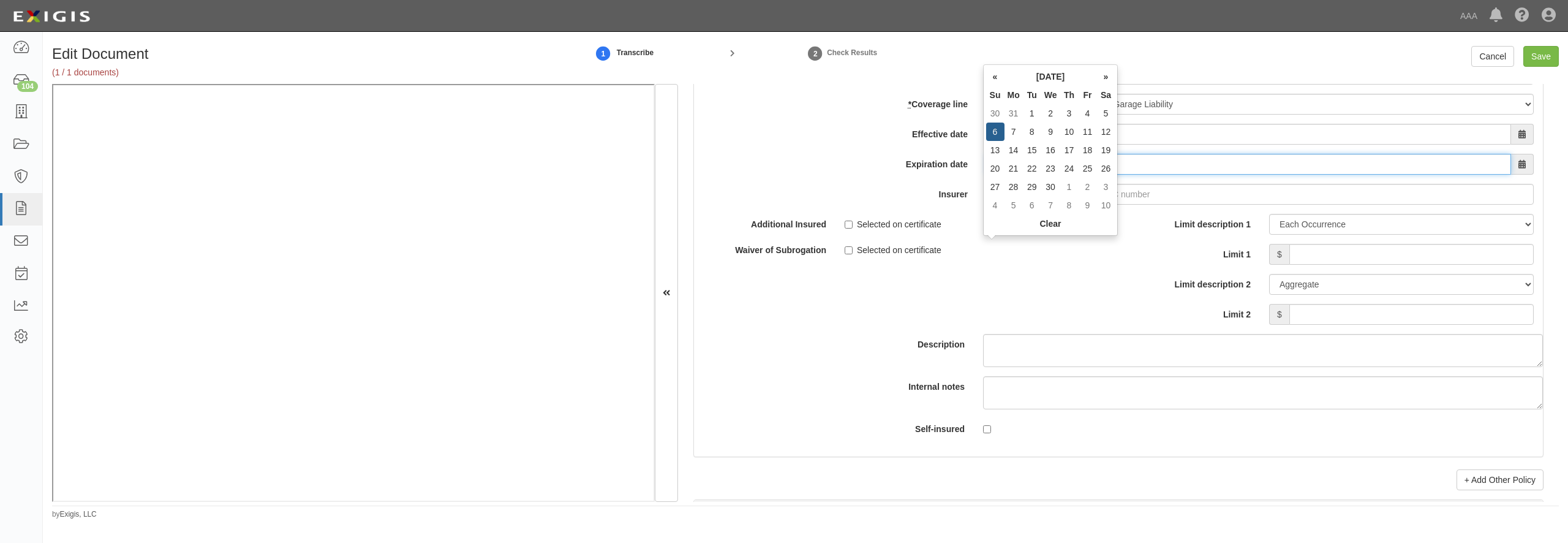
type input "[DATE]"
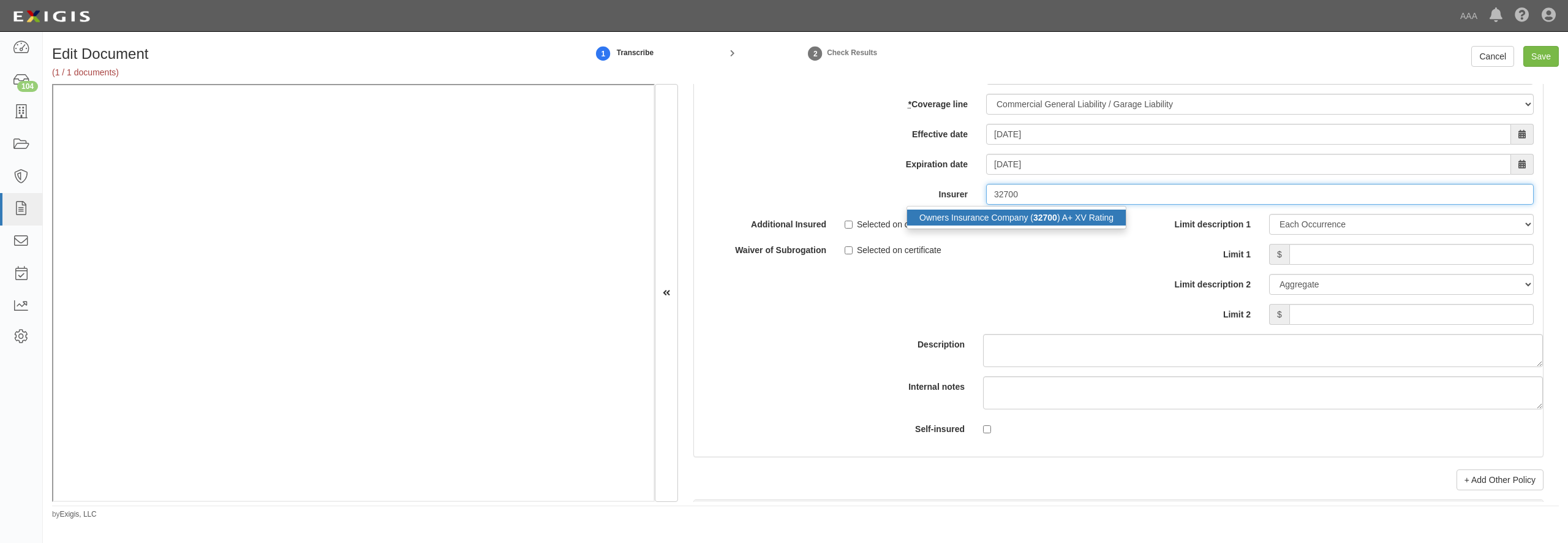
click at [992, 225] on div "Owners Insurance Company ( 32700 ) A+ XV Rating" at bounding box center [1016, 217] width 219 height 16
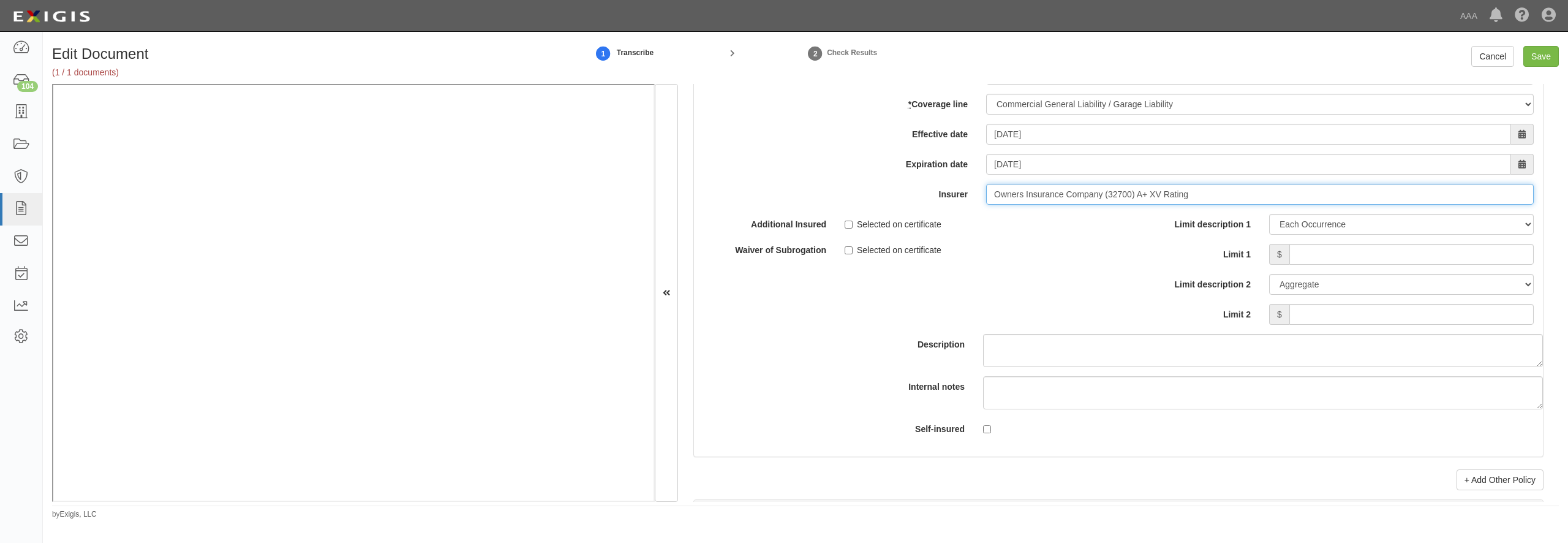
type input "Owners Insurance Company (32700) A+ XV Rating"
click at [1319, 265] on input "Limit 1" at bounding box center [1411, 255] width 245 height 21
type input "1,000,000"
type input "2,000,000"
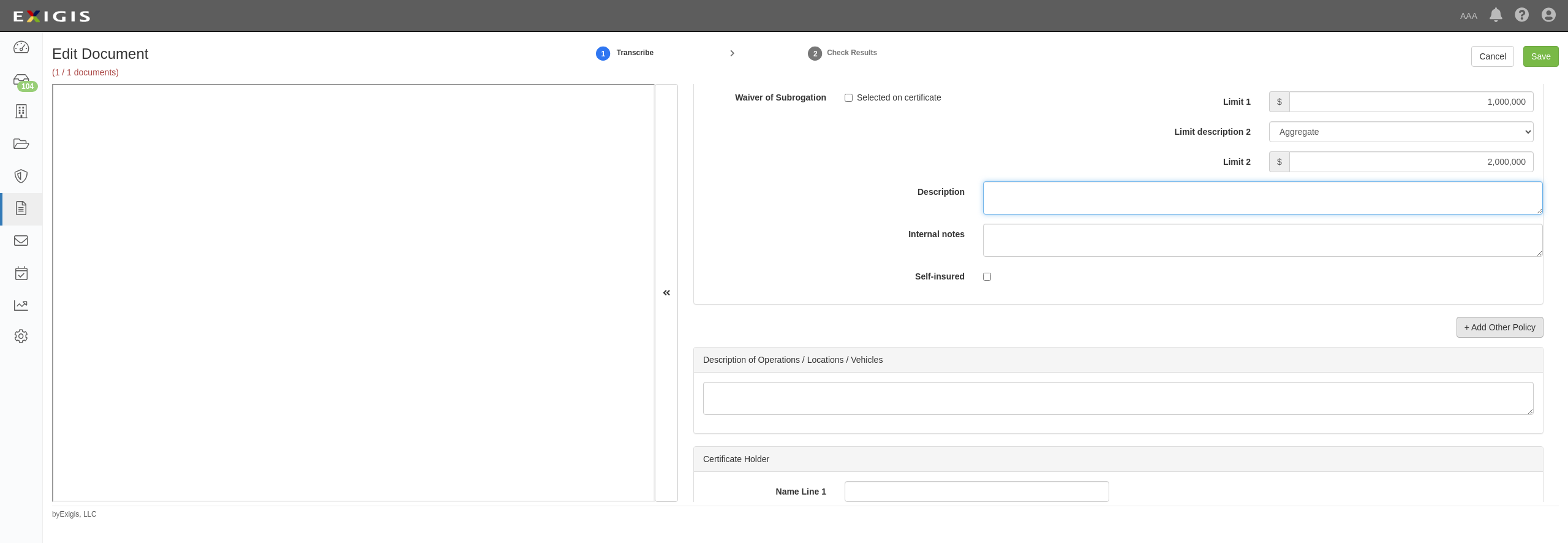
scroll to position [3705, 0]
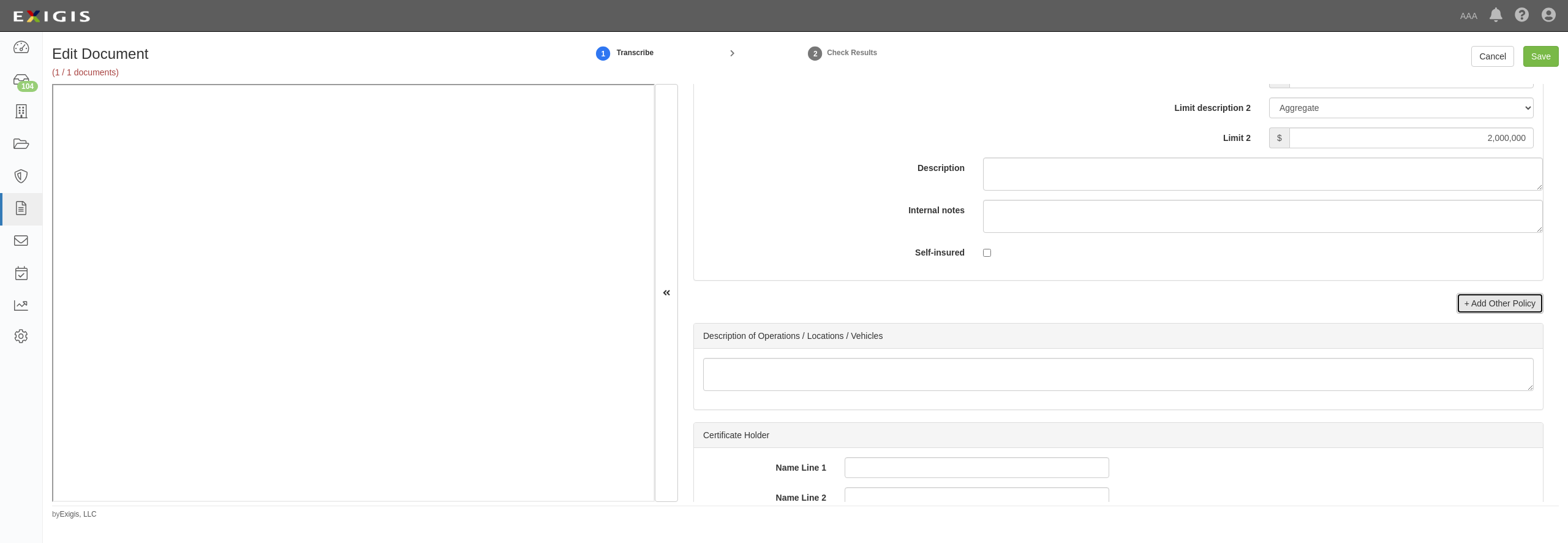
click at [1466, 314] on link "+ Add Other Policy" at bounding box center [1499, 303] width 87 height 21
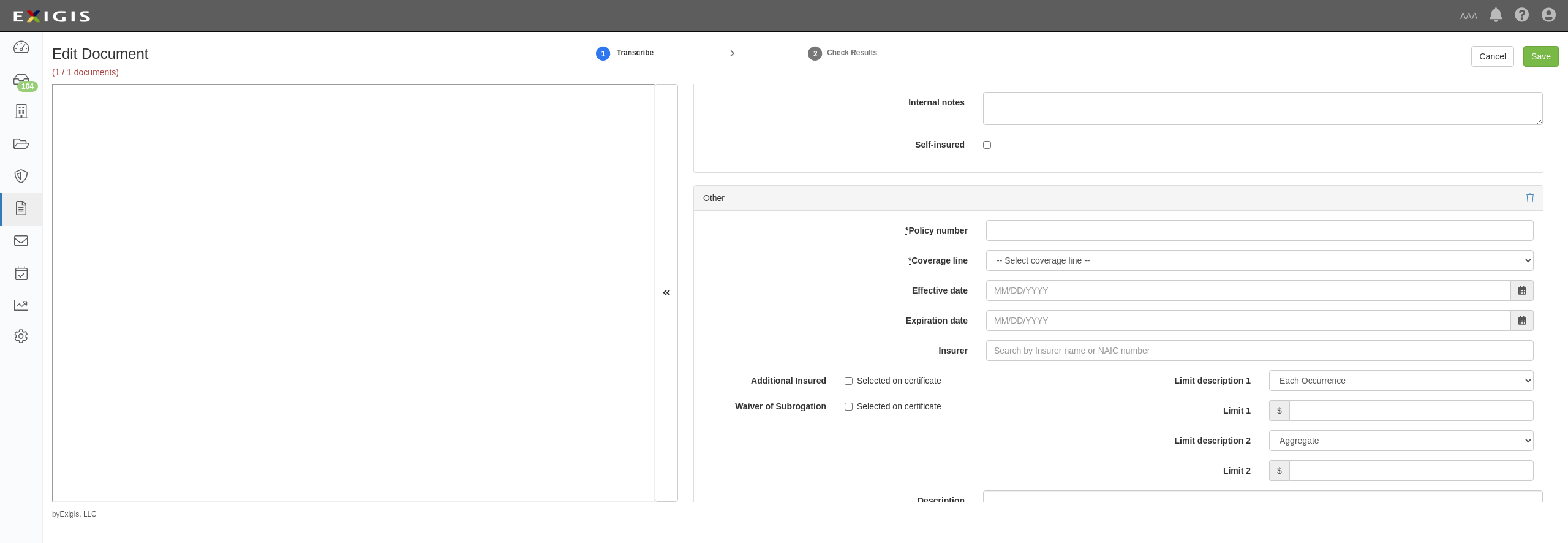
scroll to position [3882, 0]
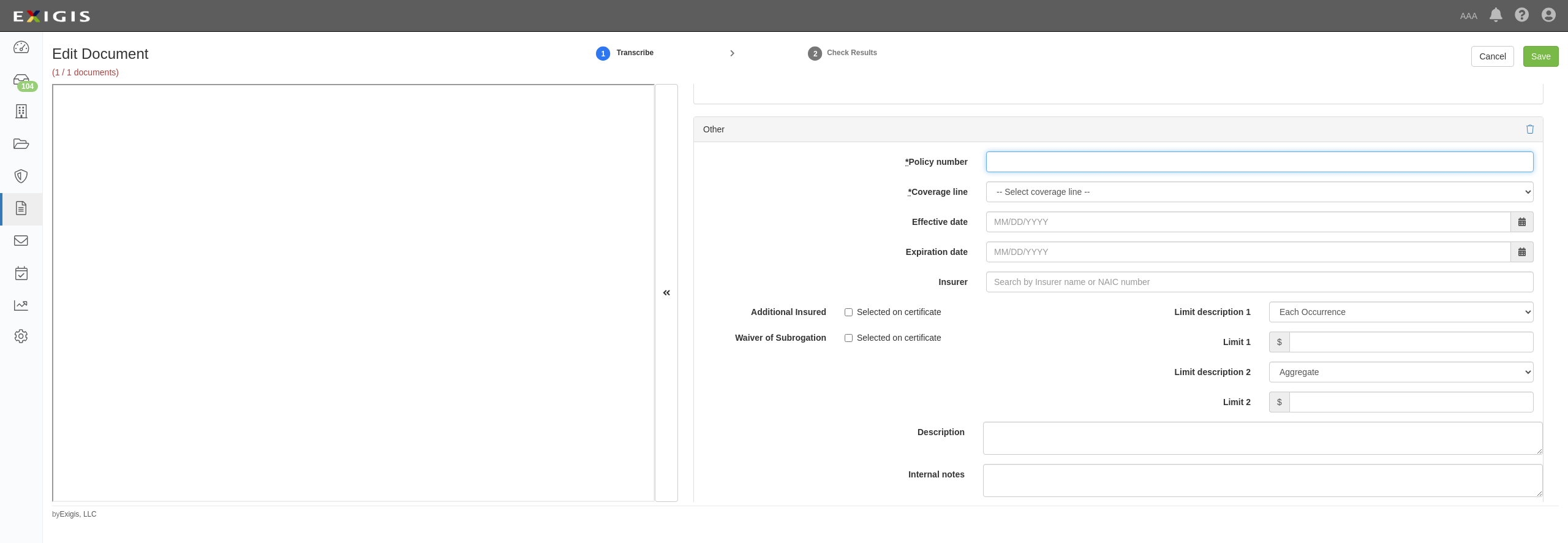
click at [1022, 172] on input "* Policy number" at bounding box center [1259, 162] width 547 height 21
paste input "50-851-785-03"
type input "50-851-785-03"
select select "56"
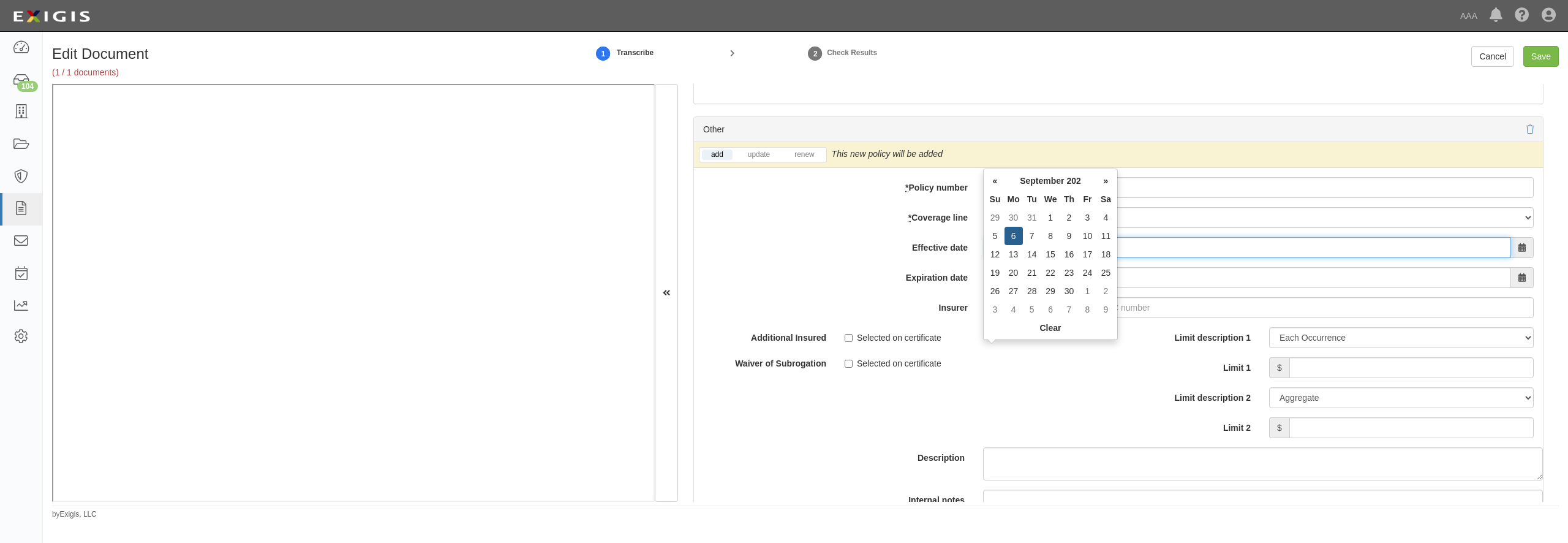
type input "09/06/2025"
type input "[DATE]"
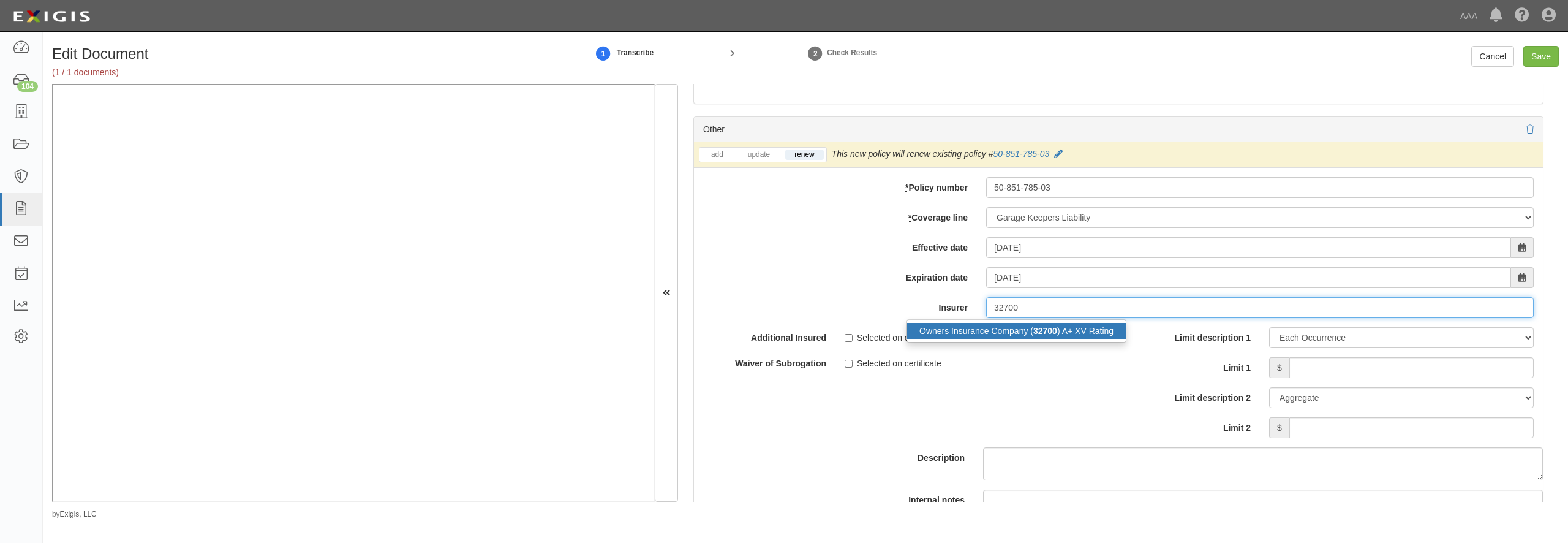
click at [1011, 339] on div "Owners Insurance Company ( 32700 ) A+ XV Rating" at bounding box center [1016, 331] width 219 height 16
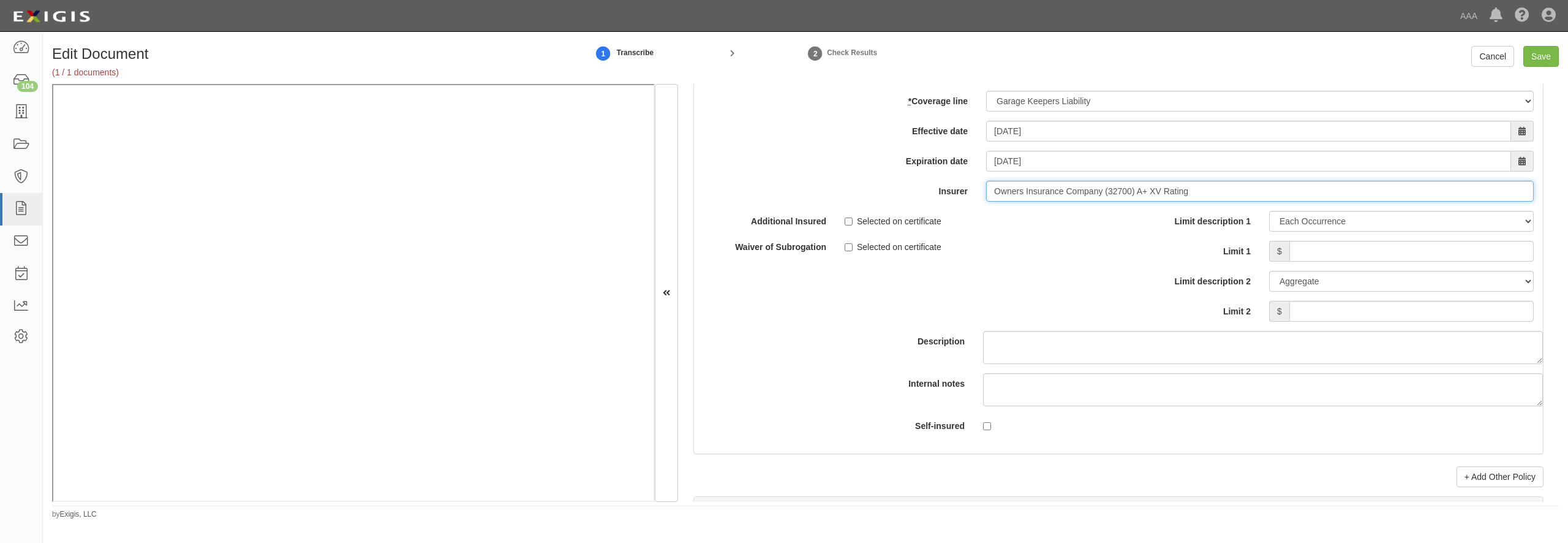
scroll to position [3999, 0]
type input "Owners Insurance Company (32700) A+ XV Rating"
click at [1329, 260] on input "Limit 1" at bounding box center [1411, 250] width 245 height 21
type input "120,000"
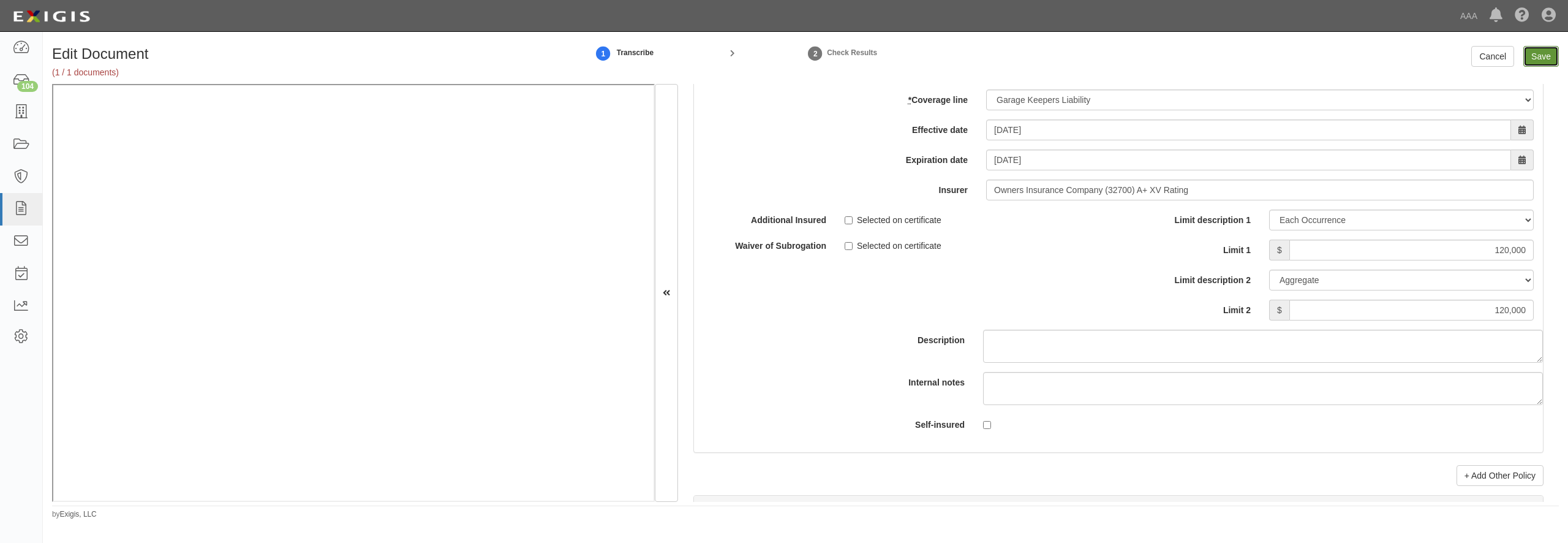
click at [1543, 56] on input "Save" at bounding box center [1541, 56] width 35 height 21
type input "1000000"
type input "2000000"
type input "120000"
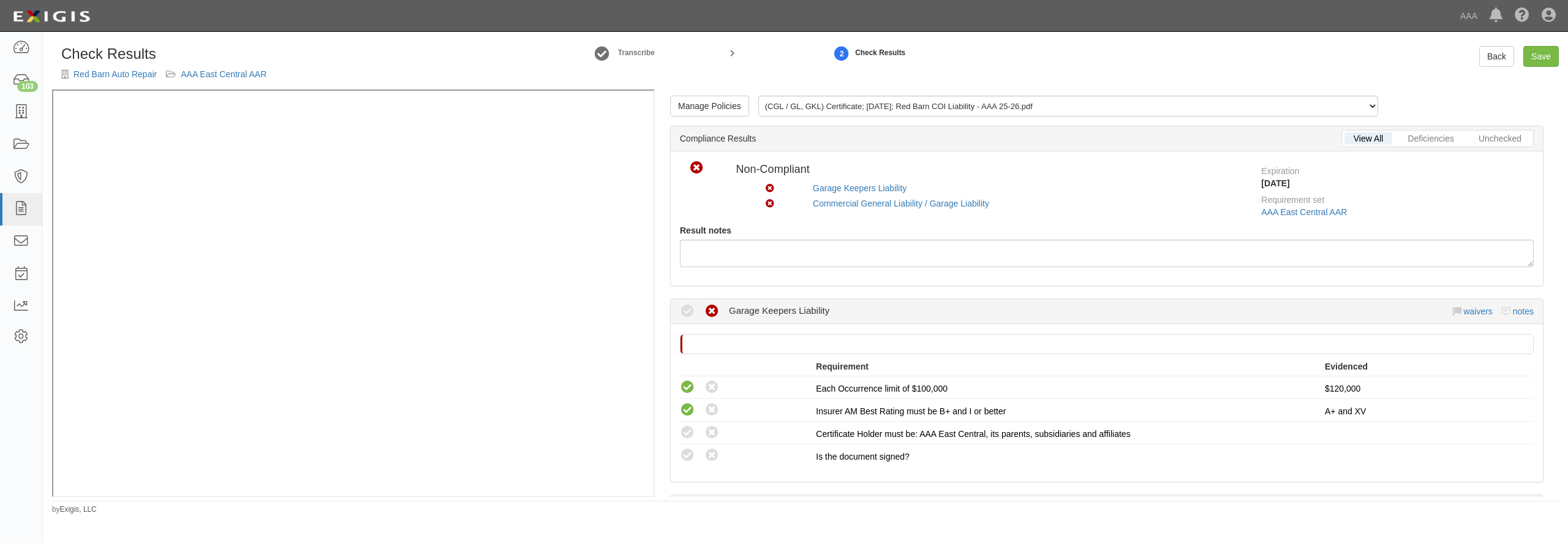
scroll to position [117, 0]
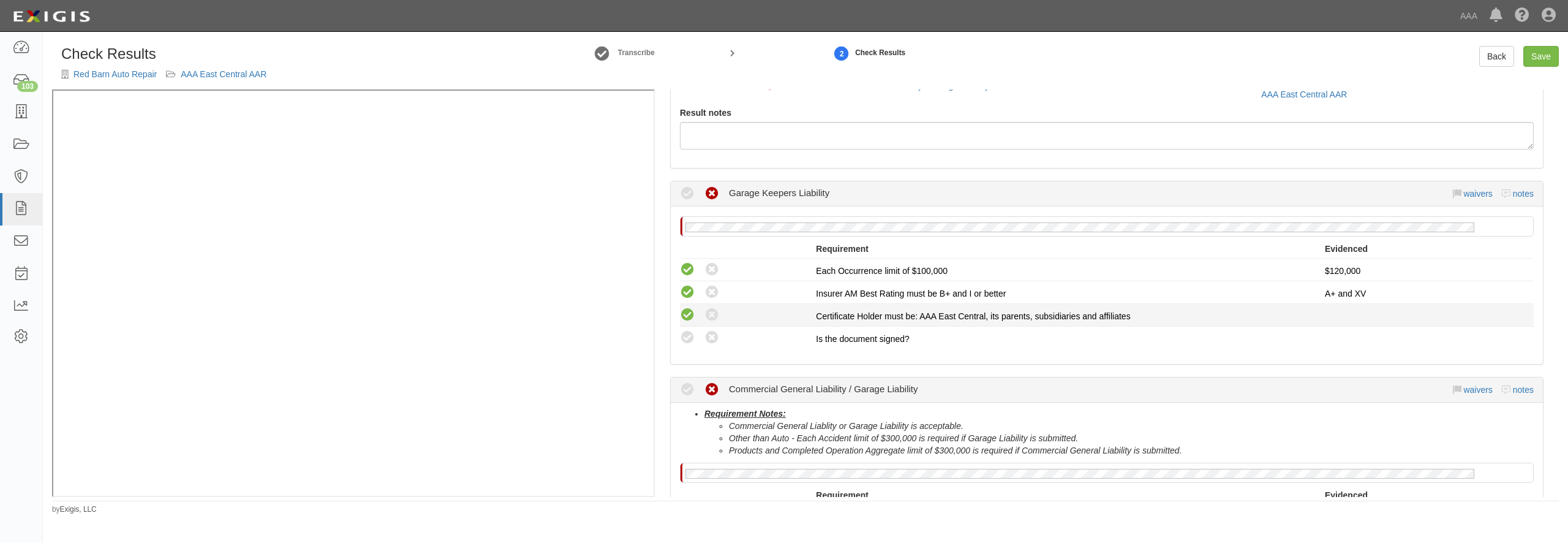
click at [686, 317] on icon at bounding box center [687, 315] width 15 height 15
radio input "true"
click at [690, 337] on icon at bounding box center [687, 337] width 15 height 15
radio input "true"
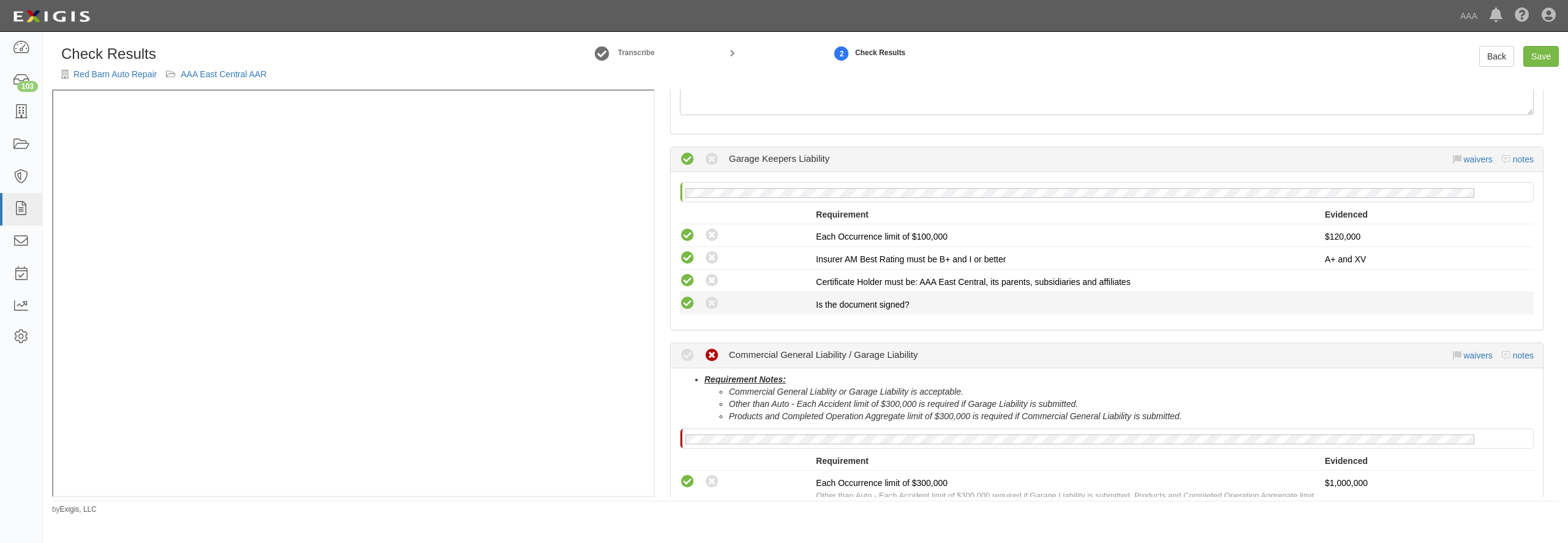
scroll to position [294, 0]
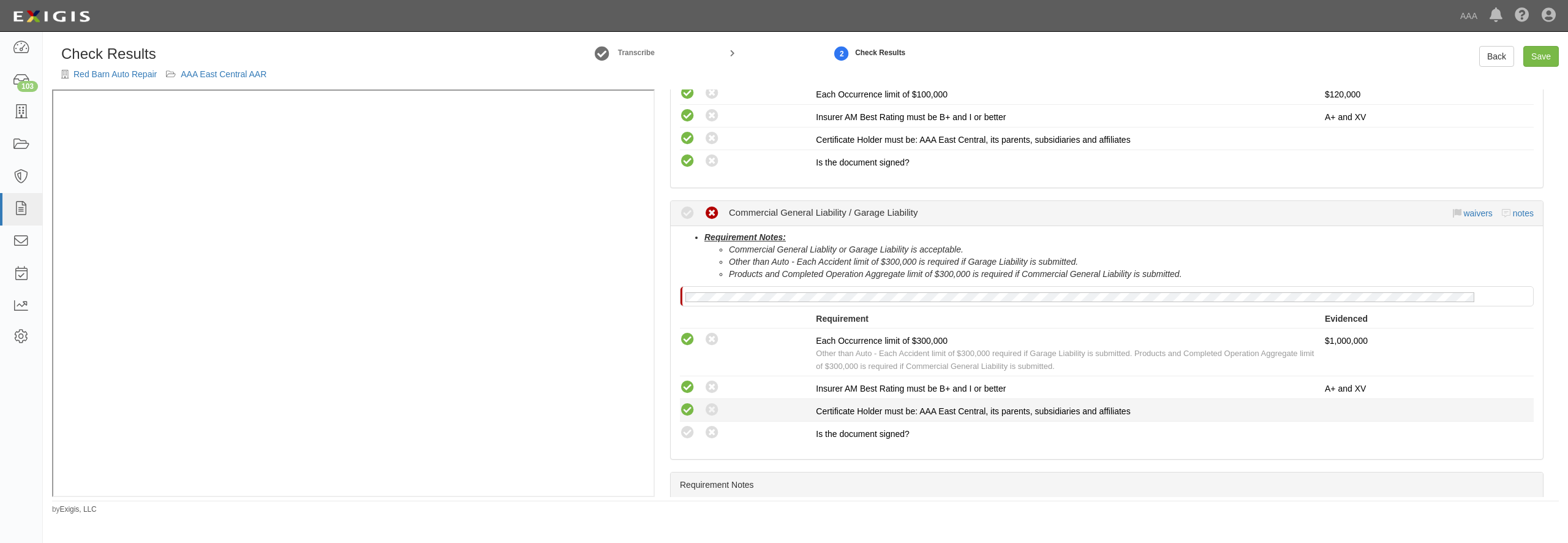
click at [690, 403] on icon at bounding box center [687, 410] width 15 height 15
radio input "true"
click at [687, 431] on icon at bounding box center [687, 432] width 15 height 15
radio input "true"
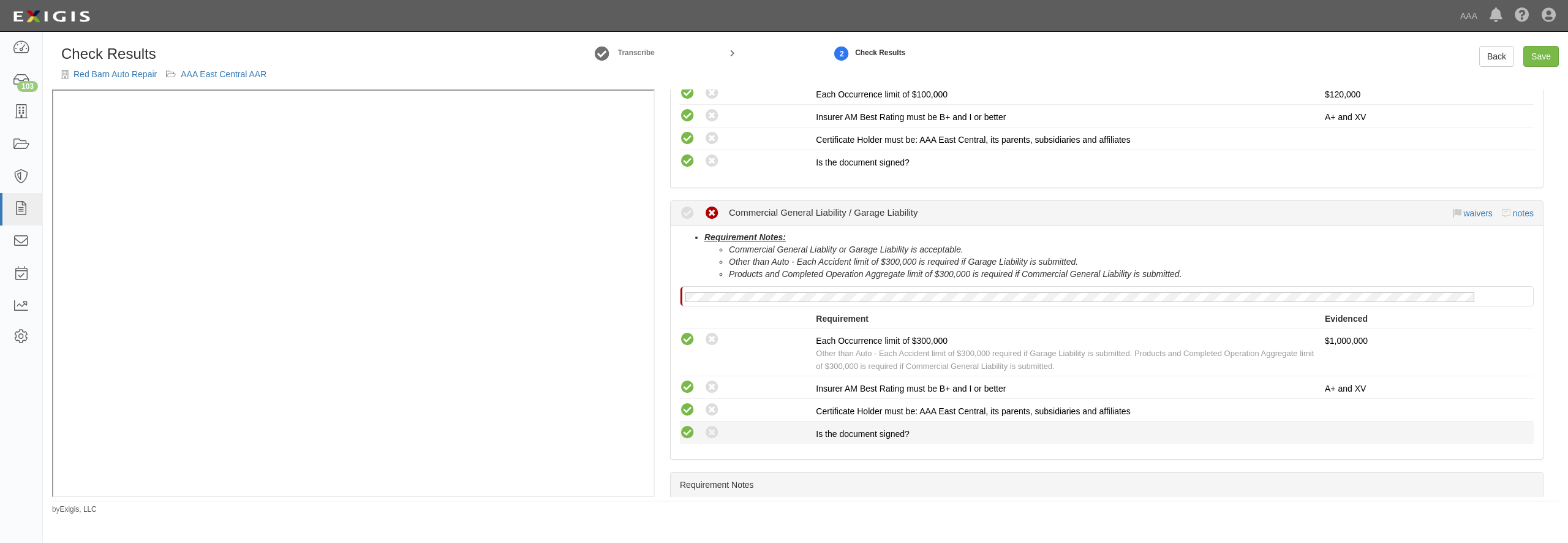
radio input "true"
click at [1526, 58] on link "Save" at bounding box center [1541, 56] width 35 height 21
radio input "true"
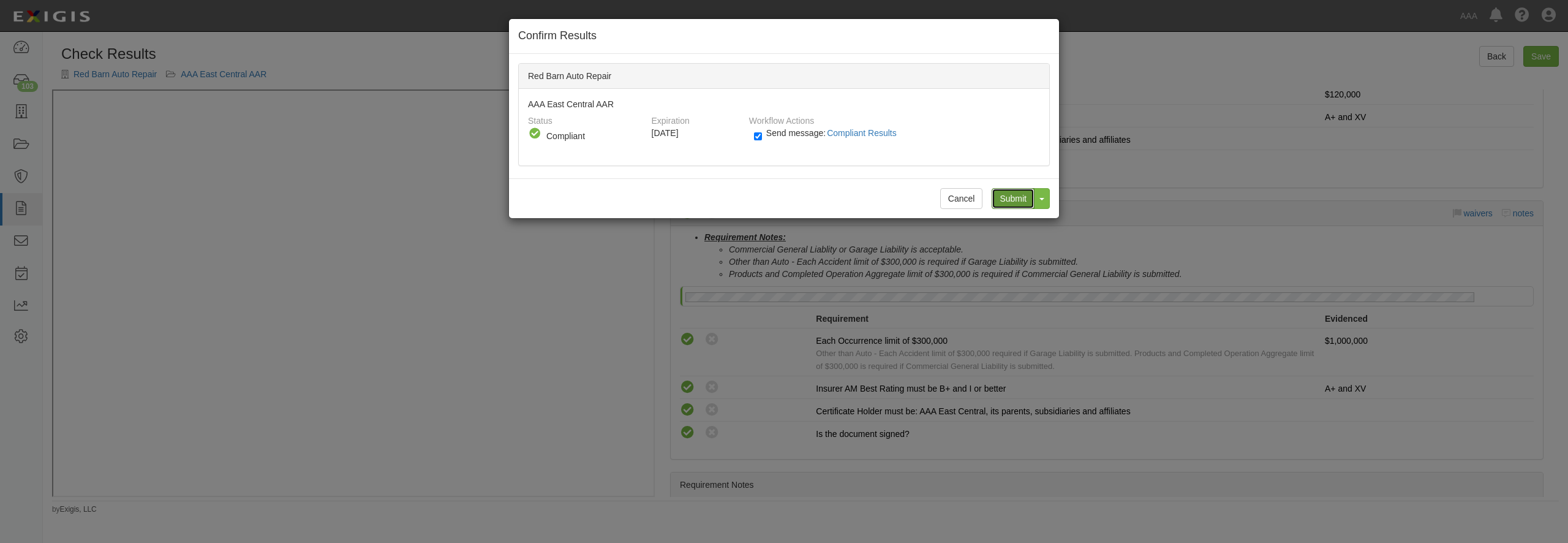
click at [1009, 196] on input "Submit" at bounding box center [1013, 198] width 43 height 21
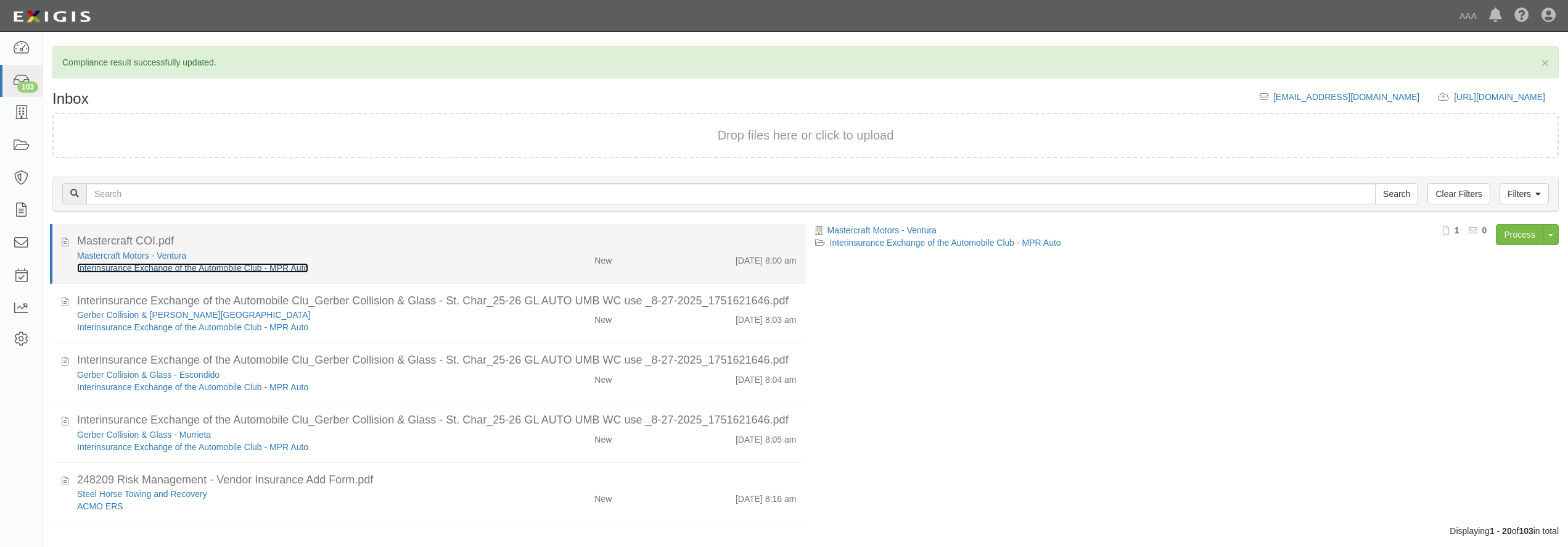
click at [271, 267] on link "Interinsurance Exchange of the Automobile Club - MPR Auto" at bounding box center [192, 268] width 231 height 10
click at [391, 253] on div "Mastercraft Motors - Ventura" at bounding box center [282, 255] width 412 height 12
click at [395, 260] on div "Mastercraft Motors - Ventura" at bounding box center [282, 255] width 412 height 12
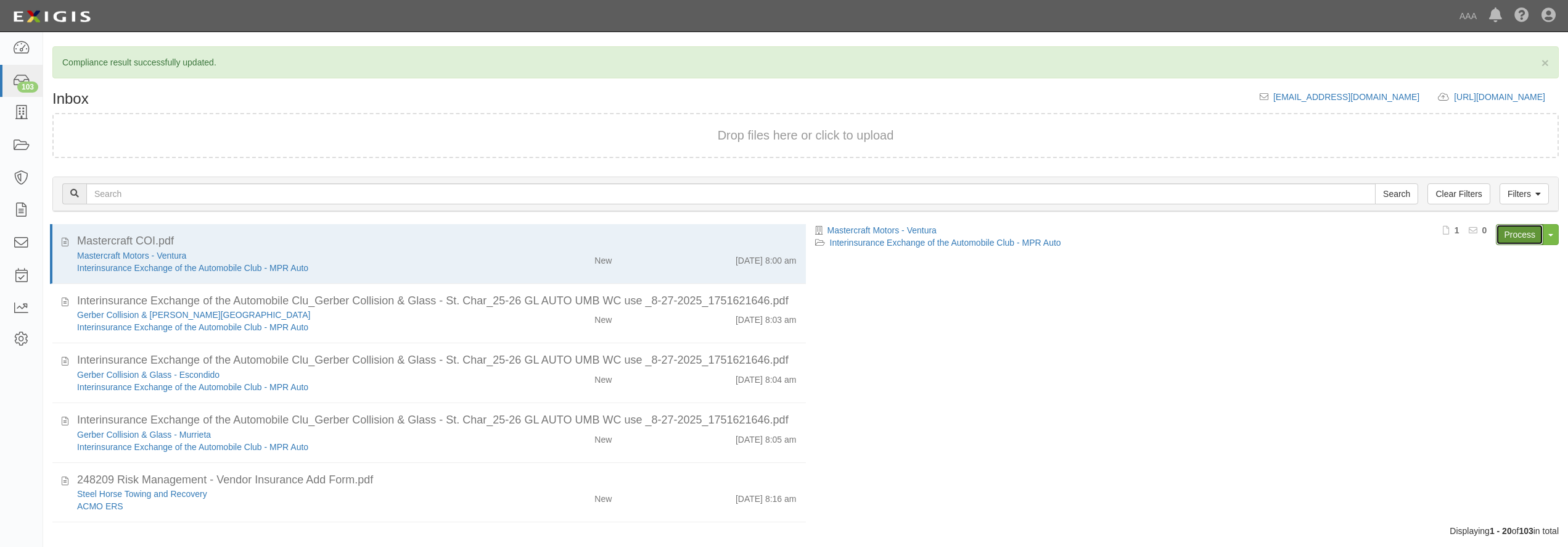
click at [1509, 232] on link "Process" at bounding box center [1519, 235] width 47 height 21
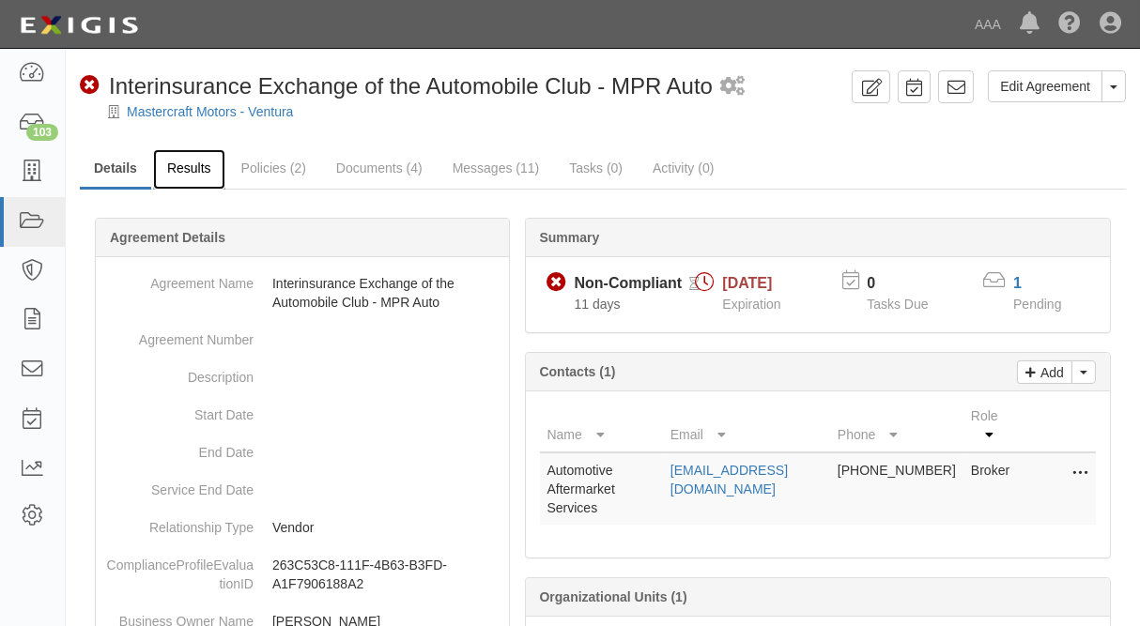
click at [193, 172] on link "Results" at bounding box center [189, 169] width 72 height 40
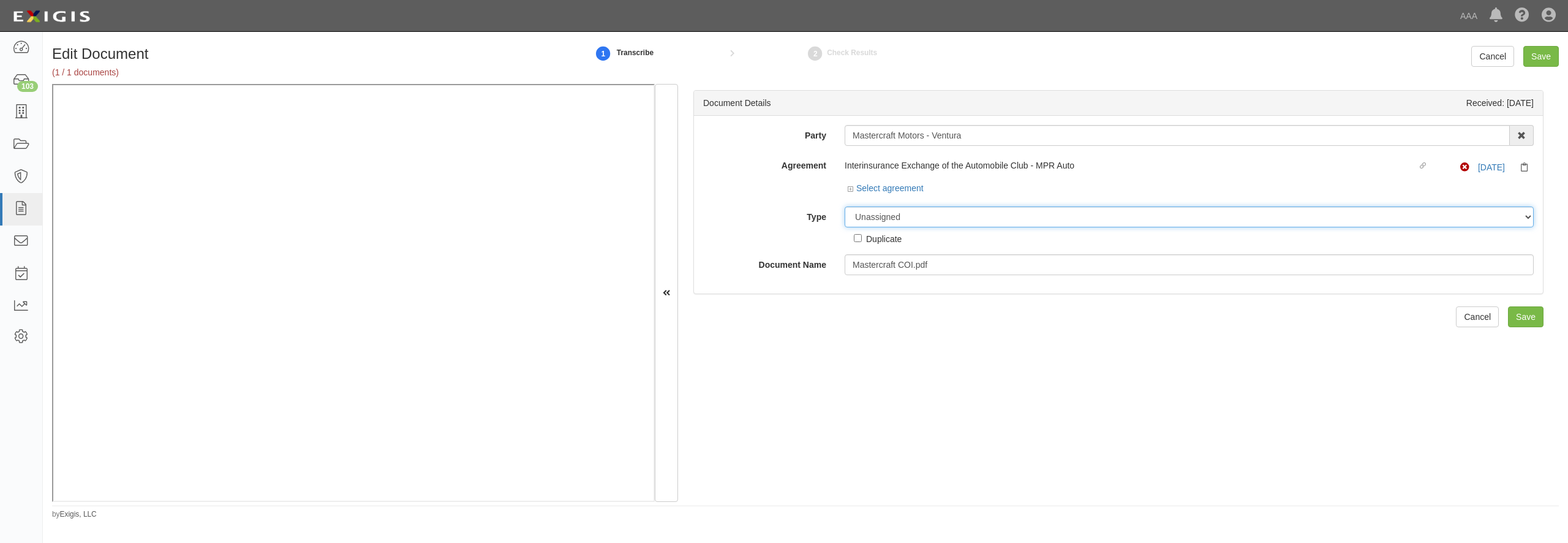
click at [844, 206] on select "Unassigned Binder Cancellation Notice Certificate Contract Endorsement Insuranc…" at bounding box center [1189, 217] width 689 height 21
select select "CertificateDetail"
click option "Certificate" at bounding box center [0, 0] width 0 height 0
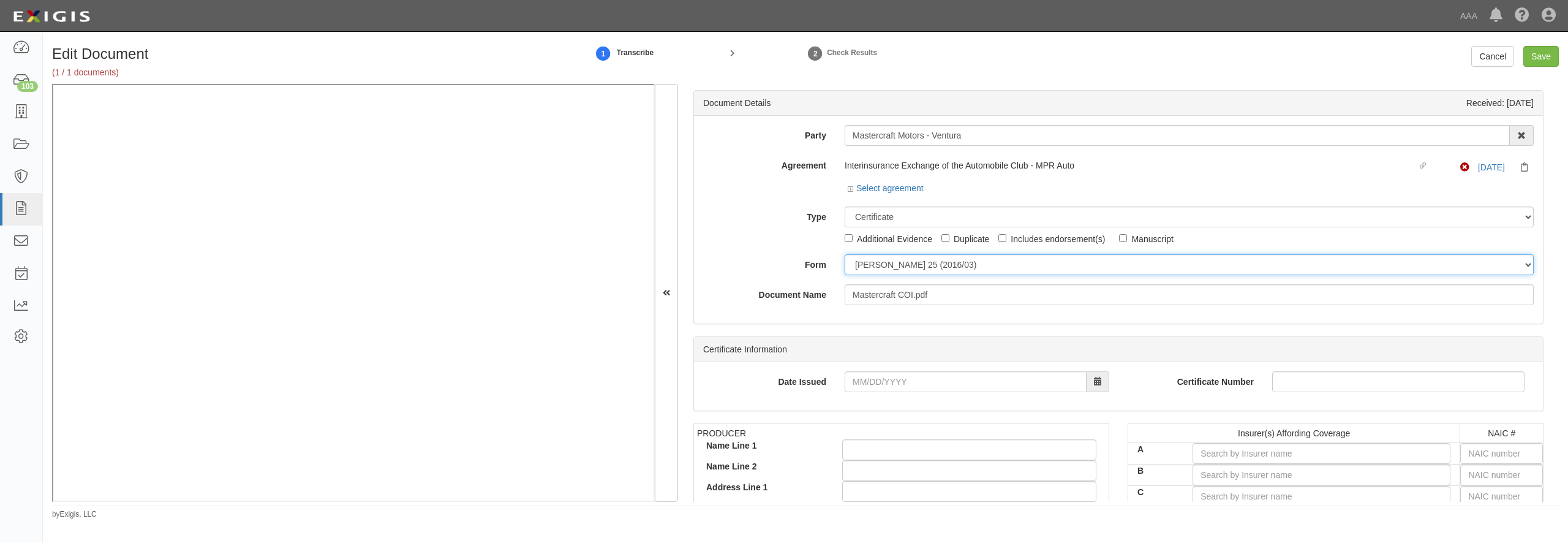
click at [844, 255] on select "[PERSON_NAME] 25 (2016/03) [PERSON_NAME] 101 [PERSON_NAME] 855 NY (2014/05) Gen…" at bounding box center [1189, 265] width 689 height 21
select select "GeneralFormDetail"
click option "General" at bounding box center [0, 0] width 0 height 0
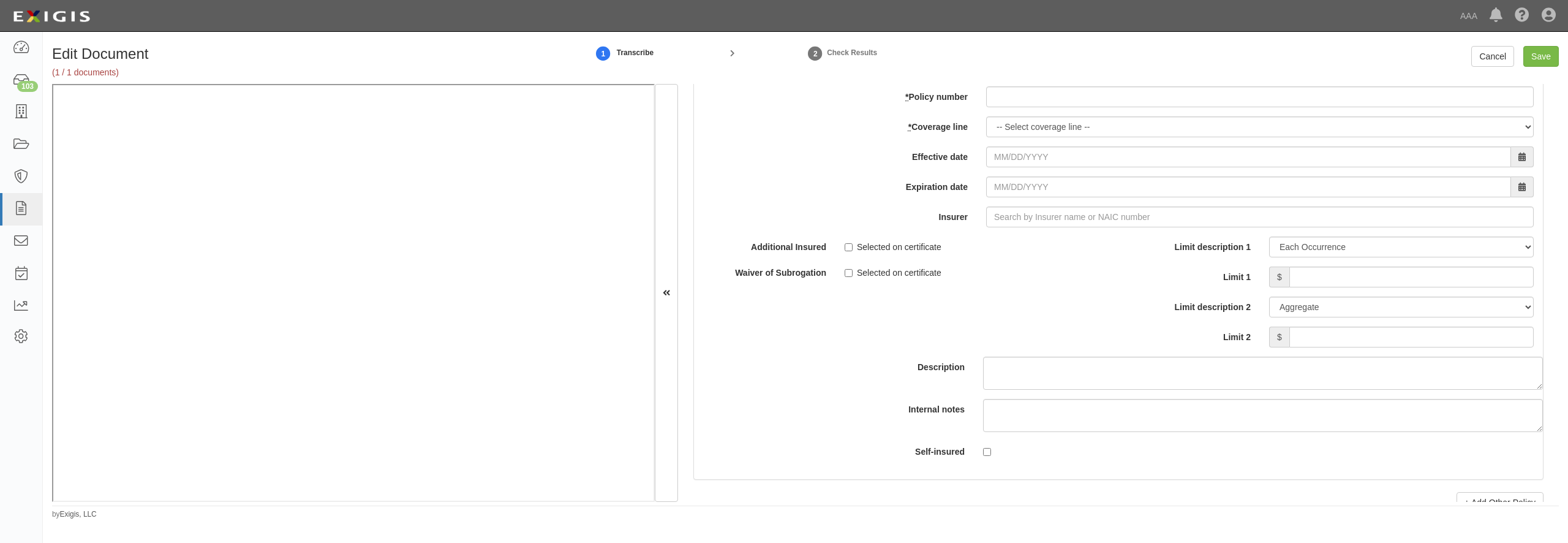
scroll to position [3529, 0]
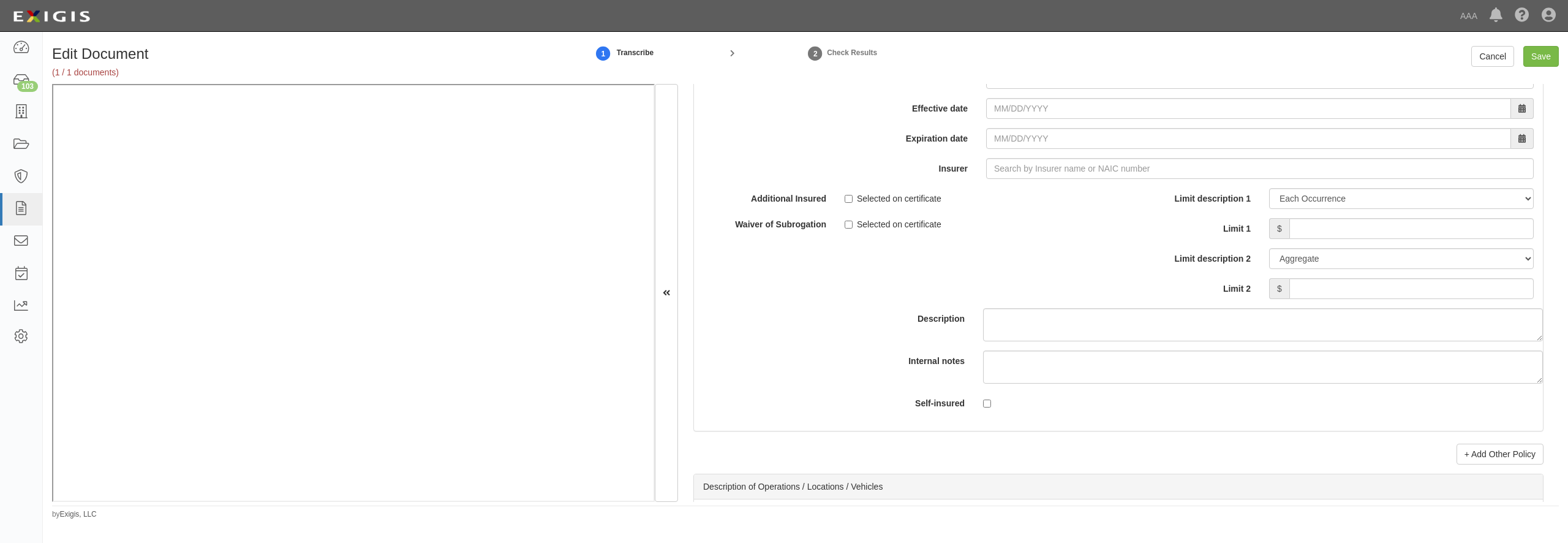
click at [1083, 59] on input "* Policy number" at bounding box center [1259, 48] width 547 height 21
type input "N0046PK00113201"
select select "70"
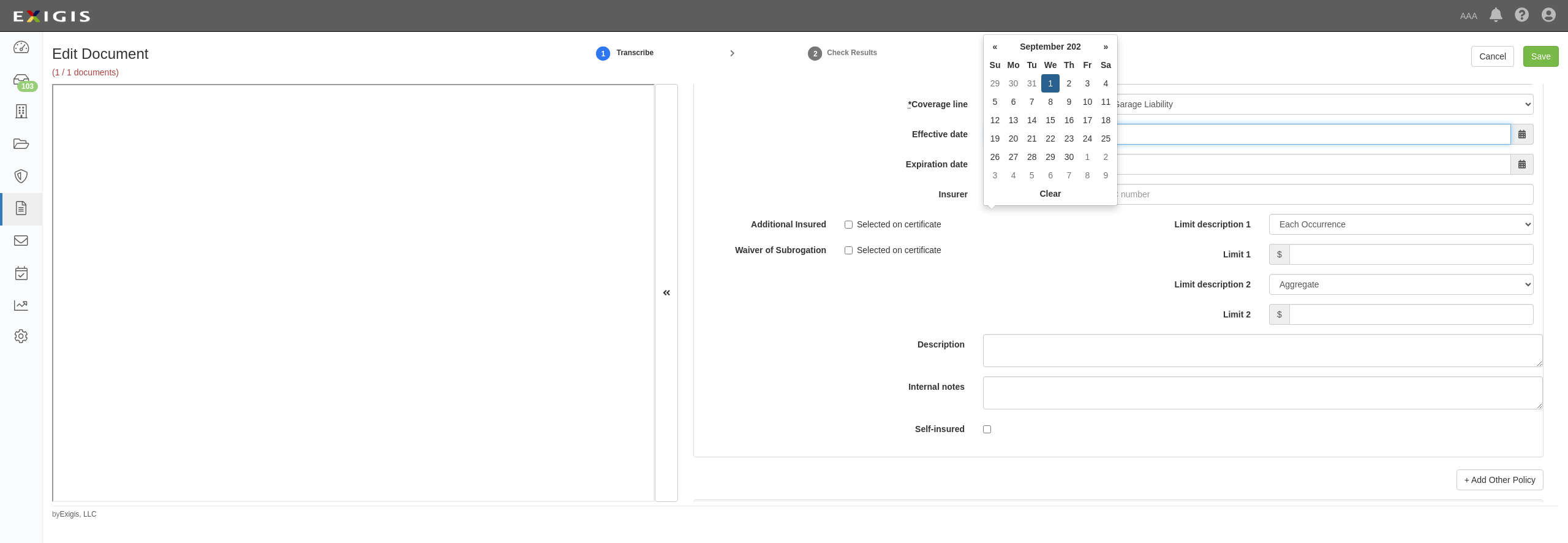
type input "[DATE]"
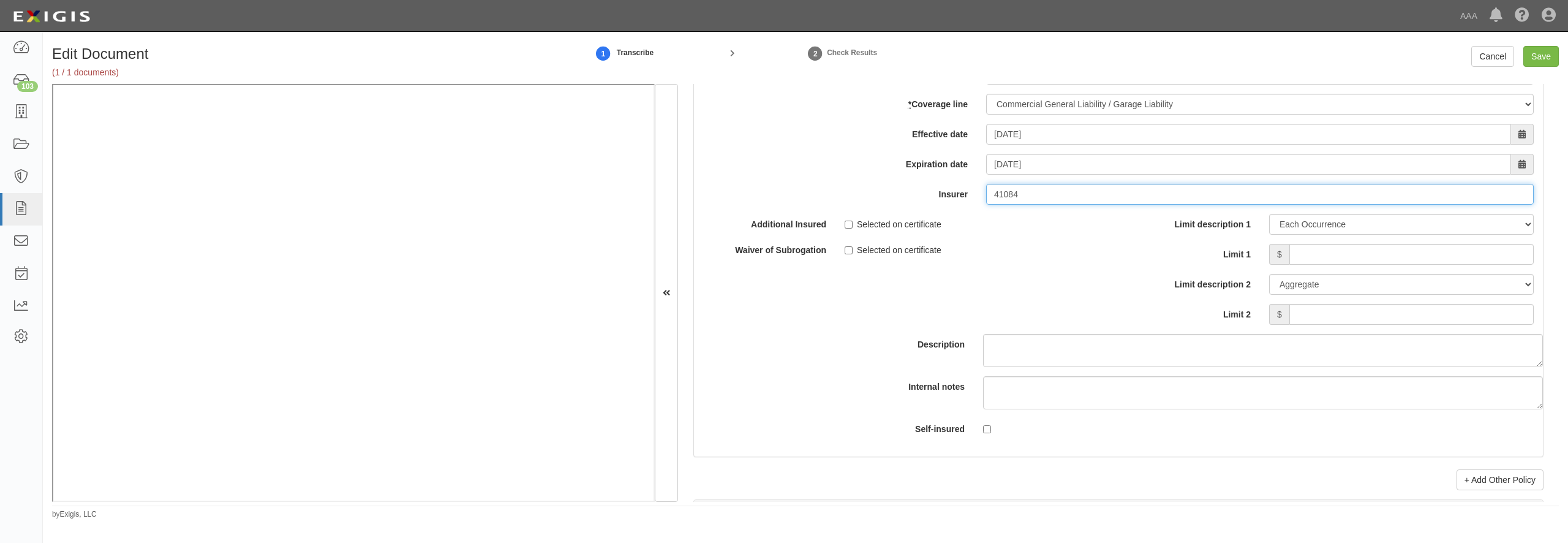
click at [1045, 205] on input "41084" at bounding box center [1259, 194] width 547 height 21
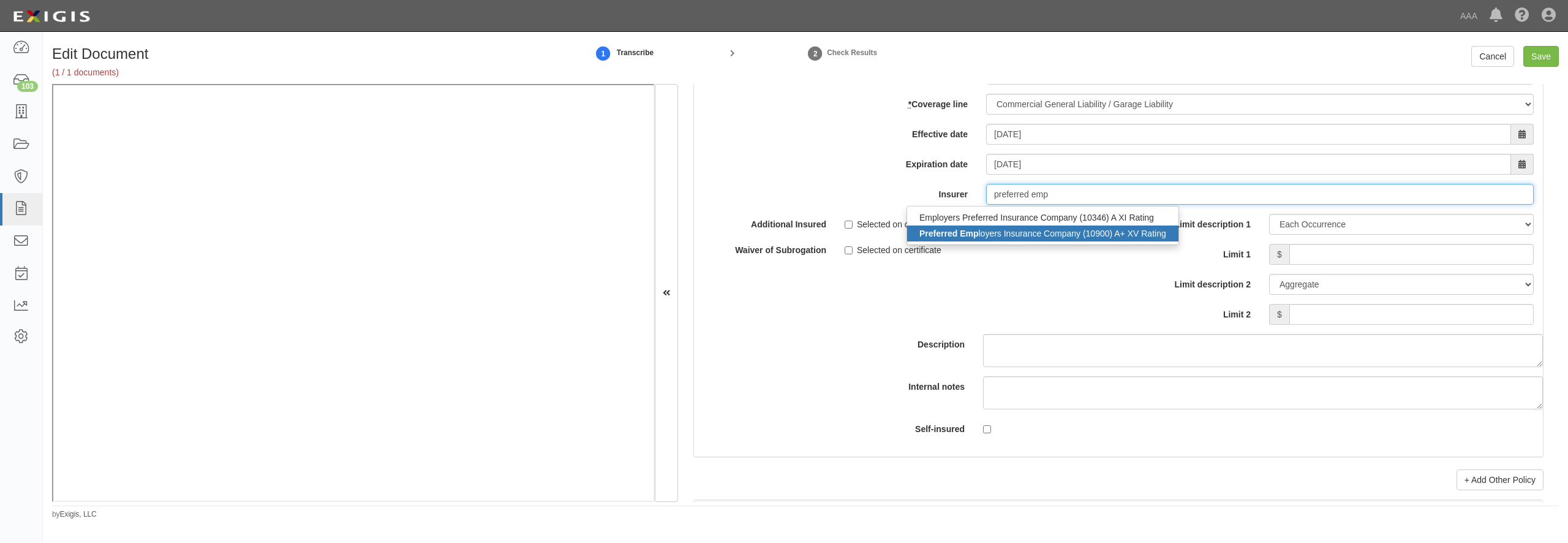
click at [1008, 241] on div "Preferred Emp loyers Insurance Company (10900) A+ XV Rating" at bounding box center [1043, 233] width 271 height 16
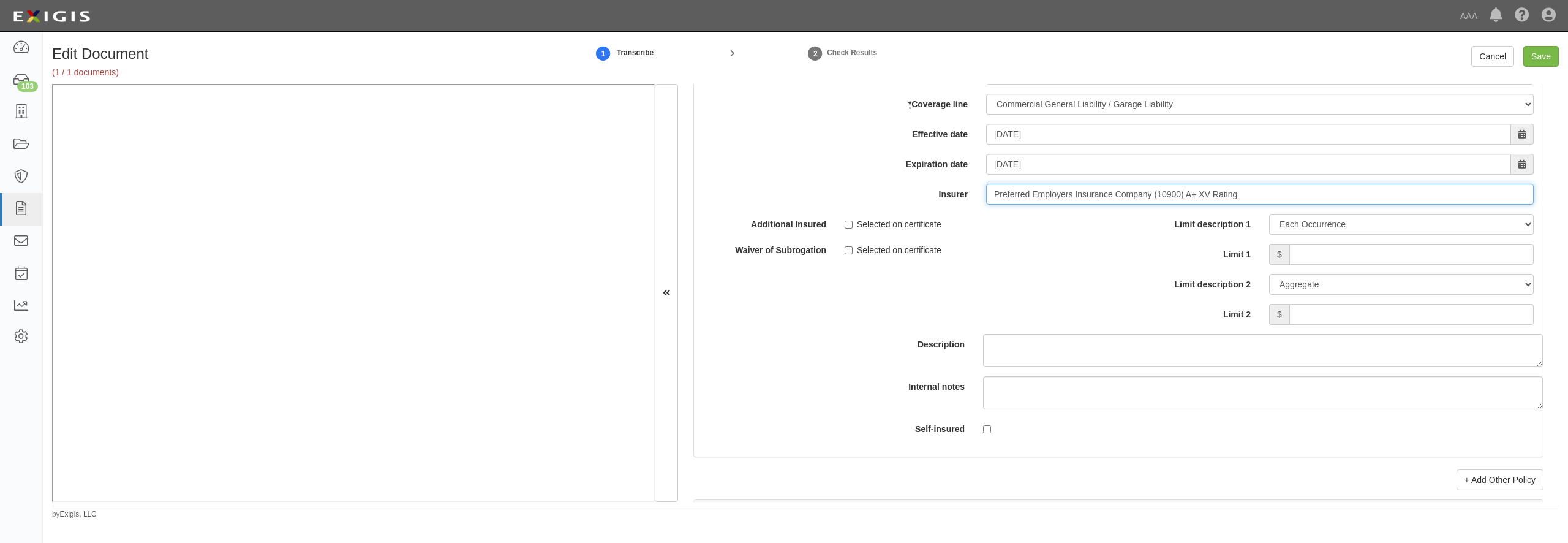
type input "Preferred Employers Insurance Company (10900) A+ XV Rating"
click at [1376, 265] on input "Limit 1" at bounding box center [1411, 255] width 245 height 21
click at [1359, 265] on input "Limit 1" at bounding box center [1411, 255] width 245 height 21
type input "1,000,000"
type input "2,000,000"
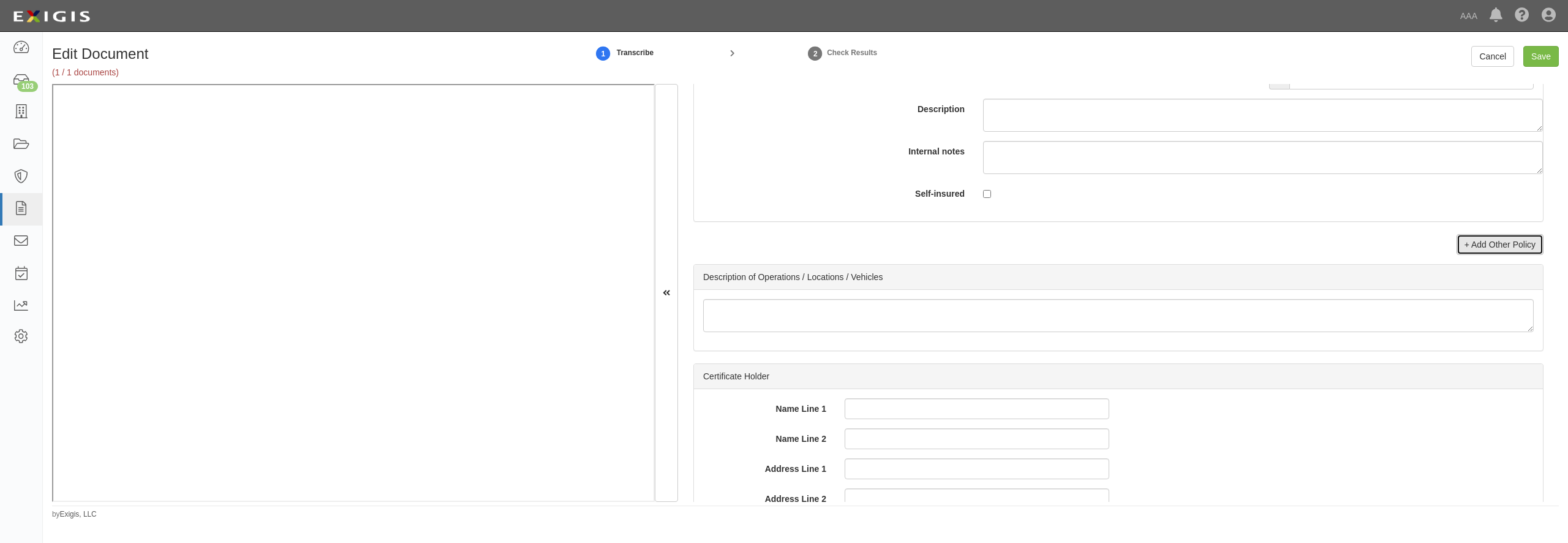
click at [1469, 255] on link "+ Add Other Policy" at bounding box center [1499, 245] width 87 height 21
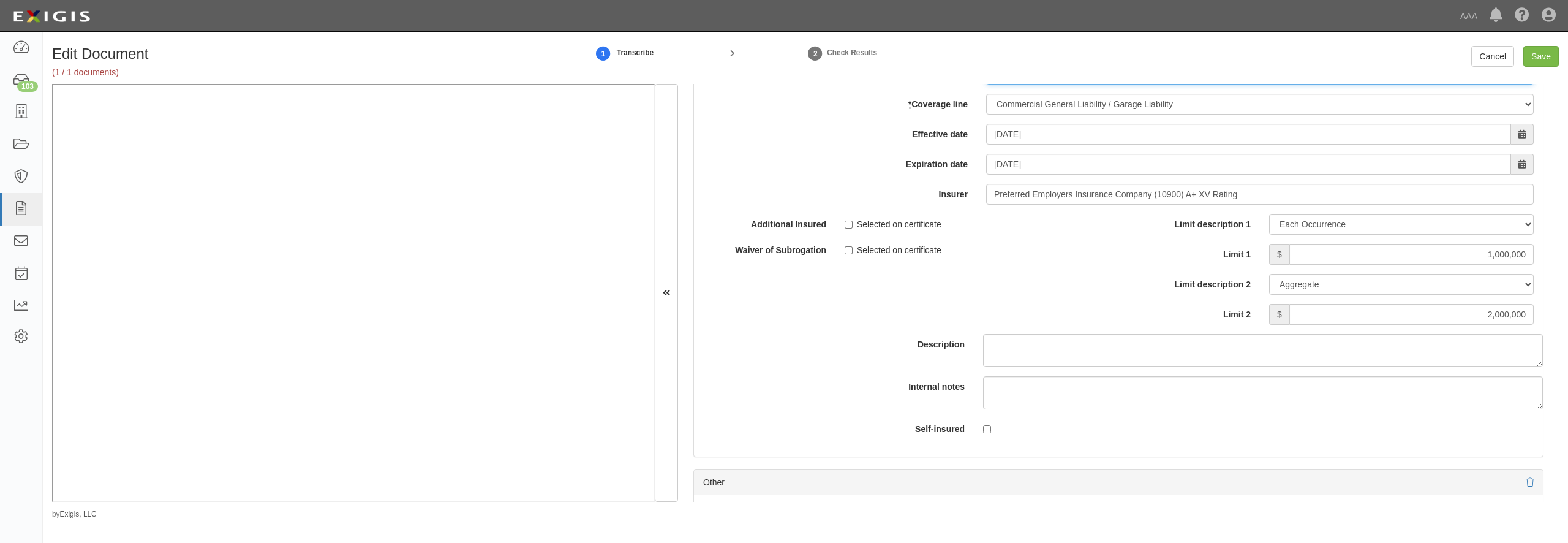
click at [1023, 85] on input "N0046PK00113201" at bounding box center [1259, 74] width 547 height 21
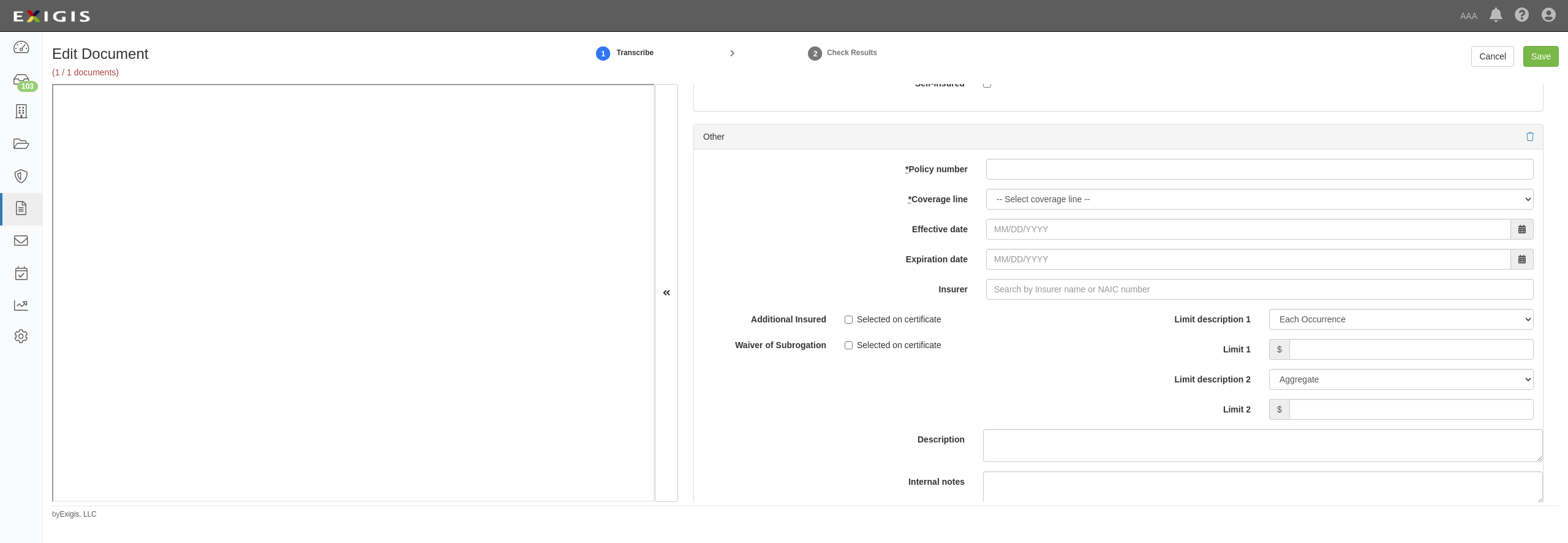
scroll to position [3941, 0]
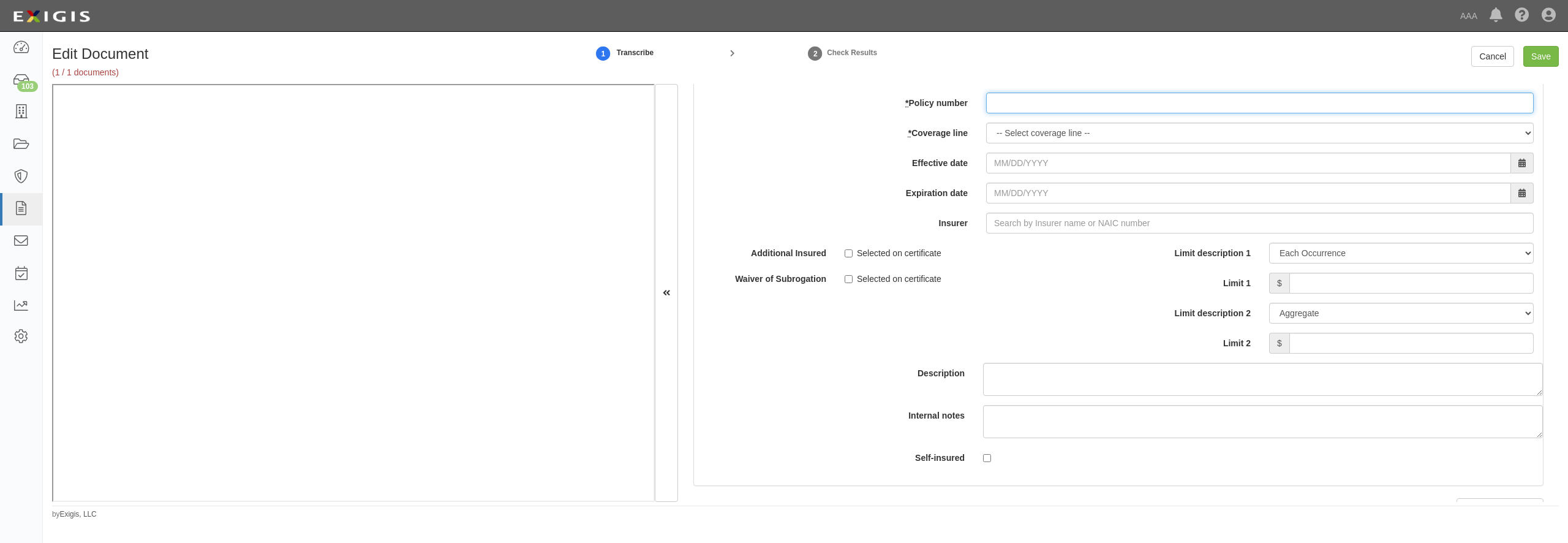
click at [1019, 114] on input "* Policy number" at bounding box center [1259, 103] width 547 height 21
paste input "N0046PK00113201"
type input "N0046PK00113201"
select select "56"
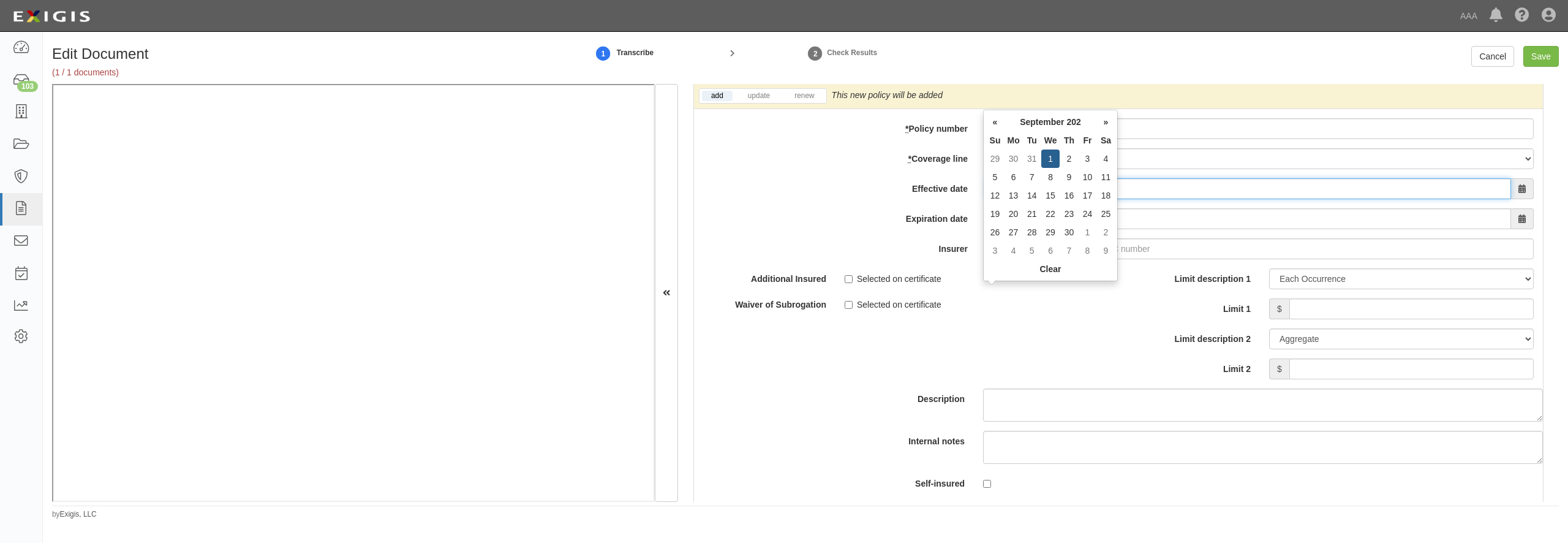
type input "09/01/2025"
type input "[DATE]"
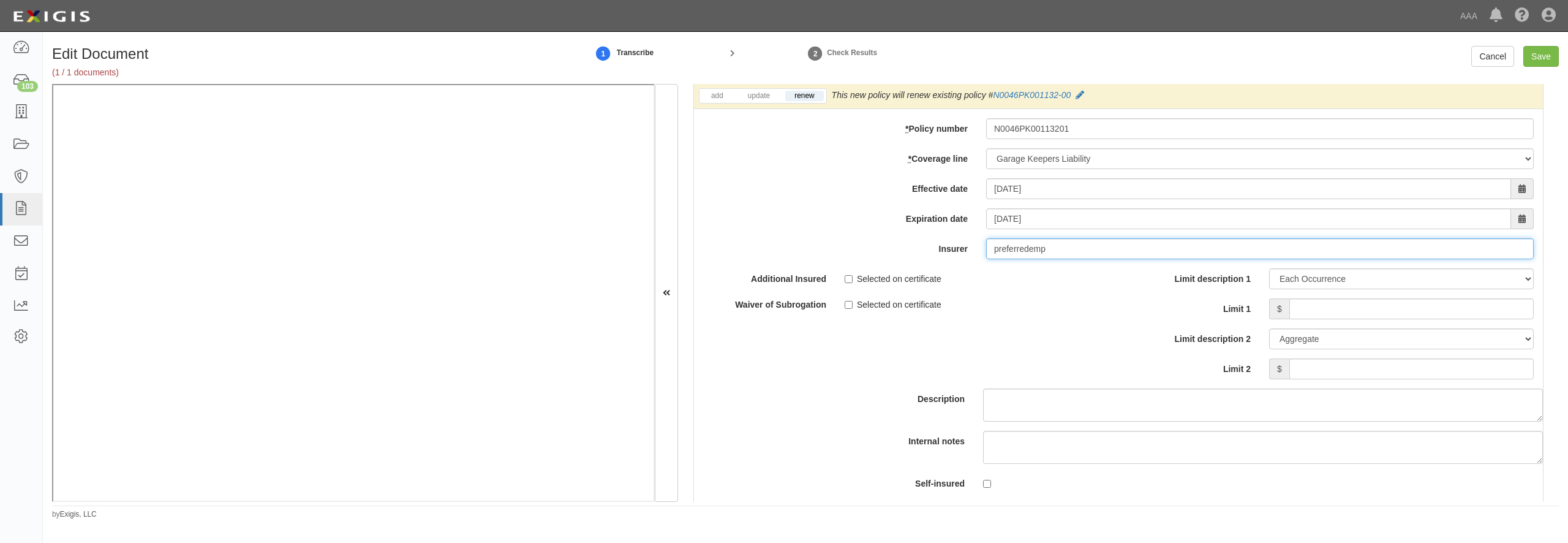
click at [1028, 259] on input "preferredemp" at bounding box center [1259, 249] width 547 height 21
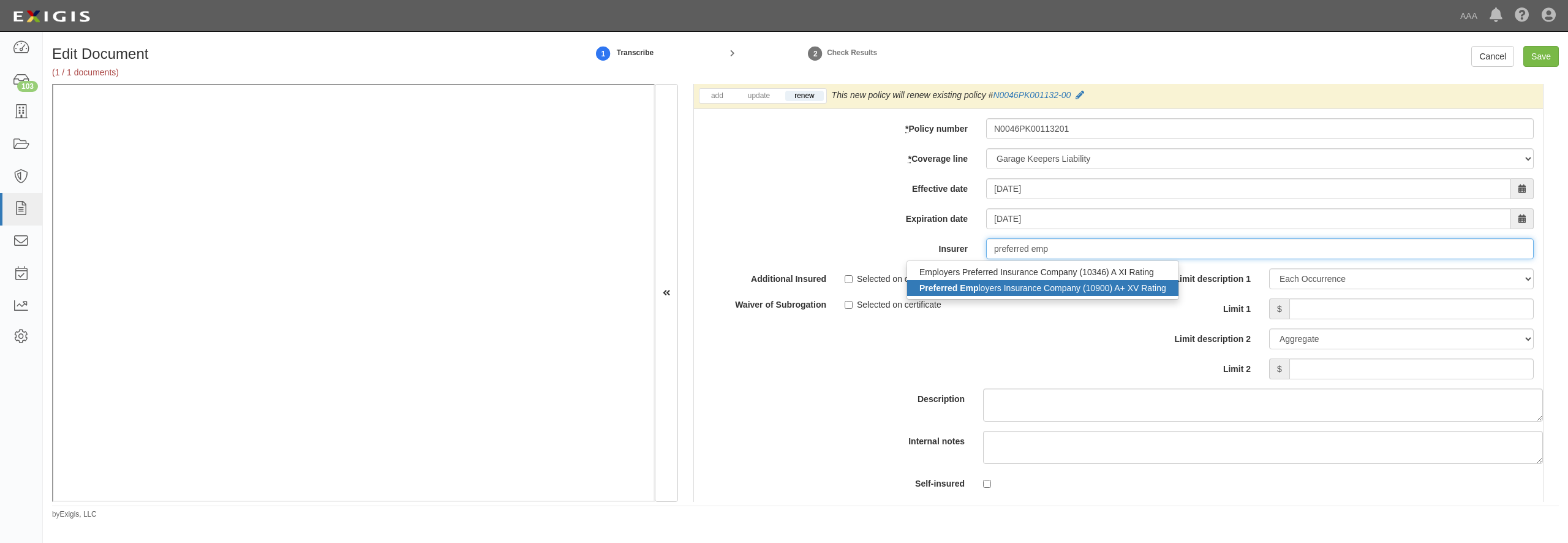
click at [1040, 296] on div "Preferred Emp loyers Insurance Company (10900) A+ XV Rating" at bounding box center [1043, 288] width 271 height 16
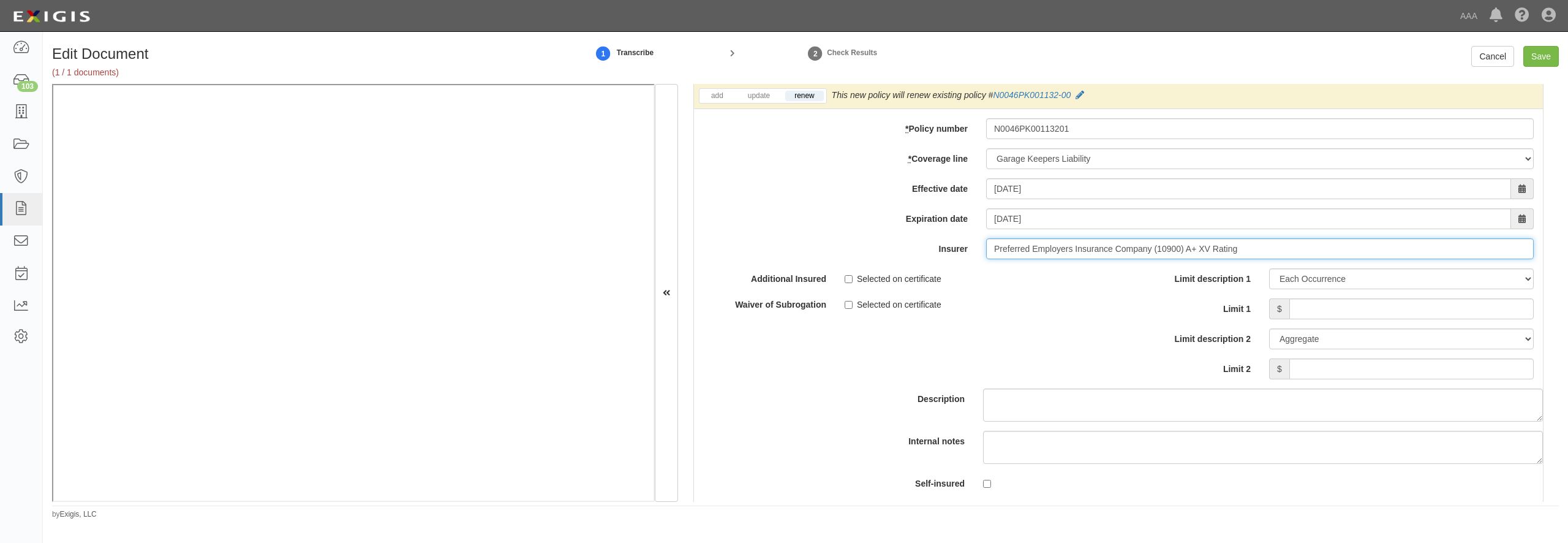
type input "Preferred Employers Insurance Company (10900) A+ XV Rating"
click at [1313, 319] on input "Limit 1" at bounding box center [1411, 309] width 245 height 21
type input "500,000"
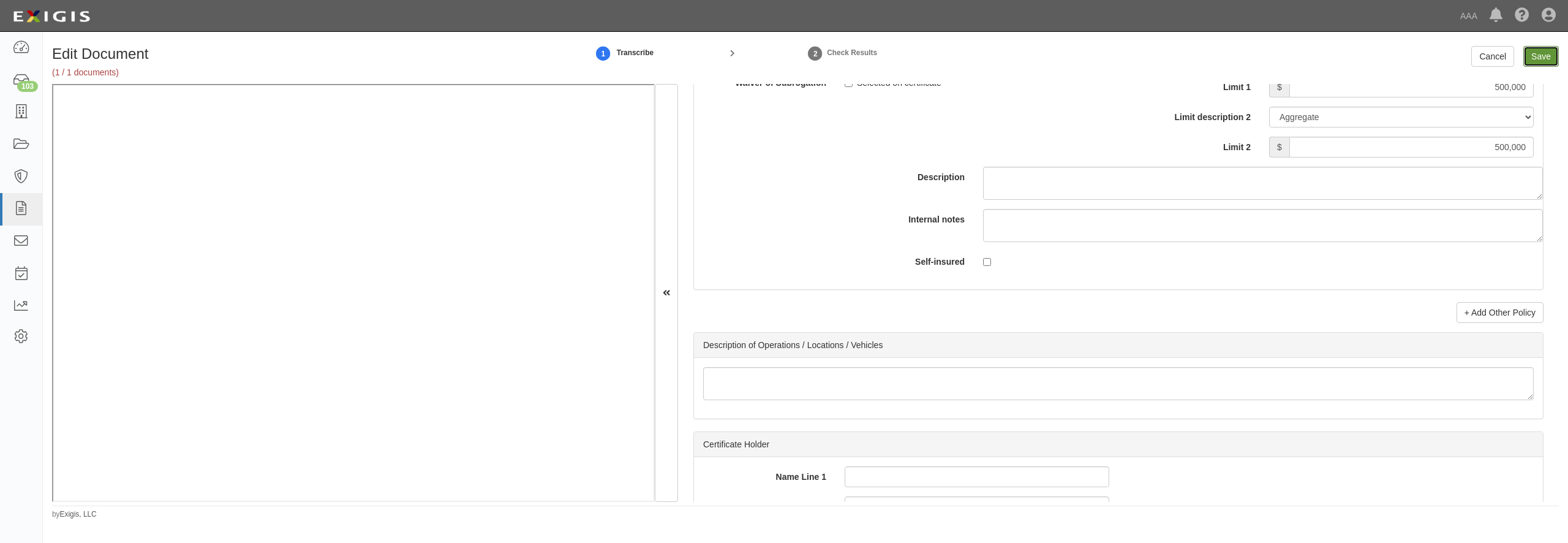
click at [1543, 57] on input "Save" at bounding box center [1541, 56] width 35 height 21
type input "1000000"
type input "2000000"
type input "500000"
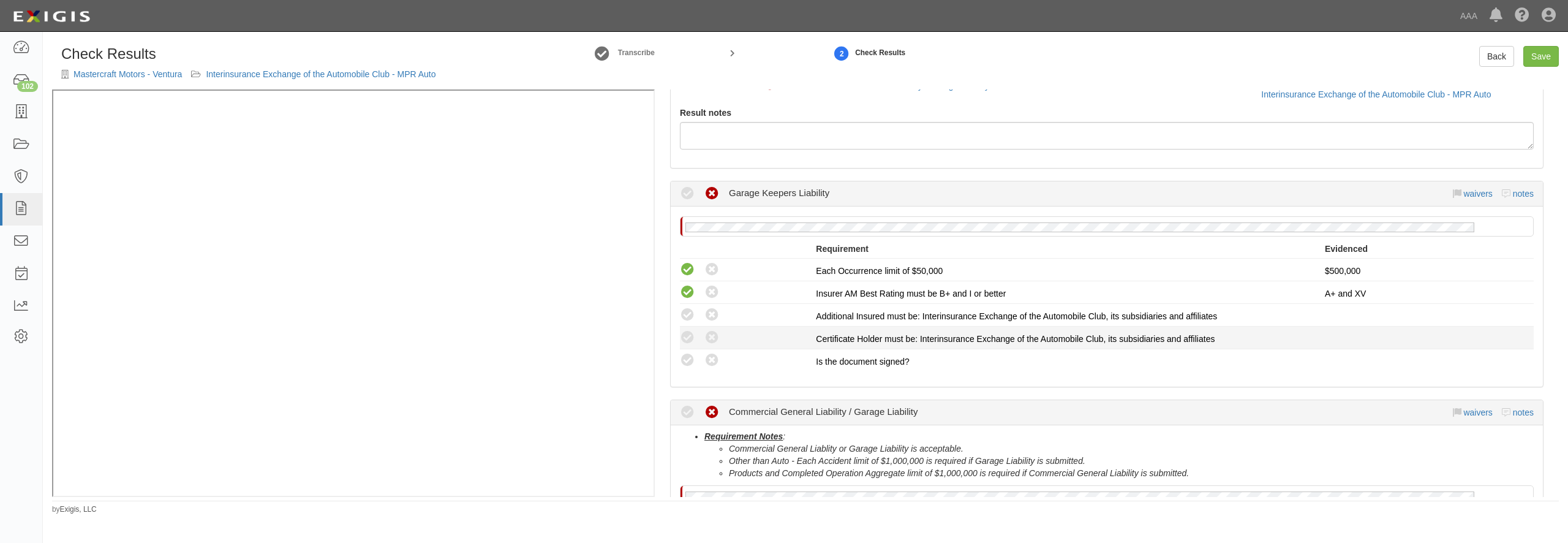
scroll to position [176, 0]
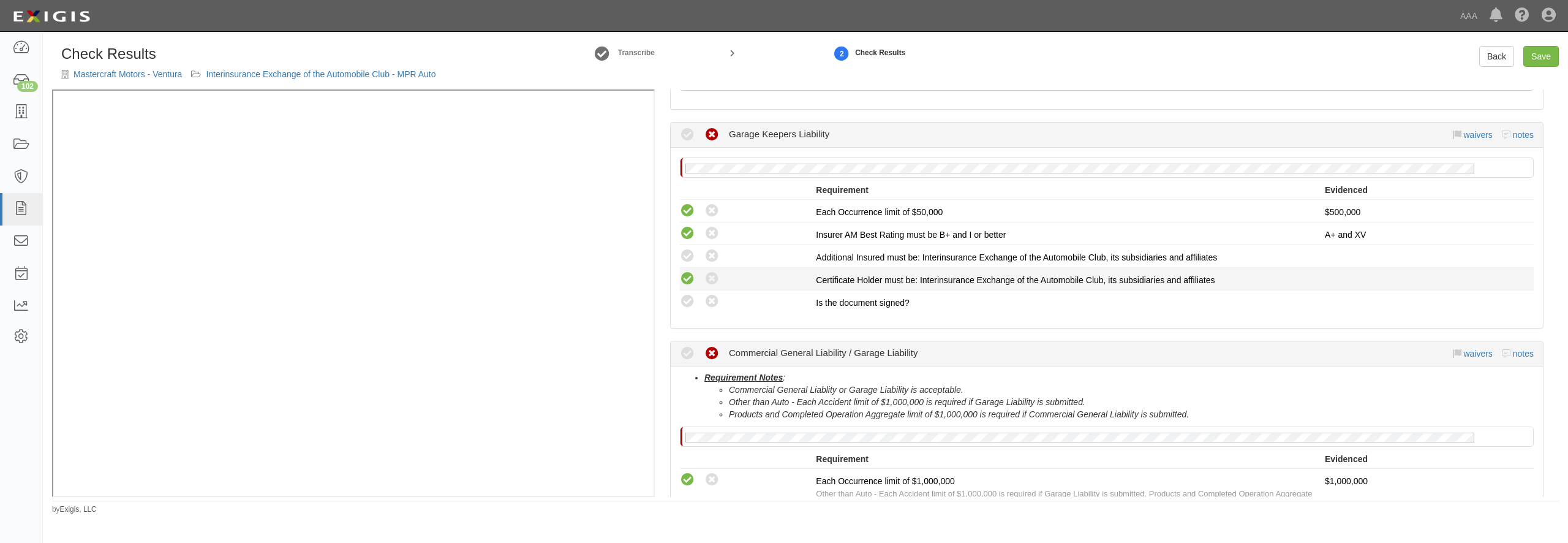
drag, startPoint x: 692, startPoint y: 257, endPoint x: 687, endPoint y: 279, distance: 22.6
click at [692, 256] on icon at bounding box center [687, 256] width 15 height 15
radio input "true"
click at [687, 283] on icon at bounding box center [687, 279] width 15 height 15
radio input "true"
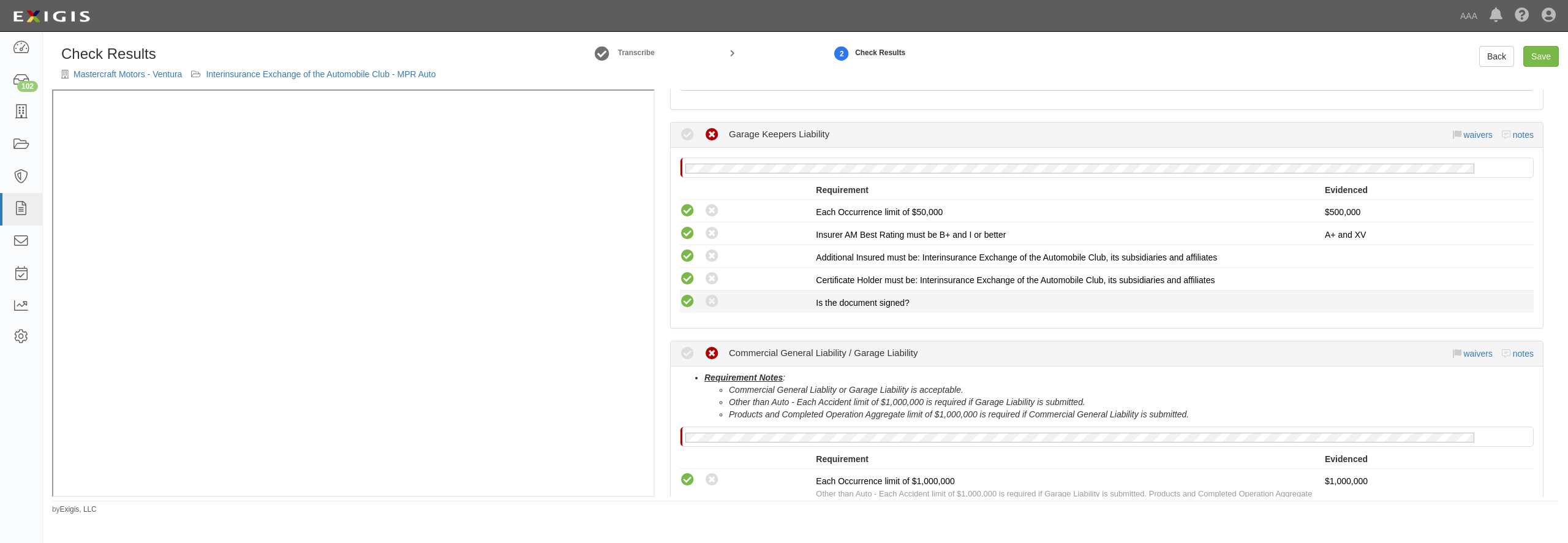
click at [690, 299] on icon at bounding box center [687, 302] width 15 height 15
radio input "true"
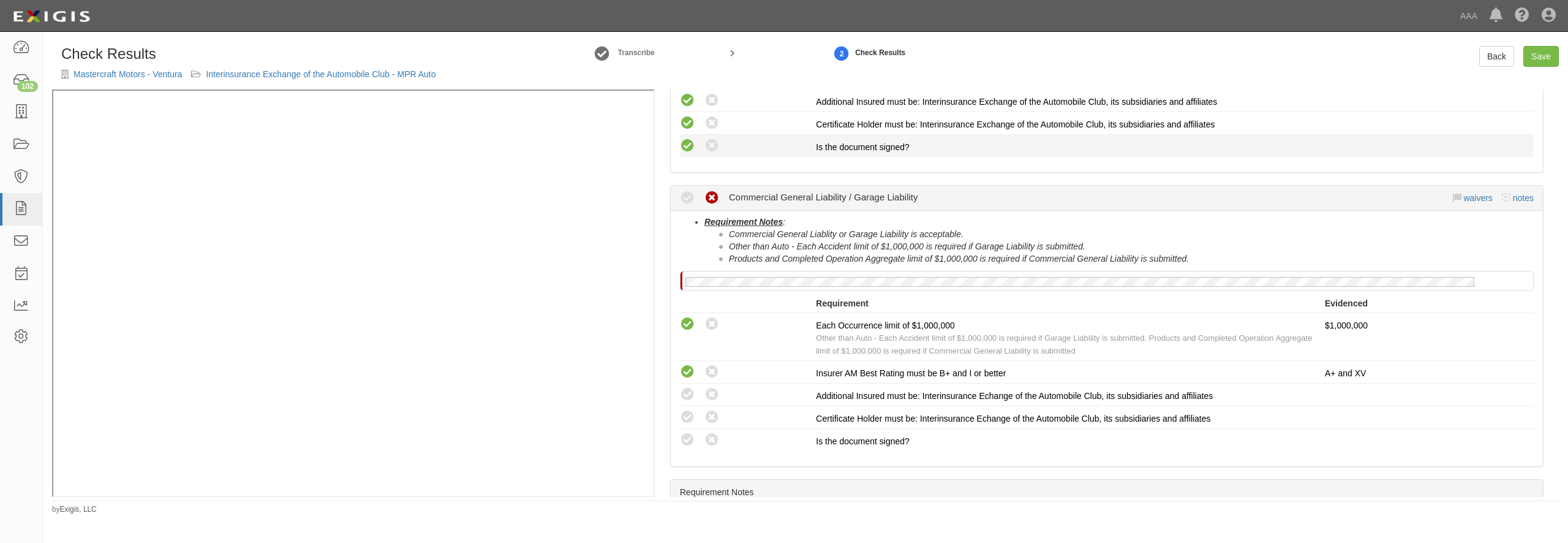
scroll to position [412, 0]
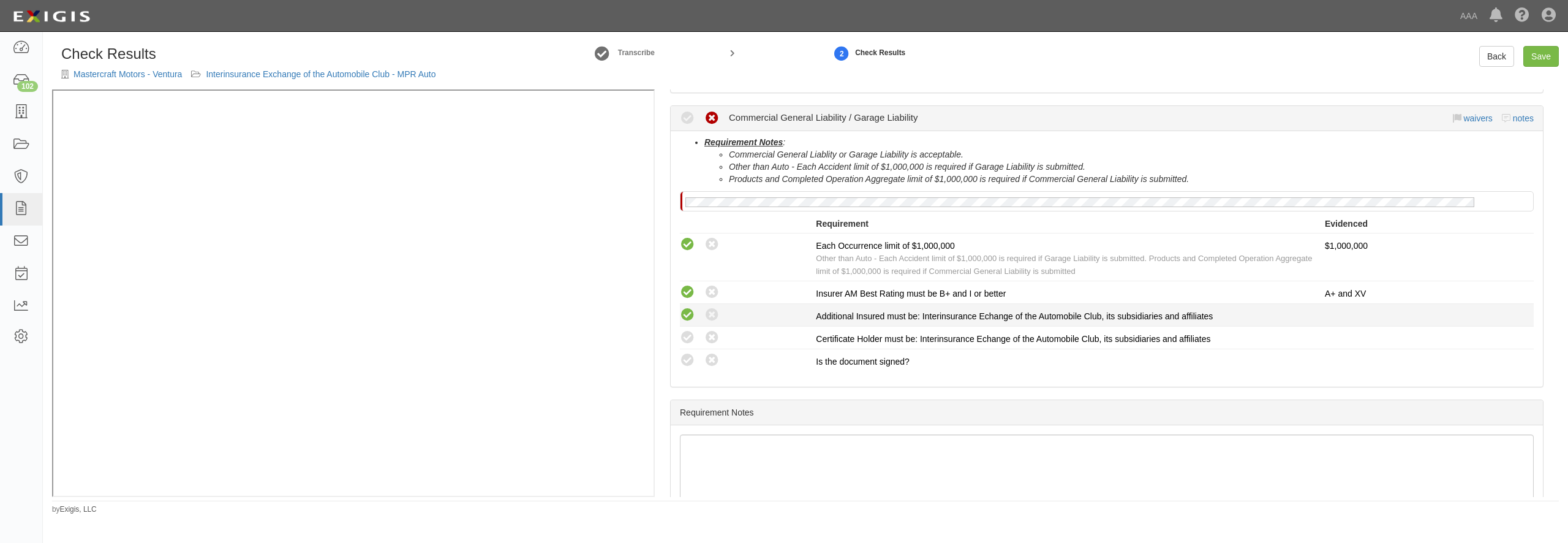
click at [687, 317] on icon at bounding box center [687, 315] width 15 height 15
radio input "true"
click at [688, 332] on icon at bounding box center [687, 337] width 15 height 15
radio input "true"
click at [688, 358] on icon at bounding box center [687, 360] width 15 height 15
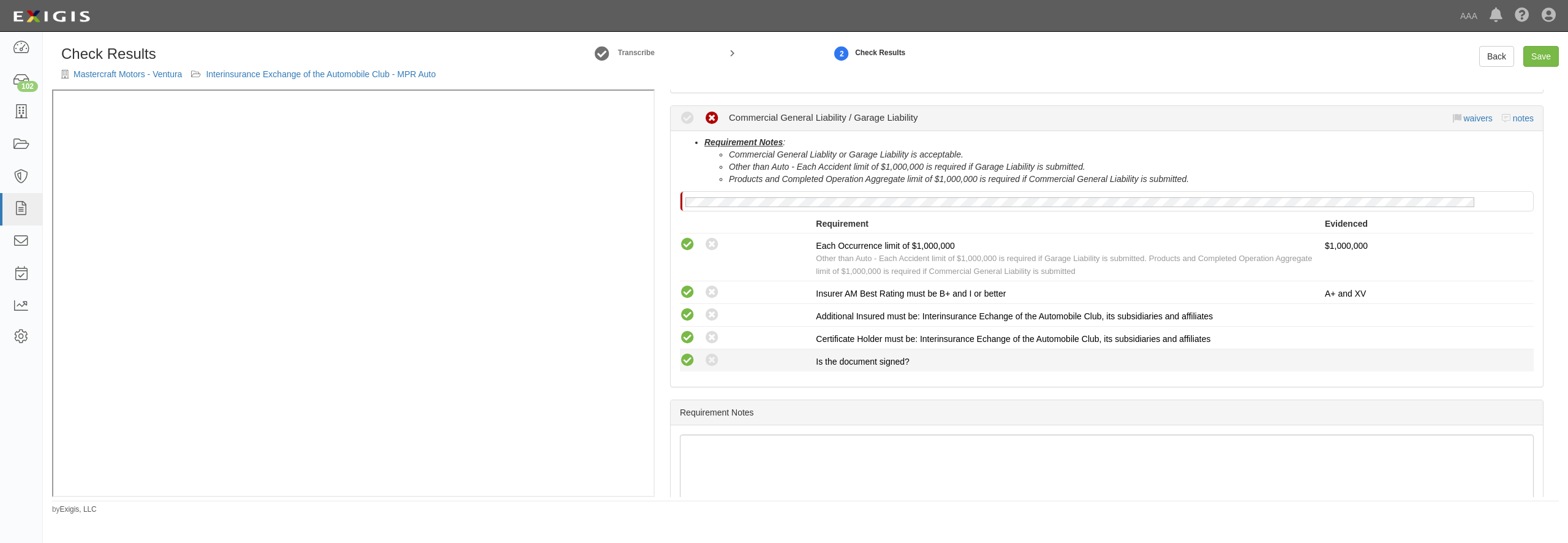
radio input "true"
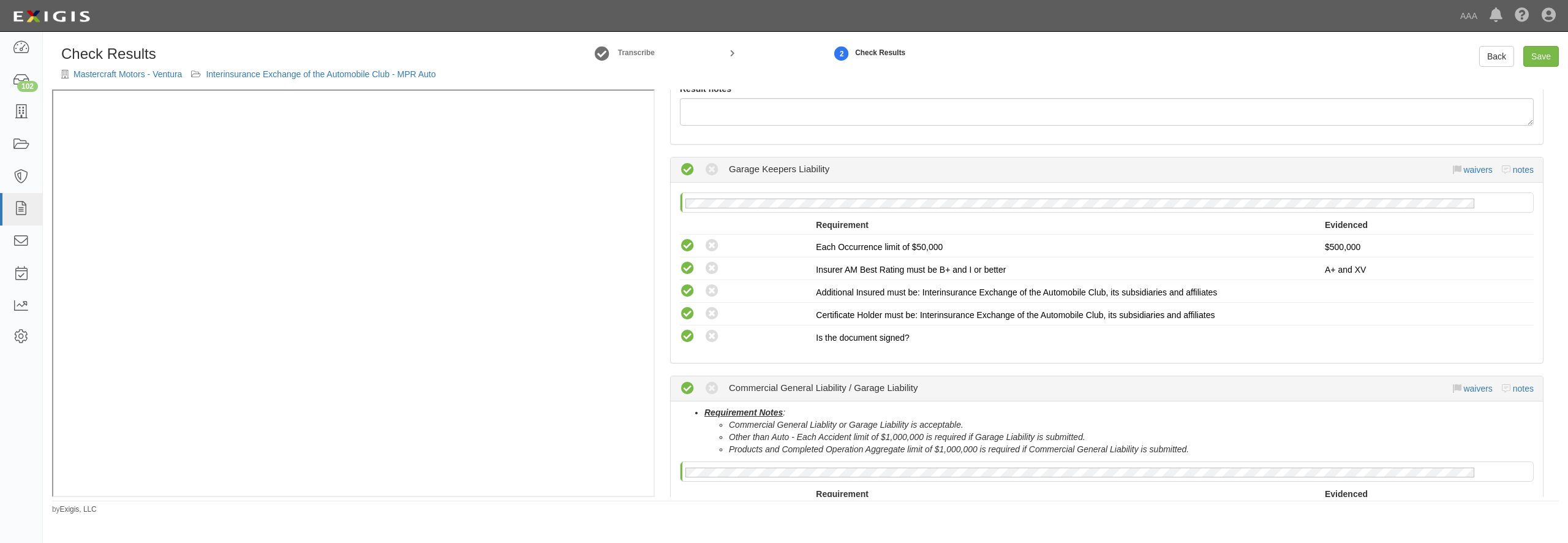
scroll to position [117, 0]
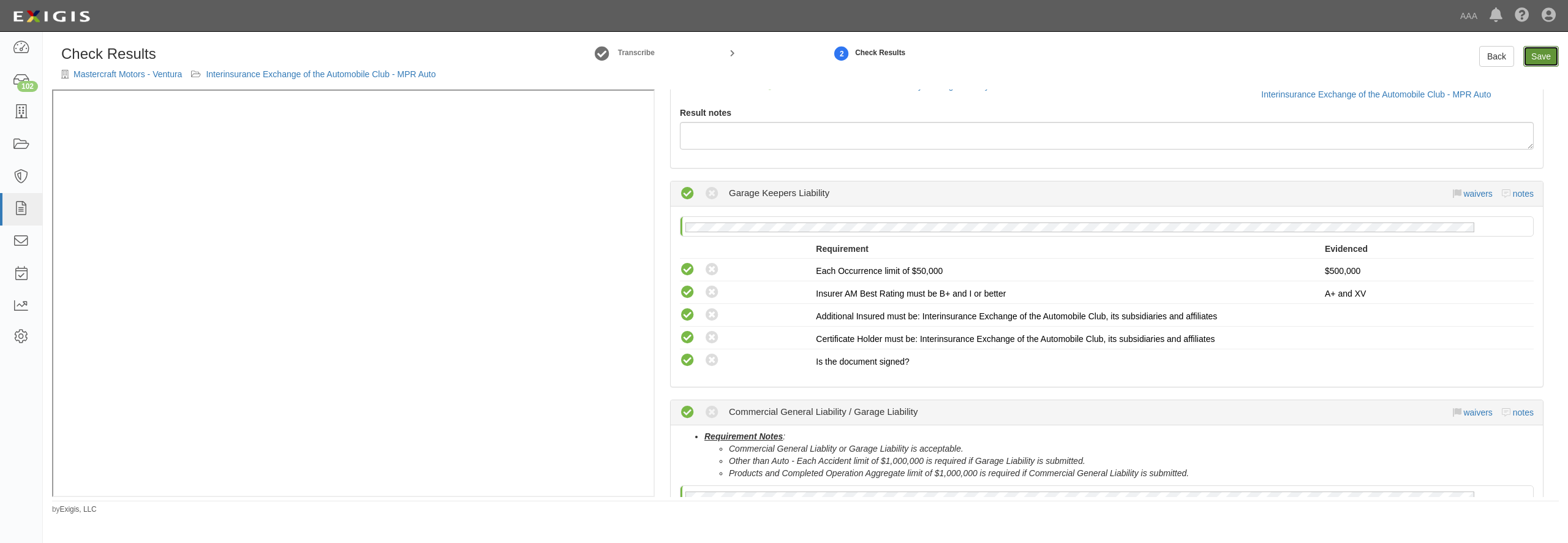
click at [1550, 59] on link "Save" at bounding box center [1541, 56] width 35 height 21
radio input "true"
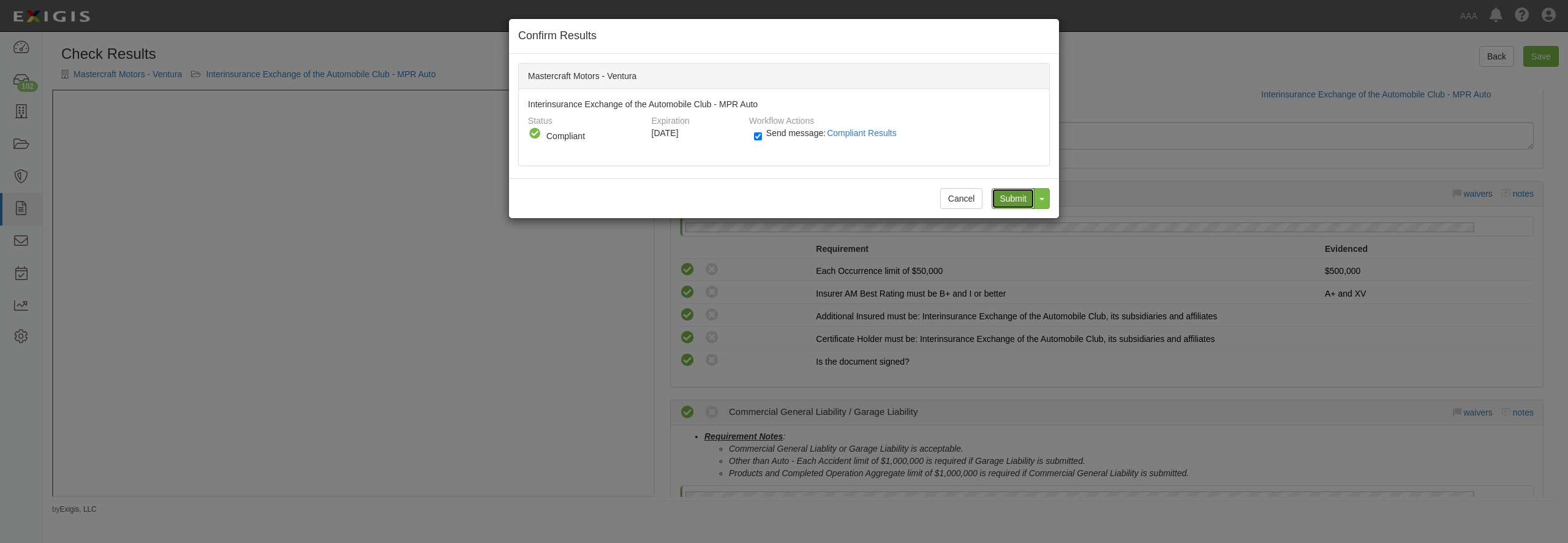
click at [1018, 193] on input "Submit" at bounding box center [1013, 198] width 43 height 21
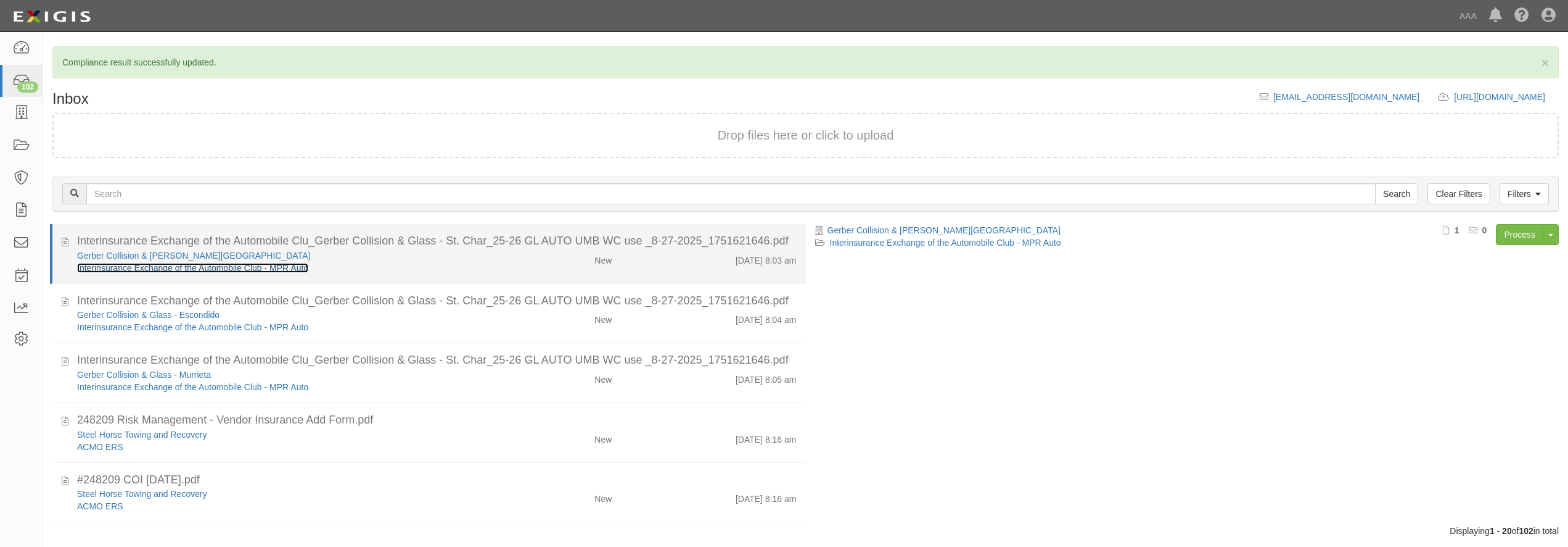
click at [187, 267] on link "Interinsurance Exchange of the Automobile Club - MPR Auto" at bounding box center [192, 268] width 231 height 10
click at [359, 264] on div "Interinsurance Exchange of the Automobile Club - MPR Auto" at bounding box center [282, 268] width 412 height 12
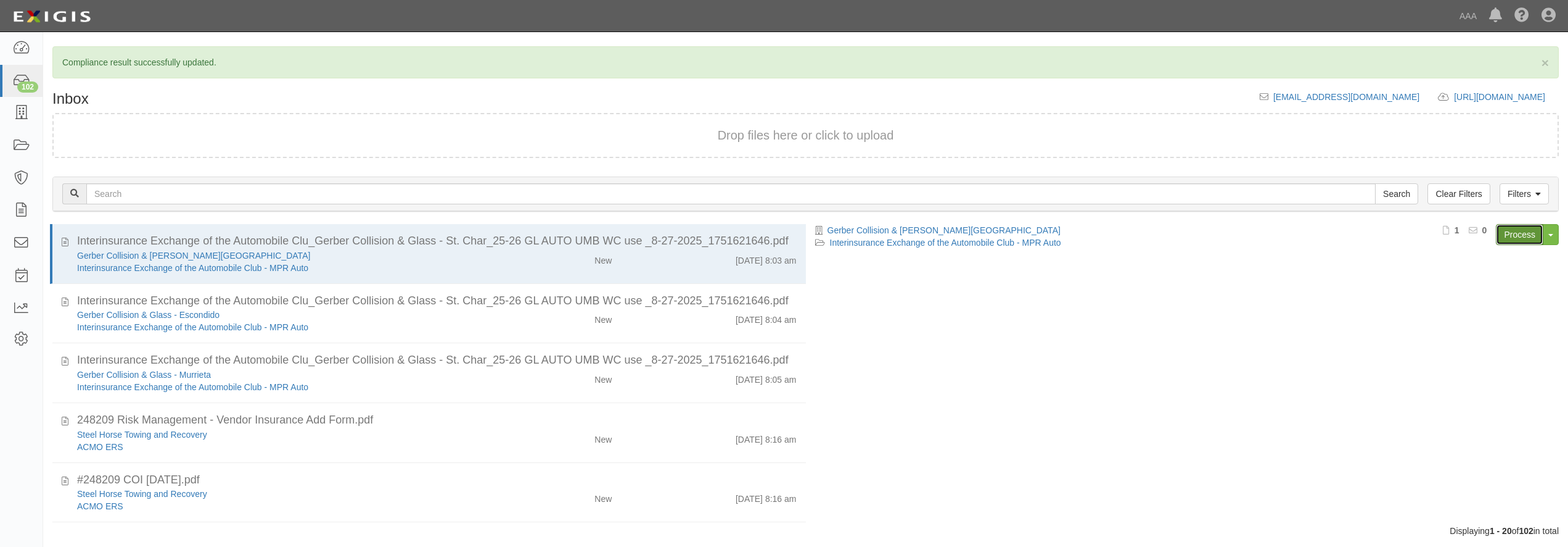
click at [1525, 228] on link "Process" at bounding box center [1519, 235] width 47 height 21
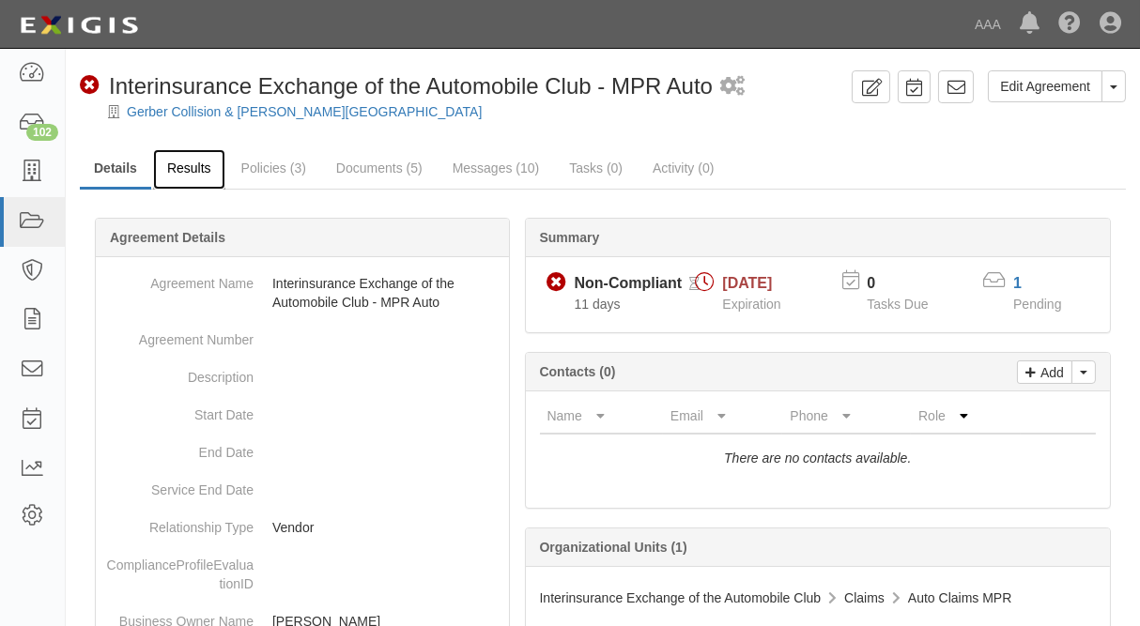
click at [193, 177] on link "Results" at bounding box center [189, 169] width 72 height 40
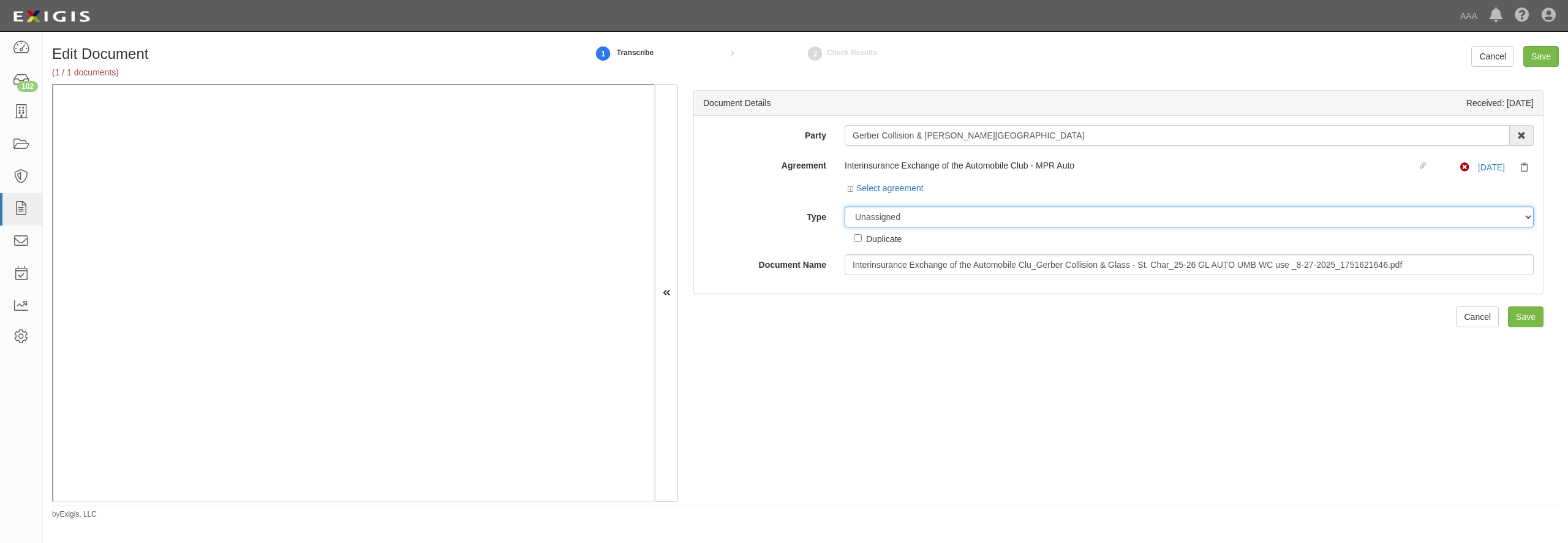
click at [844, 206] on select "Unassigned Binder Cancellation Notice Certificate Contract Endorsement Insuranc…" at bounding box center [1189, 217] width 689 height 21
select select "CertificateDetail"
click option "Certificate" at bounding box center [0, 0] width 0 height 0
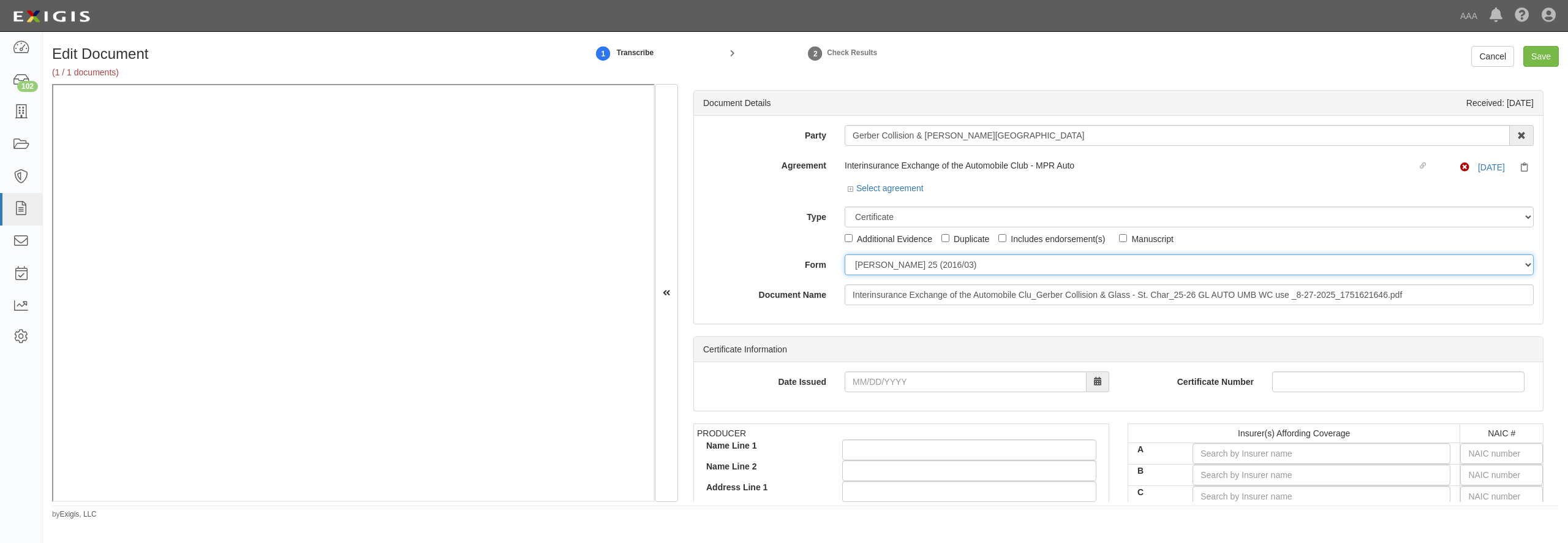
click at [844, 255] on select "ACORD 25 (2016/03) ACORD 101 ACORD 855 NY (2014/05) General" at bounding box center [1189, 265] width 689 height 21
select select "GeneralFormDetail"
click option "General" at bounding box center [0, 0] width 0 height 0
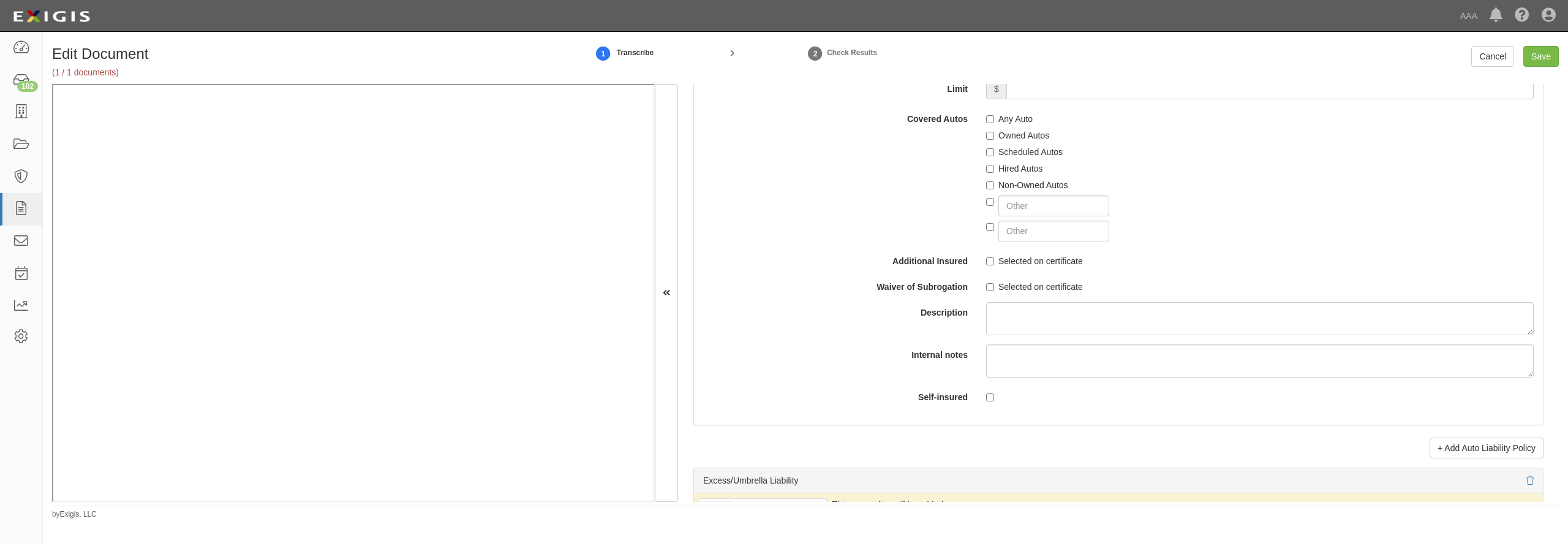
scroll to position [2353, 0]
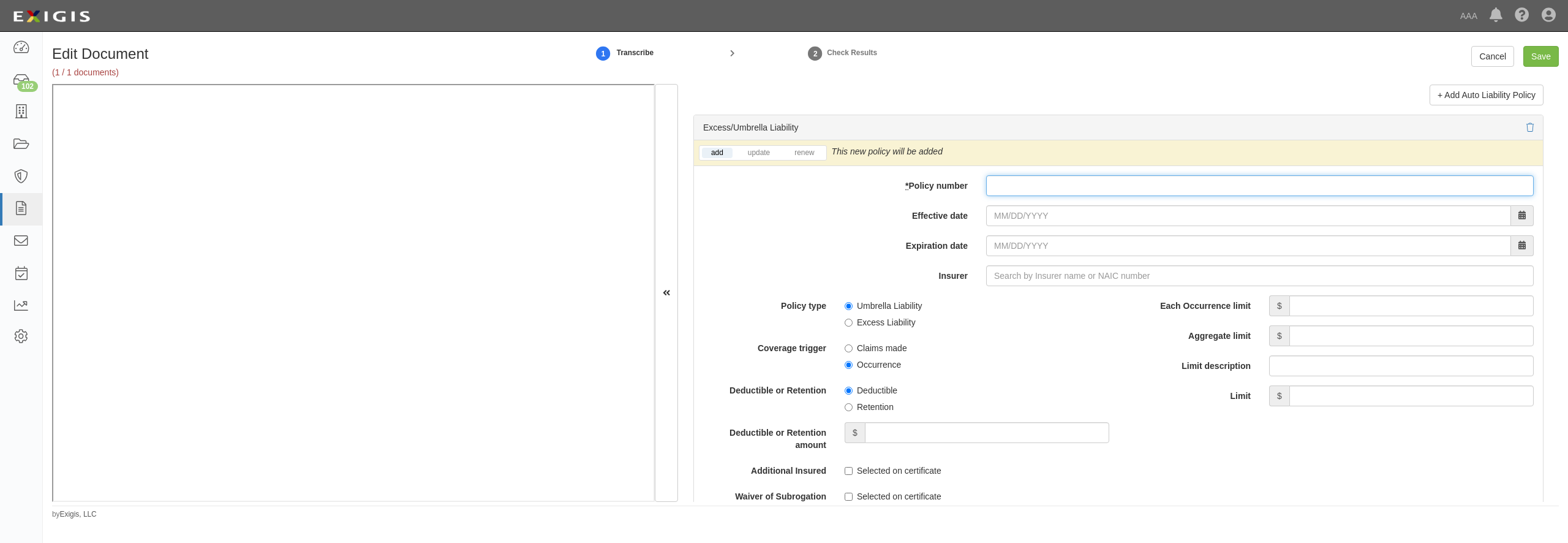
click at [1043, 196] on input "* Policy number" at bounding box center [1259, 185] width 547 height 21
paste input "CUP-6S737154-25-NF"
type input "CUP-6S737154-25-NF"
type input "09/01/2025"
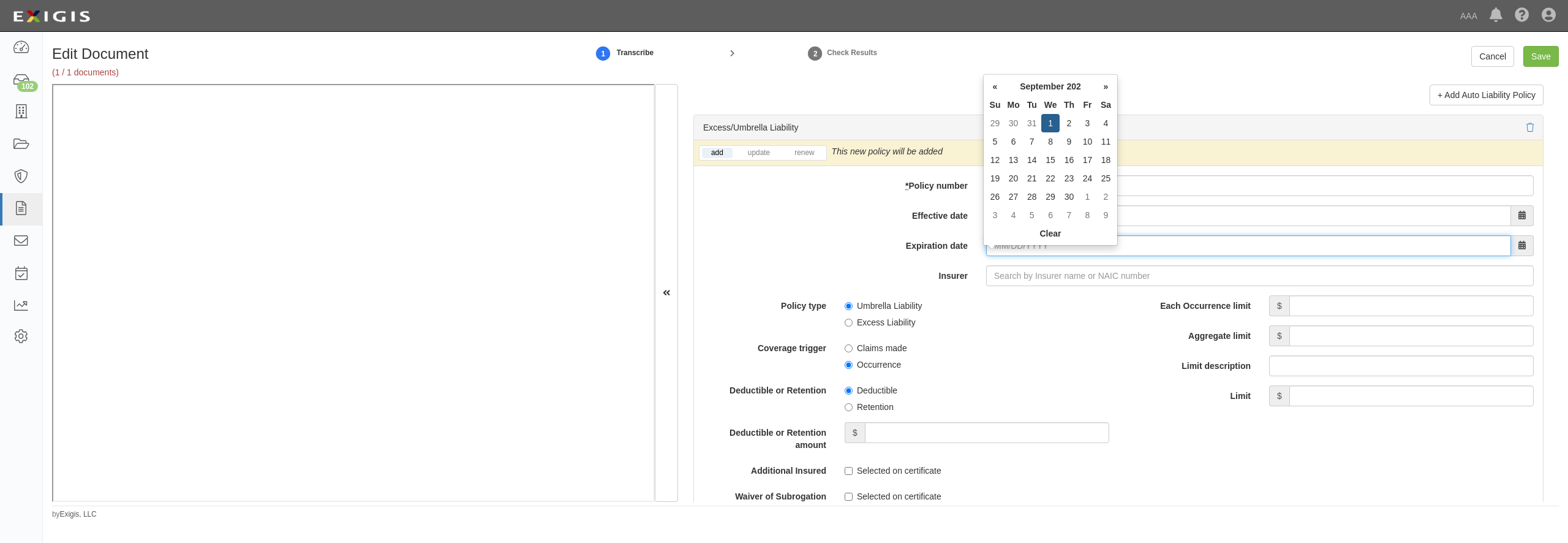
type input "[DATE]"
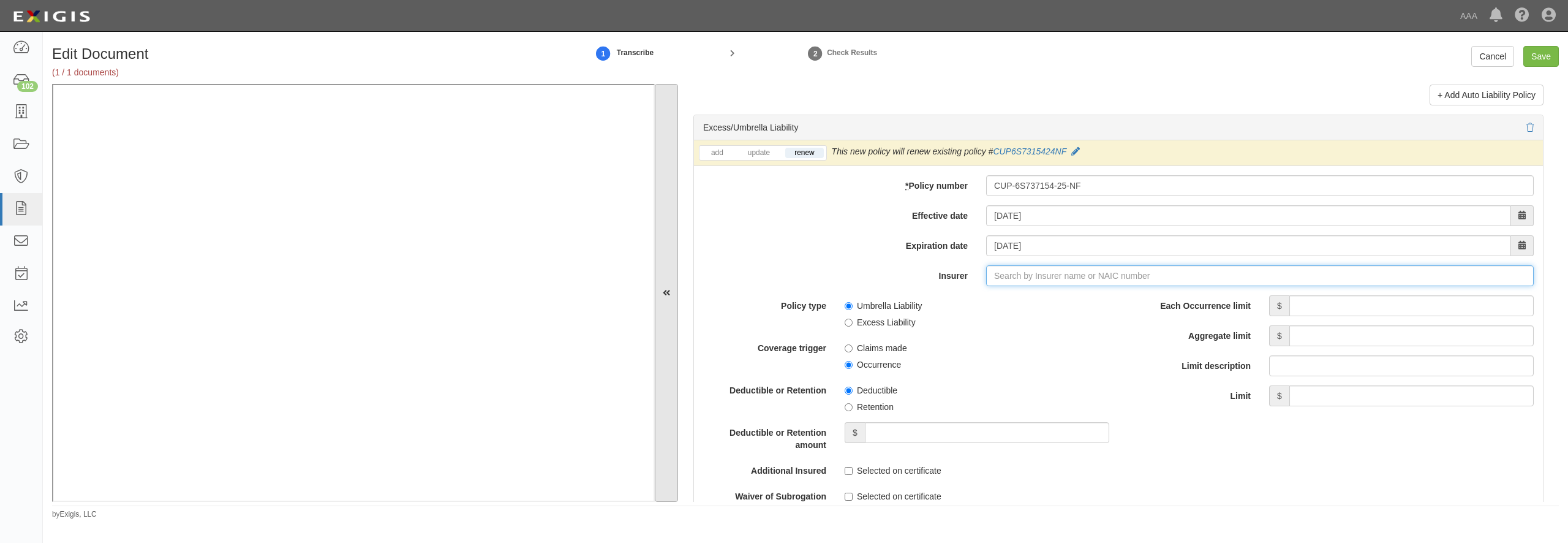
type input "2"
type input "21st Century Advantage Insurance Company (25232) NR Rating"
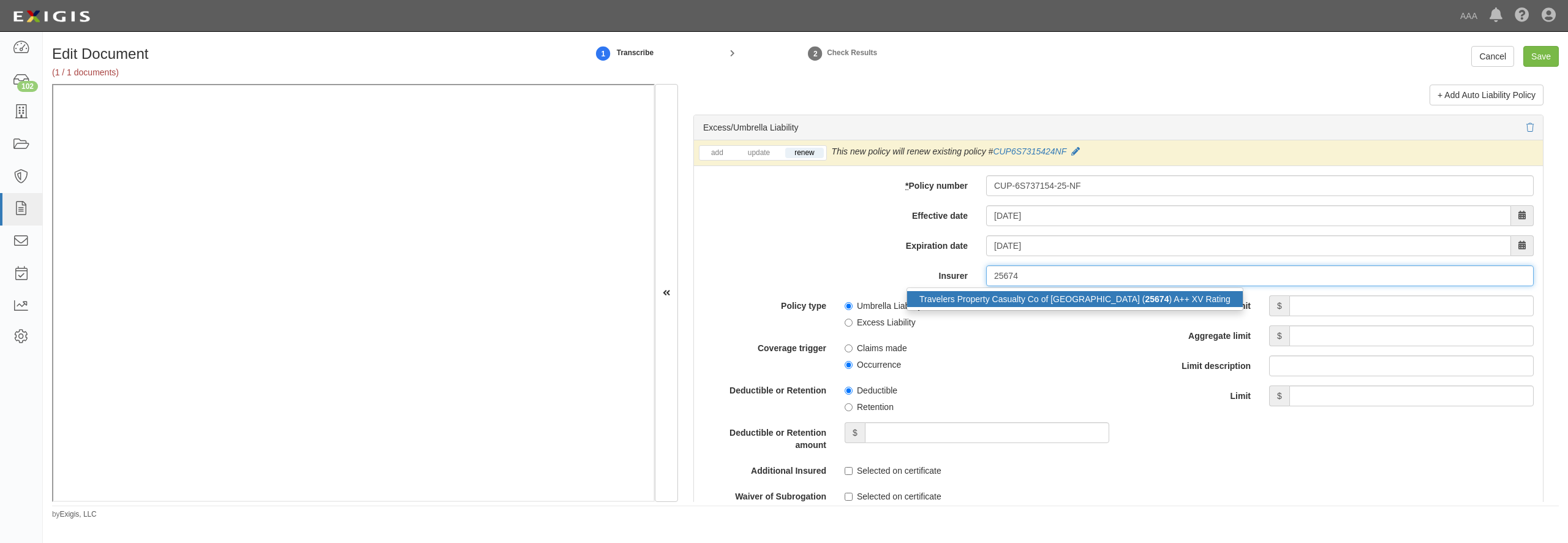
click at [1027, 307] on div "Travelers Property Casualty Co of Amer ( 25674 ) A++ XV Rating" at bounding box center [1075, 299] width 335 height 16
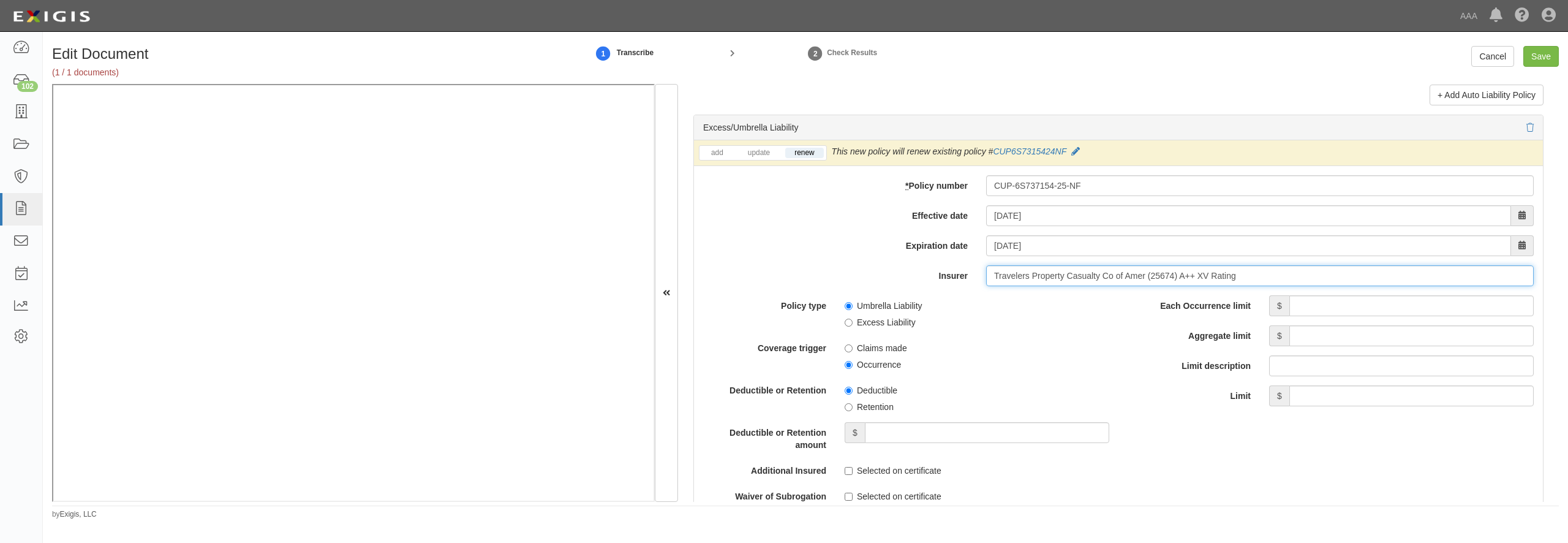
type input "Travelers Property Casualty Co of Amer (25674) A++ XV Rating"
click at [1340, 316] on input "Each Occurrence limit" at bounding box center [1411, 305] width 245 height 21
type input "5,000,000"
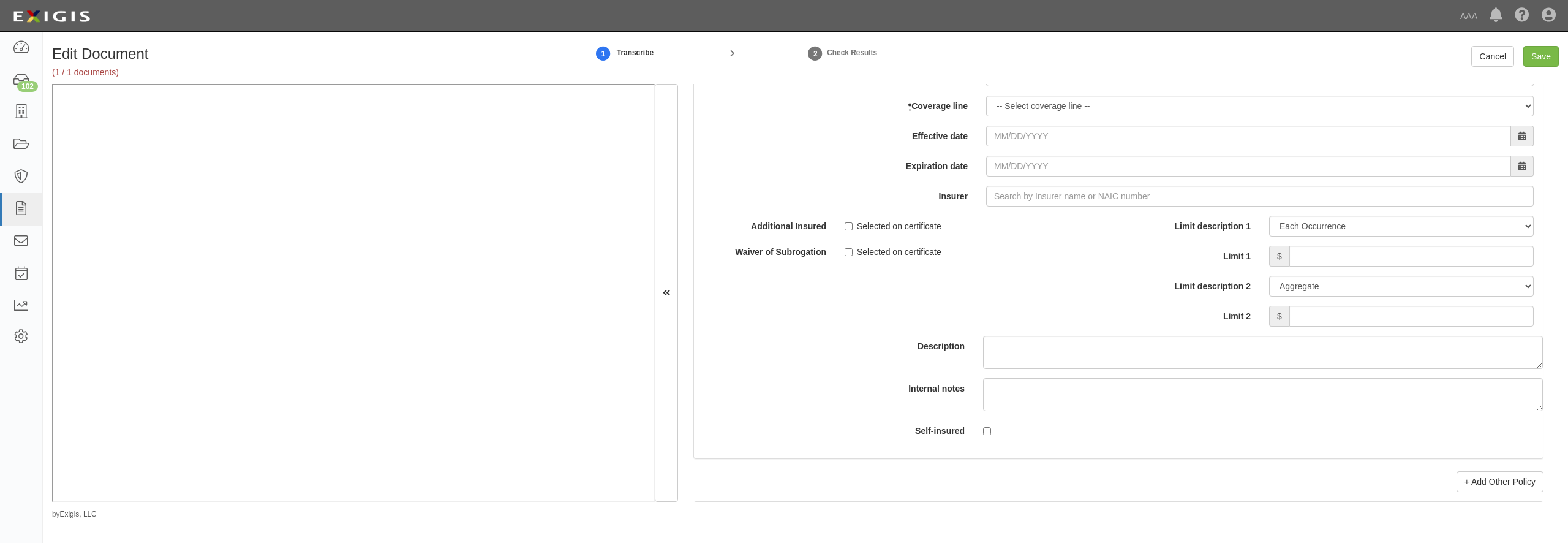
scroll to position [3529, 0]
click at [1007, 85] on input "* Policy number" at bounding box center [1259, 74] width 547 height 21
drag, startPoint x: 1005, startPoint y: 170, endPoint x: 1003, endPoint y: 160, distance: 10.2
click at [1005, 168] on div "add update renew This new policy will be added This new policy will update exis…" at bounding box center [1118, 256] width 849 height 402
click at [1002, 85] on input "* Policy number" at bounding box center [1259, 74] width 547 height 21
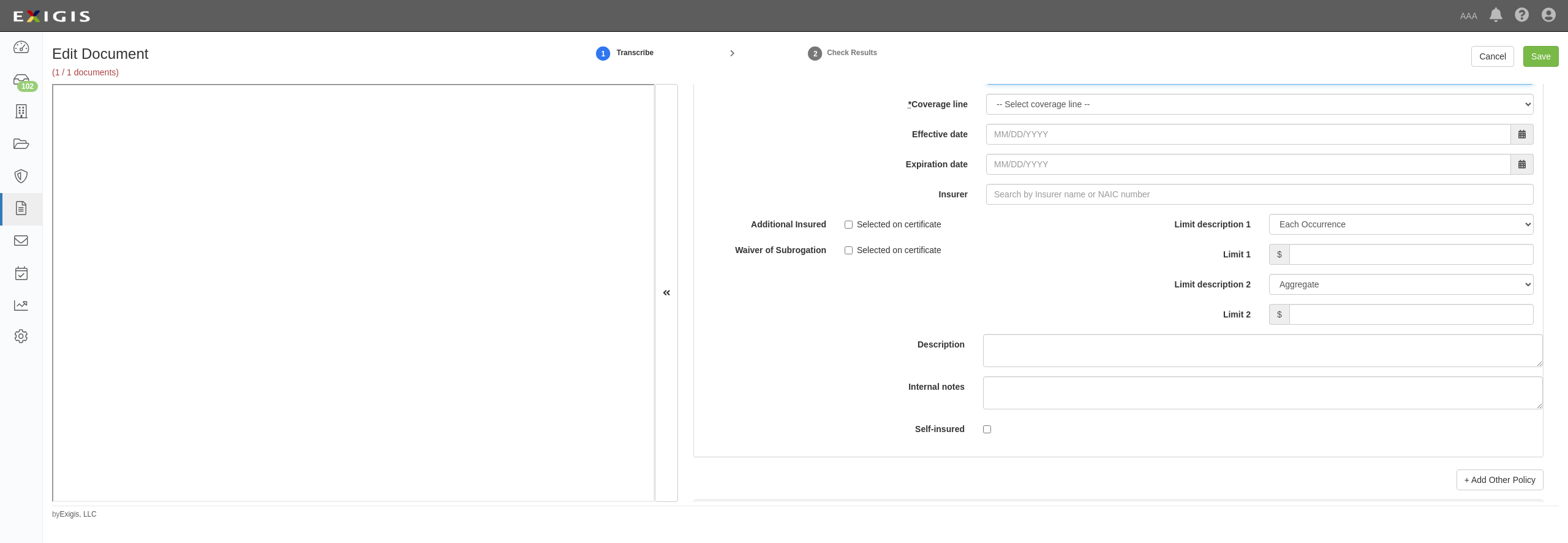
paste input "TC2JGLSA-8E088352-TIL-25"
type input "TC2JGLSA-8E088352-TIL-25"
select select "70"
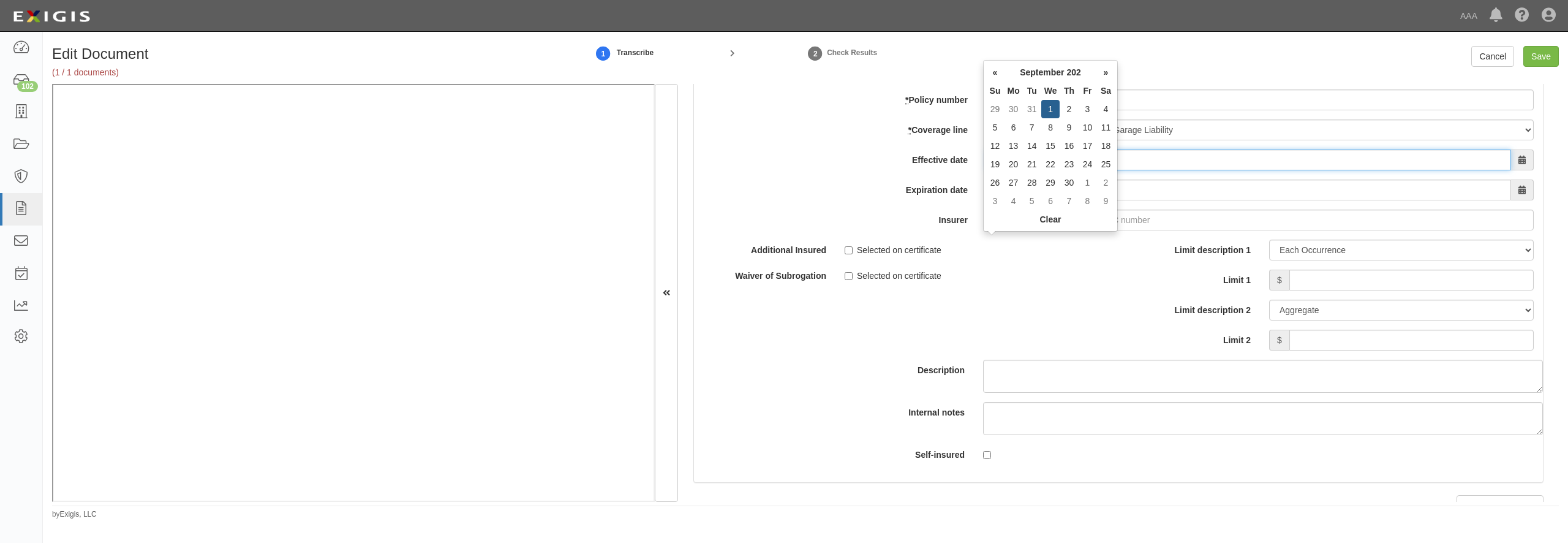
type input "09/01/2025"
type input "09/01/2026"
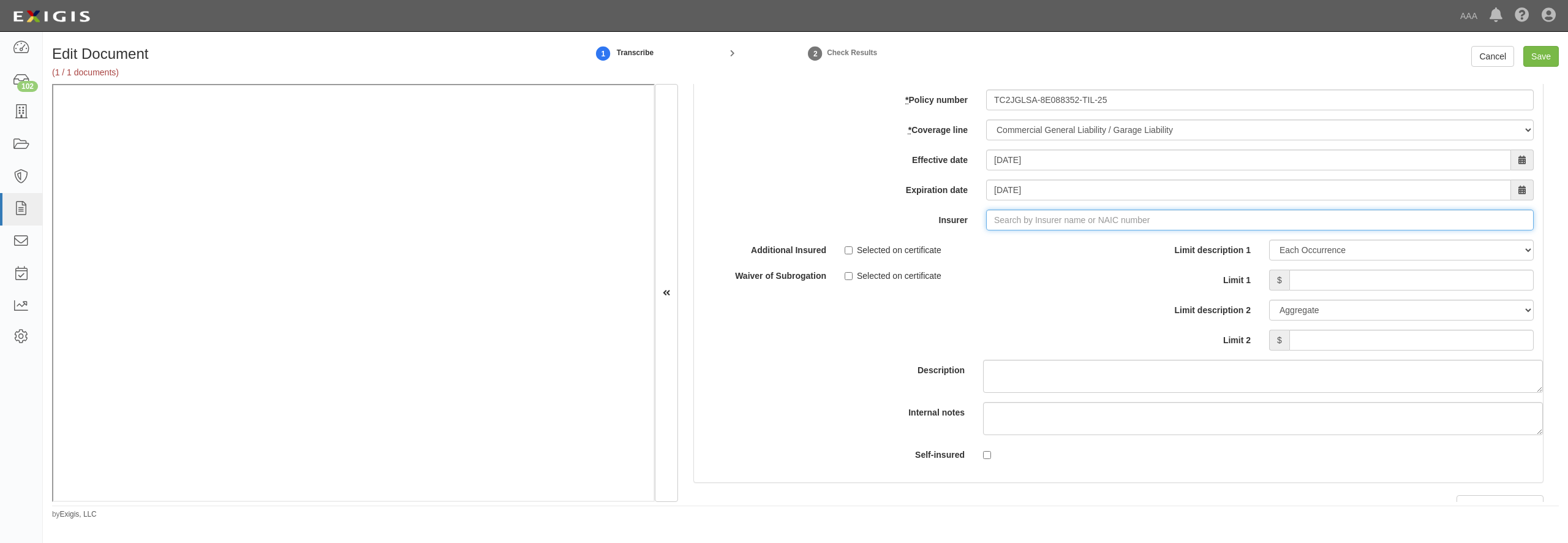
type input "21st Century Advantage Insurance Company (25232) NR Rating"
type input "2"
click at [970, 251] on div "Travelers Indemnity Company ( 25658 ) A++ XV Rating" at bounding box center [1021, 243] width 229 height 16
type input "Travelers Indemnity Company (25658) A++ XV Rating"
click at [1314, 290] on input "Limit 1" at bounding box center [1411, 280] width 245 height 21
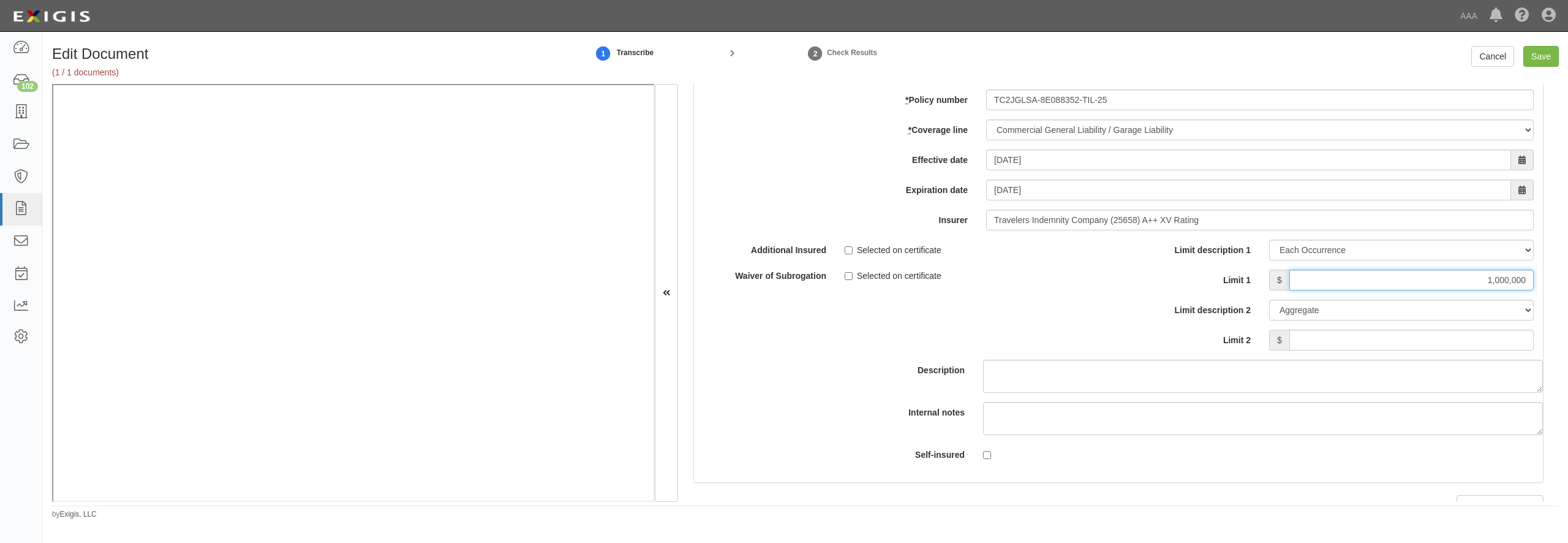
type input "1,000,000"
type input "15,000,000"
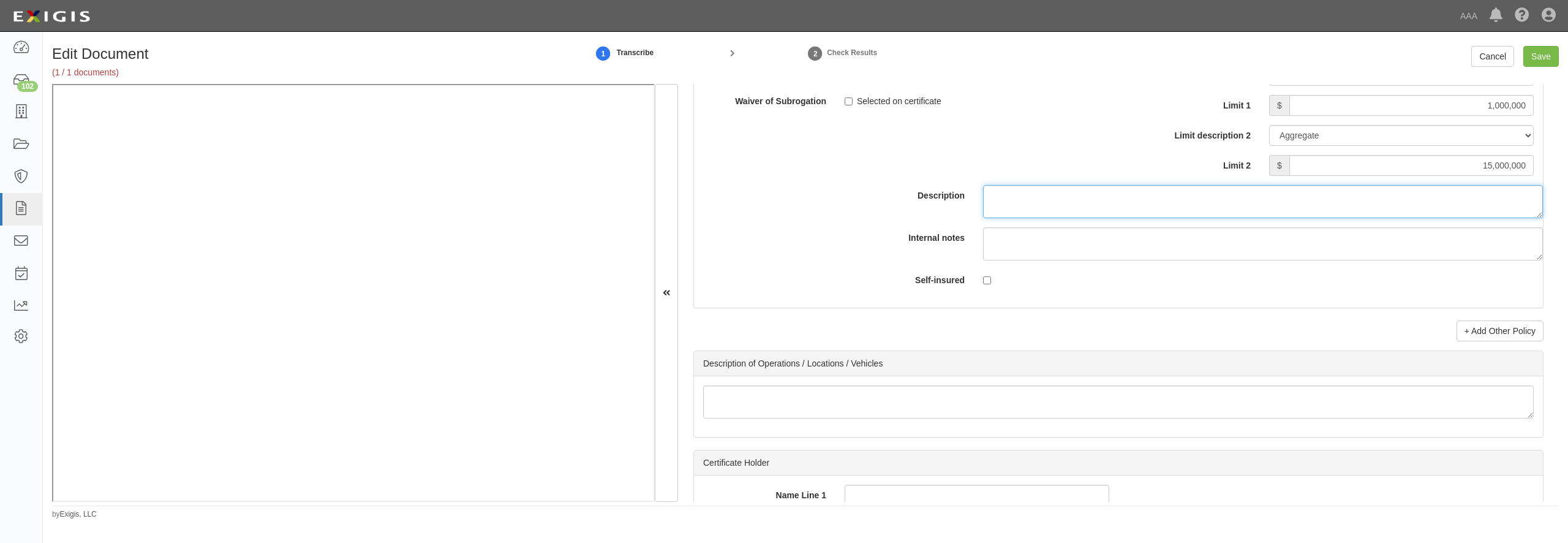
scroll to position [3705, 0]
click at [1460, 339] on link "+ Add Other Policy" at bounding box center [1499, 329] width 87 height 21
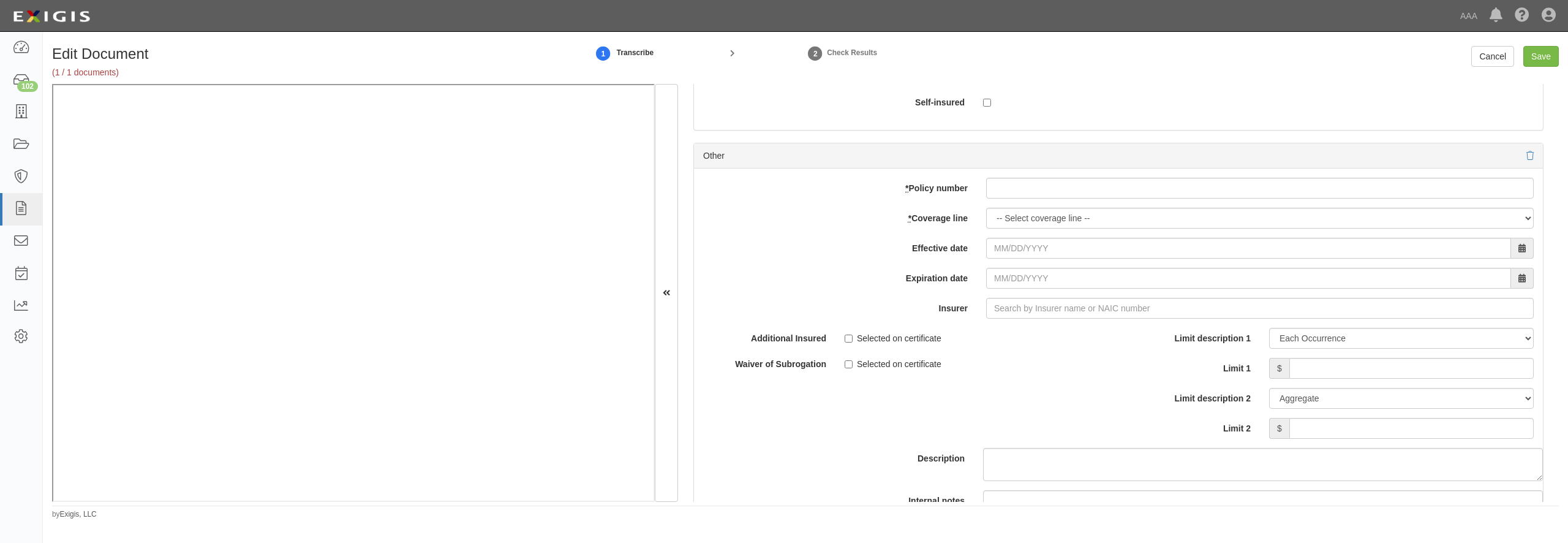
scroll to position [3882, 0]
click at [1024, 198] on input "* Policy number" at bounding box center [1259, 187] width 547 height 21
paste input "TC2JCAP-8E088364-TIL-25"
type input "TC2JCAP-8E088364-TIL-25"
select select "56"
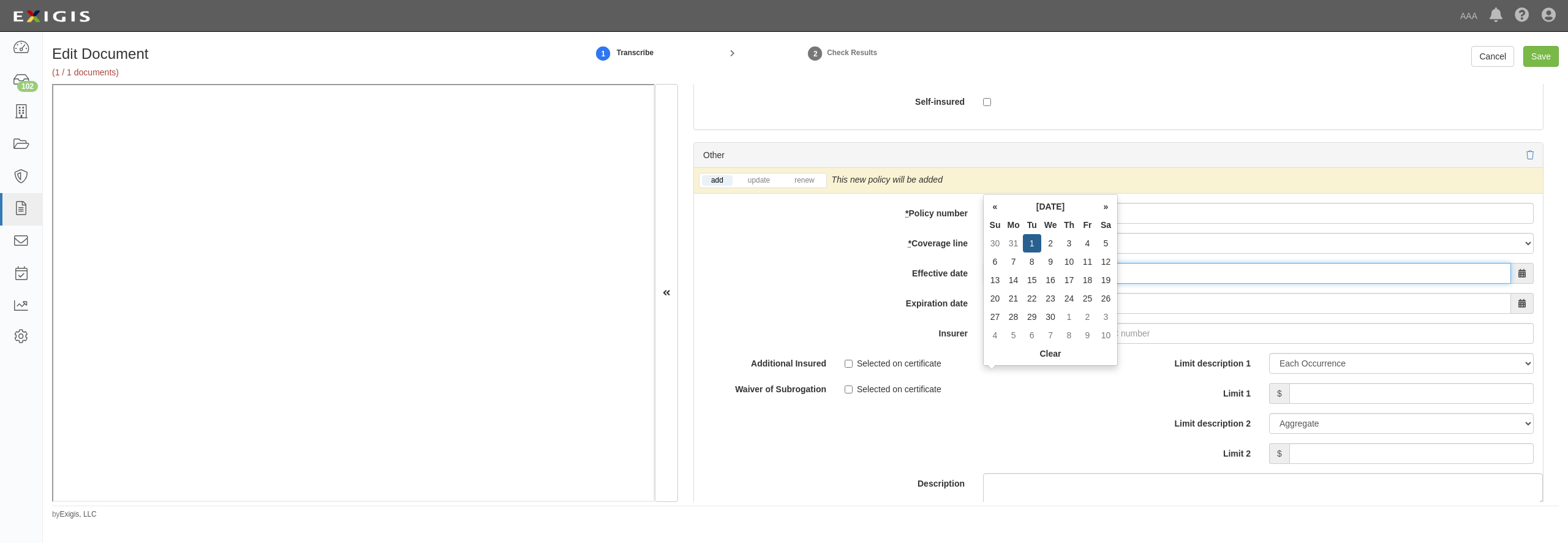
type input "[DATE]"
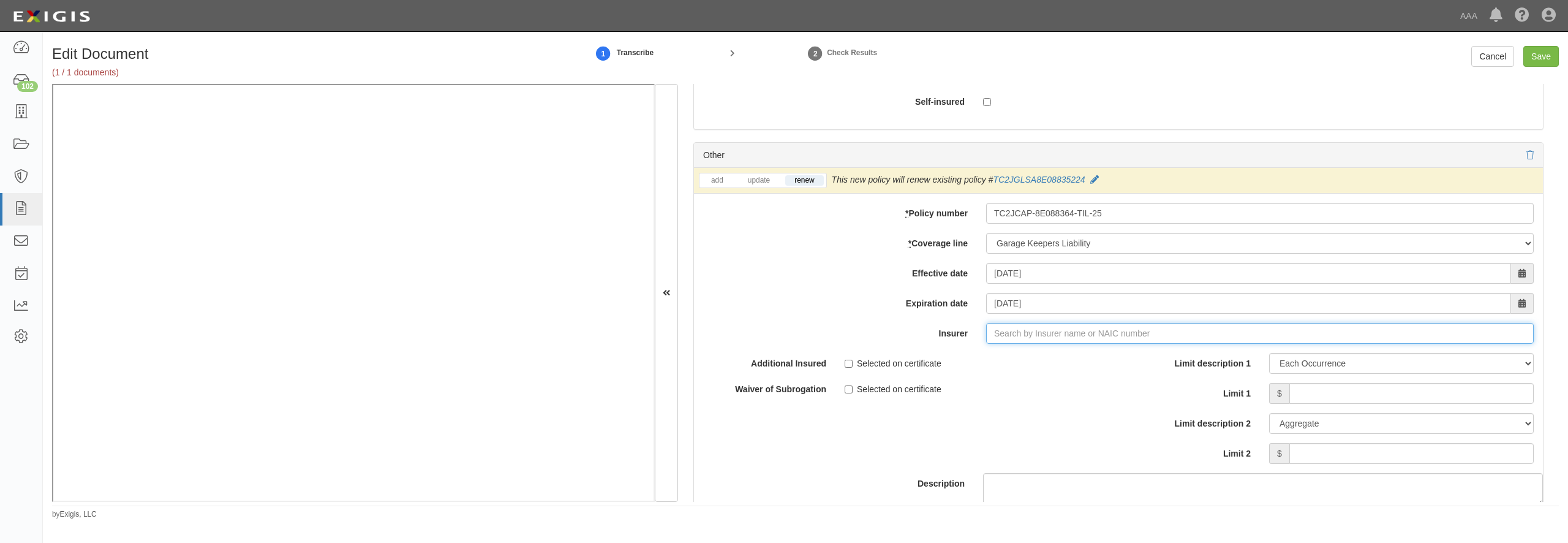
type input "21st Century Advantage Insurance Company (25232) NR Rating"
type input "2"
click at [1006, 365] on div "Travelers Indemnity Company ( 25658 ) A++ XV Rating" at bounding box center [1021, 356] width 229 height 16
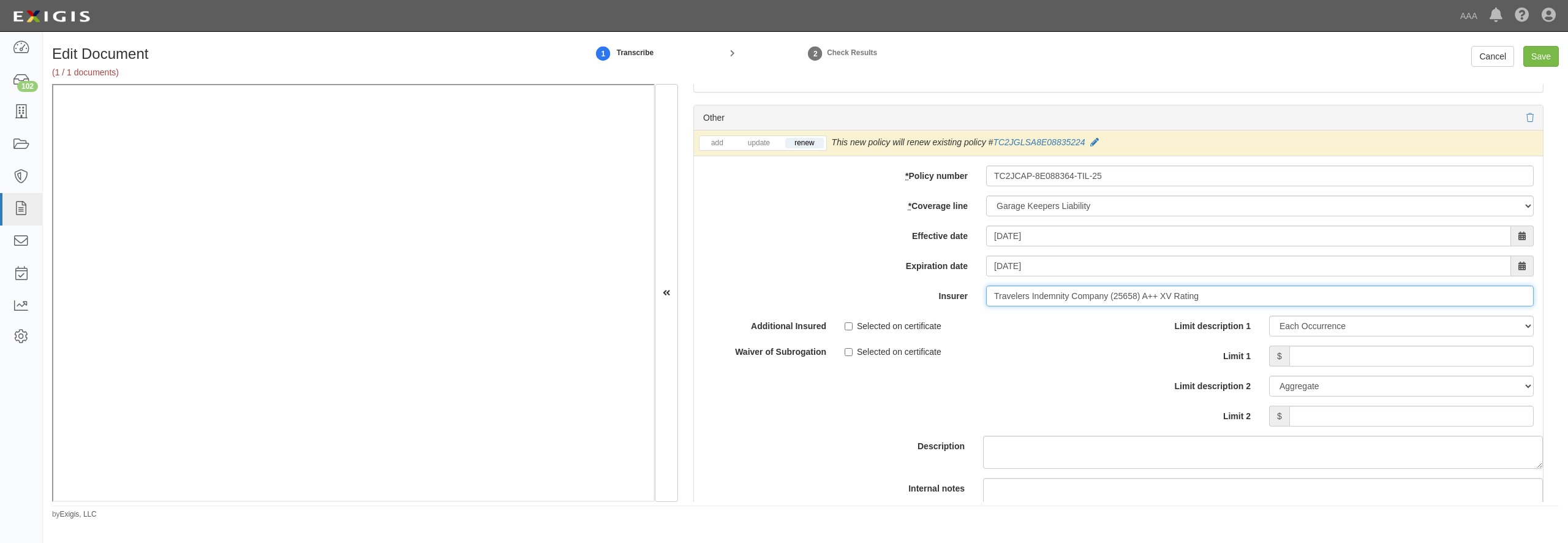
scroll to position [3999, 0]
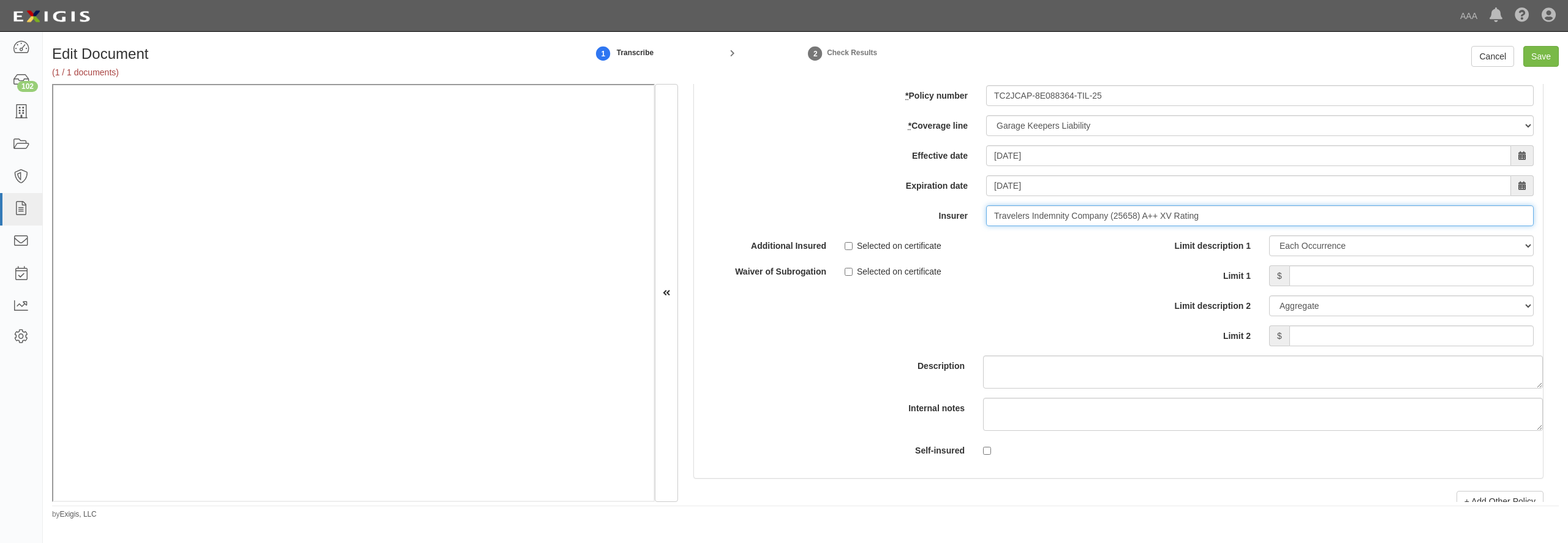
type input "Travelers Indemnity Company (25658) A++ XV Rating"
click at [1323, 286] on input "Limit 1" at bounding box center [1411, 275] width 245 height 21
type input "1,000,000"
click at [1537, 55] on input "Save" at bounding box center [1541, 56] width 35 height 21
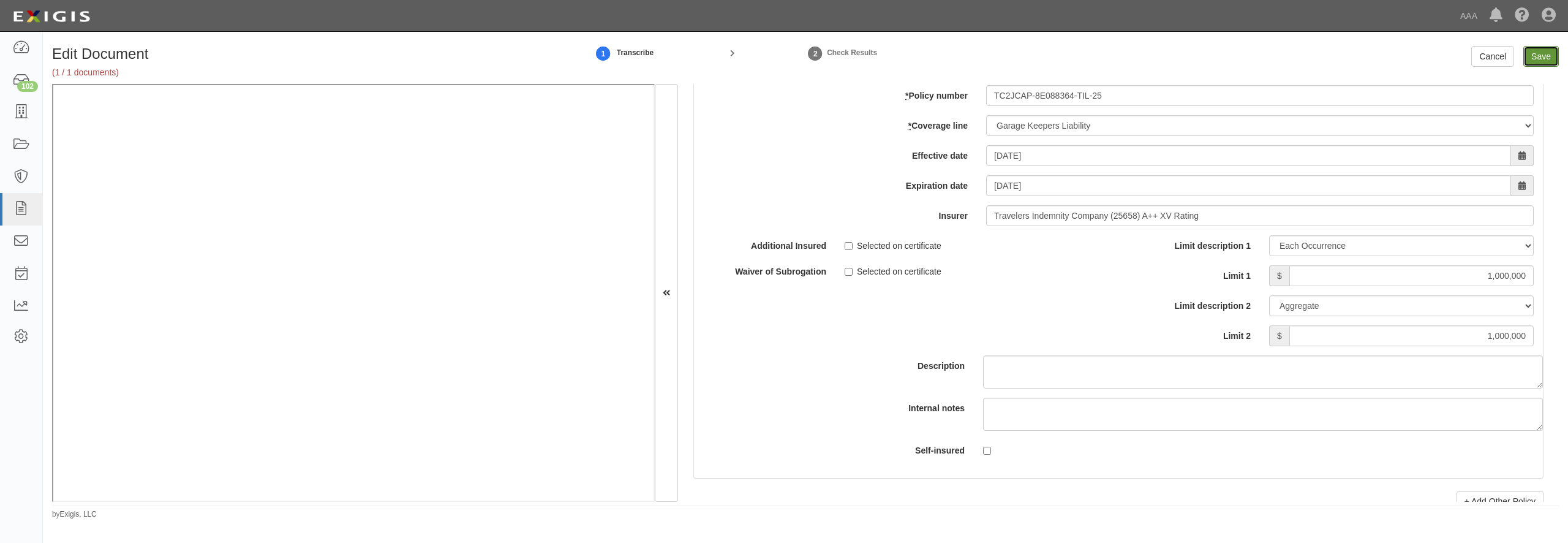
type input "5000000"
type input "1000000"
type input "15000000"
type input "1000000"
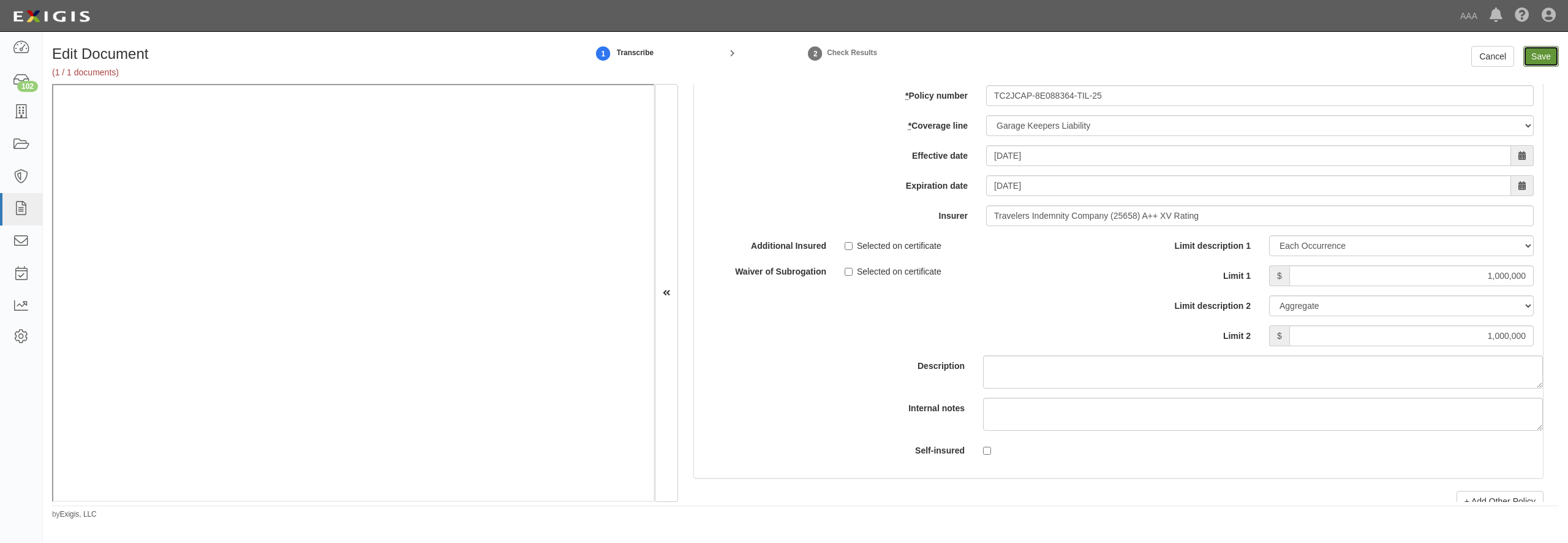
type input "1000000"
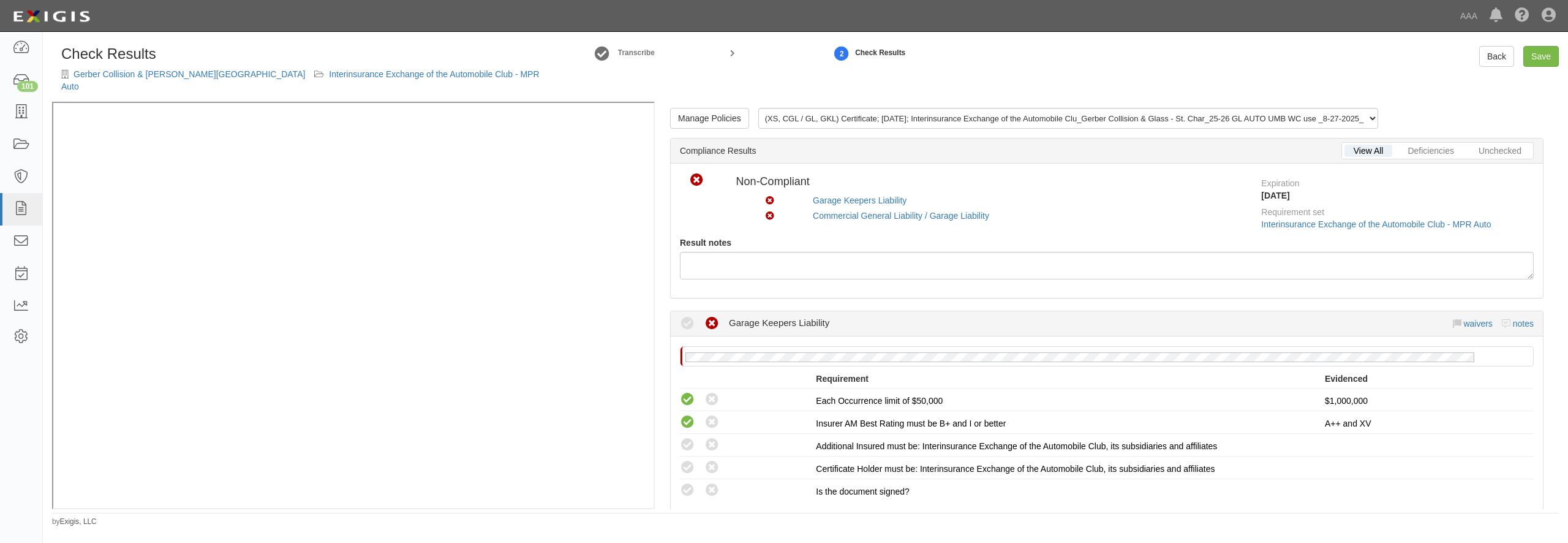
scroll to position [176, 0]
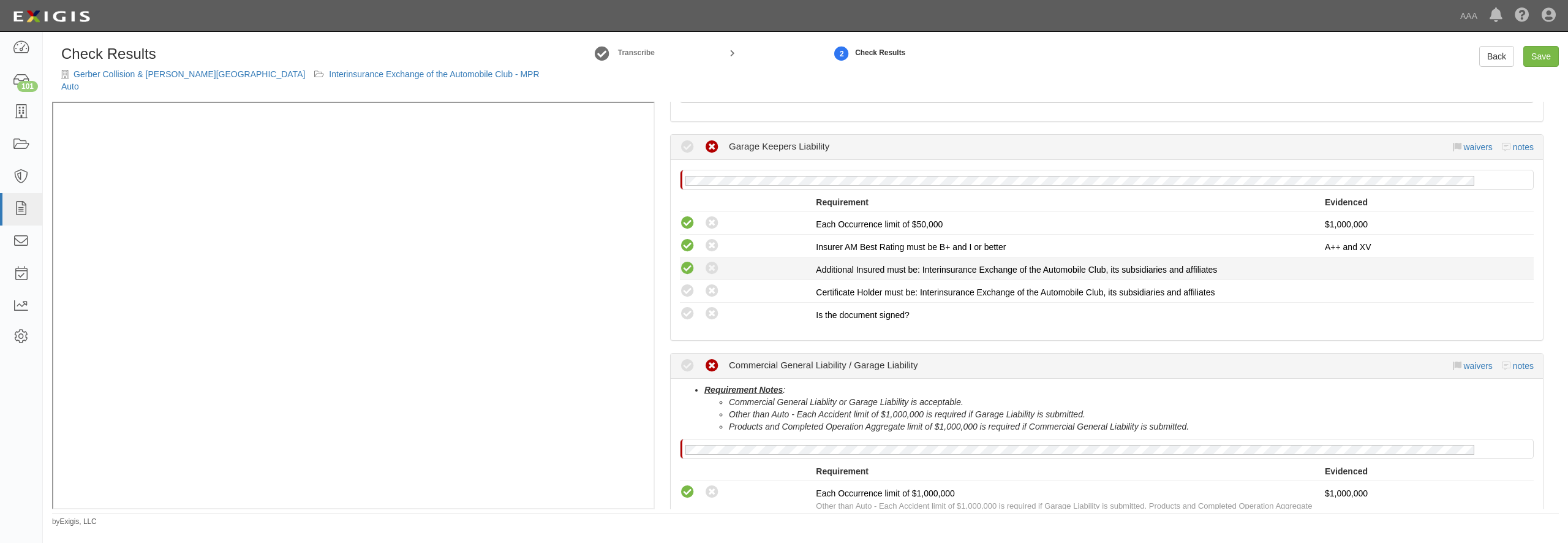
click at [689, 261] on icon at bounding box center [687, 268] width 15 height 15
radio input "true"
click at [689, 284] on icon at bounding box center [687, 291] width 15 height 15
radio input "true"
click at [686, 307] on icon at bounding box center [687, 313] width 15 height 15
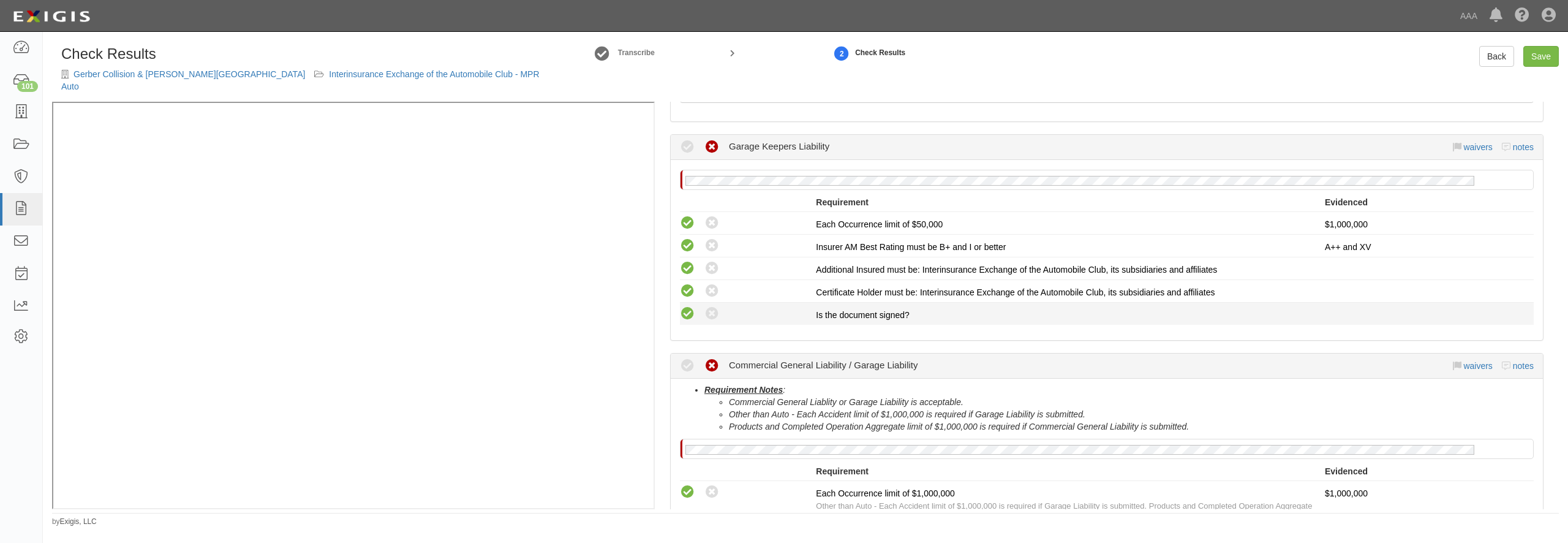
radio input "true"
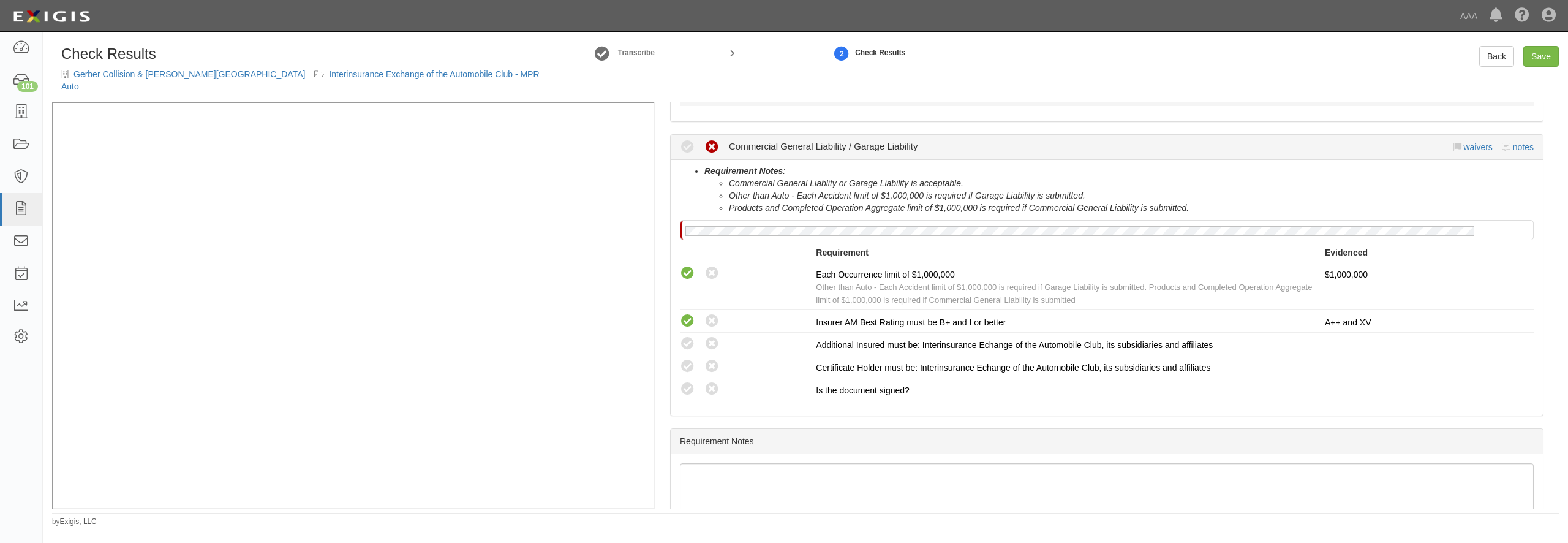
scroll to position [412, 0]
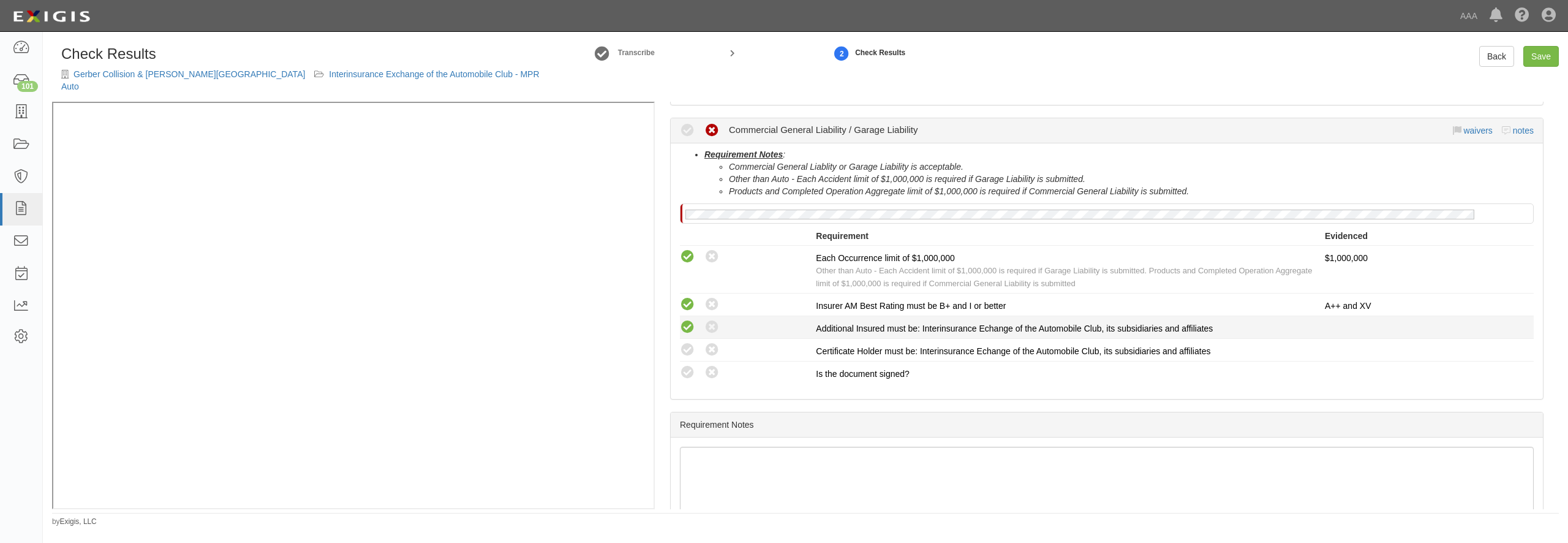
click at [687, 320] on icon at bounding box center [687, 327] width 15 height 15
radio input "true"
drag, startPoint x: 686, startPoint y: 334, endPoint x: 690, endPoint y: 358, distance: 24.3
click at [686, 343] on icon at bounding box center [687, 350] width 15 height 15
radio input "true"
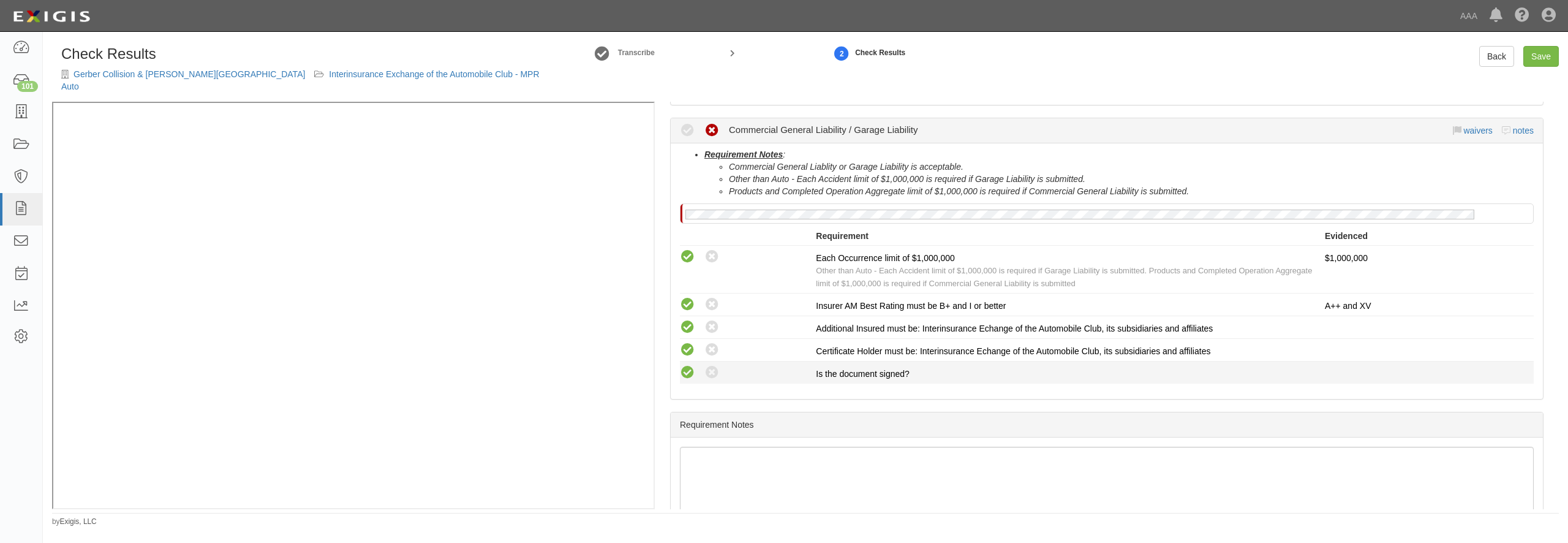
click at [690, 365] on icon at bounding box center [687, 372] width 15 height 15
radio input "true"
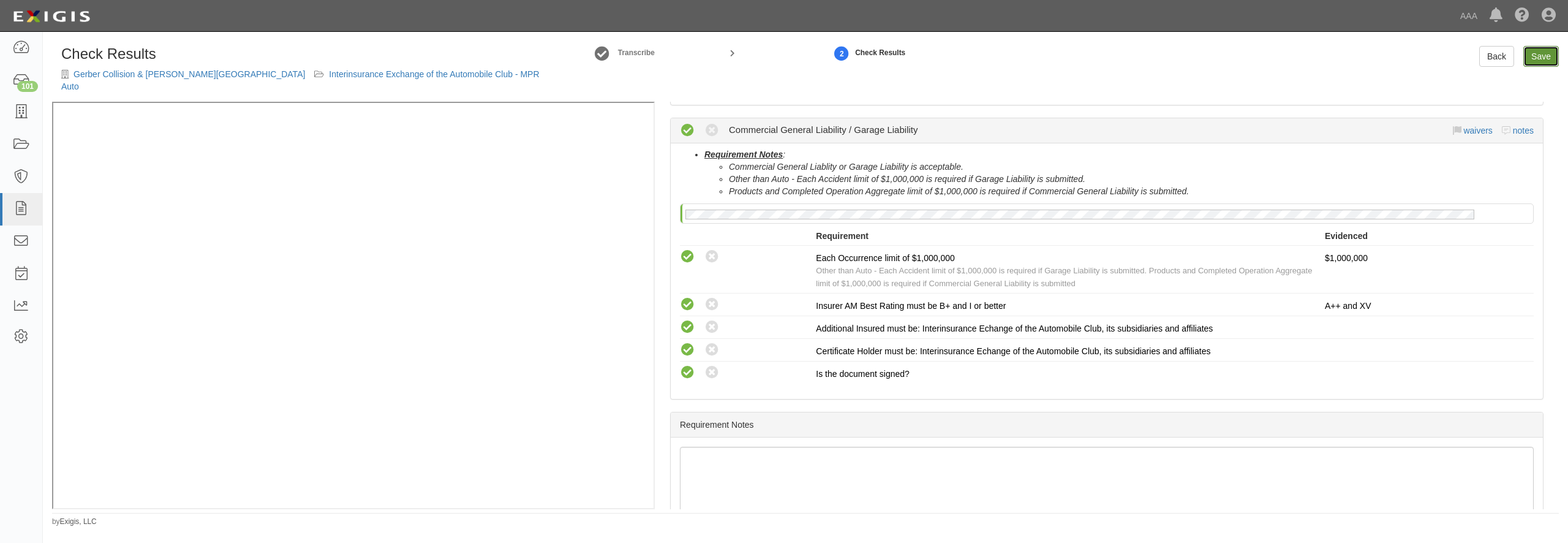
click at [1552, 52] on link "Save" at bounding box center [1541, 56] width 35 height 21
radio input "true"
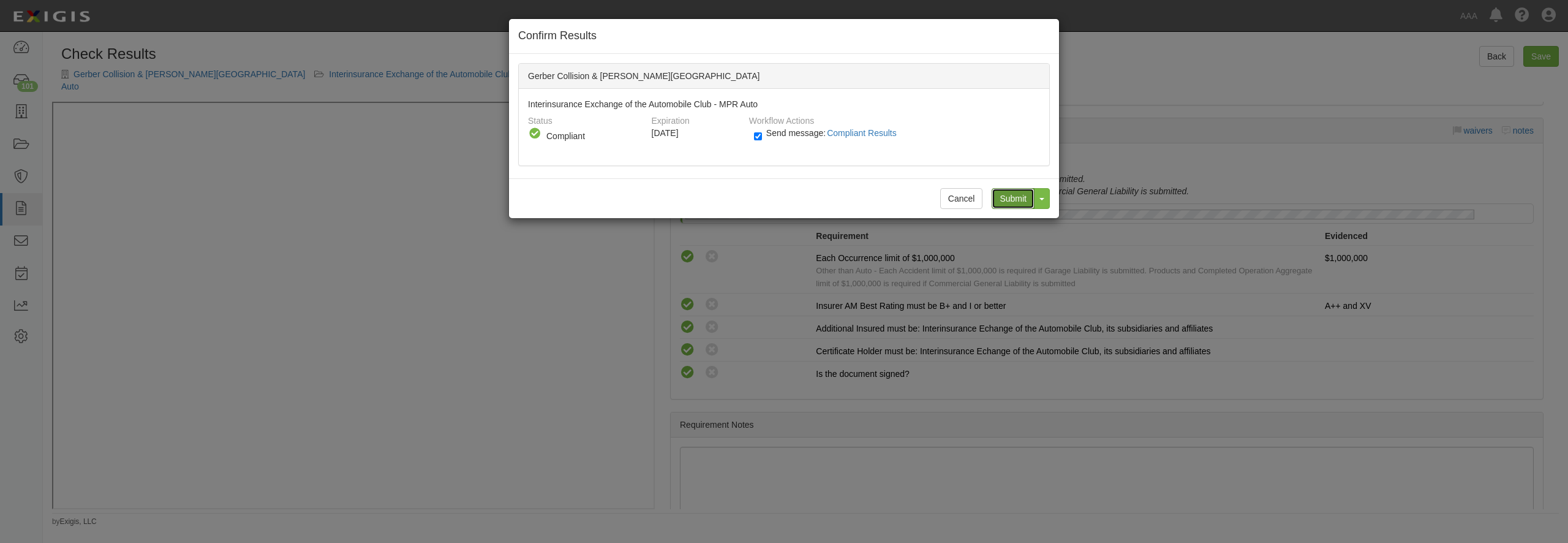
click at [1013, 197] on input "Submit" at bounding box center [1013, 198] width 43 height 21
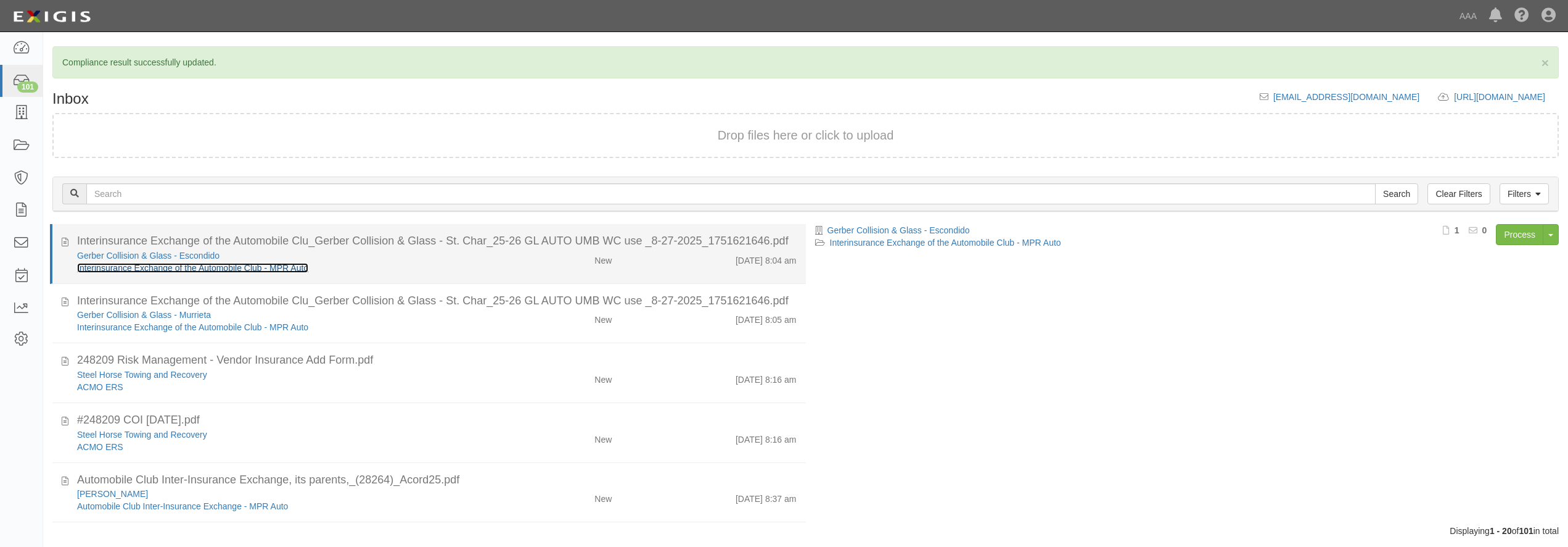
click at [305, 264] on link "Interinsurance Exchange of the Automobile Club - MPR Auto" at bounding box center [192, 268] width 231 height 10
click at [487, 274] on div "Gerber Collision & Glass - Escondido Interinsurance Exchange of the Automobile …" at bounding box center [282, 262] width 430 height 25
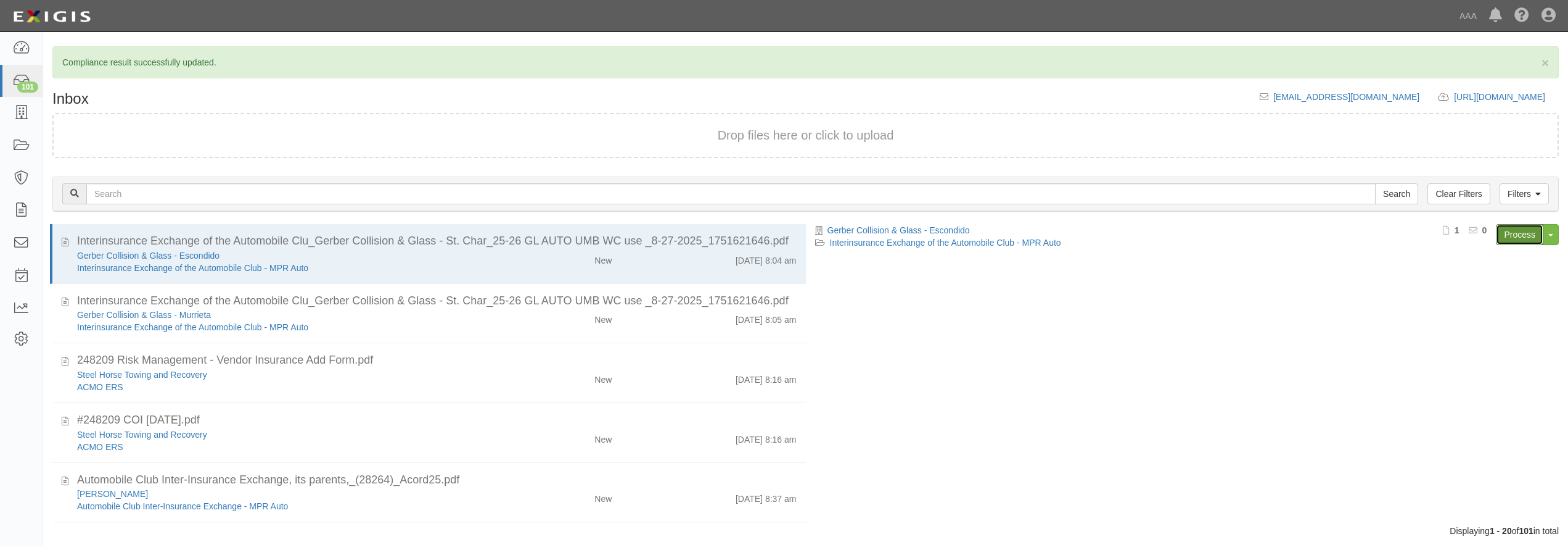
click at [1517, 235] on link "Process" at bounding box center [1519, 235] width 47 height 21
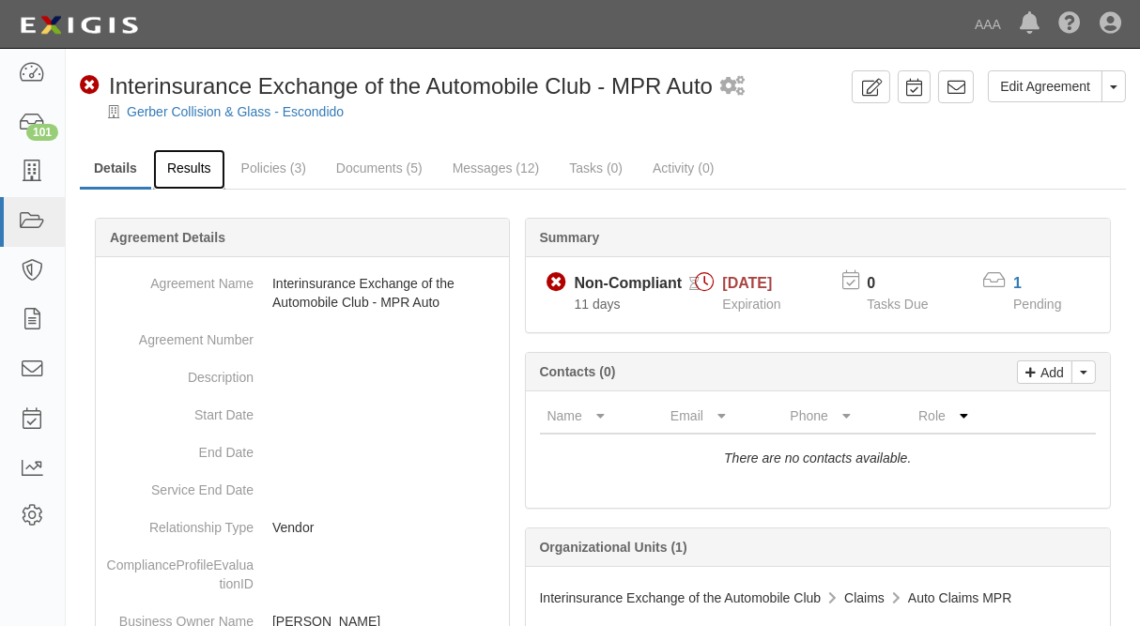
click at [188, 179] on link "Results" at bounding box center [189, 169] width 72 height 40
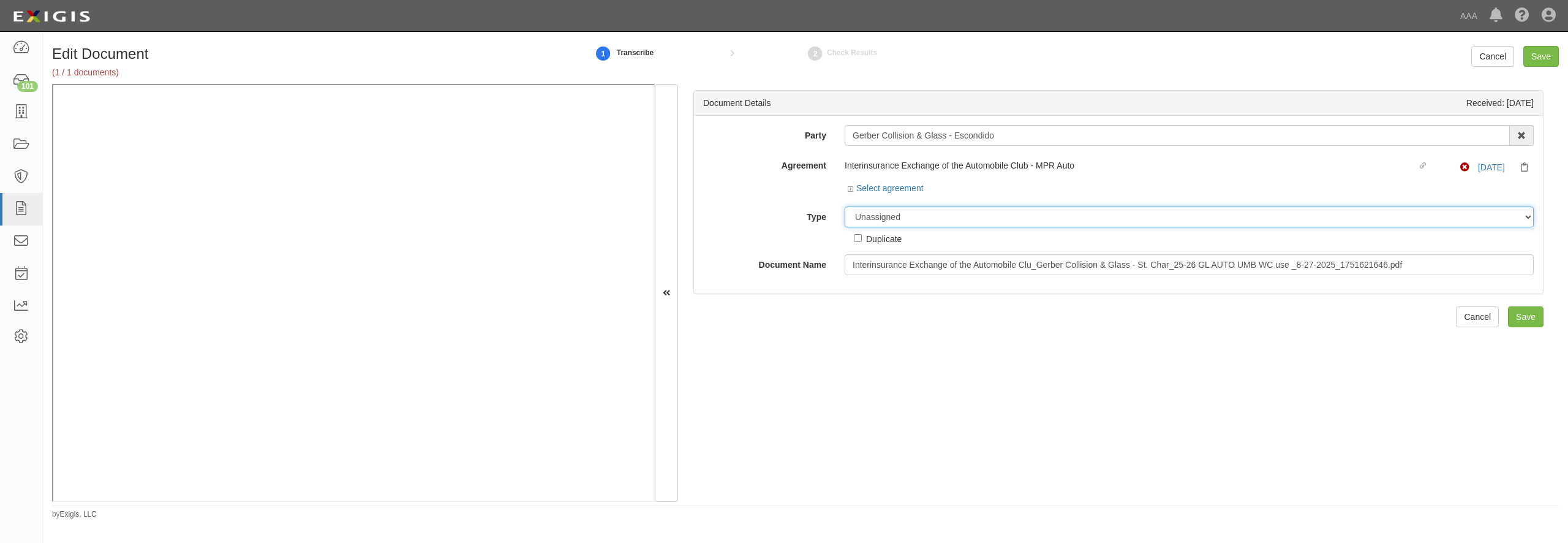
click at [844, 206] on select "Unassigned Binder Cancellation Notice Certificate Contract Endorsement Insuranc…" at bounding box center [1189, 217] width 689 height 21
select select "CertificateDetail"
click option "Certificate" at bounding box center [0, 0] width 0 height 0
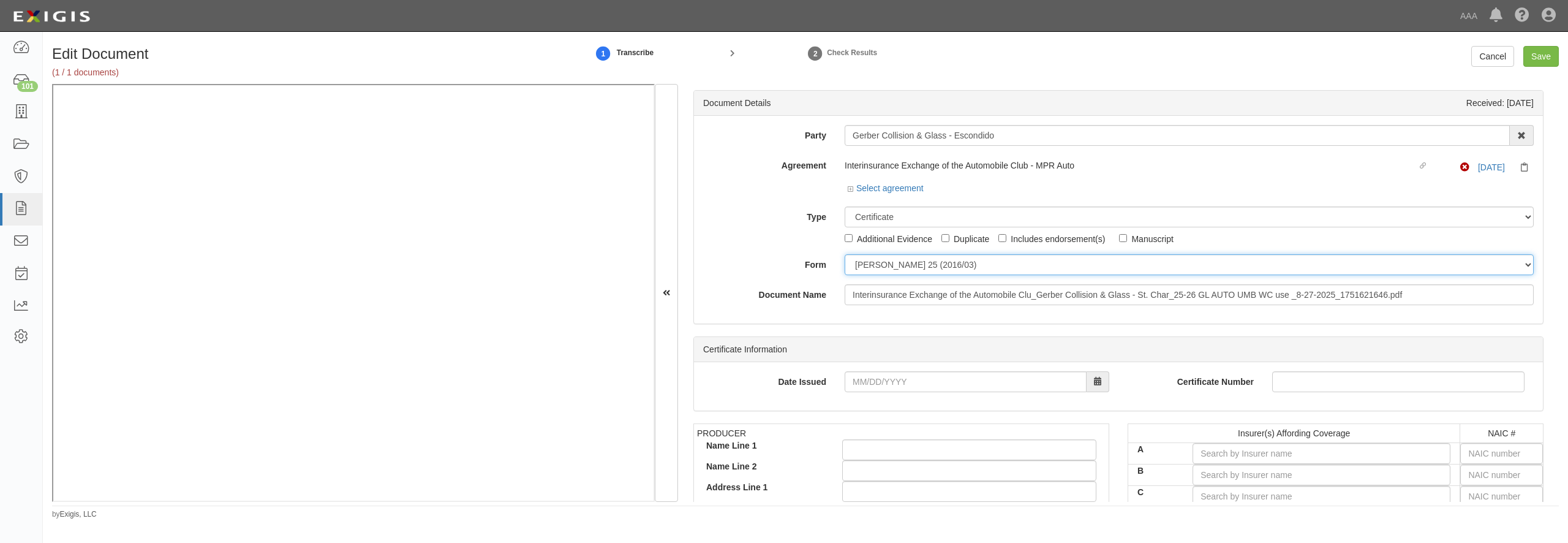
drag, startPoint x: 861, startPoint y: 264, endPoint x: 861, endPoint y: 272, distance: 8.0
click at [844, 255] on select "ACORD 25 (2016/03) ACORD 101 ACORD 855 NY (2014/05) General" at bounding box center [1189, 265] width 689 height 21
select select "GeneralFormDetail"
click option "General" at bounding box center [0, 0] width 0 height 0
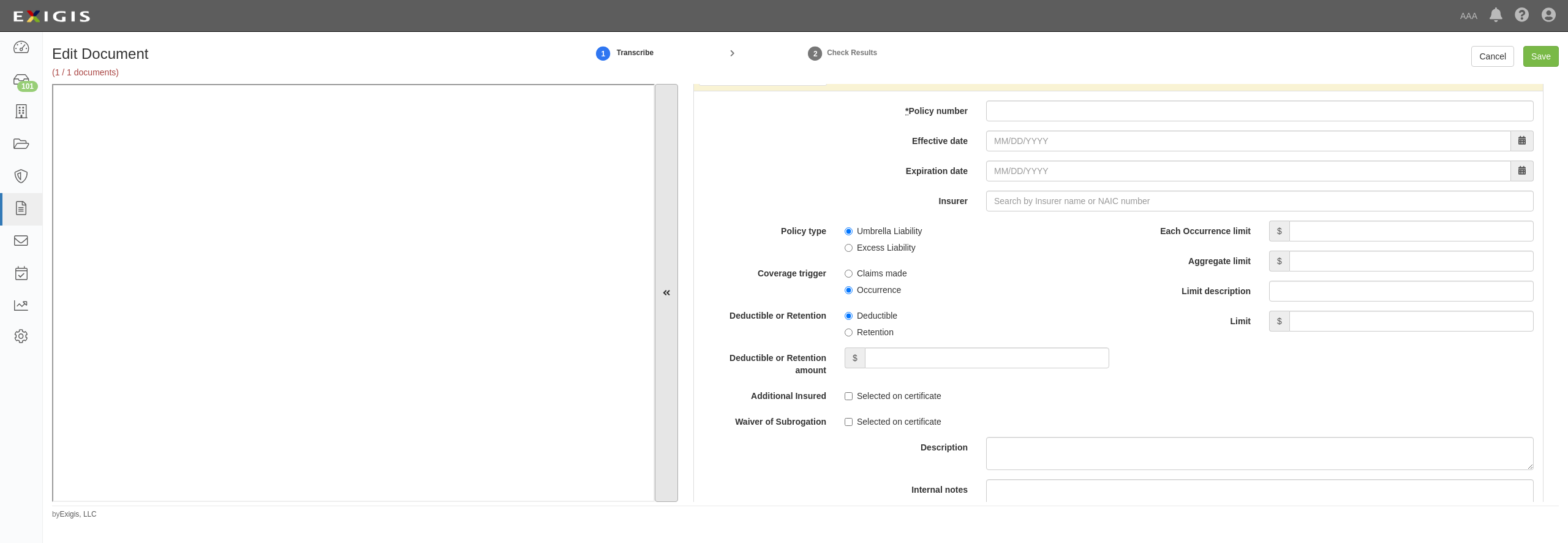
scroll to position [2412, 0]
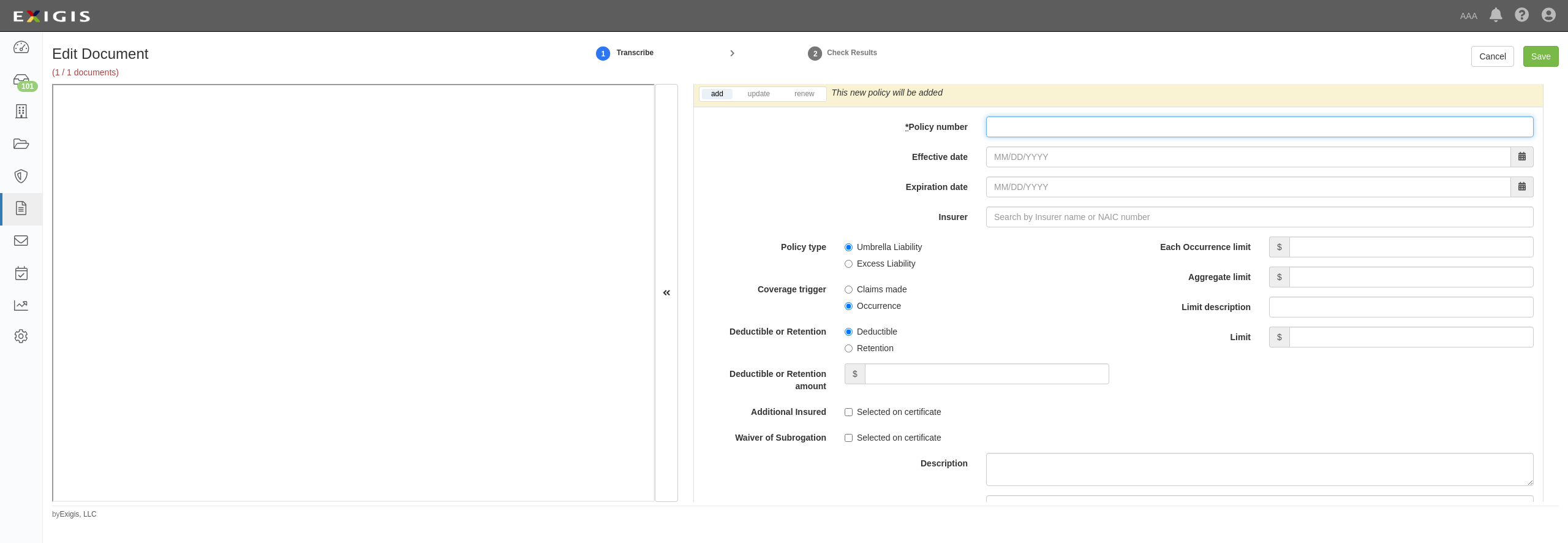
click at [1029, 137] on input "* Policy number" at bounding box center [1259, 127] width 547 height 21
paste input "CUP-6S737154-25-NF"
type input "CUP-6S737154-25-NF"
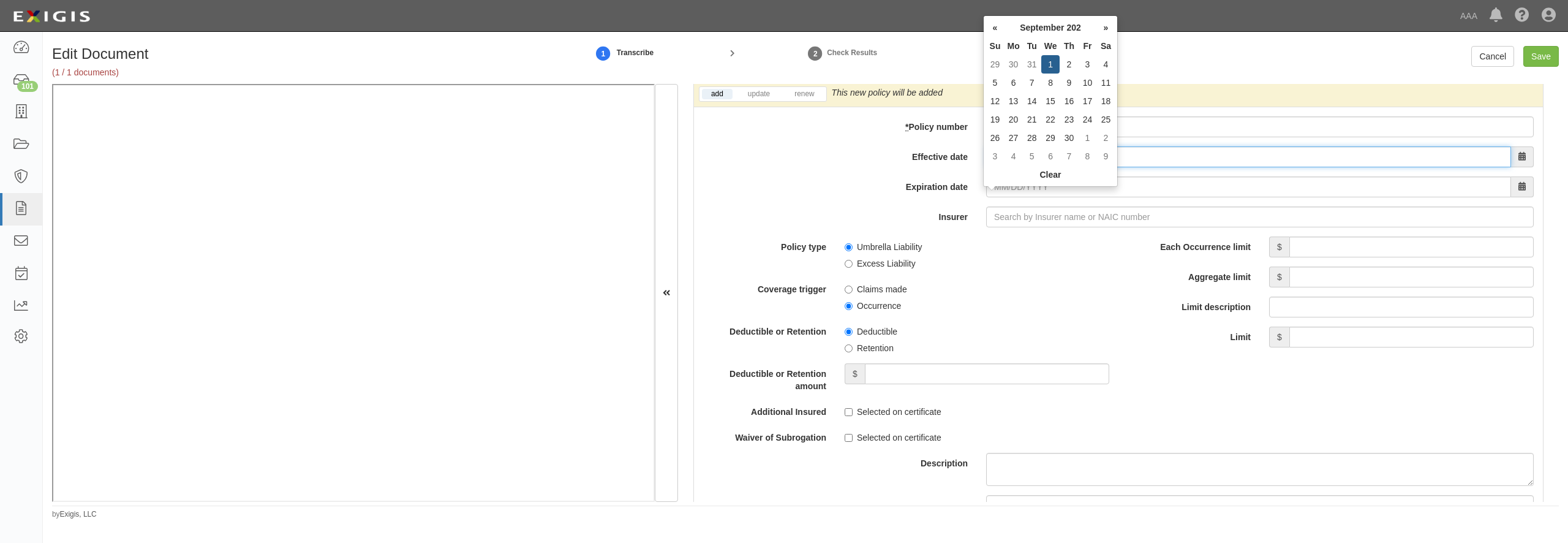
type input "09/01/2025"
type input "[DATE]"
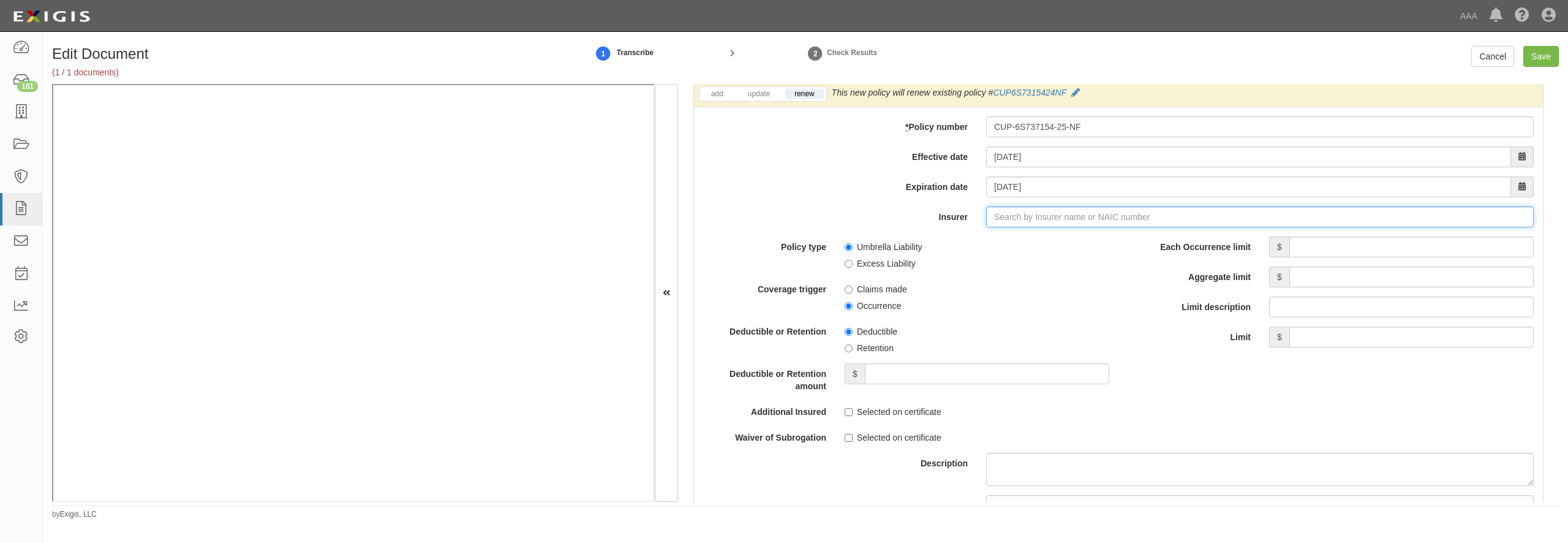
type input "21st Century Advantage Insurance Company (25232) NR Rating"
type input "2"
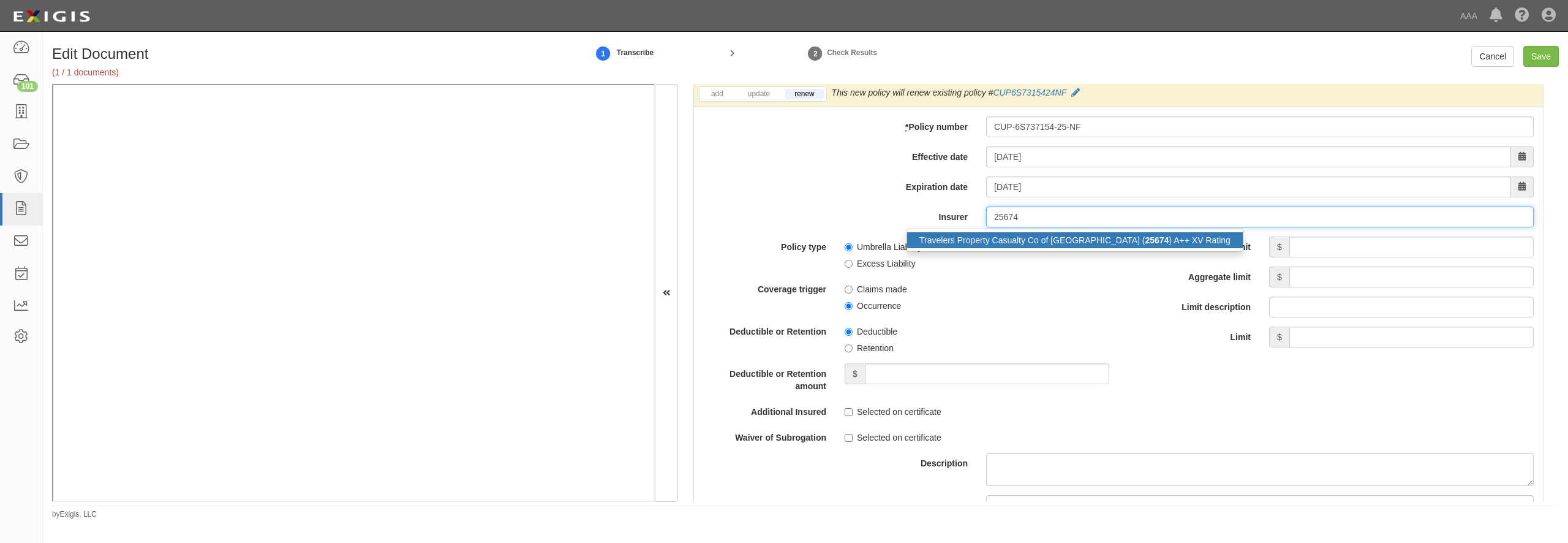
click at [938, 248] on div "Travelers Property Casualty Co of Amer ( 25674 ) A++ XV Rating" at bounding box center [1075, 240] width 335 height 16
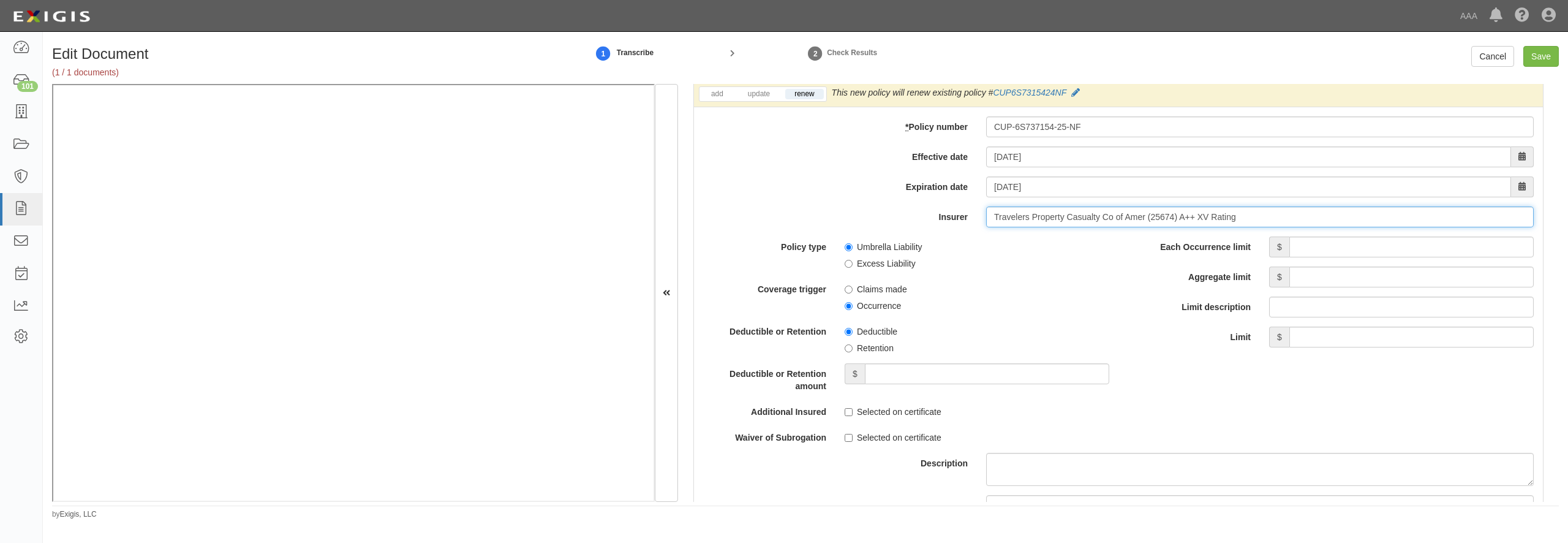
type input "Travelers Property Casualty Co of Amer (25674) A++ XV Rating"
click at [1338, 257] on input "Each Occurrence limit" at bounding box center [1411, 247] width 245 height 21
type input "5,000,000"
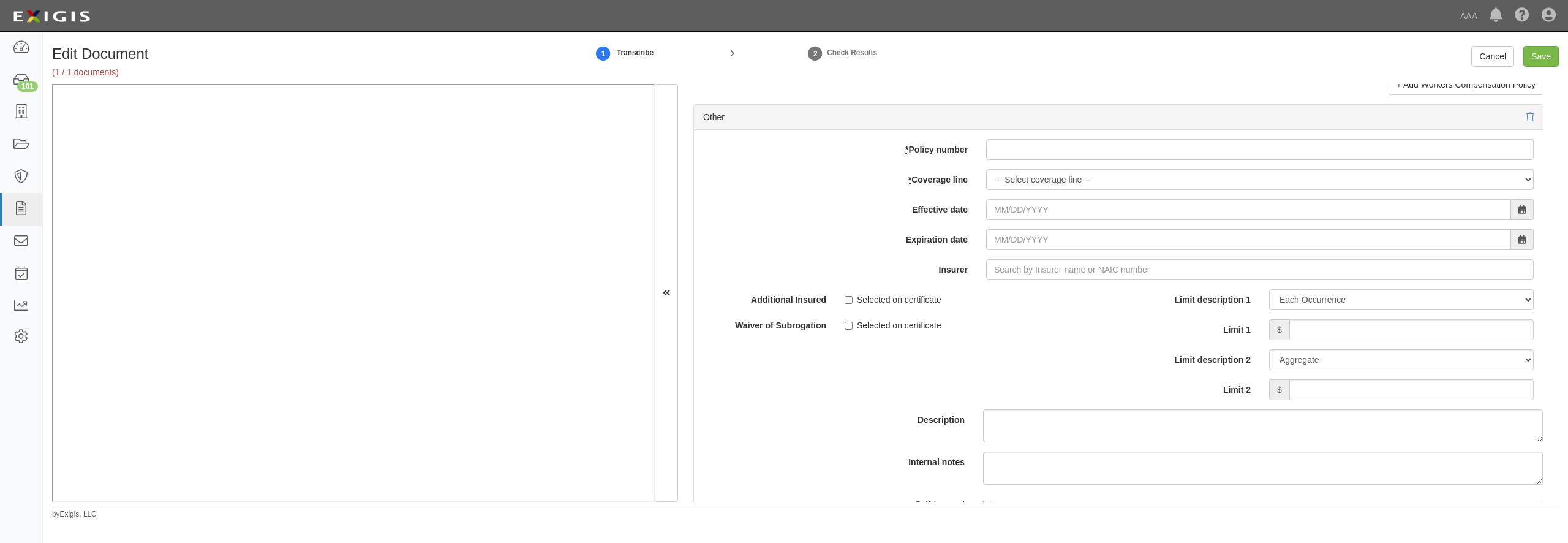
scroll to position [3470, 0]
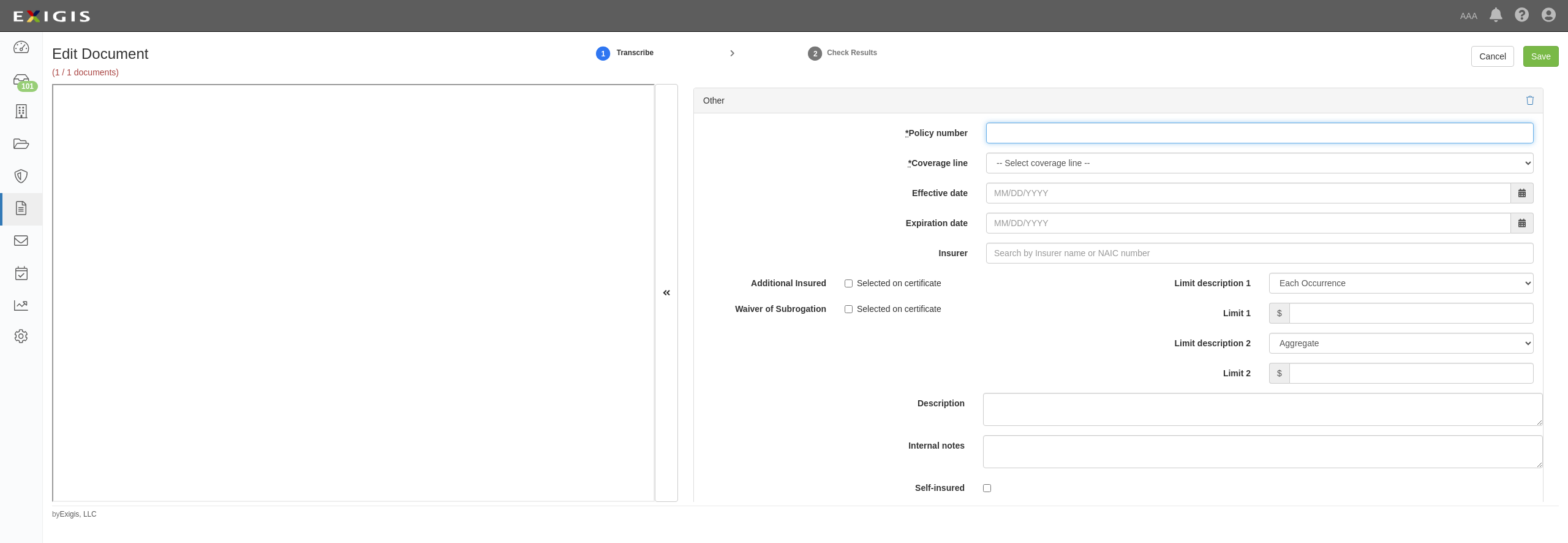
click at [1016, 144] on input "* Policy number" at bounding box center [1259, 133] width 547 height 21
paste input "TC2JGLSA-8E088352-TIL-25"
type input "TC2JGLSA-8E088352-TIL-25"
select select "70"
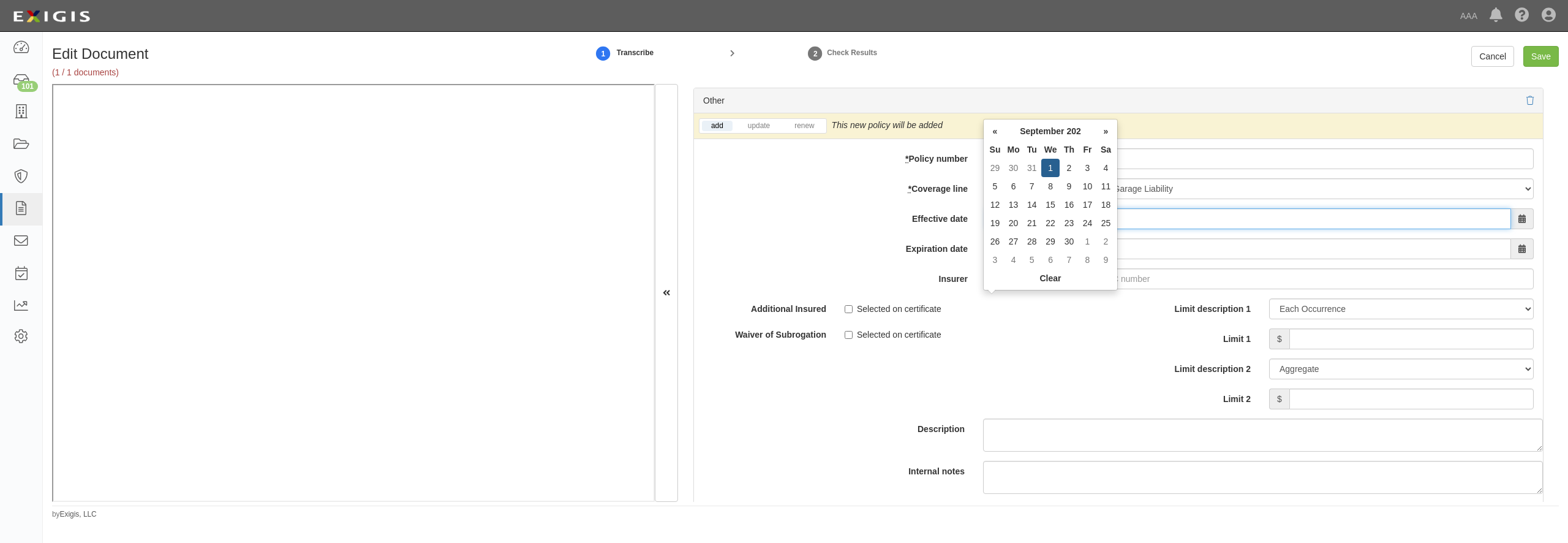
type input "09/01/2025"
type input "09/01/2026"
type input "21st Century Advantage Insurance Company (25232) NR Rating"
type input "2"
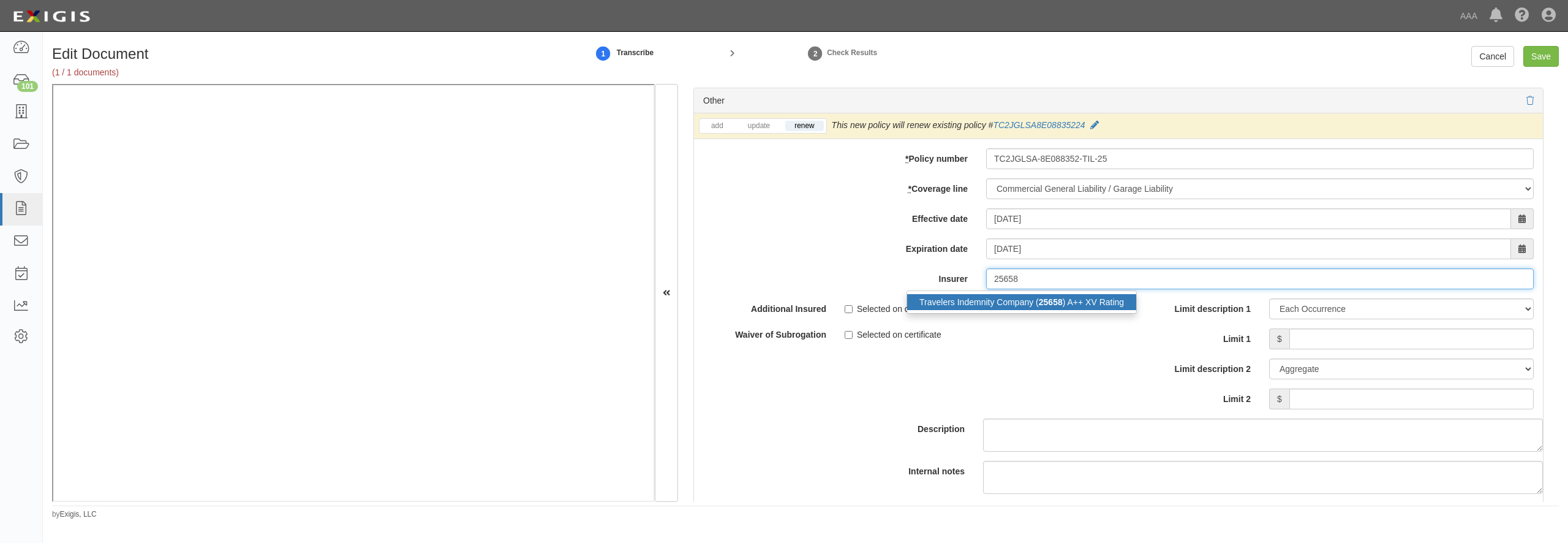
click at [992, 310] on div "Travelers Indemnity Company ( 25658 ) A++ XV Rating" at bounding box center [1021, 302] width 229 height 16
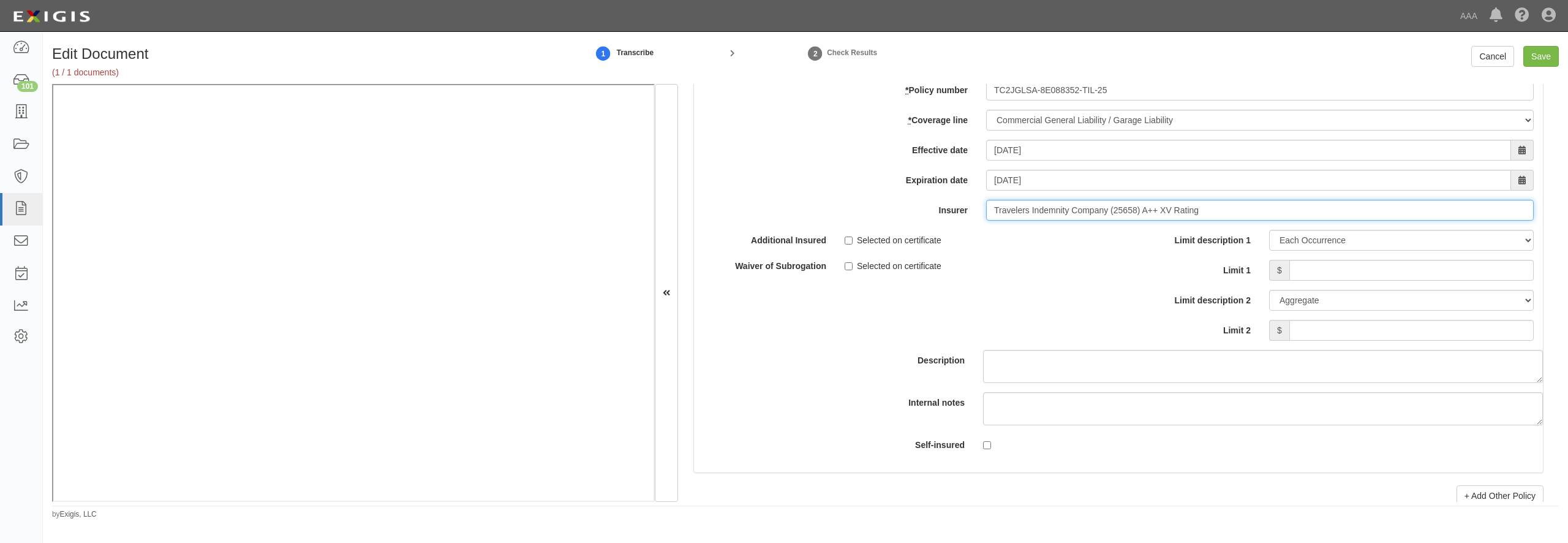
scroll to position [3588, 0]
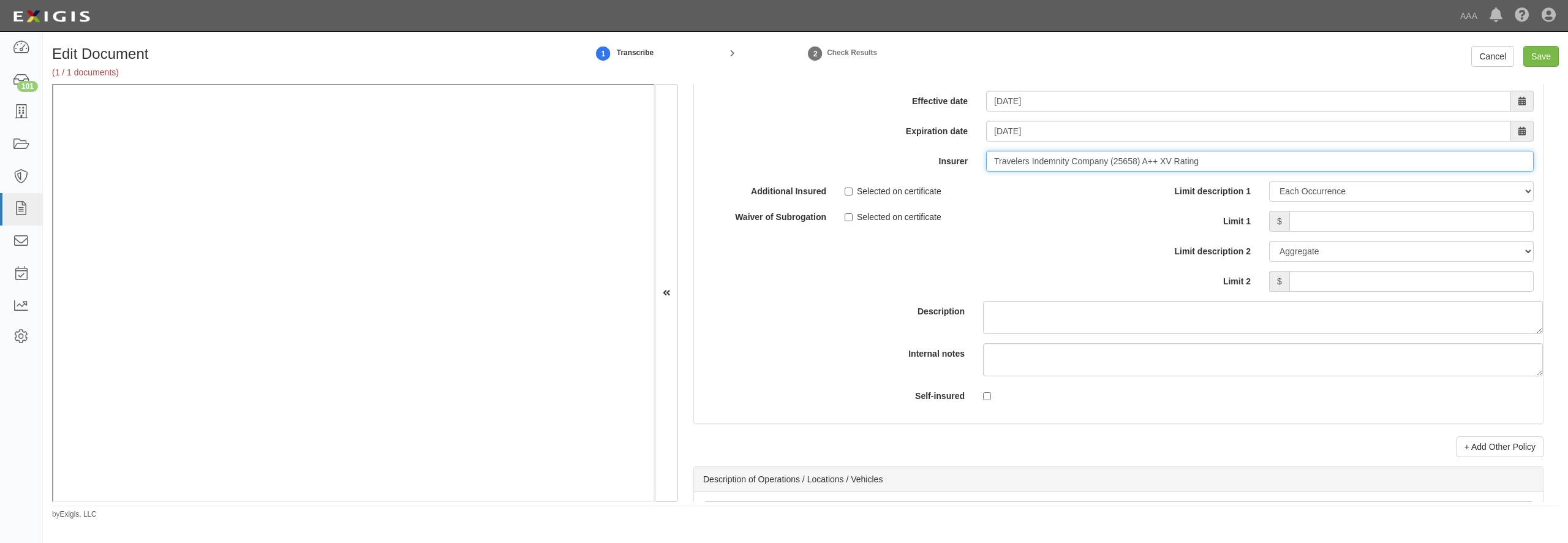
type input "Travelers Indemnity Company (25658) A++ XV Rating"
click at [1346, 232] on input "Limit 1" at bounding box center [1411, 221] width 245 height 21
type input "1,000,000"
type input "15,000,000"
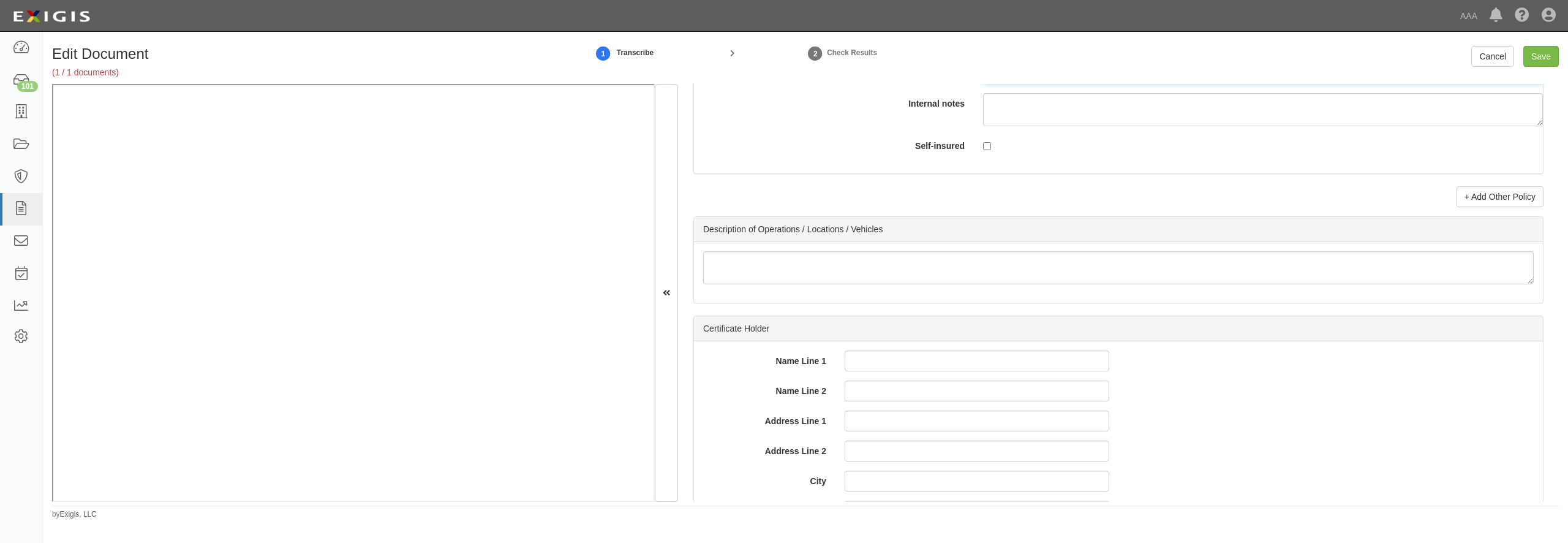
scroll to position [3882, 0]
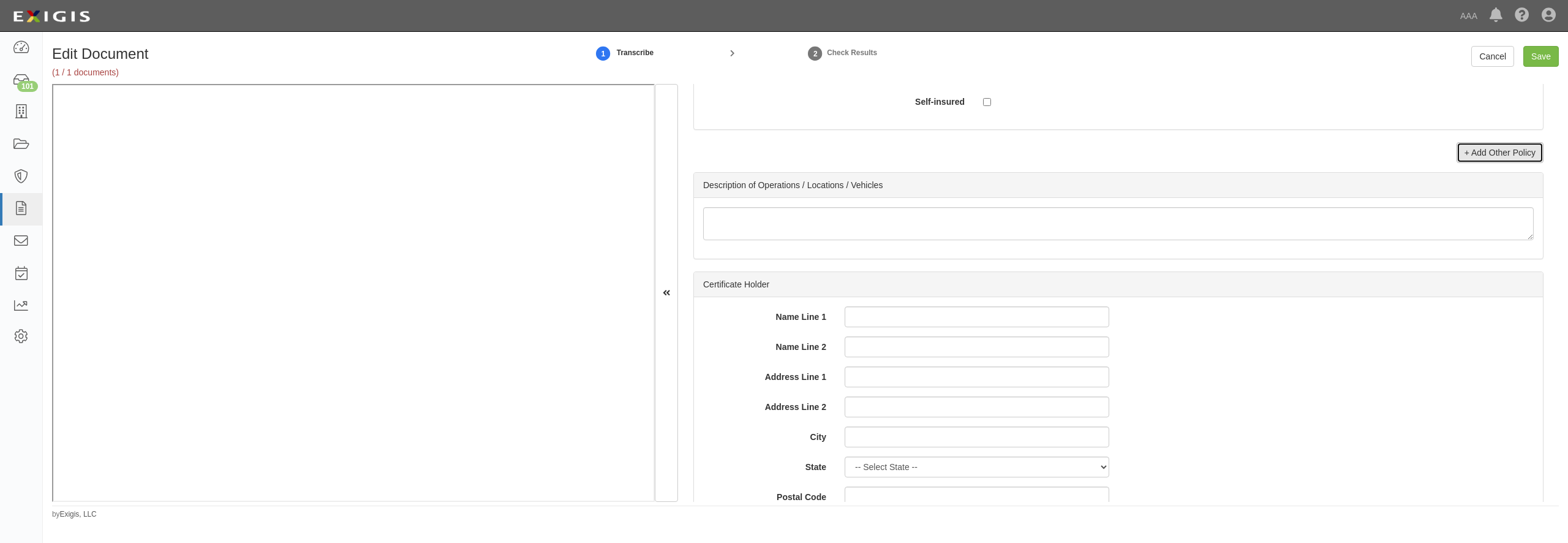
click at [1502, 163] on link "+ Add Other Policy" at bounding box center [1499, 153] width 87 height 21
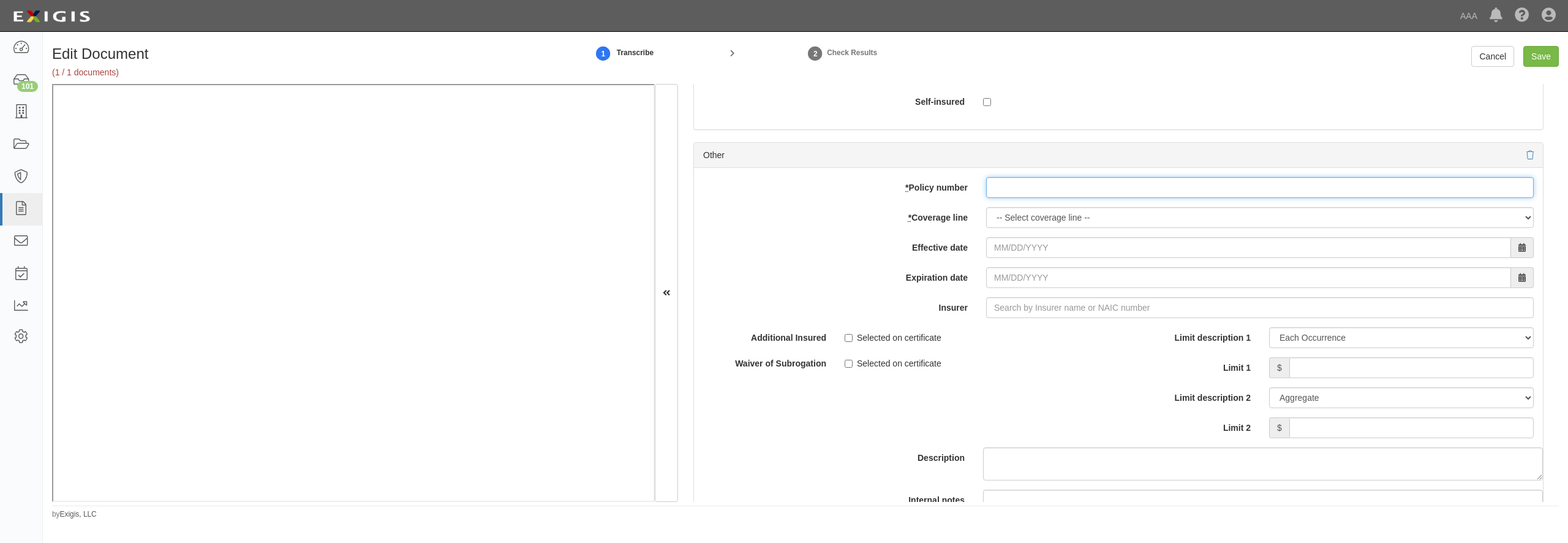
click at [1067, 198] on input "* Policy number" at bounding box center [1259, 187] width 547 height 21
paste input "TC2JCAP-8E088364-TIL-25"
type input "TC2JCAP-8E088364-TIL-25"
select select "56"
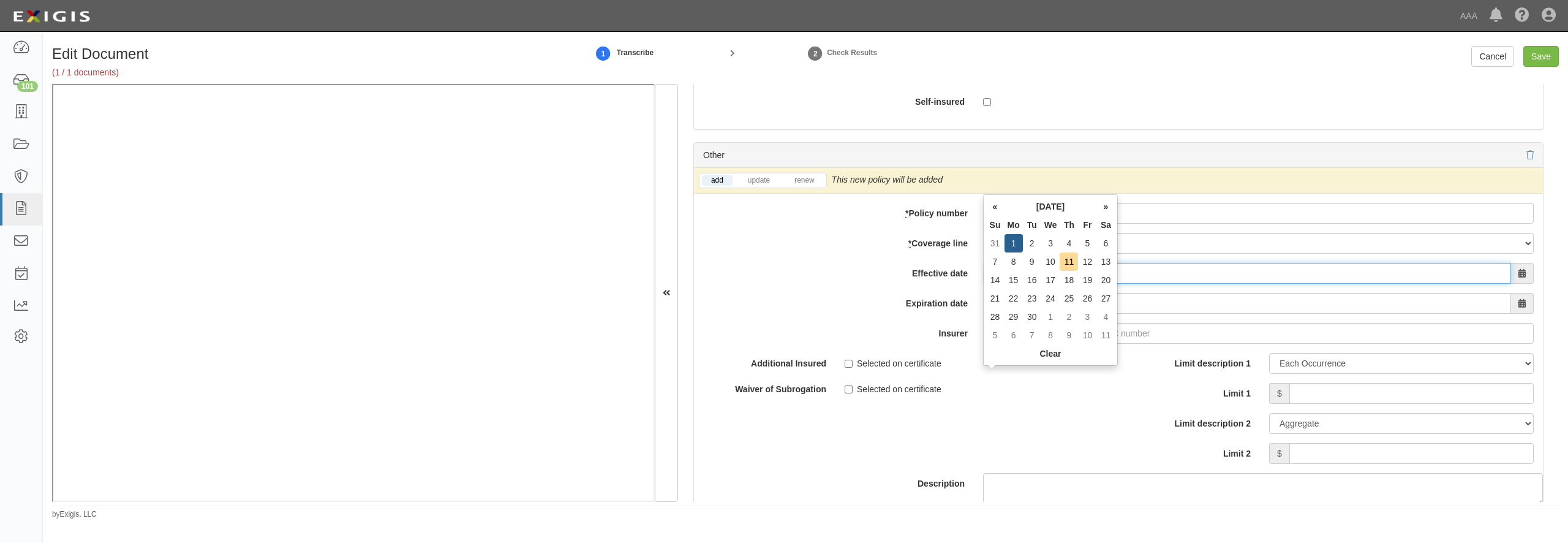
type input "09/01/2025"
type input "09/01/2026"
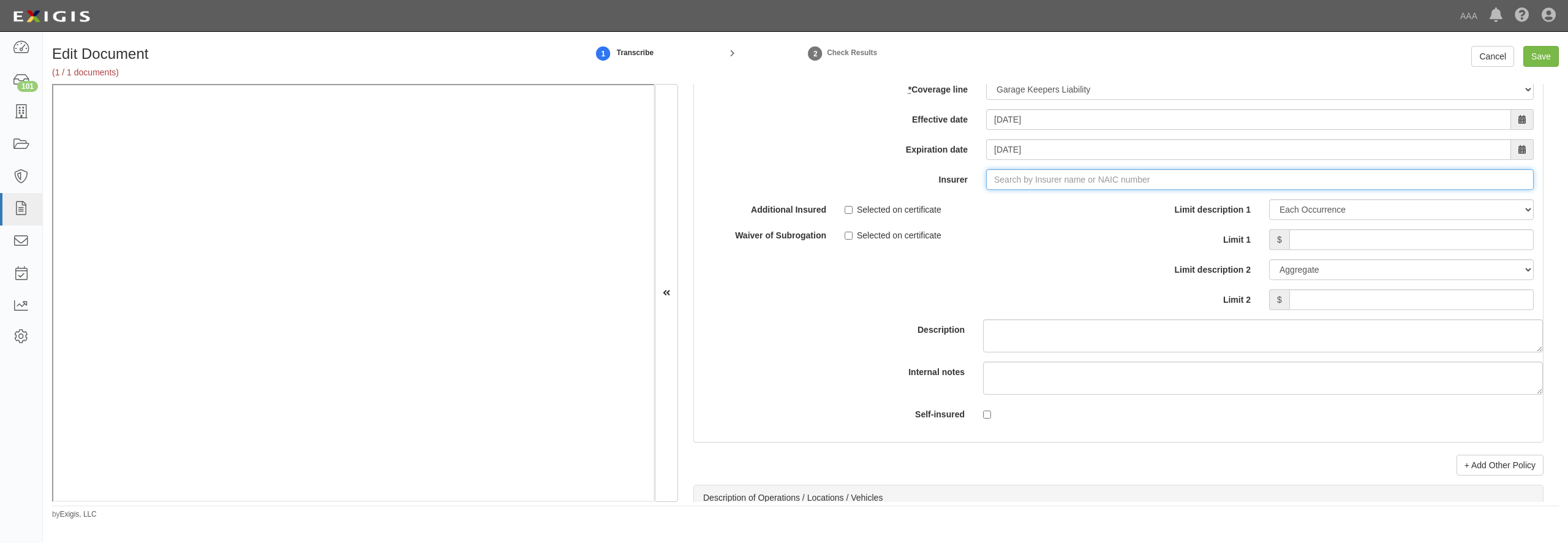
scroll to position [4058, 0]
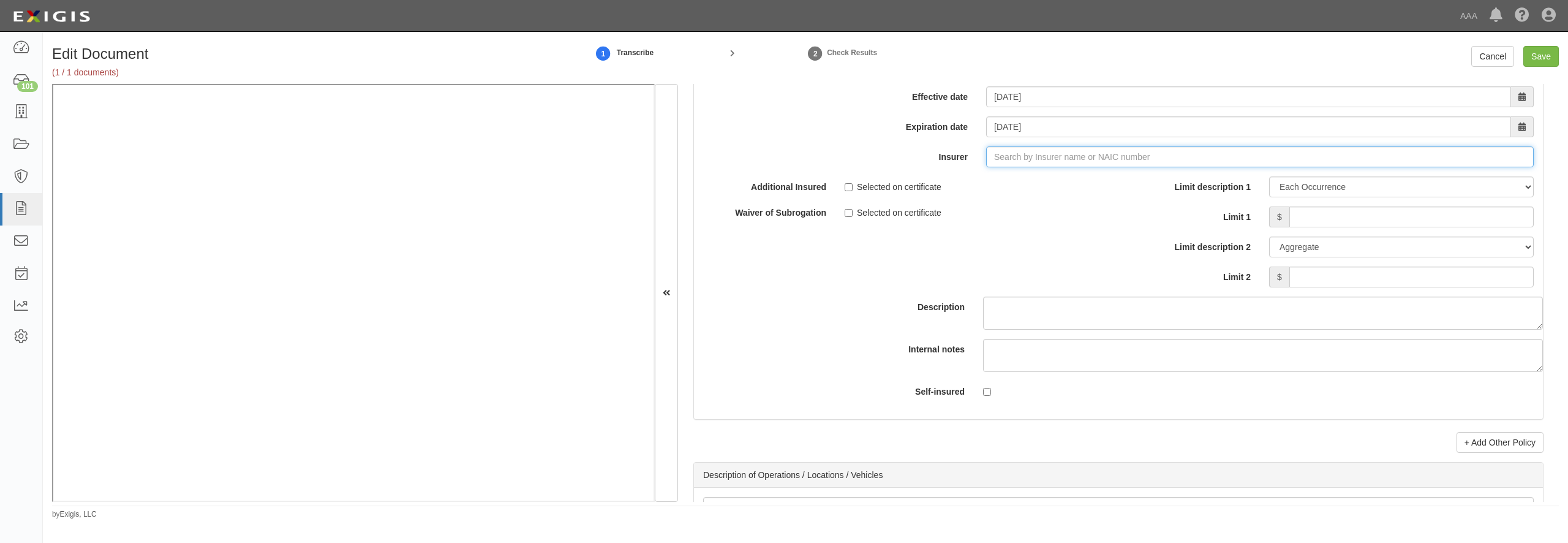
click at [1004, 167] on input "Insurer" at bounding box center [1259, 157] width 547 height 21
type input "21st Century Advantage Insurance Company (25232) NR Rating"
type input "2"
click at [1024, 188] on div "Travelers Indemnity Company ( 25658 ) A++ XV Rating" at bounding box center [1021, 180] width 229 height 16
type input "Travelers Indemnity Company (25658) A++ XV Rating"
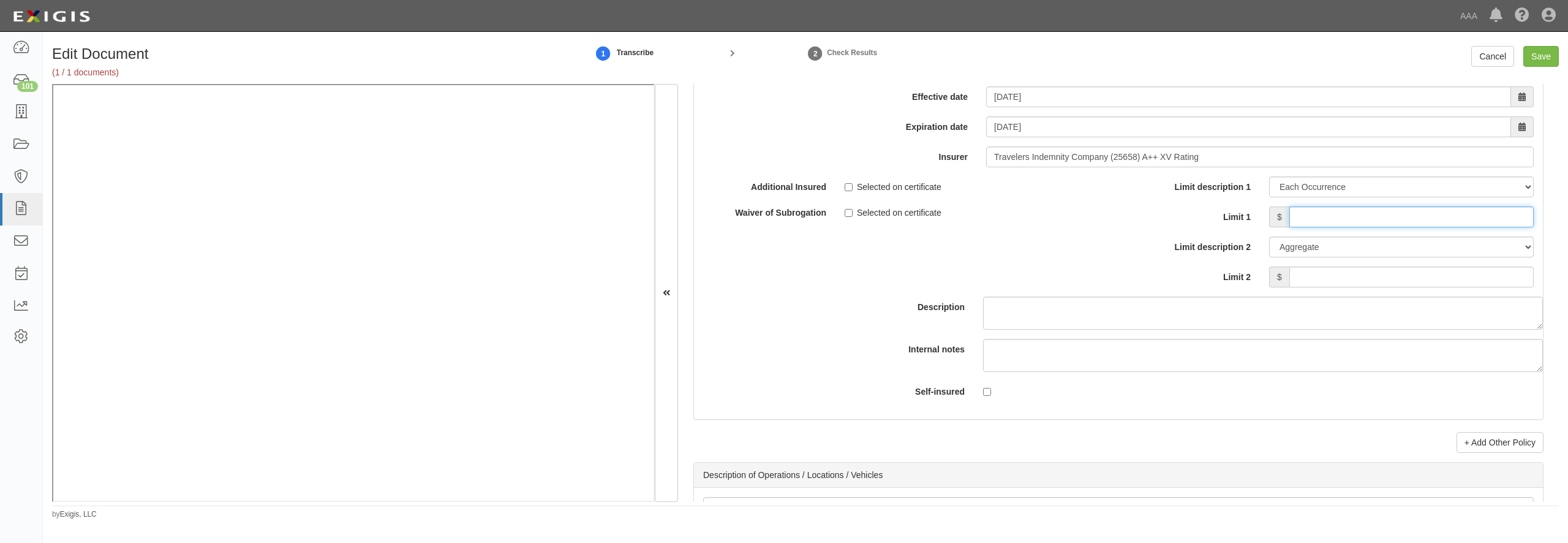
click at [1334, 227] on input "Limit 1" at bounding box center [1411, 217] width 245 height 21
type input "1,000,000"
type input "5,000,000"
click at [1551, 59] on input "Save" at bounding box center [1541, 56] width 35 height 21
type input "5000000"
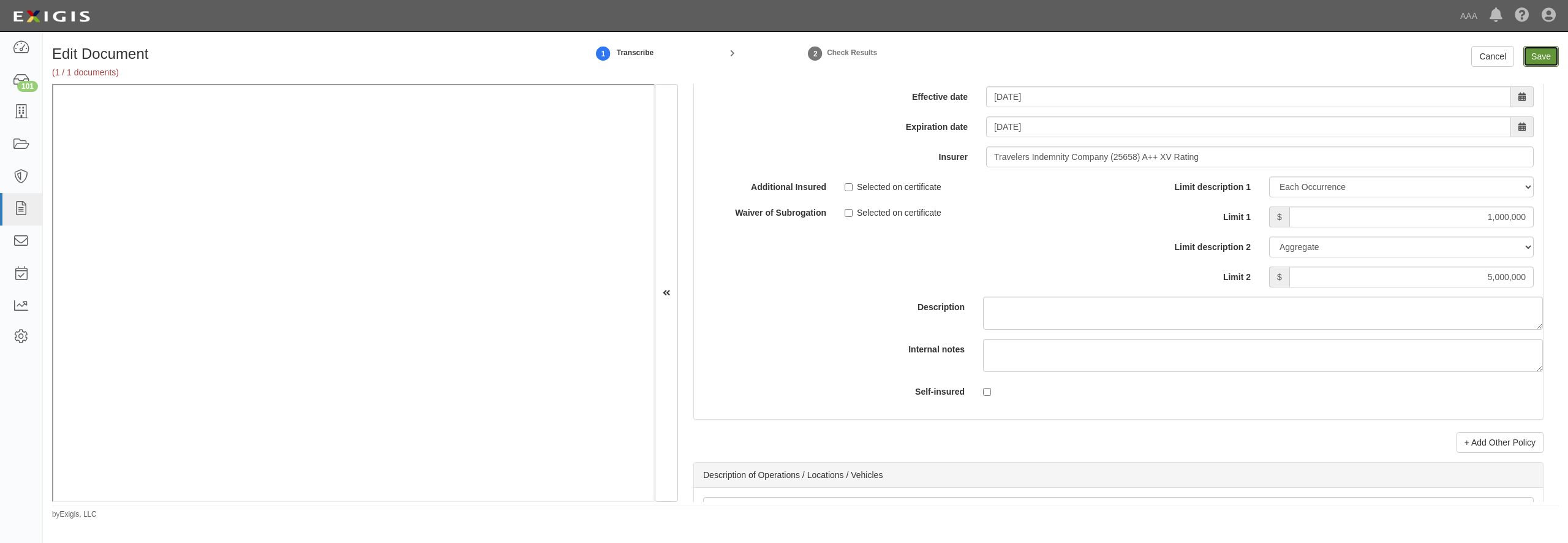
type input "5000000"
type input "1000000"
type input "15000000"
type input "1000000"
type input "5000000"
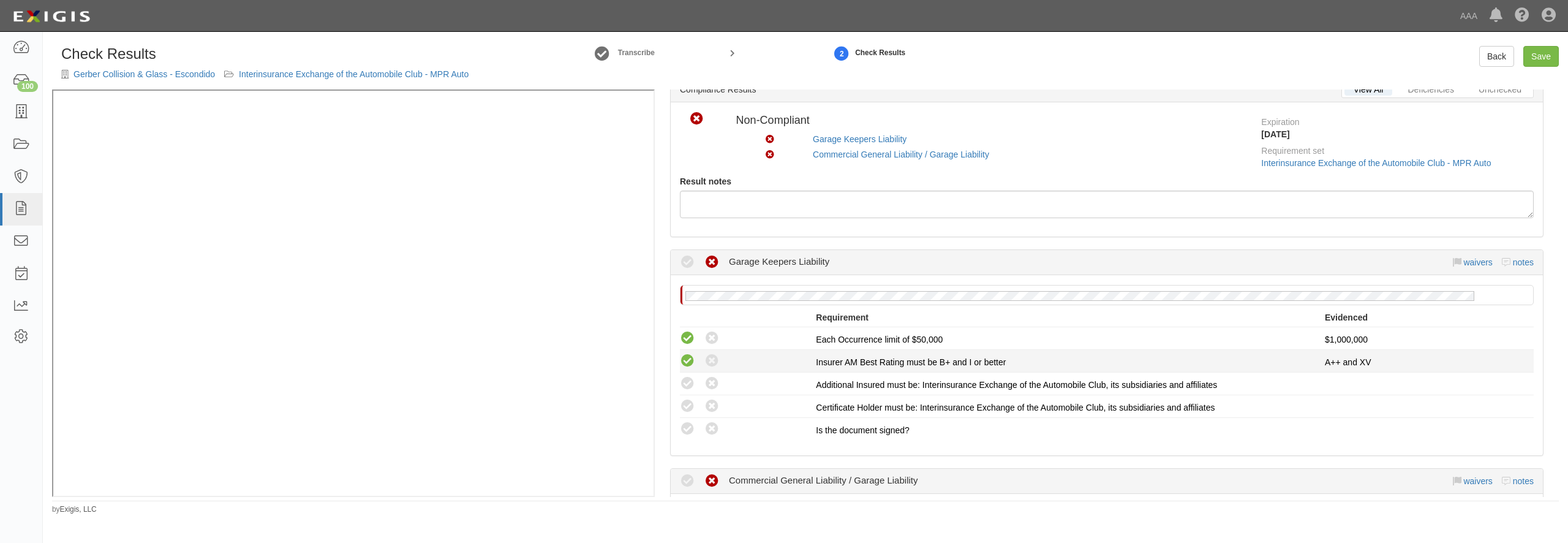
scroll to position [117, 0]
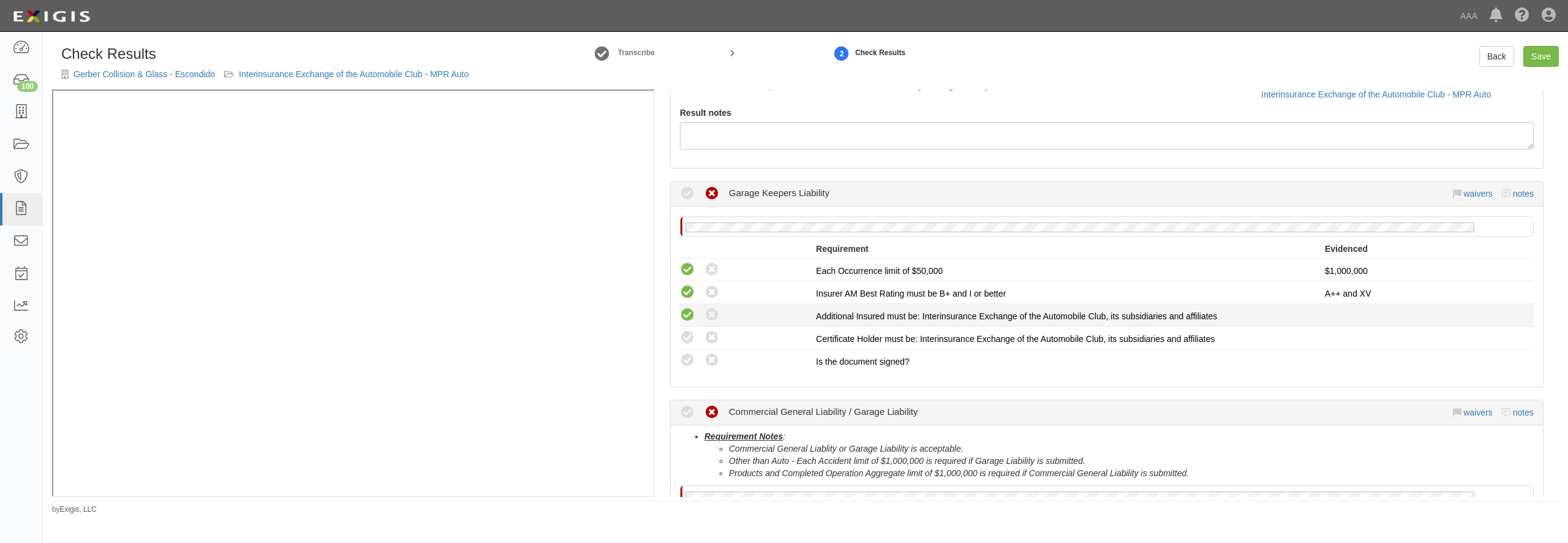
click at [690, 313] on icon at bounding box center [687, 315] width 15 height 15
radio input "true"
click at [683, 341] on icon at bounding box center [687, 337] width 15 height 15
radio input "true"
click at [684, 362] on icon at bounding box center [687, 360] width 15 height 15
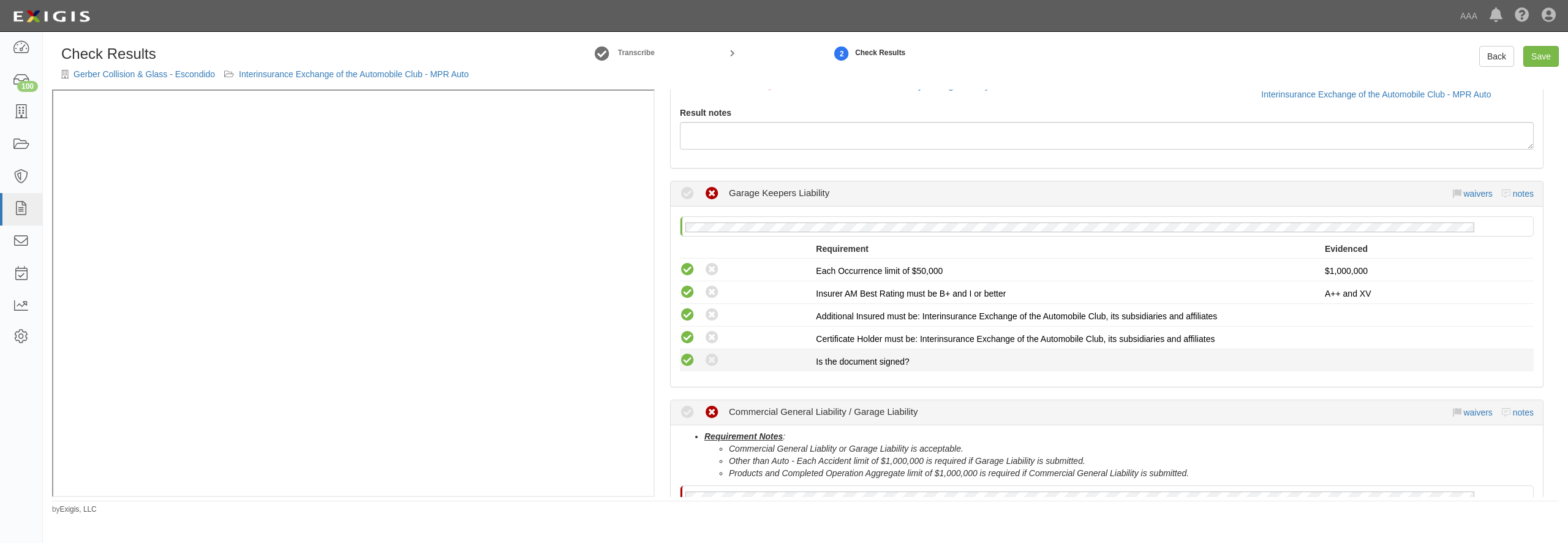
radio input "true"
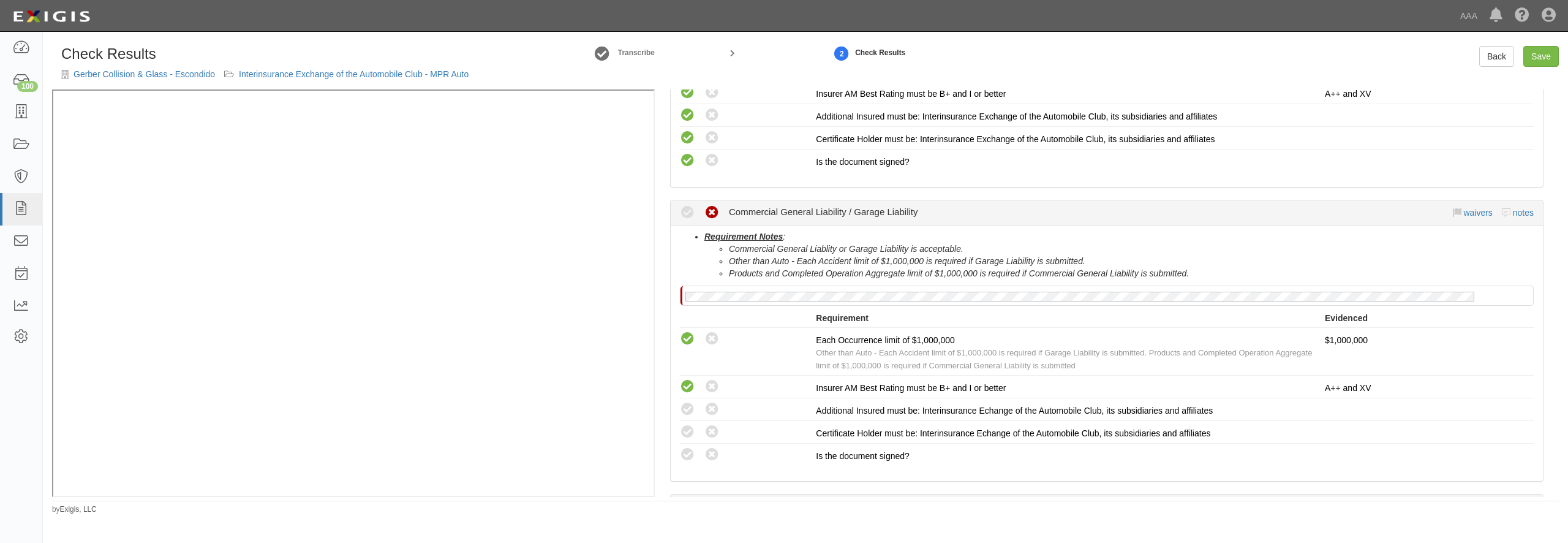
scroll to position [353, 0]
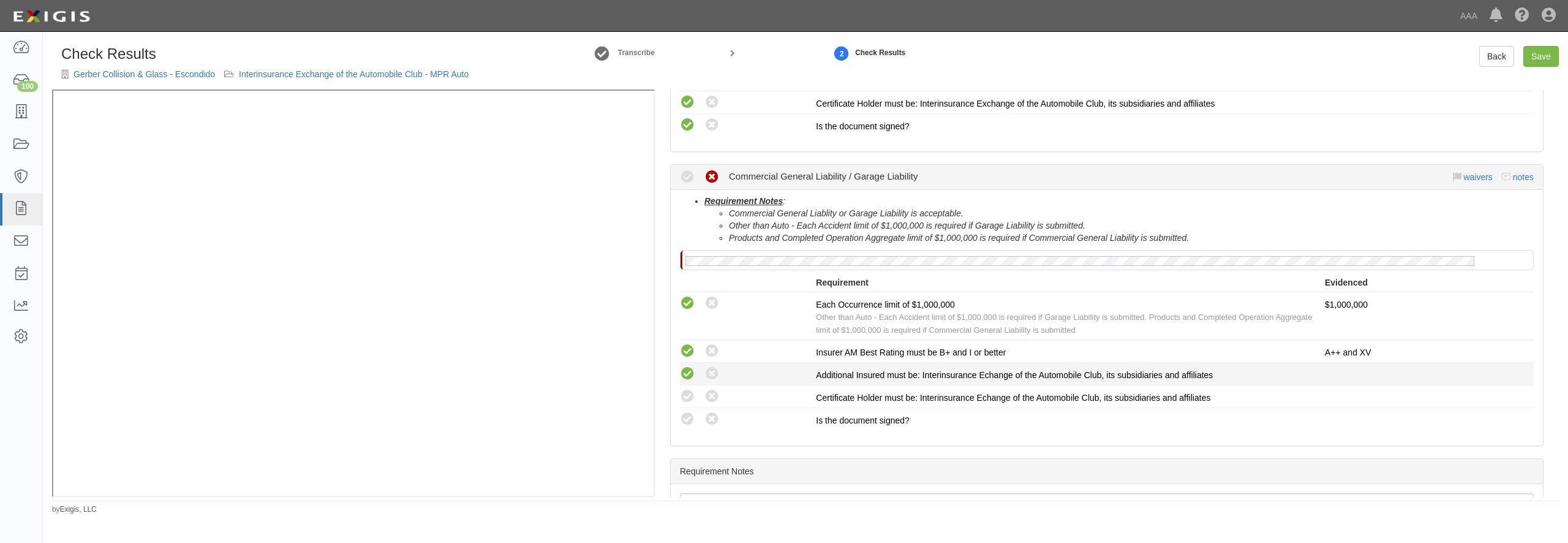
click at [694, 371] on icon at bounding box center [687, 373] width 15 height 15
radio input "true"
click at [689, 397] on icon at bounding box center [687, 396] width 15 height 15
radio input "true"
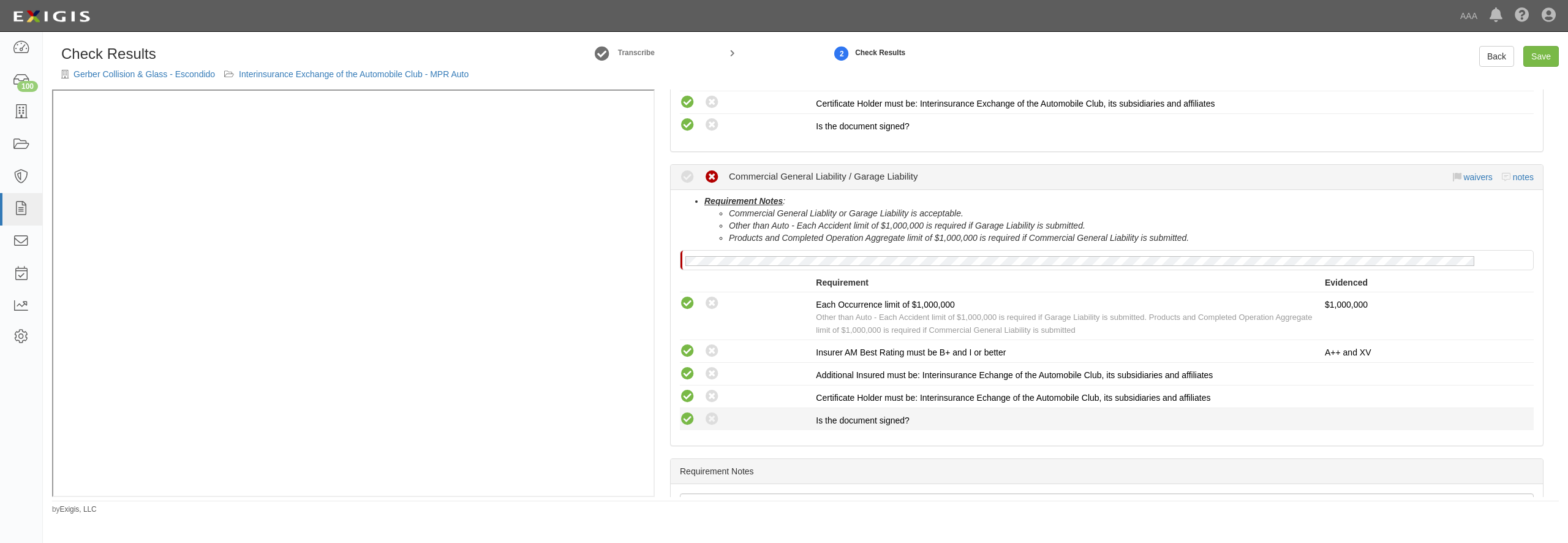
click at [684, 417] on icon at bounding box center [687, 419] width 15 height 15
radio input "true"
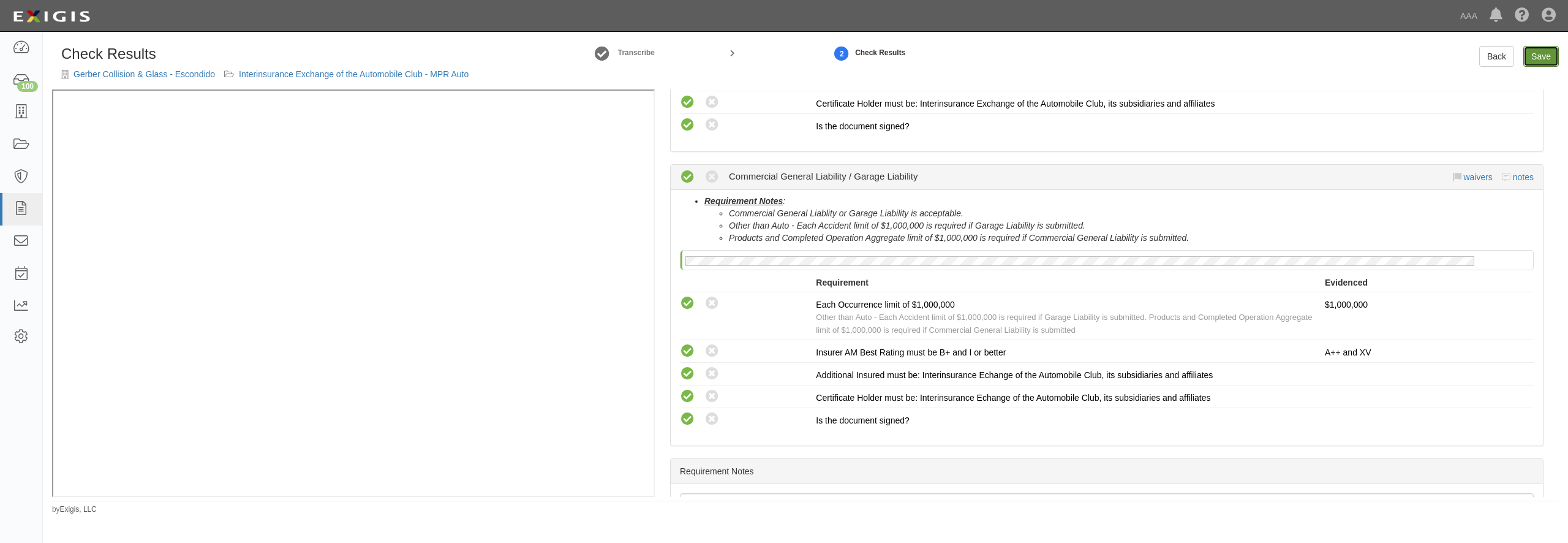
click at [1543, 57] on link "Save" at bounding box center [1541, 56] width 35 height 21
radio input "true"
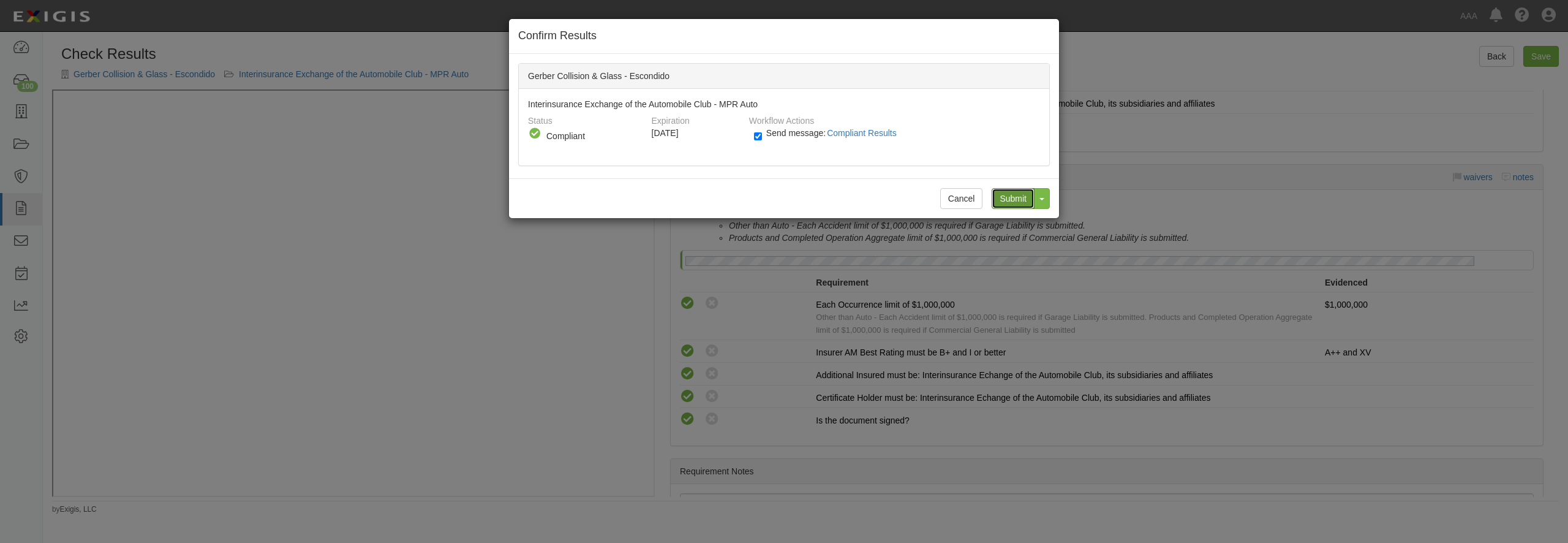
click at [1020, 193] on input "Submit" at bounding box center [1013, 198] width 43 height 21
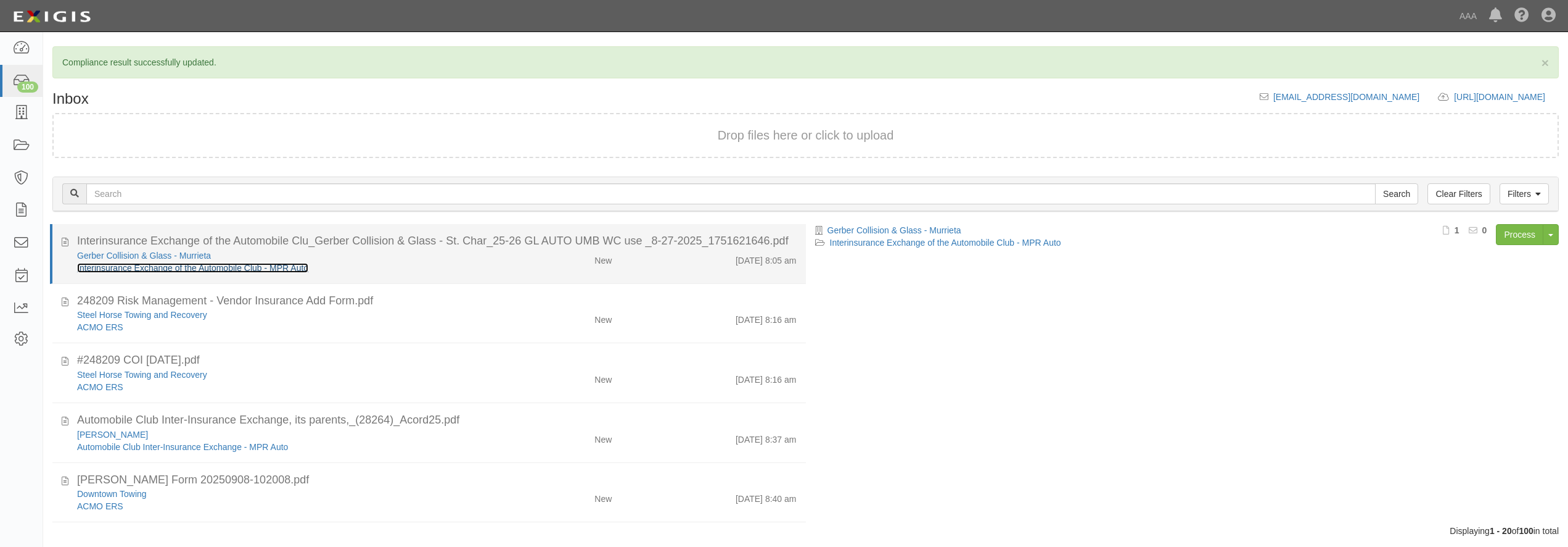
click at [245, 266] on link "Interinsurance Exchange of the Automobile Club - MPR Auto" at bounding box center [192, 268] width 231 height 10
click at [441, 266] on div "Interinsurance Exchange of the Automobile Club - MPR Auto" at bounding box center [282, 268] width 412 height 12
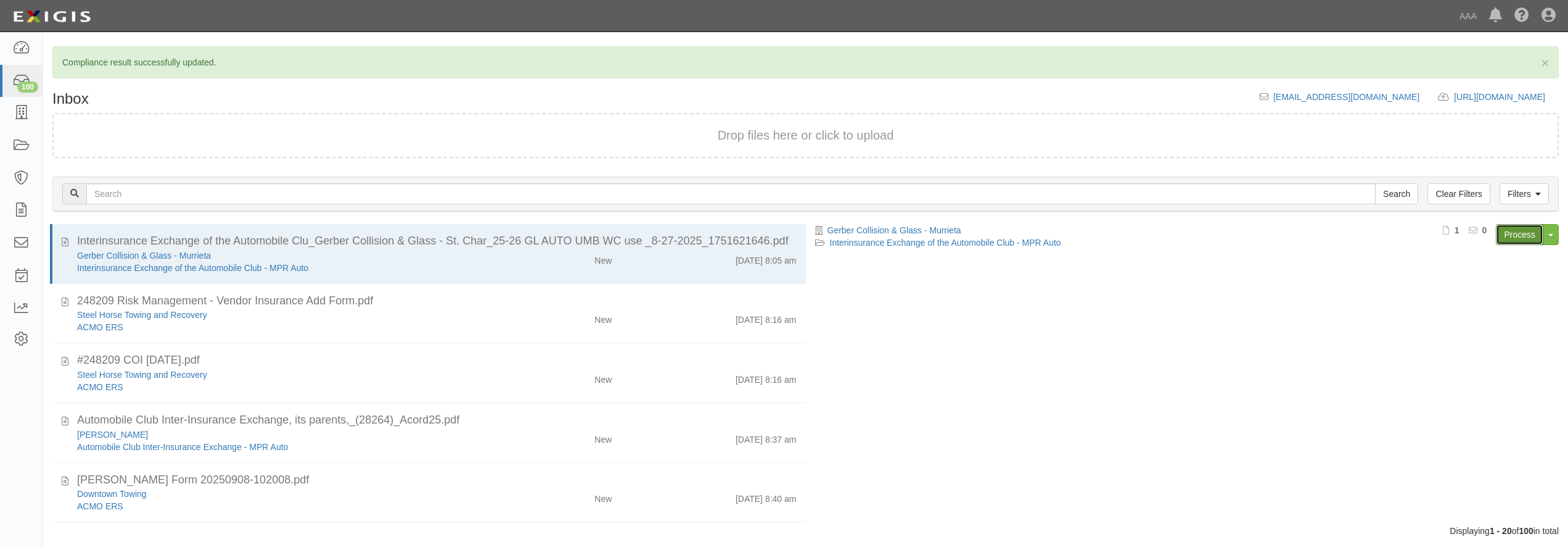
click at [1504, 236] on link "Process" at bounding box center [1519, 235] width 47 height 21
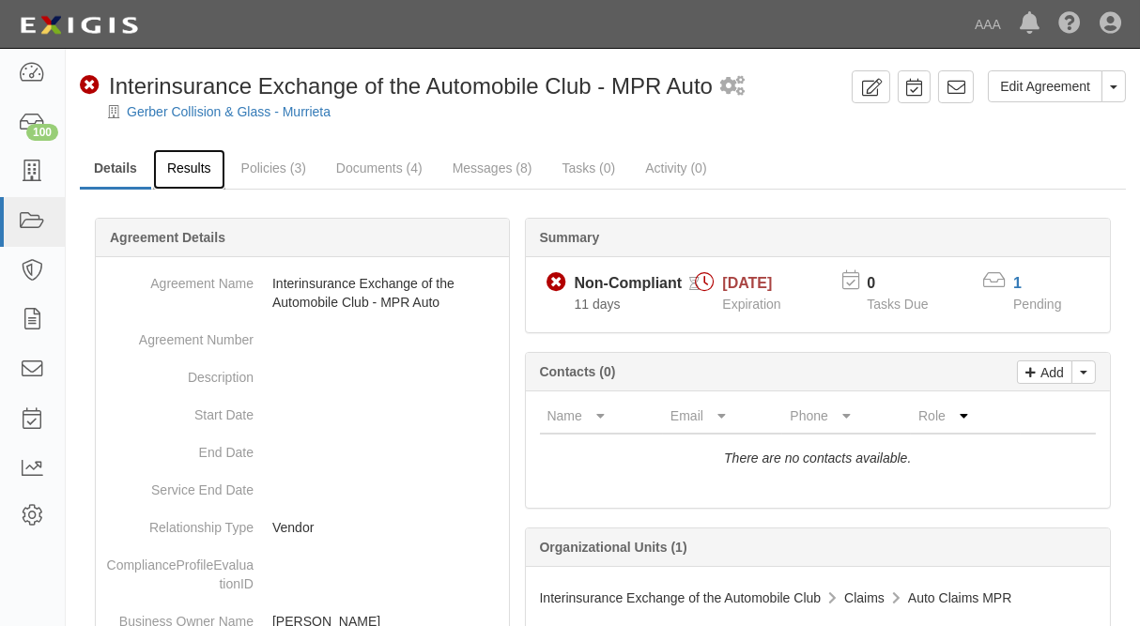
click at [174, 173] on link "Results" at bounding box center [189, 169] width 72 height 40
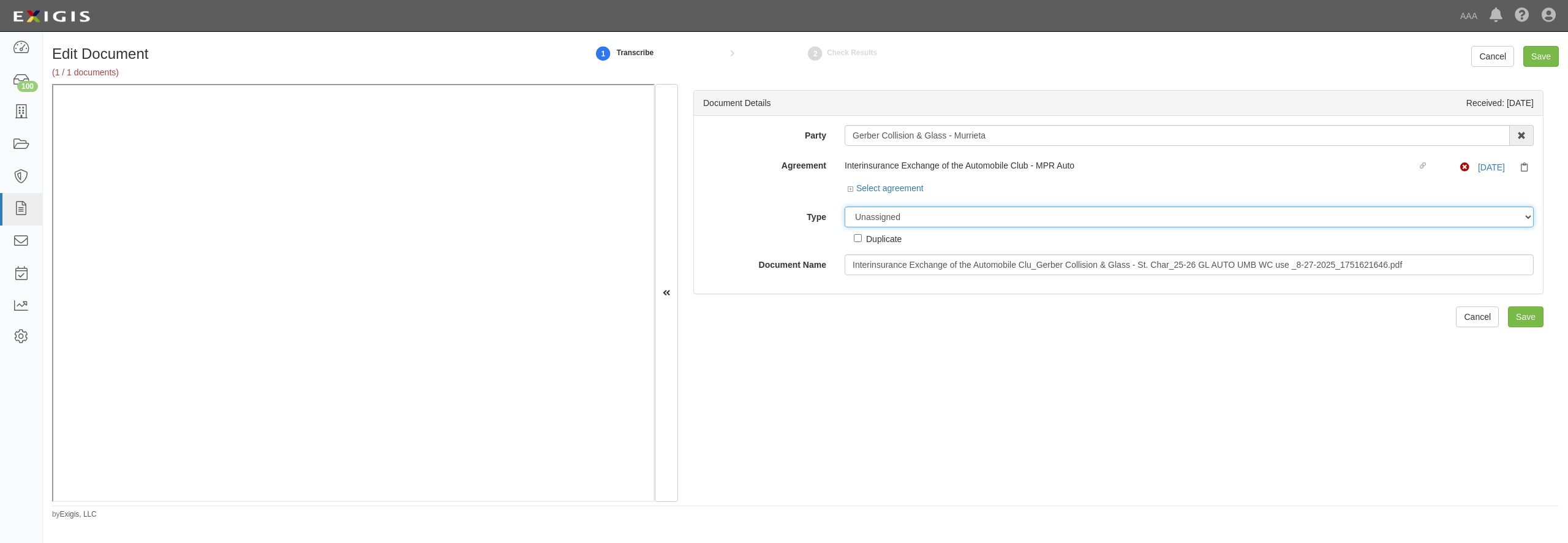
click at [910, 215] on select "Unassigned Binder Cancellation Notice Certificate Contract Endorsement Insuranc…" at bounding box center [1189, 217] width 689 height 21
select select "CertificateDetail"
click option "Certificate" at bounding box center [0, 0] width 0 height 0
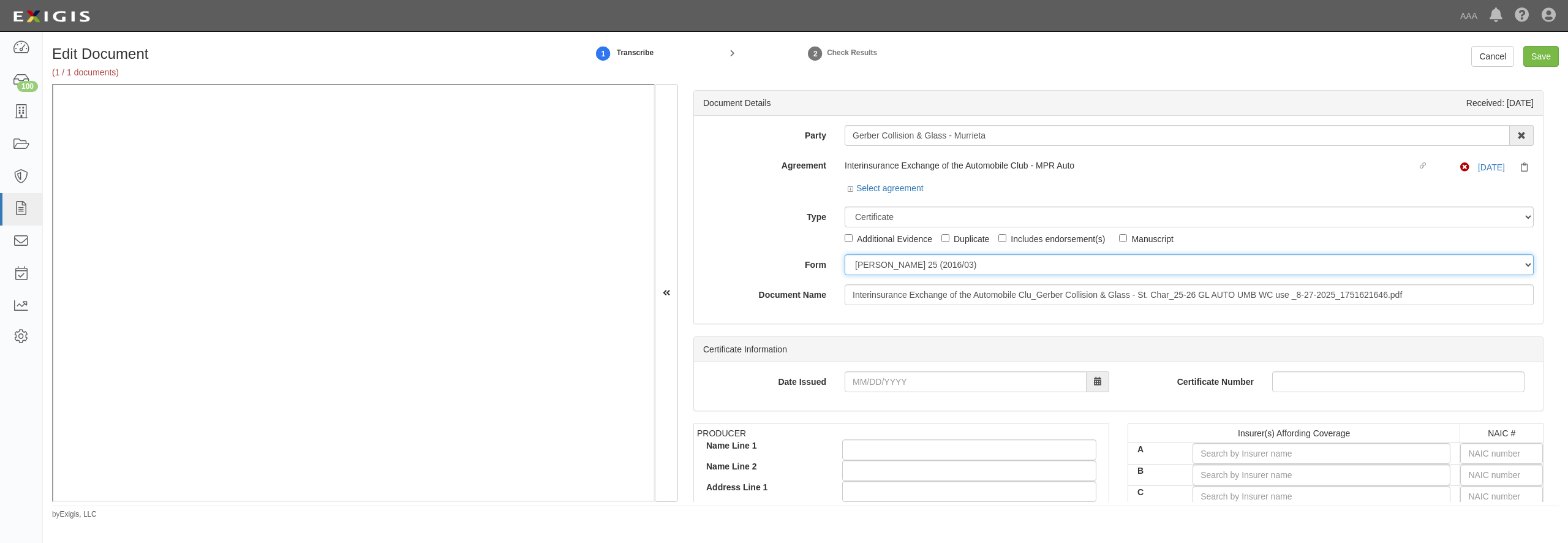
click at [844, 255] on select "ACORD 25 (2016/03) ACORD 101 ACORD 855 NY (2014/05) General" at bounding box center [1189, 265] width 689 height 21
select select "GeneralFormDetail"
click option "General" at bounding box center [0, 0] width 0 height 0
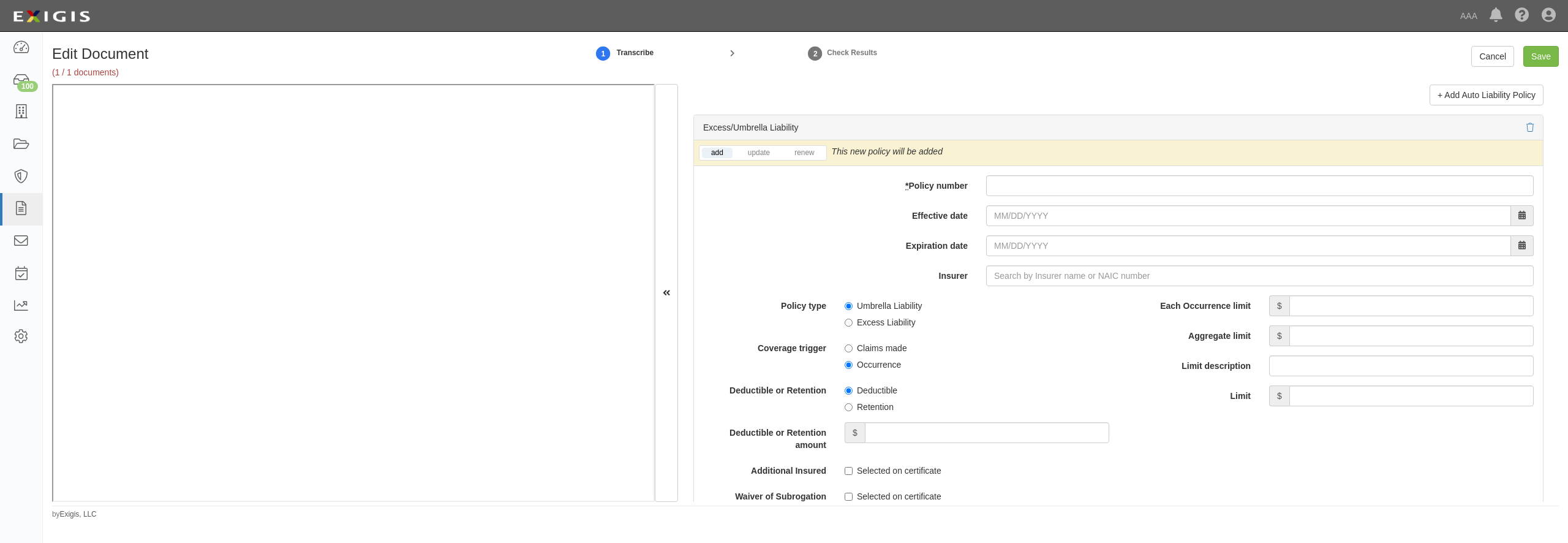
scroll to position [2412, 0]
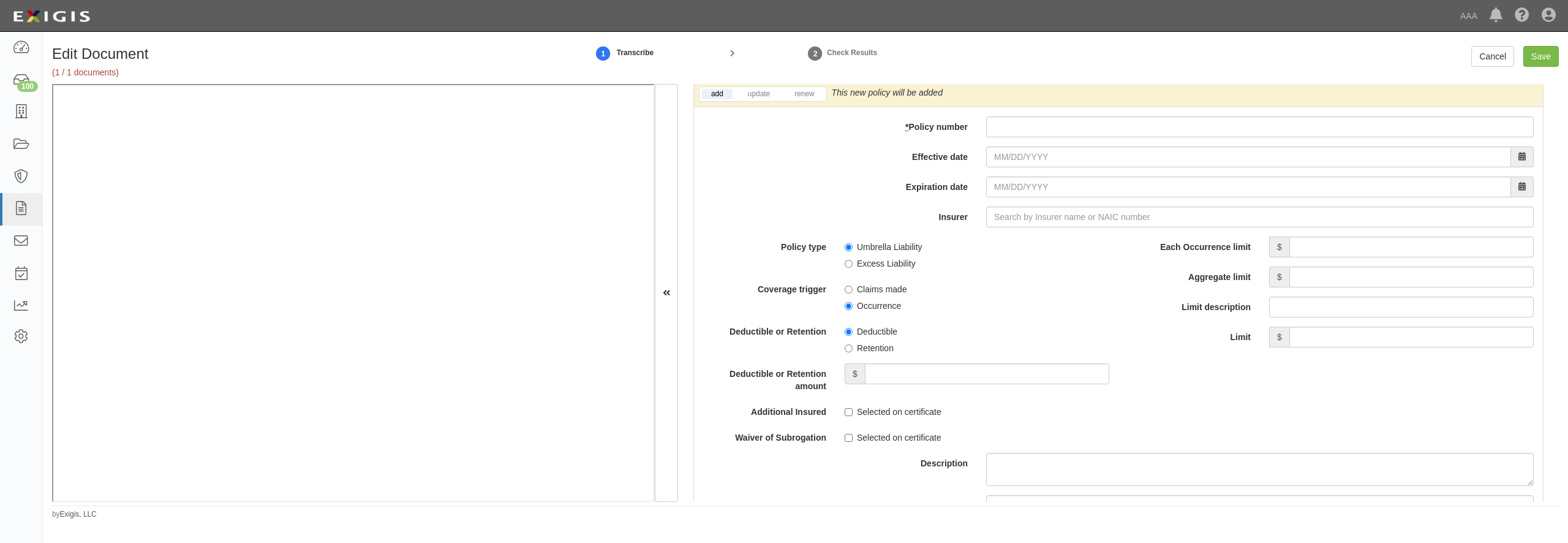
click at [1037, 155] on div "add update renew This new policy will be added This new policy will update exis…" at bounding box center [1118, 345] width 849 height 528
click at [1036, 137] on input "* Policy number" at bounding box center [1259, 127] width 547 height 21
paste input "CUP-6S737154-25-NF"
type input "CUP-6S737154-25-NF"
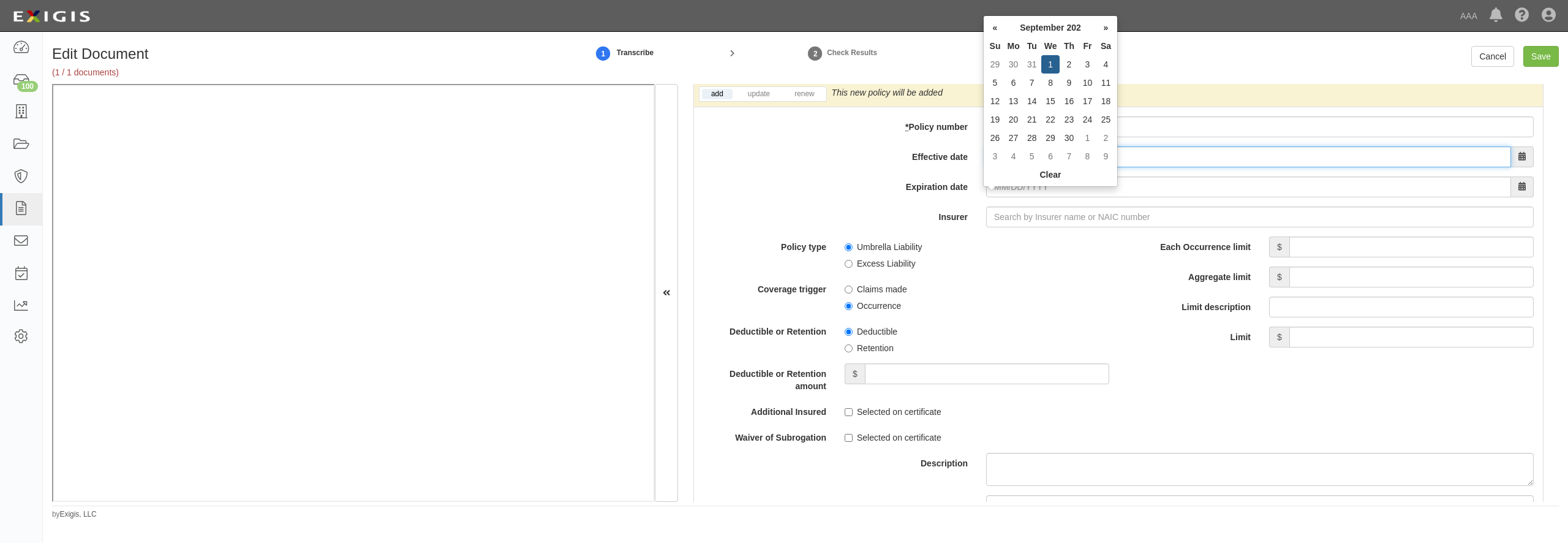
type input "09/01/2025"
type input "09/01/2026"
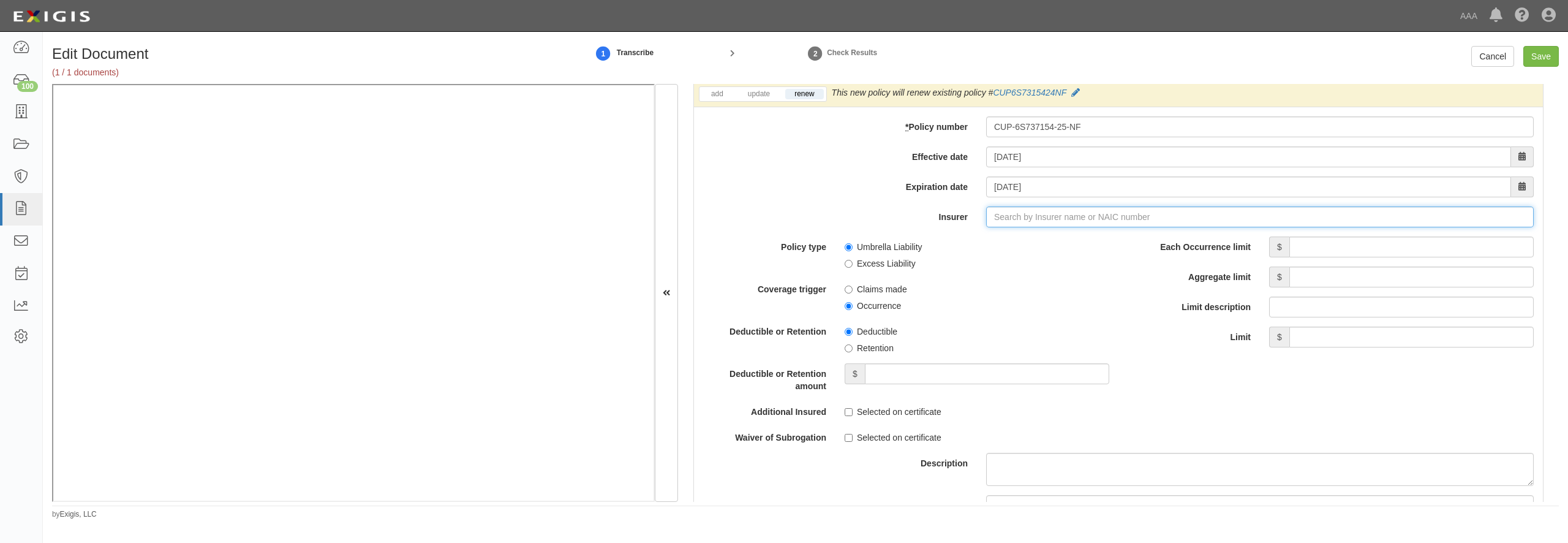
type input "21st Century Advantage Insurance Company (25232) NR Rating"
type input "2"
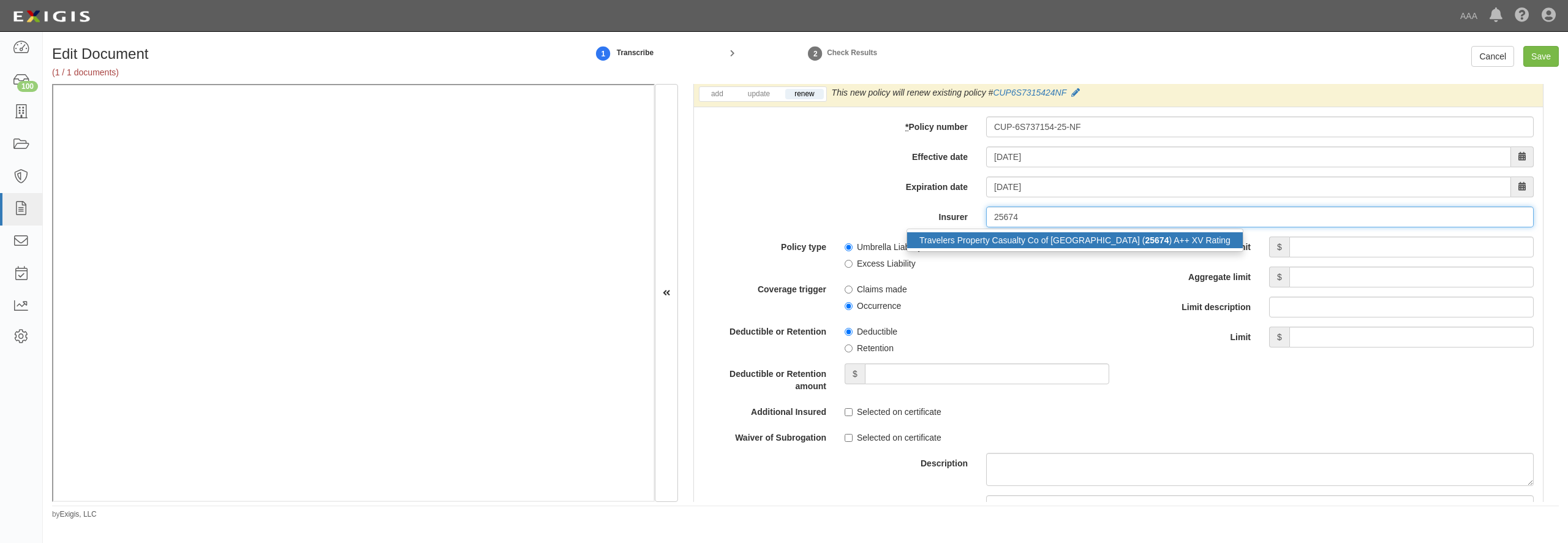
click at [981, 248] on div "Travelers Property Casualty Co of Amer ( 25674 ) A++ XV Rating" at bounding box center [1075, 240] width 335 height 16
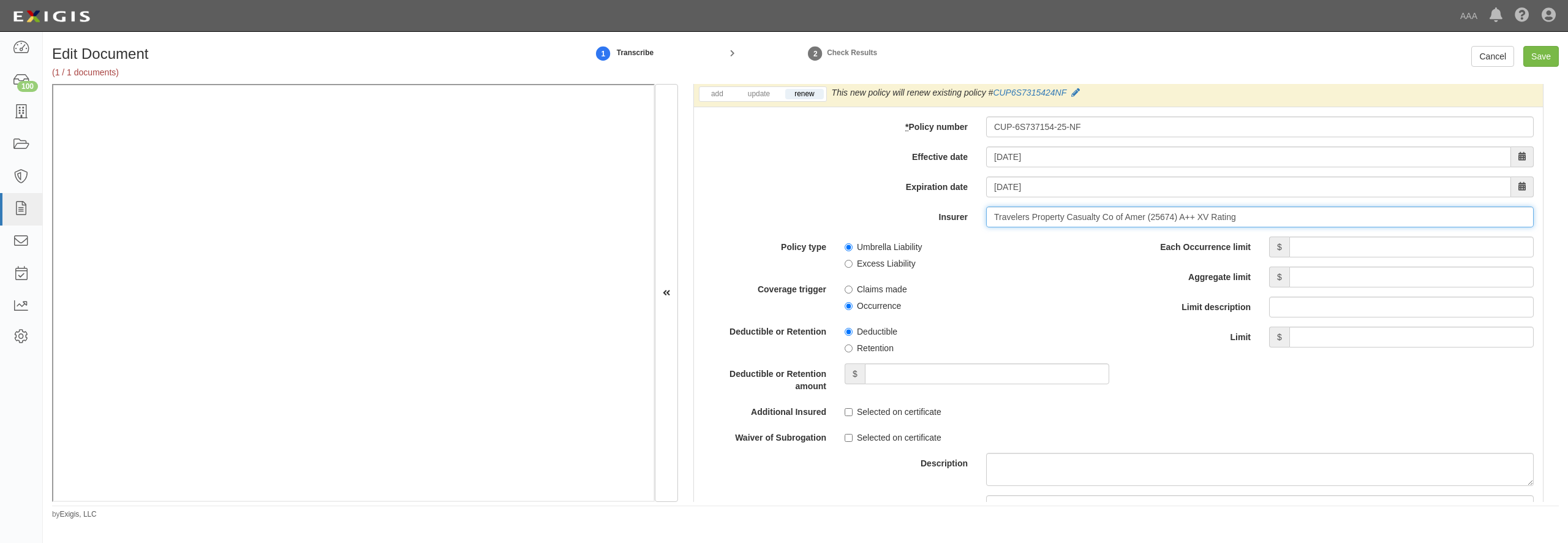
type input "Travelers Property Casualty Co of Amer (25674) A++ XV Rating"
click at [1349, 257] on input "Each Occurrence limit" at bounding box center [1411, 247] width 245 height 21
type input "5,000,000"
click at [1426, 287] on input "5" at bounding box center [1411, 277] width 245 height 21
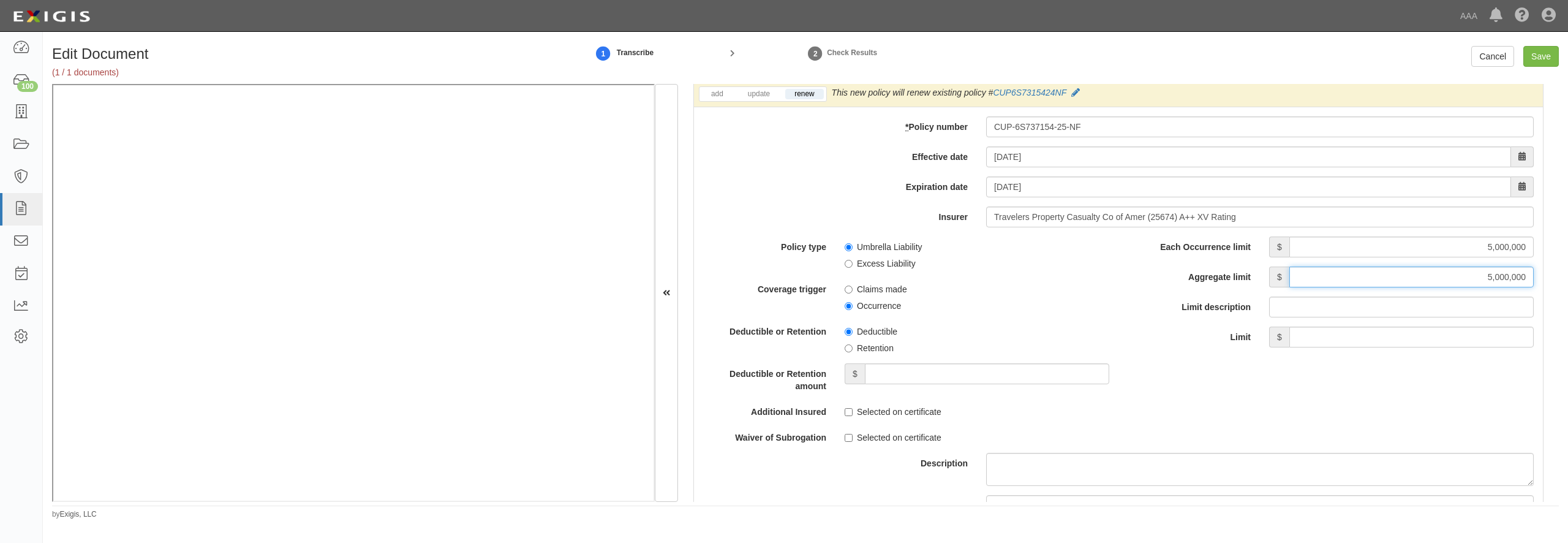
type input "5,000,000"
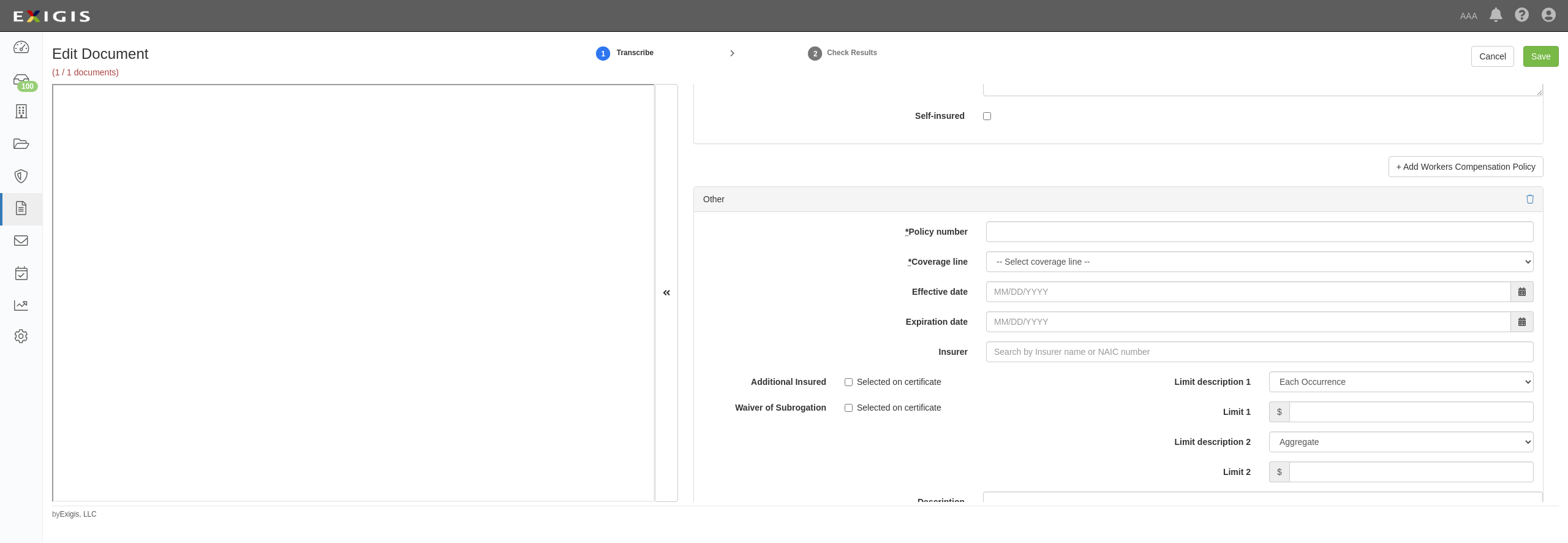
scroll to position [3411, 0]
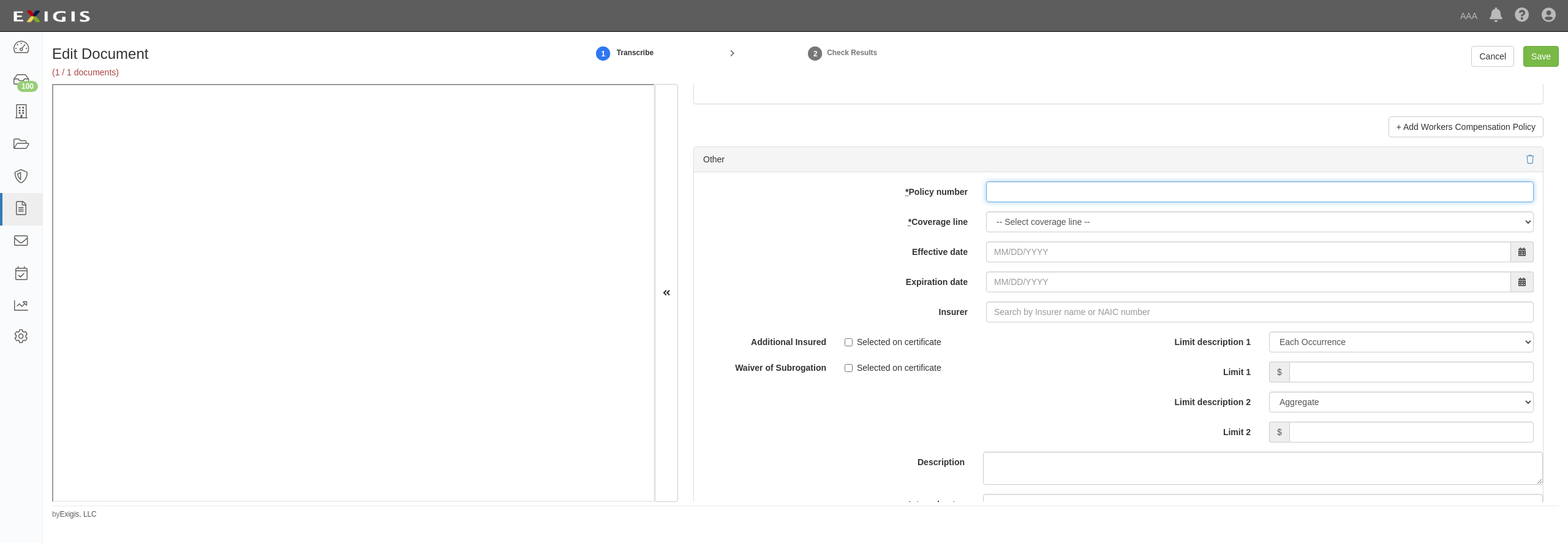
click at [1015, 202] on input "* Policy number" at bounding box center [1259, 192] width 547 height 21
paste input "TC2JGLSA-8E088352-TIL-25"
type input "TC2JGLSA-8E088352-TIL-25"
select select "70"
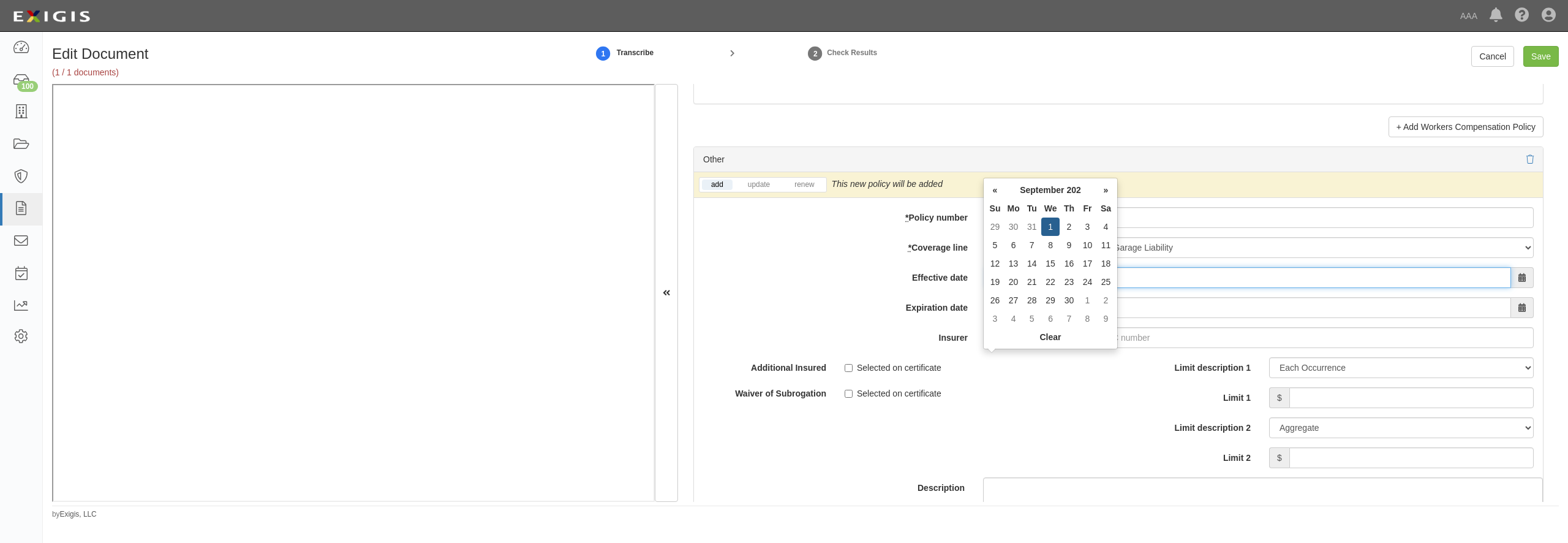
type input "09/01/2025"
type input "09/01/2026"
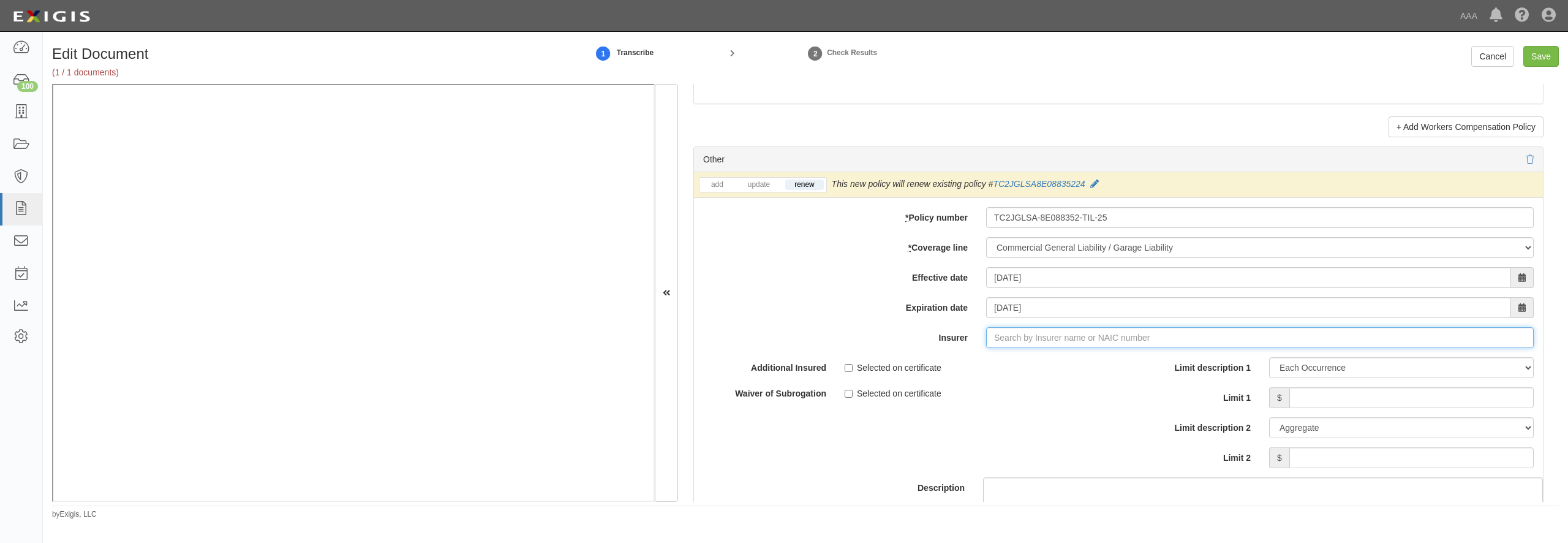
type input "21st Century Advantage Insurance Company (25232) NR Rating"
type input "2"
click at [1009, 369] on div "Travelers Indemnity Company ( 25658 ) A++ XV Rating" at bounding box center [1021, 361] width 229 height 16
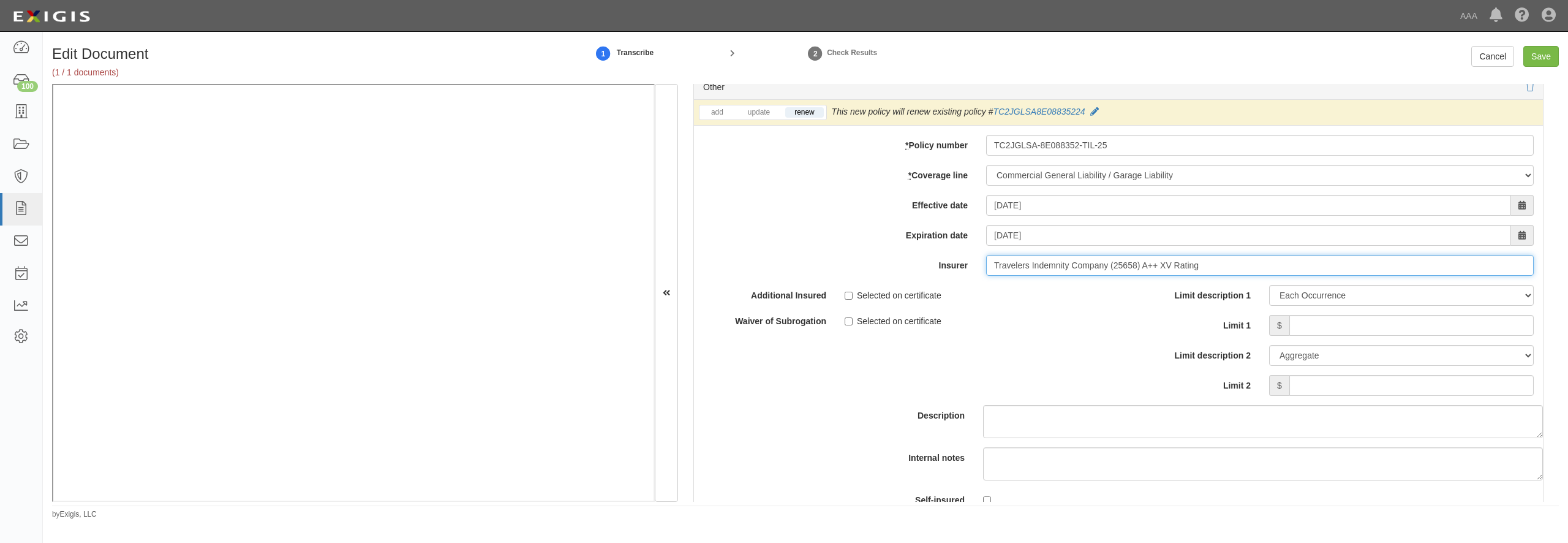
scroll to position [3529, 0]
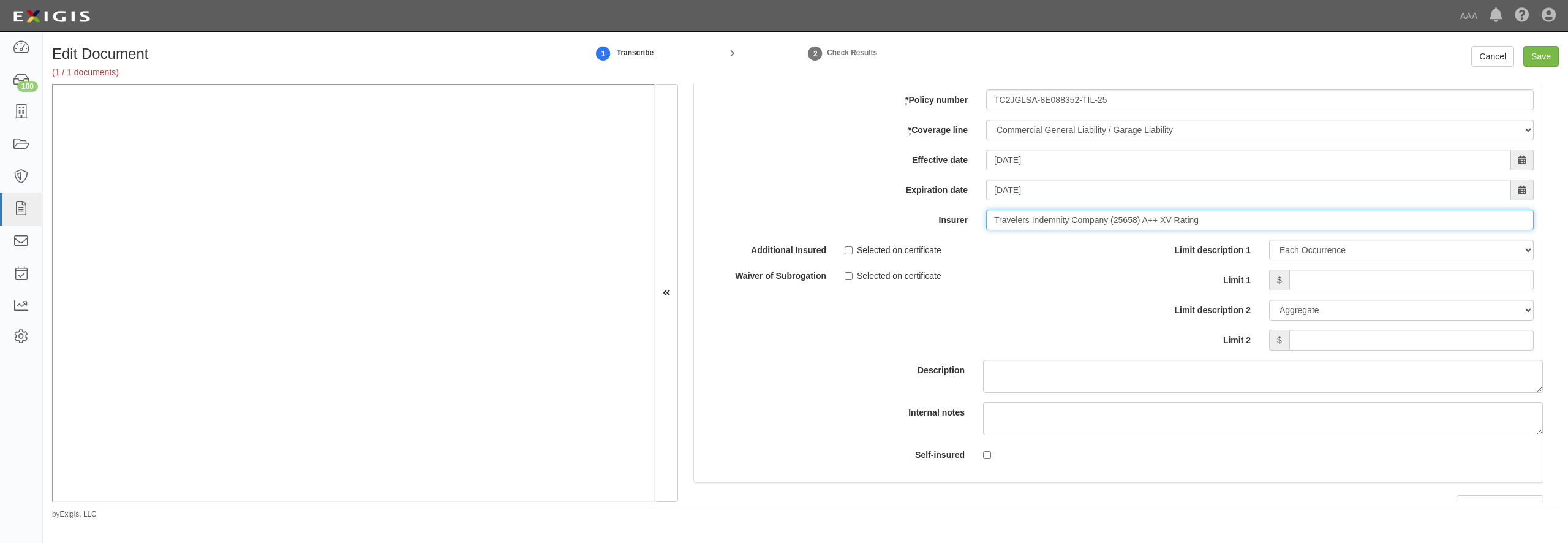
type input "Travelers Indemnity Company (25658) A++ XV Rating"
click at [1319, 290] on input "Limit 1" at bounding box center [1411, 280] width 245 height 21
type input "1,000,000"
type input "15,000,000"
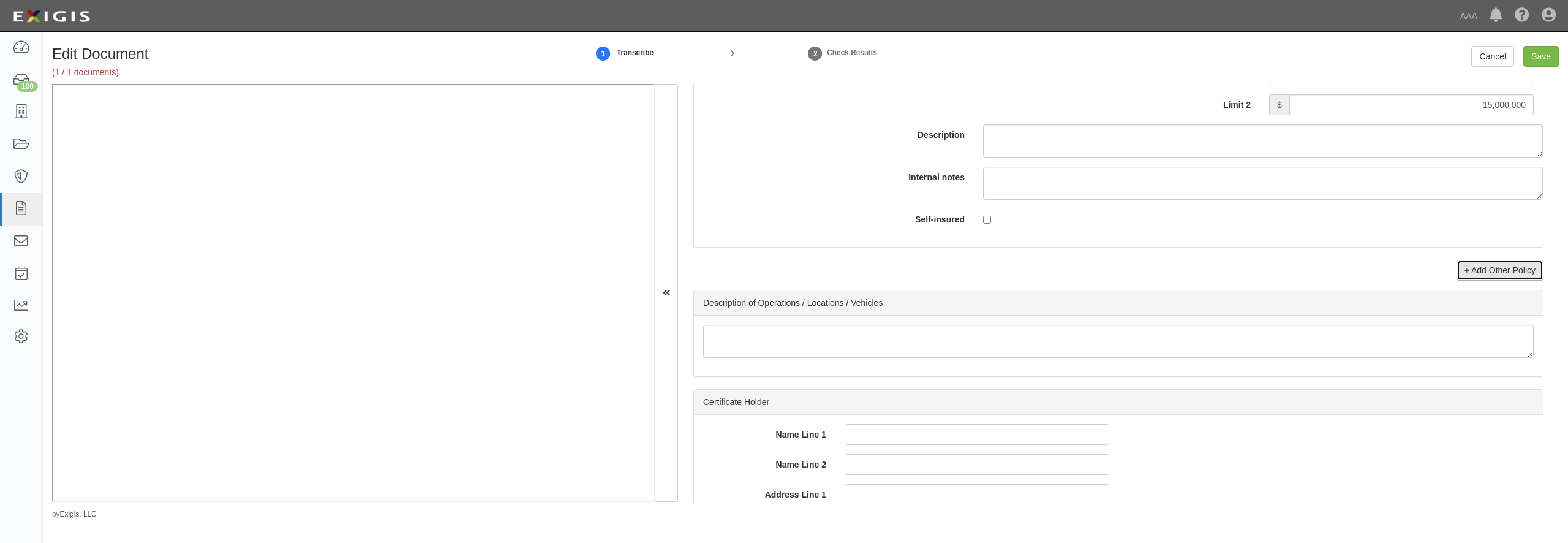
click at [1511, 281] on link "+ Add Other Policy" at bounding box center [1499, 270] width 87 height 21
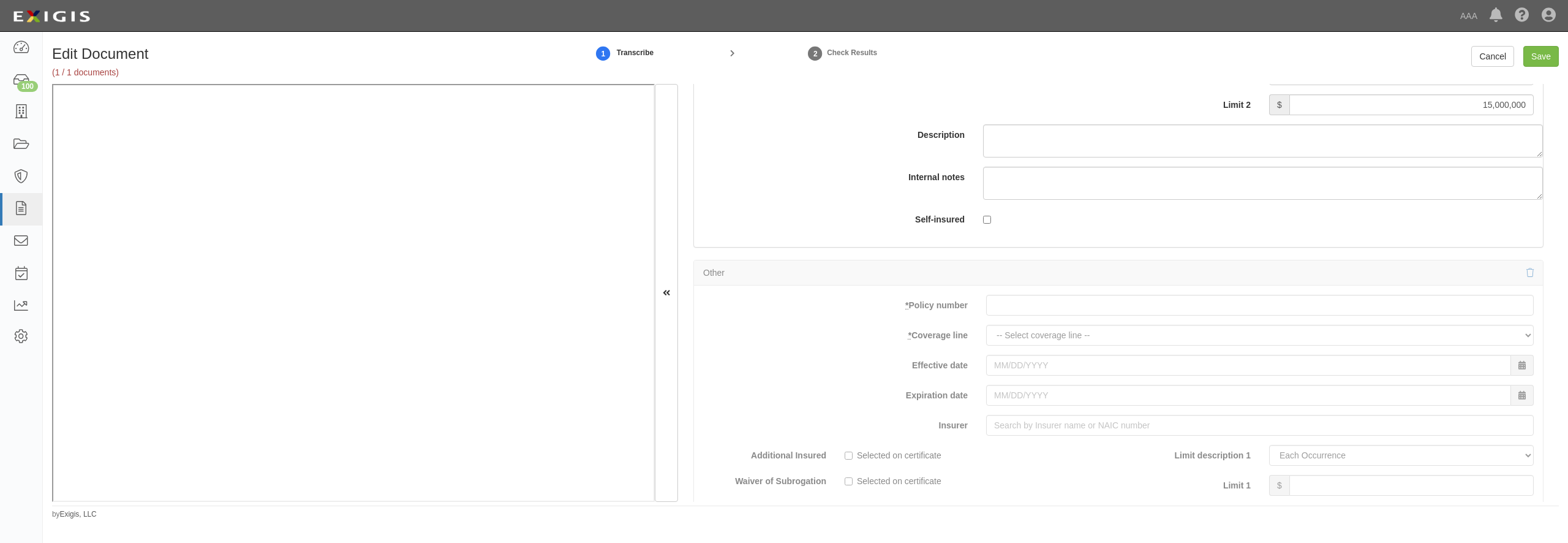
scroll to position [3941, 0]
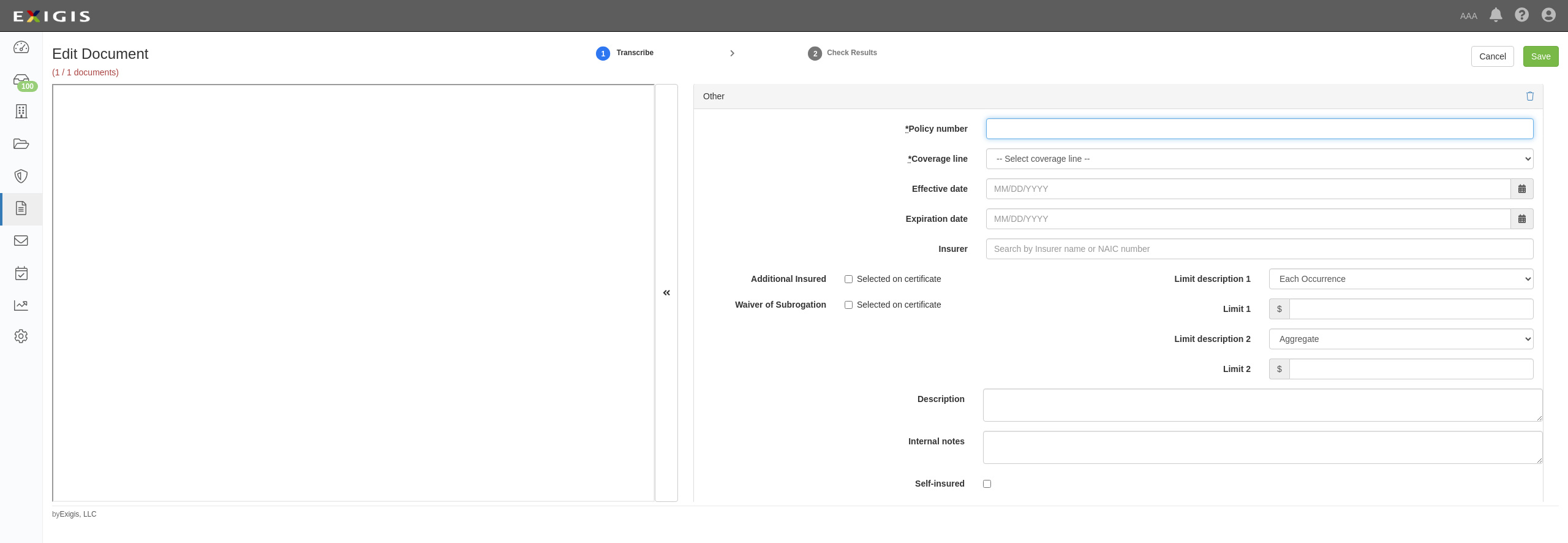
click at [1030, 139] on input "* Policy number" at bounding box center [1259, 129] width 547 height 21
paste input "TC2JCAP-8E088364-TIL-25"
type input "TC2JCAP-8E088364-TIL-25"
select select "56"
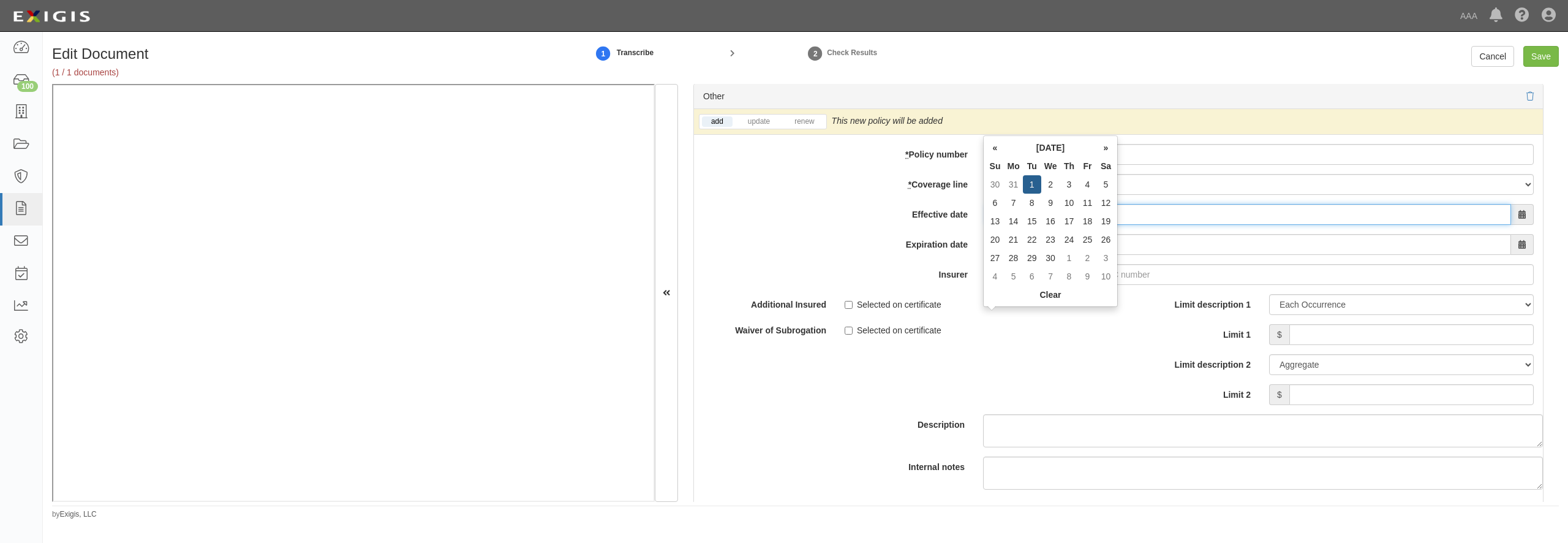
type input "09/01/2025"
type input "09/01/2026"
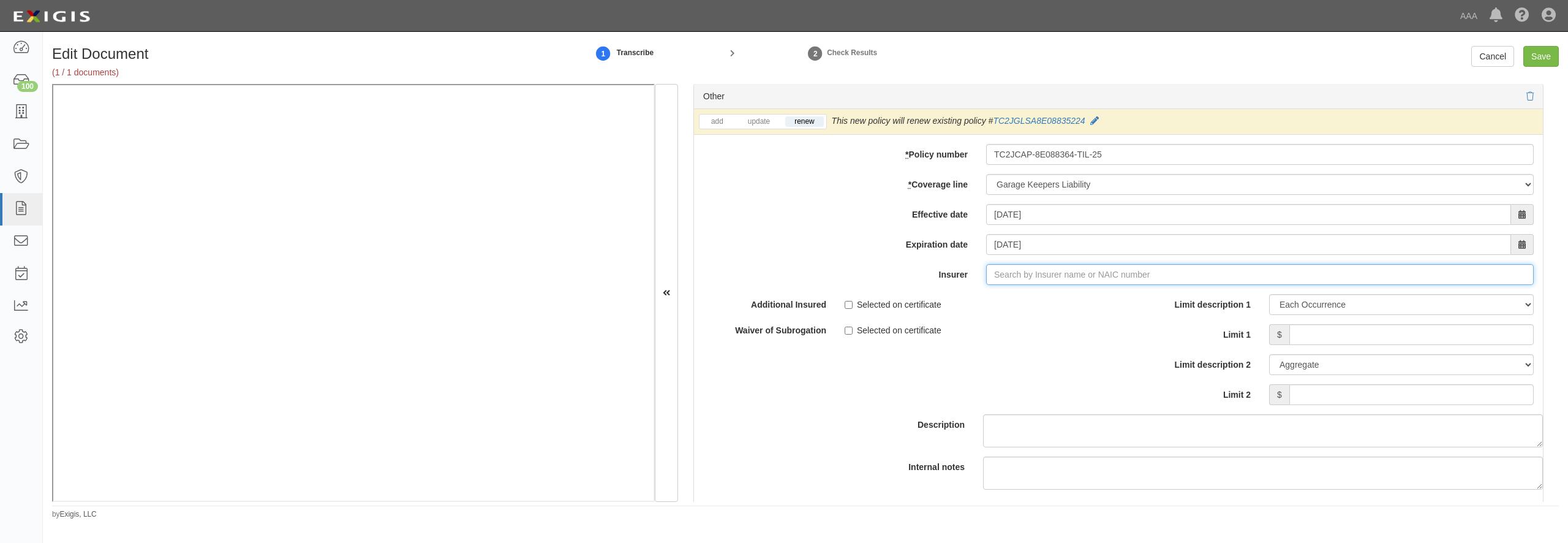
type input "21st Century Advantage Insurance Company (25232) NR Rating"
type input "2"
click at [947, 305] on div "Travelers Indemnity Company ( 25658 ) A++ XV Rating" at bounding box center [1021, 298] width 229 height 16
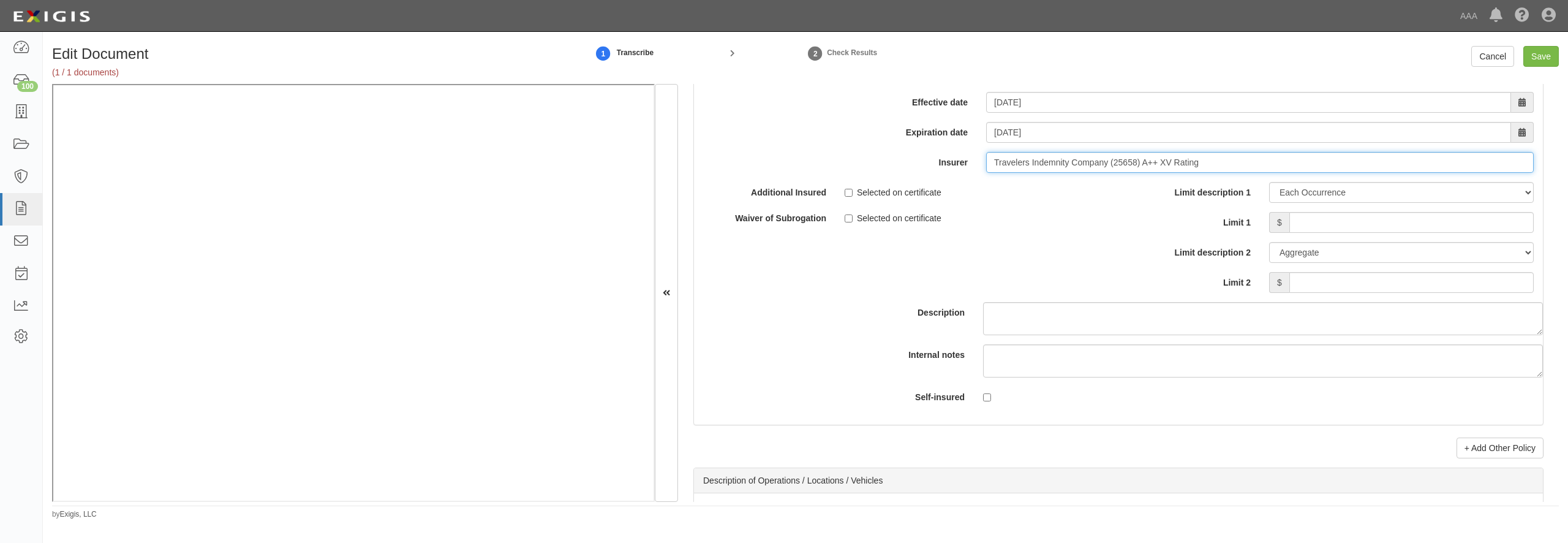
scroll to position [4058, 0]
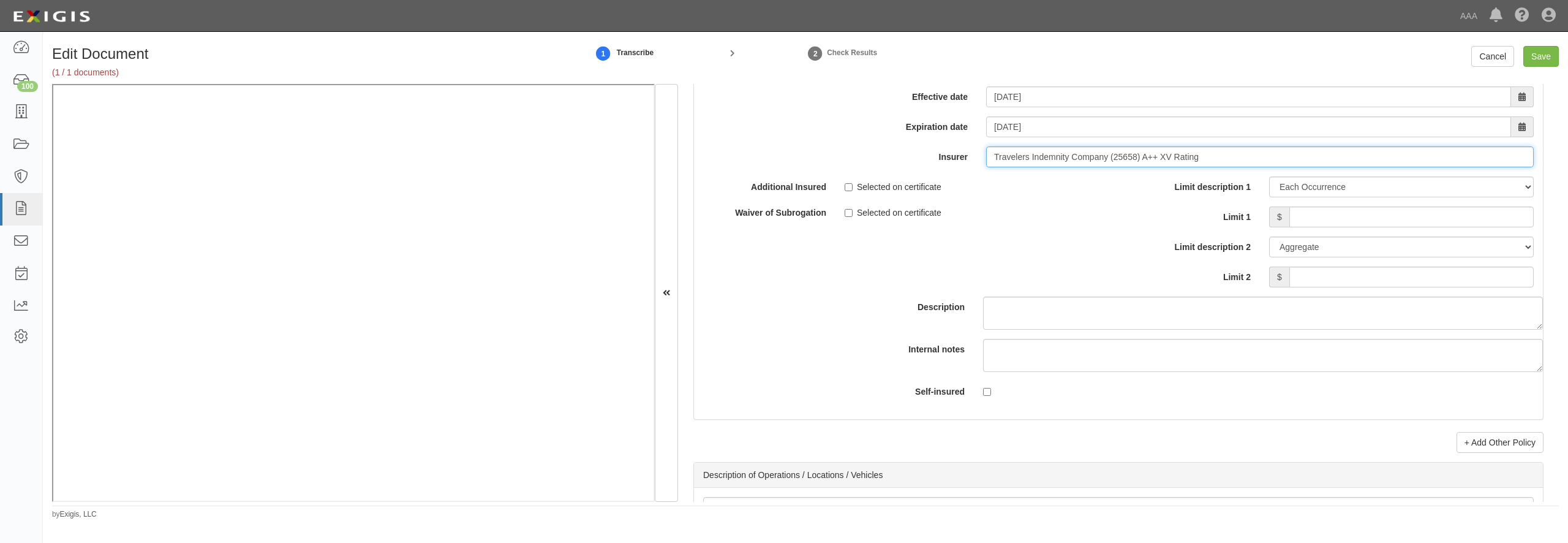
type input "Travelers Indemnity Company (25658) A++ XV Rating"
click at [1323, 227] on input "Limit 1" at bounding box center [1411, 217] width 245 height 21
type input "1,000,000"
type input "5,000,000"
click at [1548, 54] on input "Save" at bounding box center [1541, 56] width 35 height 21
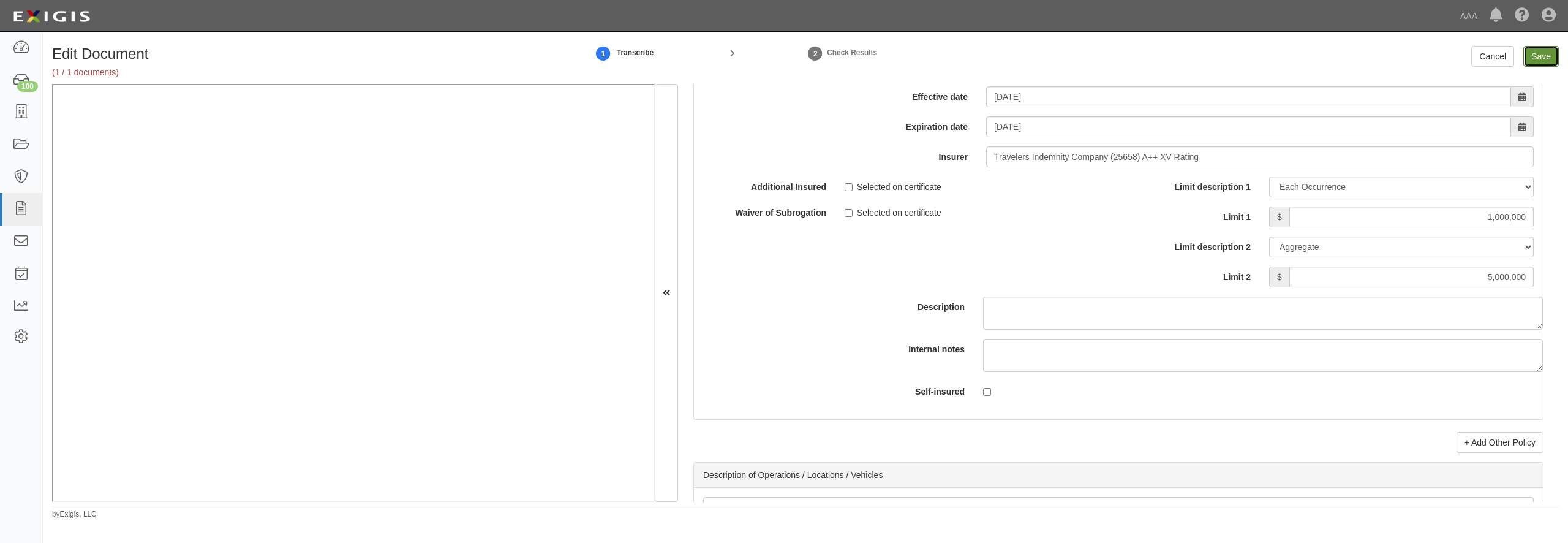
type input "5000000"
type input "1000000"
type input "15000000"
type input "1000000"
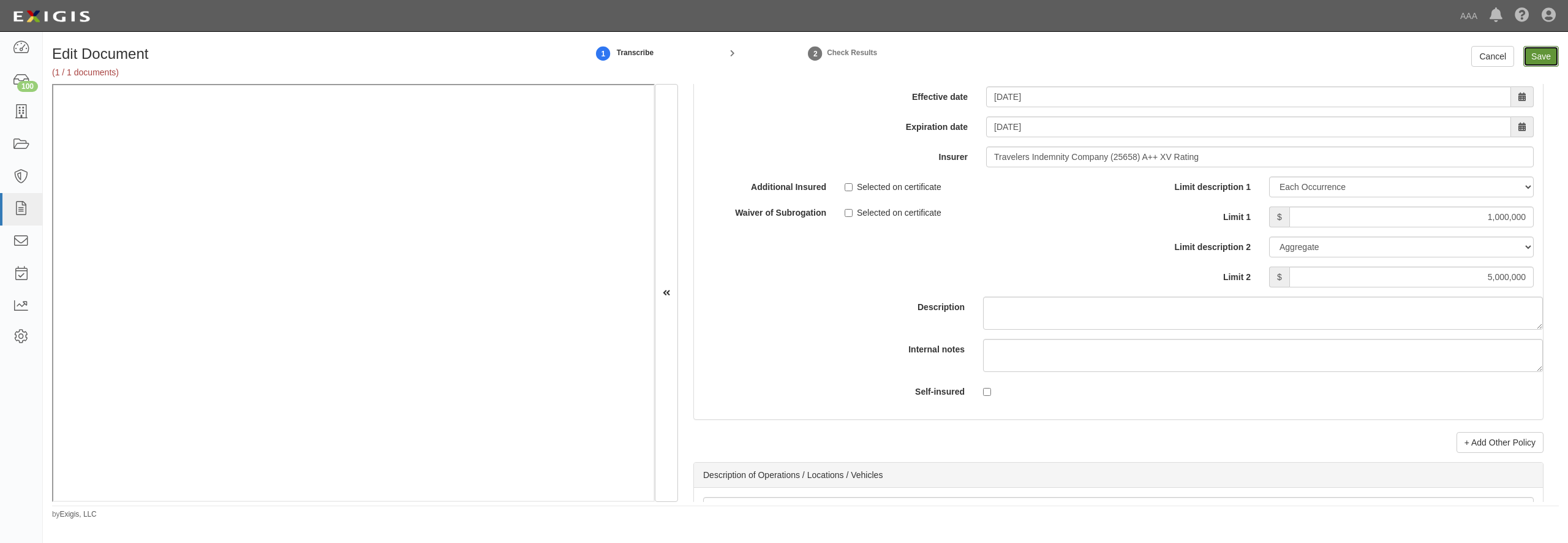
type input "5000000"
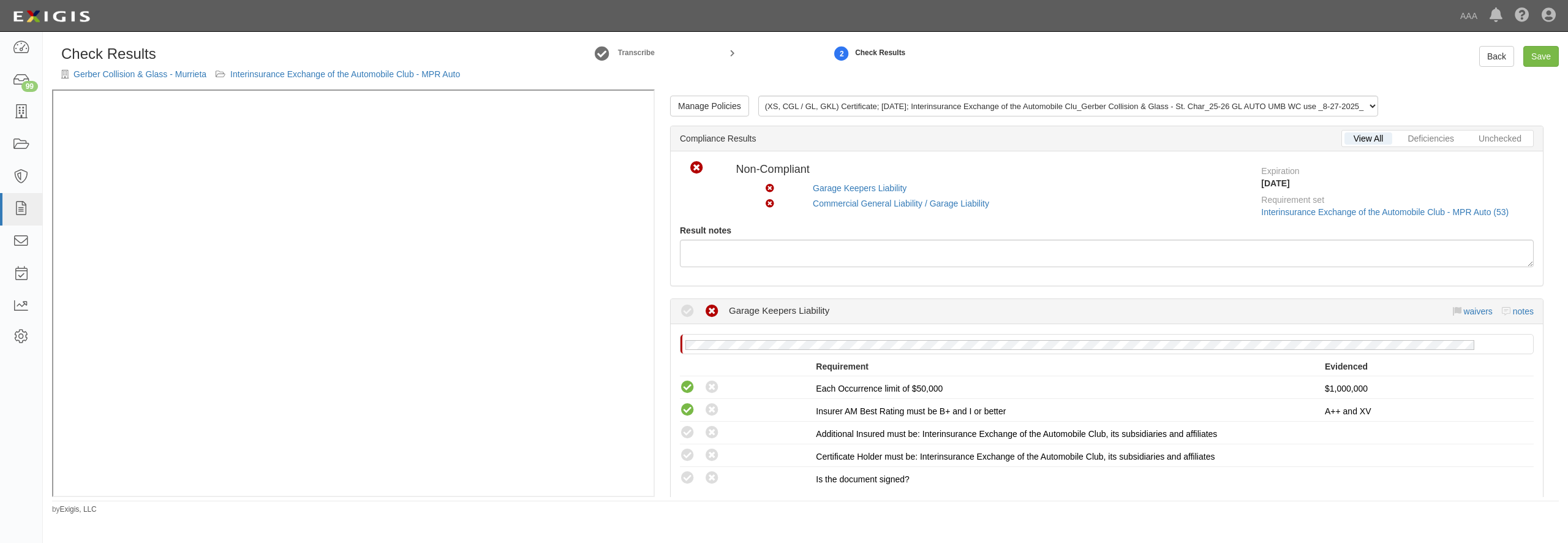
scroll to position [117, 0]
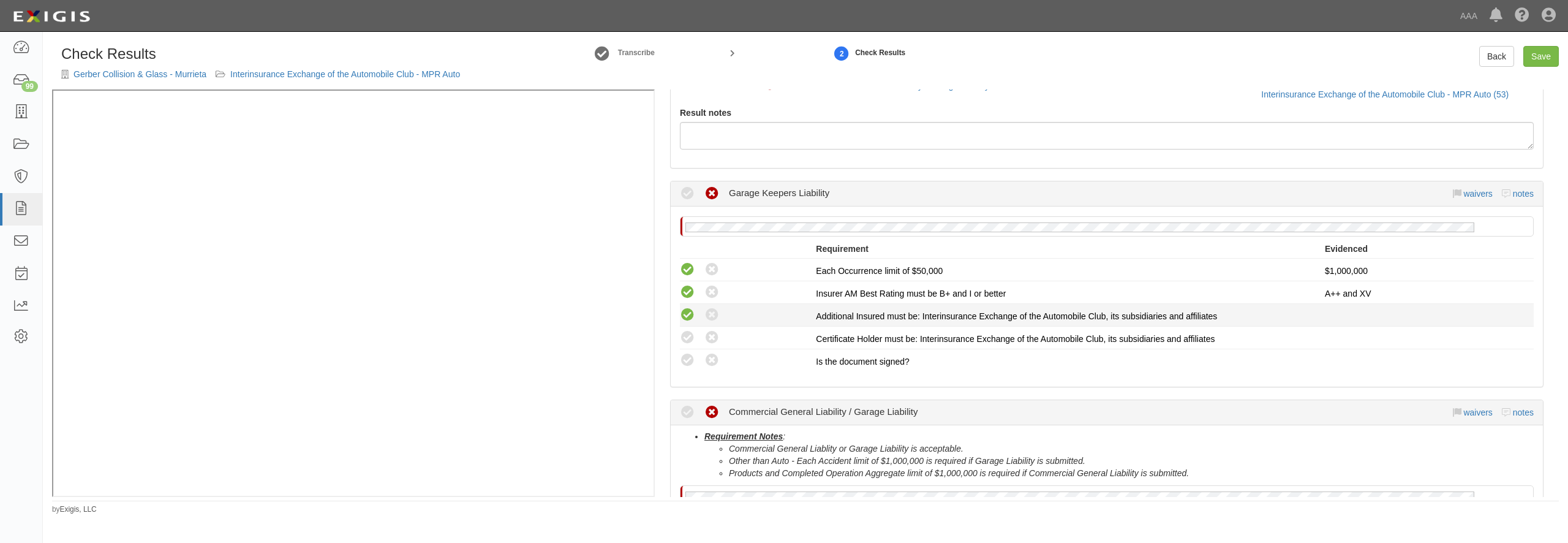
click at [684, 315] on icon at bounding box center [687, 315] width 15 height 15
radio input "true"
click at [686, 335] on icon at bounding box center [687, 337] width 15 height 15
radio input "true"
click at [686, 358] on icon at bounding box center [687, 360] width 15 height 15
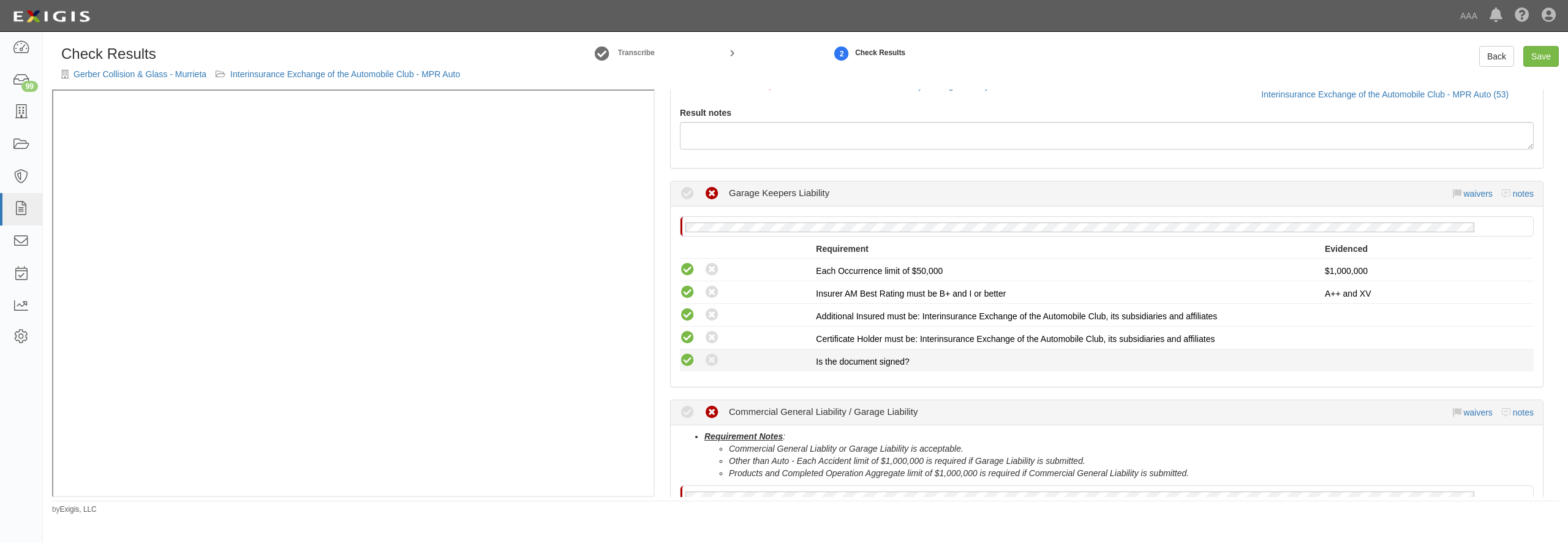
radio input "true"
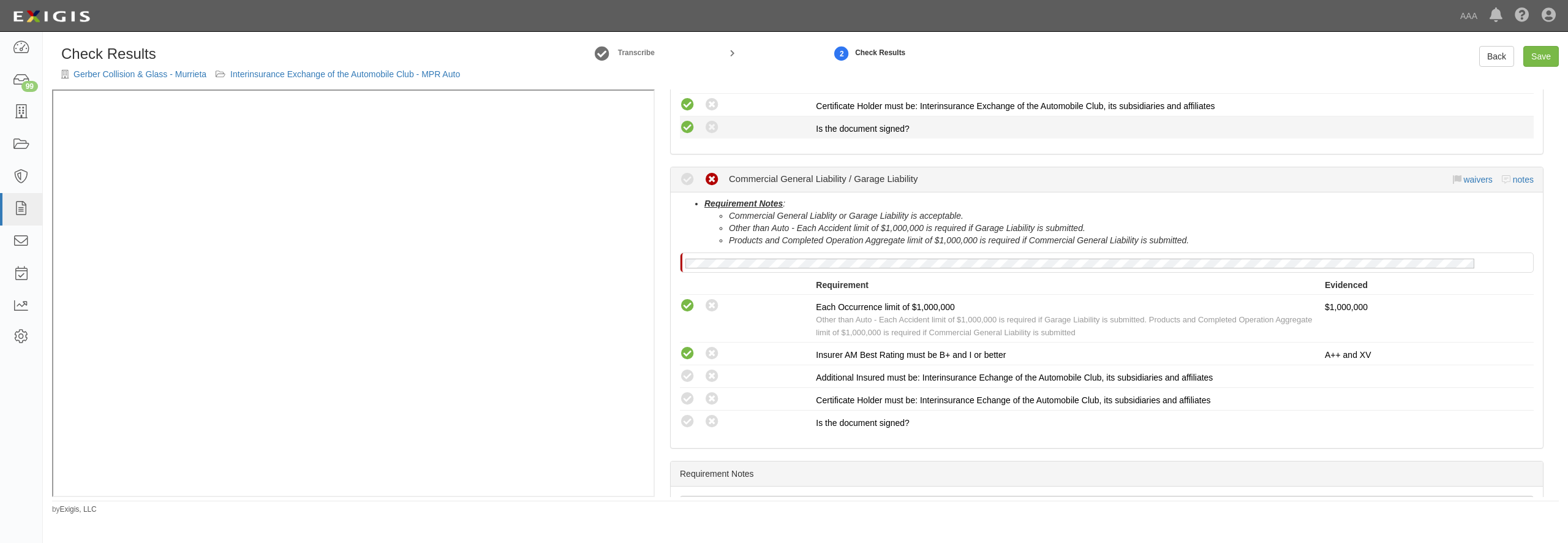
scroll to position [353, 0]
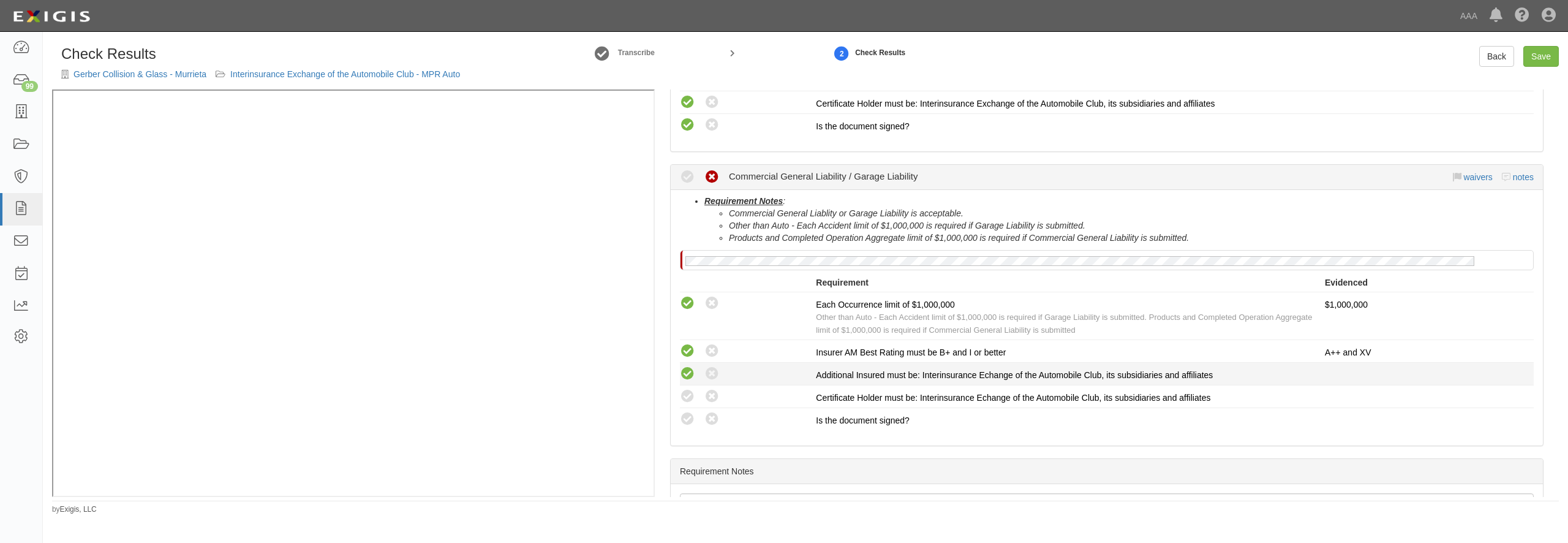
click at [692, 375] on icon at bounding box center [687, 373] width 15 height 15
radio input "true"
click at [689, 396] on icon at bounding box center [687, 396] width 15 height 15
radio input "true"
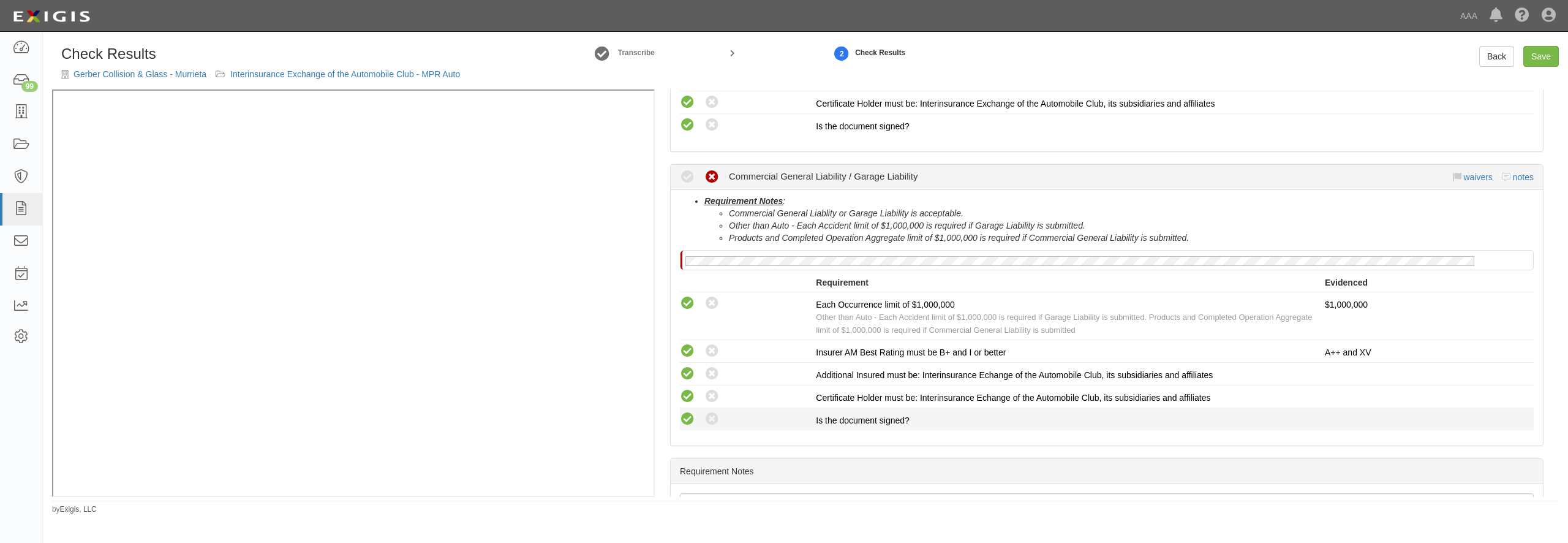
click at [688, 413] on icon at bounding box center [687, 419] width 15 height 15
radio input "true"
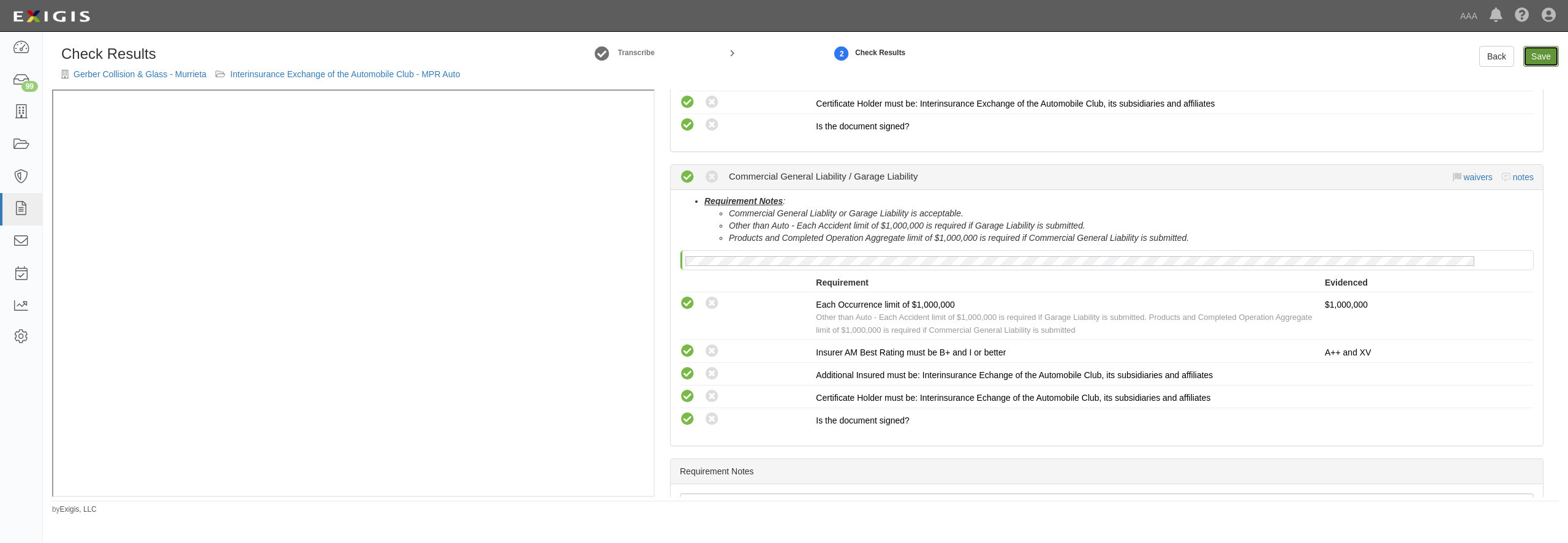
click at [1533, 63] on link "Save" at bounding box center [1541, 56] width 35 height 21
radio input "true"
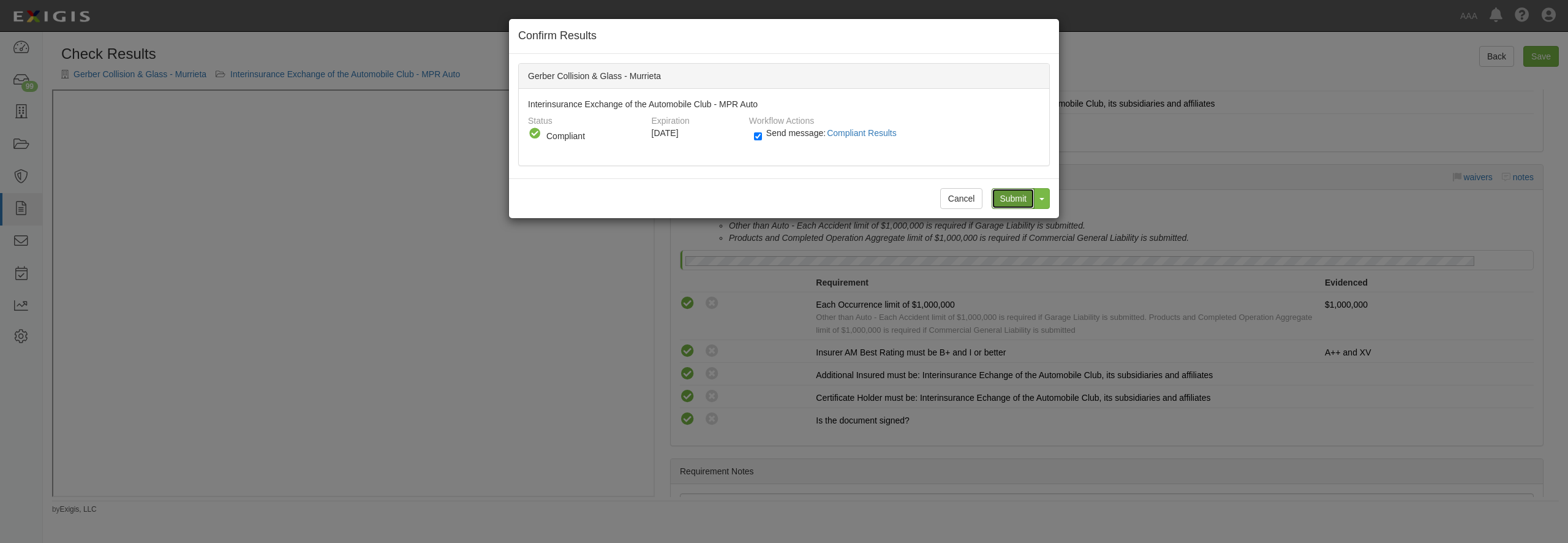
click at [1020, 196] on input "Submit" at bounding box center [1013, 198] width 43 height 21
